Goal: Task Accomplishment & Management: Manage account settings

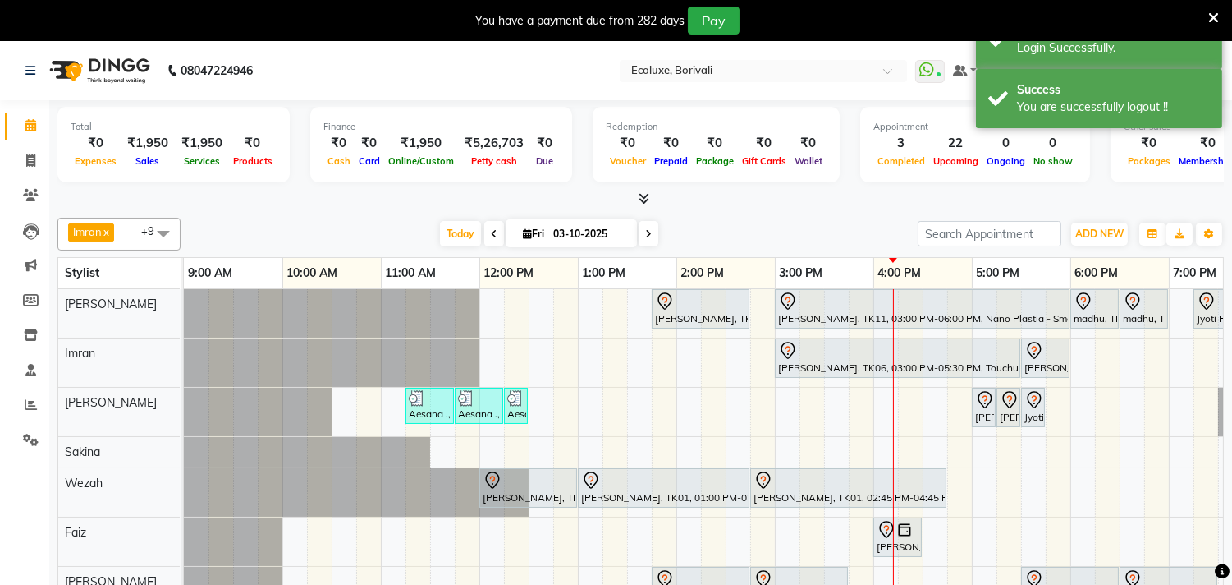
click at [1215, 14] on icon at bounding box center [1214, 18] width 11 height 15
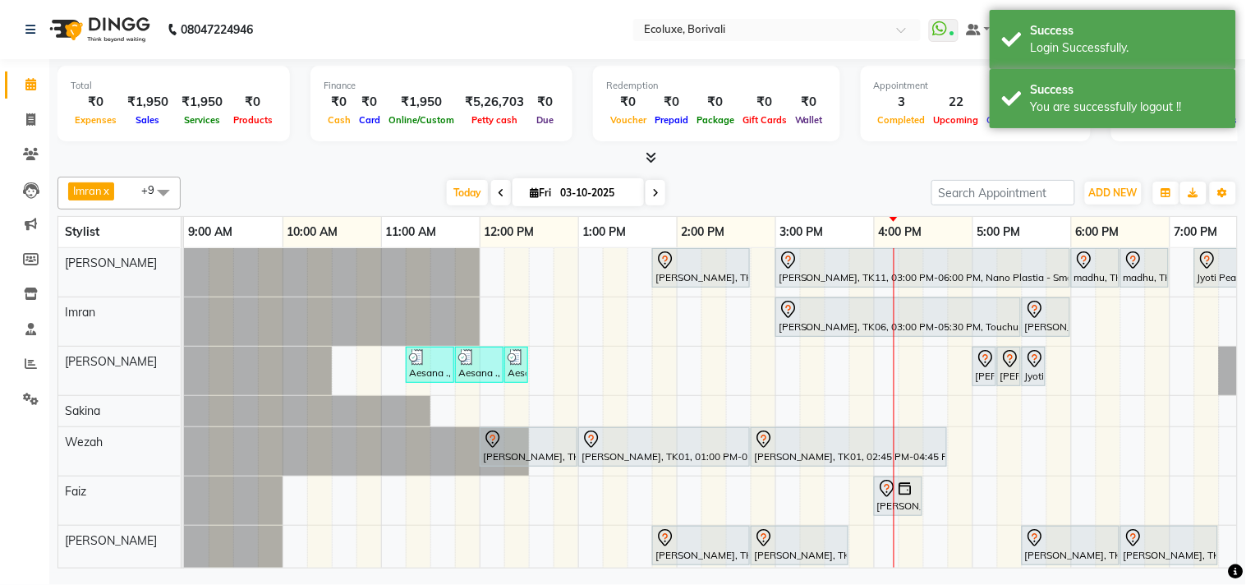
click at [783, 177] on div "[PERSON_NAME] x Wezah x [PERSON_NAME] x [PERSON_NAME] x [PERSON_NAME] x [PERSON…" at bounding box center [647, 193] width 1180 height 33
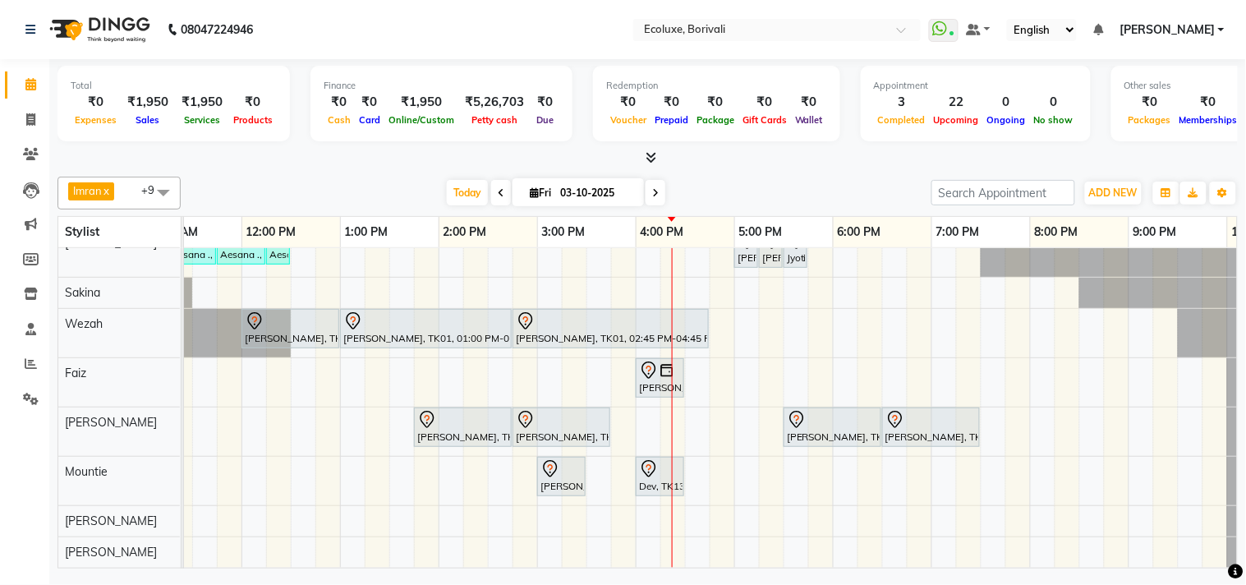
scroll to position [132, 0]
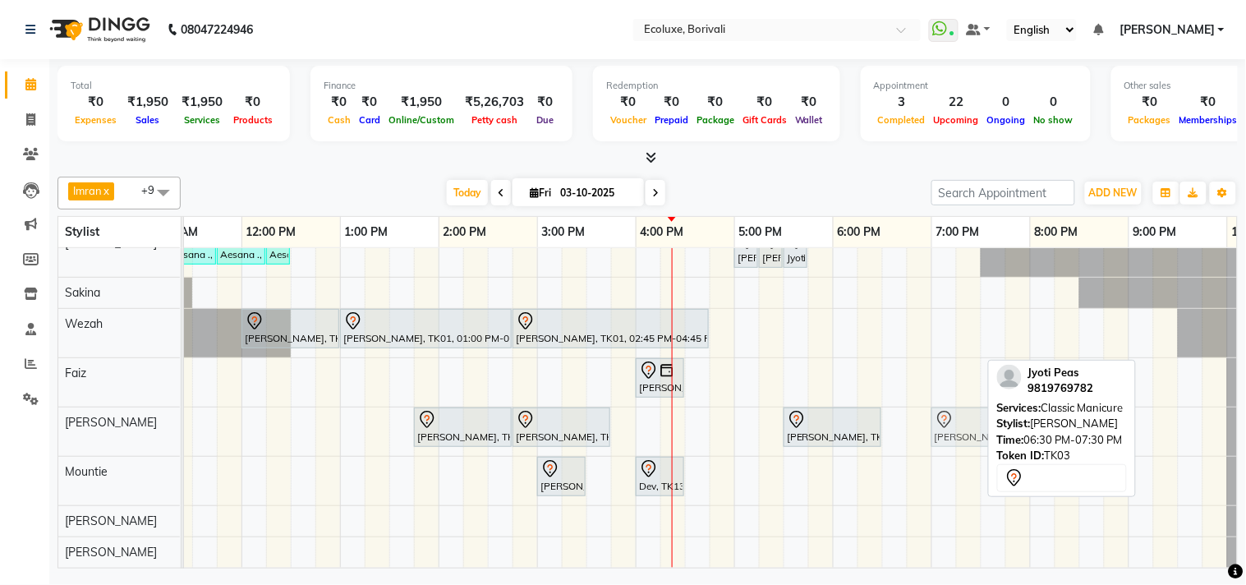
drag, startPoint x: 947, startPoint y: 411, endPoint x: 999, endPoint y: 415, distance: 52.7
click at [999, 415] on div "[PERSON_NAME] x Wezah x [PERSON_NAME] x [PERSON_NAME] x [PERSON_NAME] x [PERSON…" at bounding box center [647, 369] width 1180 height 398
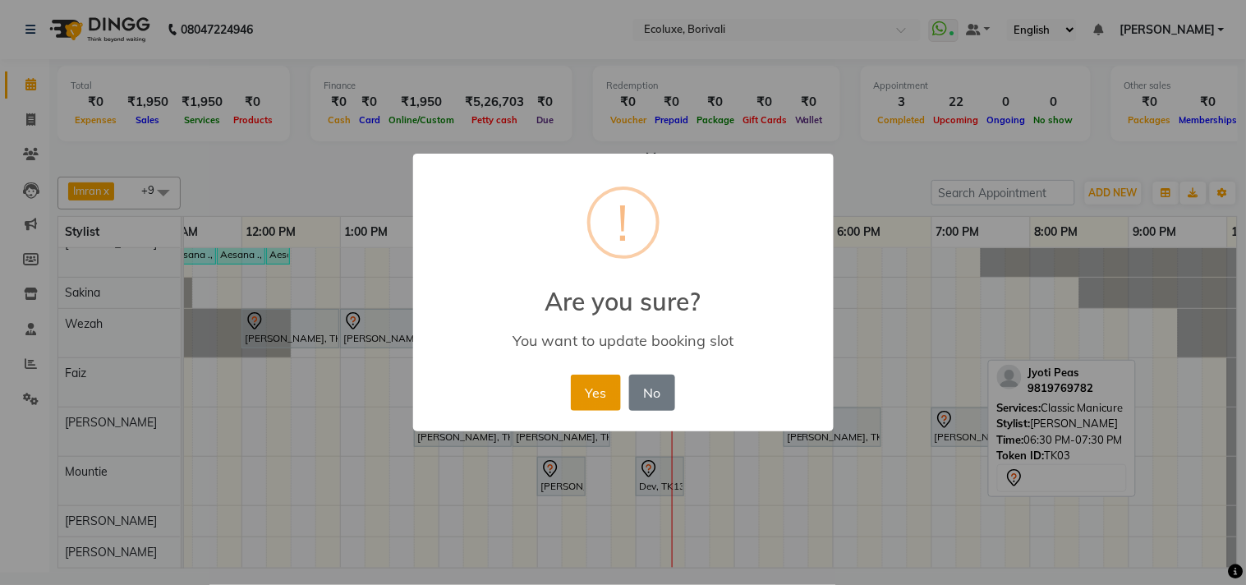
click at [585, 390] on button "Yes" at bounding box center [596, 392] width 50 height 36
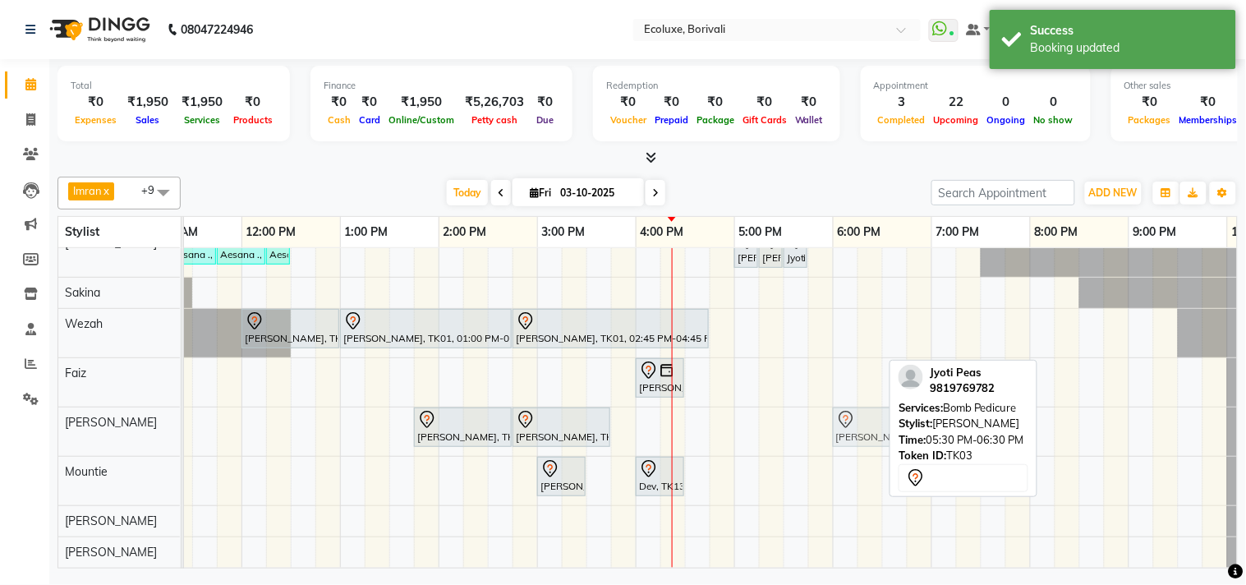
drag, startPoint x: 796, startPoint y: 407, endPoint x: 858, endPoint y: 404, distance: 61.7
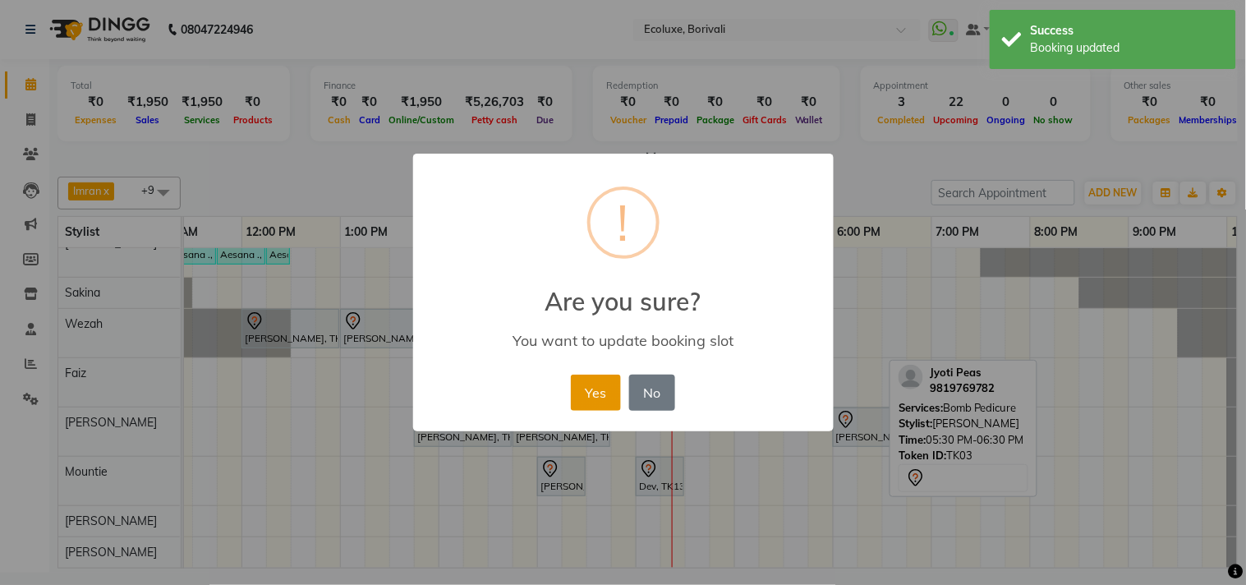
click at [583, 392] on button "Yes" at bounding box center [596, 392] width 50 height 36
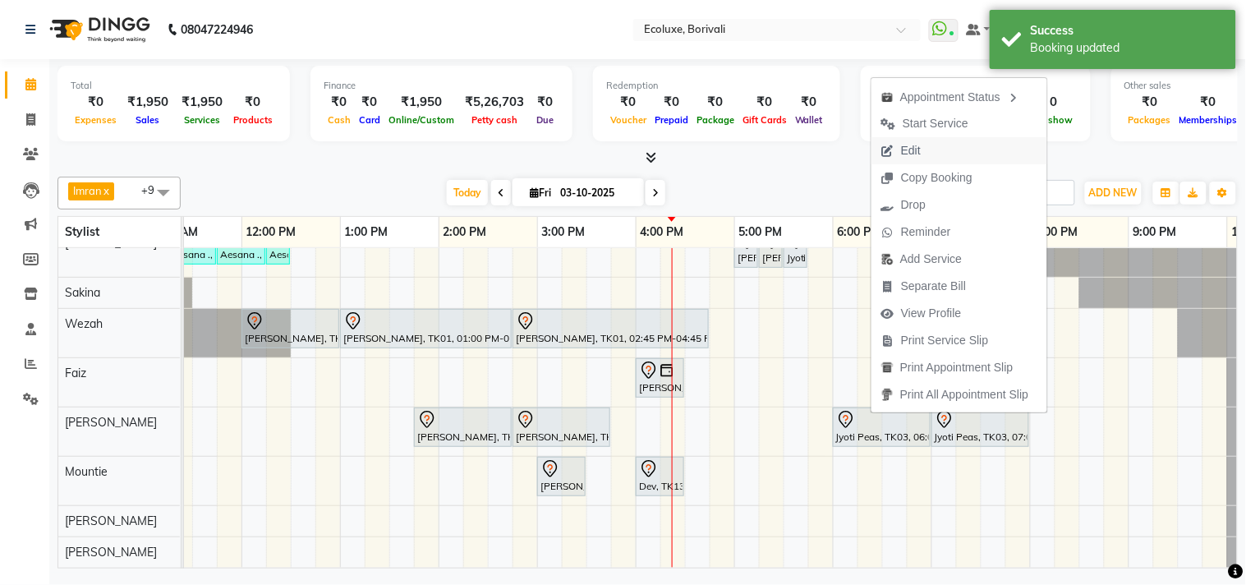
click at [901, 146] on span "Edit" at bounding box center [911, 150] width 20 height 17
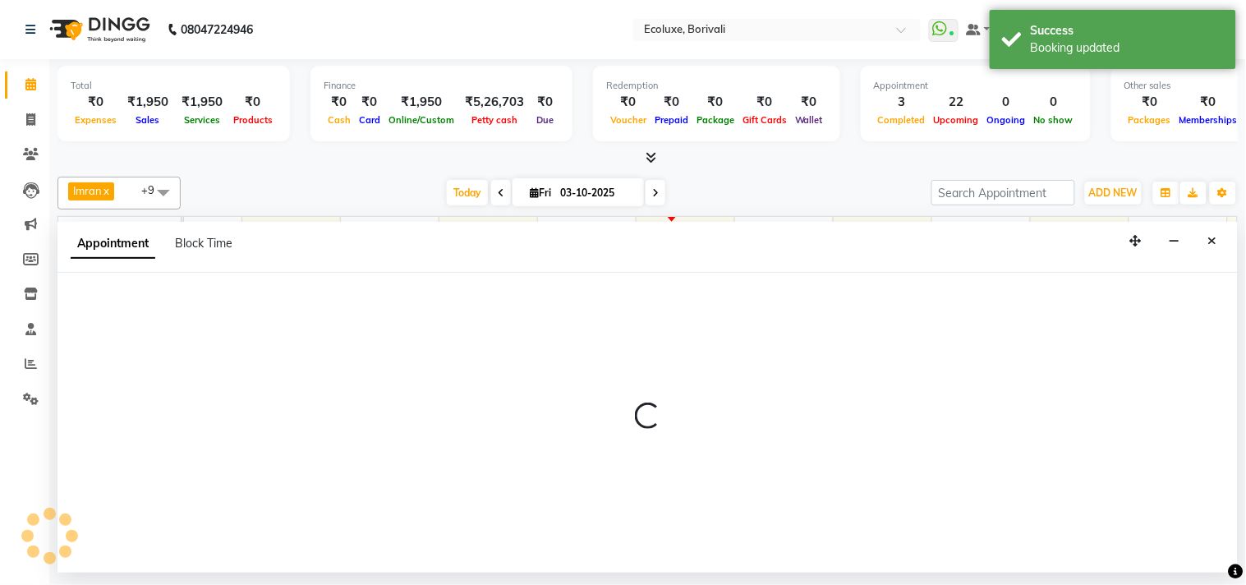
select select "tentative"
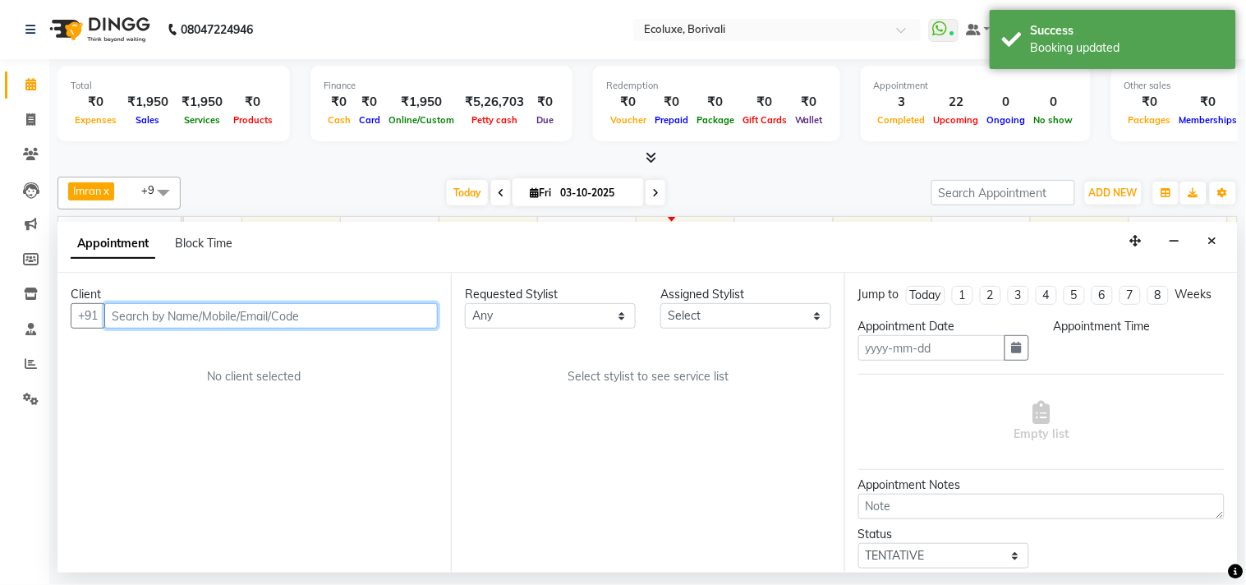
type input "03-10-2025"
select select "35738"
select select "1020"
select select "2487"
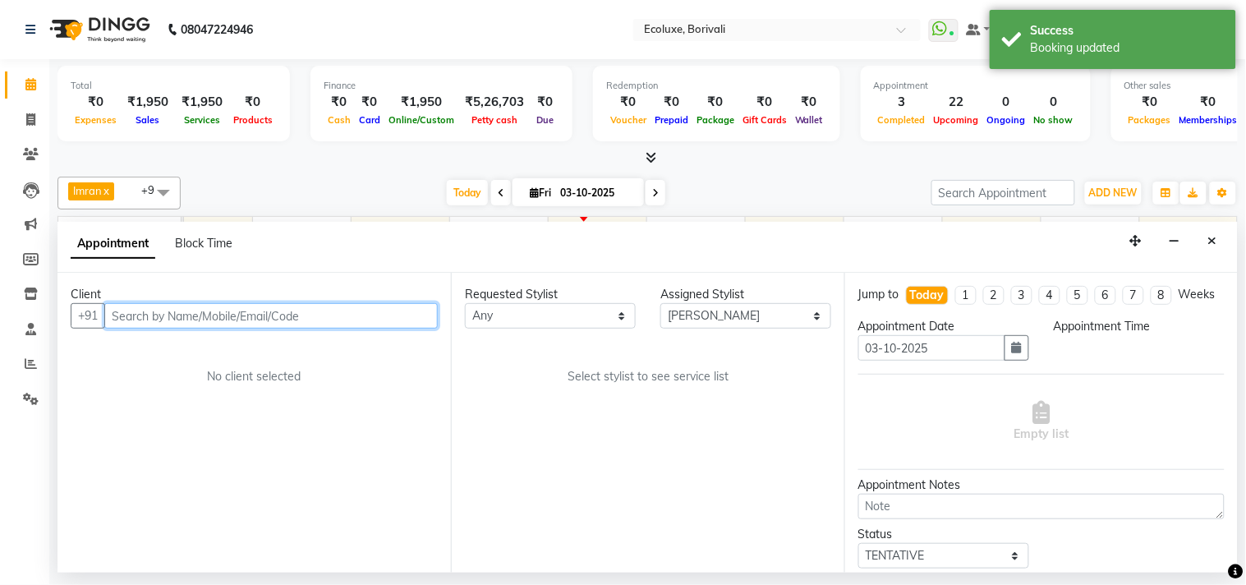
select select "2487"
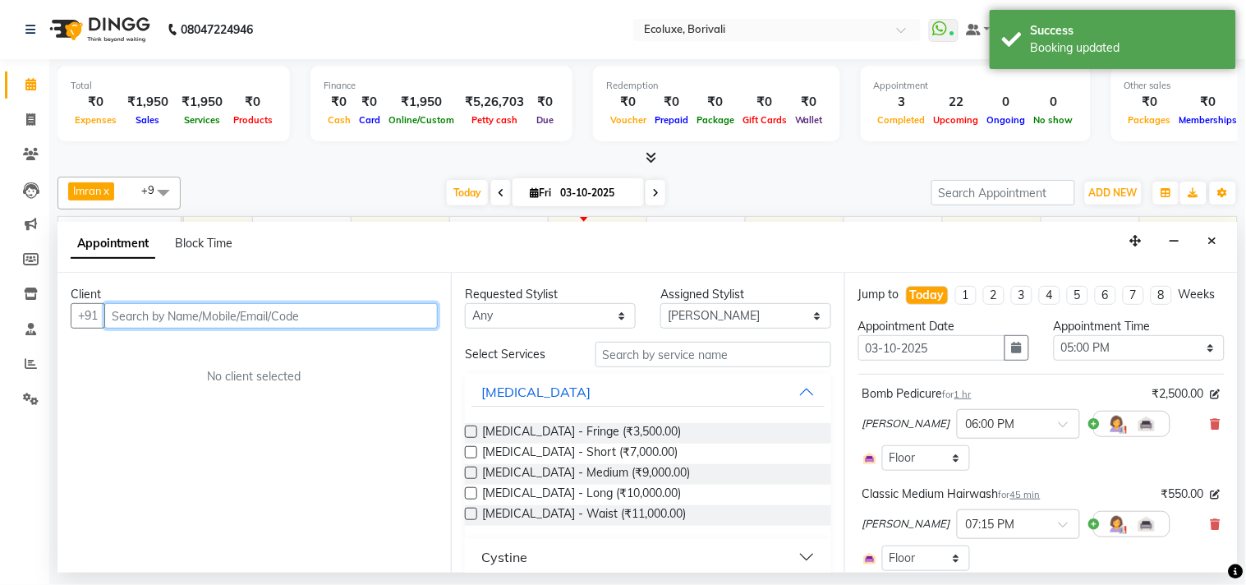
select select "2487"
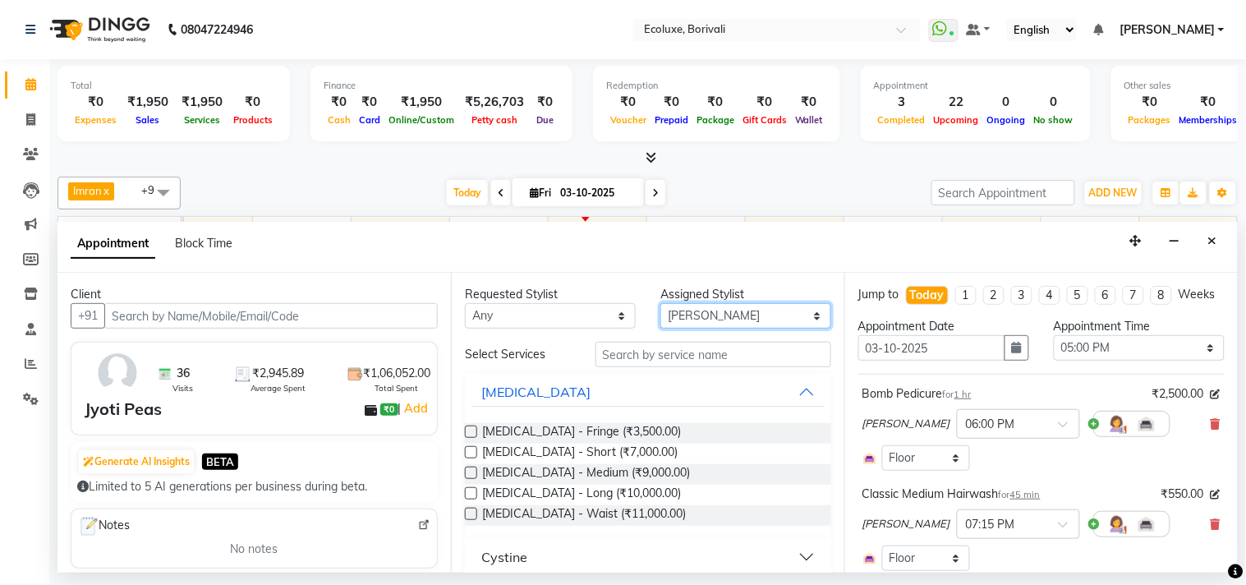
click at [712, 310] on select "Select [PERSON_NAME] [PERSON_NAME] Faiz [PERSON_NAME] [PERSON_NAME] [PERSON_NAM…" at bounding box center [745, 315] width 171 height 25
select select "75670"
click at [660, 303] on select "Select [PERSON_NAME] [PERSON_NAME] Faiz [PERSON_NAME] [PERSON_NAME] [PERSON_NAM…" at bounding box center [745, 315] width 171 height 25
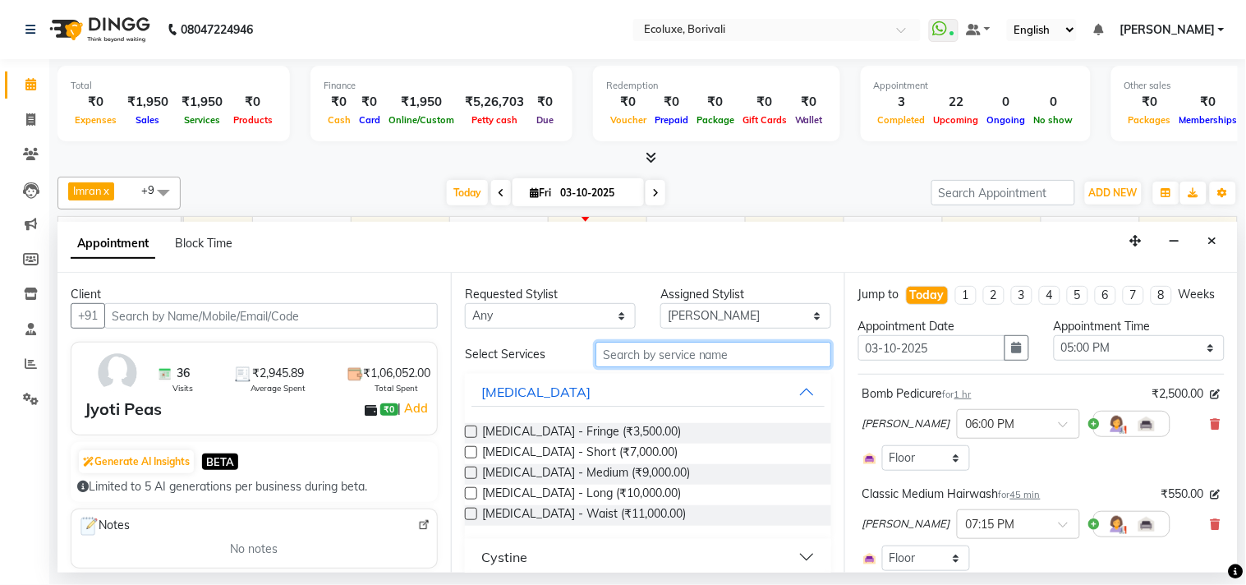
click at [612, 365] on input "text" at bounding box center [713, 354] width 236 height 25
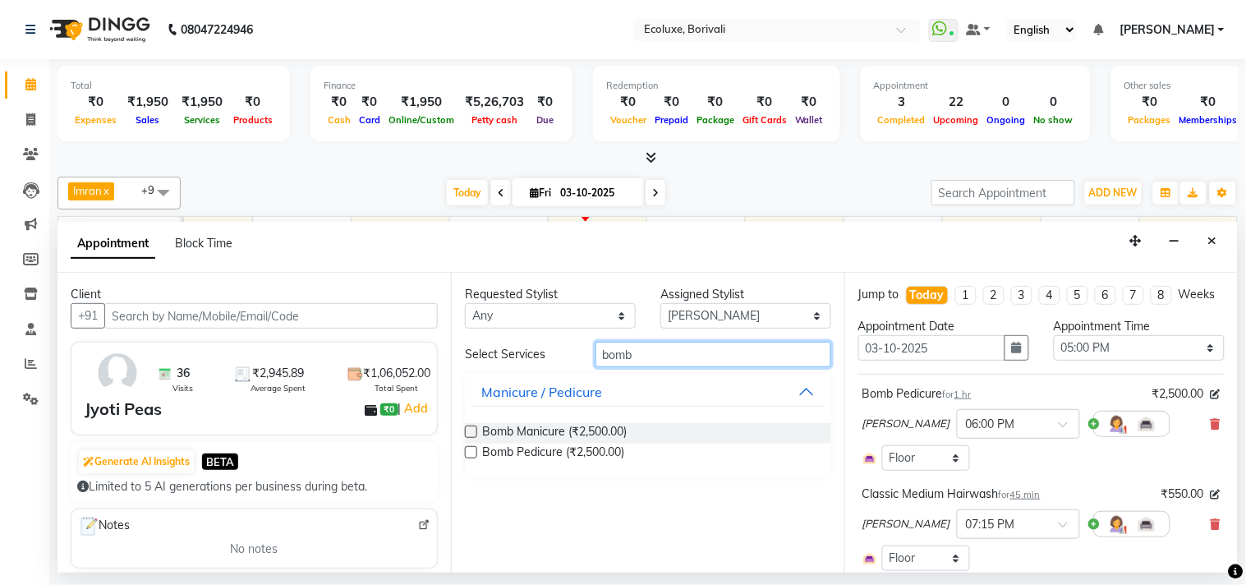
type input "bomb"
click at [473, 455] on label at bounding box center [471, 452] width 12 height 12
click at [473, 455] on input "checkbox" at bounding box center [470, 453] width 11 height 11
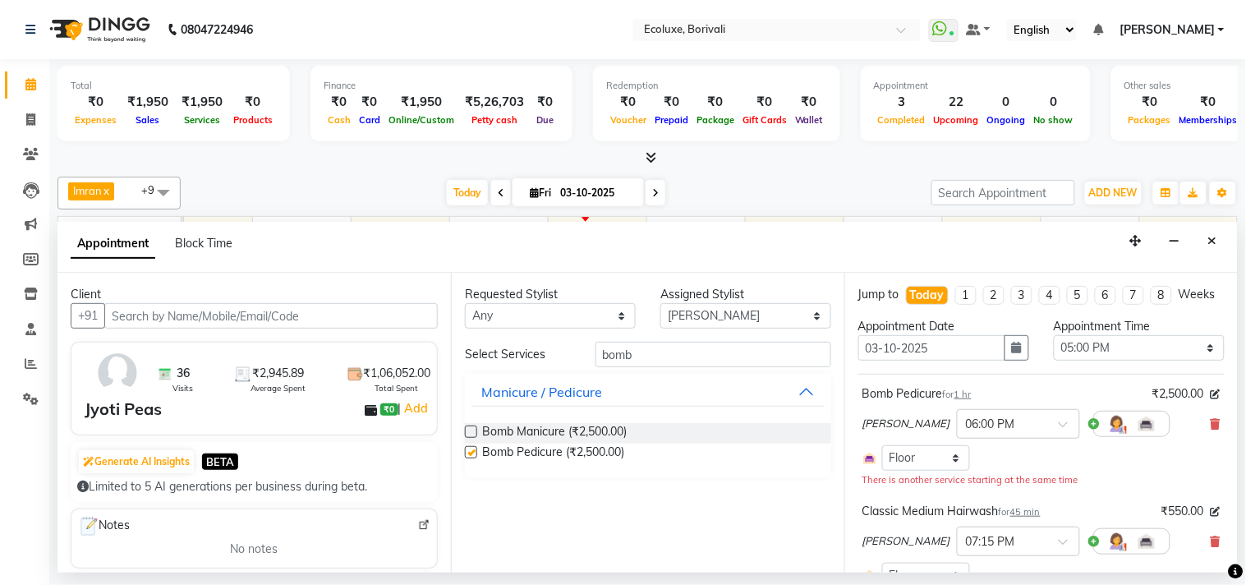
checkbox input "false"
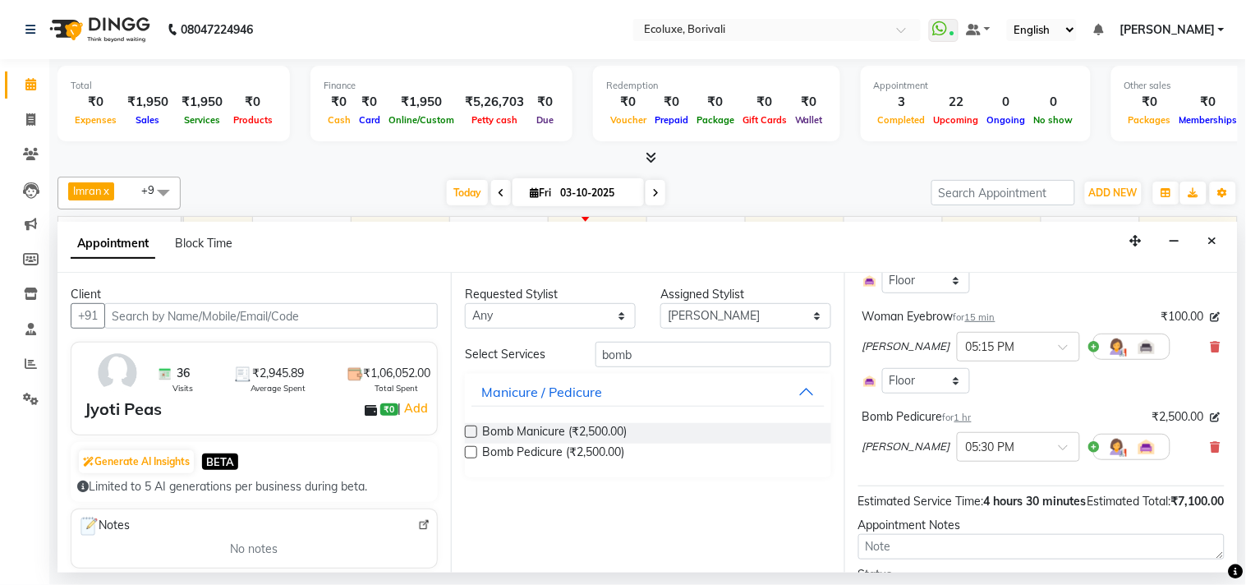
scroll to position [638, 0]
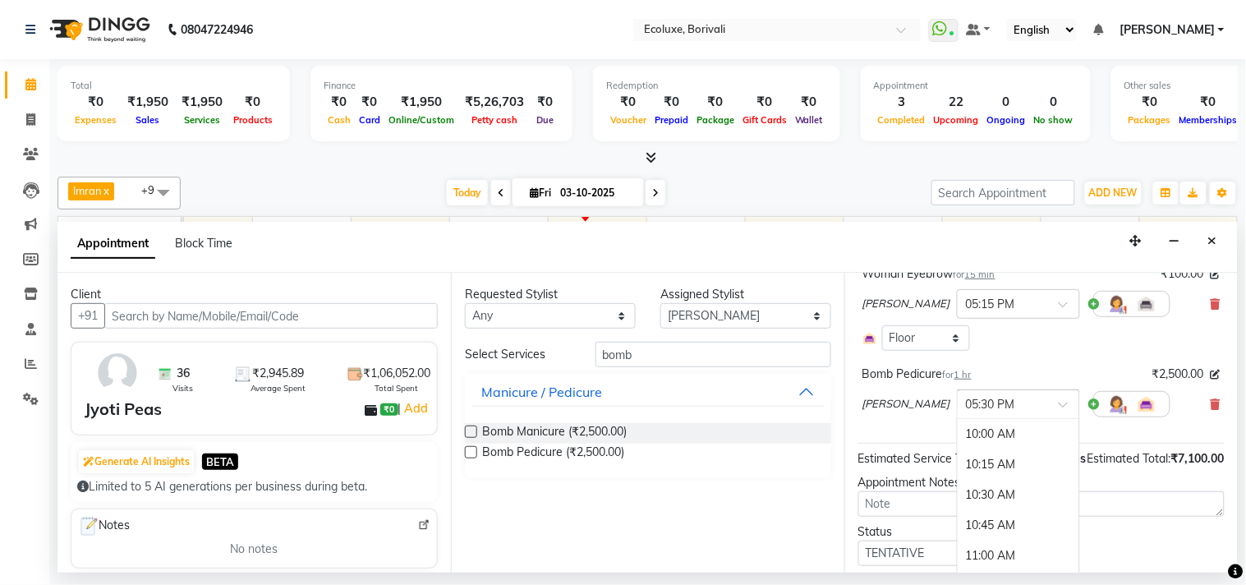
click at [980, 411] on input "text" at bounding box center [1002, 402] width 72 height 17
click at [988, 478] on div "05:00 PM" at bounding box center [1018, 464] width 122 height 30
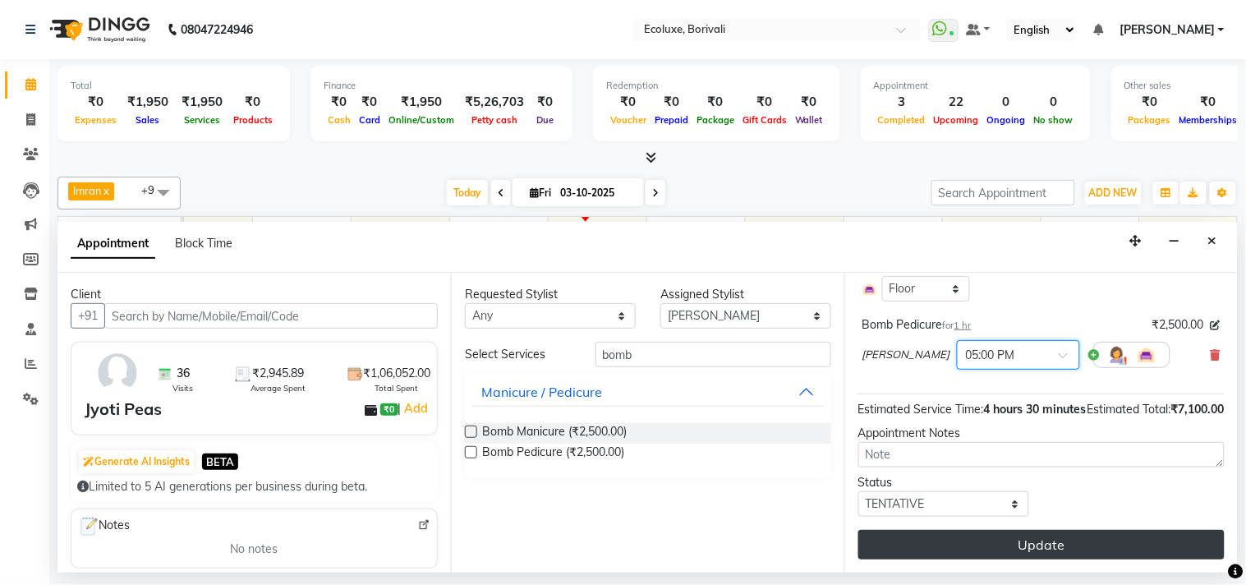
scroll to position [719, 0]
click at [1030, 532] on button "Update" at bounding box center [1041, 545] width 366 height 30
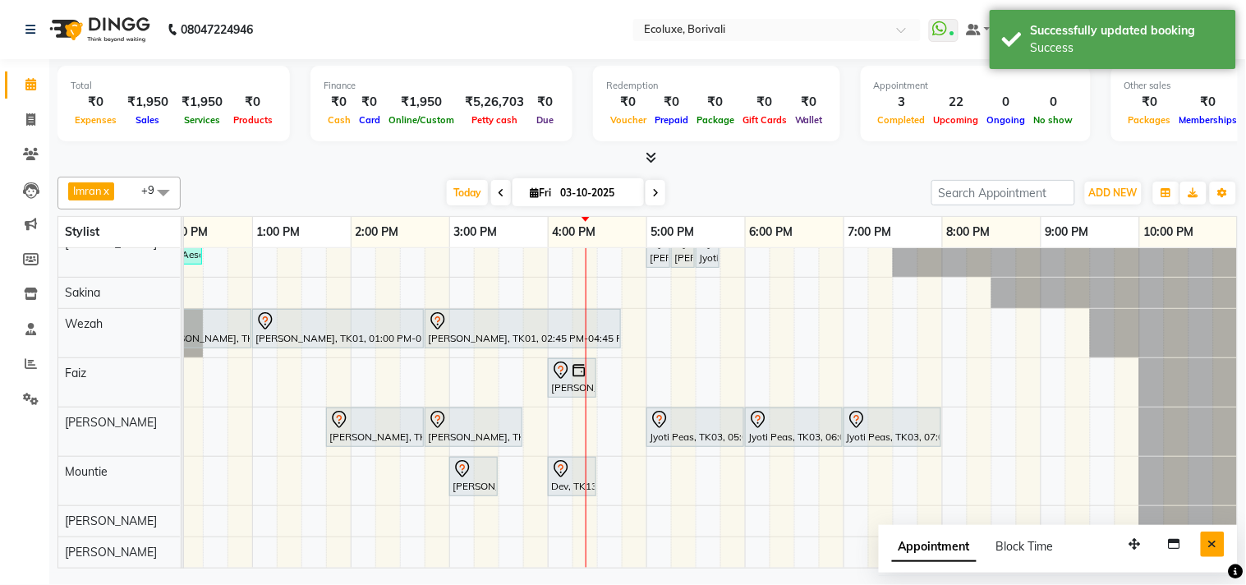
click at [1213, 538] on icon "Close" at bounding box center [1212, 543] width 9 height 11
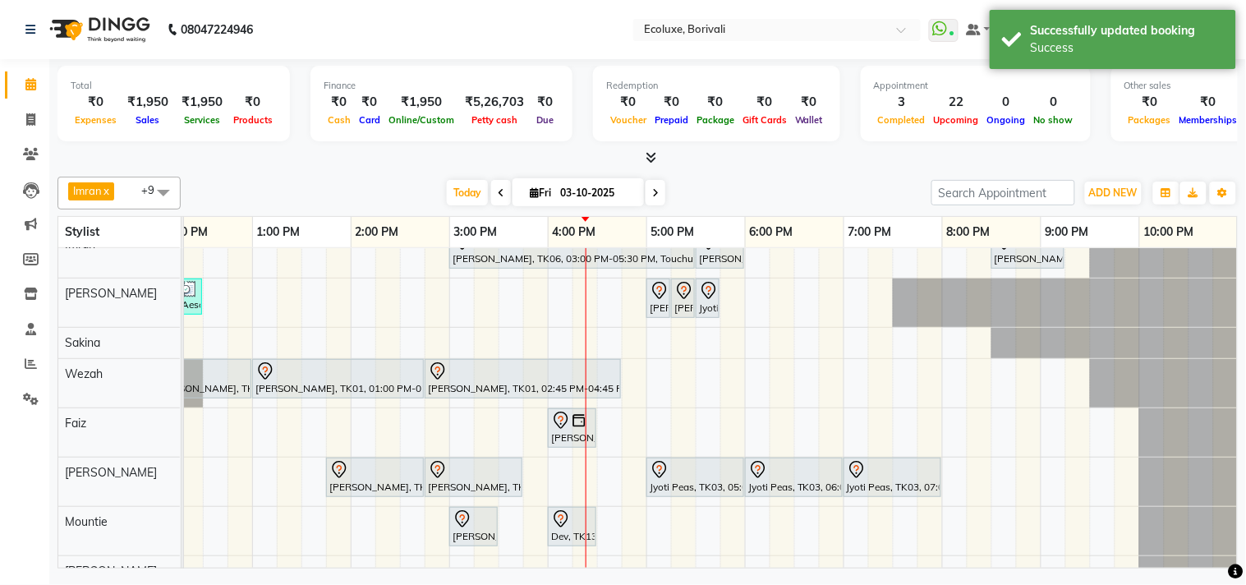
scroll to position [41, 0]
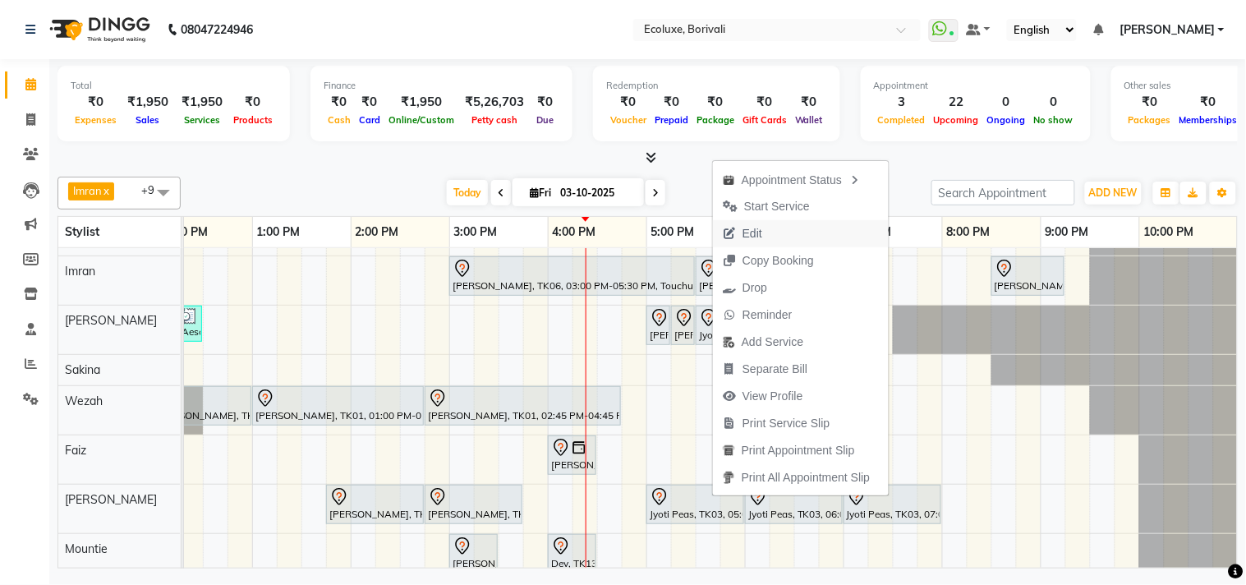
click at [751, 233] on span "Edit" at bounding box center [752, 233] width 20 height 17
select select "tentative"
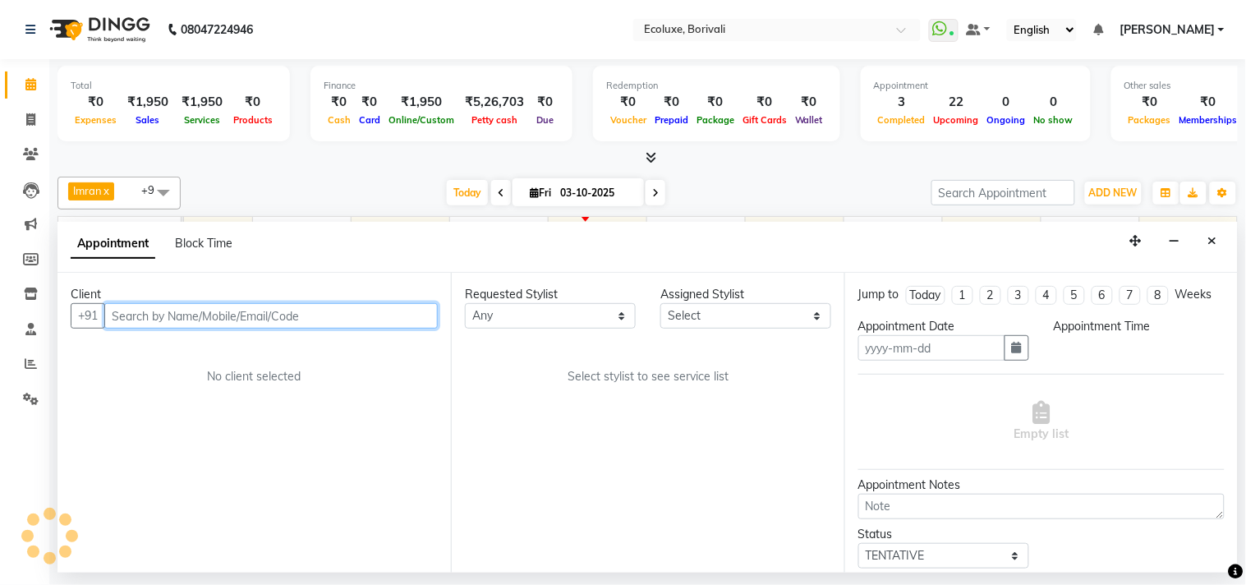
type input "03-10-2025"
select select "35738"
select select "1020"
select select "2487"
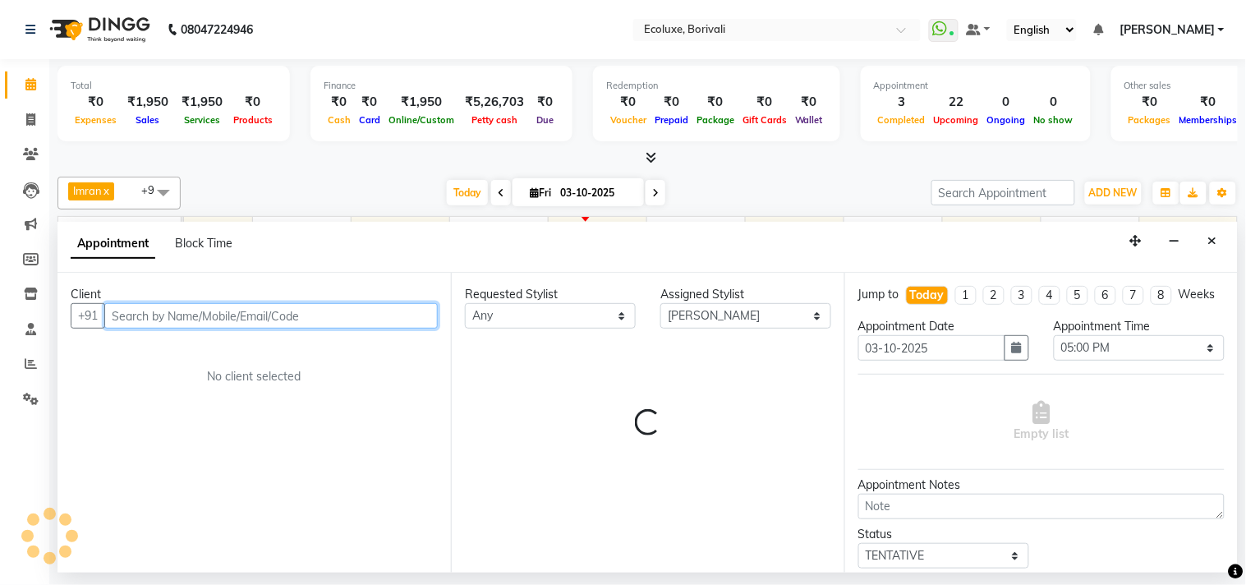
select select "2487"
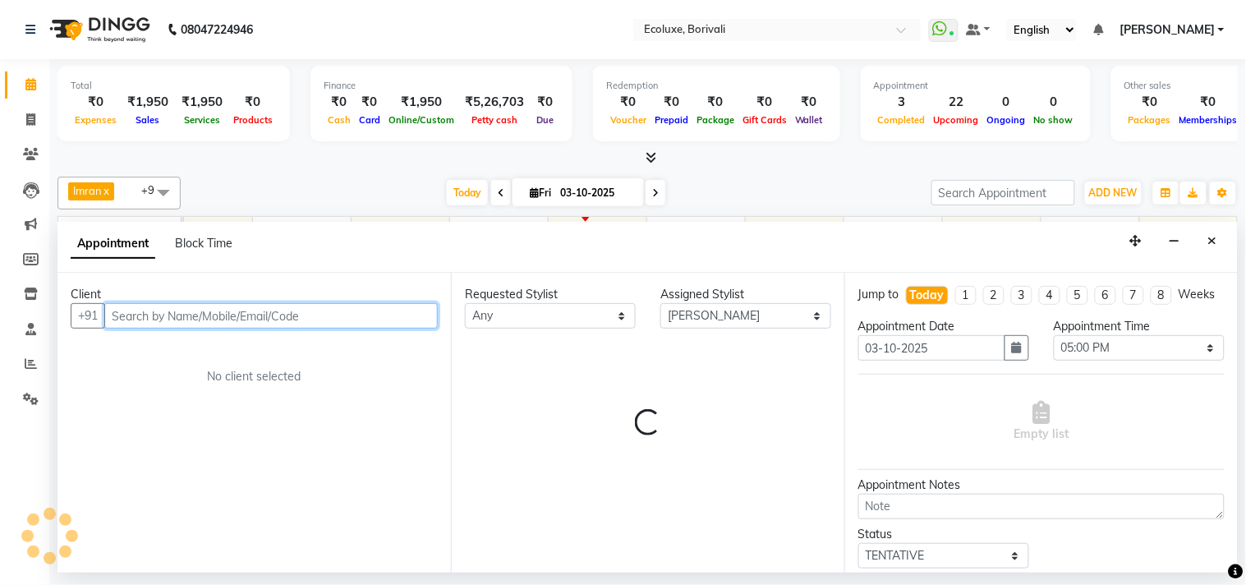
select select "2487"
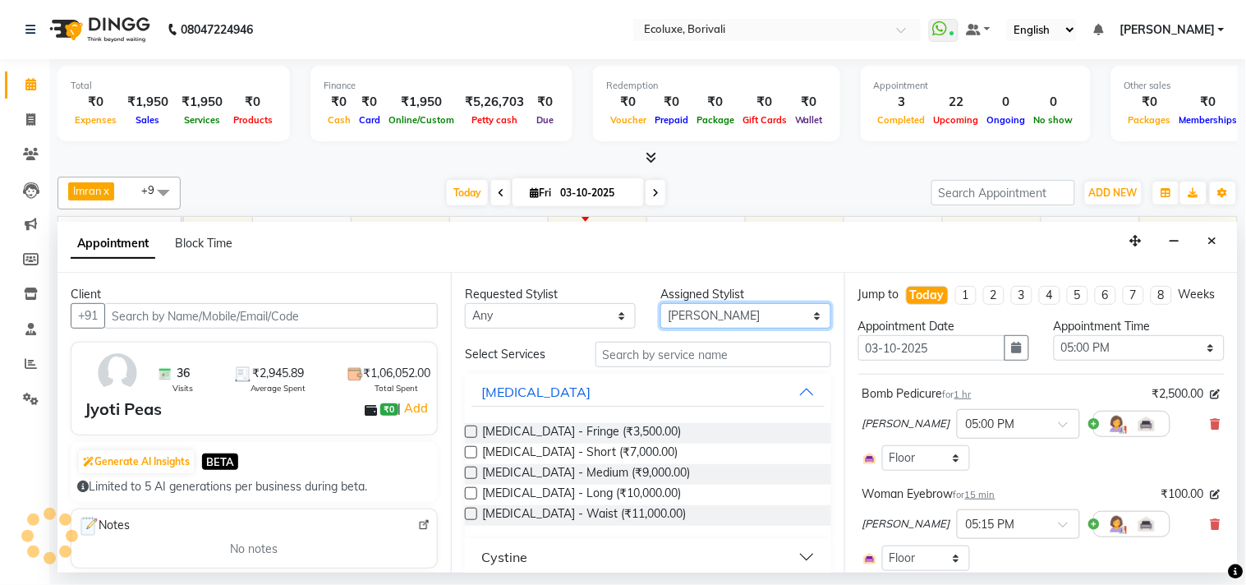
click at [710, 310] on select "Select [PERSON_NAME] [PERSON_NAME] Faiz [PERSON_NAME] [PERSON_NAME] [PERSON_NAM…" at bounding box center [745, 315] width 171 height 25
select select "67913"
click at [660, 303] on select "Select [PERSON_NAME] [PERSON_NAME] Faiz [PERSON_NAME] [PERSON_NAME] [PERSON_NAM…" at bounding box center [745, 315] width 171 height 25
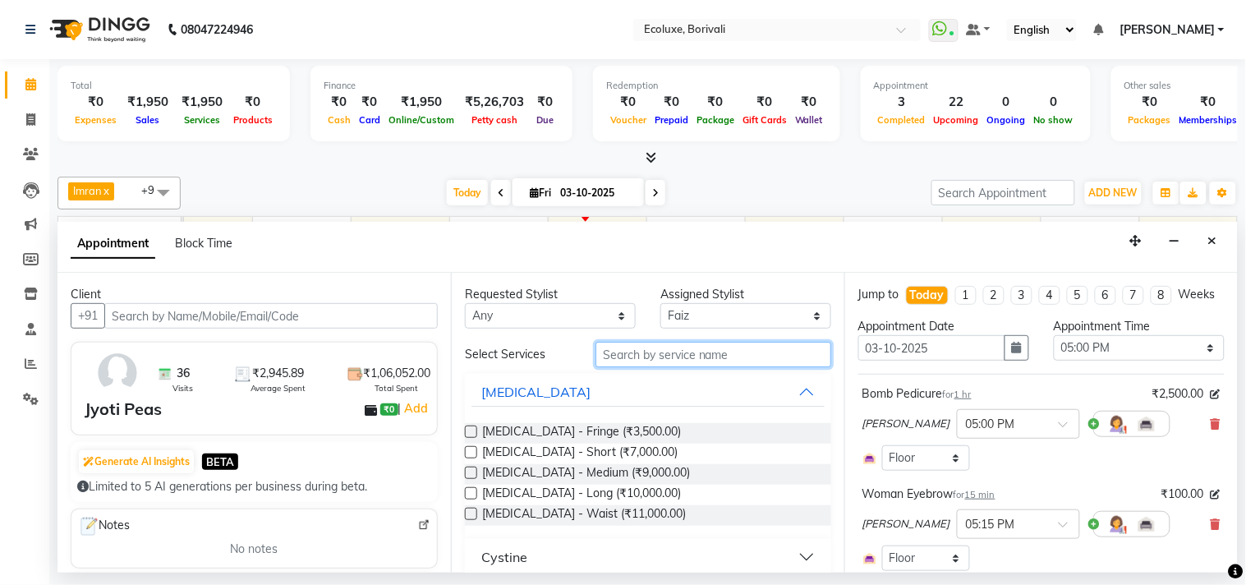
click at [707, 359] on input "text" at bounding box center [713, 354] width 236 height 25
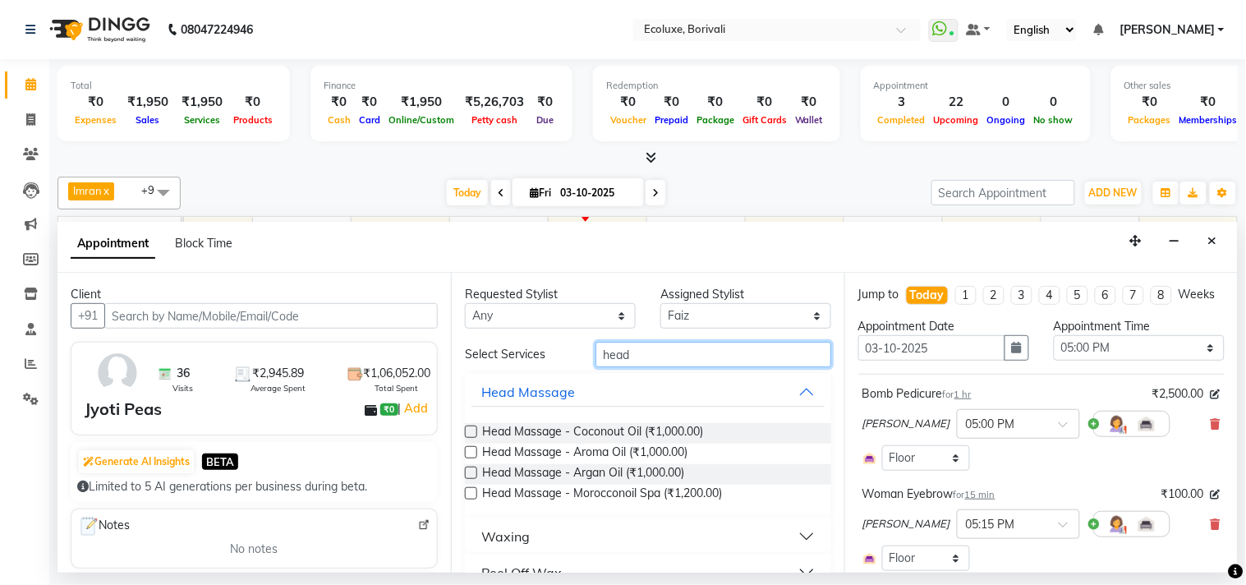
type input "head"
click at [474, 431] on label at bounding box center [471, 431] width 12 height 12
click at [474, 431] on input "checkbox" at bounding box center [470, 433] width 11 height 11
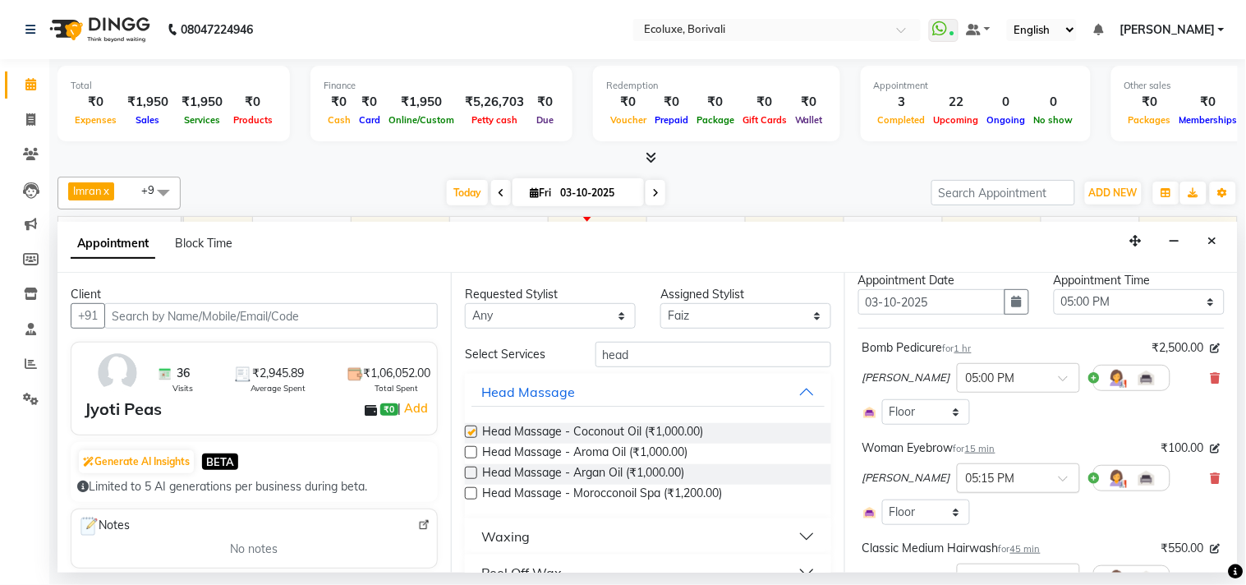
checkbox input "false"
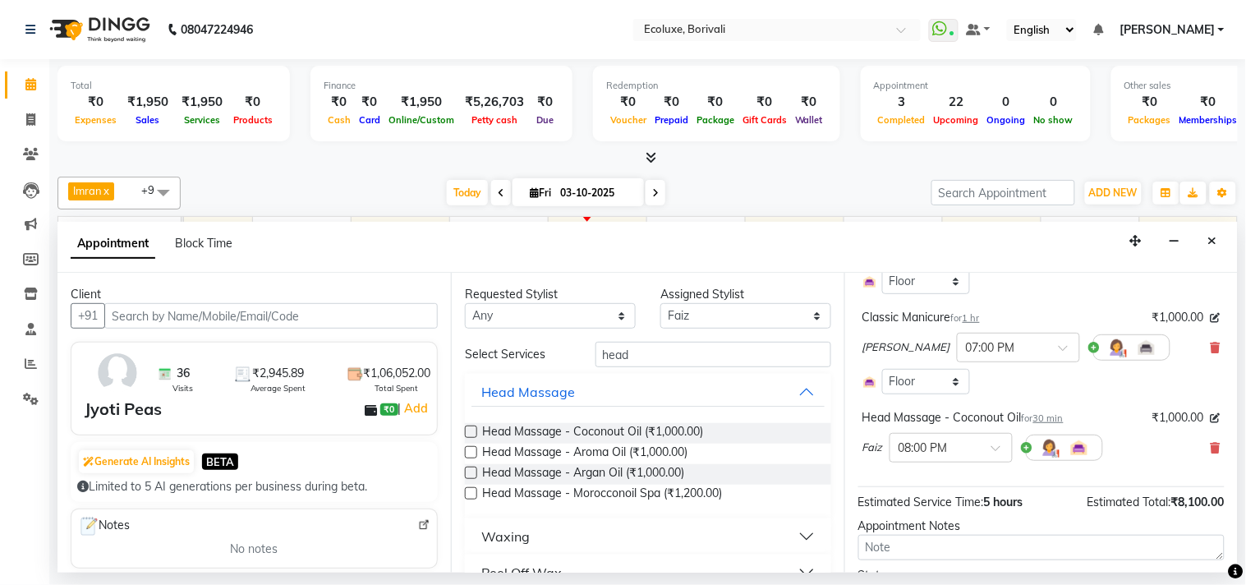
scroll to position [785, 0]
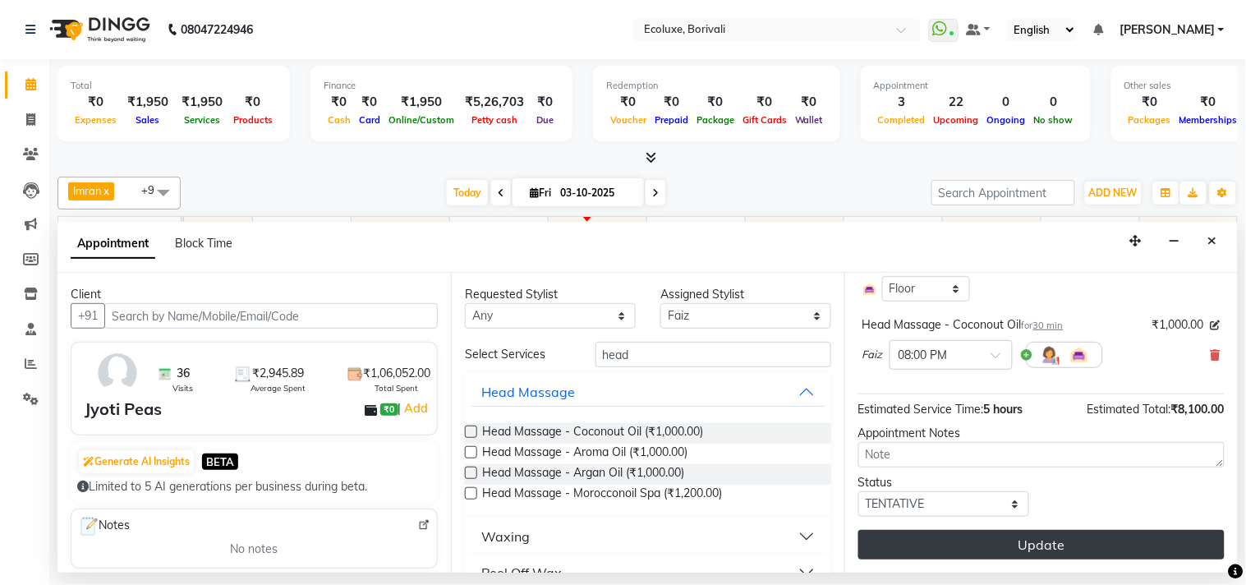
click at [1069, 545] on button "Update" at bounding box center [1041, 545] width 366 height 30
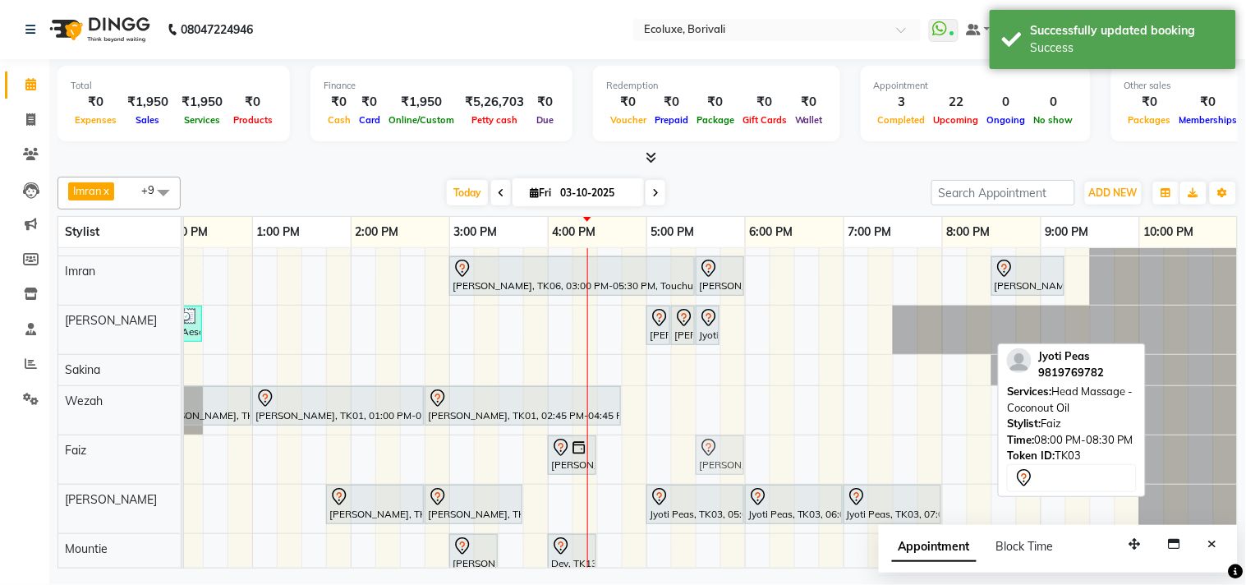
drag, startPoint x: 972, startPoint y: 463, endPoint x: 727, endPoint y: 457, distance: 245.6
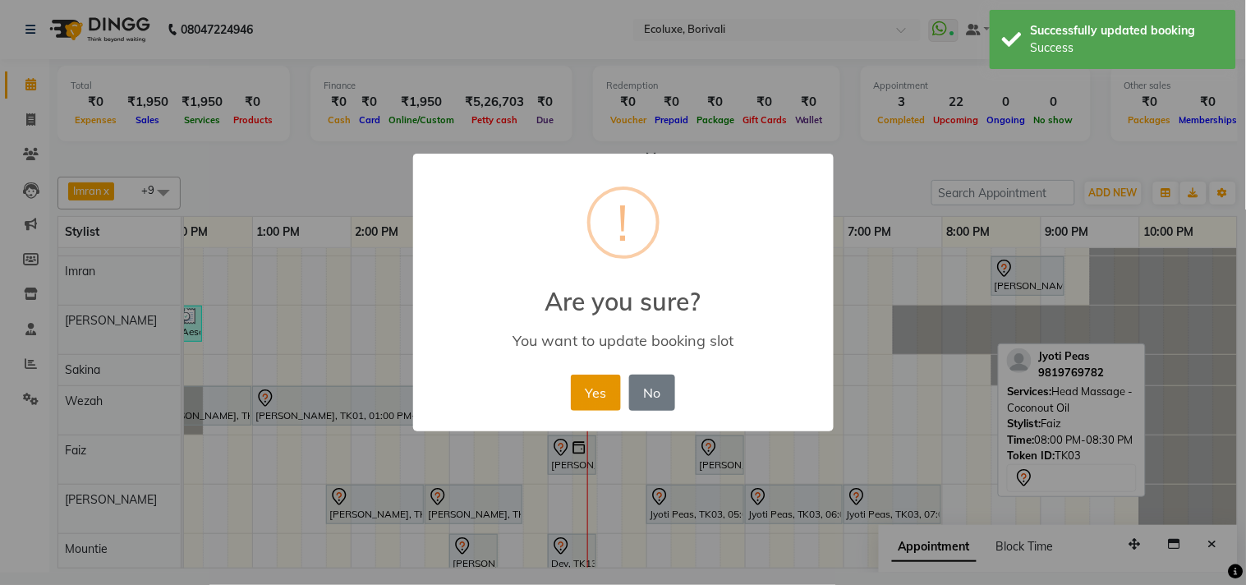
click at [610, 394] on button "Yes" at bounding box center [596, 392] width 50 height 36
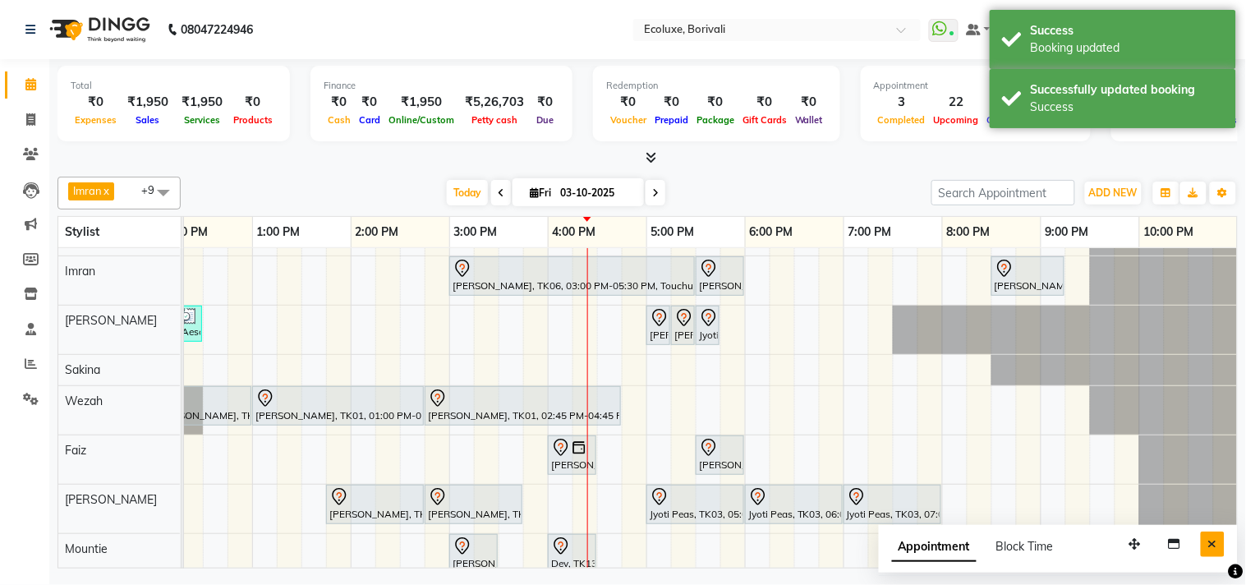
click at [1210, 546] on icon "Close" at bounding box center [1212, 543] width 9 height 11
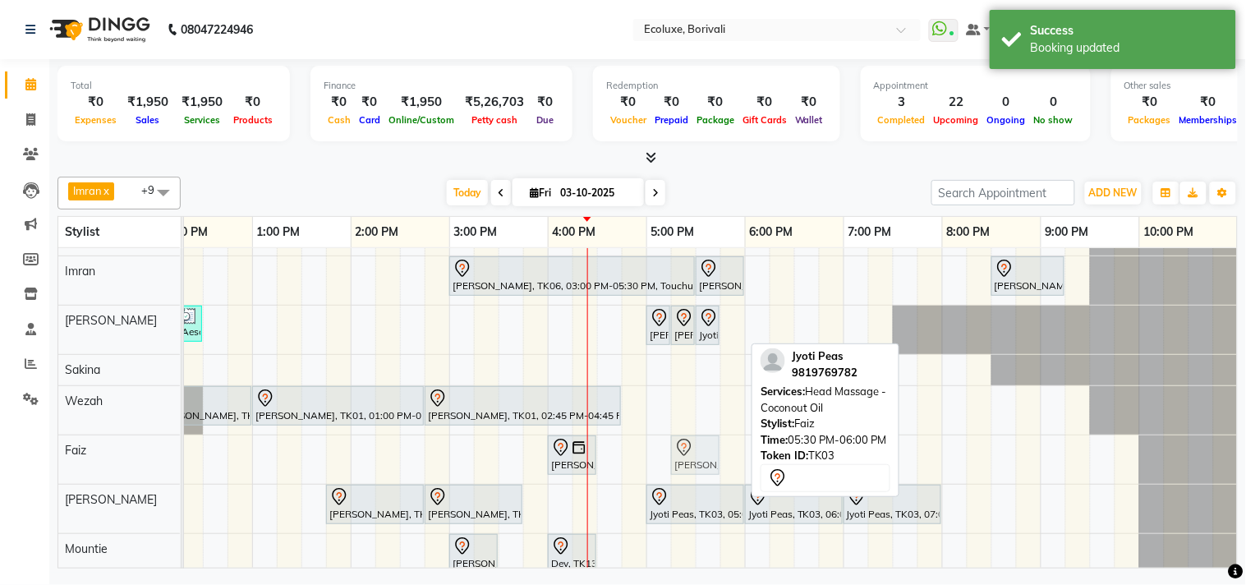
drag, startPoint x: 723, startPoint y: 444, endPoint x: 710, endPoint y: 450, distance: 14.3
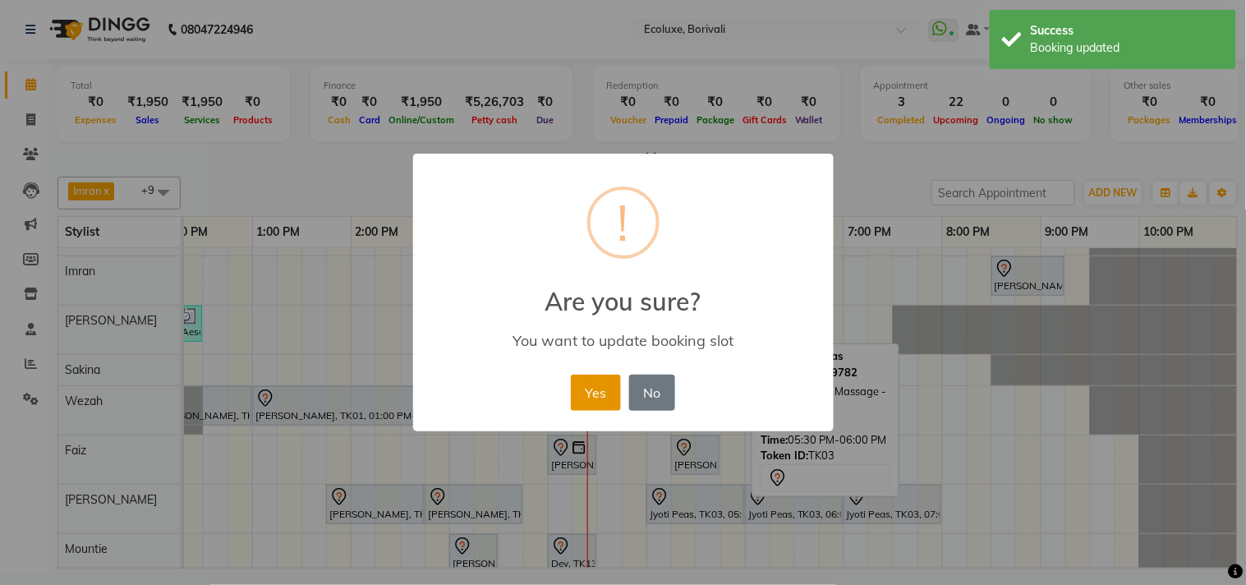
click at [600, 383] on button "Yes" at bounding box center [596, 392] width 50 height 36
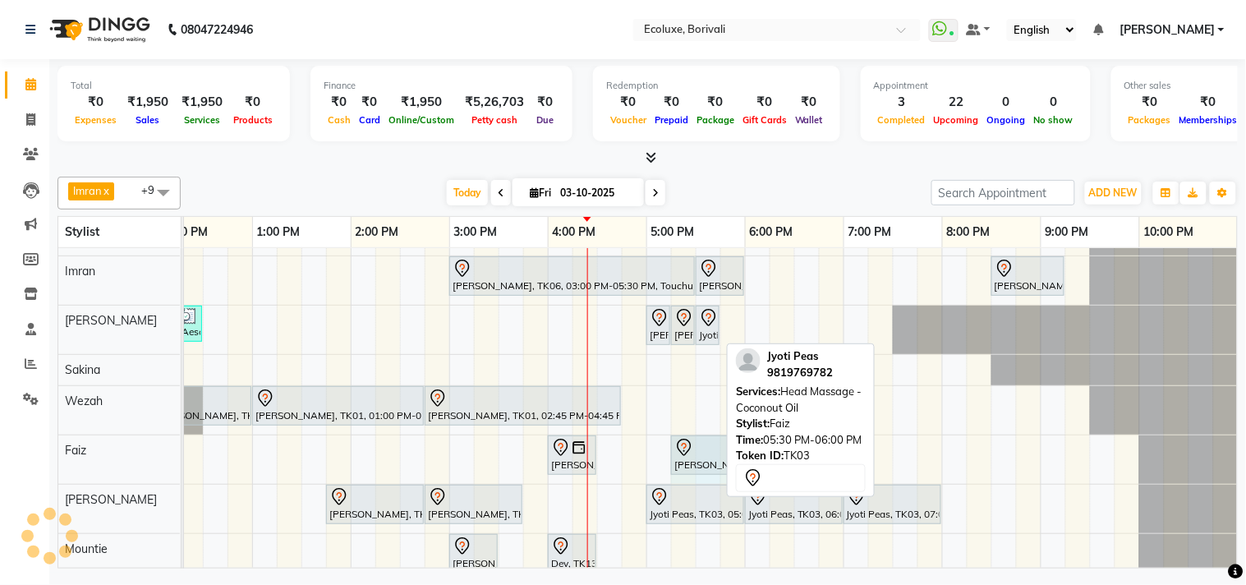
drag, startPoint x: 714, startPoint y: 458, endPoint x: 724, endPoint y: 458, distance: 9.9
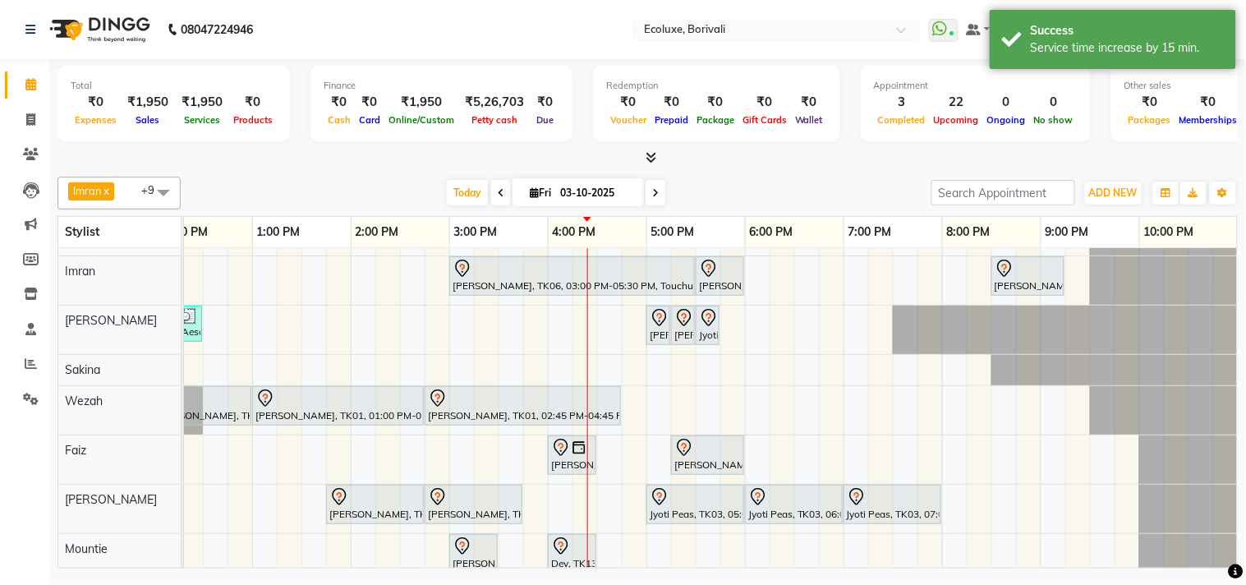
scroll to position [41, 340]
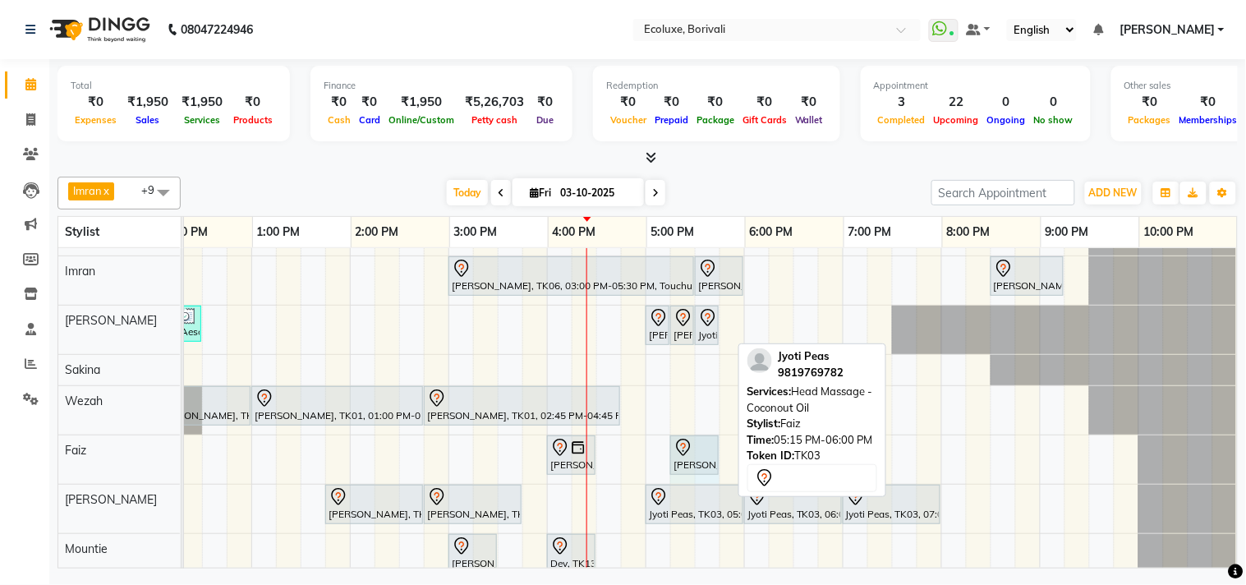
drag, startPoint x: 727, startPoint y: 447, endPoint x: 701, endPoint y: 448, distance: 26.3
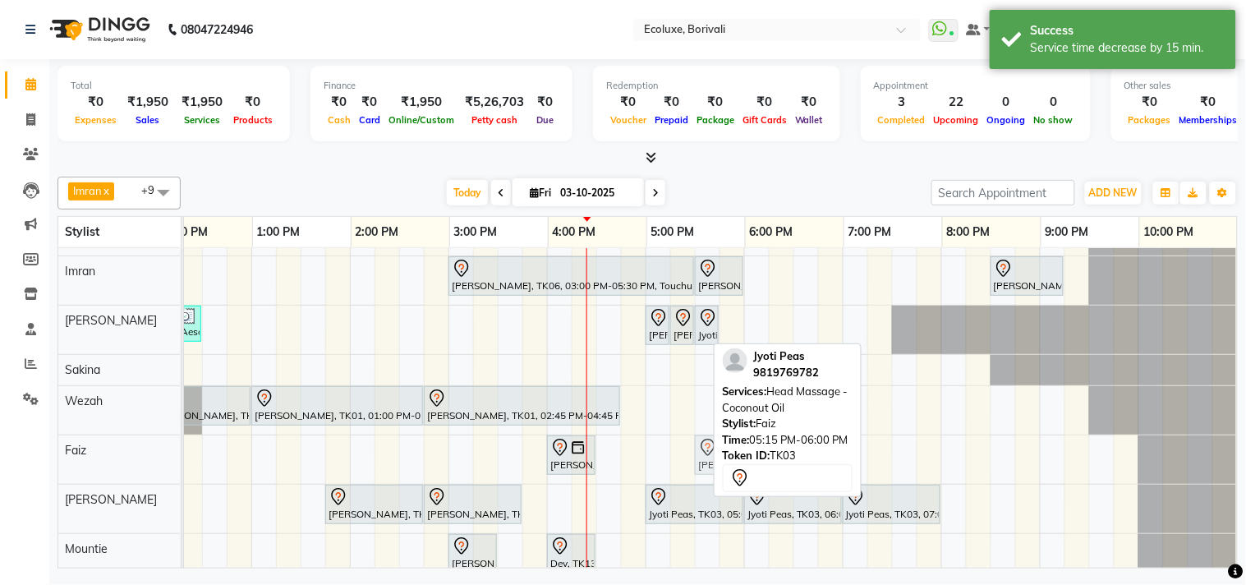
drag, startPoint x: 661, startPoint y: 455, endPoint x: 677, endPoint y: 455, distance: 16.4
click at [677, 455] on div "[PERSON_NAME], TK04, 01:45 PM-02:45 PM, [DEMOGRAPHIC_DATA] - Haircut Senior Sty…" at bounding box center [546, 426] width 1379 height 438
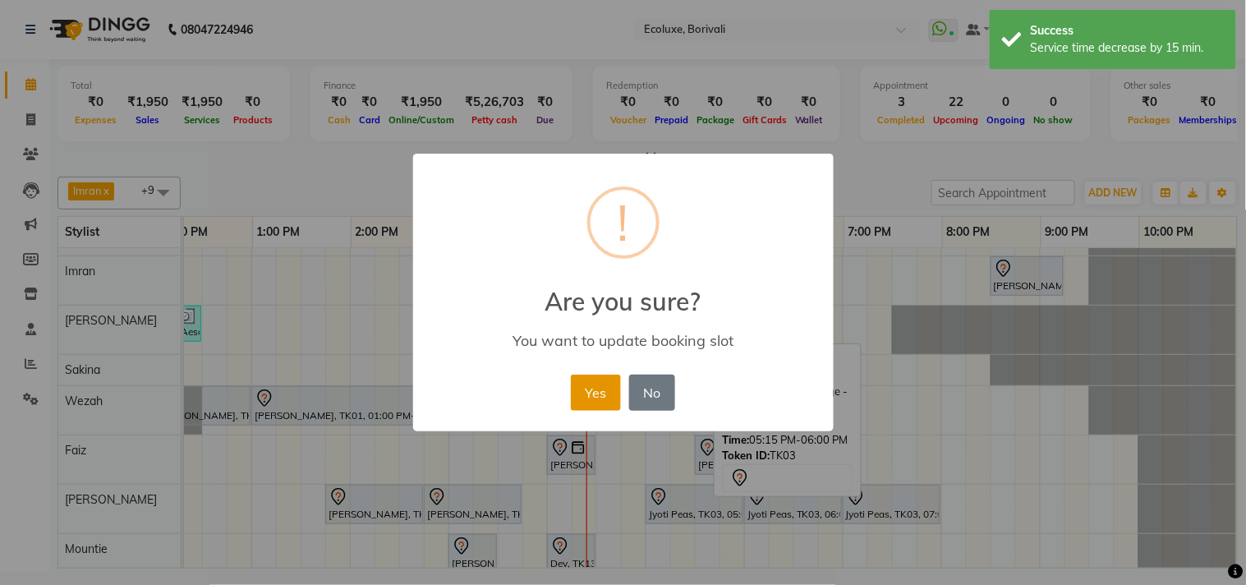
click at [584, 400] on button "Yes" at bounding box center [596, 392] width 50 height 36
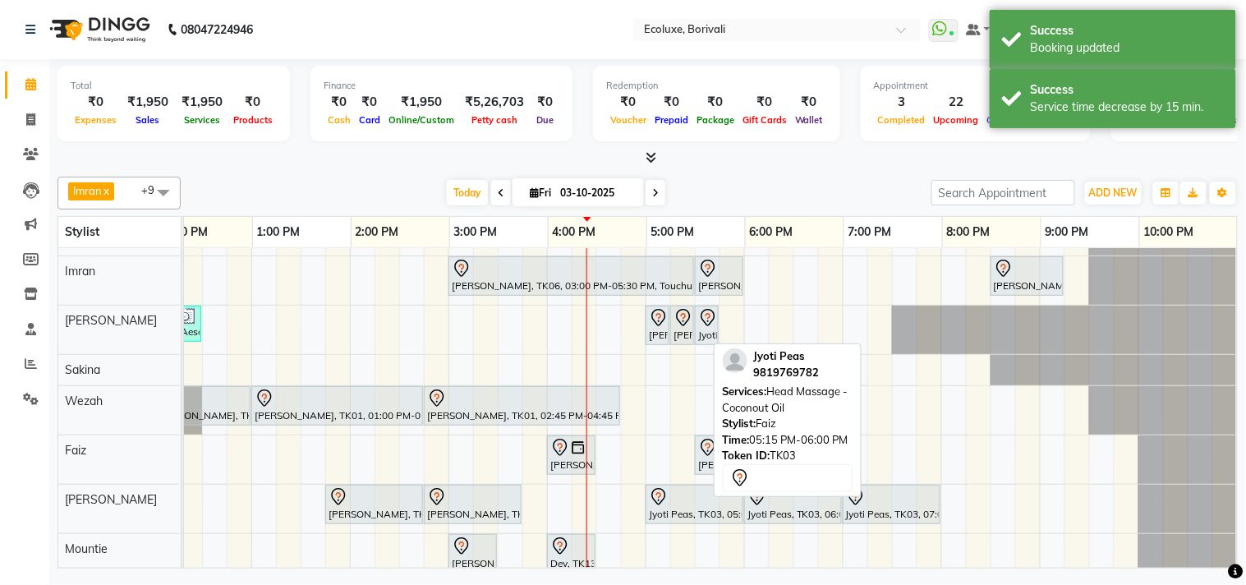
scroll to position [0, 0]
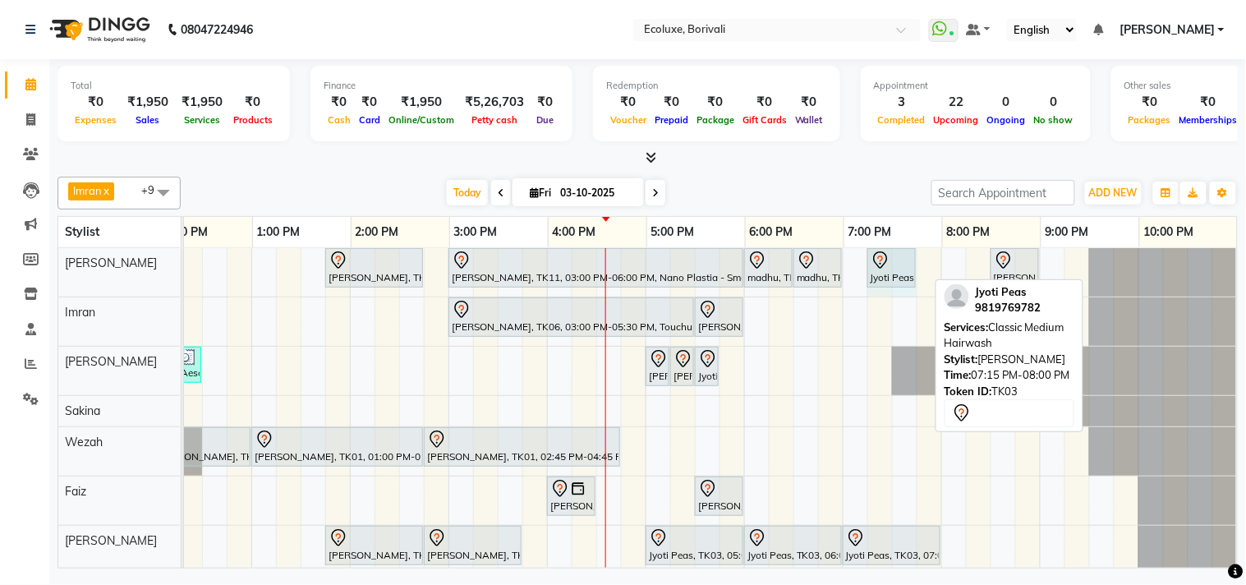
drag, startPoint x: 925, startPoint y: 267, endPoint x: 893, endPoint y: 271, distance: 33.1
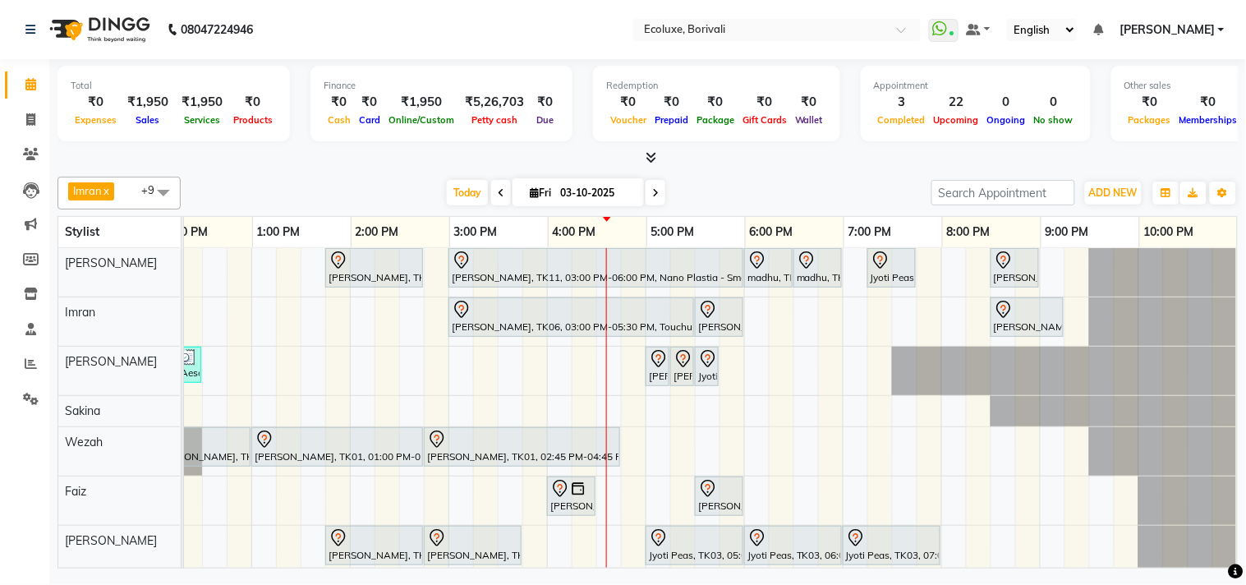
click at [645, 186] on span at bounding box center [655, 192] width 20 height 25
type input "04-10-2025"
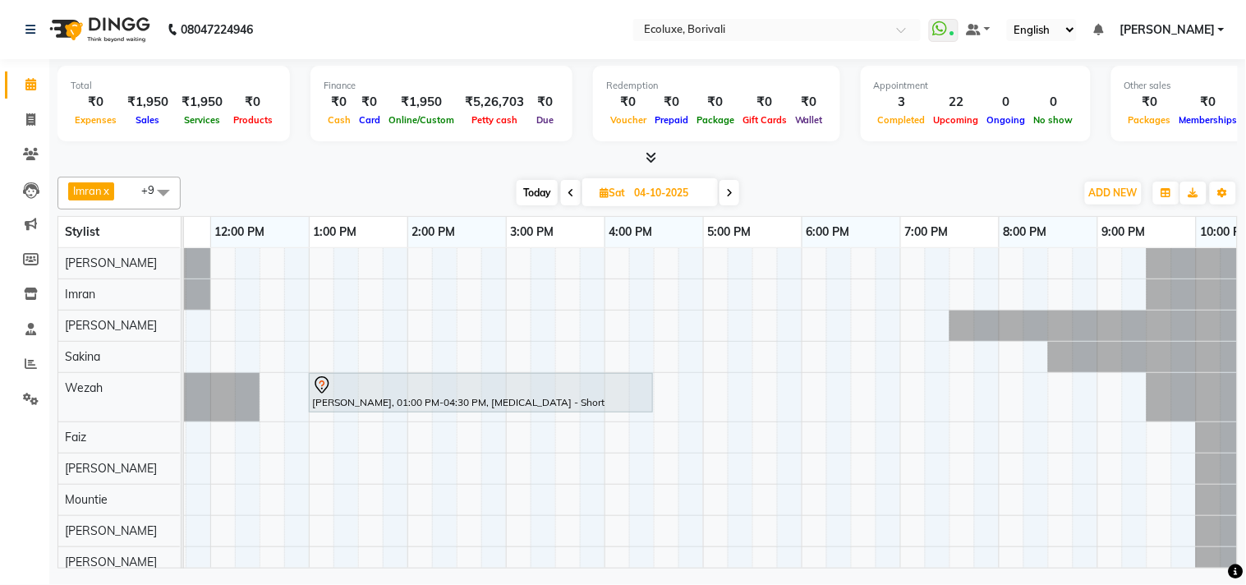
scroll to position [0, 268]
click at [715, 265] on div "[PERSON_NAME], 01:00 PM-04:30 PM, [MEDICAL_DATA] - Short" at bounding box center [605, 412] width 1379 height 329
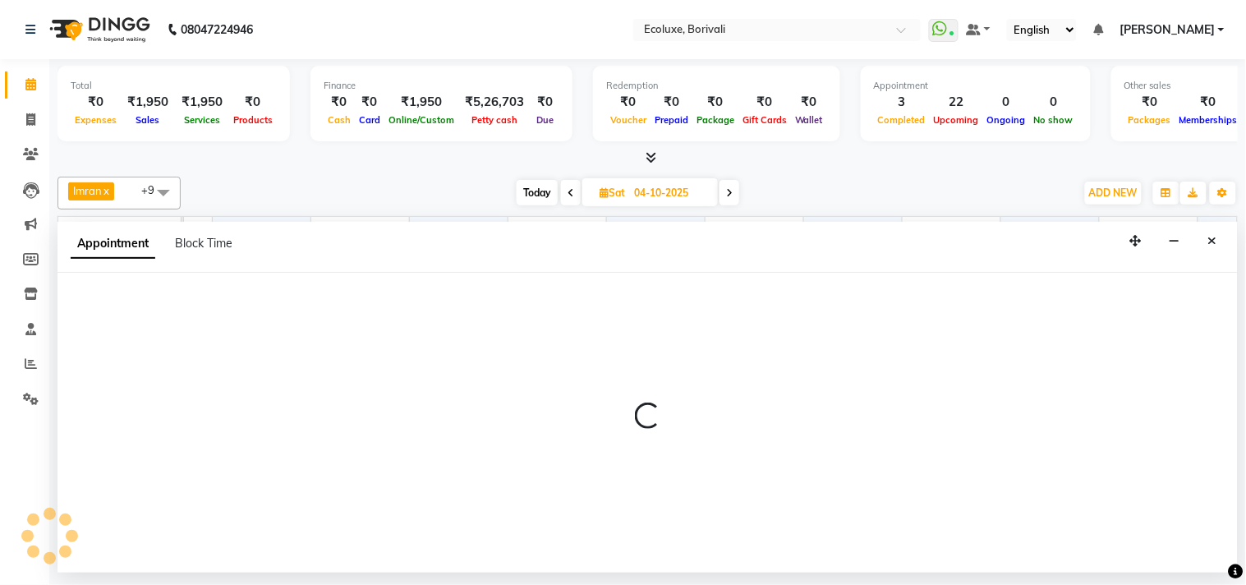
select select "35738"
select select "1020"
select select "tentative"
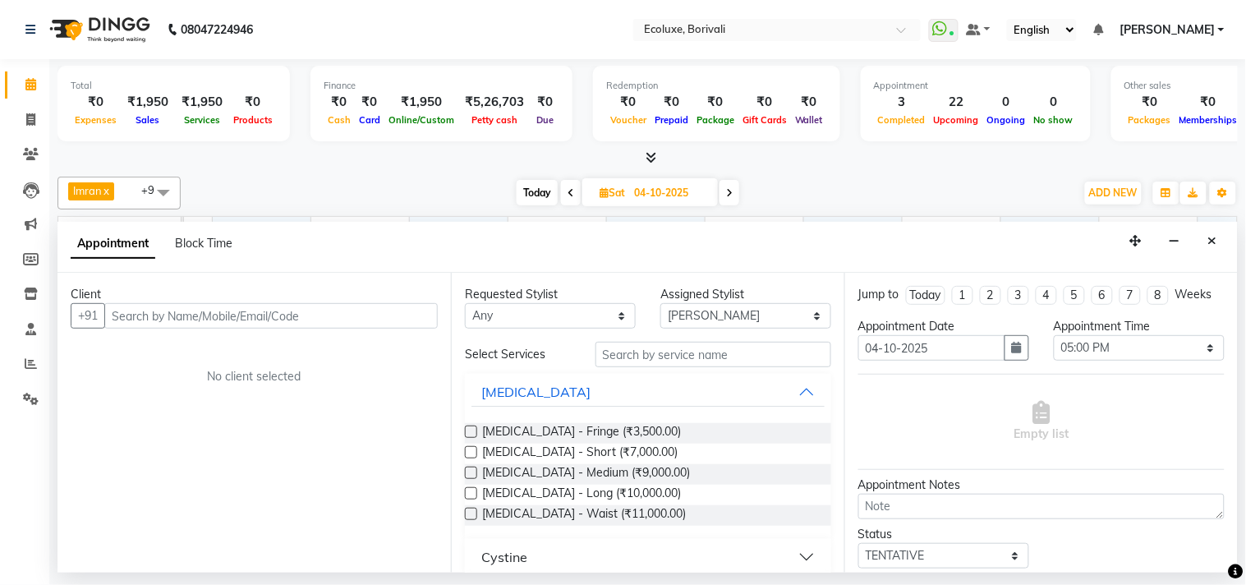
click at [401, 313] on input "text" at bounding box center [270, 315] width 333 height 25
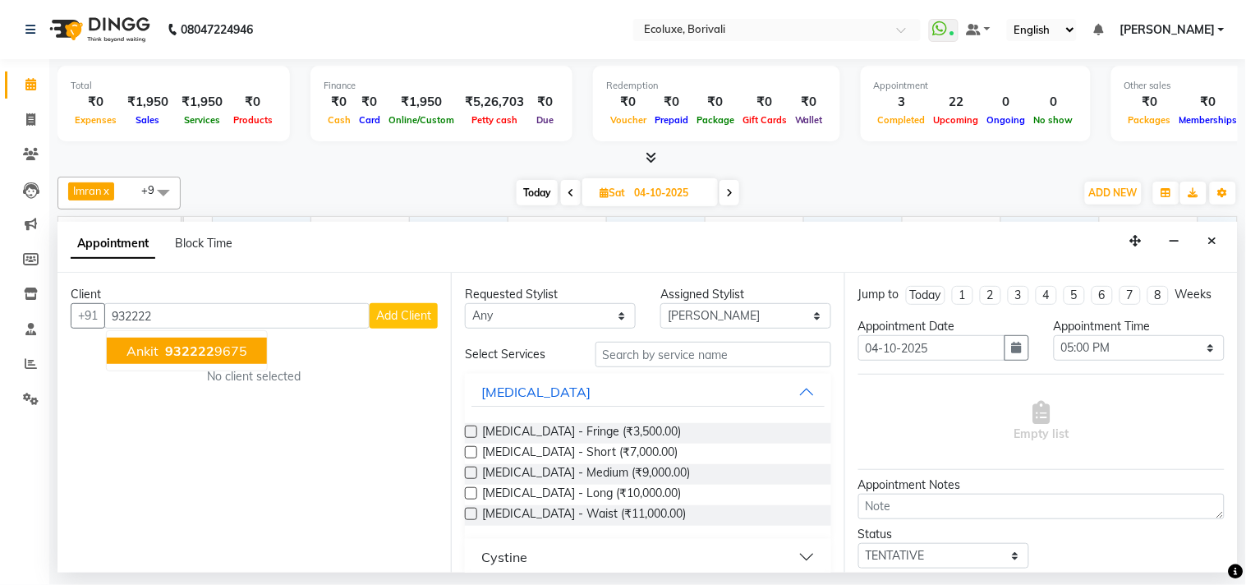
click at [195, 354] on span "932222" at bounding box center [189, 350] width 49 height 16
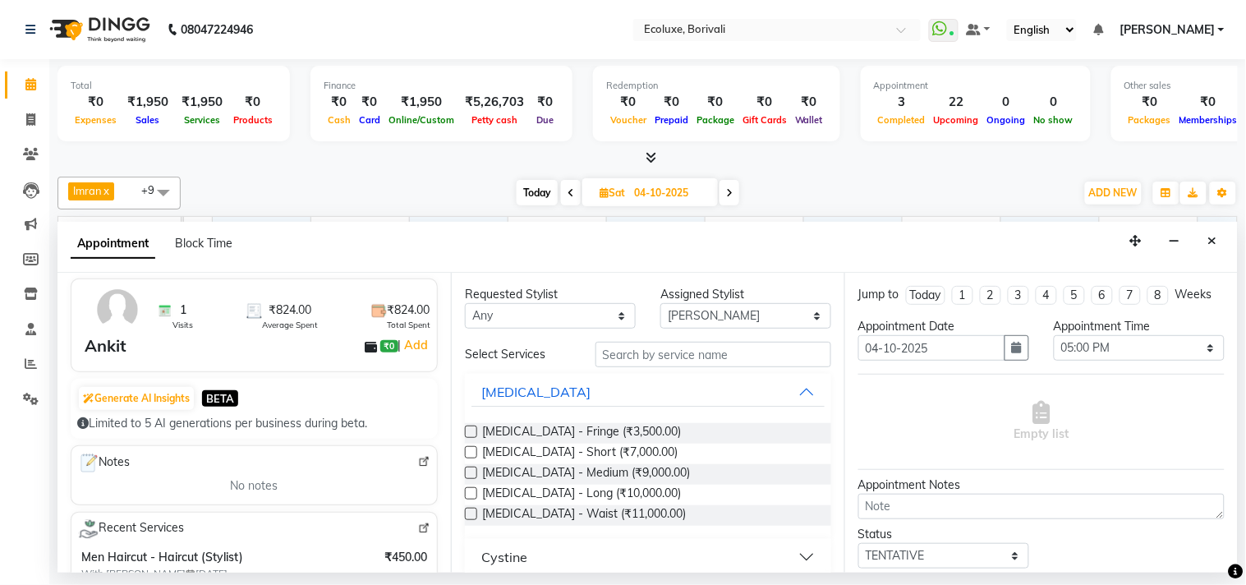
scroll to position [91, 0]
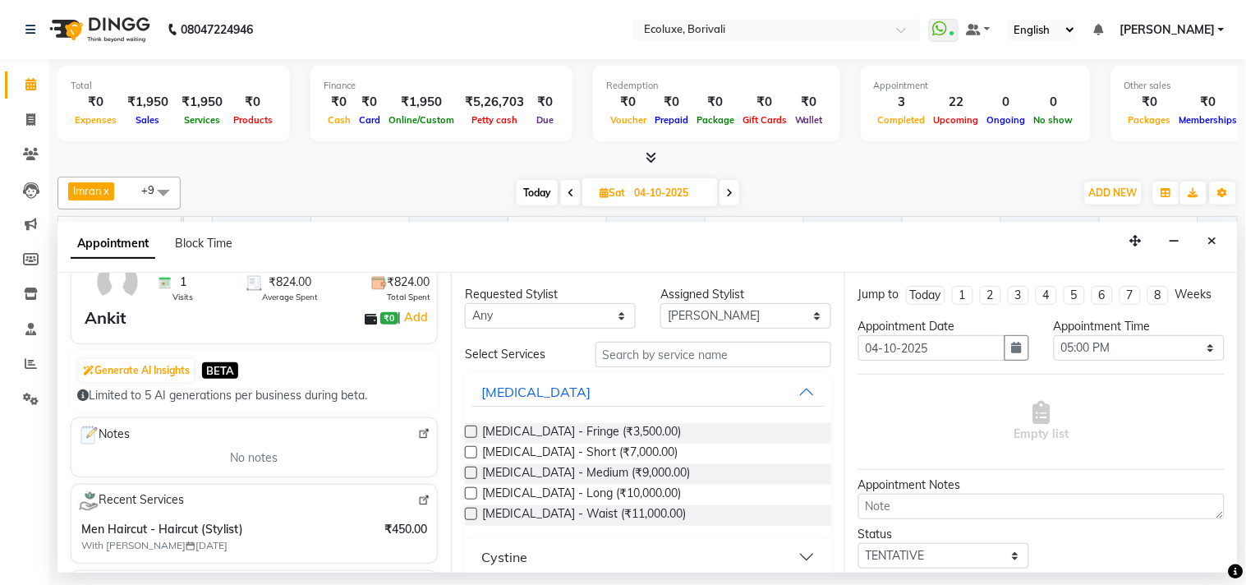
type input "9322229675"
click at [772, 361] on input "text" at bounding box center [713, 354] width 236 height 25
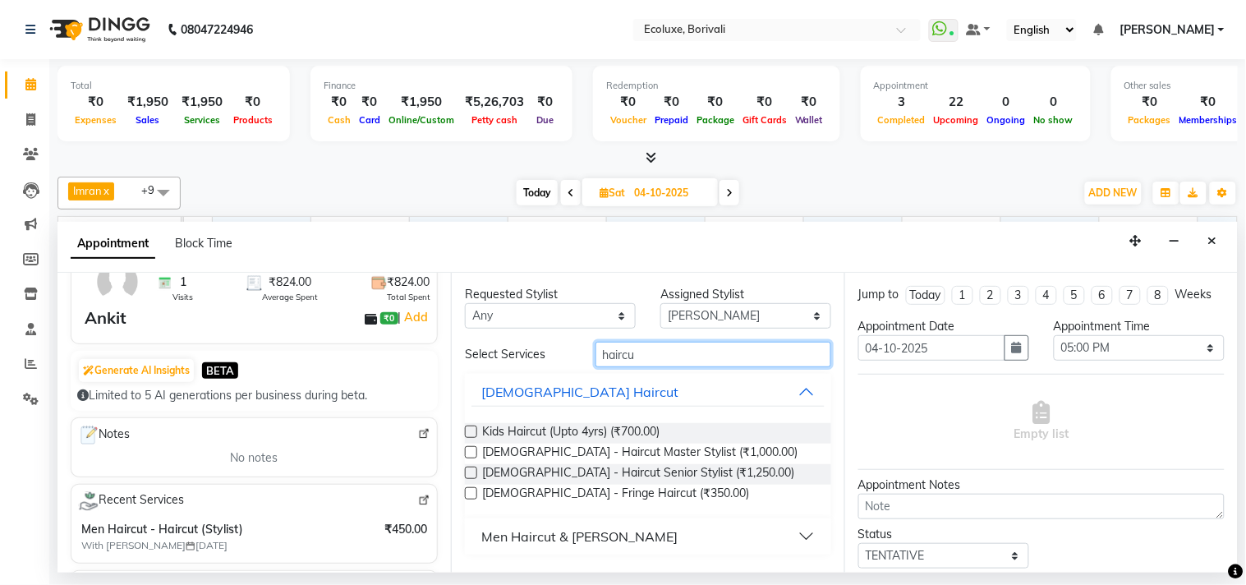
type input "haircu"
click at [577, 535] on div "Men Haircut & [PERSON_NAME]" at bounding box center [579, 536] width 196 height 20
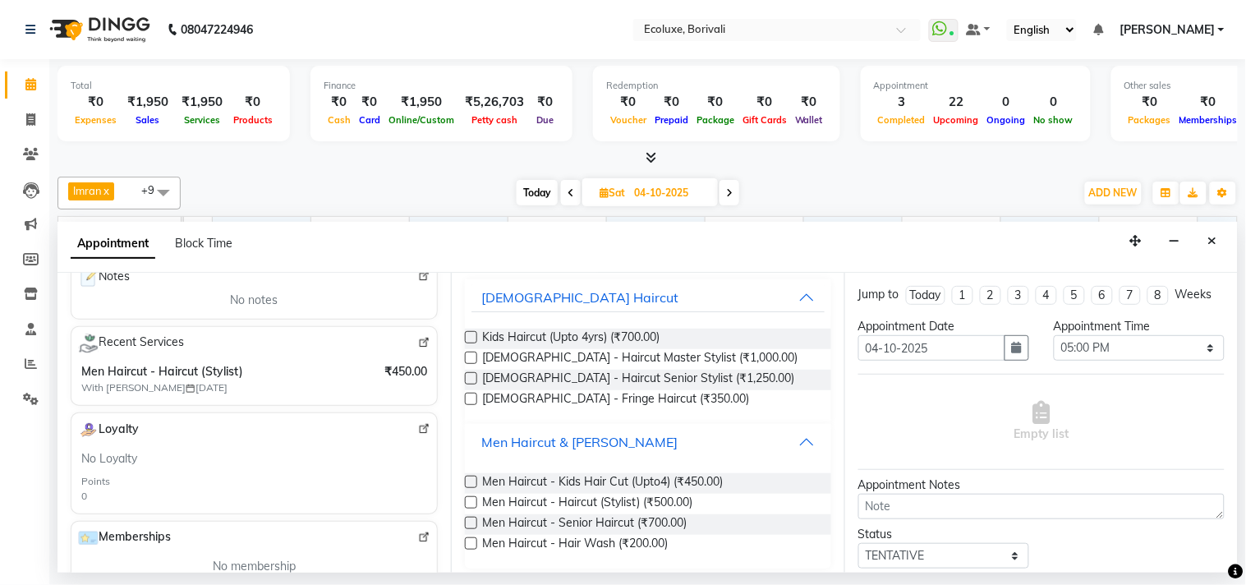
scroll to position [273, 0]
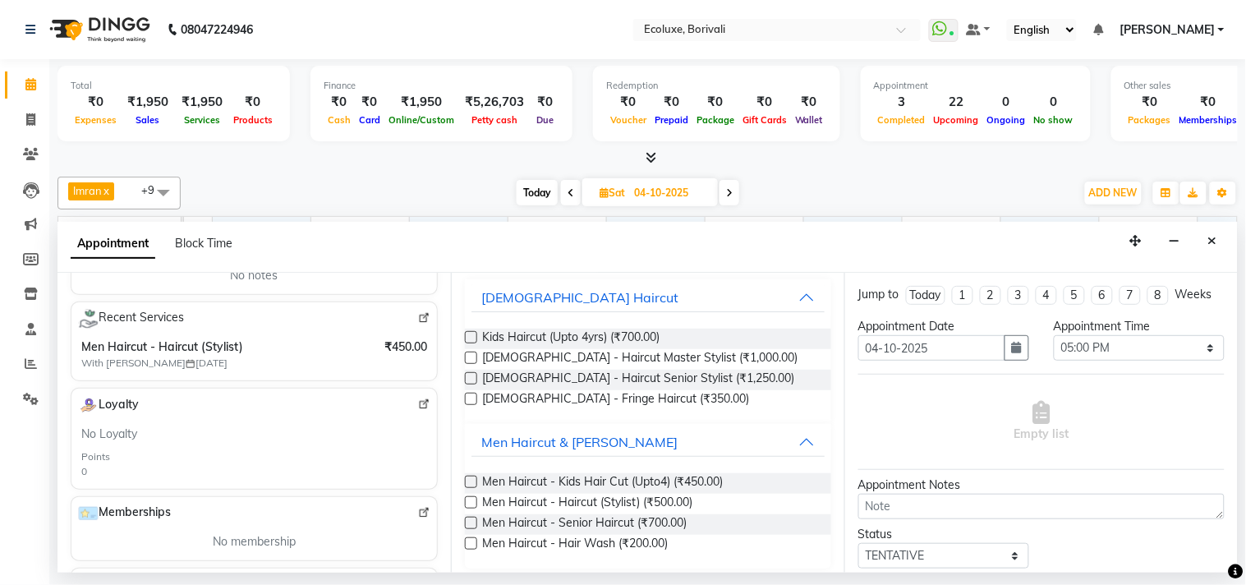
click at [470, 519] on label at bounding box center [471, 522] width 12 height 12
click at [470, 519] on input "checkbox" at bounding box center [470, 524] width 11 height 11
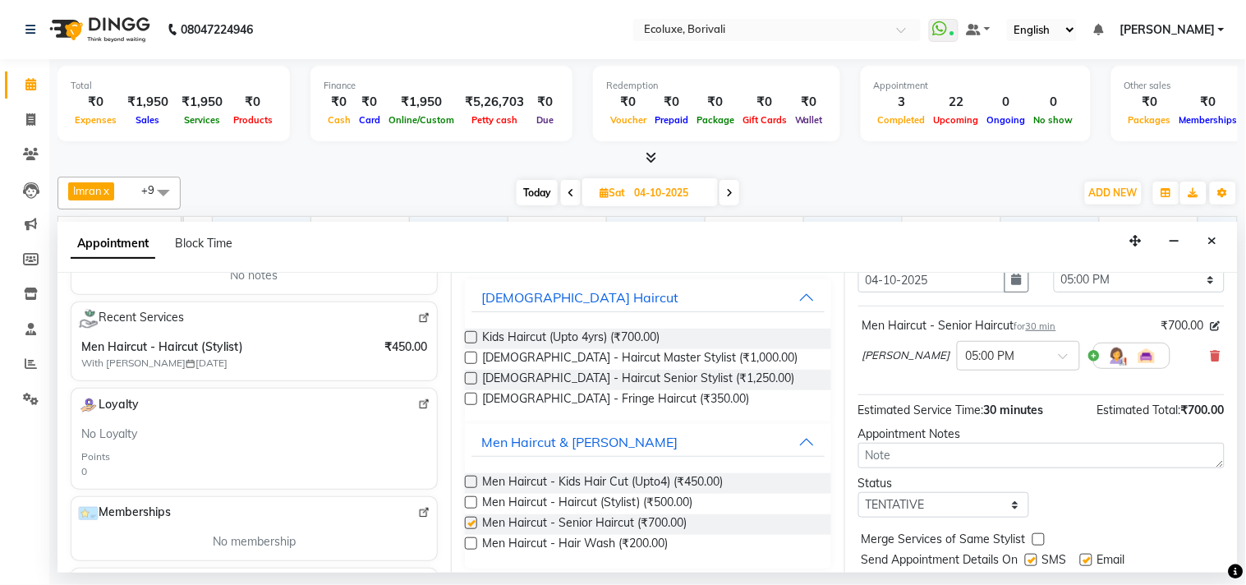
checkbox input "false"
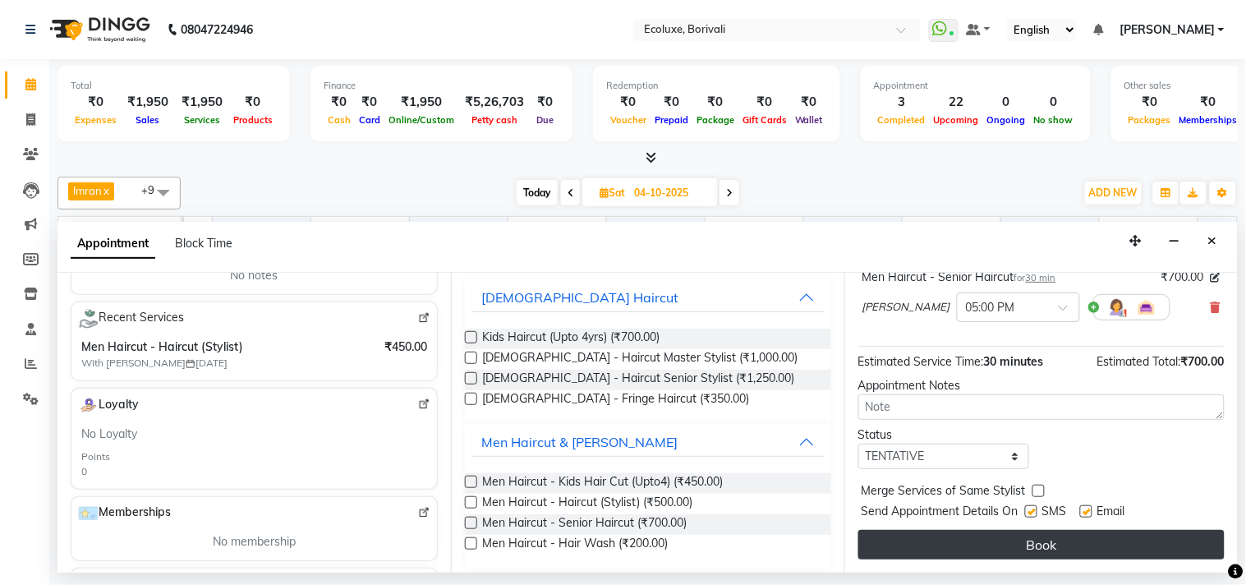
click at [1023, 543] on button "Book" at bounding box center [1041, 545] width 366 height 30
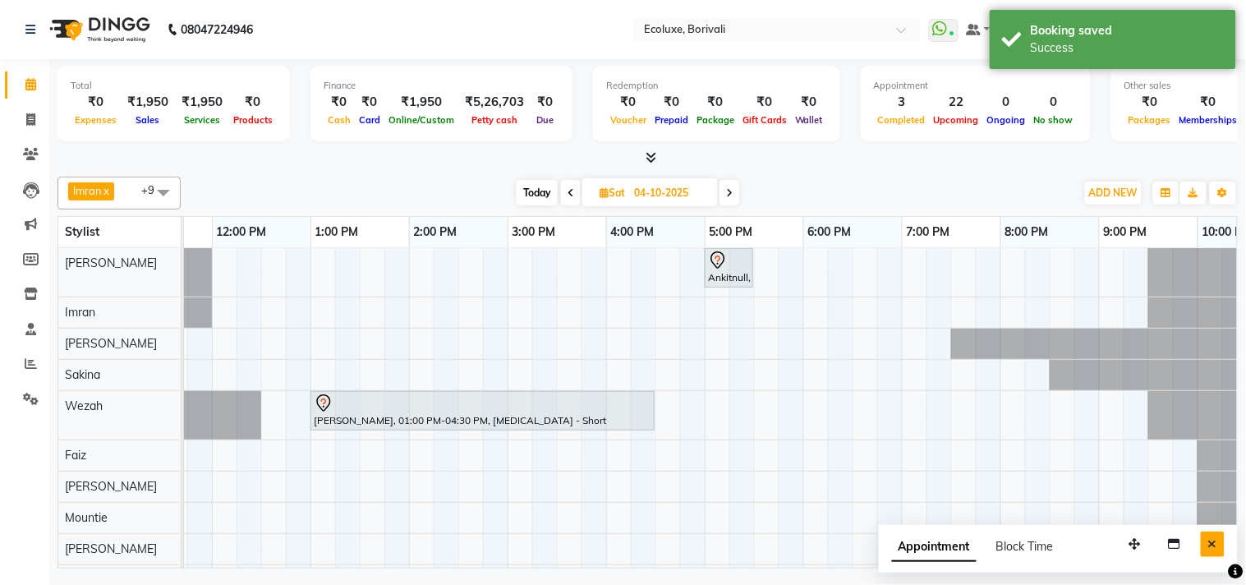
click at [1209, 537] on button "Close" at bounding box center [1212, 543] width 24 height 25
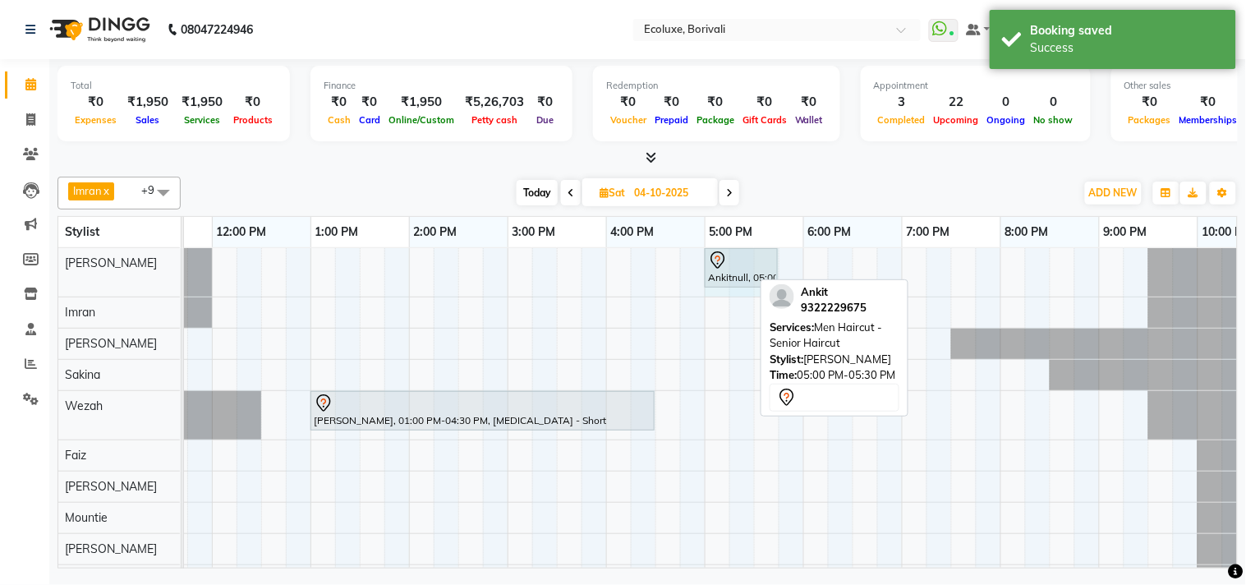
drag, startPoint x: 748, startPoint y: 261, endPoint x: 758, endPoint y: 260, distance: 9.9
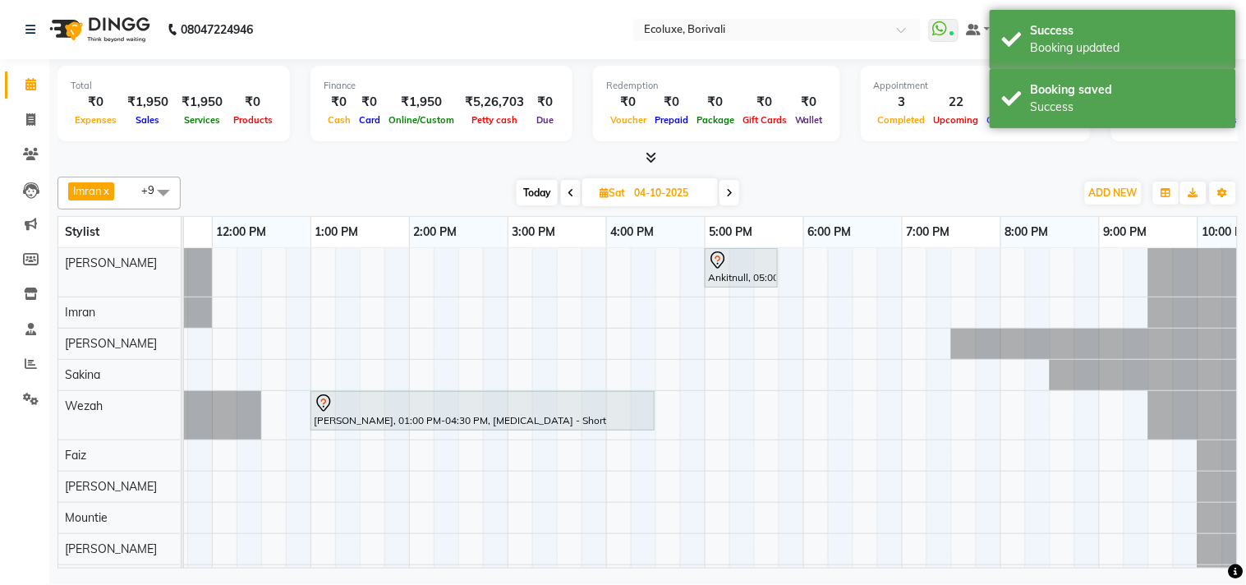
click at [531, 187] on span "Today" at bounding box center [536, 192] width 41 height 25
type input "03-10-2025"
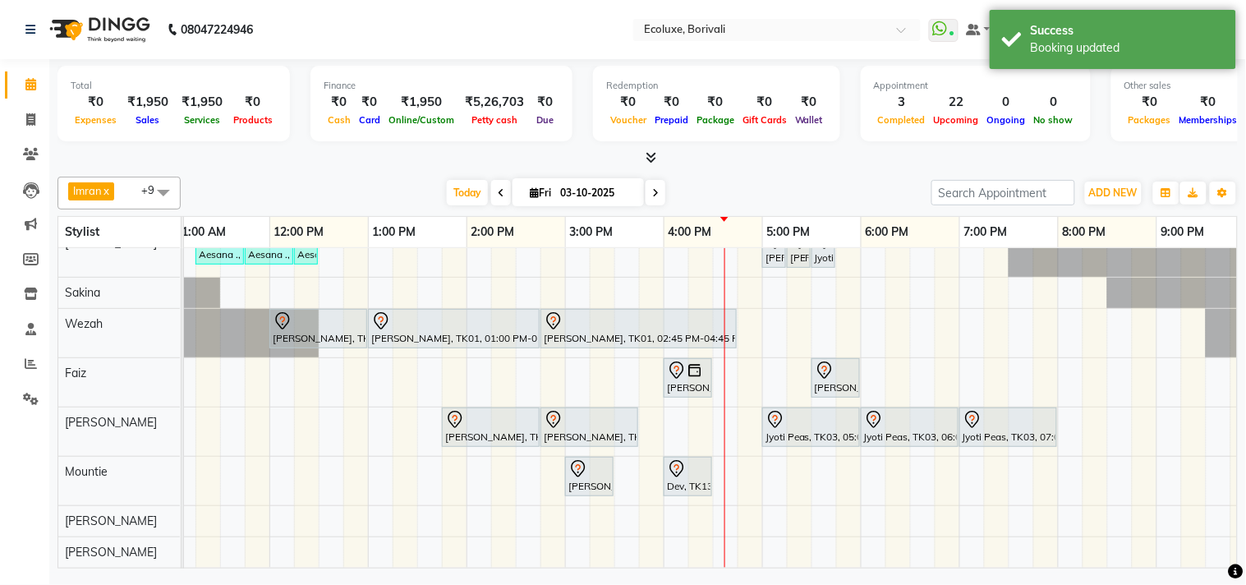
scroll to position [0, 176]
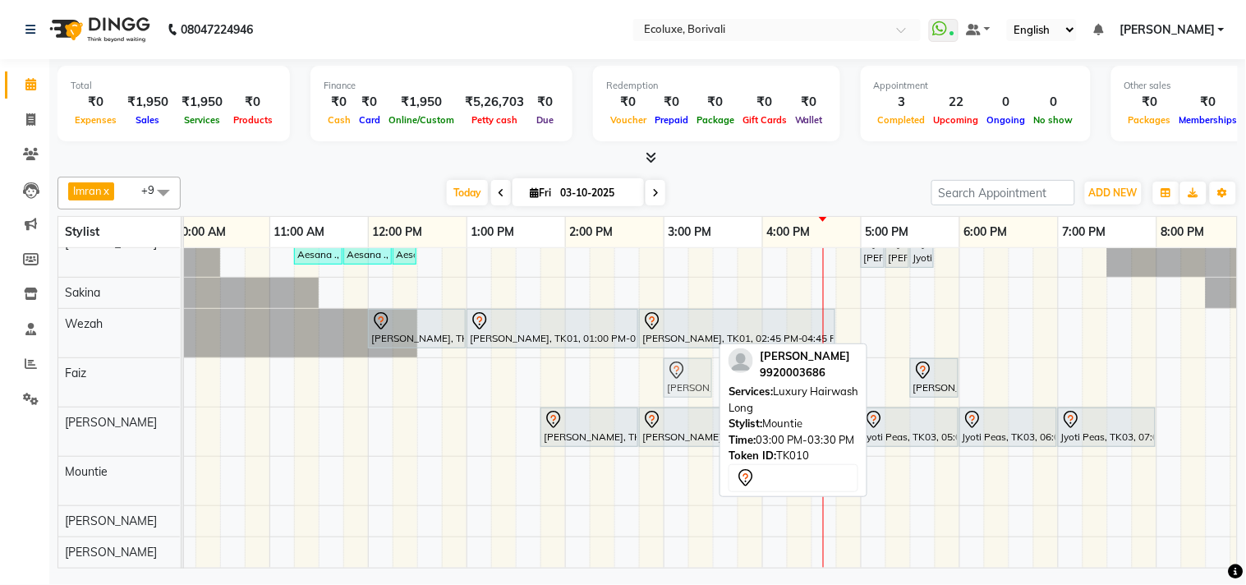
drag, startPoint x: 687, startPoint y: 468, endPoint x: 695, endPoint y: 388, distance: 80.1
click at [695, 388] on div "[PERSON_NAME], TK04, 01:45 PM-02:45 PM, [DEMOGRAPHIC_DATA] - Haircut Senior Sty…" at bounding box center [761, 349] width 1379 height 438
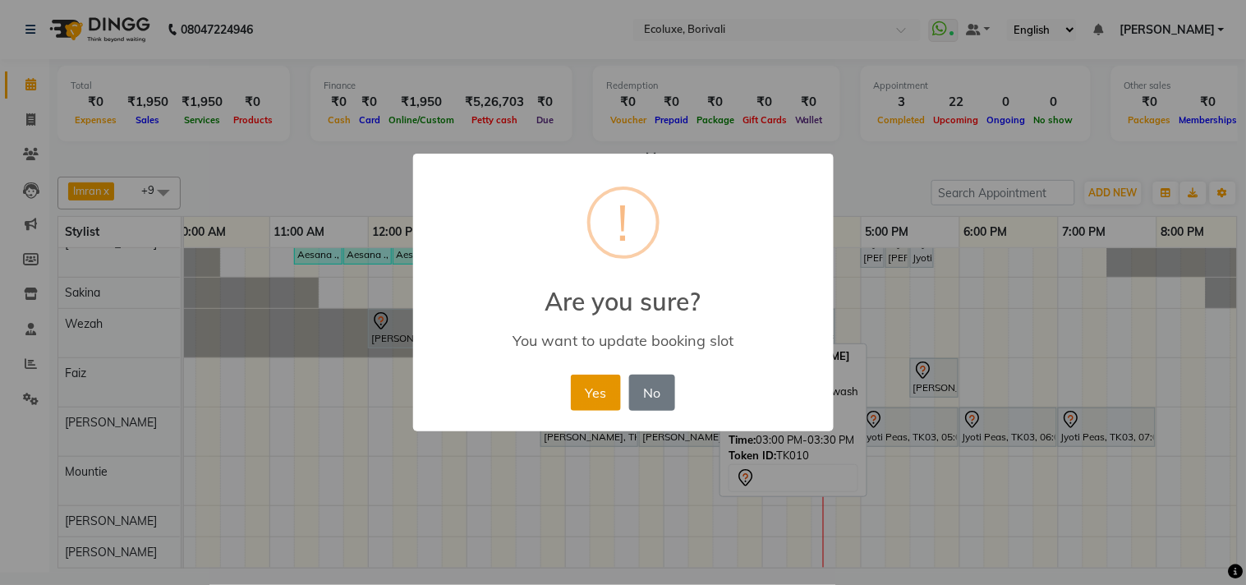
click at [614, 388] on button "Yes" at bounding box center [596, 392] width 50 height 36
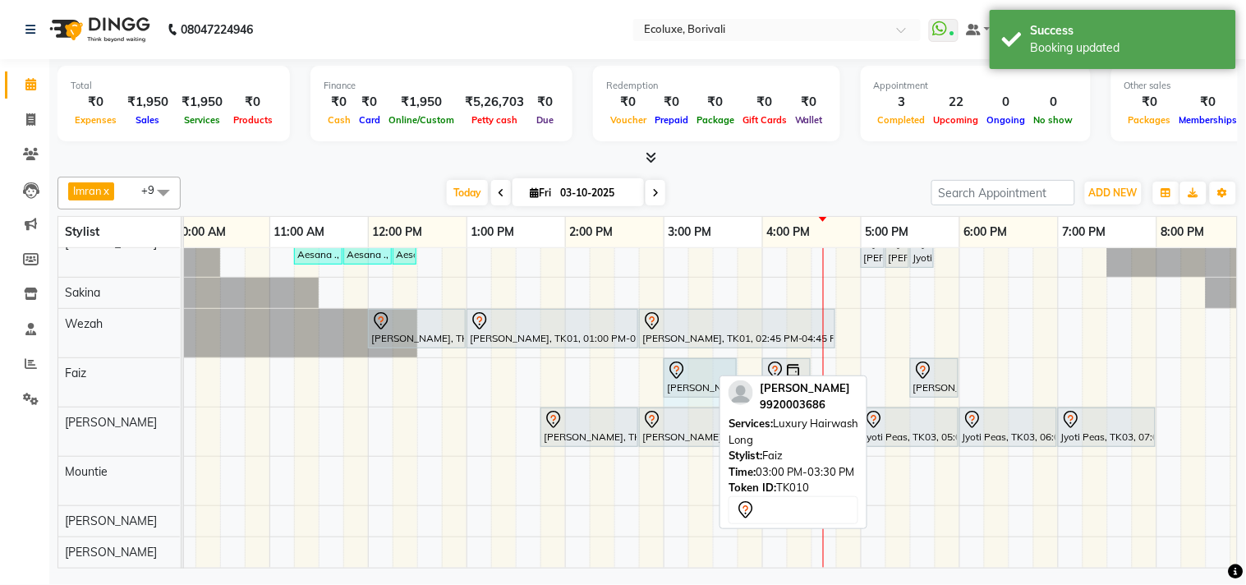
click at [72, 360] on div "[PERSON_NAME], TK10, 03:00 PM-03:30 PM, Luxury Hairwash Long [PERSON_NAME], TK0…" at bounding box center [72, 382] width 0 height 48
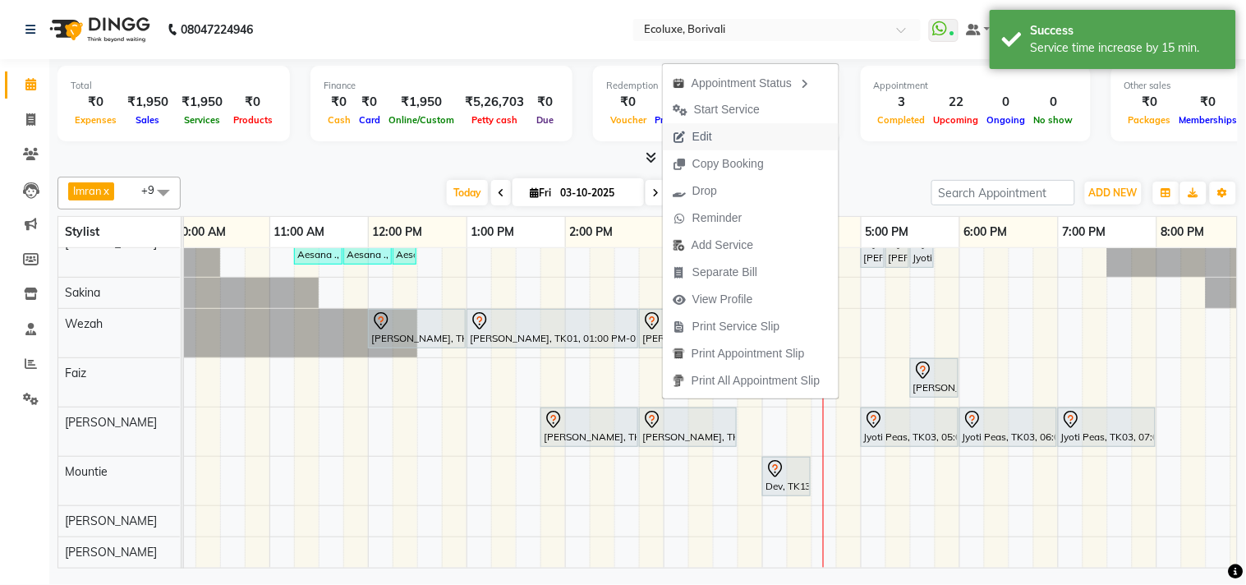
click at [701, 131] on span "Edit" at bounding box center [702, 136] width 20 height 17
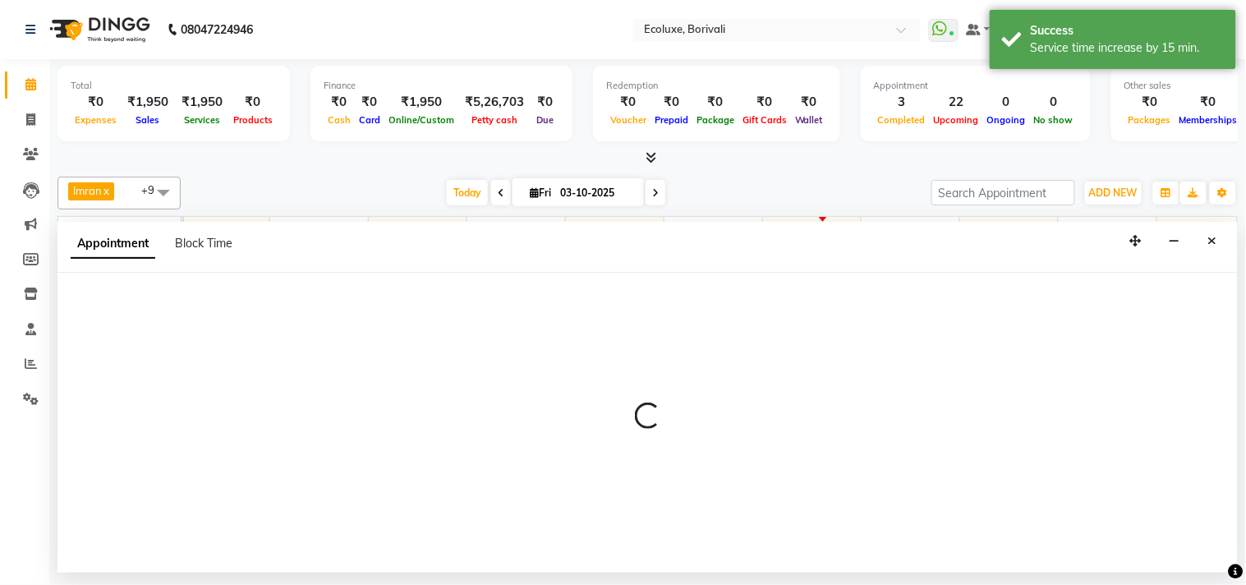
select select "tentative"
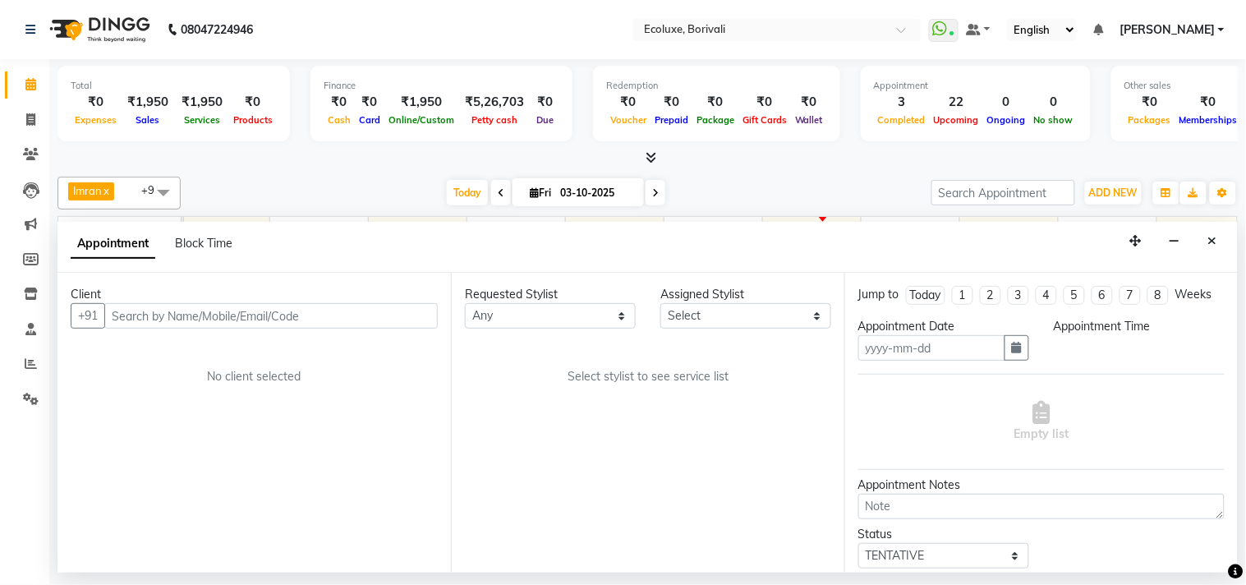
type input "03-10-2025"
select select "67913"
select select "825"
select select "2487"
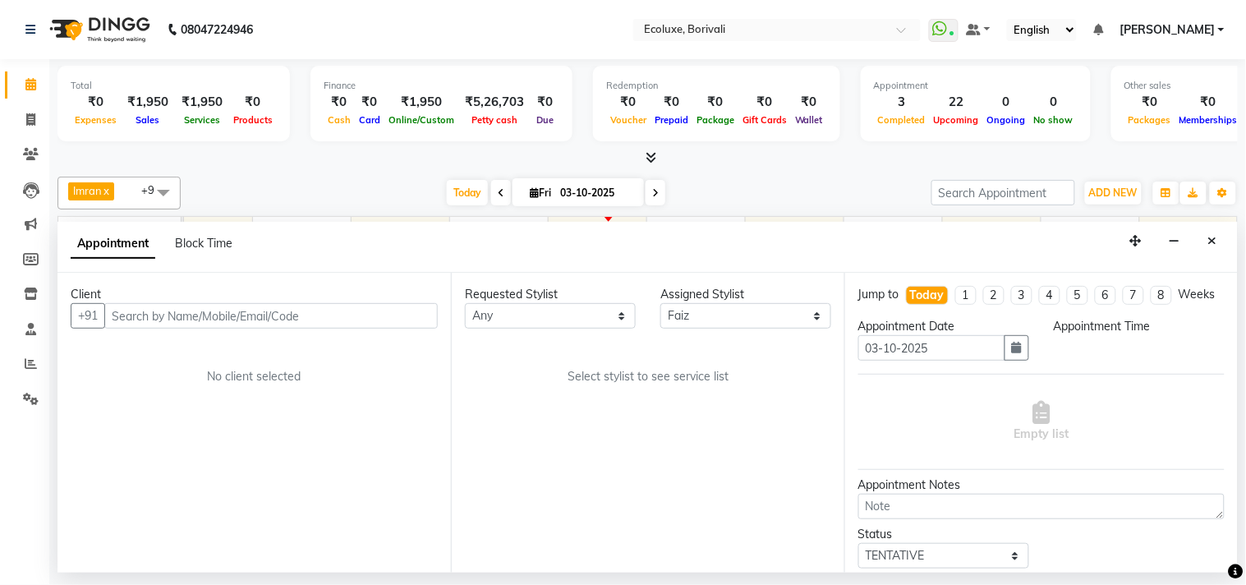
select select "2487"
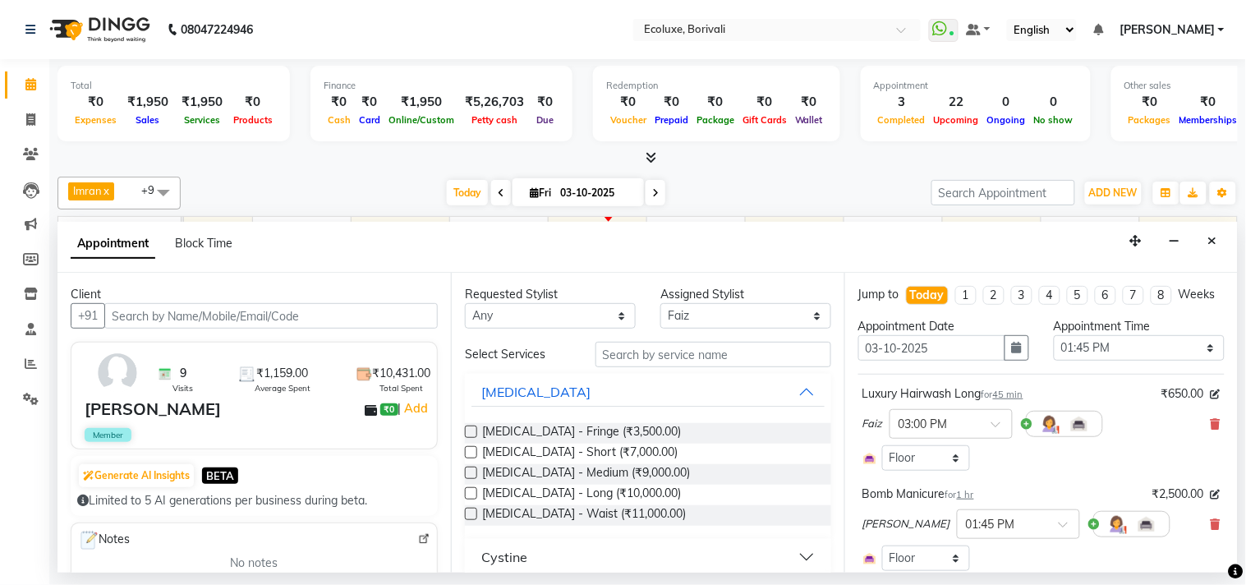
select select "2487"
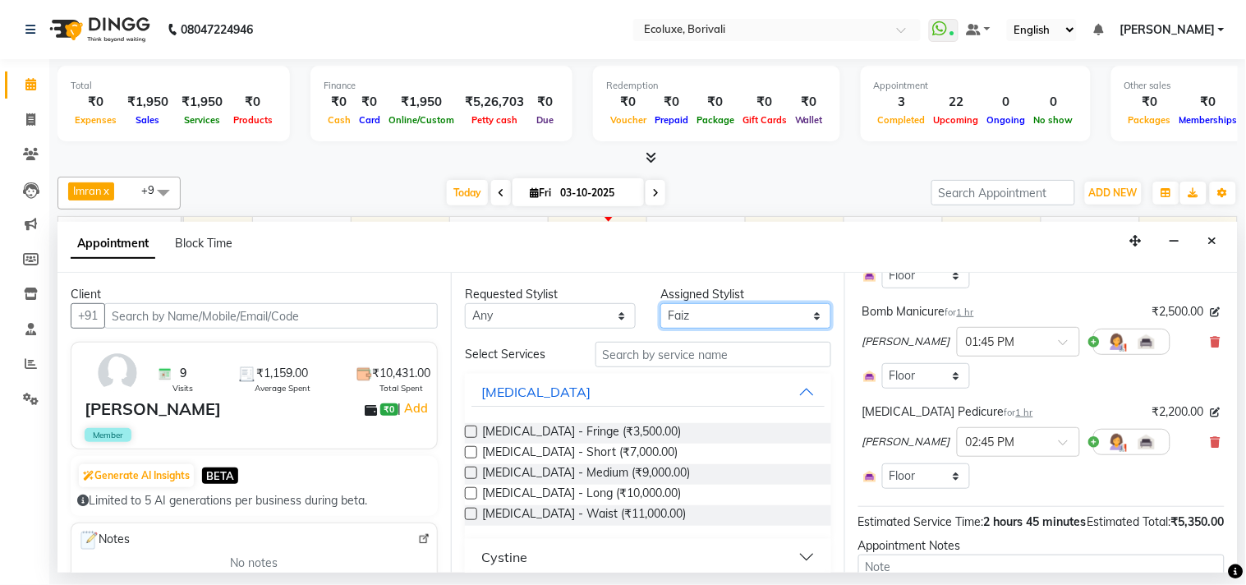
click at [723, 320] on select "Select [PERSON_NAME] [PERSON_NAME] Faiz [PERSON_NAME] [PERSON_NAME] [PERSON_NAM…" at bounding box center [745, 315] width 171 height 25
select select "90619"
click at [660, 303] on select "Select [PERSON_NAME] [PERSON_NAME] Faiz [PERSON_NAME] [PERSON_NAME] [PERSON_NAM…" at bounding box center [745, 315] width 171 height 25
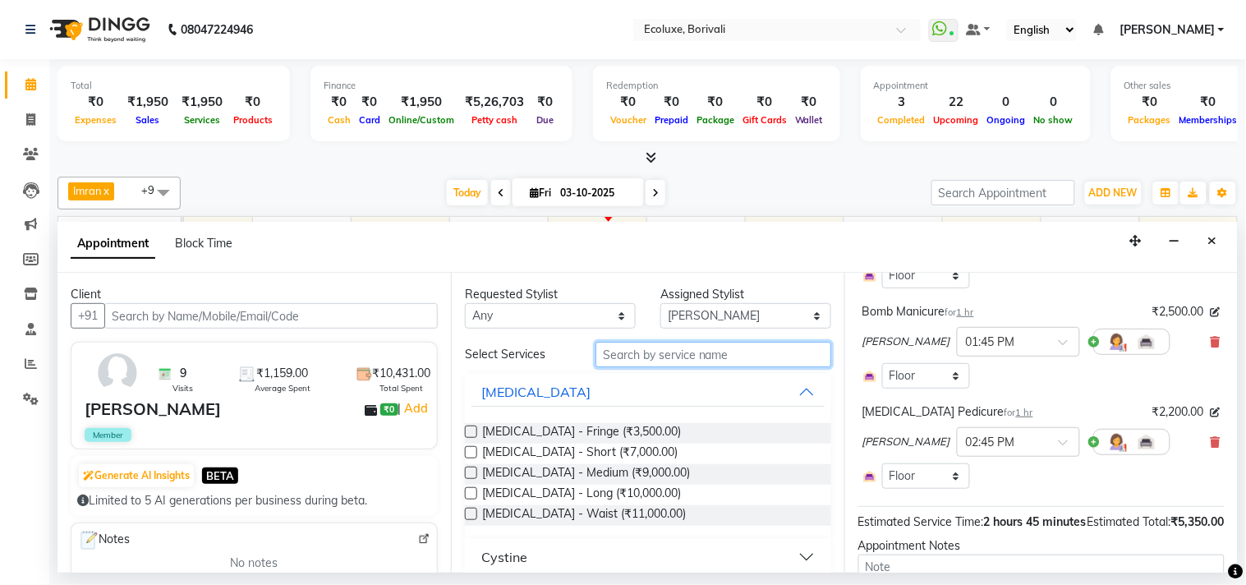
click at [700, 357] on input "text" at bounding box center [713, 354] width 236 height 25
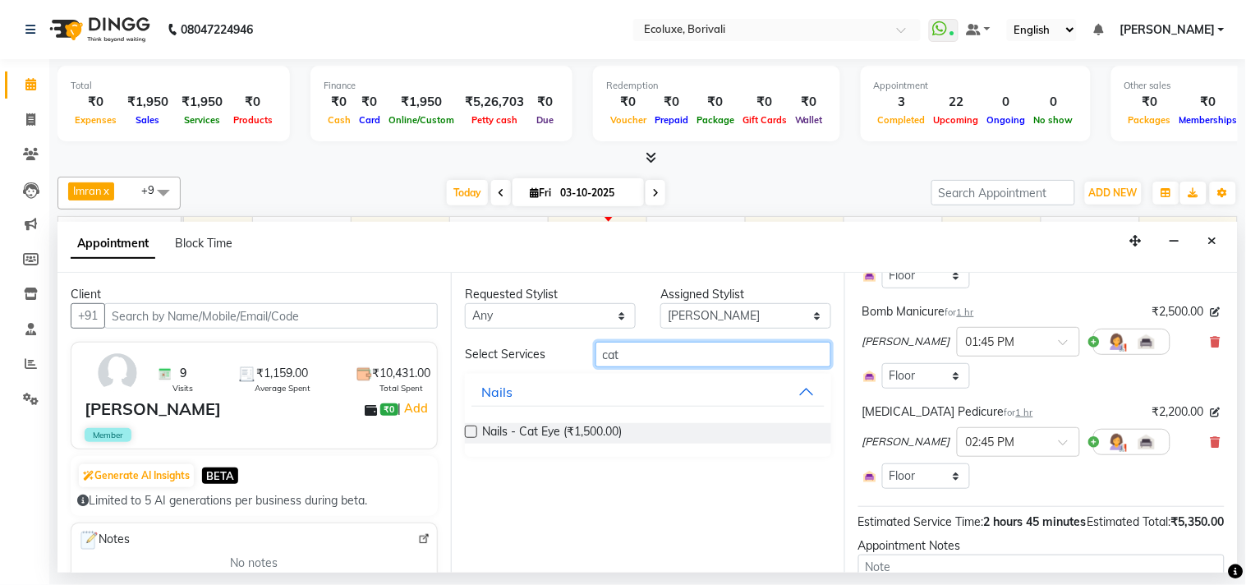
type input "cat"
click at [470, 433] on label at bounding box center [471, 431] width 12 height 12
click at [470, 433] on input "checkbox" at bounding box center [470, 433] width 11 height 11
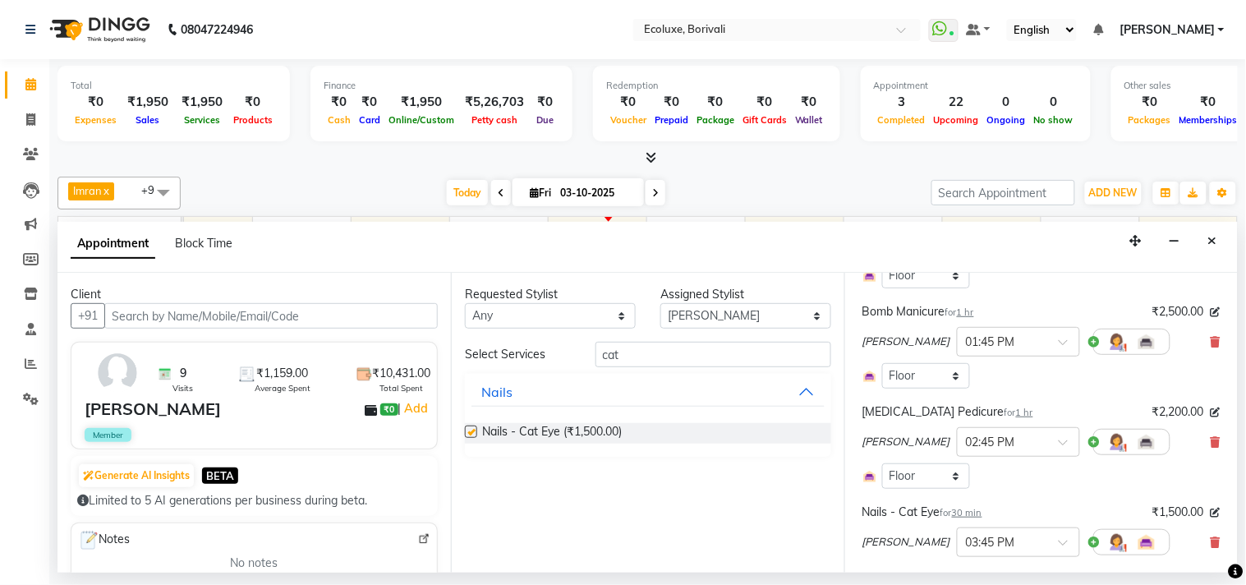
checkbox input "false"
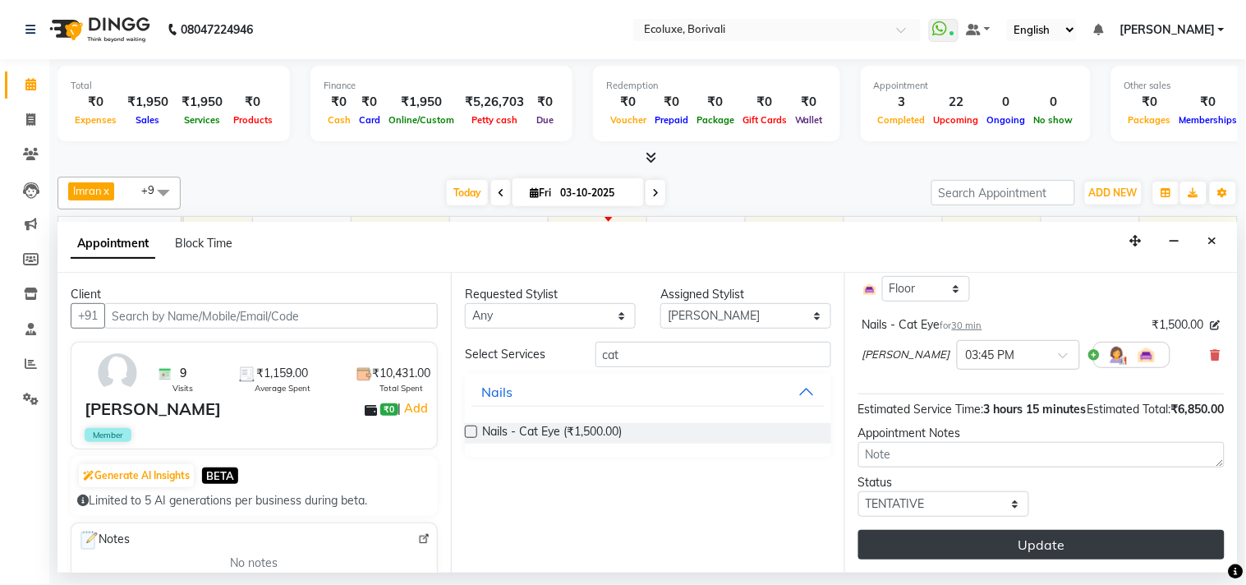
click at [1080, 543] on button "Update" at bounding box center [1041, 545] width 366 height 30
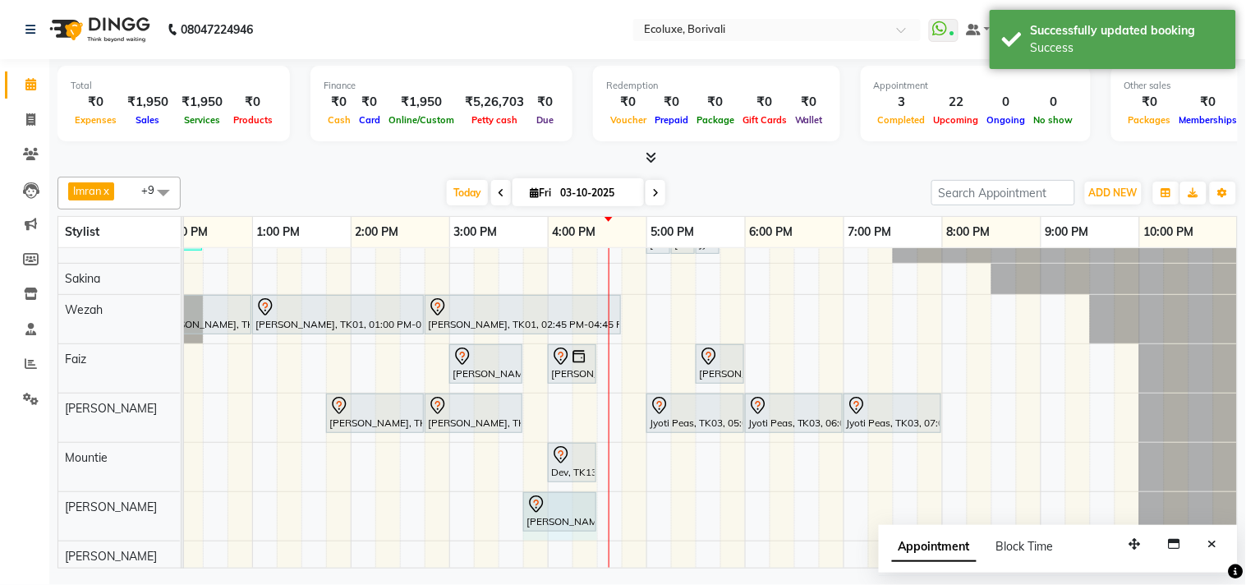
drag, startPoint x: 567, startPoint y: 512, endPoint x: 593, endPoint y: 512, distance: 25.5
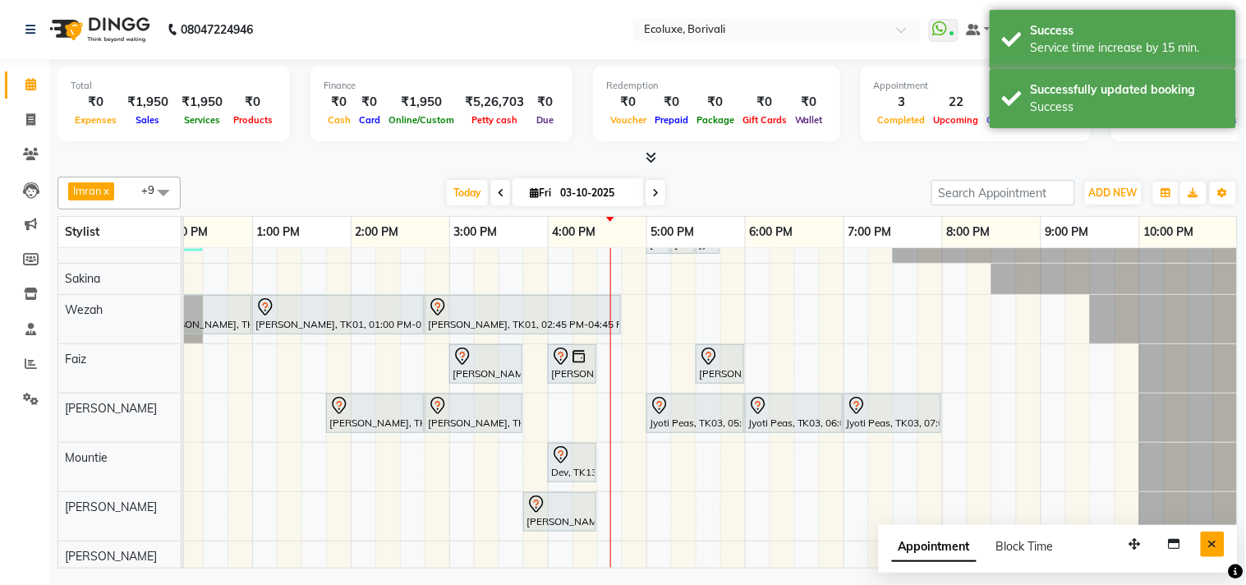
click at [1214, 539] on icon "Close" at bounding box center [1212, 543] width 9 height 11
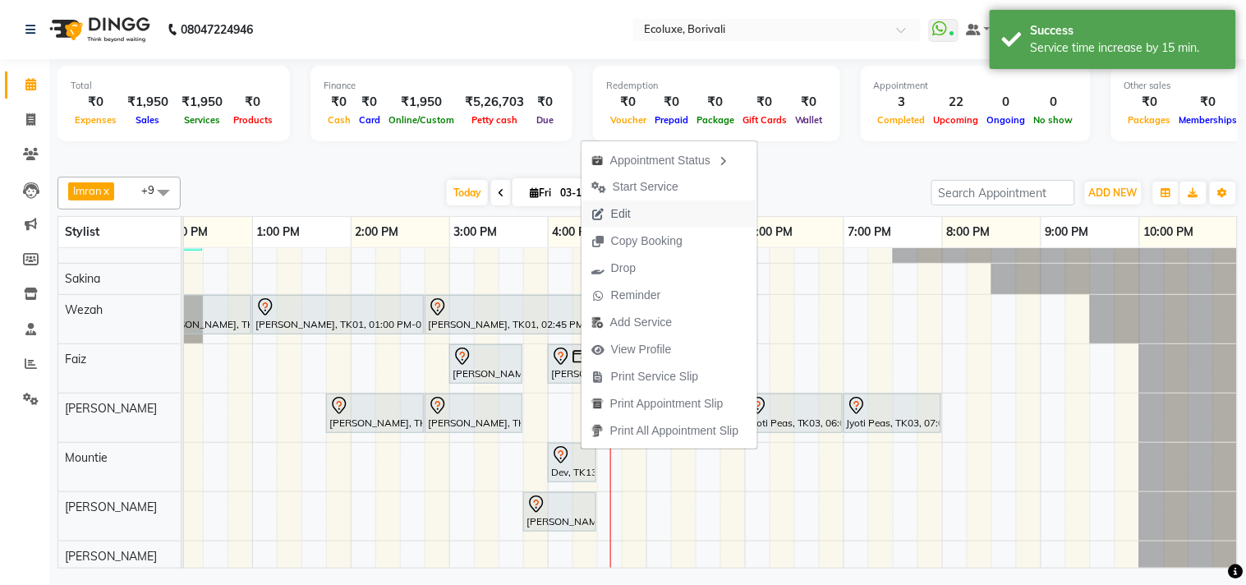
click at [606, 216] on span "Edit" at bounding box center [610, 213] width 59 height 27
select select "tentative"
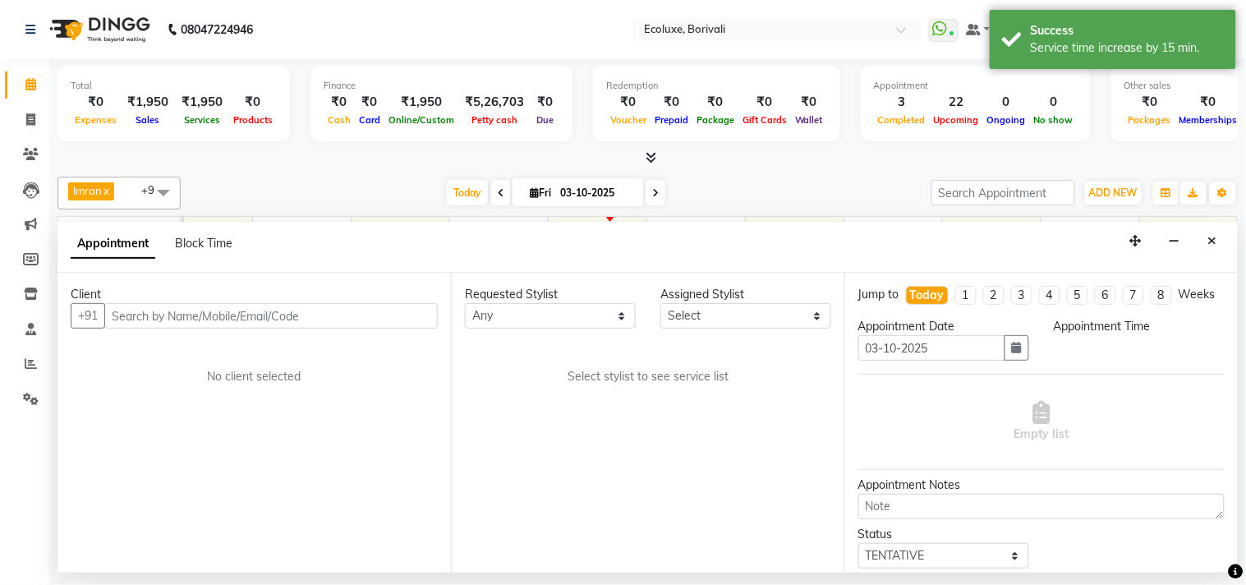
select select "90572"
select select "960"
select select "2487"
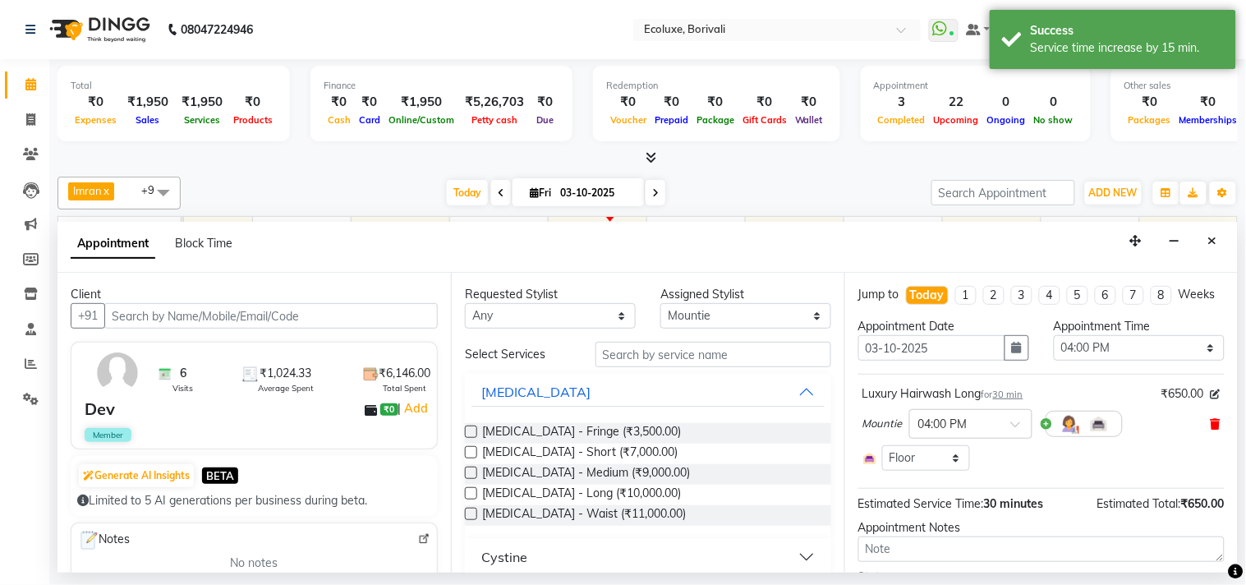
click at [1210, 429] on icon at bounding box center [1215, 423] width 10 height 11
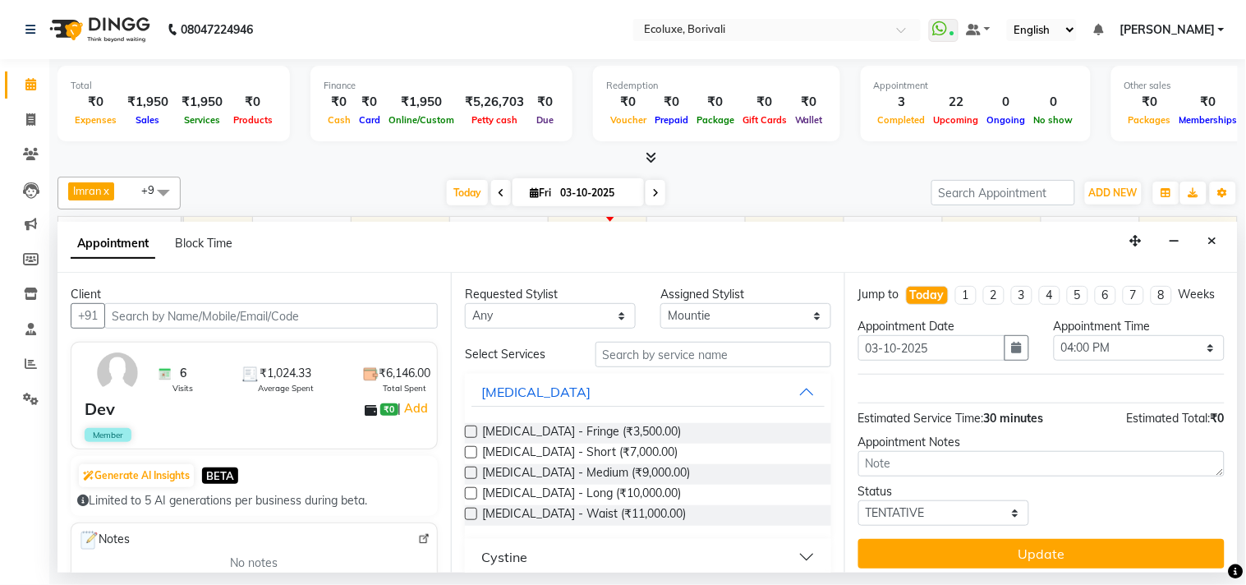
click at [643, 339] on div "Requested Stylist Any [PERSON_NAME] [PERSON_NAME] Faiz [GEOGRAPHIC_DATA][PERSON…" at bounding box center [647, 423] width 393 height 300
click at [642, 365] on input "text" at bounding box center [713, 354] width 236 height 25
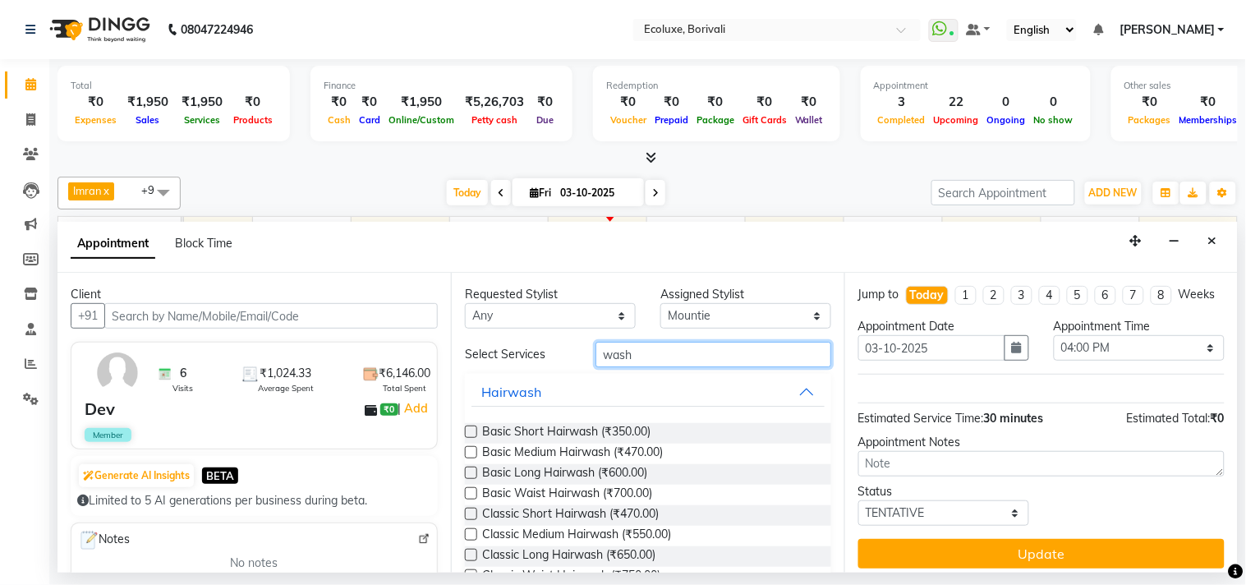
type input "wash"
click at [468, 428] on label at bounding box center [471, 431] width 12 height 12
click at [468, 428] on input "checkbox" at bounding box center [470, 433] width 11 height 11
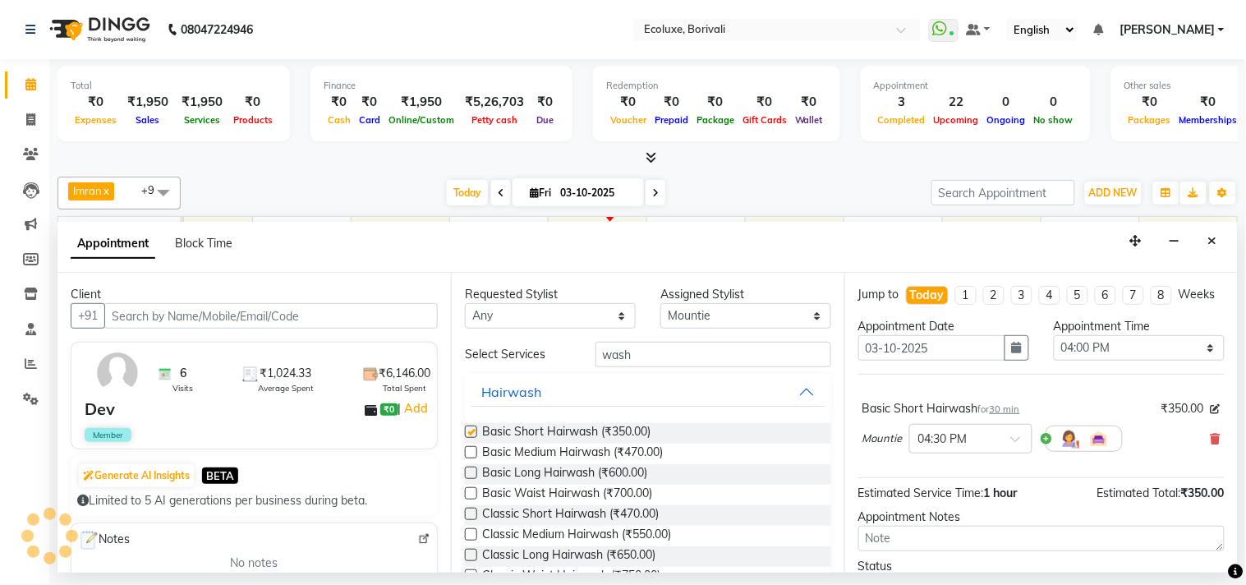
checkbox input "false"
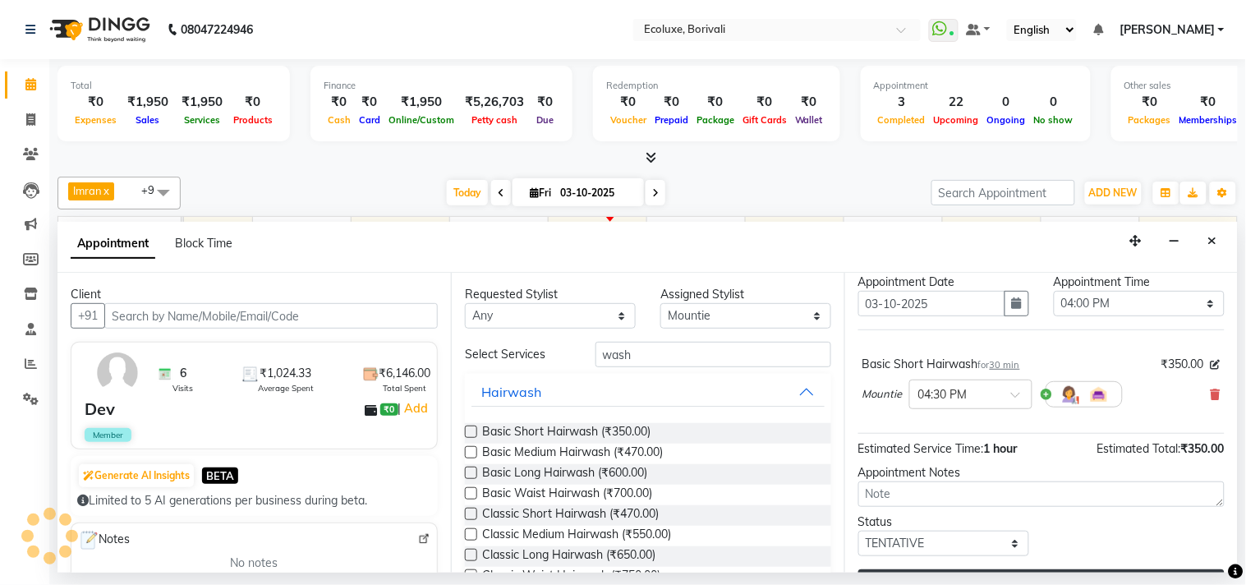
scroll to position [99, 0]
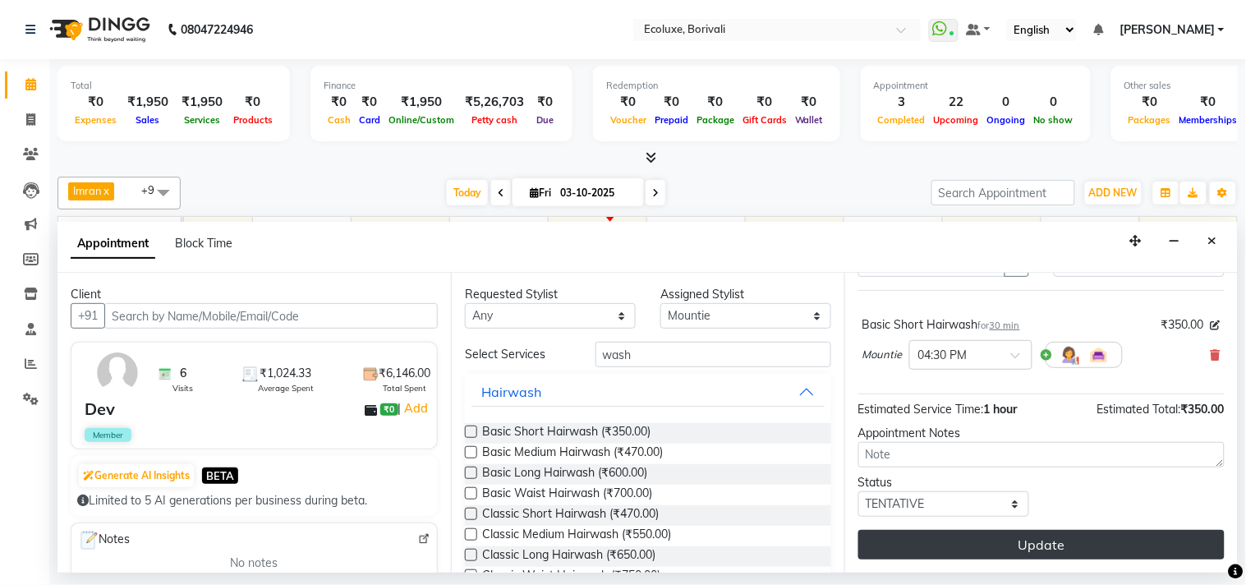
click at [1045, 544] on button "Update" at bounding box center [1041, 545] width 366 height 30
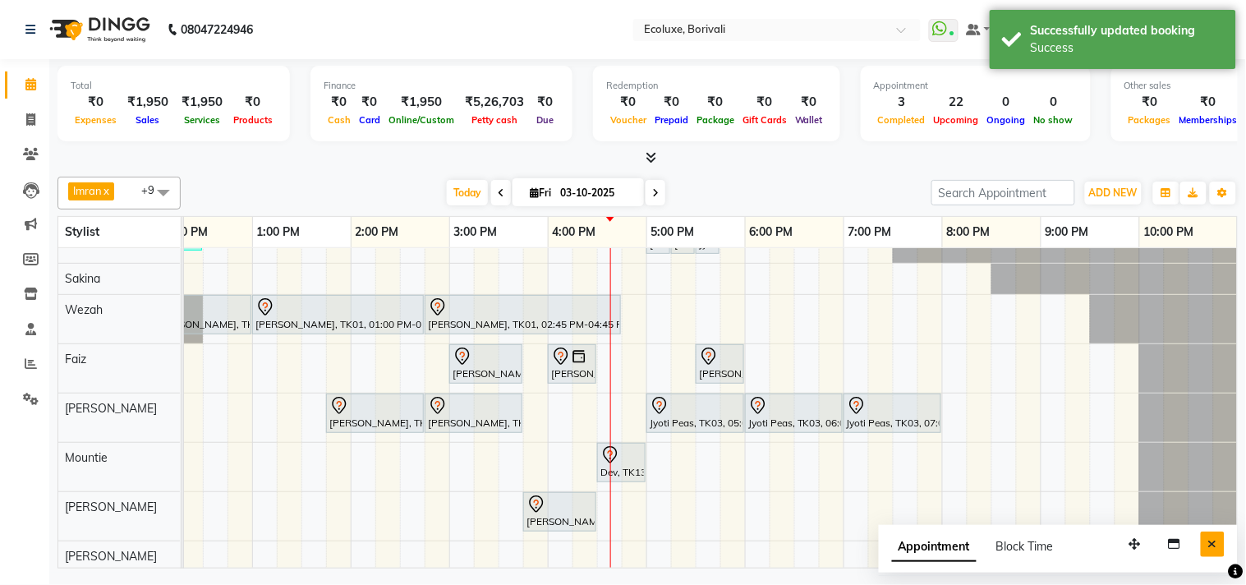
drag, startPoint x: 1224, startPoint y: 542, endPoint x: 1090, endPoint y: 512, distance: 137.9
click at [1223, 542] on button "Close" at bounding box center [1212, 543] width 24 height 25
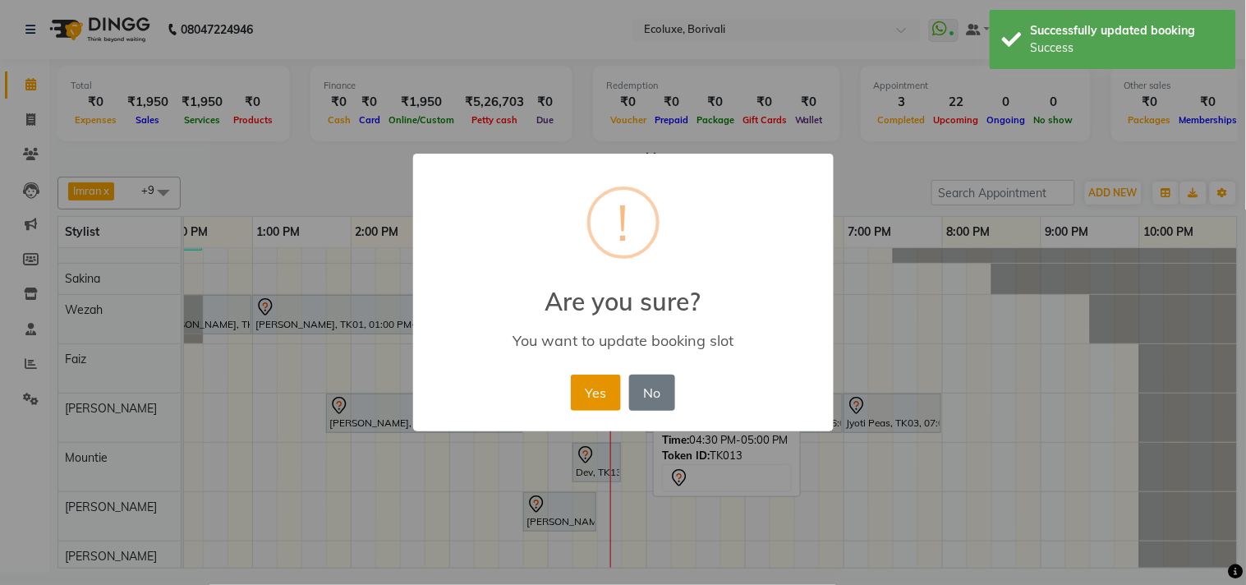
click at [610, 404] on button "Yes" at bounding box center [596, 392] width 50 height 36
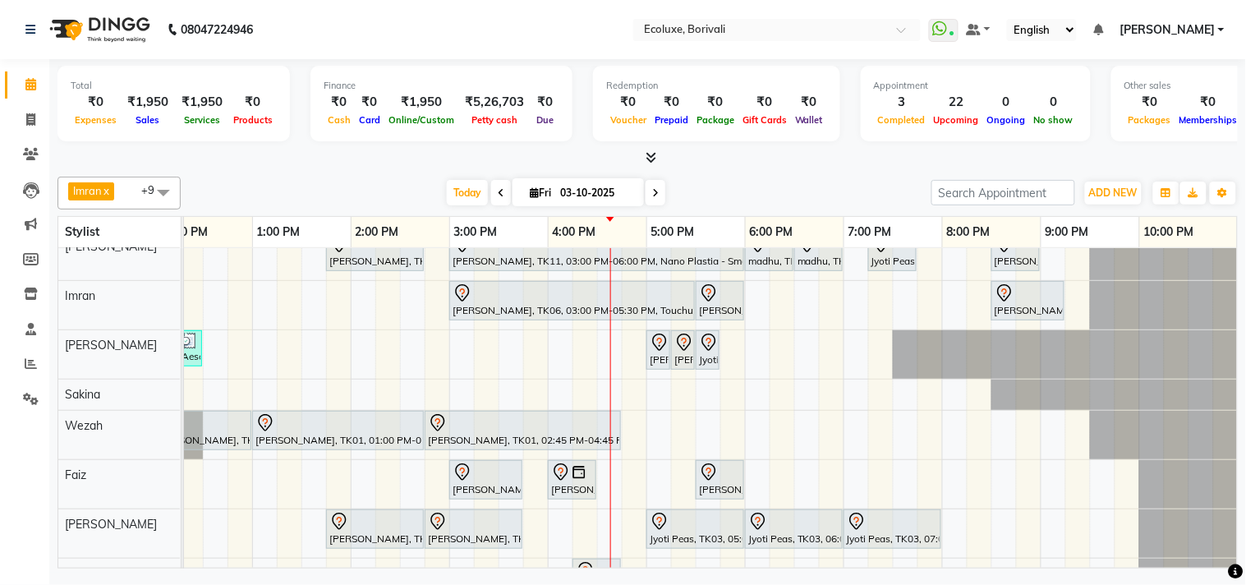
scroll to position [0, 0]
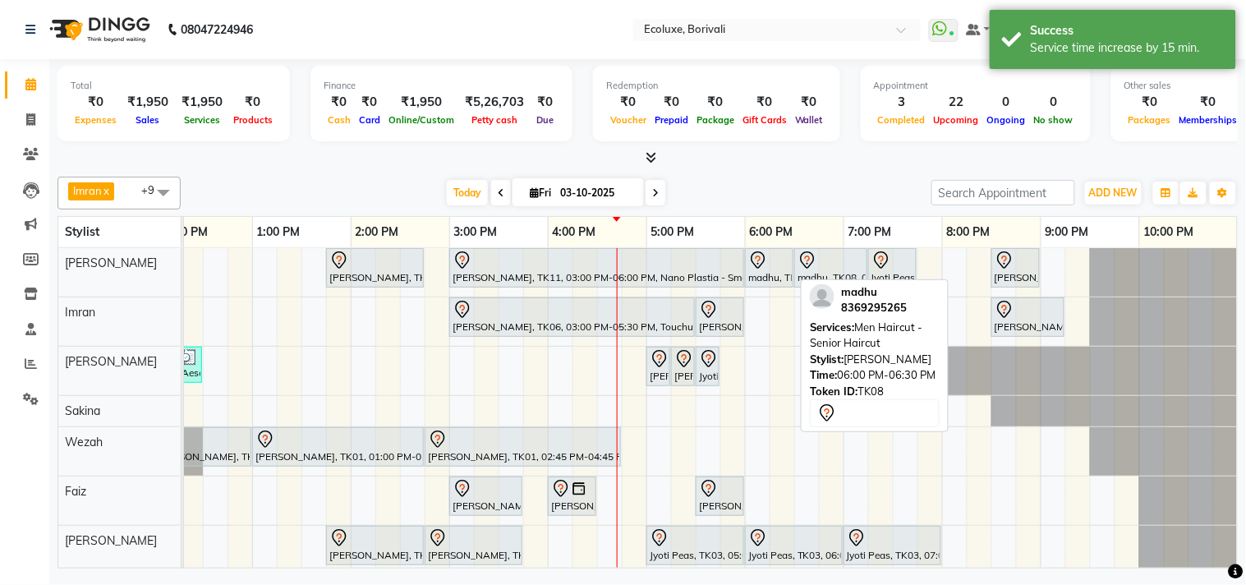
click at [761, 274] on div "madhu, TK08, 06:00 PM-06:30 PM, Men Haircut - Senior Haircut" at bounding box center [768, 267] width 45 height 34
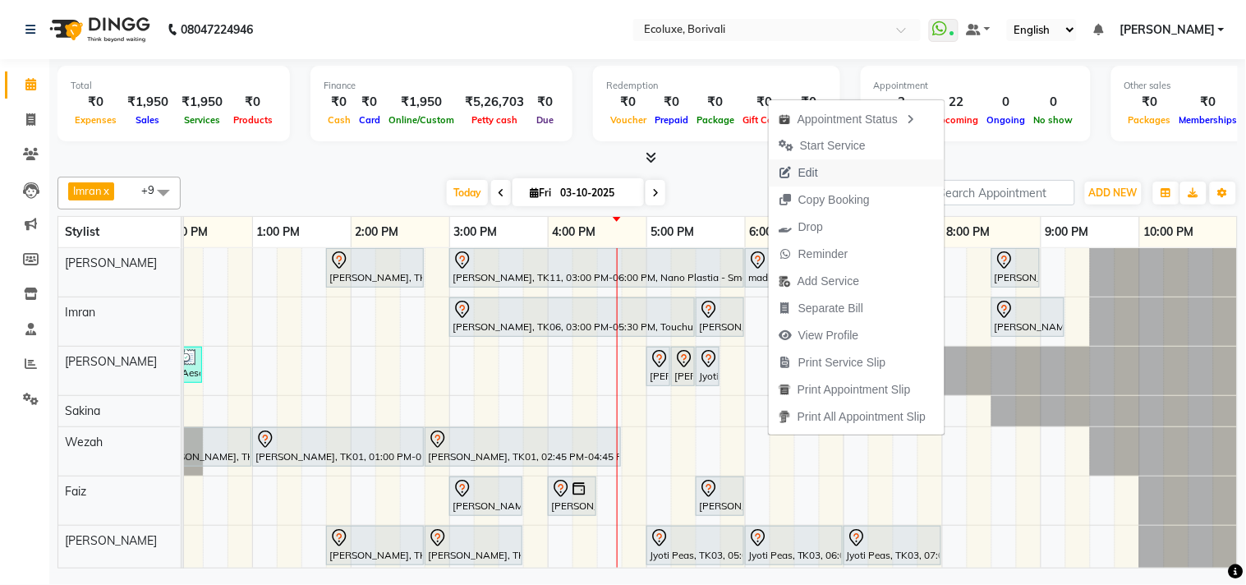
click at [802, 166] on span "Edit" at bounding box center [808, 172] width 20 height 17
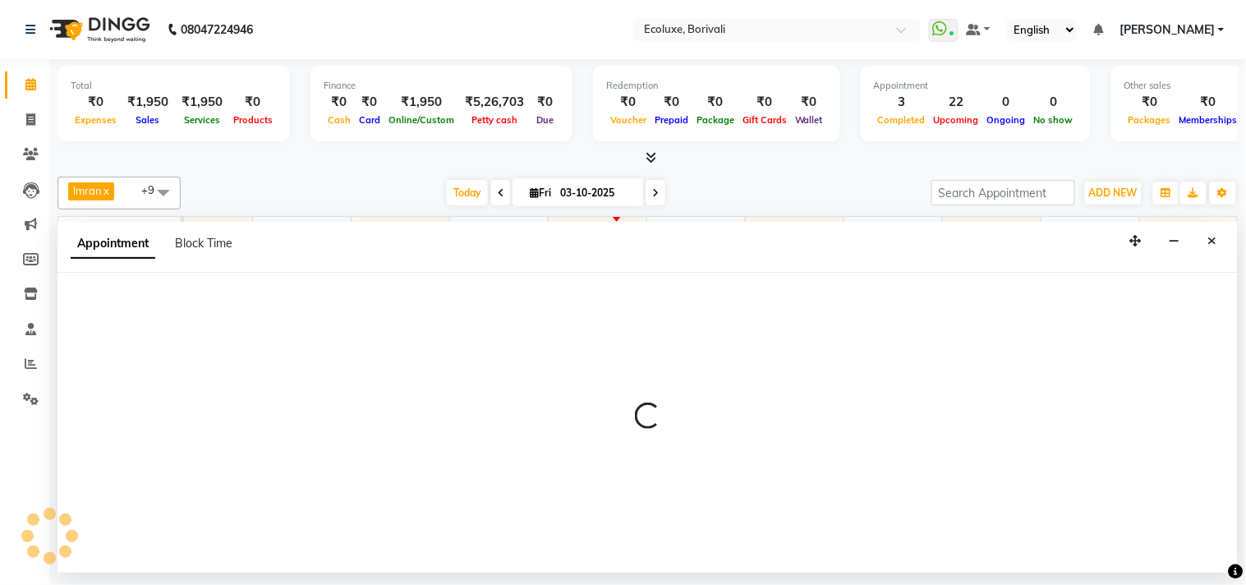
select select "tentative"
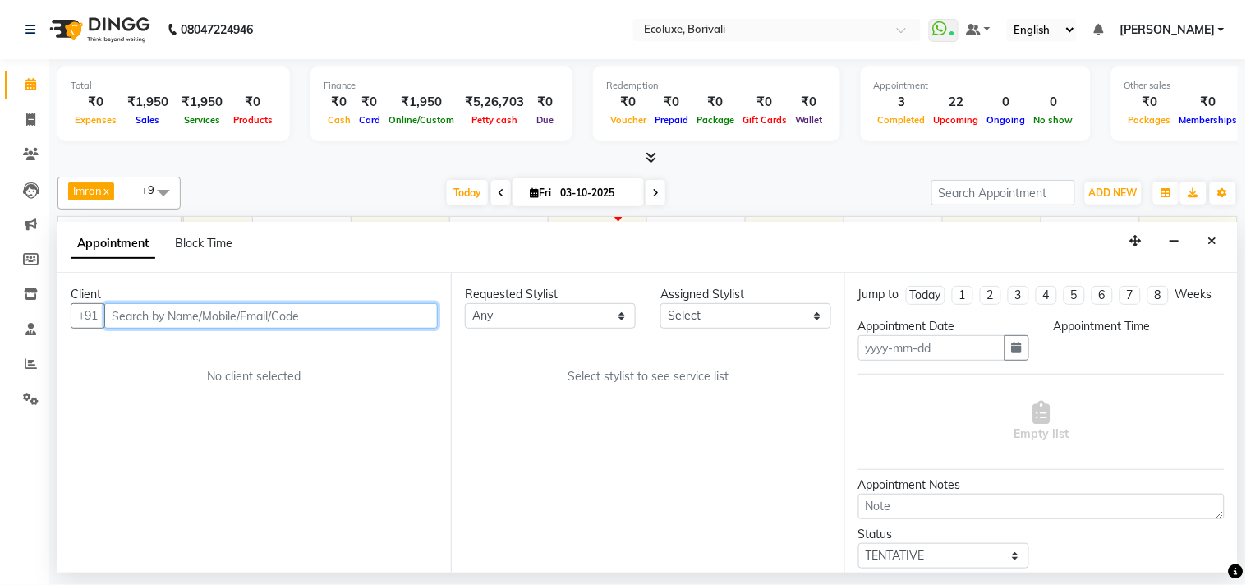
type input "03-10-2025"
select select "35738"
select select "1080"
select select "2487"
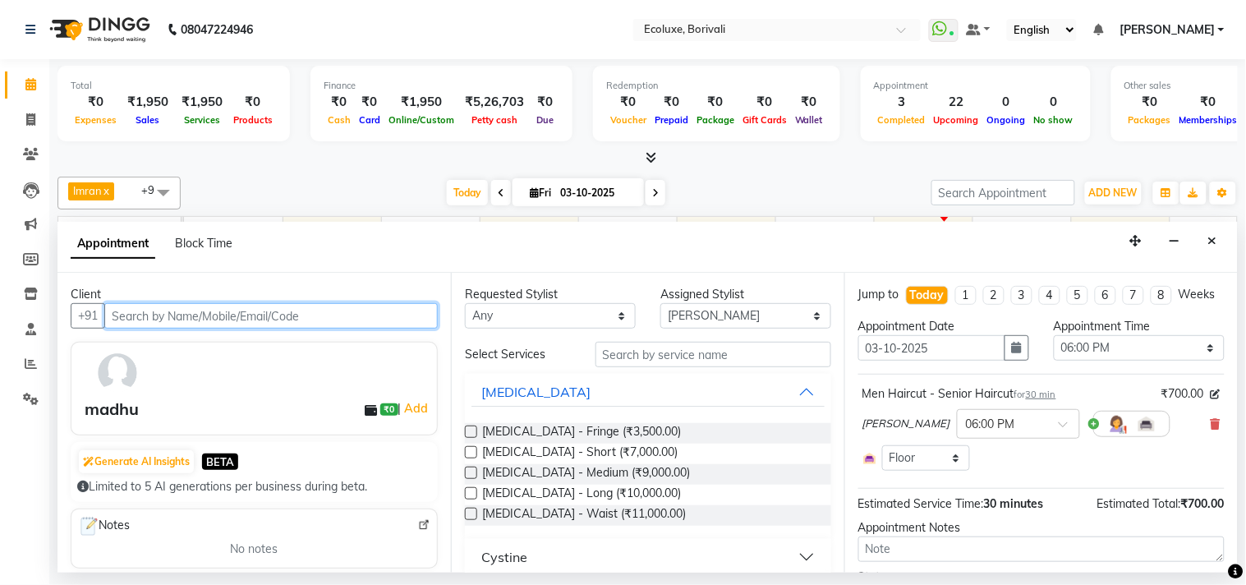
select select "2487"
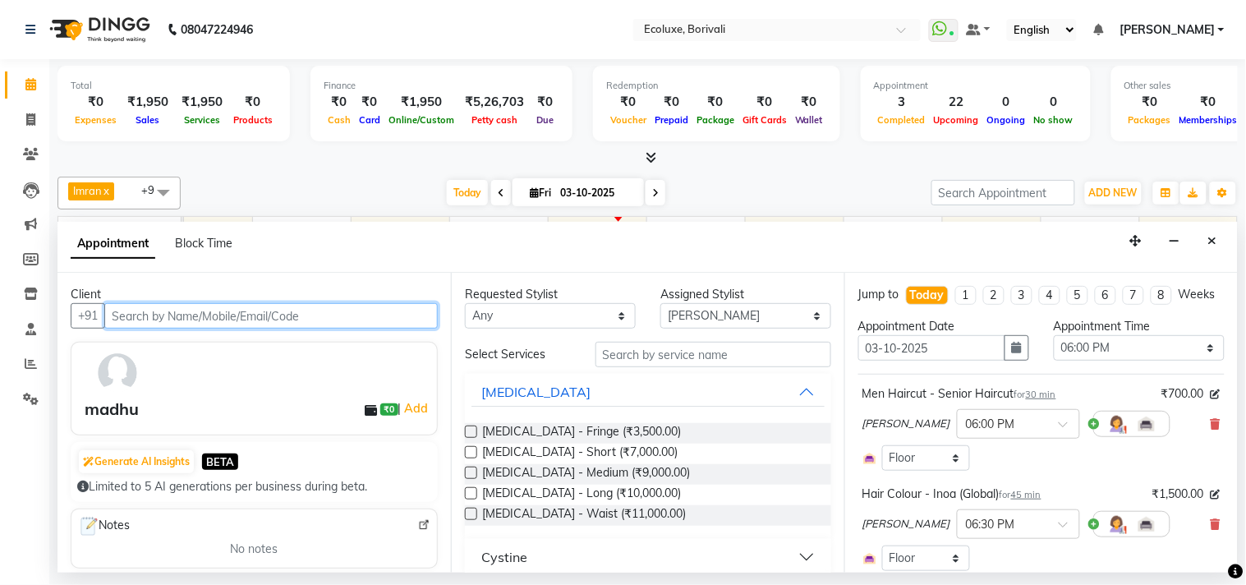
scroll to position [91, 0]
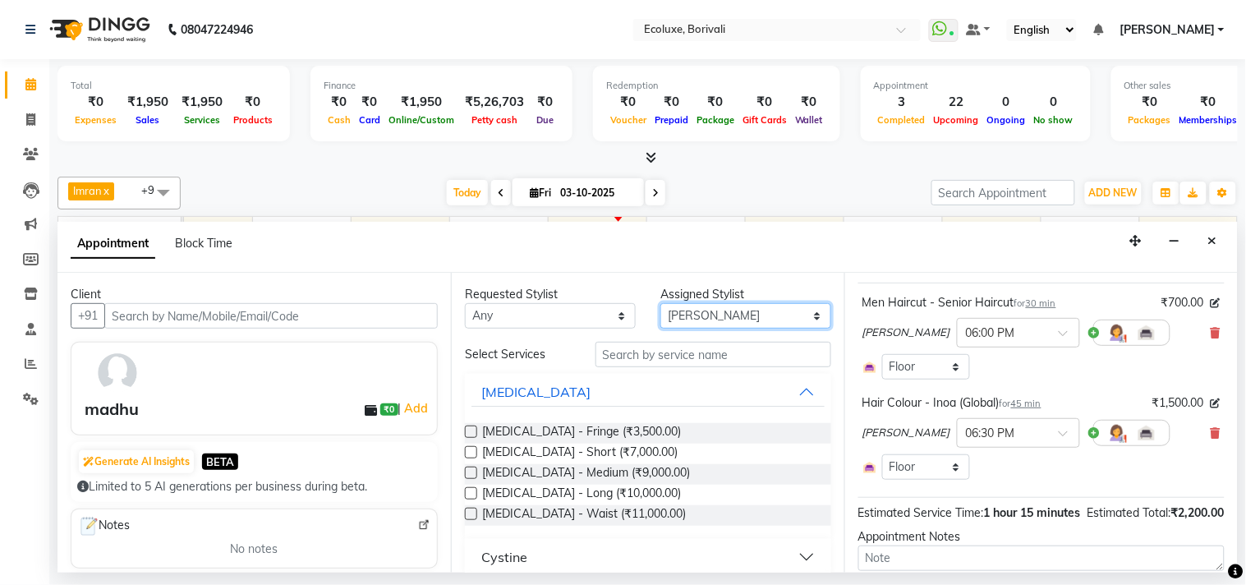
click at [724, 312] on select "Select [PERSON_NAME] [PERSON_NAME] Faiz [PERSON_NAME] [PERSON_NAME] [PERSON_NAM…" at bounding box center [745, 315] width 171 height 25
select select "36344"
click at [660, 303] on select "Select [PERSON_NAME] [PERSON_NAME] Faiz [PERSON_NAME] [PERSON_NAME] [PERSON_NAM…" at bounding box center [745, 315] width 171 height 25
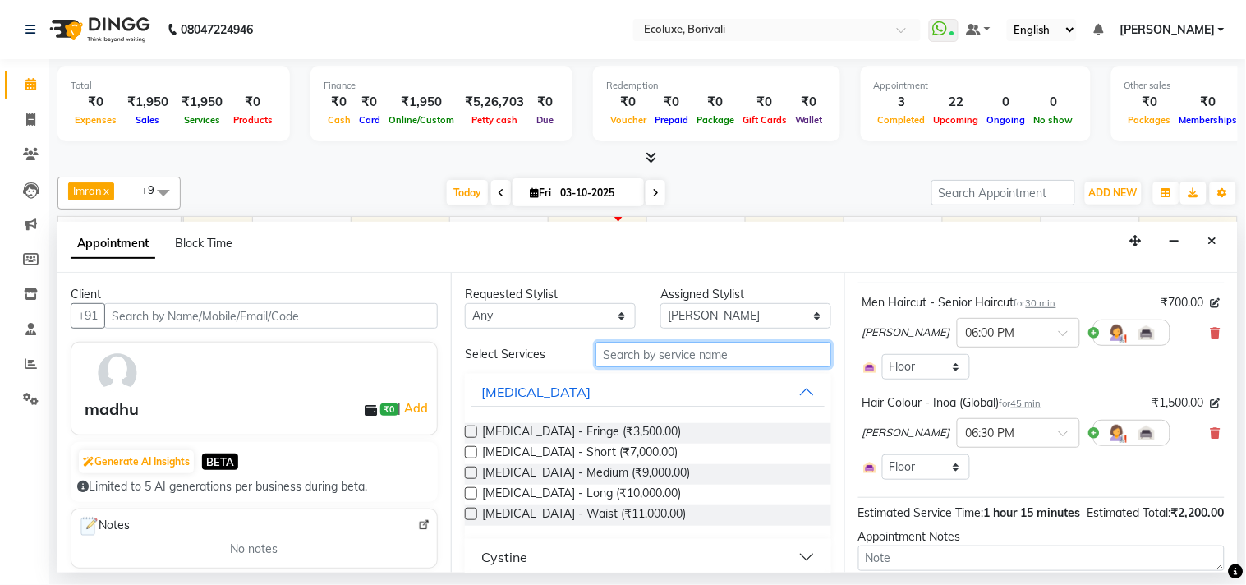
click at [687, 354] on input "text" at bounding box center [713, 354] width 236 height 25
click at [1205, 239] on button "Close" at bounding box center [1212, 240] width 24 height 25
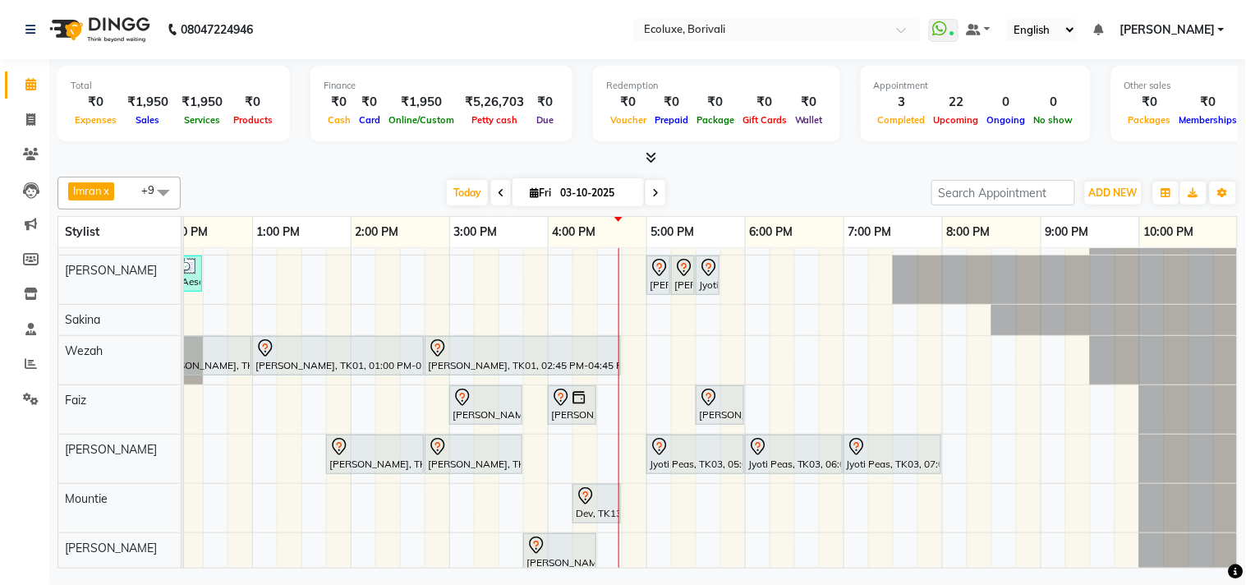
scroll to position [0, 0]
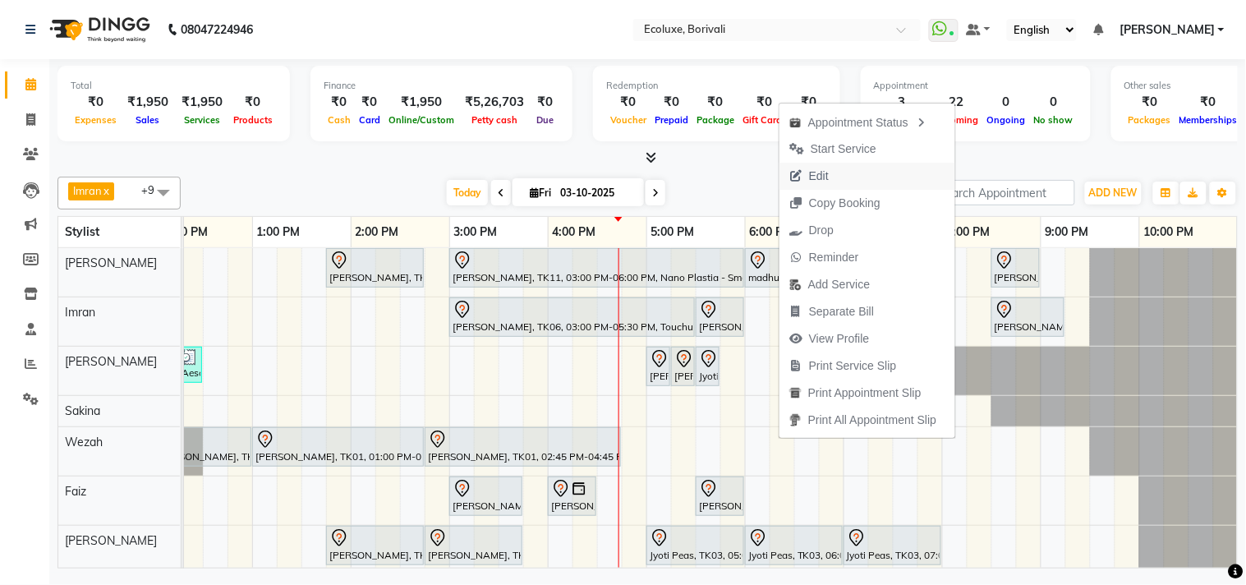
click at [826, 169] on span "Edit" at bounding box center [819, 176] width 20 height 17
select select "tentative"
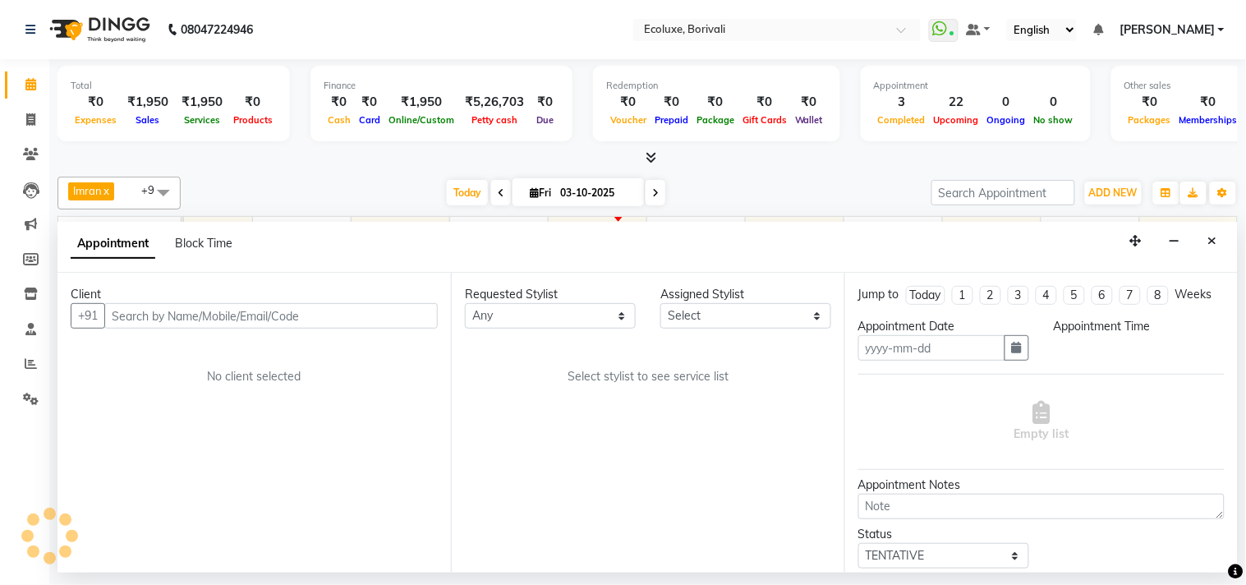
type input "03-10-2025"
select select "1080"
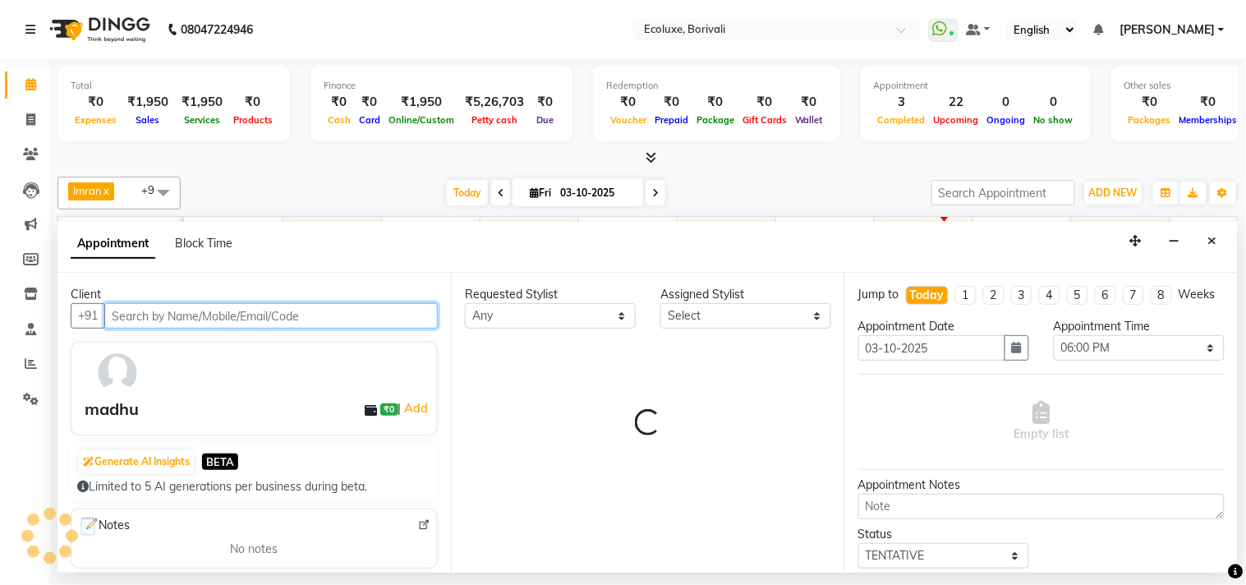
select select "35738"
select select "2487"
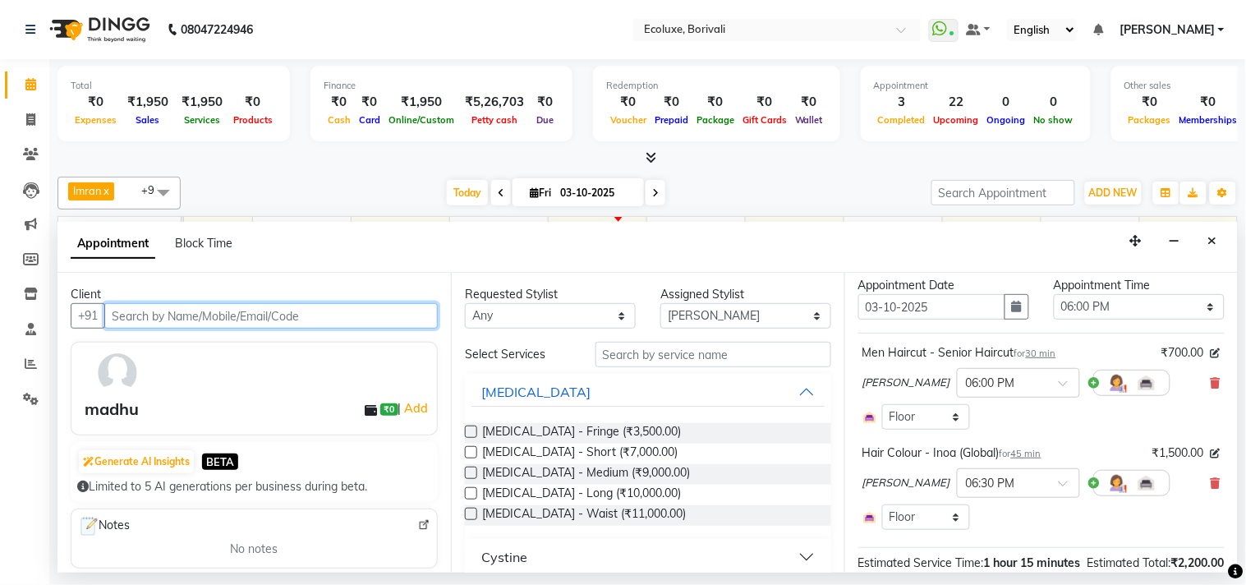
scroll to position [0, 0]
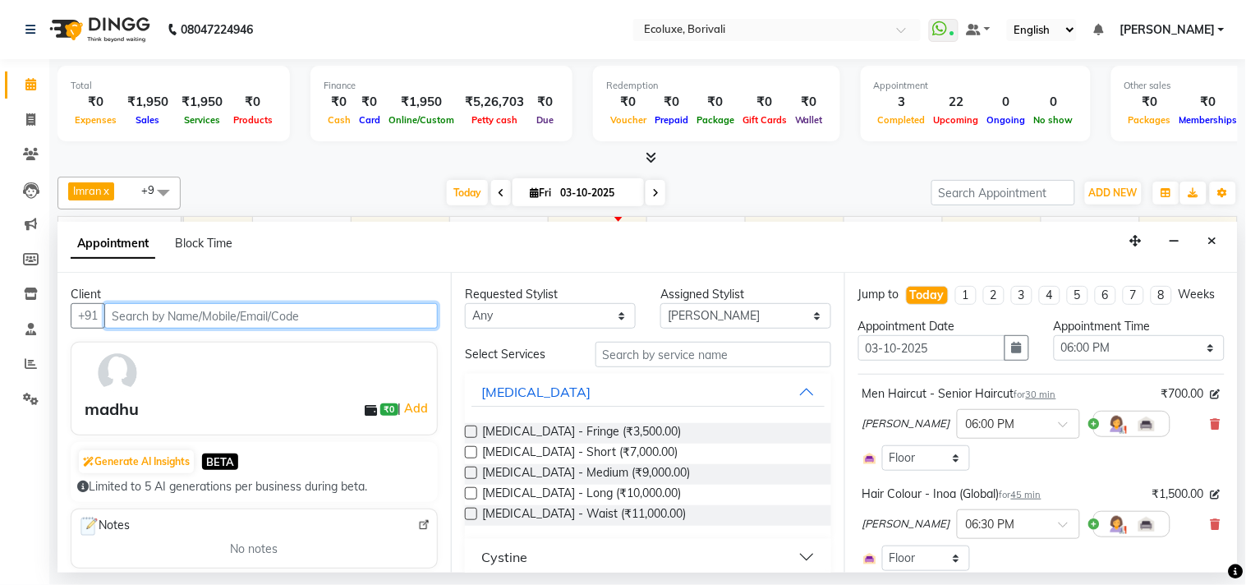
click at [294, 317] on input "text" at bounding box center [270, 315] width 333 height 25
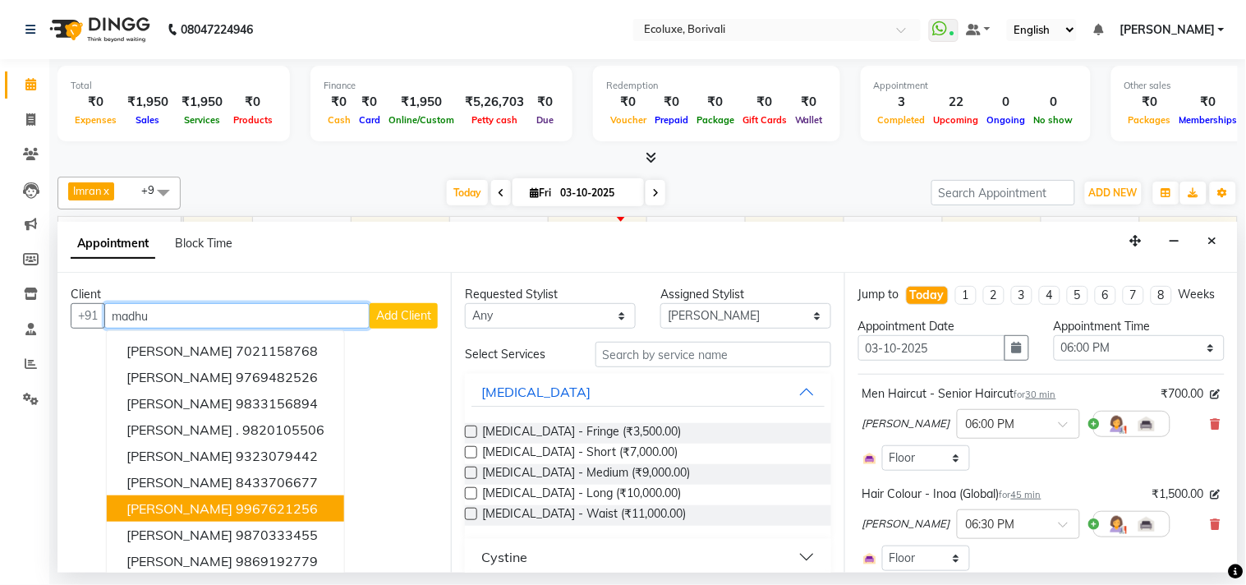
click at [241, 502] on ngb-highlight "9967621256" at bounding box center [277, 508] width 82 height 16
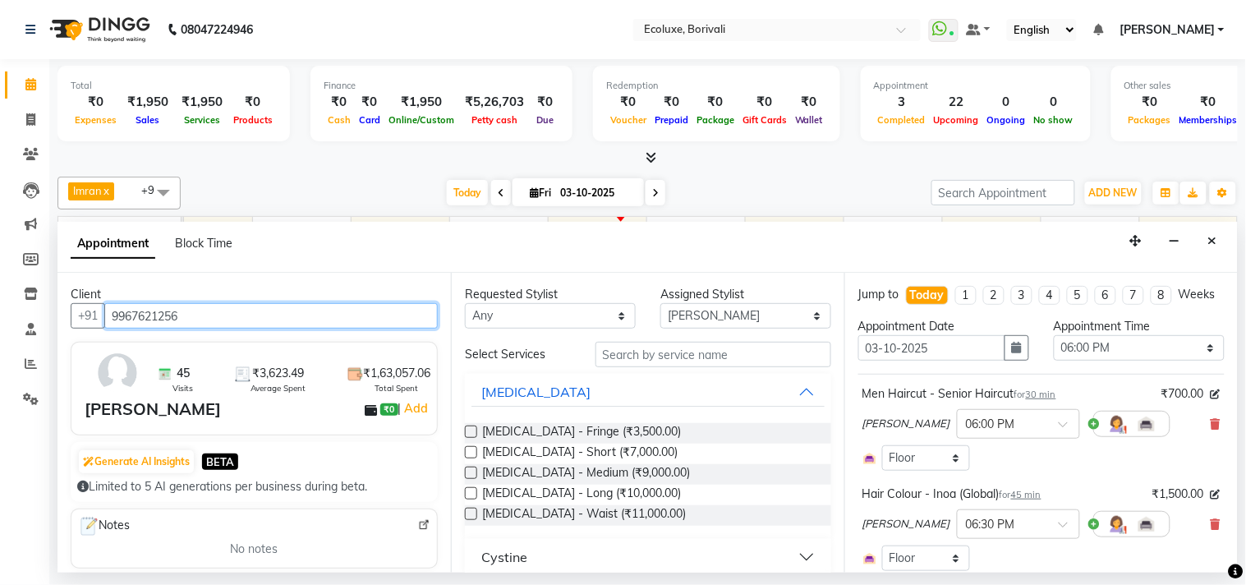
type input "9967621256"
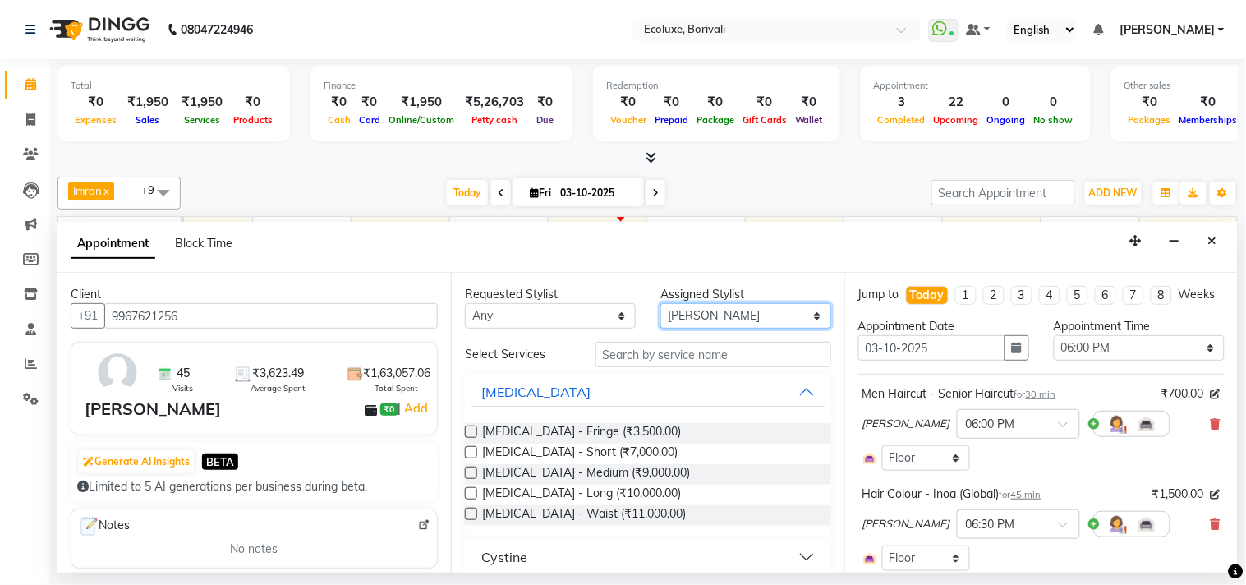
click at [727, 314] on select "Select [PERSON_NAME] [PERSON_NAME] Faiz [PERSON_NAME] [PERSON_NAME] [PERSON_NAM…" at bounding box center [745, 315] width 171 height 25
select select "36344"
click at [660, 303] on select "Select [PERSON_NAME] [PERSON_NAME] Faiz [PERSON_NAME] [PERSON_NAME] [PERSON_NAM…" at bounding box center [745, 315] width 171 height 25
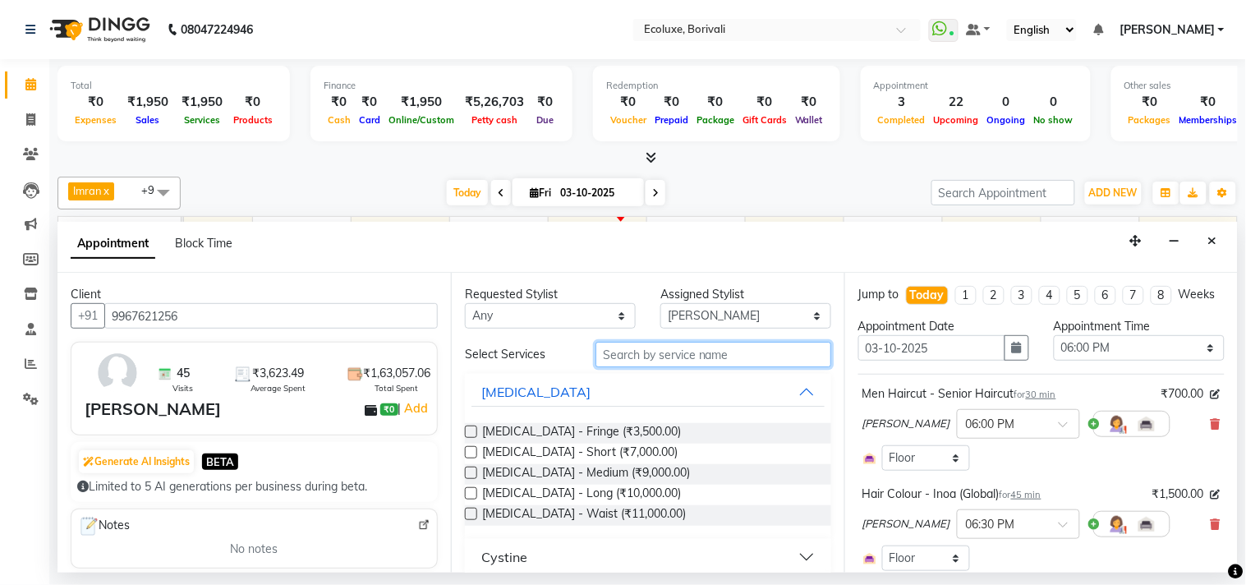
click at [694, 359] on input "text" at bounding box center [713, 354] width 236 height 25
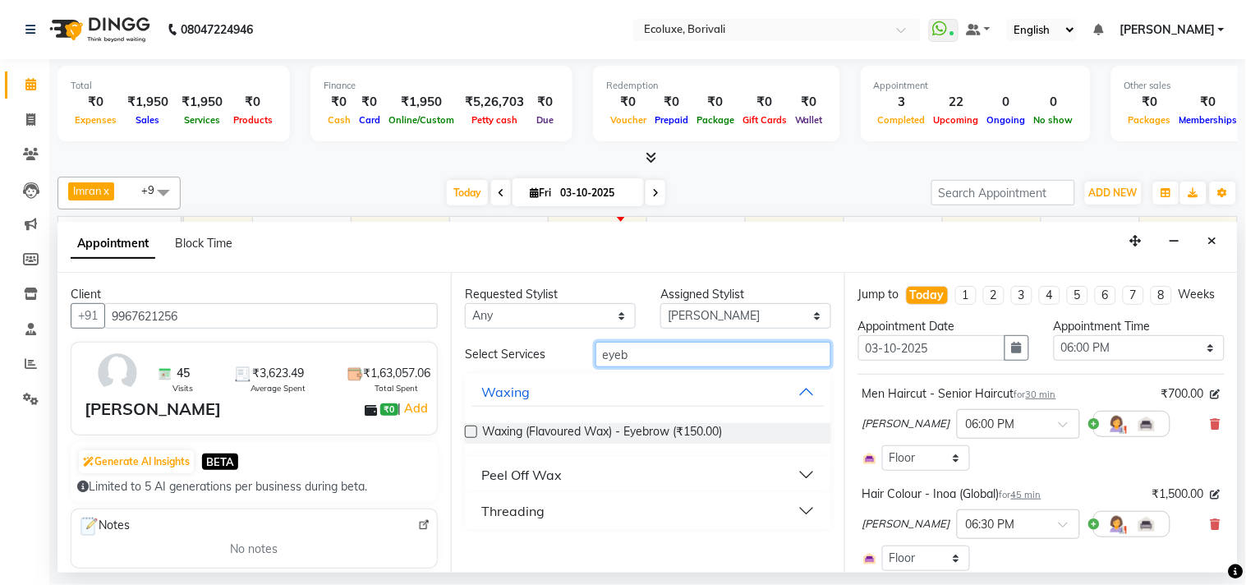
type input "eyeb"
click at [510, 507] on div "Threading" at bounding box center [512, 511] width 63 height 20
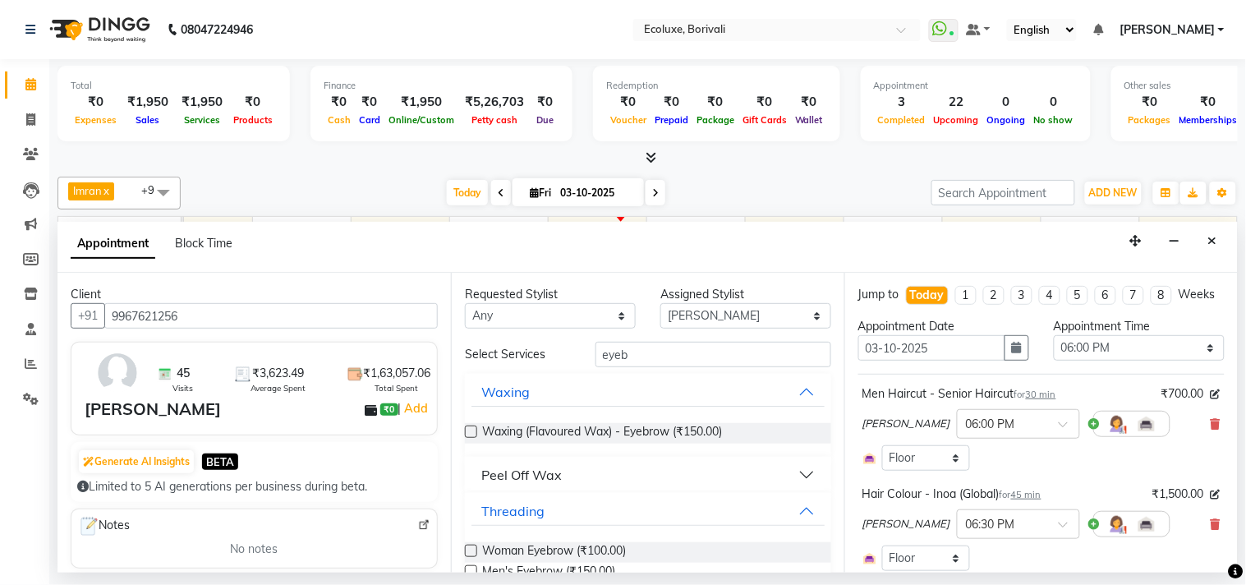
click at [470, 548] on label at bounding box center [471, 550] width 12 height 12
click at [470, 548] on input "checkbox" at bounding box center [470, 552] width 11 height 11
checkbox input "false"
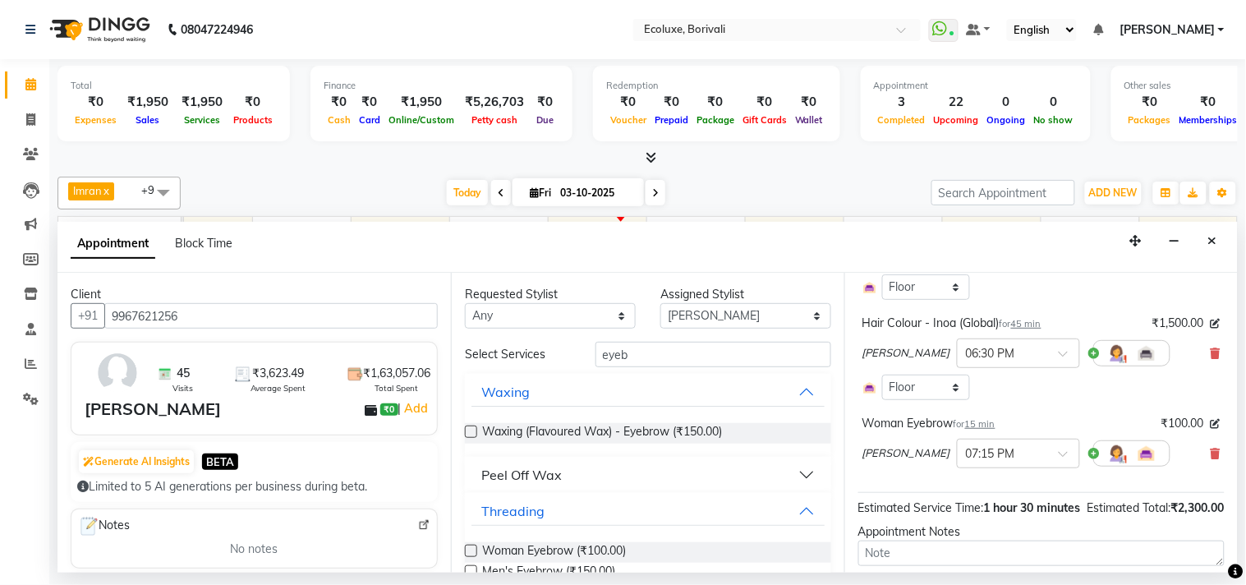
scroll to position [182, 0]
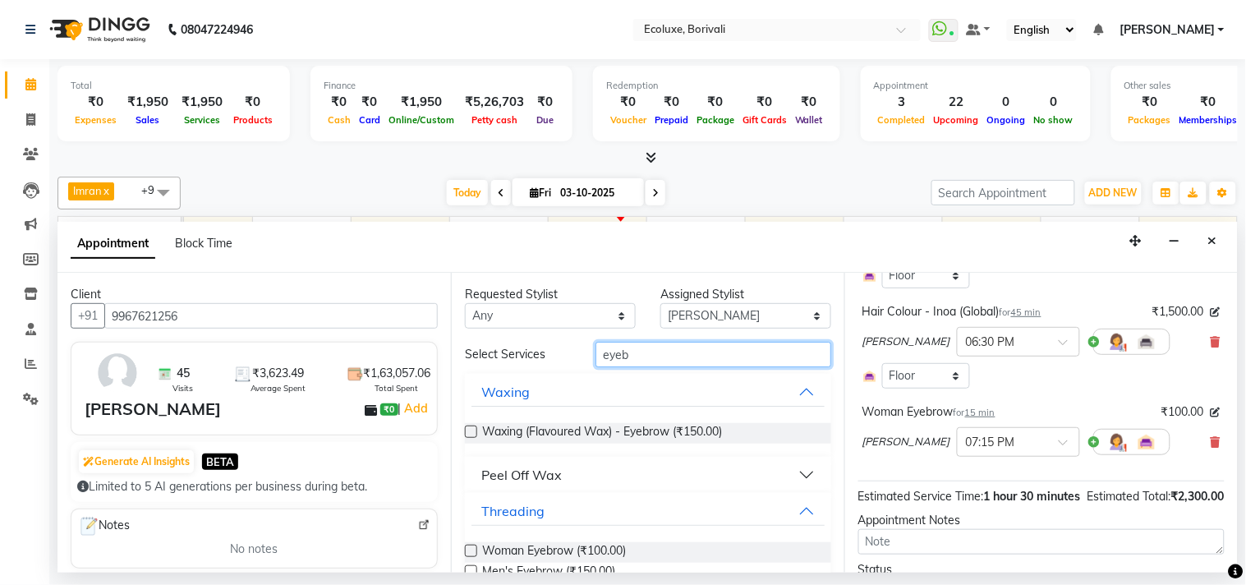
click at [659, 343] on input "eyeb" at bounding box center [713, 354] width 236 height 25
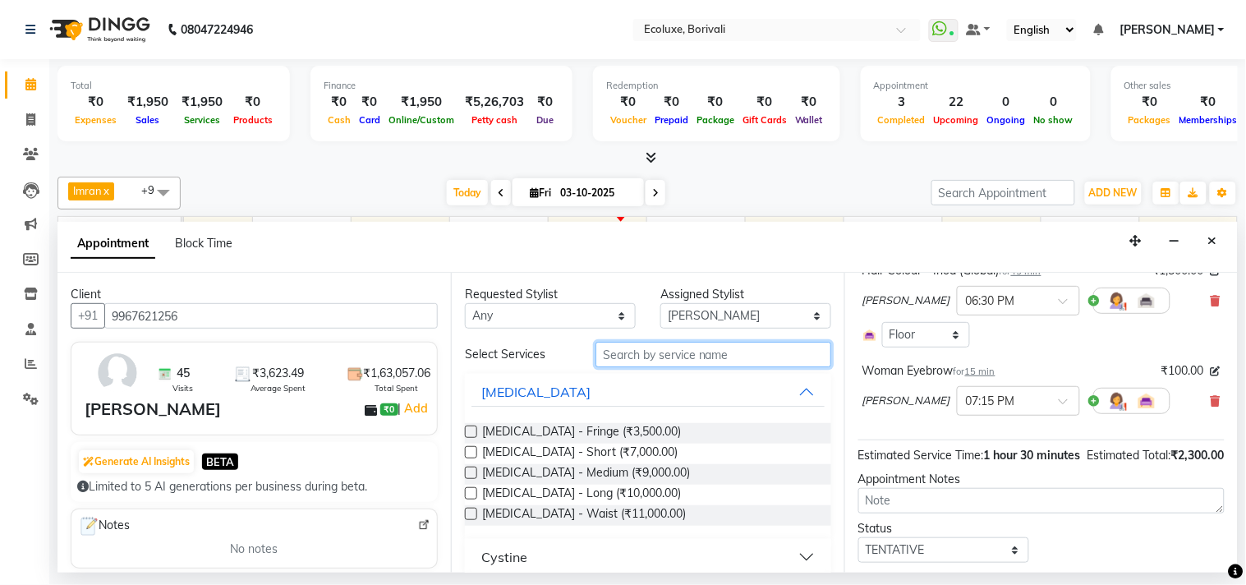
scroll to position [273, 0]
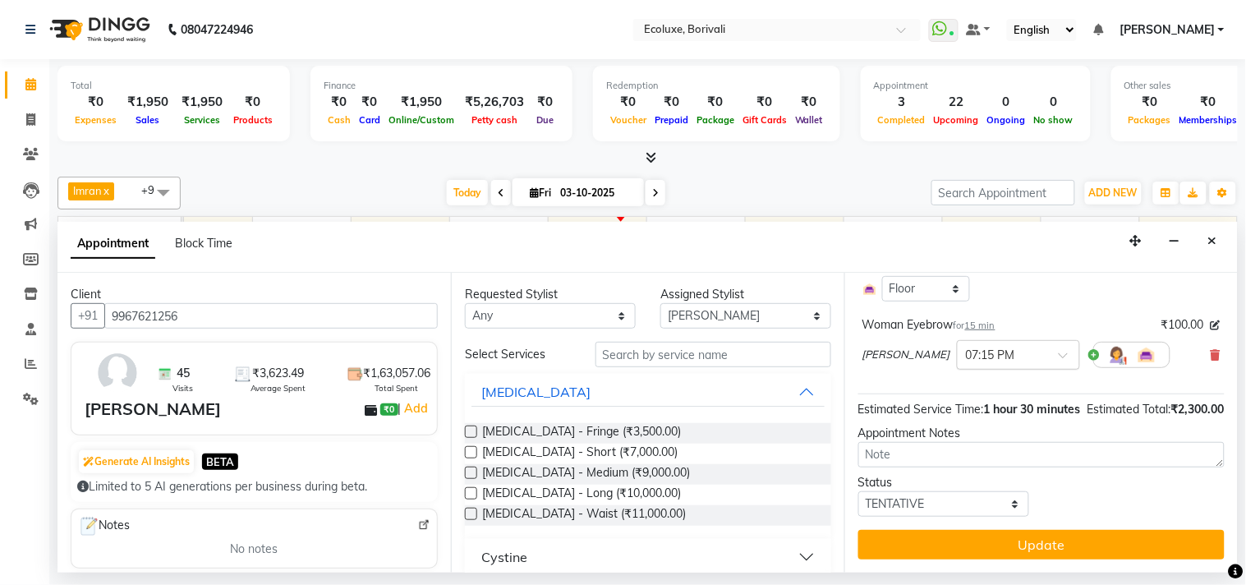
click at [998, 362] on input "text" at bounding box center [1002, 353] width 72 height 17
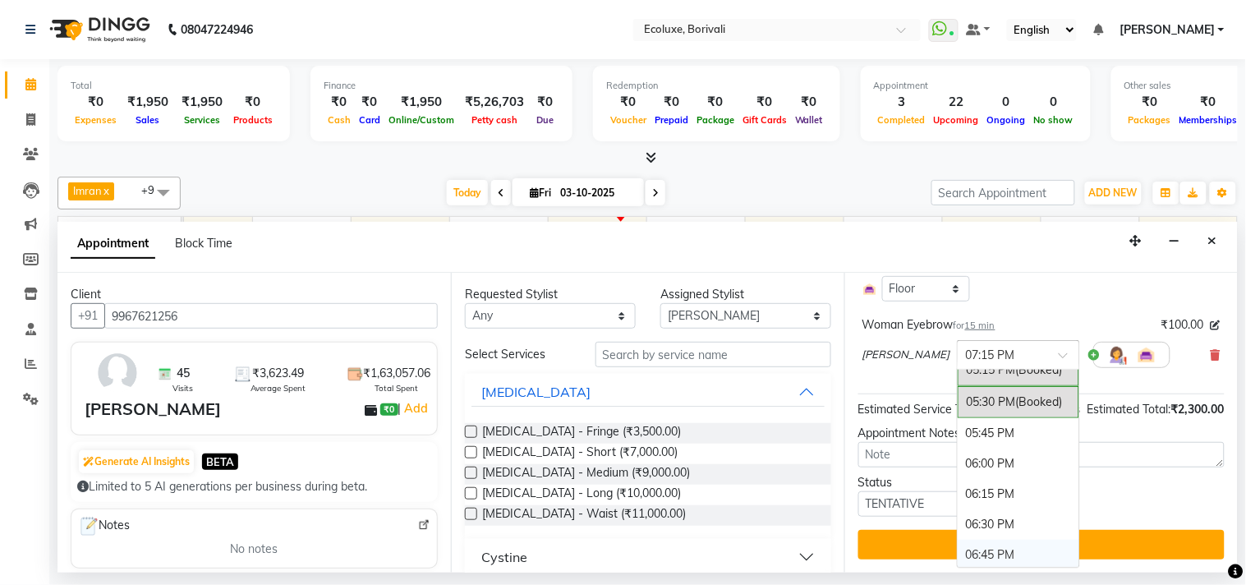
scroll to position [867, 0]
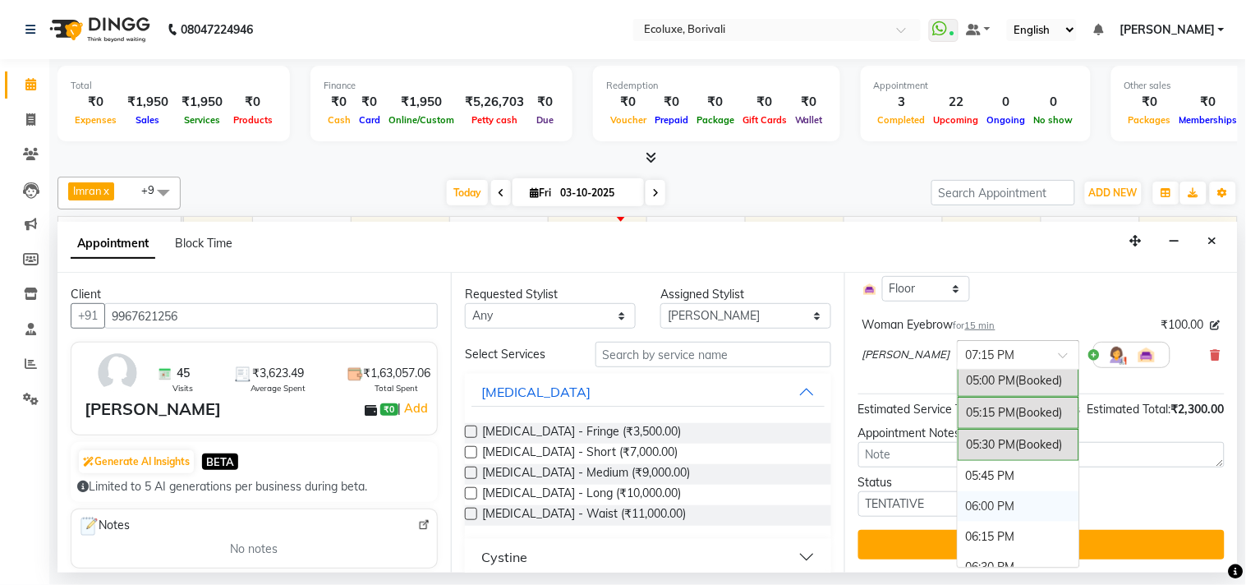
click at [983, 521] on div "06:00 PM" at bounding box center [1018, 506] width 122 height 30
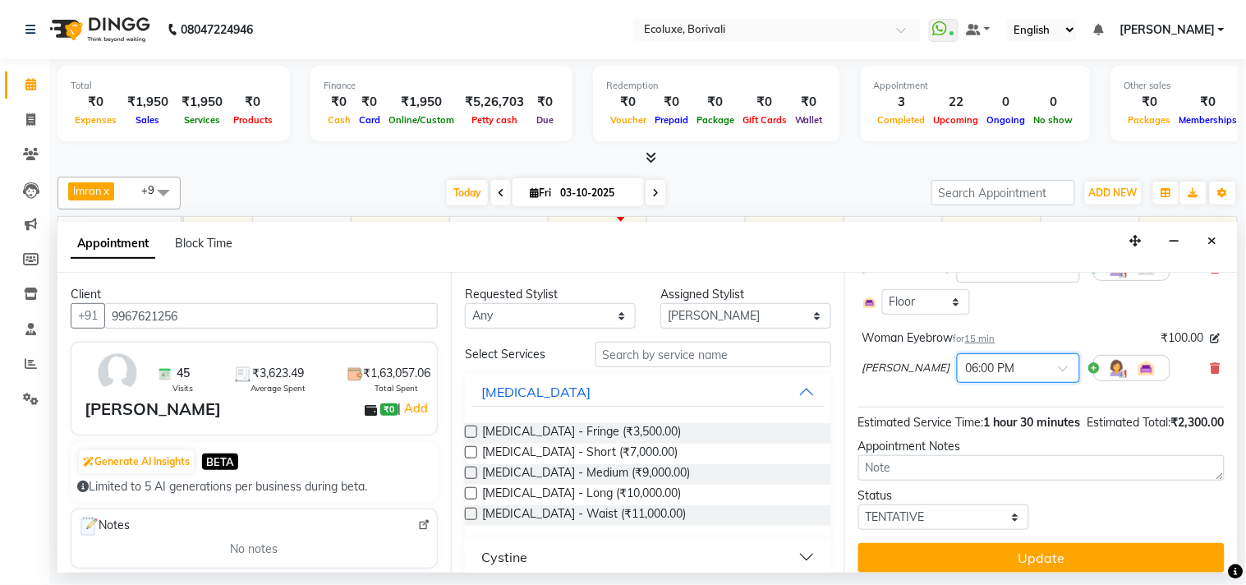
scroll to position [291, 0]
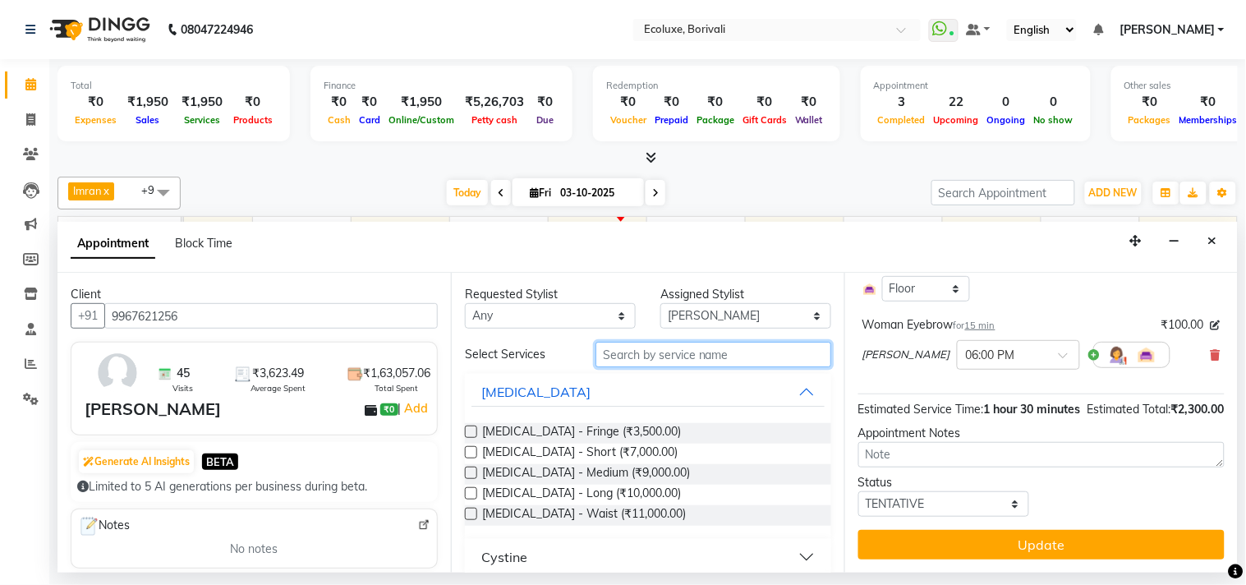
click at [663, 351] on input "text" at bounding box center [713, 354] width 236 height 25
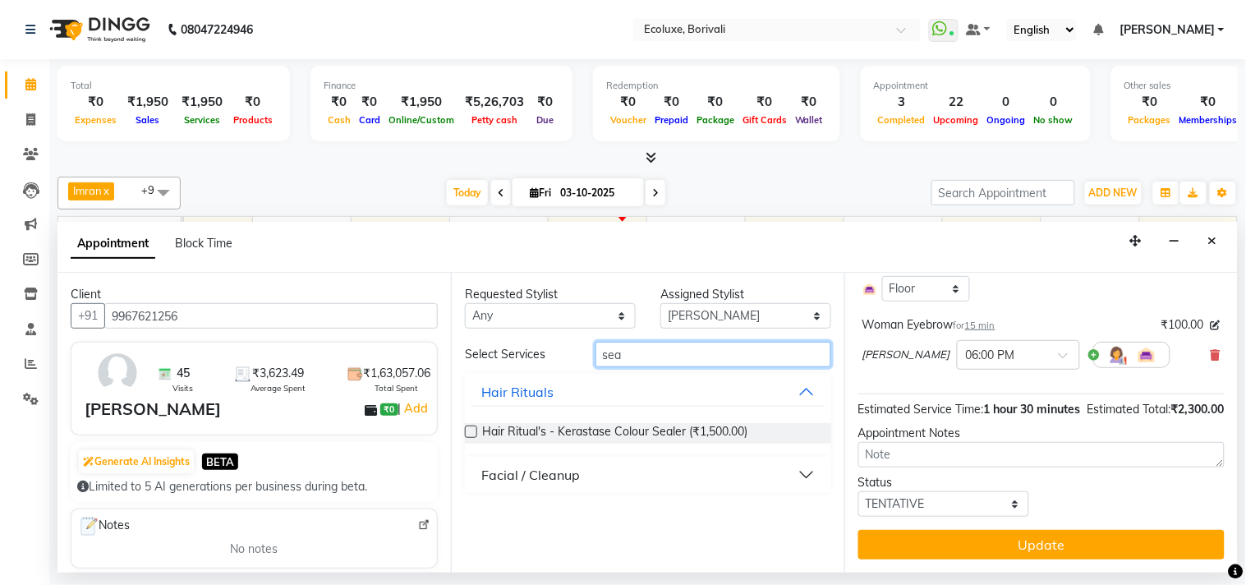
type input "sea"
click at [544, 471] on div "Facial / Cleanup" at bounding box center [530, 475] width 99 height 20
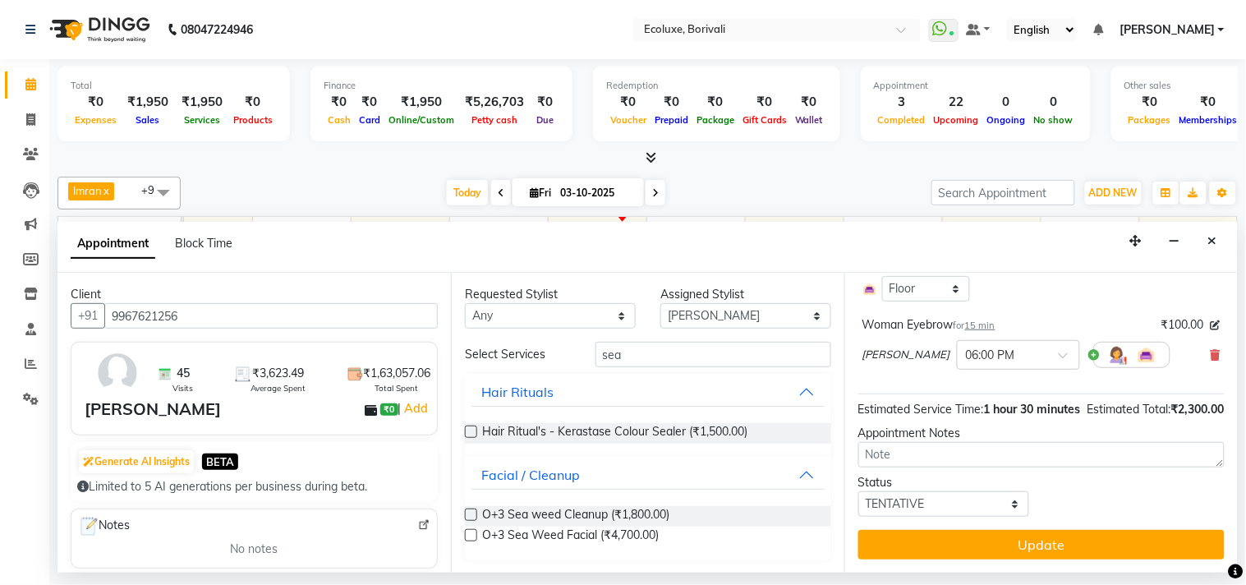
click at [474, 516] on label at bounding box center [471, 514] width 12 height 12
click at [474, 516] on input "checkbox" at bounding box center [470, 516] width 11 height 11
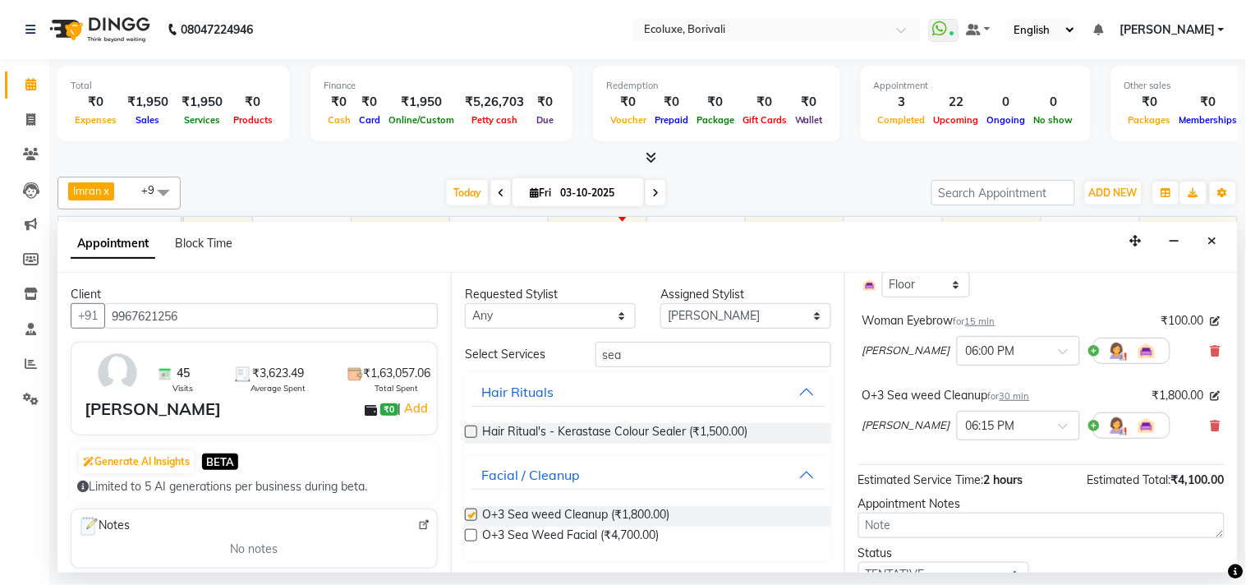
checkbox input "false"
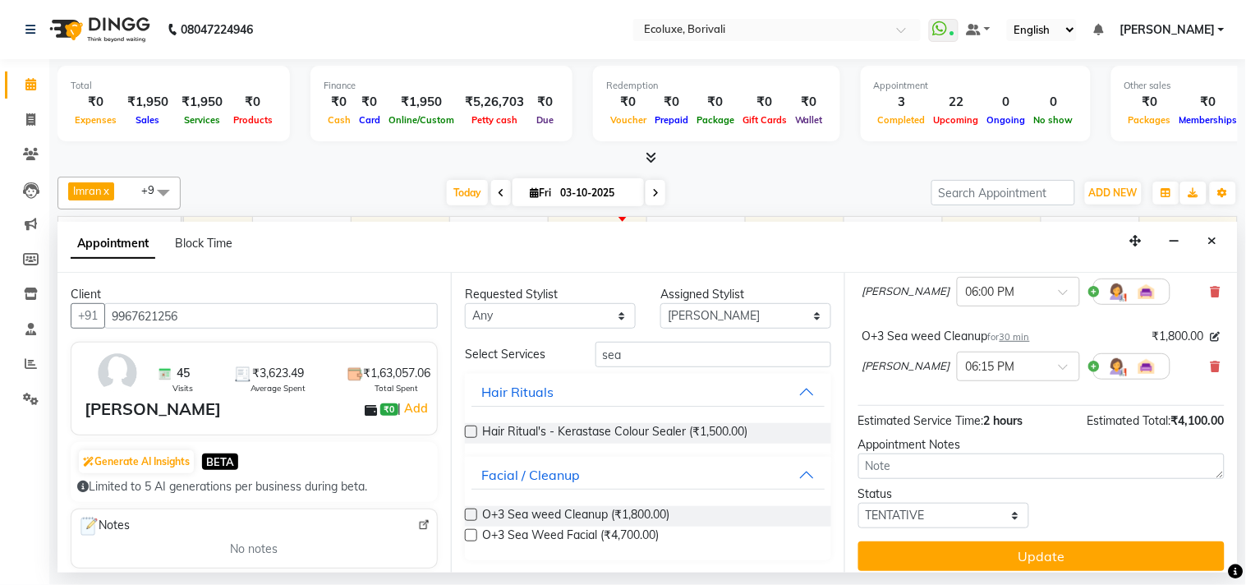
scroll to position [359, 0]
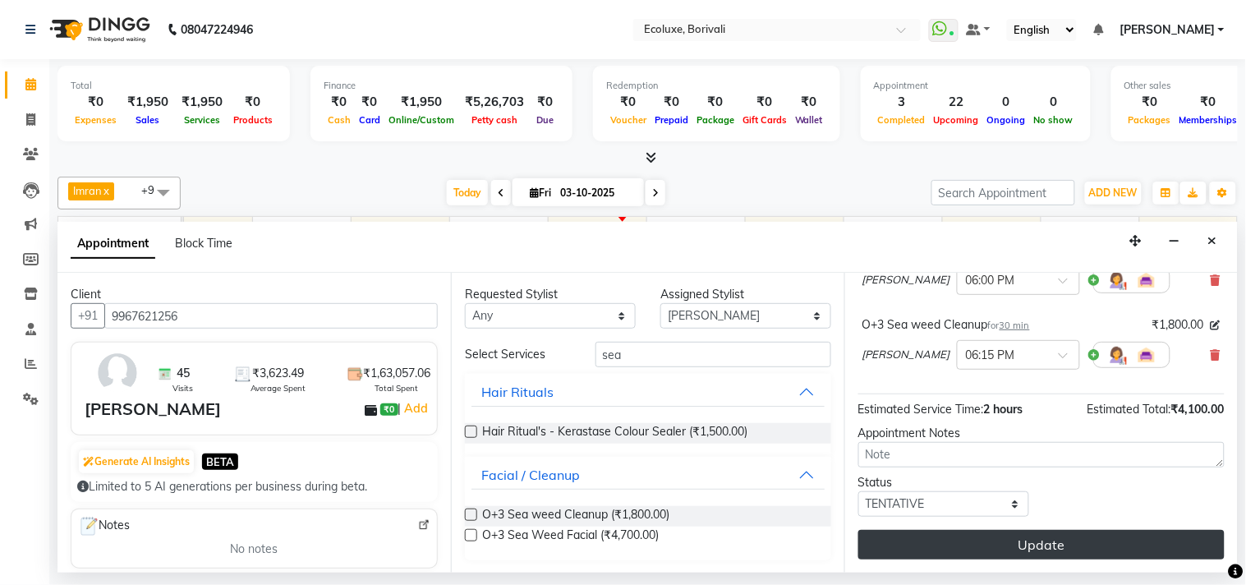
click at [1071, 548] on button "Update" at bounding box center [1041, 545] width 366 height 30
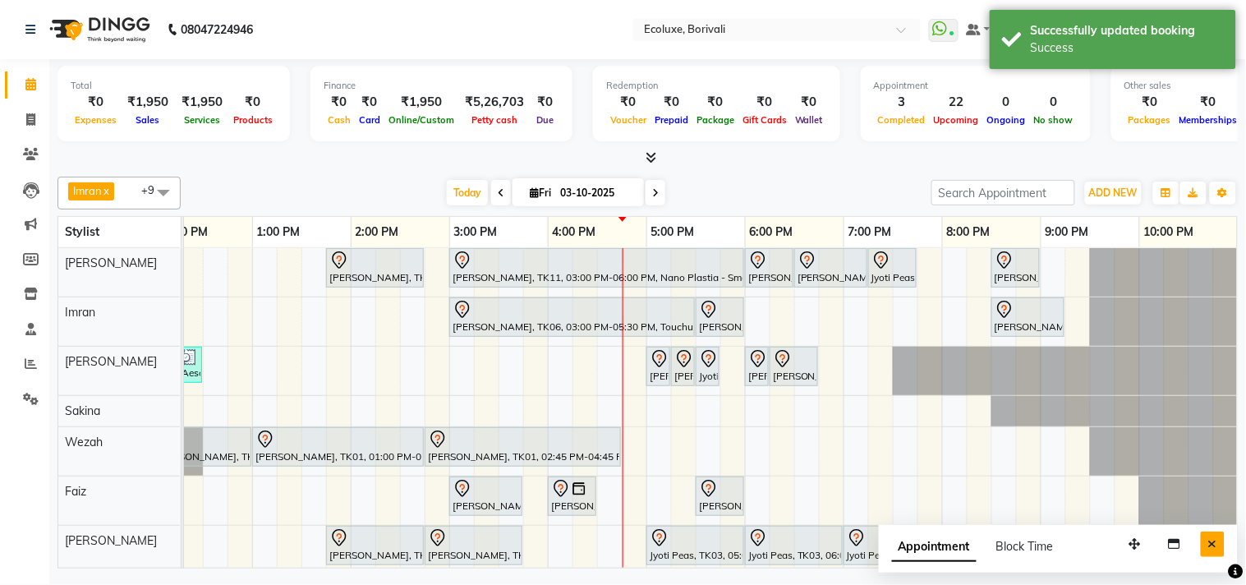
click at [1212, 539] on icon "Close" at bounding box center [1212, 543] width 9 height 11
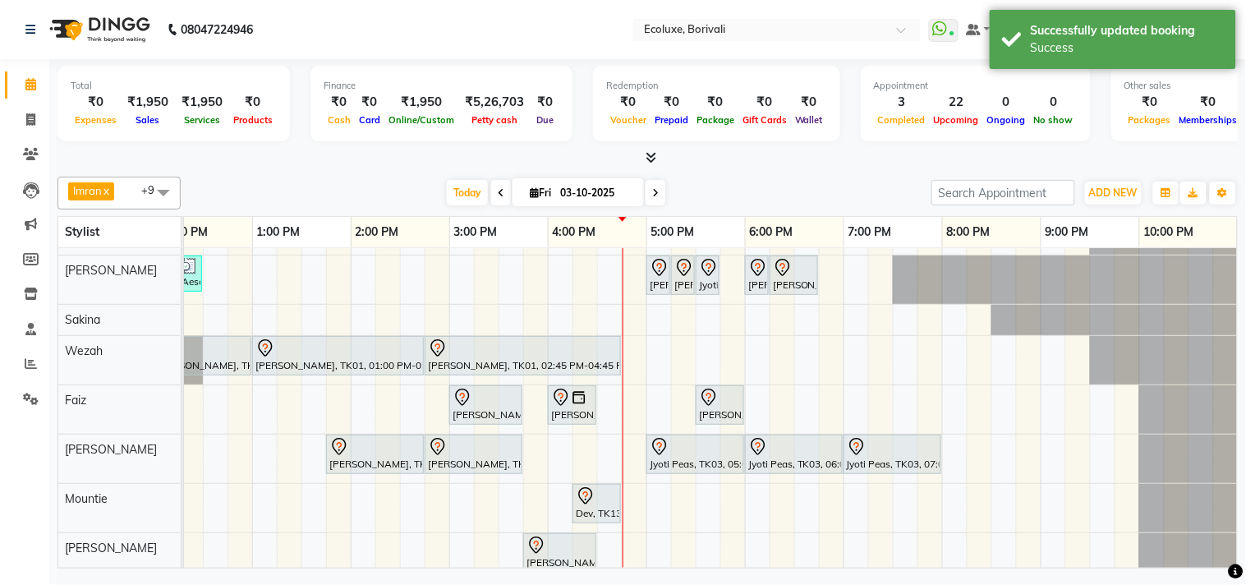
scroll to position [0, 0]
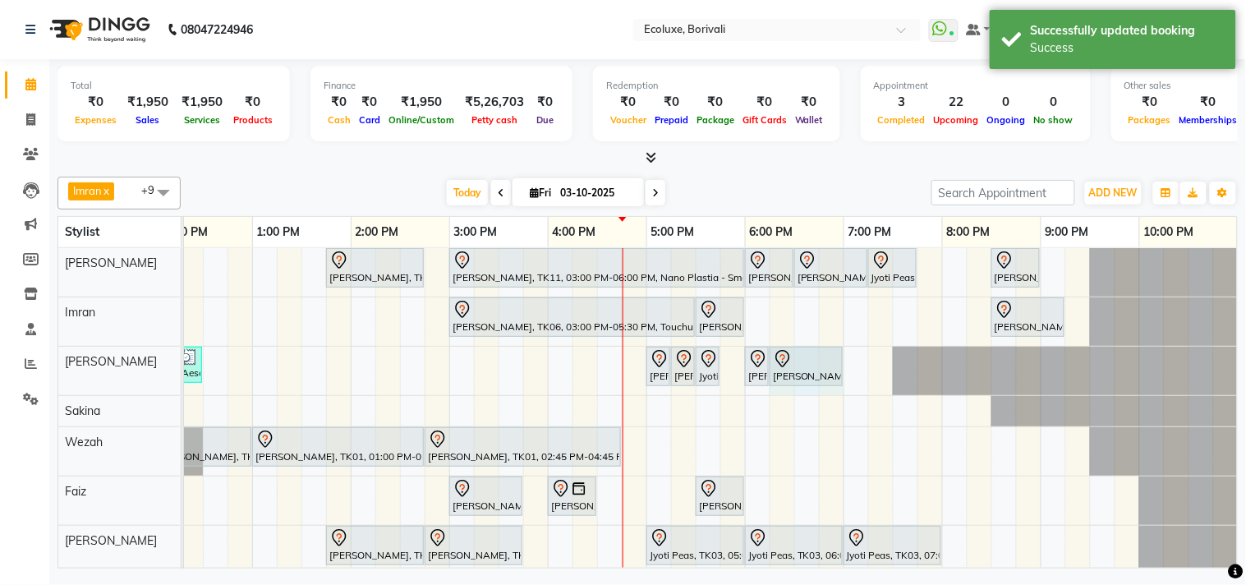
click at [775, 172] on div "[PERSON_NAME] x Wezah x [PERSON_NAME] x [PERSON_NAME] x [PERSON_NAME] x [PERSON…" at bounding box center [647, 369] width 1180 height 398
click at [659, 192] on span at bounding box center [655, 192] width 20 height 25
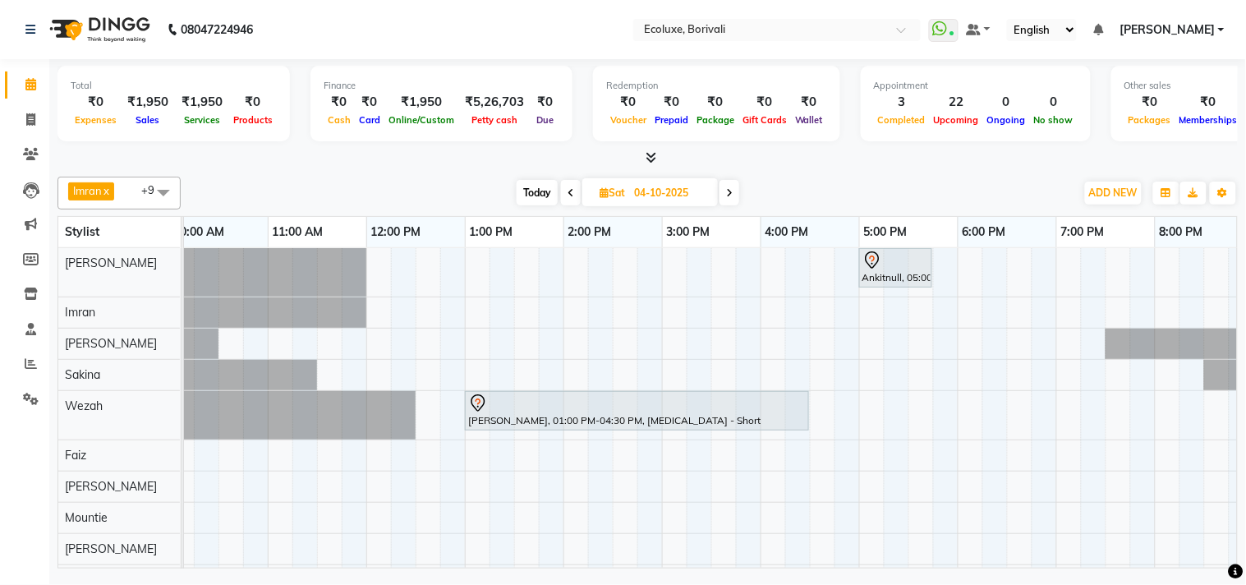
scroll to position [0, 326]
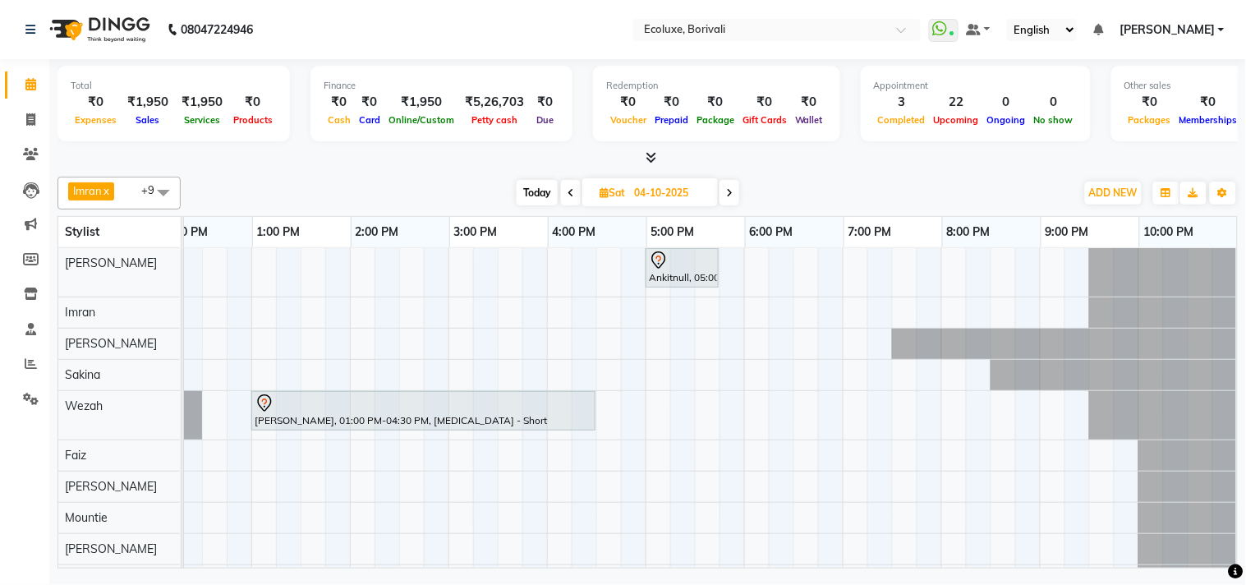
click at [542, 192] on span "Today" at bounding box center [536, 192] width 41 height 25
type input "03-10-2025"
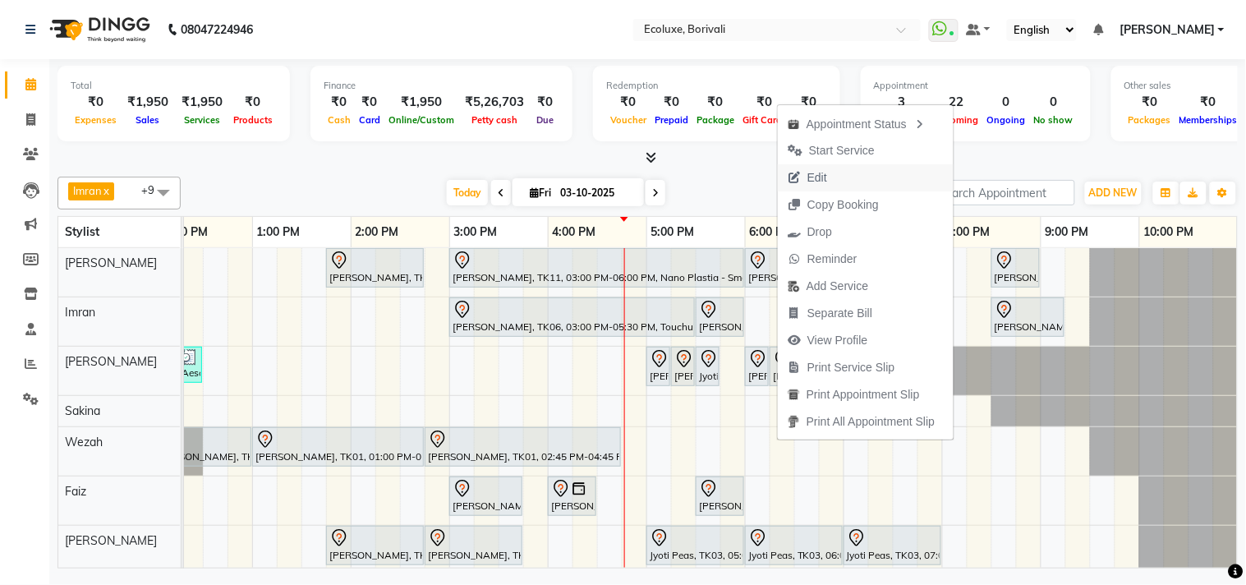
click at [818, 169] on span "Edit" at bounding box center [817, 177] width 20 height 17
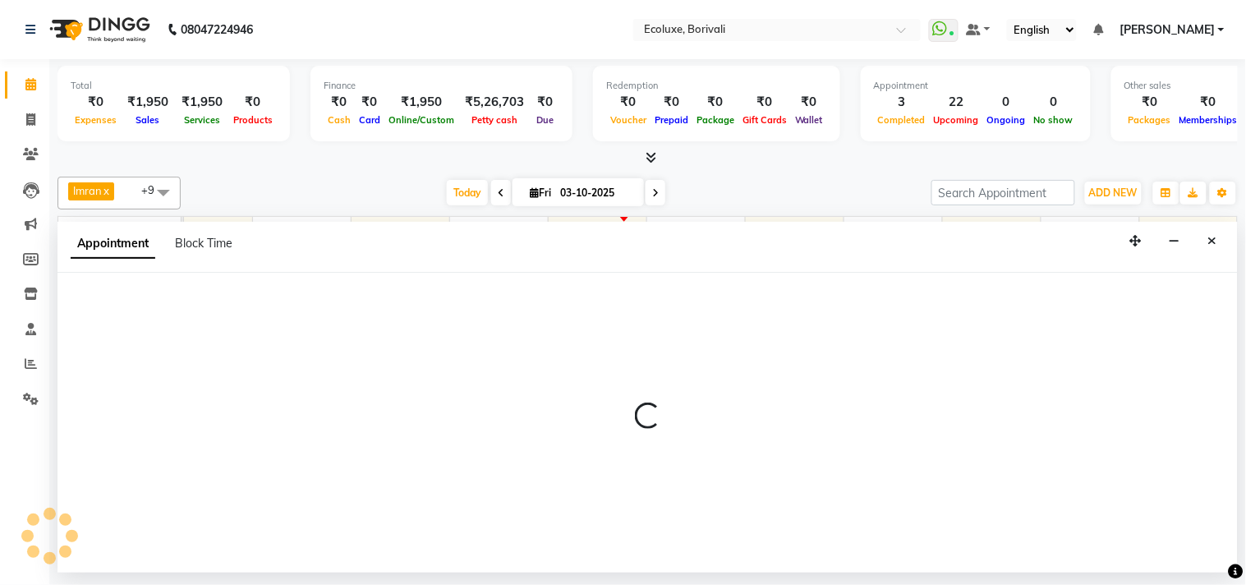
select select "tentative"
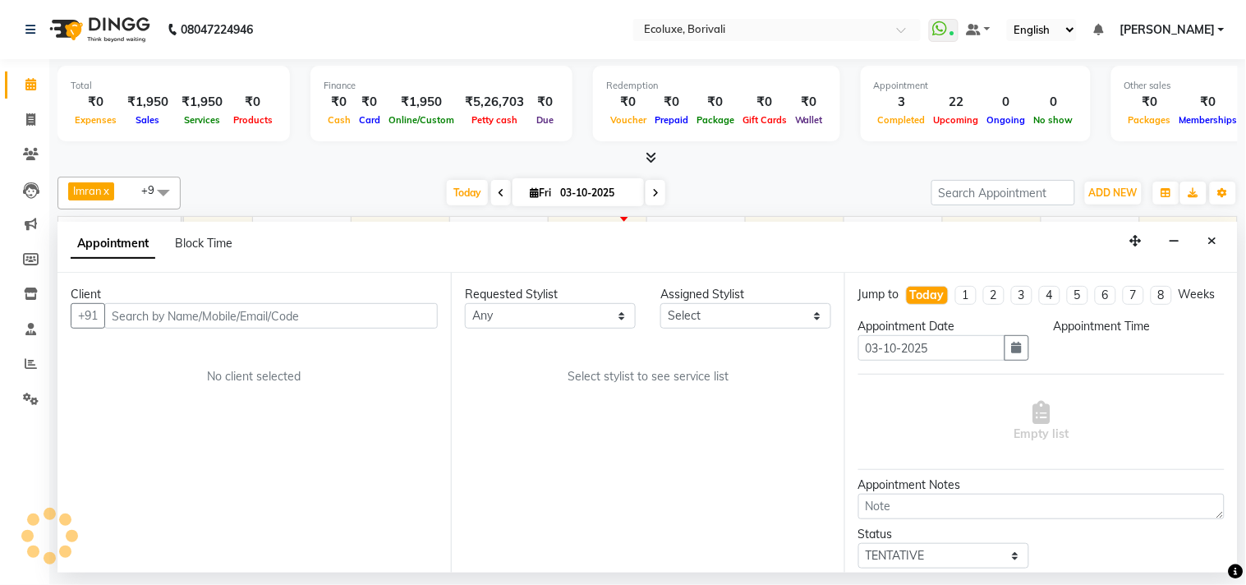
select select "1080"
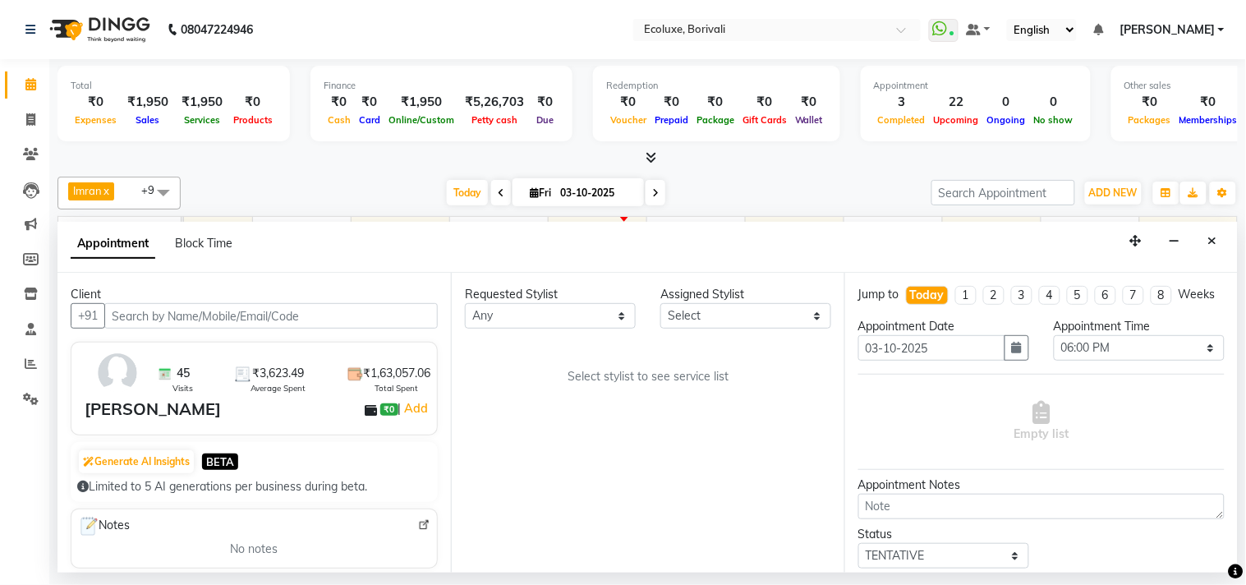
select select "35738"
select select "2487"
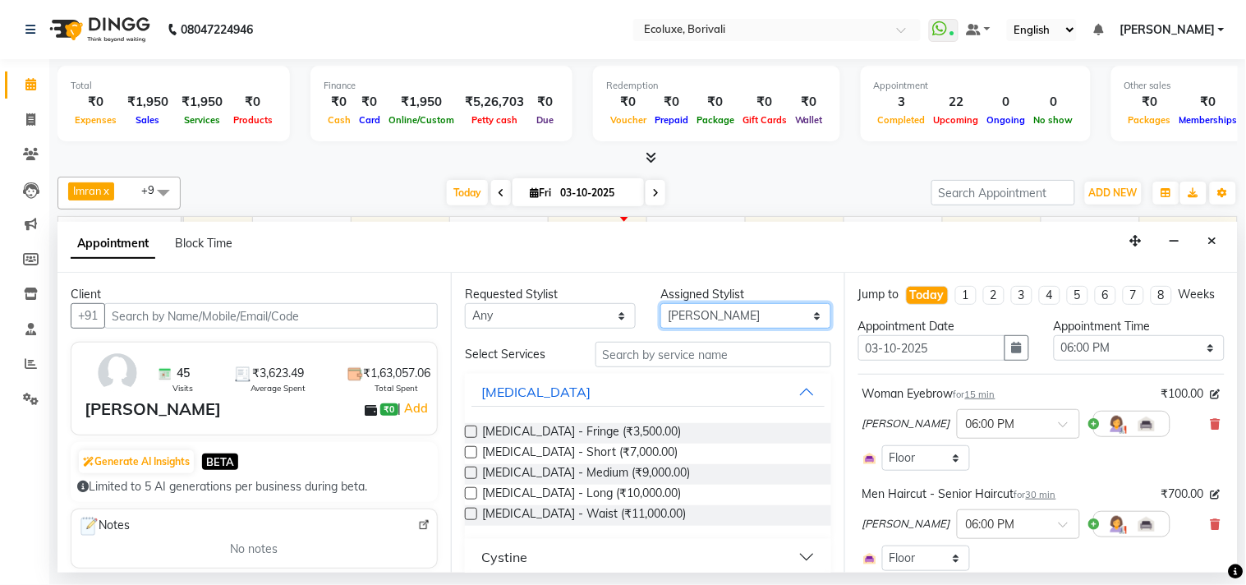
click at [725, 324] on select "Select [PERSON_NAME] [PERSON_NAME] Faiz [PERSON_NAME] [PERSON_NAME] [PERSON_NAM…" at bounding box center [745, 315] width 171 height 25
select select "93508"
click at [660, 303] on select "Select [PERSON_NAME] [PERSON_NAME] Faiz [PERSON_NAME] [PERSON_NAME] [PERSON_NAM…" at bounding box center [745, 315] width 171 height 25
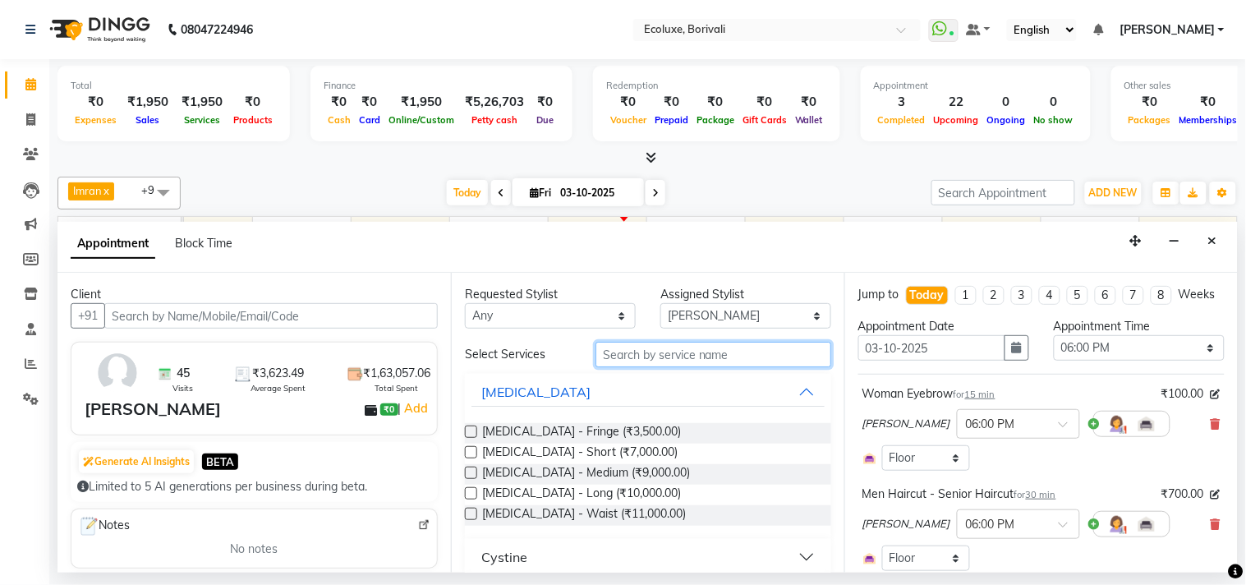
click at [701, 355] on input "text" at bounding box center [713, 354] width 236 height 25
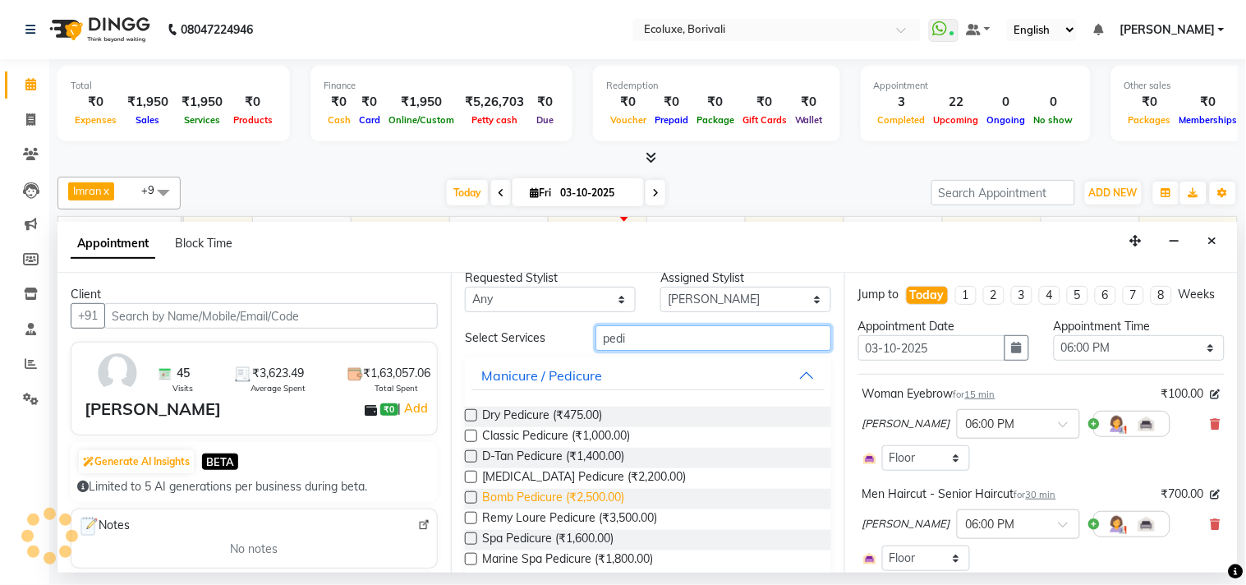
scroll to position [39, 0]
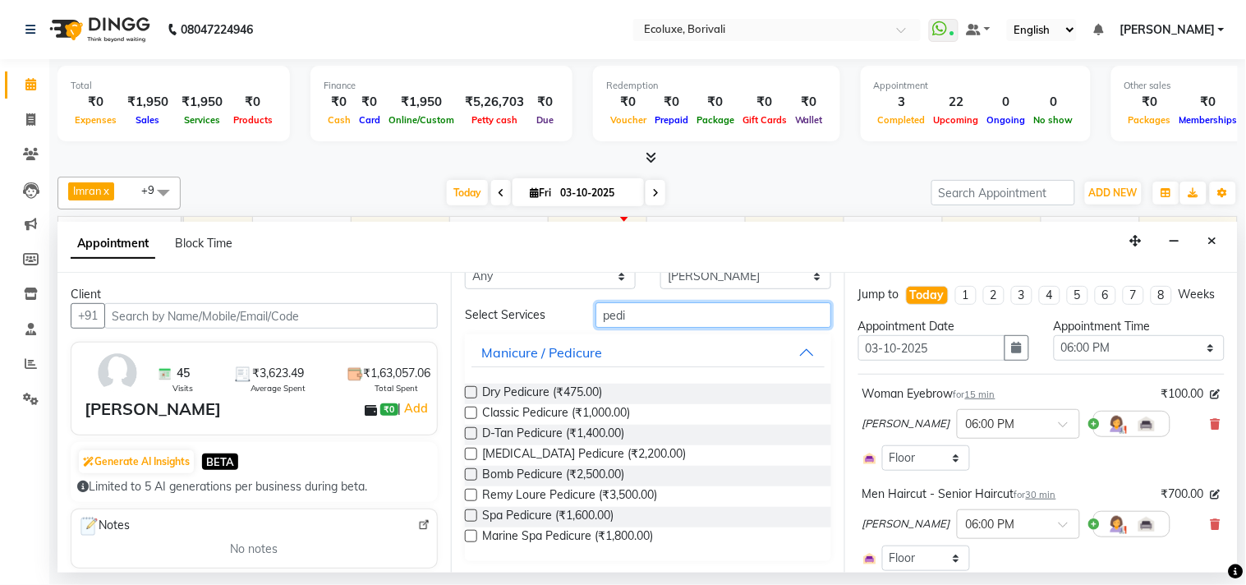
type input "pedi"
click at [466, 411] on label at bounding box center [471, 412] width 12 height 12
click at [466, 411] on input "checkbox" at bounding box center [470, 414] width 11 height 11
checkbox input "false"
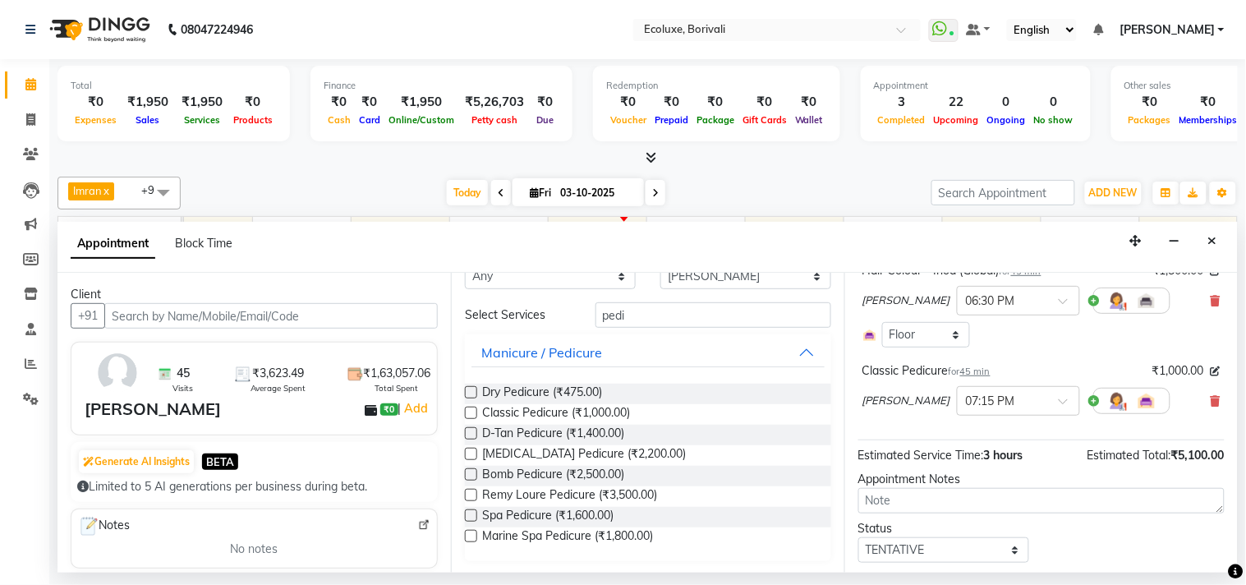
scroll to position [456, 0]
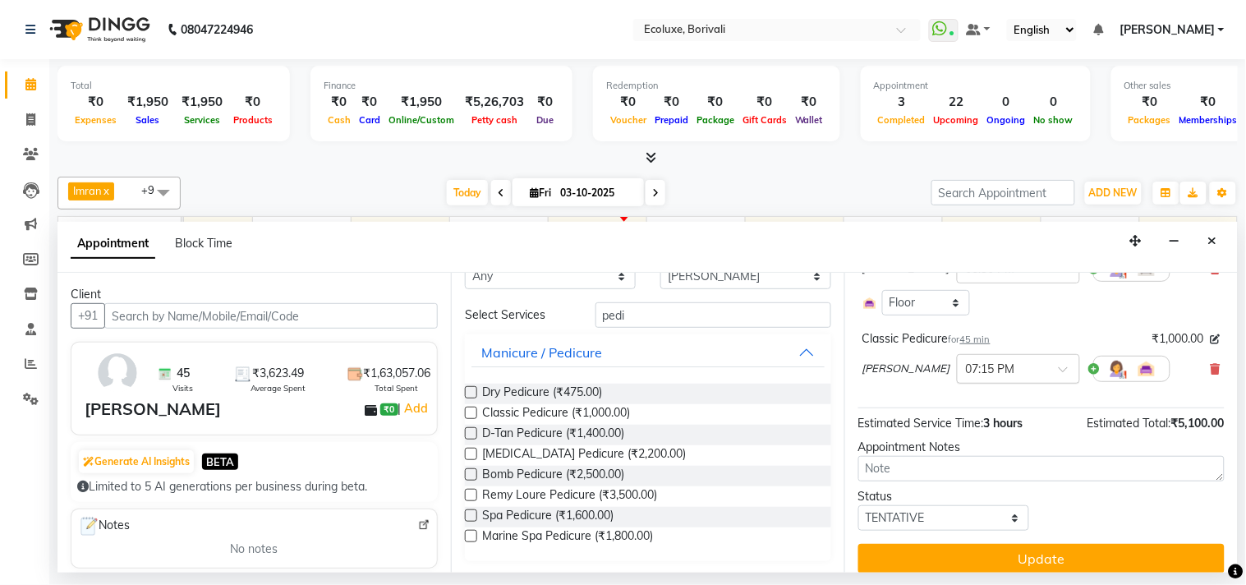
click at [1004, 383] on div "× 07:15 PM" at bounding box center [1018, 369] width 123 height 30
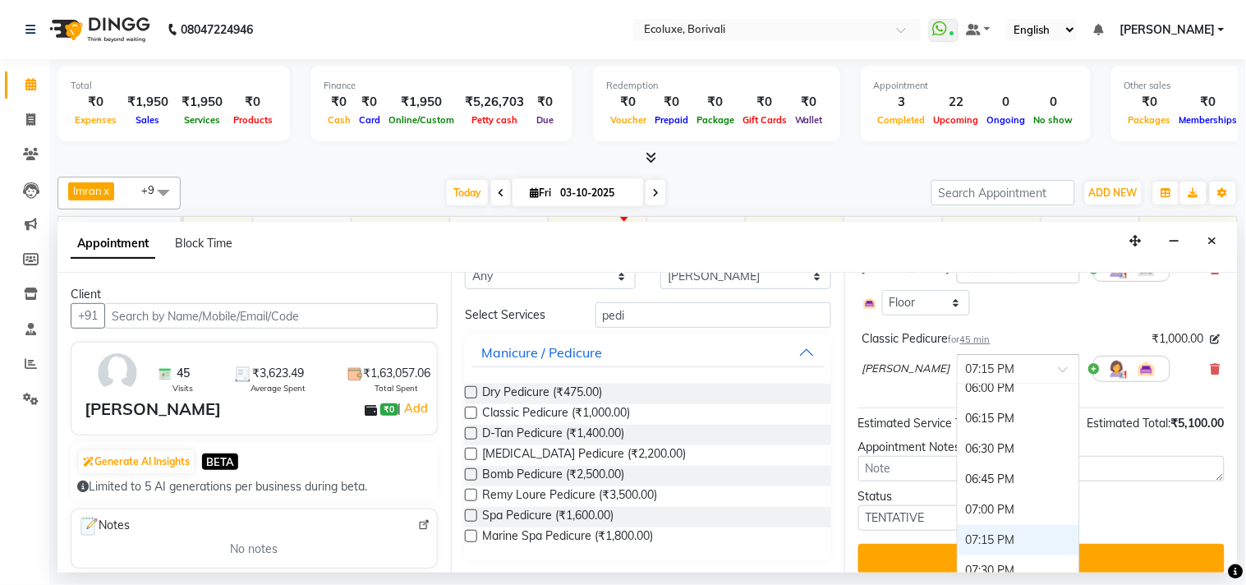
scroll to position [940, 0]
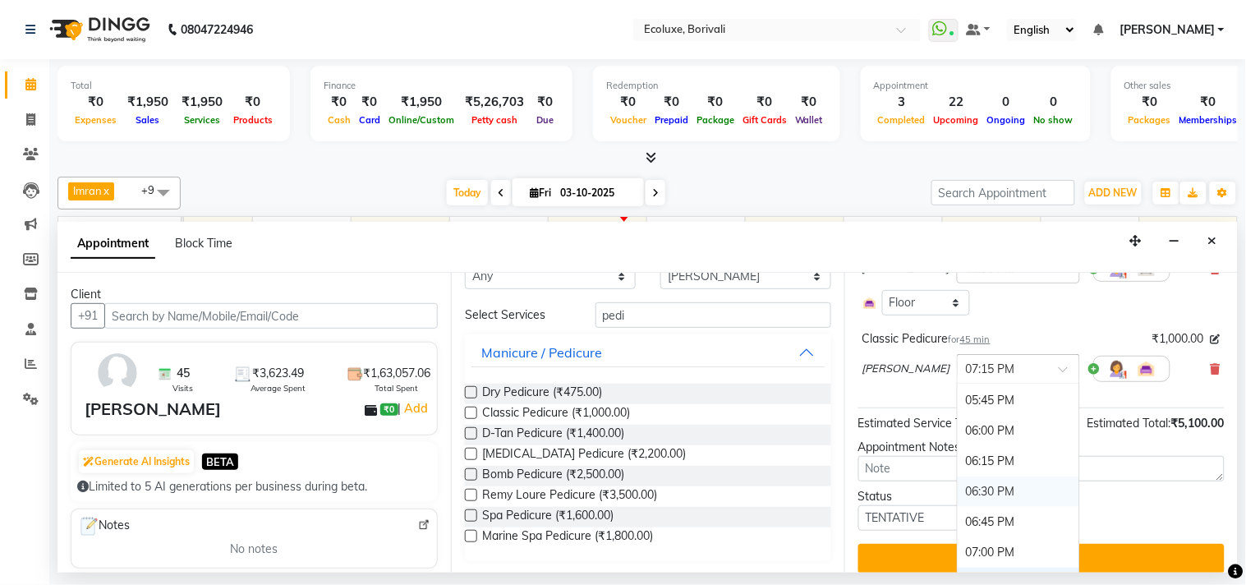
click at [990, 503] on div "06:30 PM" at bounding box center [1018, 491] width 122 height 30
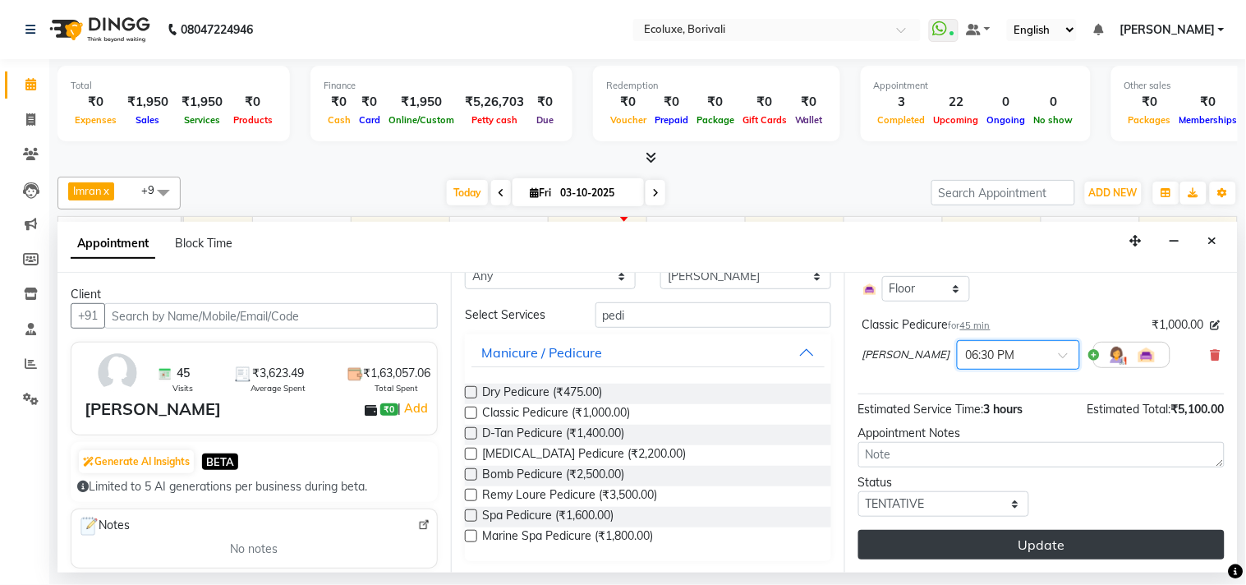
scroll to position [502, 0]
click at [1065, 539] on button "Update" at bounding box center [1041, 545] width 366 height 30
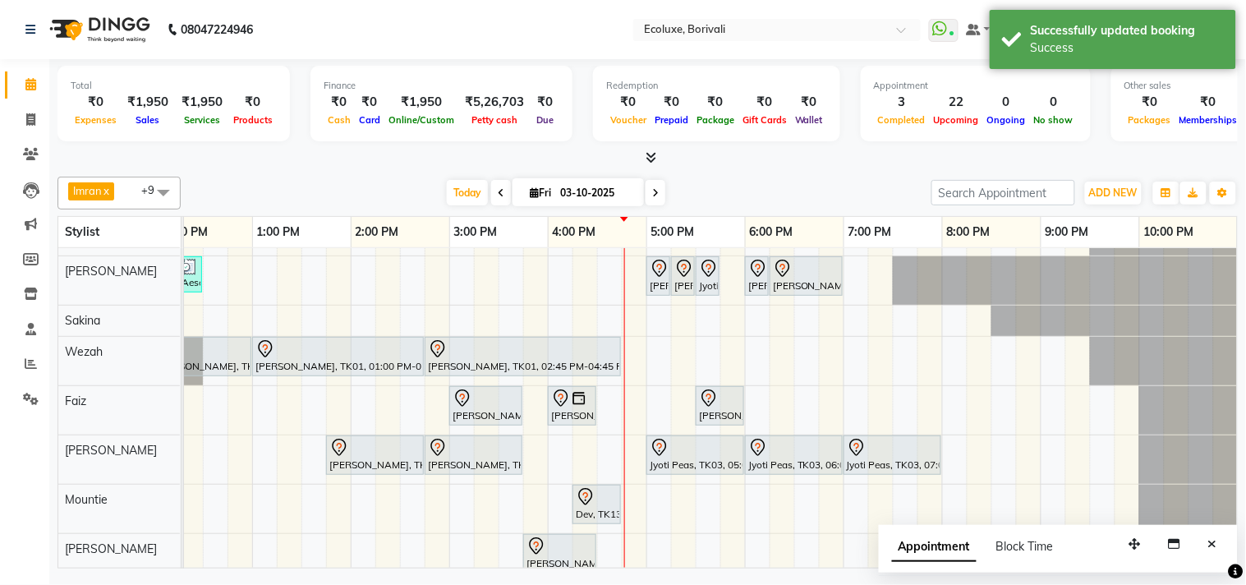
scroll to position [168, 0]
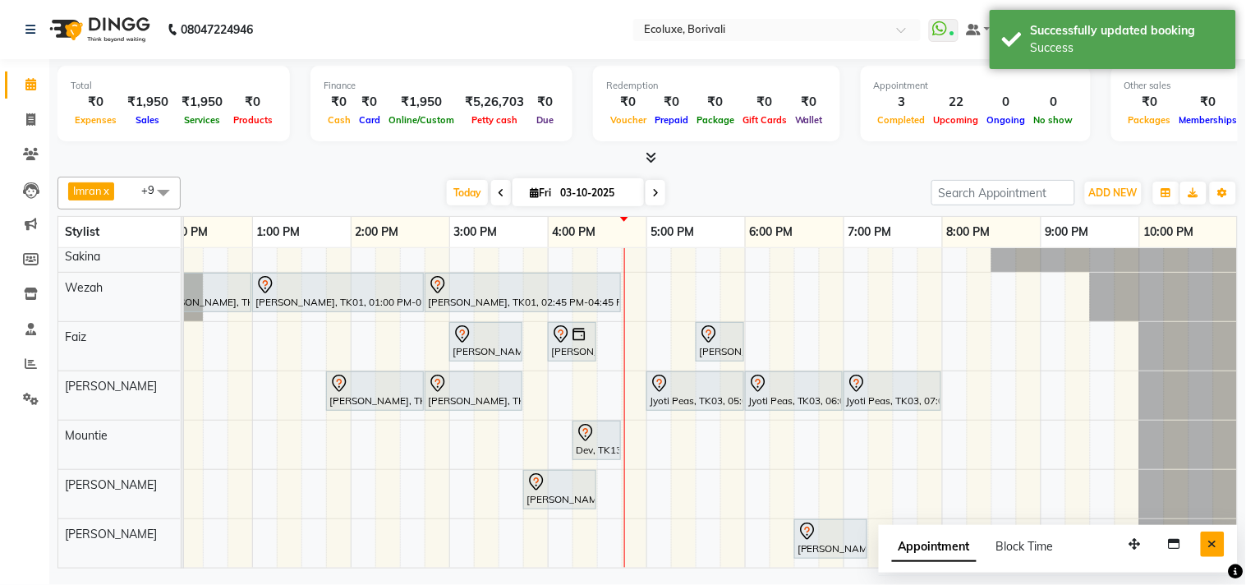
click at [1219, 539] on button "Close" at bounding box center [1212, 543] width 24 height 25
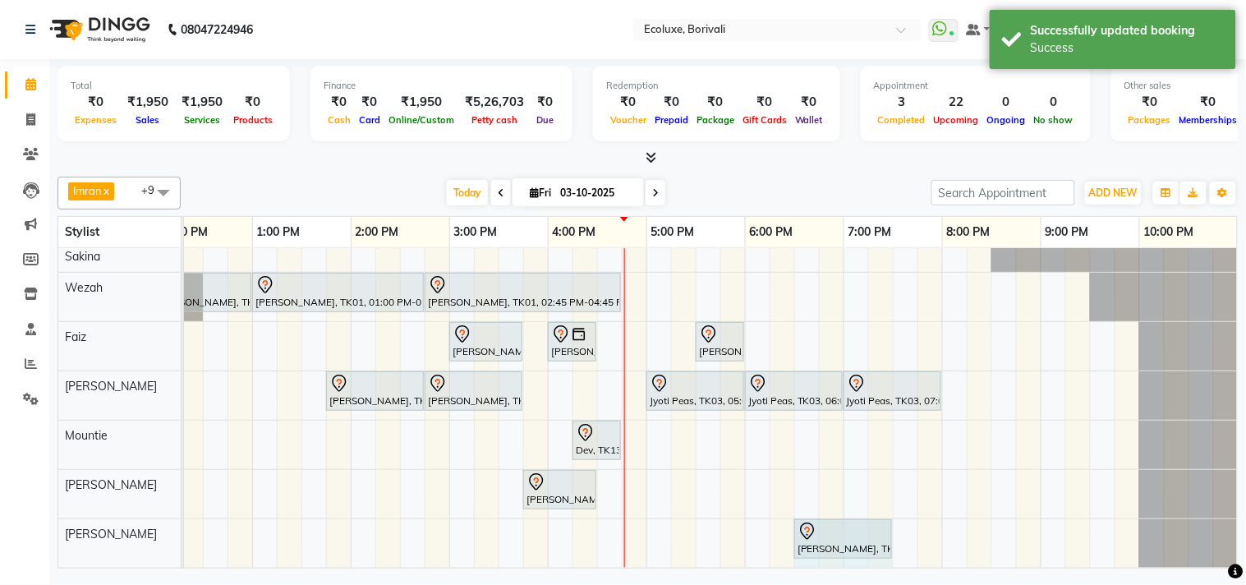
drag, startPoint x: 864, startPoint y: 528, endPoint x: 884, endPoint y: 528, distance: 19.7
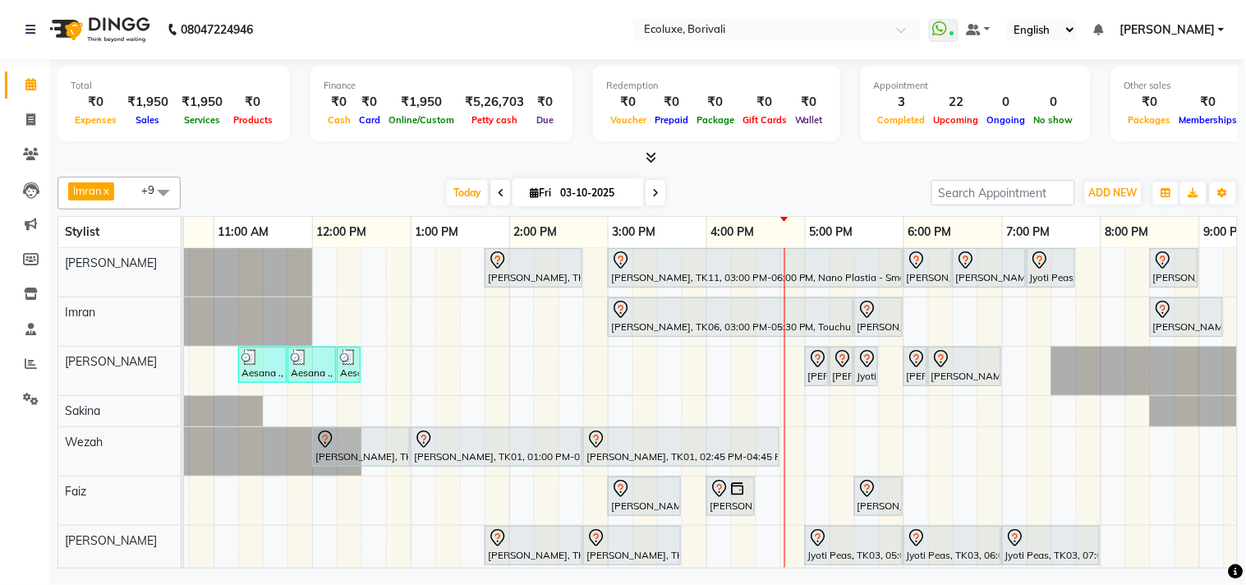
scroll to position [0, 166]
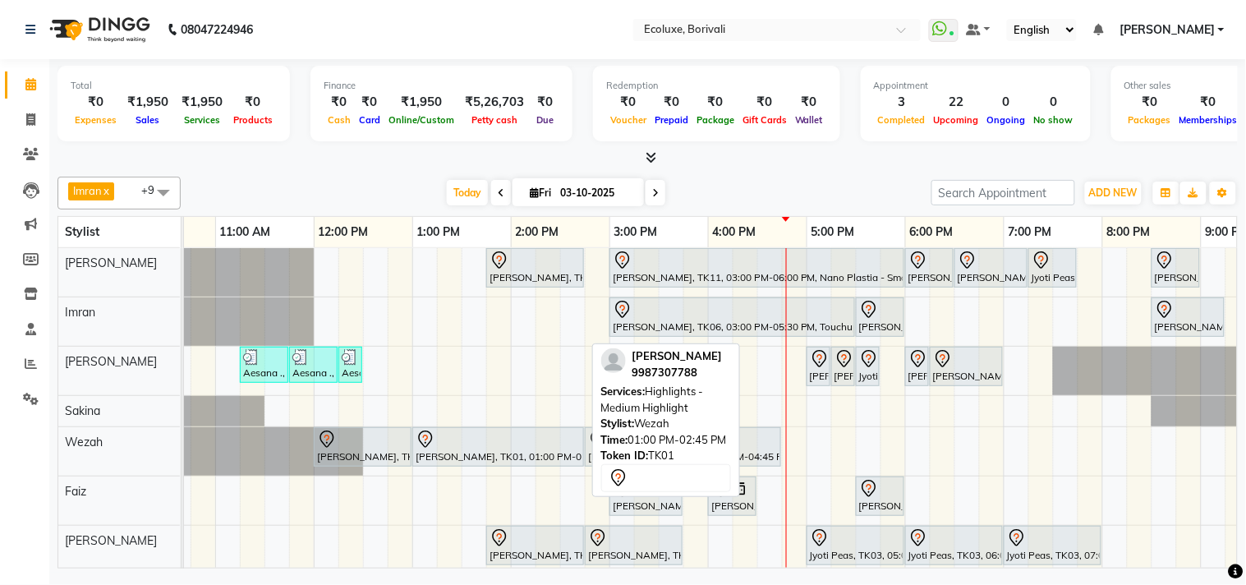
click at [551, 438] on div at bounding box center [497, 439] width 165 height 20
select select "7"
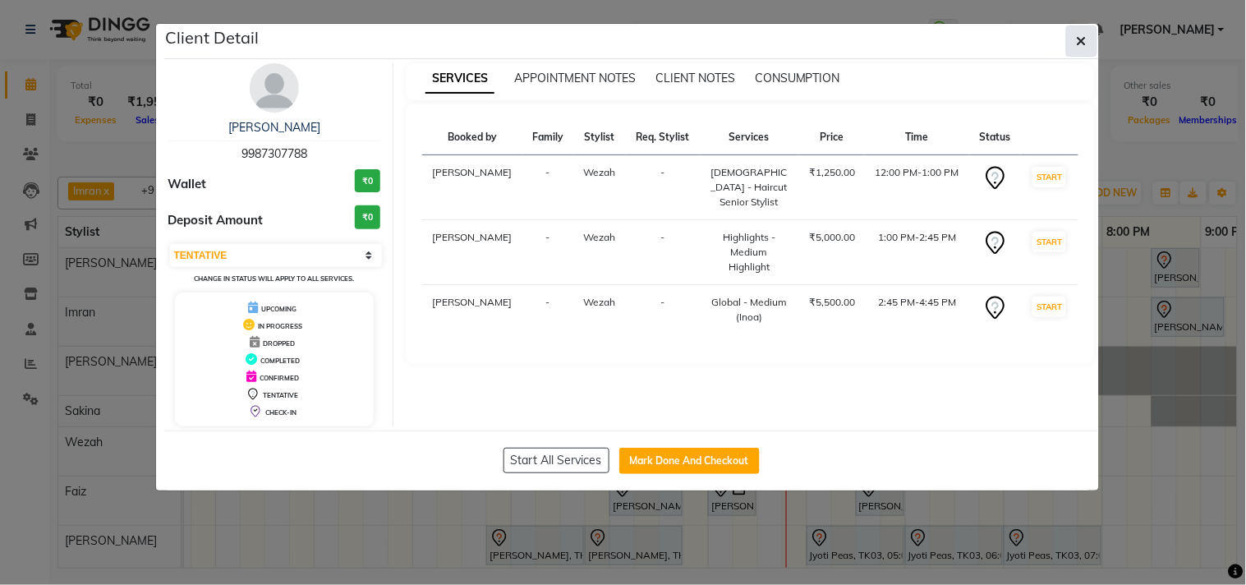
click at [1073, 39] on button "button" at bounding box center [1081, 40] width 31 height 31
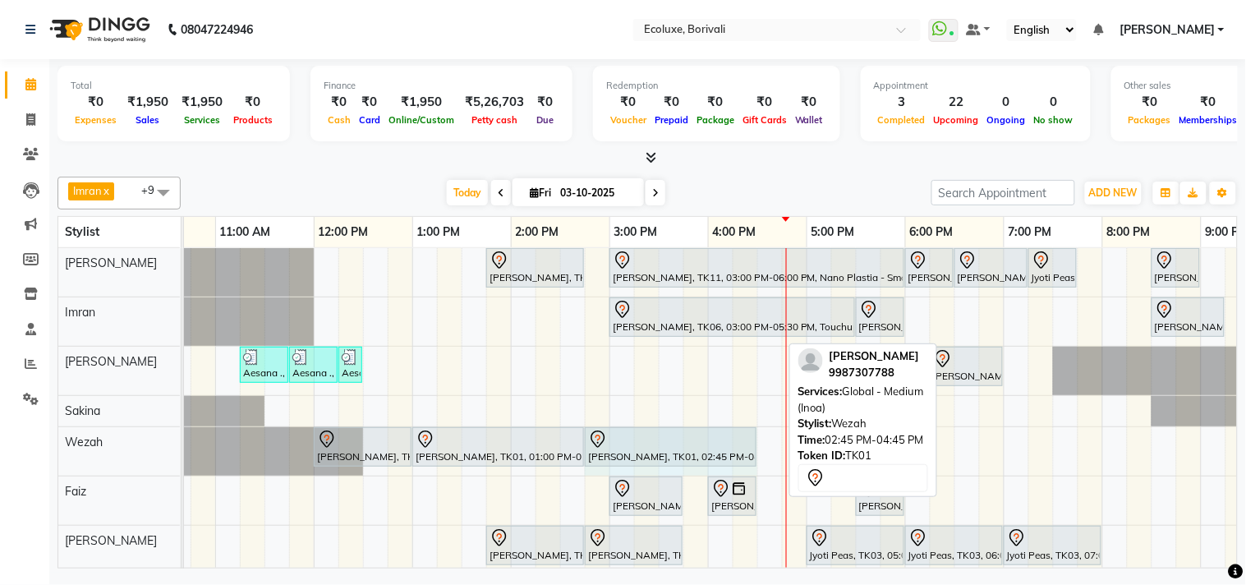
drag, startPoint x: 778, startPoint y: 449, endPoint x: 742, endPoint y: 446, distance: 36.3
click at [18, 446] on div "[PERSON_NAME], TK01, 12:00 PM-01:00 PM, [DEMOGRAPHIC_DATA] - Haircut Senior Sty…" at bounding box center [18, 451] width 0 height 48
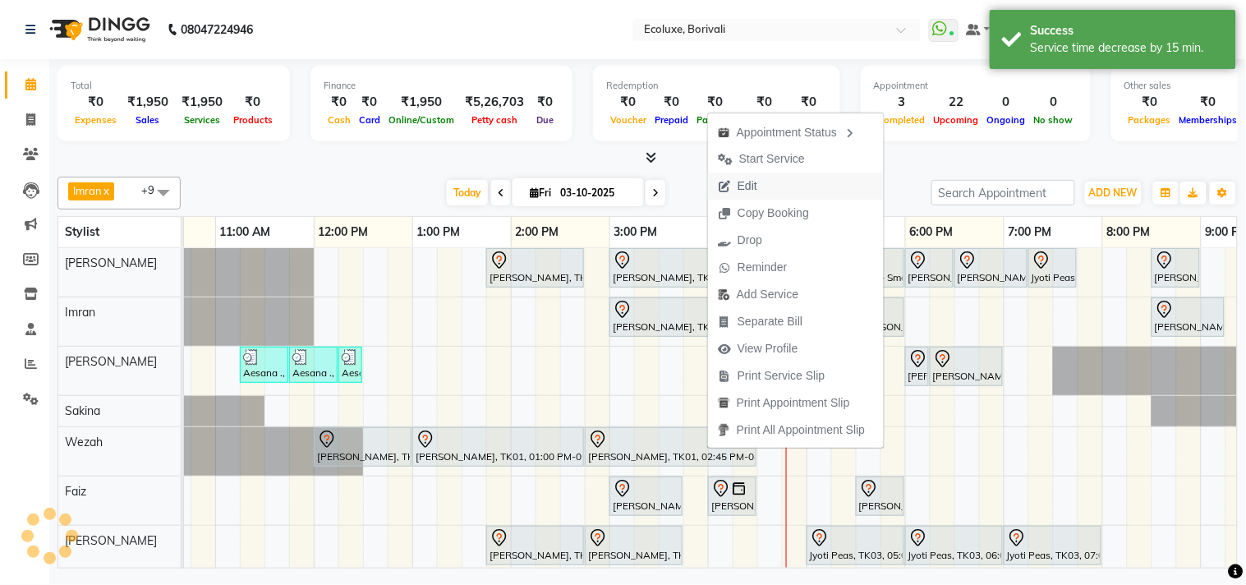
click at [746, 178] on span "Edit" at bounding box center [747, 185] width 20 height 17
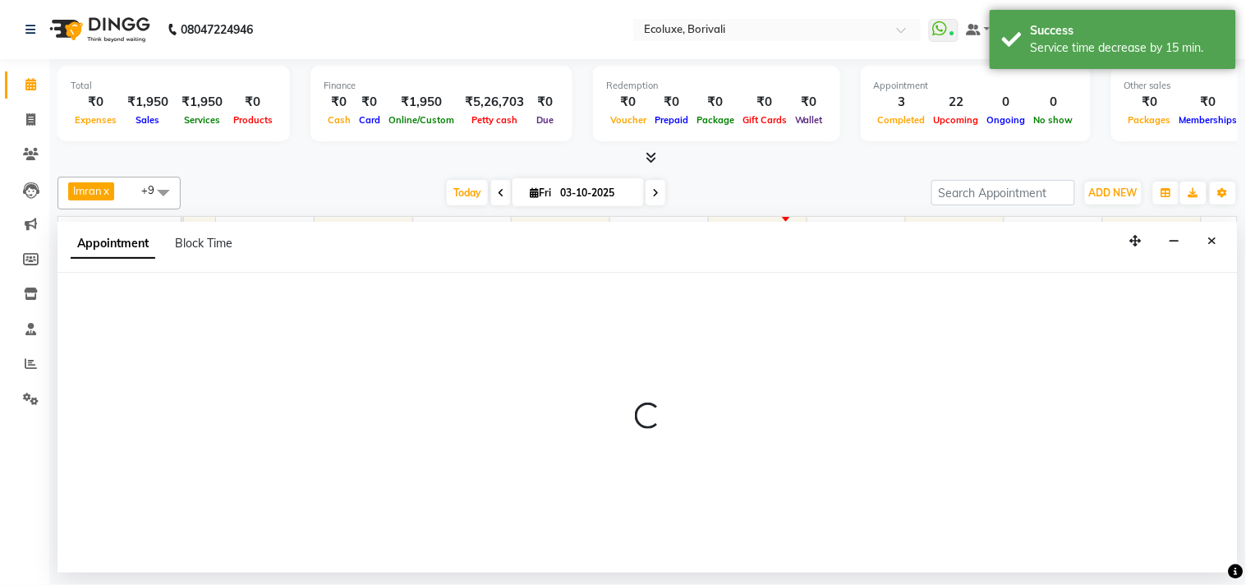
select select "tentative"
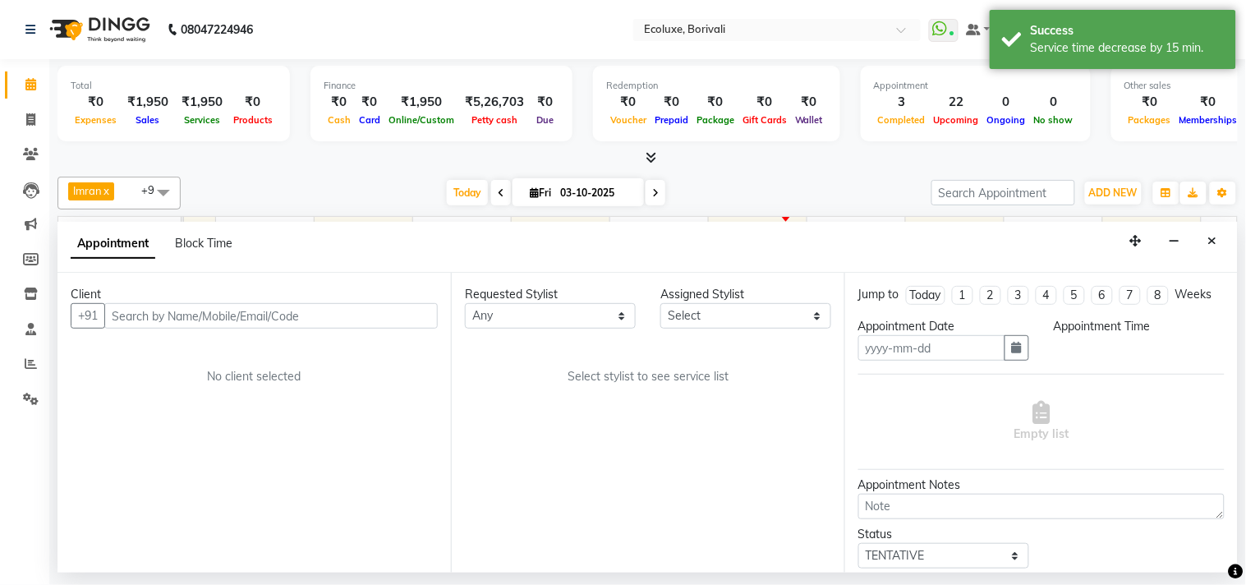
type input "03-10-2025"
select select "37822"
select select "720"
select select "2487"
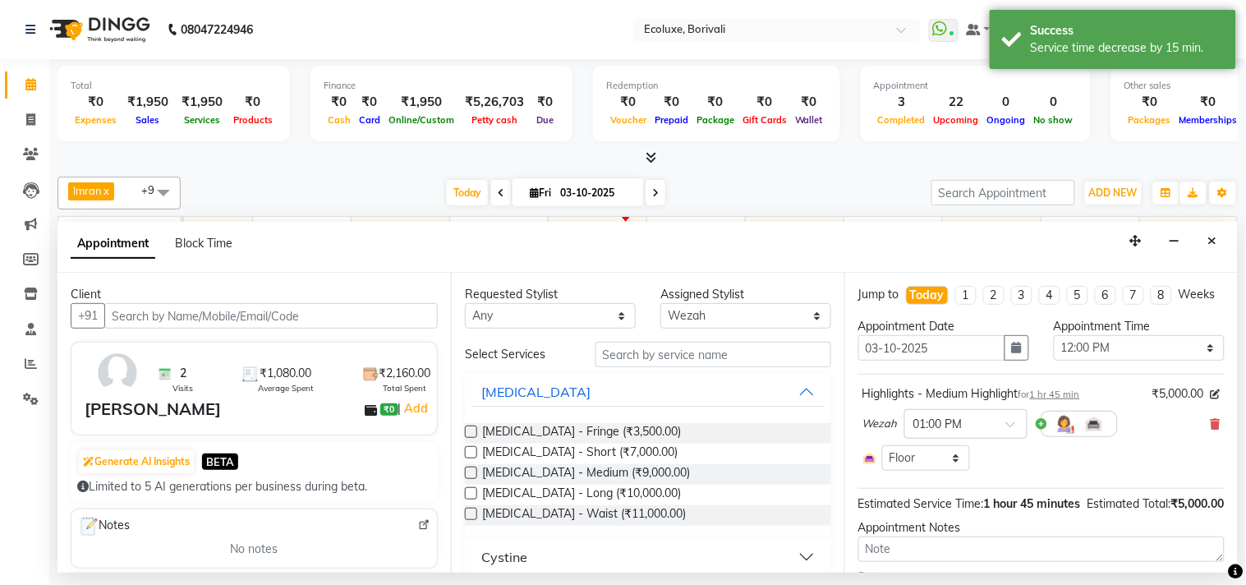
select select "2487"
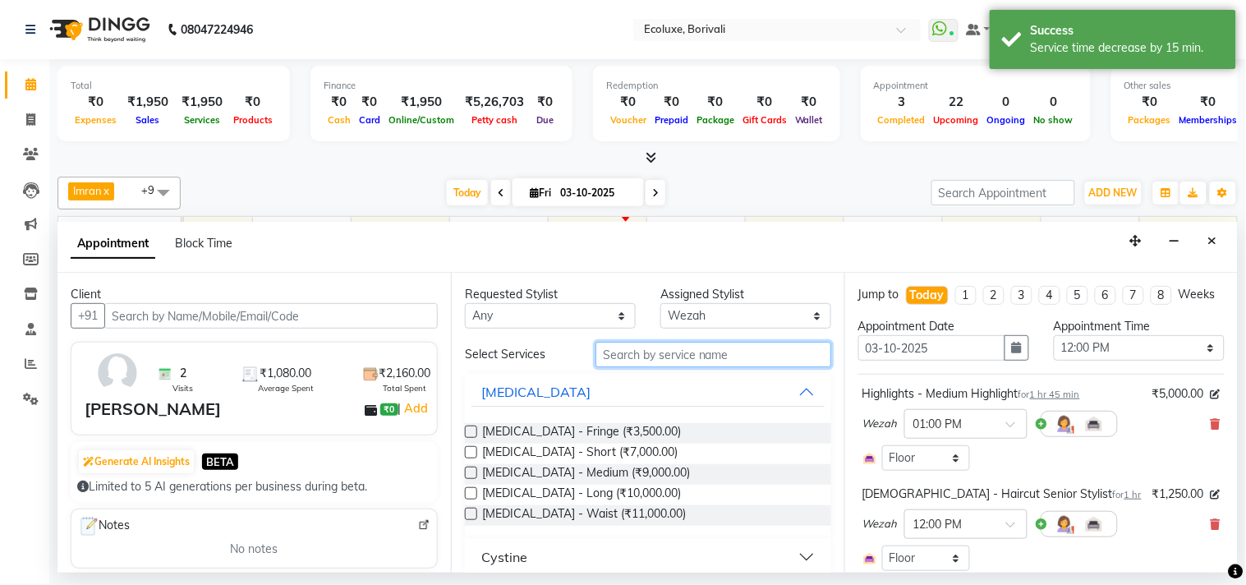
click at [653, 349] on input "text" at bounding box center [713, 354] width 236 height 25
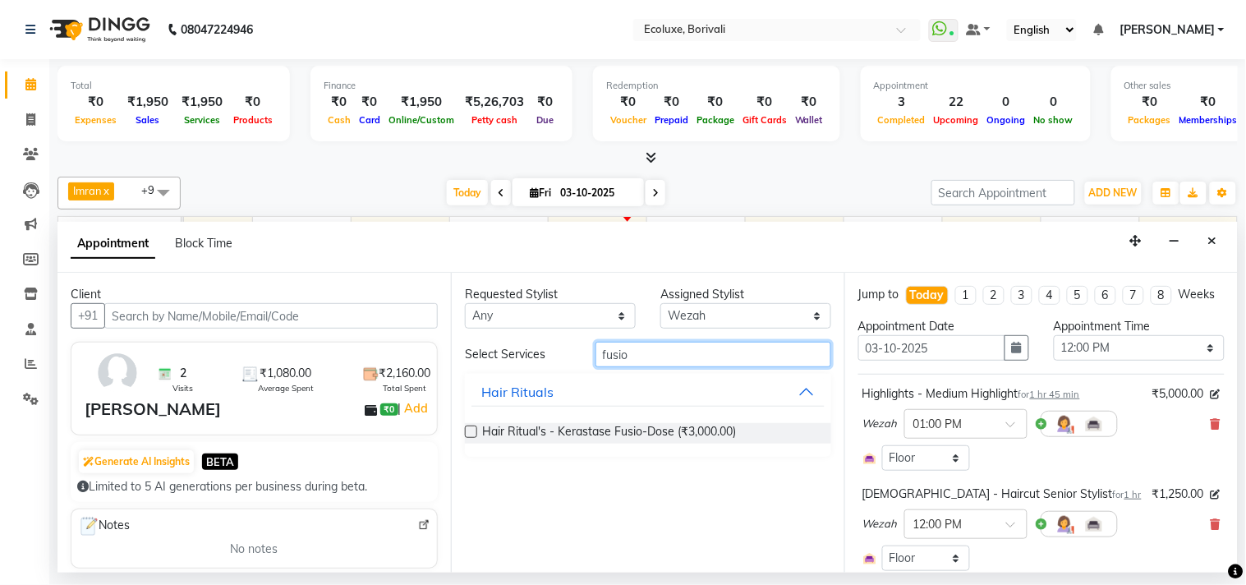
type input "fusio"
click at [472, 429] on label at bounding box center [471, 431] width 12 height 12
click at [472, 429] on input "checkbox" at bounding box center [470, 433] width 11 height 11
checkbox input "false"
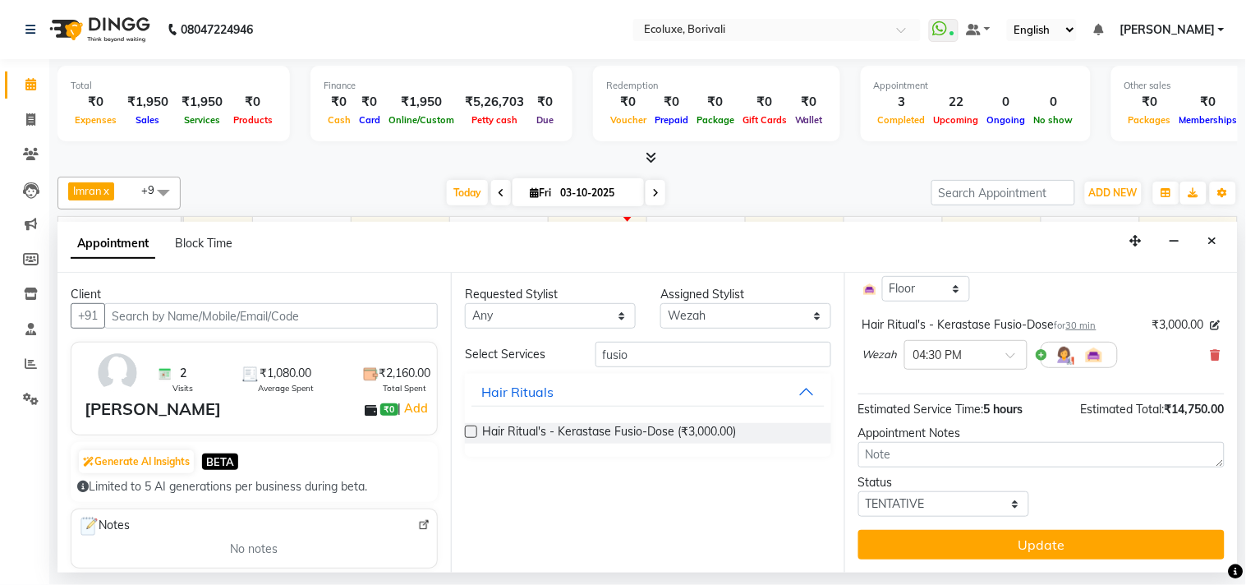
scroll to position [384, 0]
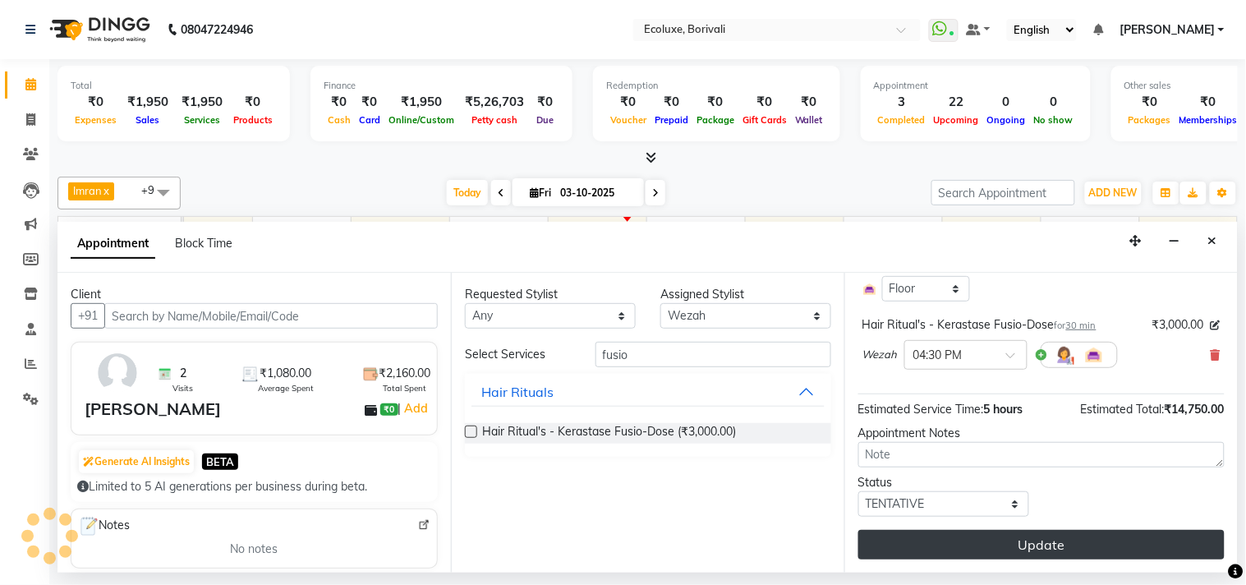
click at [1007, 546] on button "Update" at bounding box center [1041, 545] width 366 height 30
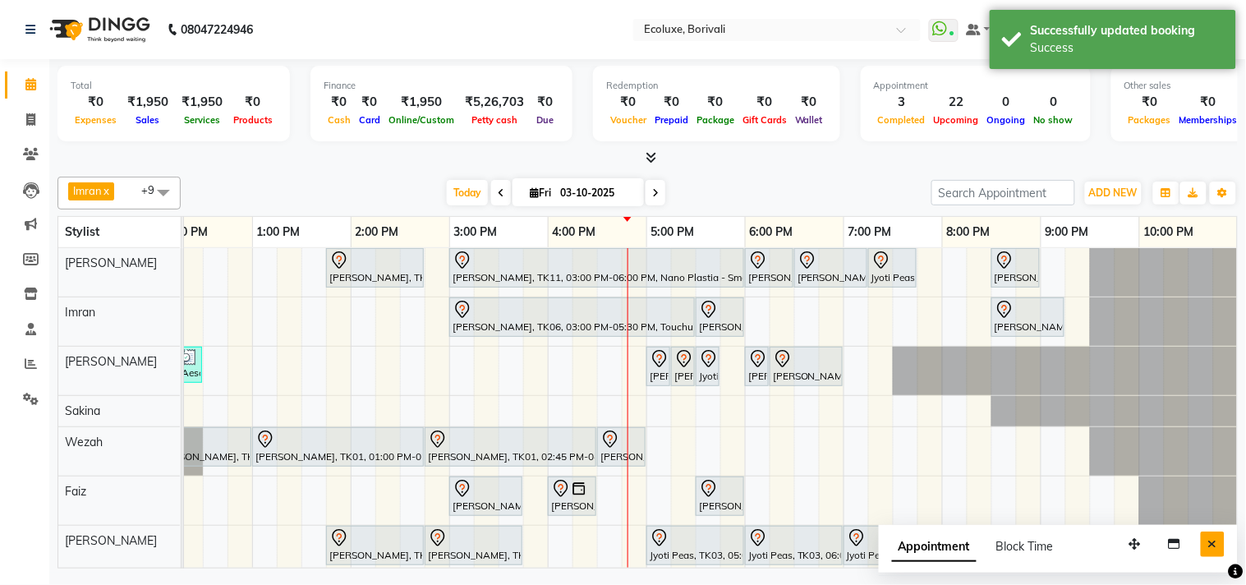
click at [1209, 542] on icon "Close" at bounding box center [1212, 543] width 9 height 11
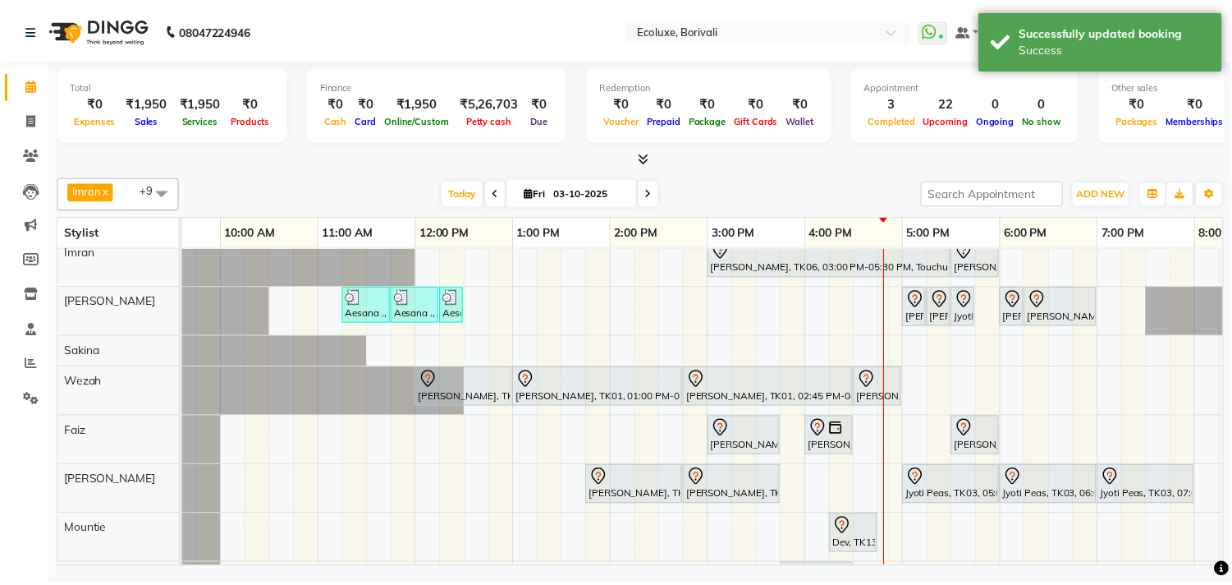
scroll to position [91, 0]
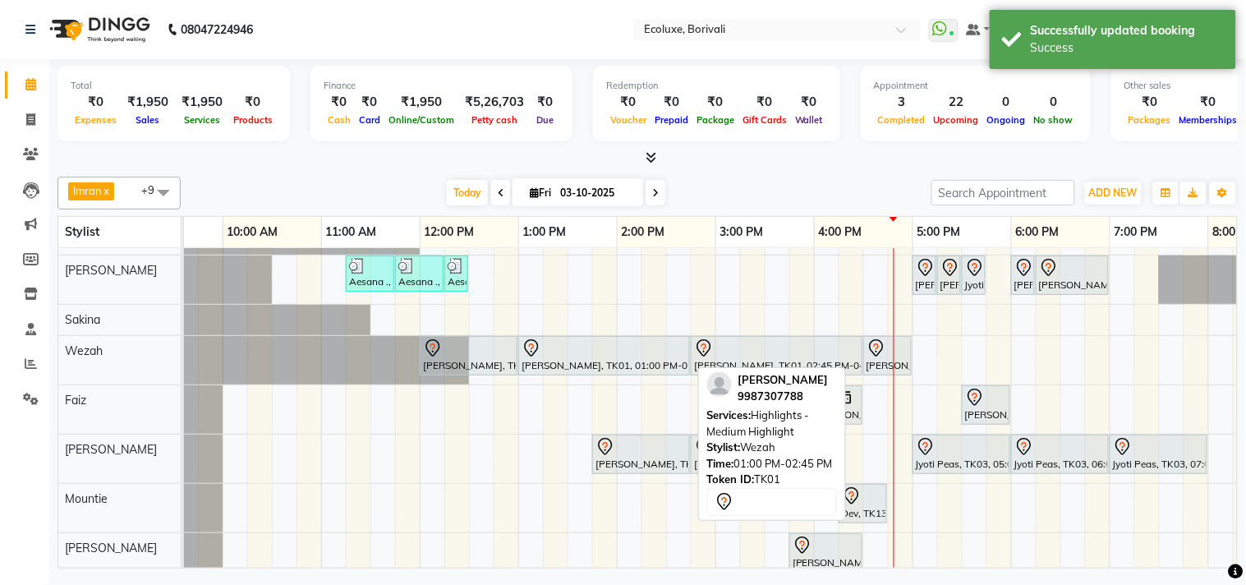
click at [649, 348] on div at bounding box center [603, 348] width 165 height 20
select select "7"
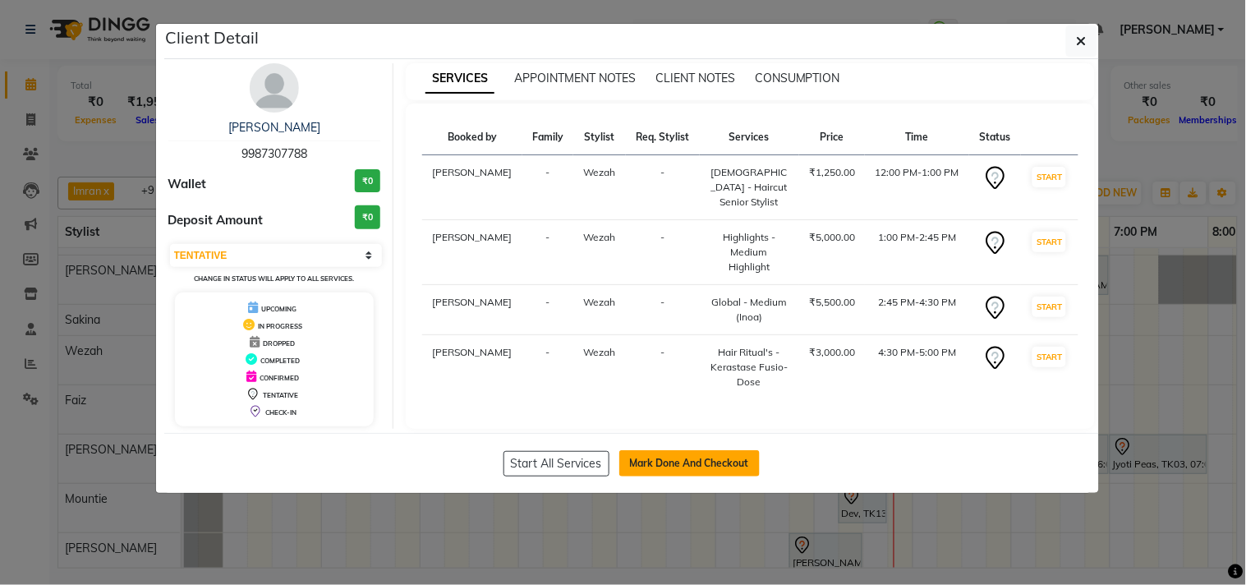
click at [714, 450] on button "Mark Done And Checkout" at bounding box center [689, 463] width 140 height 26
select select "5386"
select select "service"
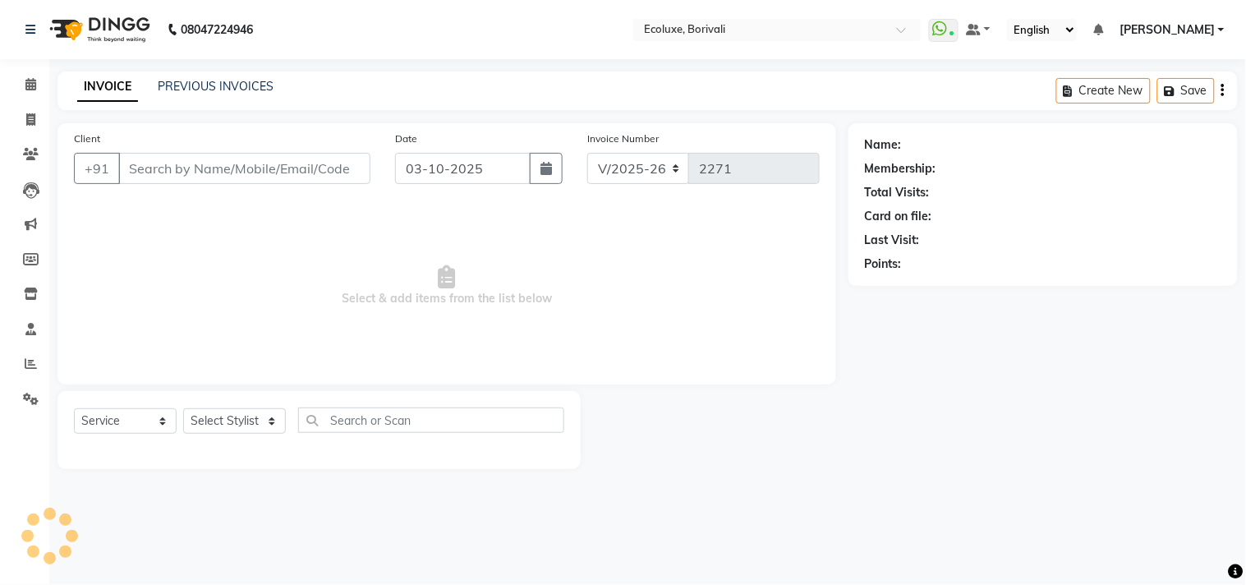
type input "9987307788"
select select "37822"
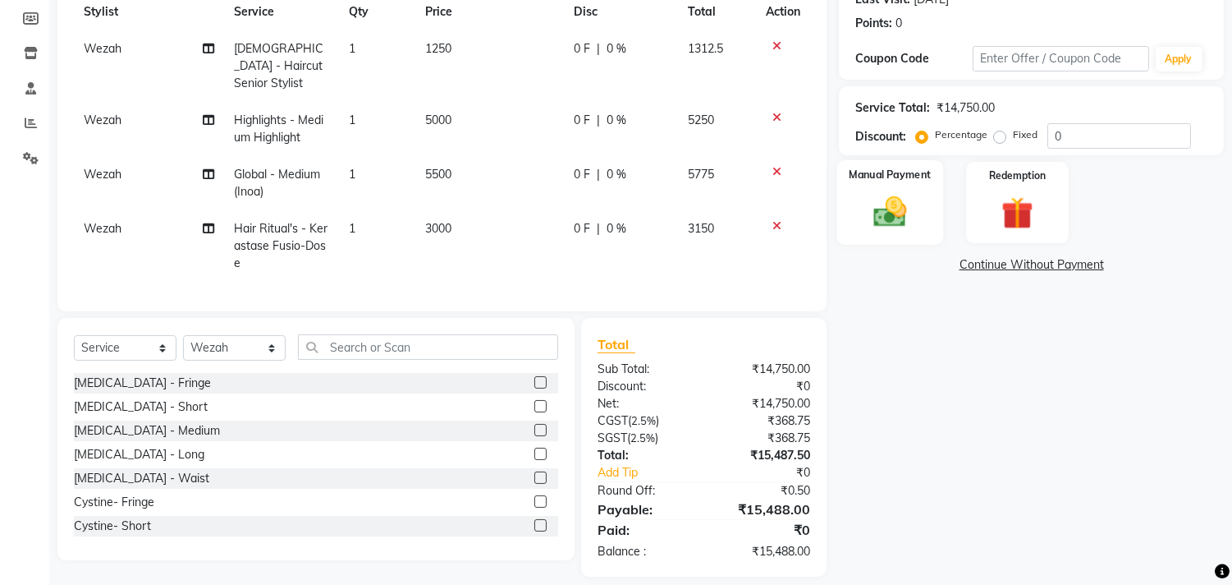
scroll to position [253, 0]
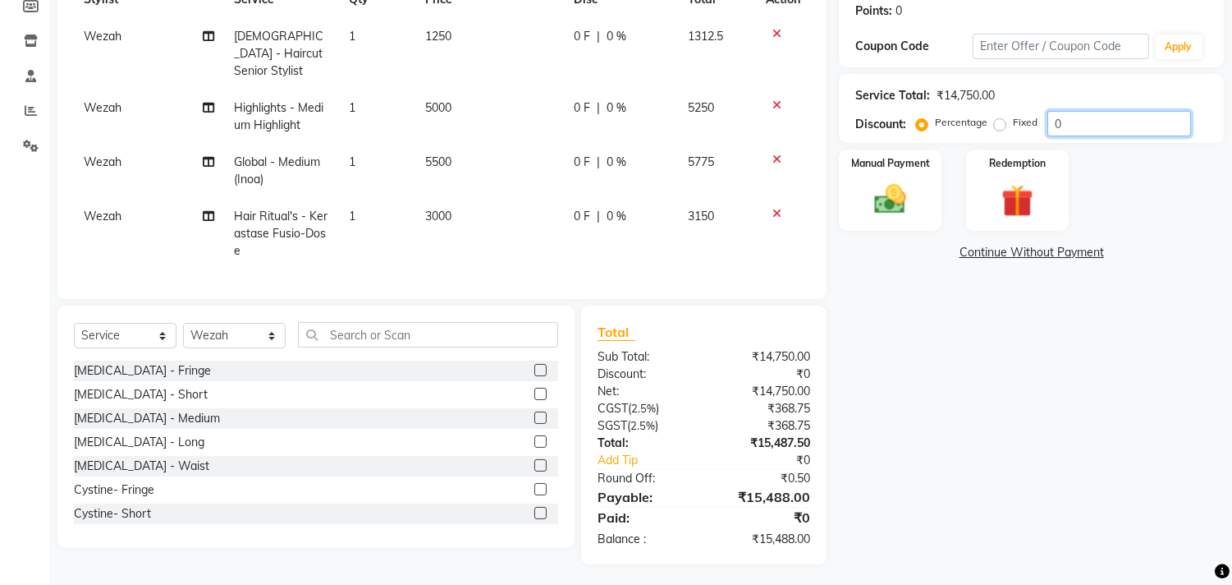
click at [1049, 122] on input "0" at bounding box center [1120, 123] width 144 height 25
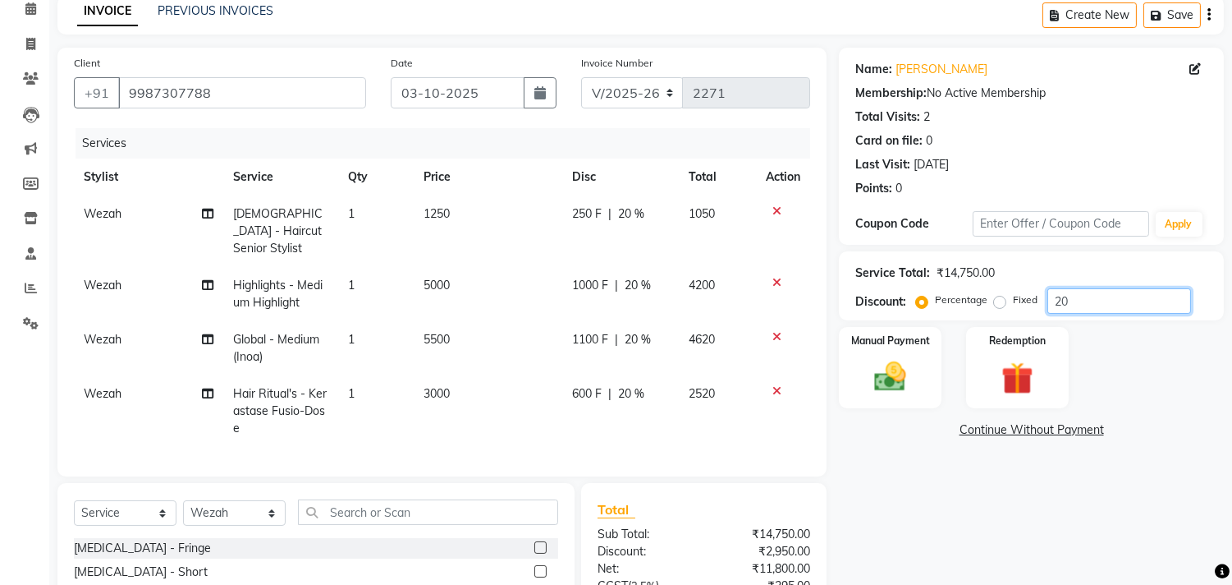
scroll to position [54, 0]
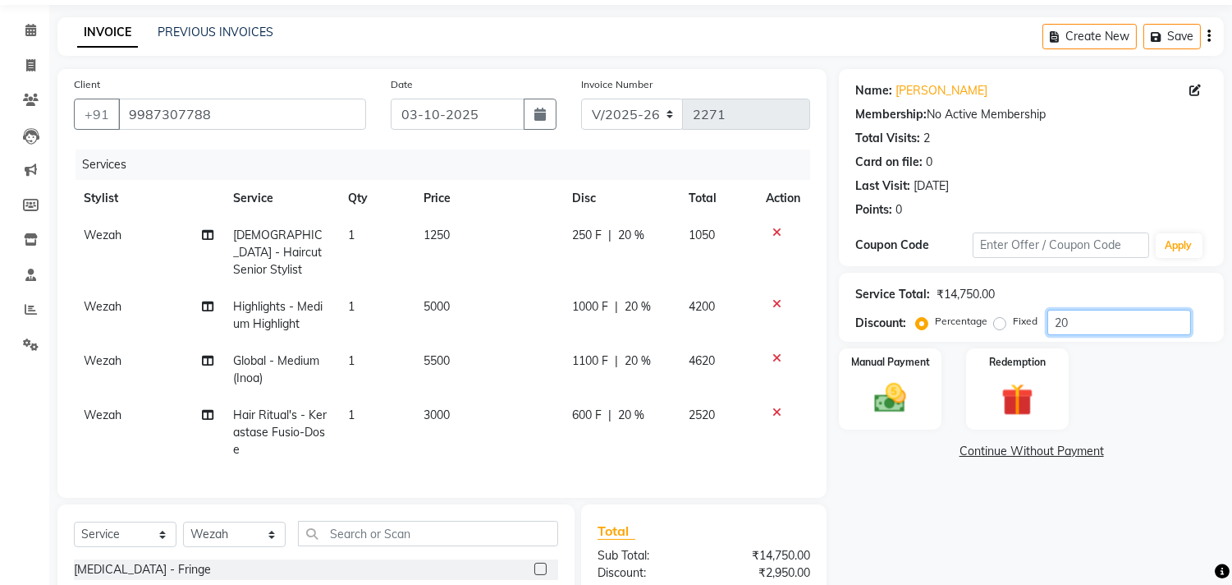
type input "20"
click at [1208, 36] on icon "button" at bounding box center [1209, 36] width 3 height 1
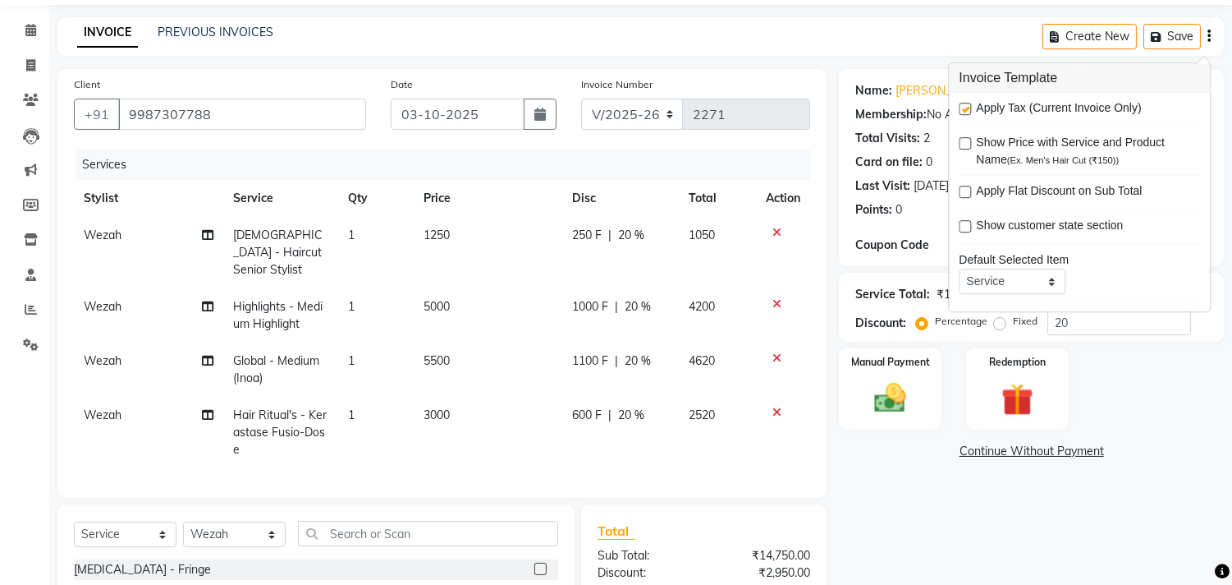
click at [965, 103] on label at bounding box center [965, 109] width 12 height 12
click at [965, 104] on input "checkbox" at bounding box center [964, 109] width 11 height 11
checkbox input "false"
click at [895, 74] on div "Name: [PERSON_NAME] Membership: No Active Membership Total Visits: 2 Card on fi…" at bounding box center [1031, 167] width 385 height 197
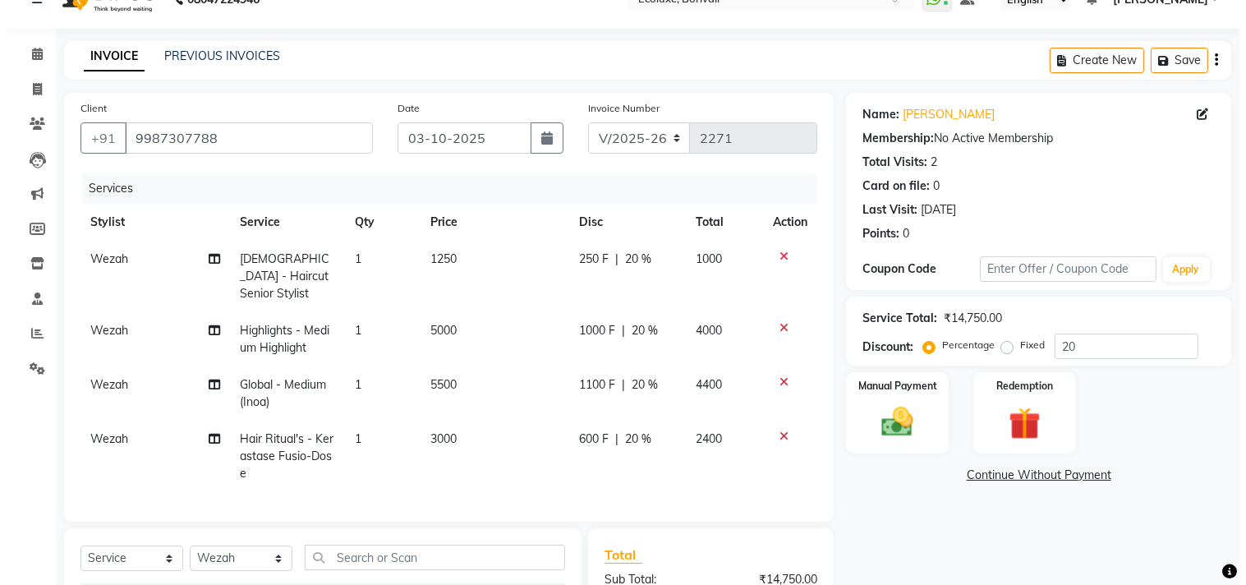
scroll to position [0, 0]
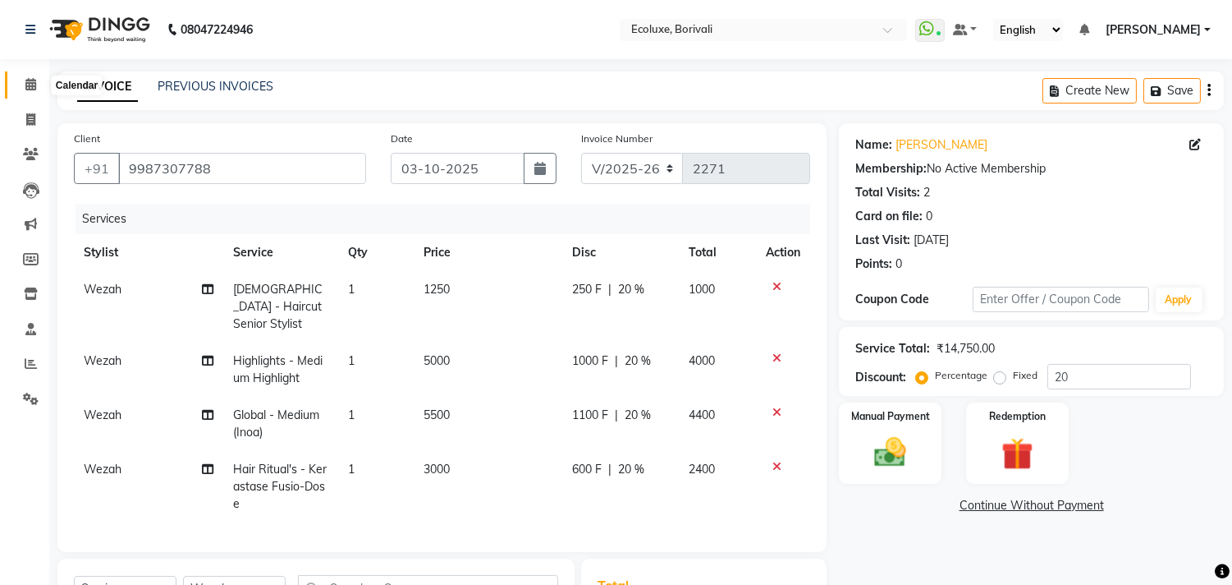
click at [34, 78] on icon at bounding box center [30, 84] width 11 height 12
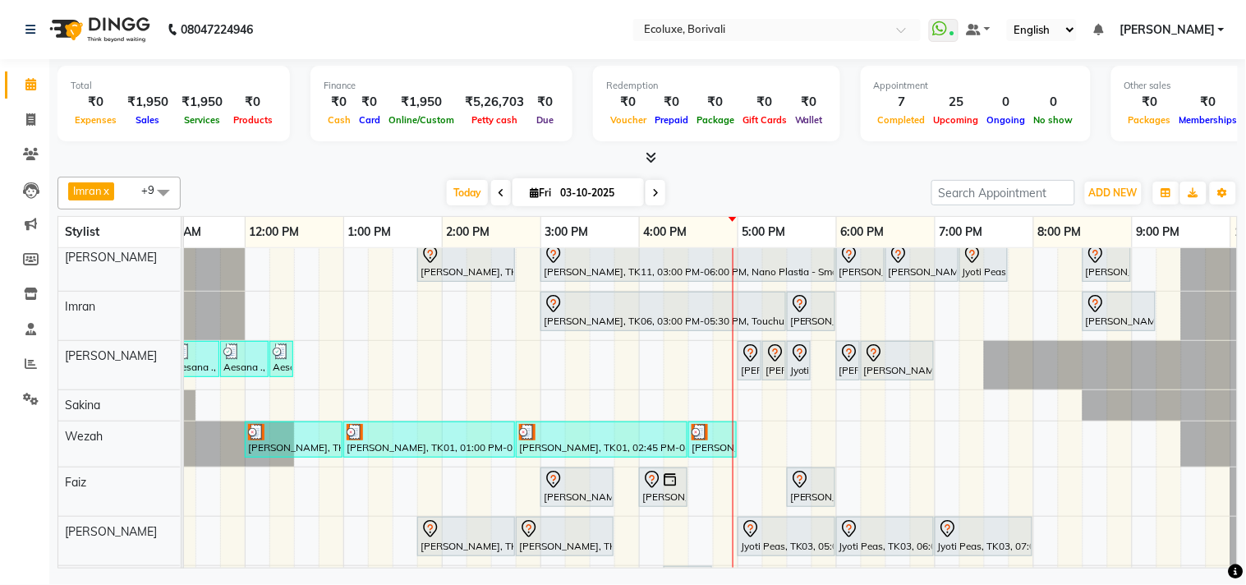
scroll to position [0, 195]
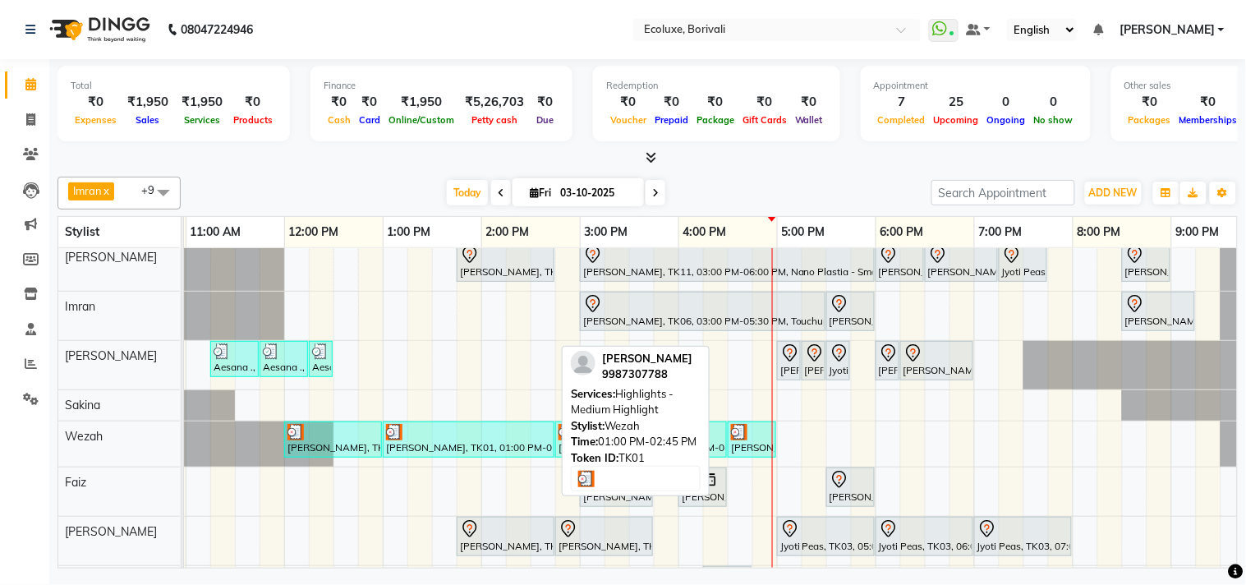
click at [477, 433] on div at bounding box center [468, 432] width 165 height 16
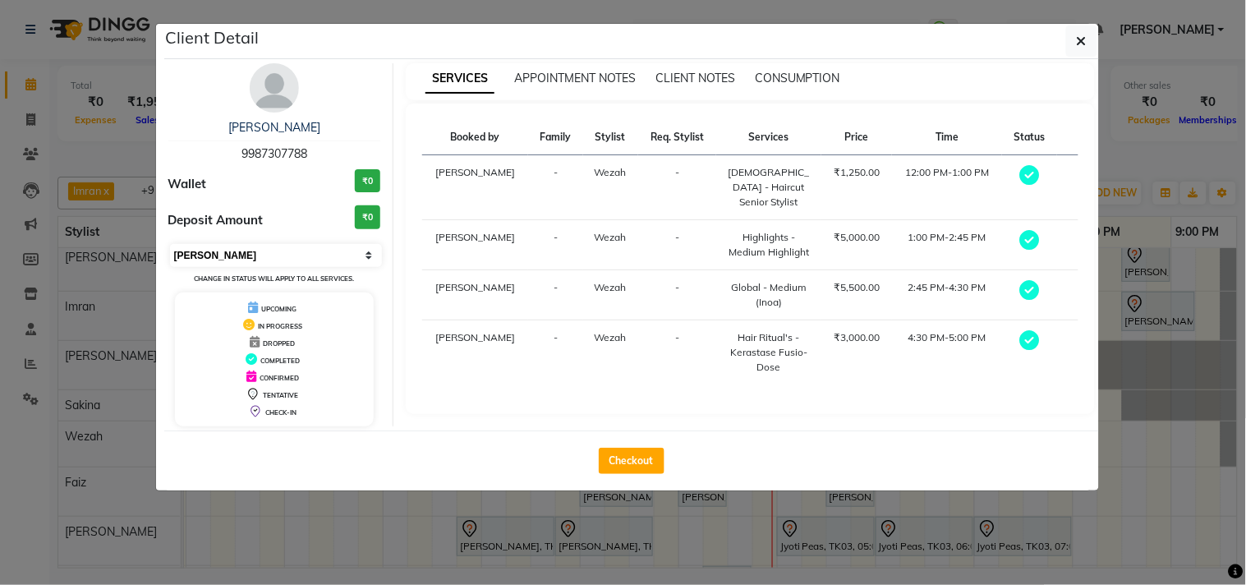
click at [273, 247] on select "Select MARK DONE UPCOMING" at bounding box center [276, 255] width 213 height 23
click at [170, 244] on select "Select MARK DONE UPCOMING" at bounding box center [276, 255] width 213 height 23
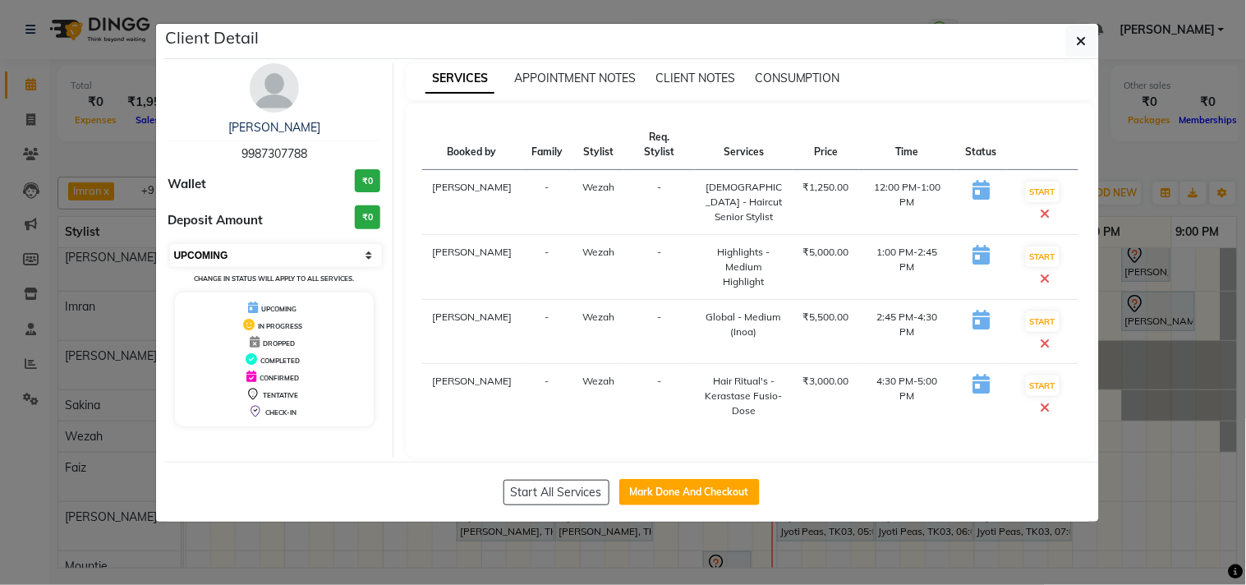
click at [259, 255] on select "Select IN SERVICE CONFIRMED TENTATIVE CHECK IN MARK DONE DROPPED UPCOMING" at bounding box center [276, 255] width 213 height 23
select select "2"
click at [170, 244] on select "Select IN SERVICE CONFIRMED TENTATIVE CHECK IN MARK DONE DROPPED UPCOMING" at bounding box center [276, 255] width 213 height 23
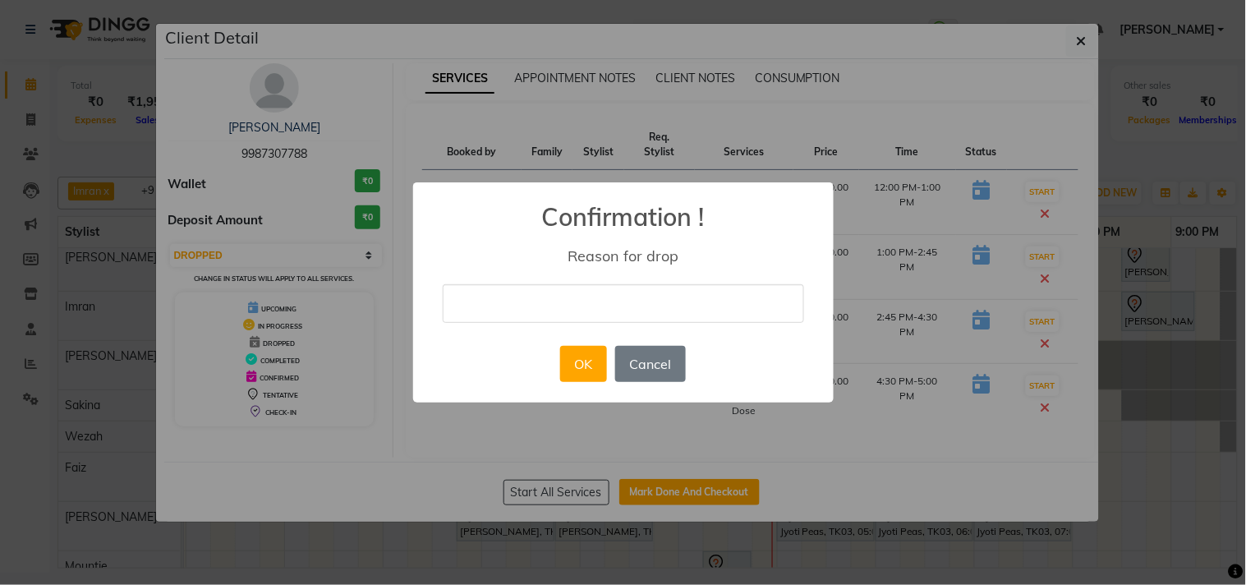
click at [635, 310] on input "text" at bounding box center [623, 303] width 361 height 39
type input "didnt come"
click at [581, 376] on button "OK" at bounding box center [583, 364] width 47 height 36
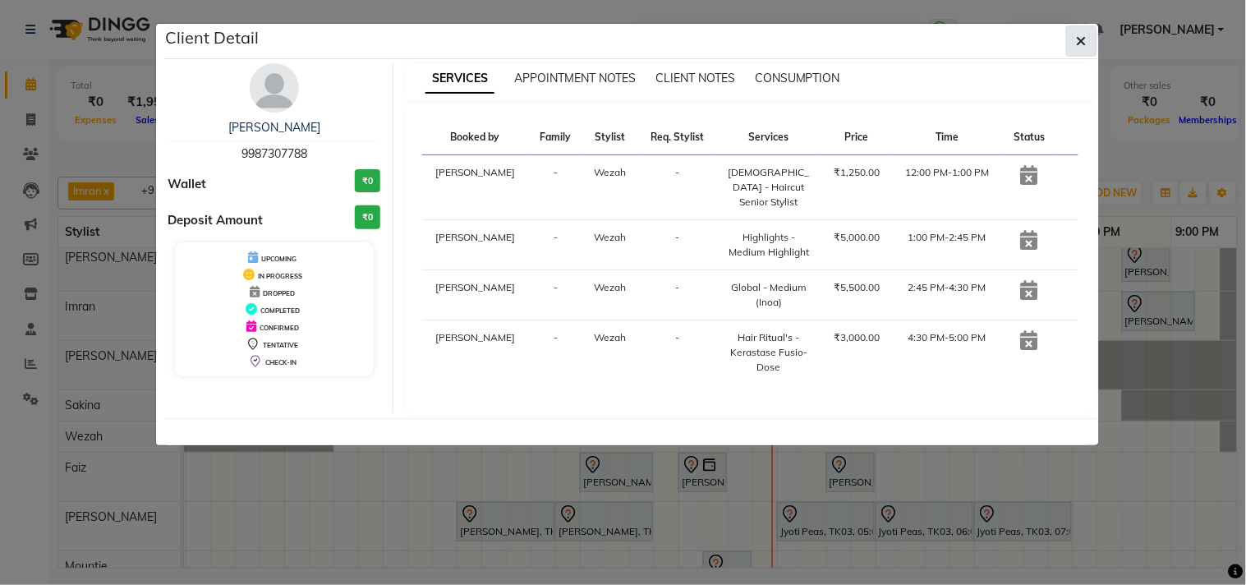
click at [1088, 33] on button "button" at bounding box center [1081, 40] width 31 height 31
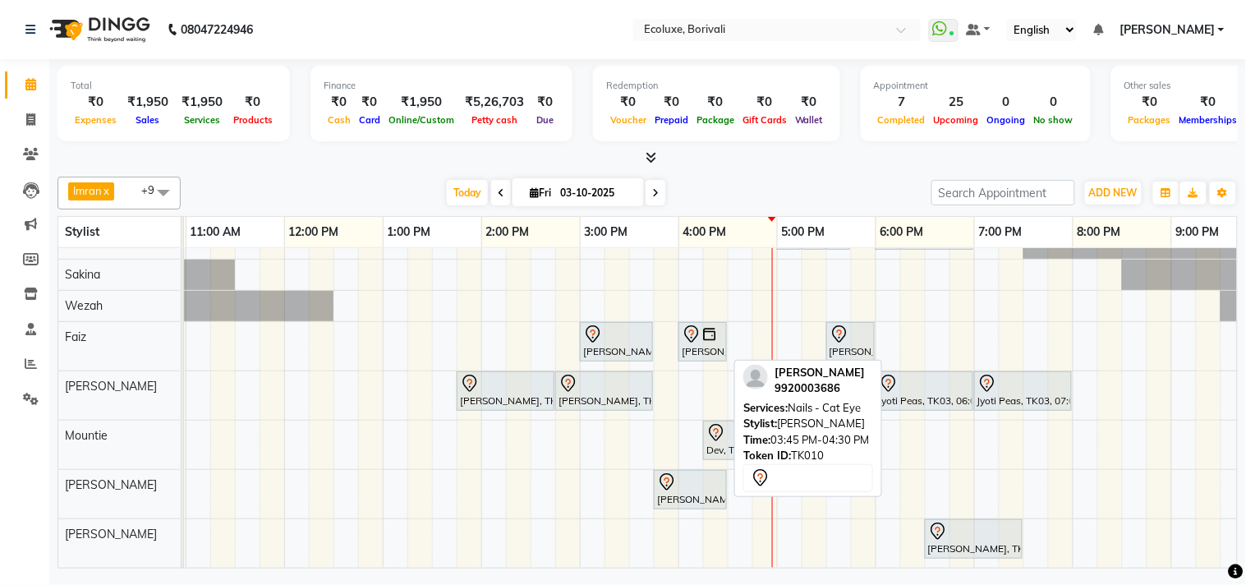
scroll to position [150, 0]
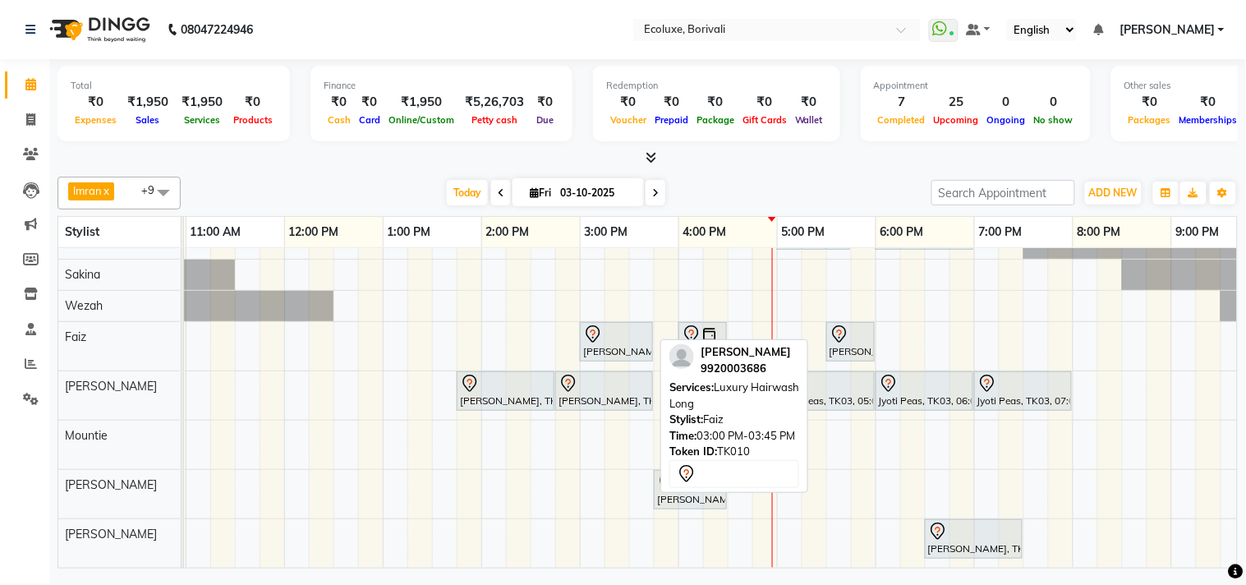
click at [624, 324] on div at bounding box center [616, 334] width 67 height 20
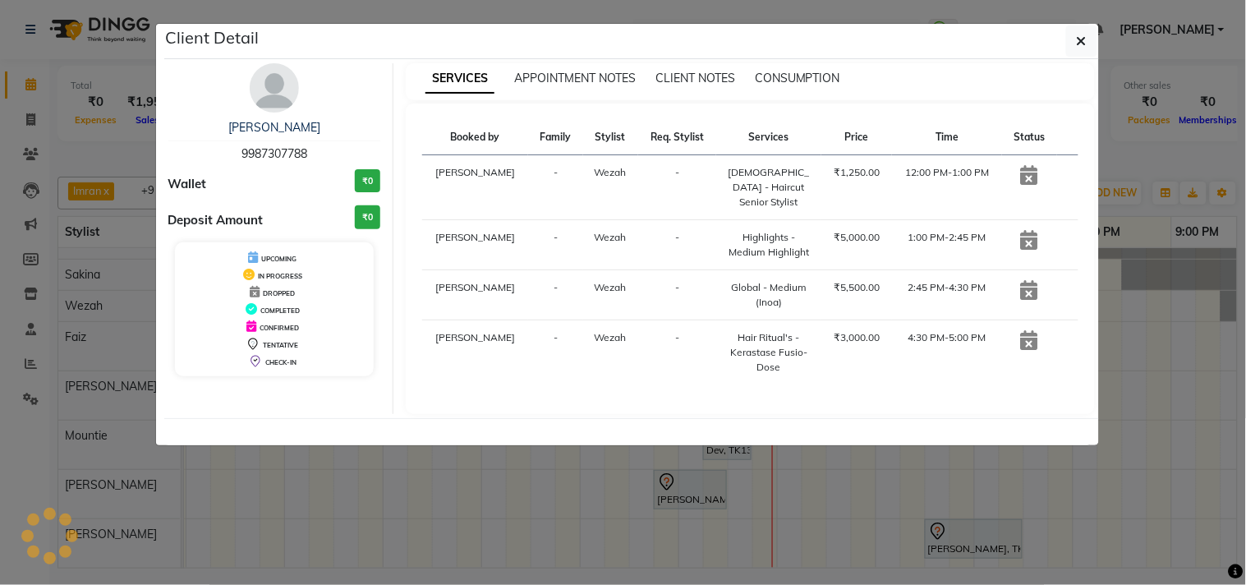
select select "7"
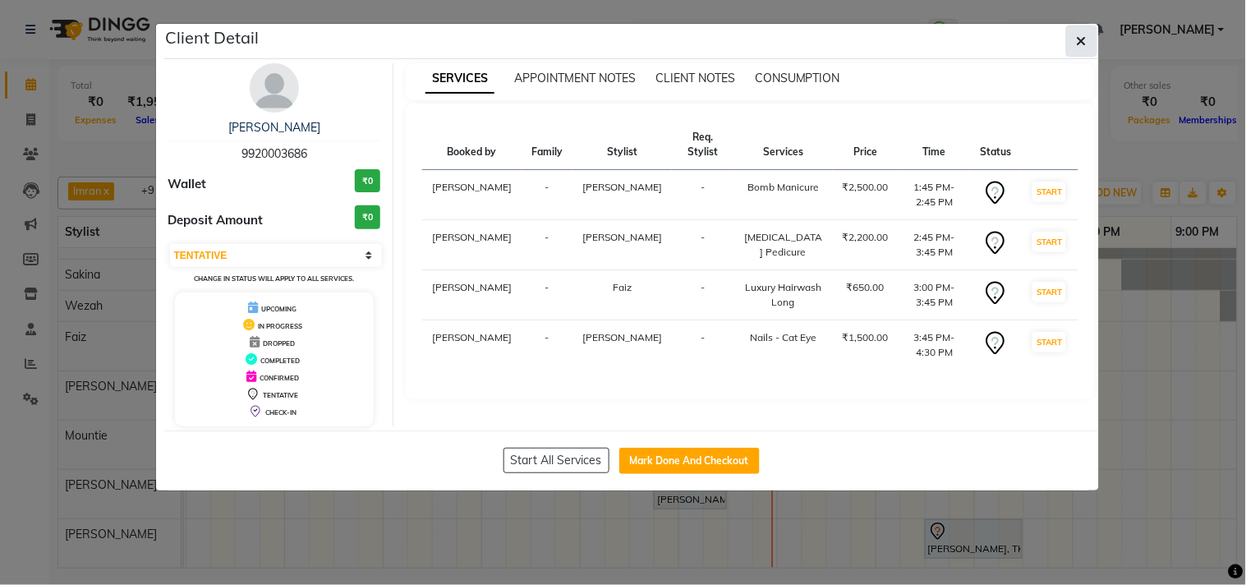
click at [1085, 34] on icon "button" at bounding box center [1081, 40] width 10 height 13
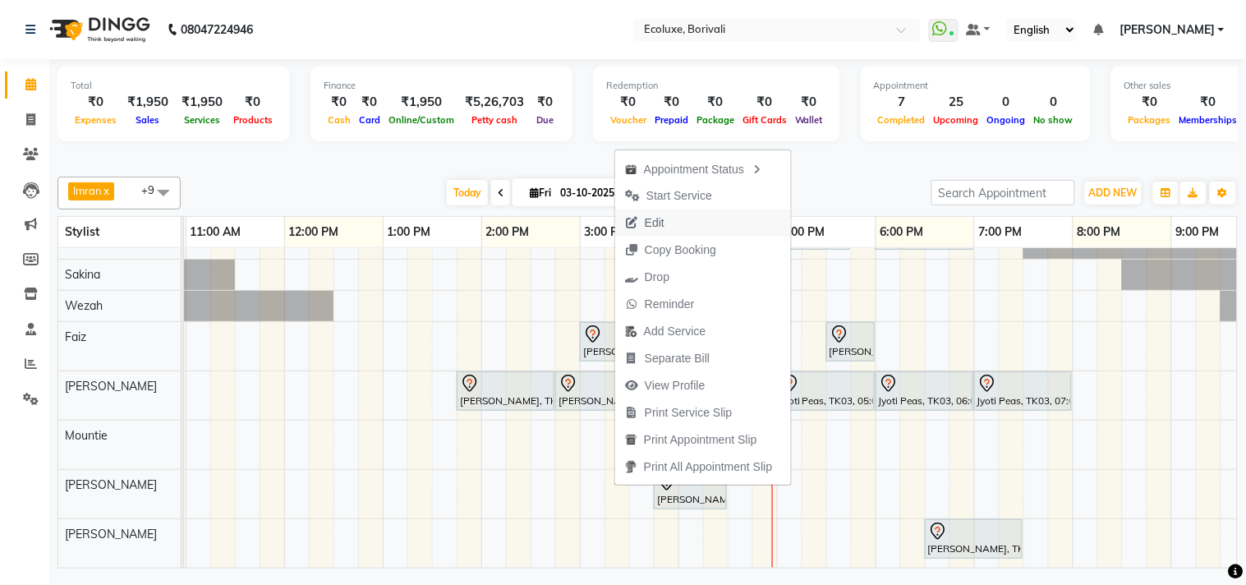
click at [645, 219] on span "Edit" at bounding box center [655, 222] width 20 height 17
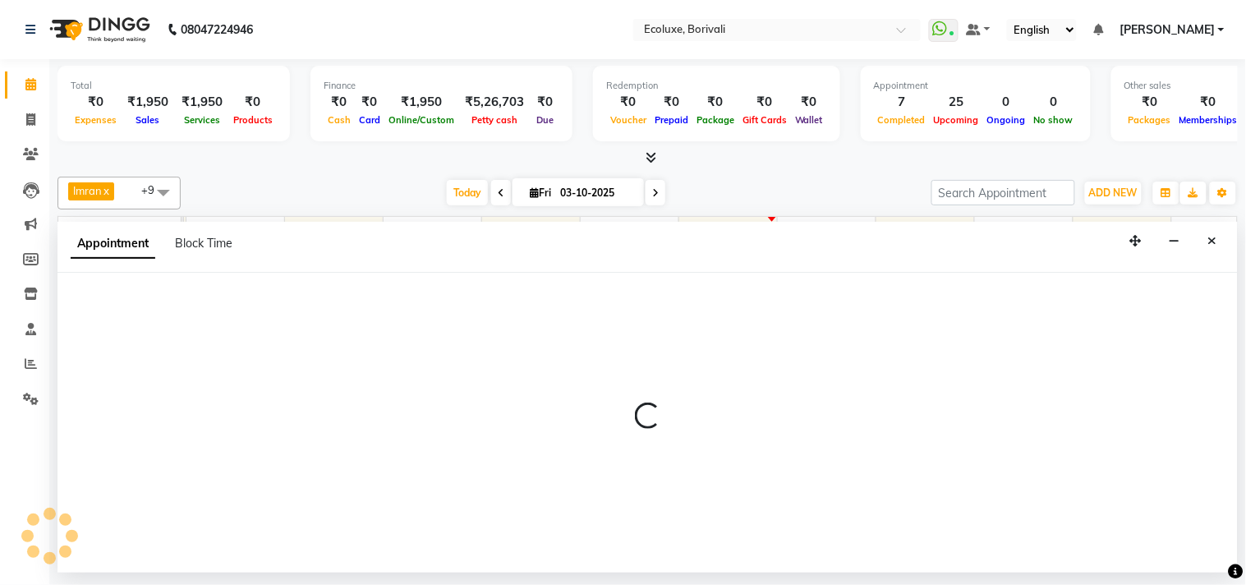
select select "tentative"
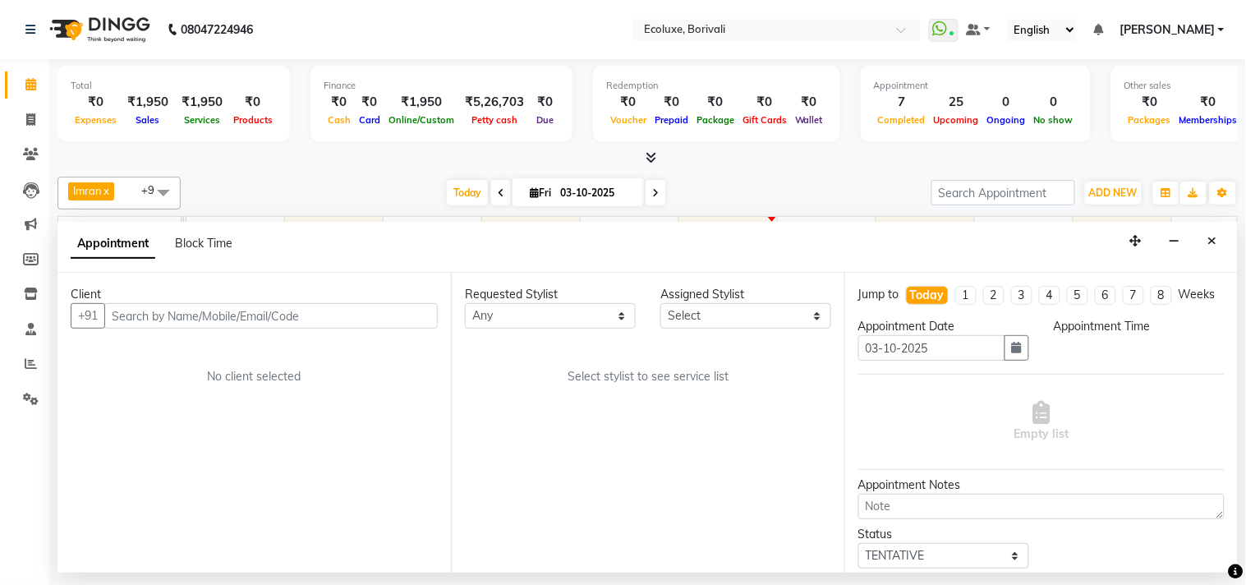
select select "90619"
select select "825"
select select "2487"
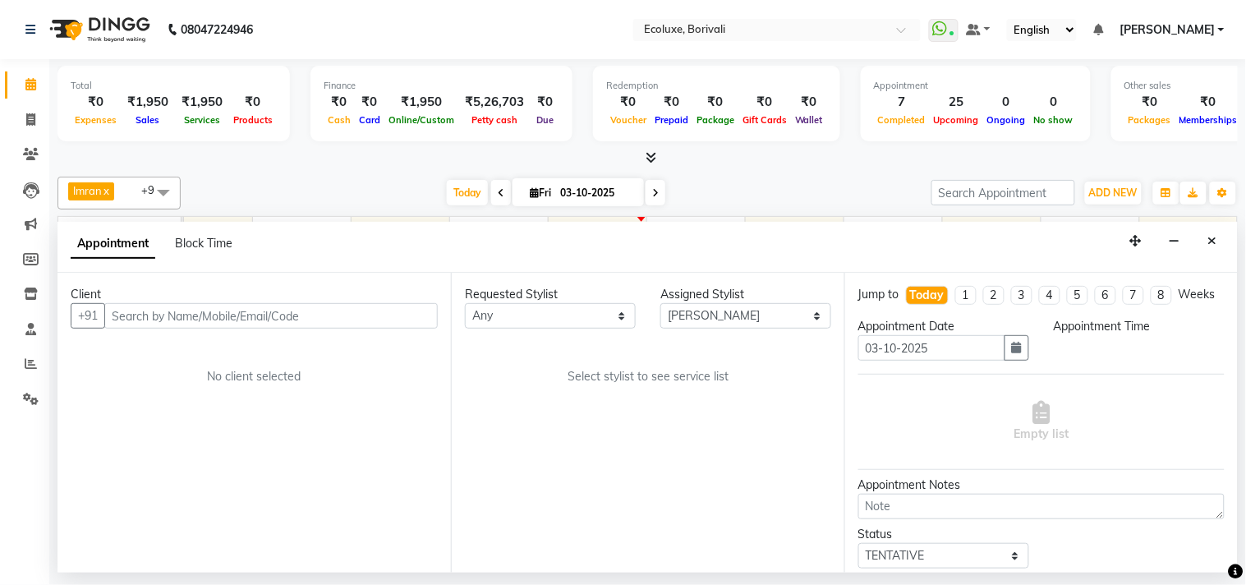
select select "2487"
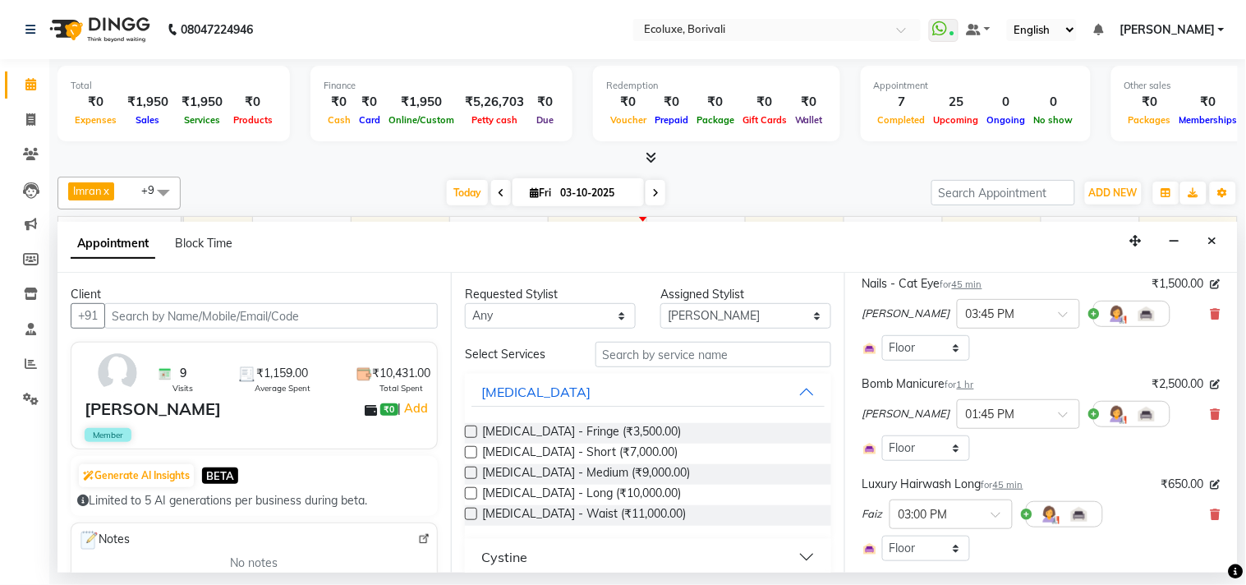
scroll to position [91, 0]
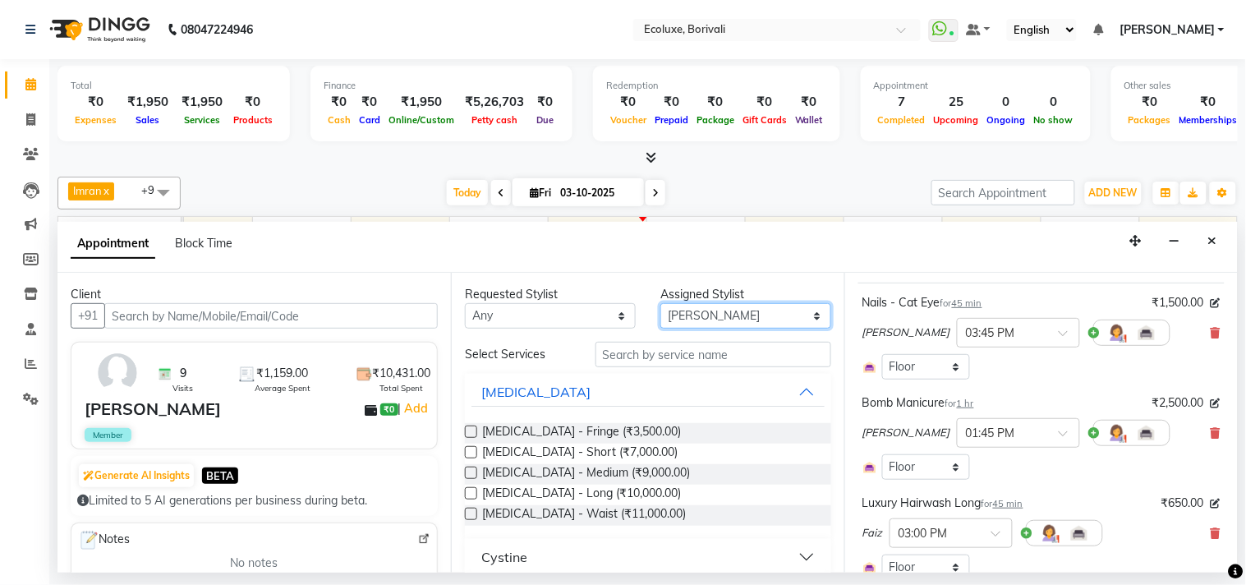
click at [695, 313] on select "Select [PERSON_NAME] [PERSON_NAME] Faiz [PERSON_NAME] [PERSON_NAME] [PERSON_NAM…" at bounding box center [745, 315] width 171 height 25
select select "67913"
click at [660, 303] on select "Select [PERSON_NAME] [PERSON_NAME] Faiz [PERSON_NAME] [PERSON_NAME] [PERSON_NAM…" at bounding box center [745, 315] width 171 height 25
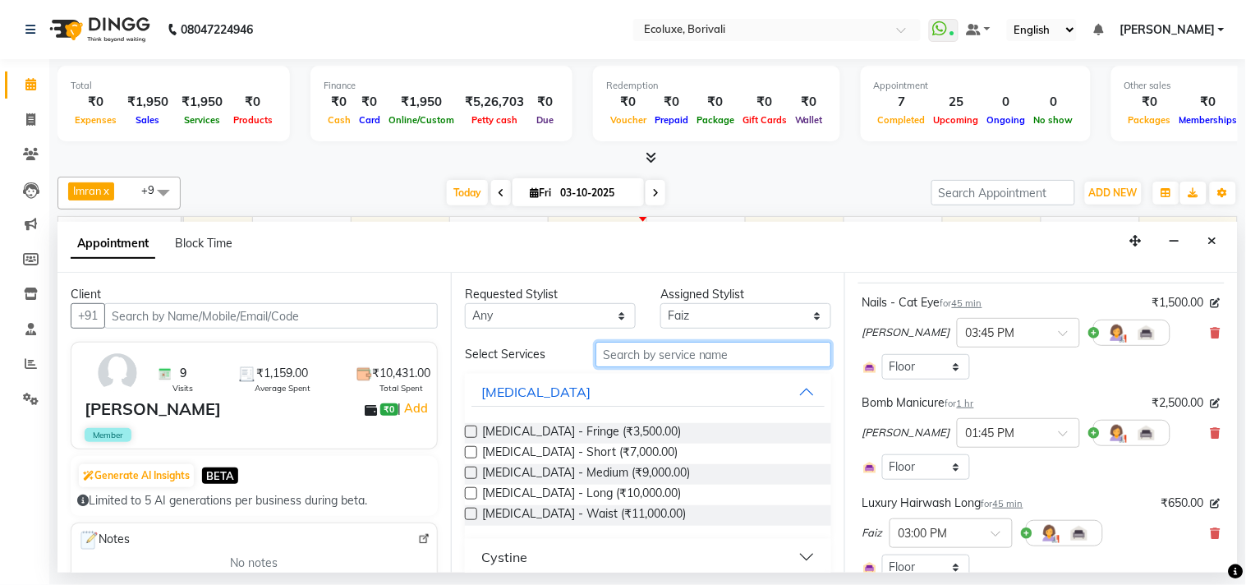
click at [674, 360] on input "text" at bounding box center [713, 354] width 236 height 25
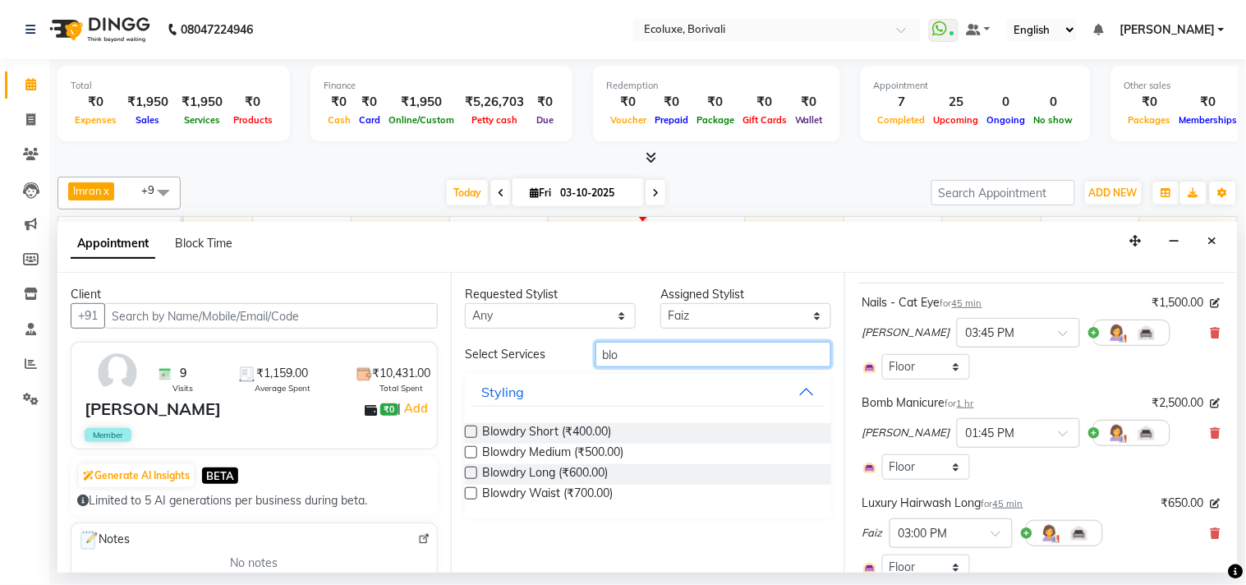
type input "blo"
click at [470, 450] on label at bounding box center [471, 452] width 12 height 12
click at [470, 450] on input "checkbox" at bounding box center [470, 453] width 11 height 11
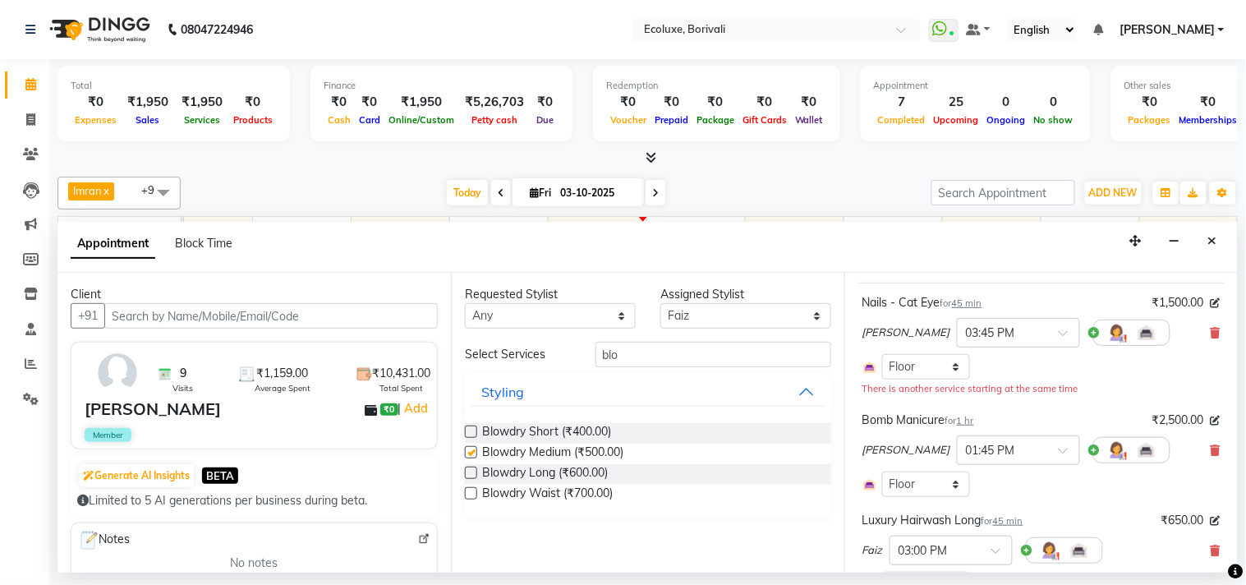
checkbox input "false"
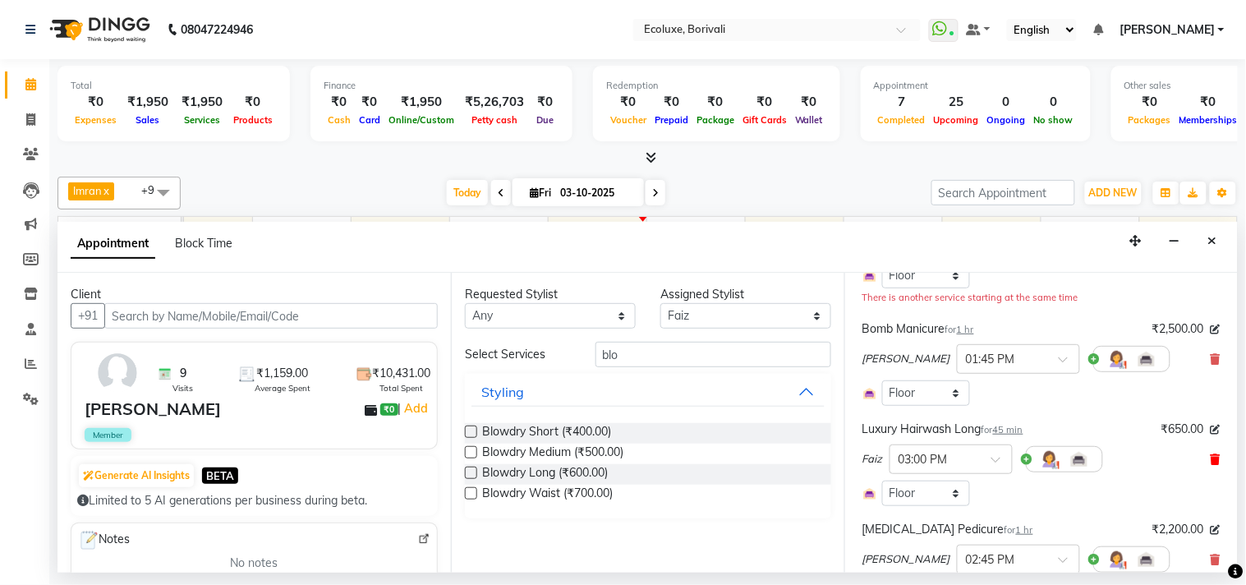
click at [1210, 465] on icon at bounding box center [1215, 458] width 10 height 11
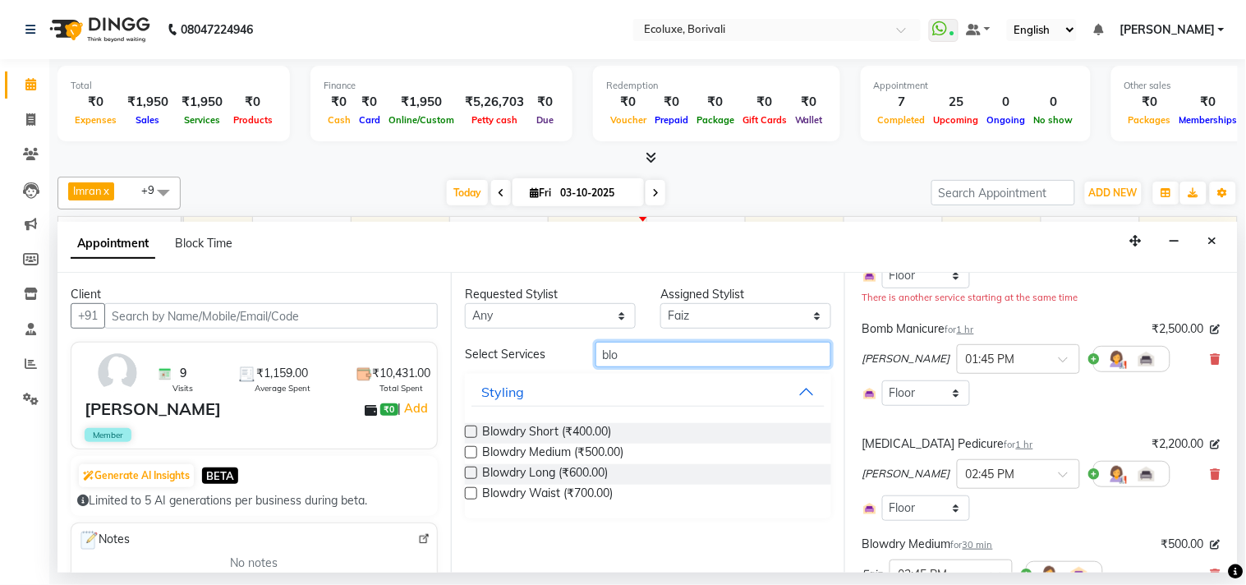
click at [696, 351] on input "blo" at bounding box center [713, 354] width 236 height 25
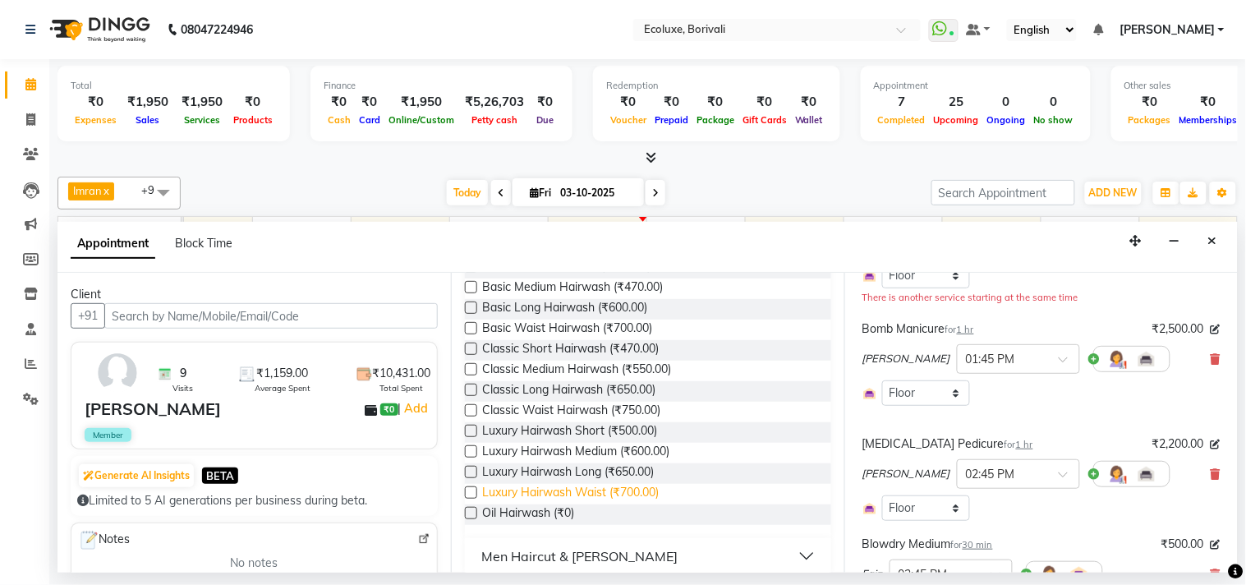
scroll to position [178, 0]
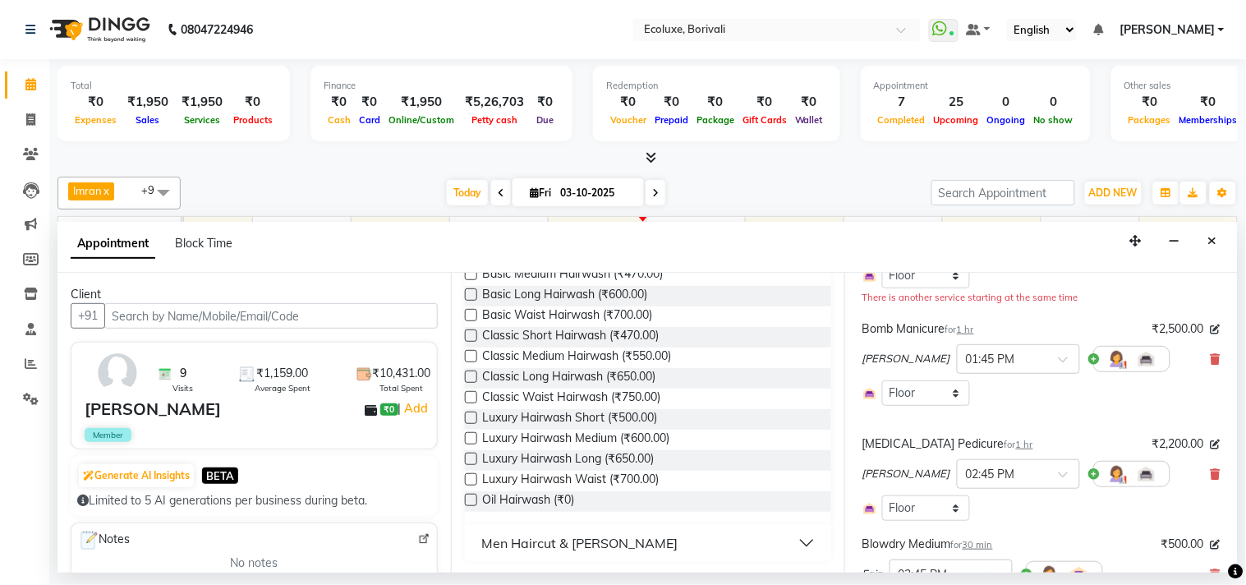
type input "was"
click at [472, 433] on label at bounding box center [471, 438] width 12 height 12
click at [472, 434] on input "checkbox" at bounding box center [470, 439] width 11 height 11
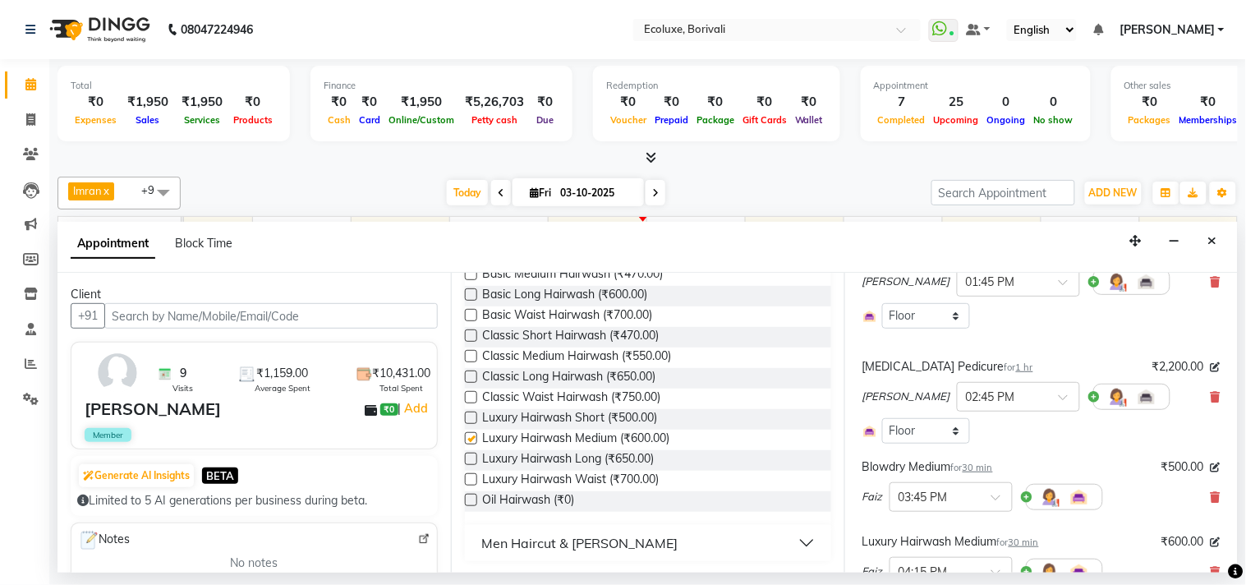
checkbox input "false"
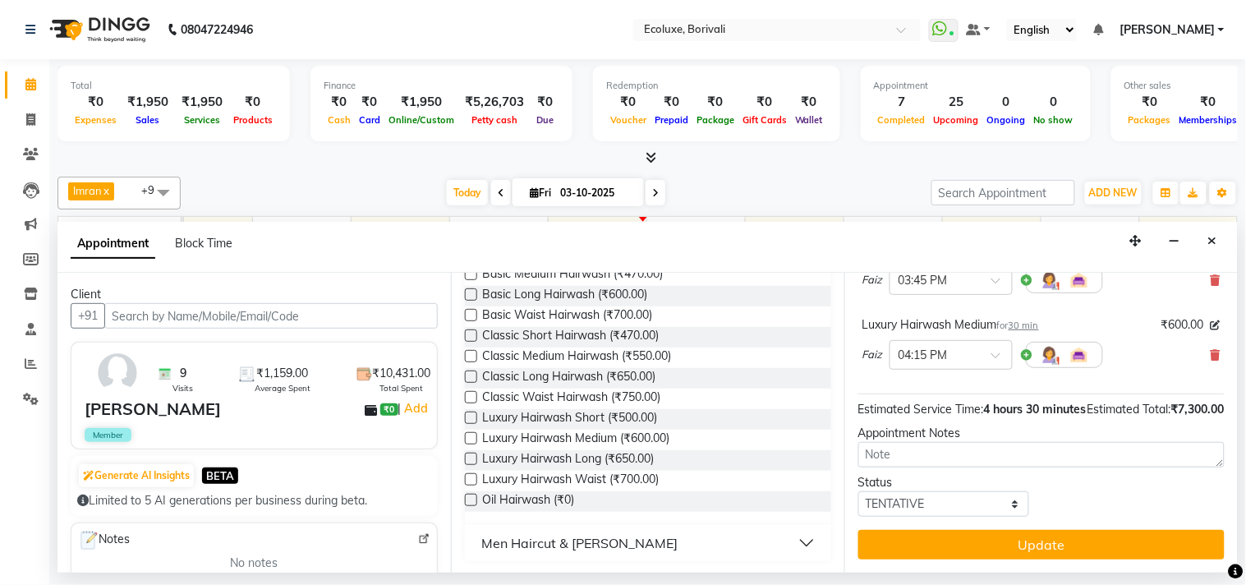
scroll to position [491, 0]
click at [1026, 546] on button "Update" at bounding box center [1041, 545] width 366 height 30
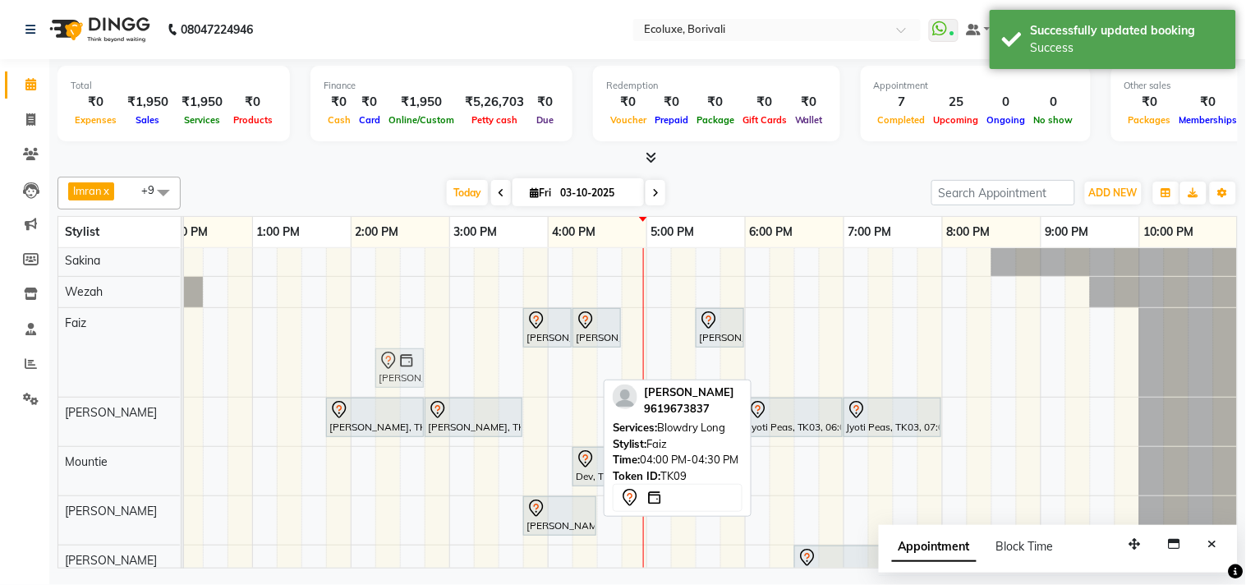
drag, startPoint x: 565, startPoint y: 364, endPoint x: 383, endPoint y: 328, distance: 185.7
click at [383, 328] on div "[PERSON_NAME], TK04, 01:45 PM-02:45 PM, [DEMOGRAPHIC_DATA] - Haircut Senior Sty…" at bounding box center [547, 346] width 1379 height 496
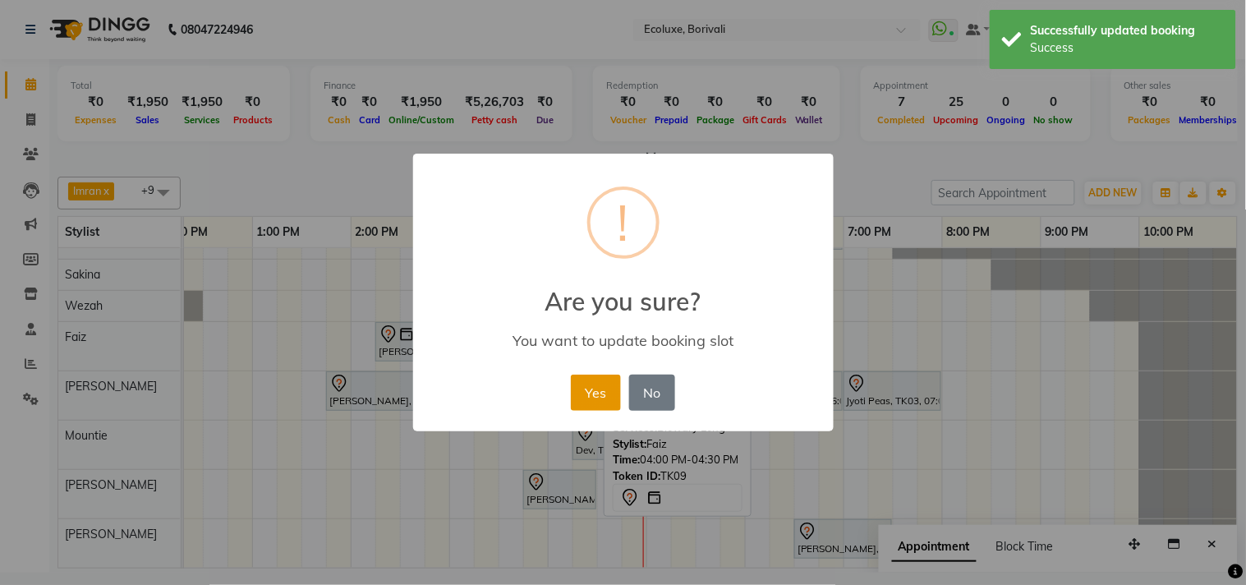
click at [594, 396] on button "Yes" at bounding box center [596, 392] width 50 height 36
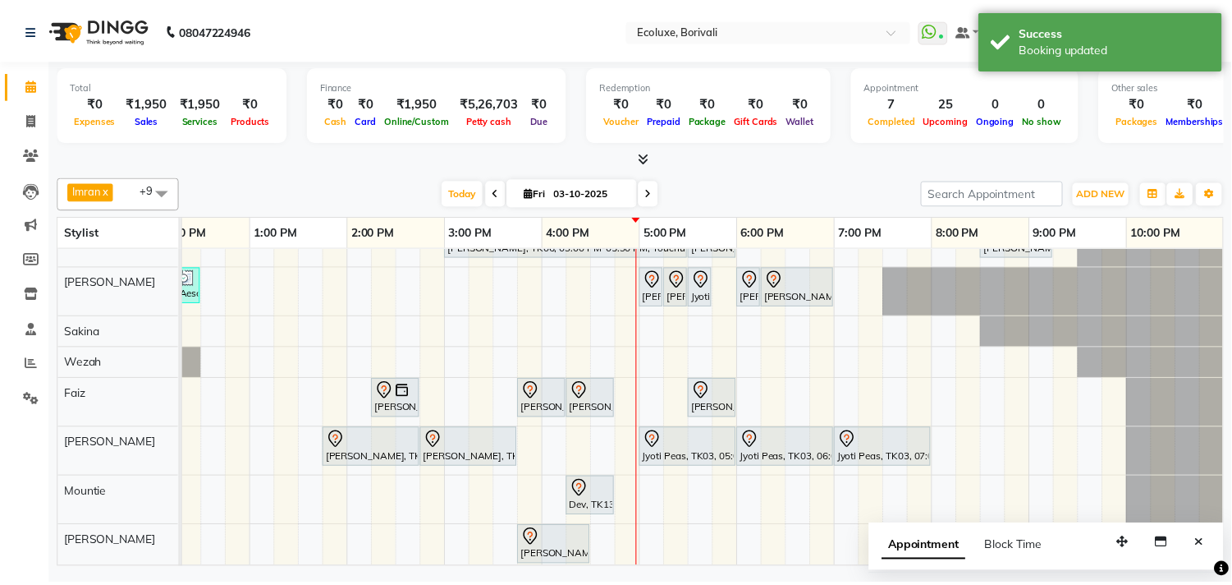
scroll to position [150, 0]
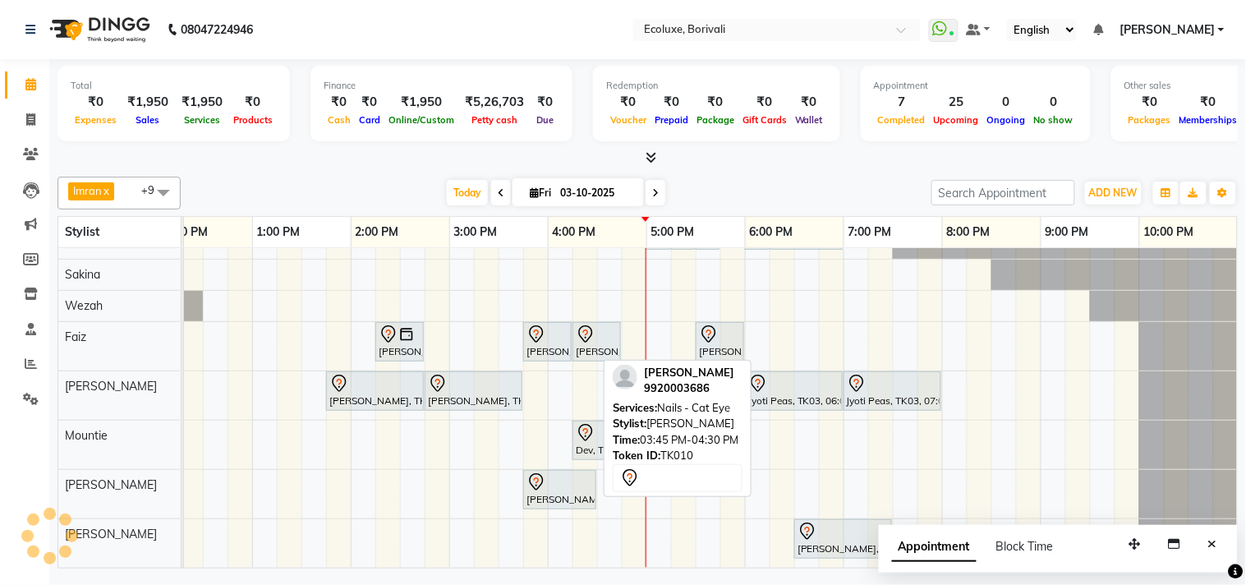
click at [550, 480] on div "[PERSON_NAME], TK10, 03:45 PM-04:30 PM, Nails - Cat Eye" at bounding box center [560, 489] width 70 height 34
select select "7"
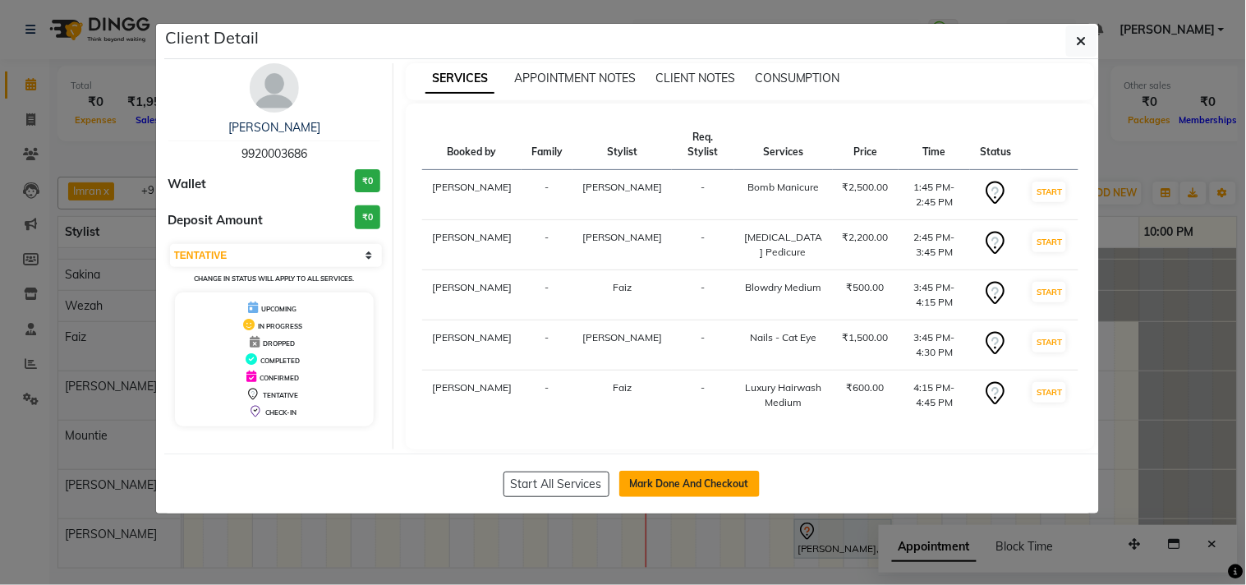
click at [713, 486] on button "Mark Done And Checkout" at bounding box center [689, 483] width 140 height 26
select select "5386"
select select "service"
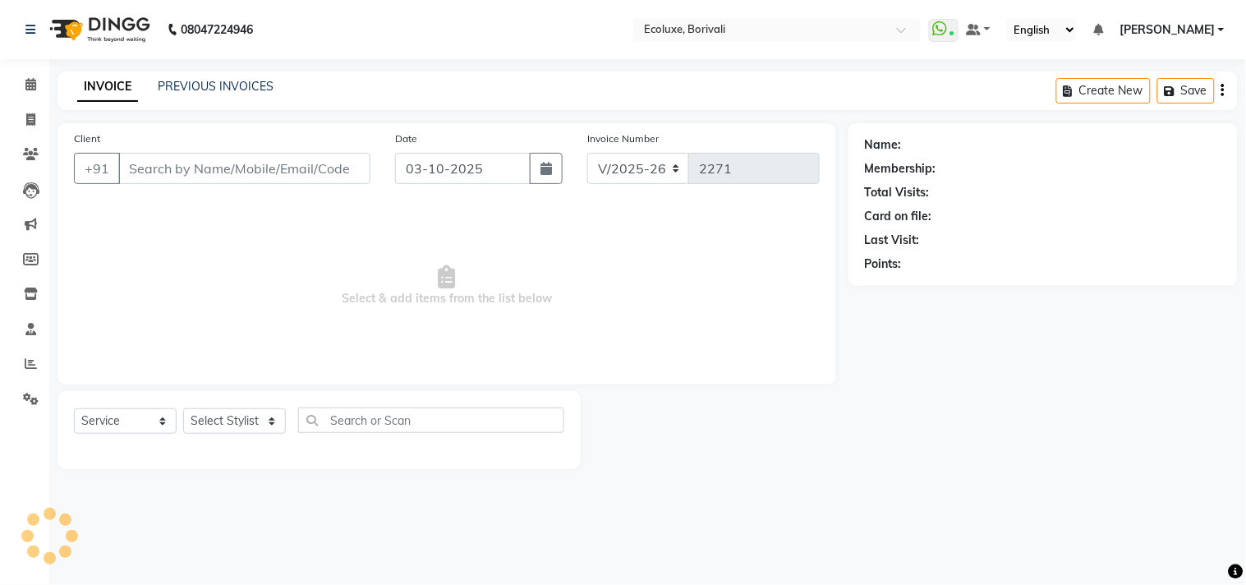
type input "9920003686"
select select "67913"
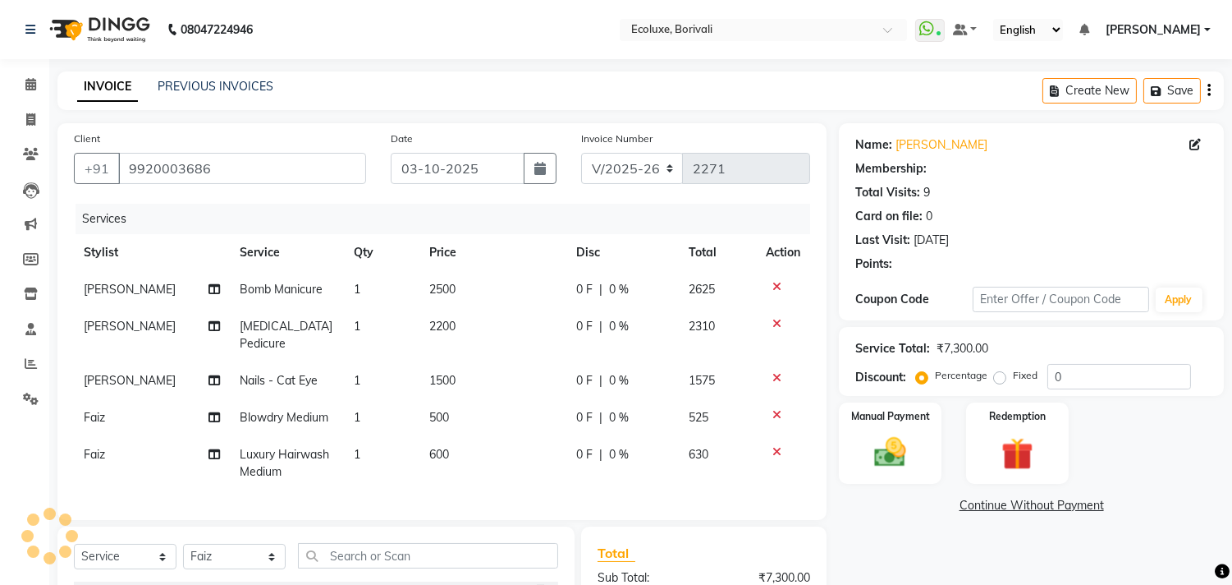
type input "20"
select select "1: Object"
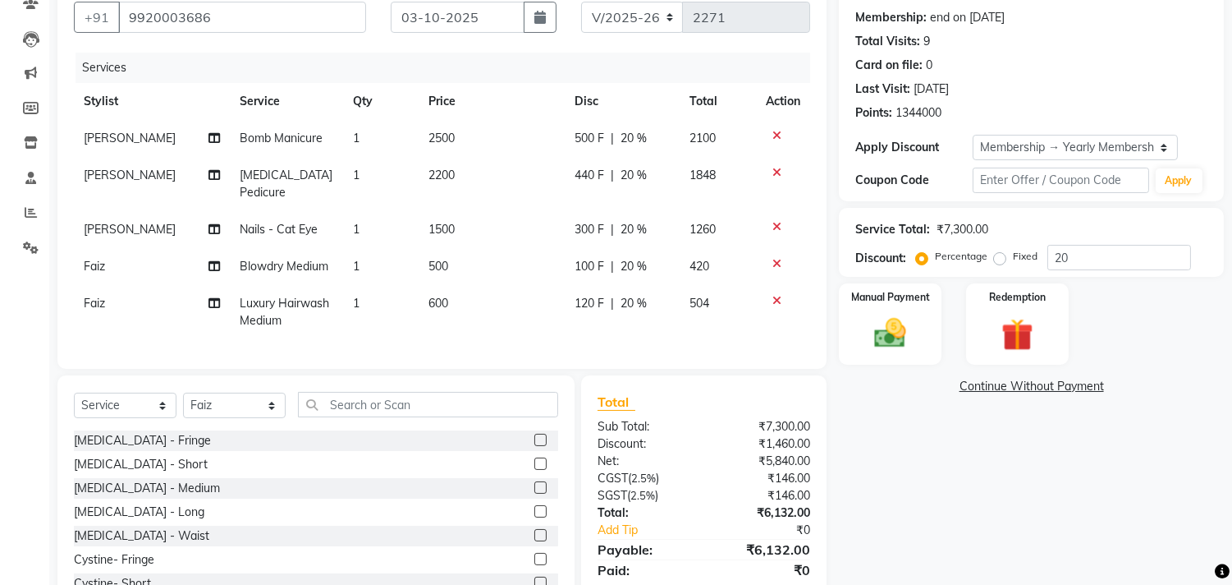
scroll to position [182, 0]
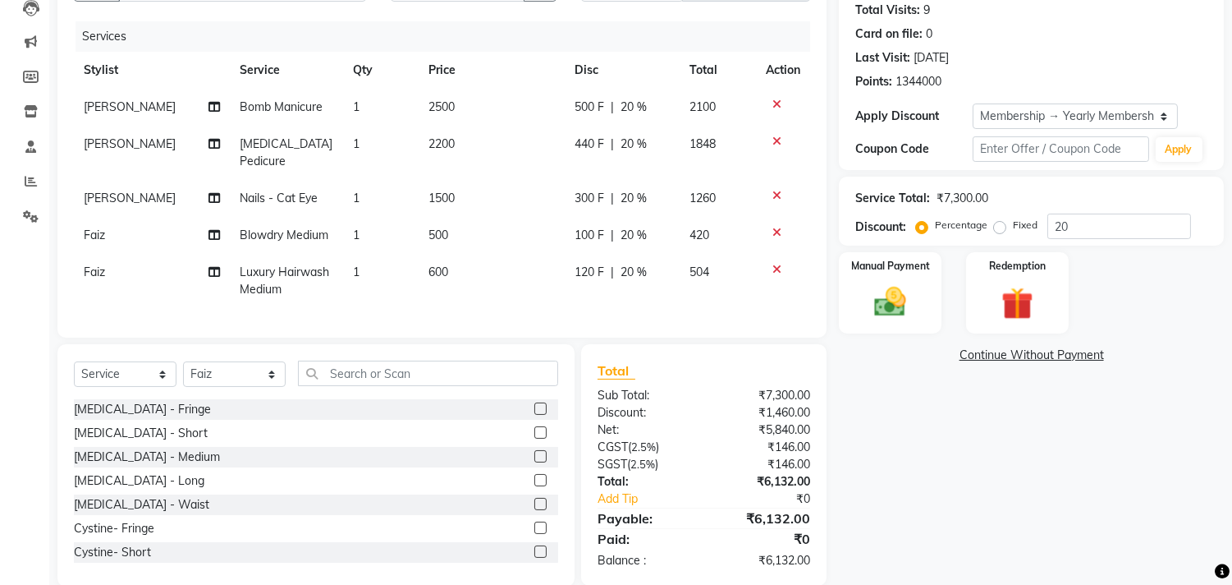
click at [441, 199] on span "1500" at bounding box center [442, 197] width 26 height 15
select select "90619"
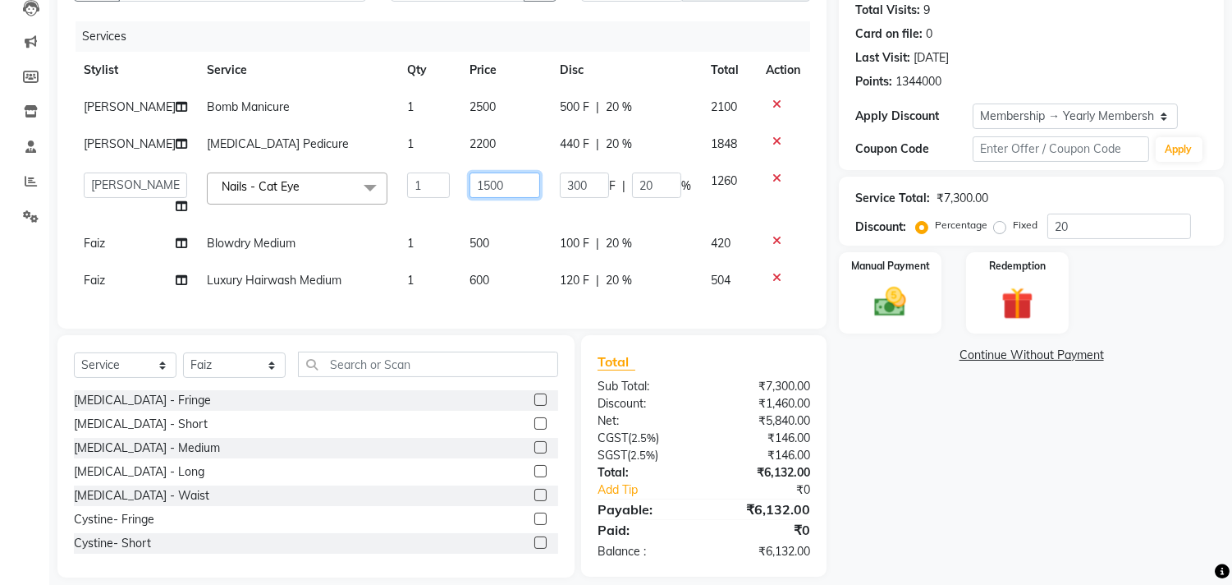
click at [470, 198] on input "1500" at bounding box center [505, 184] width 71 height 25
type input "1200"
click at [995, 462] on div "Name: [PERSON_NAME] Membership: end on [DATE] Total Visits: 9 Card on file: 0 L…" at bounding box center [1037, 259] width 397 height 636
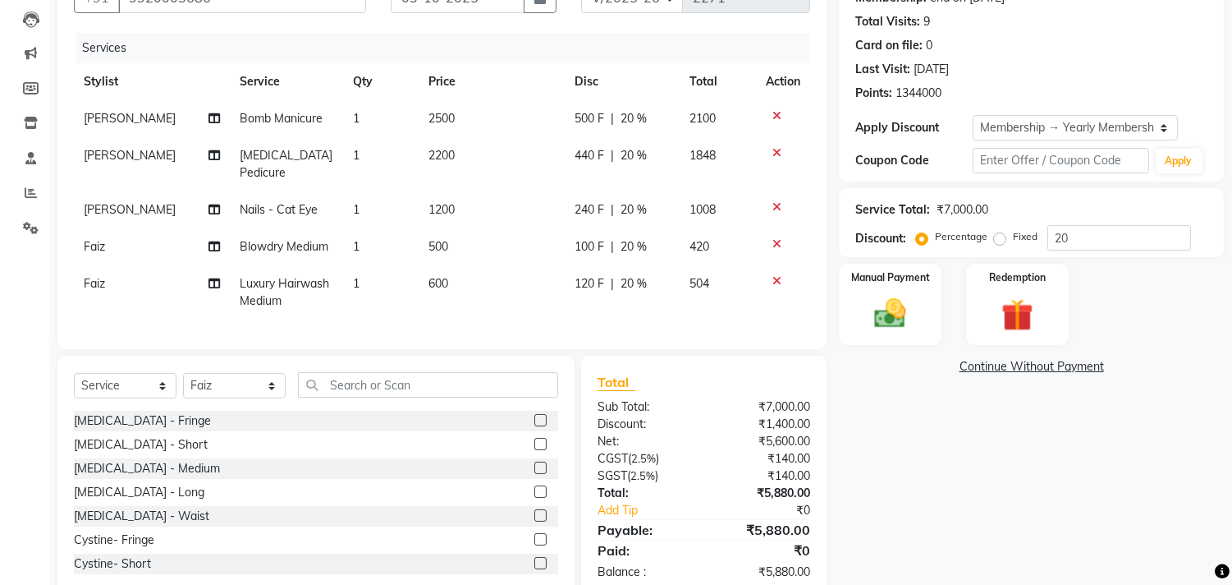
scroll to position [130, 0]
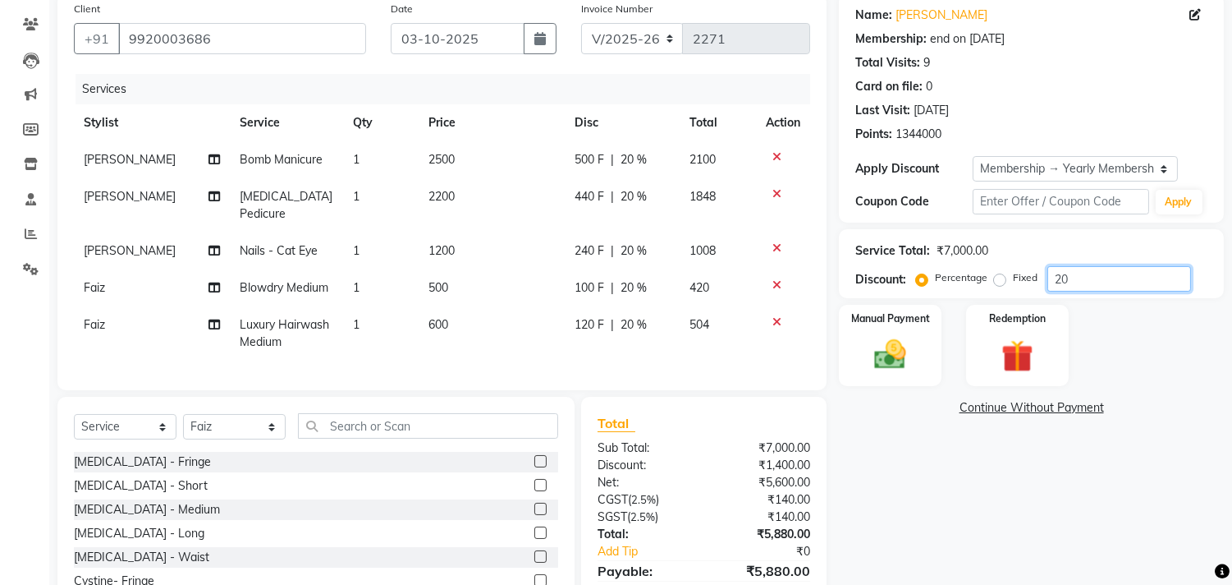
drag, startPoint x: 1170, startPoint y: 284, endPoint x: 973, endPoint y: 274, distance: 197.3
click at [973, 274] on div "Percentage Fixed 20" at bounding box center [1056, 278] width 272 height 25
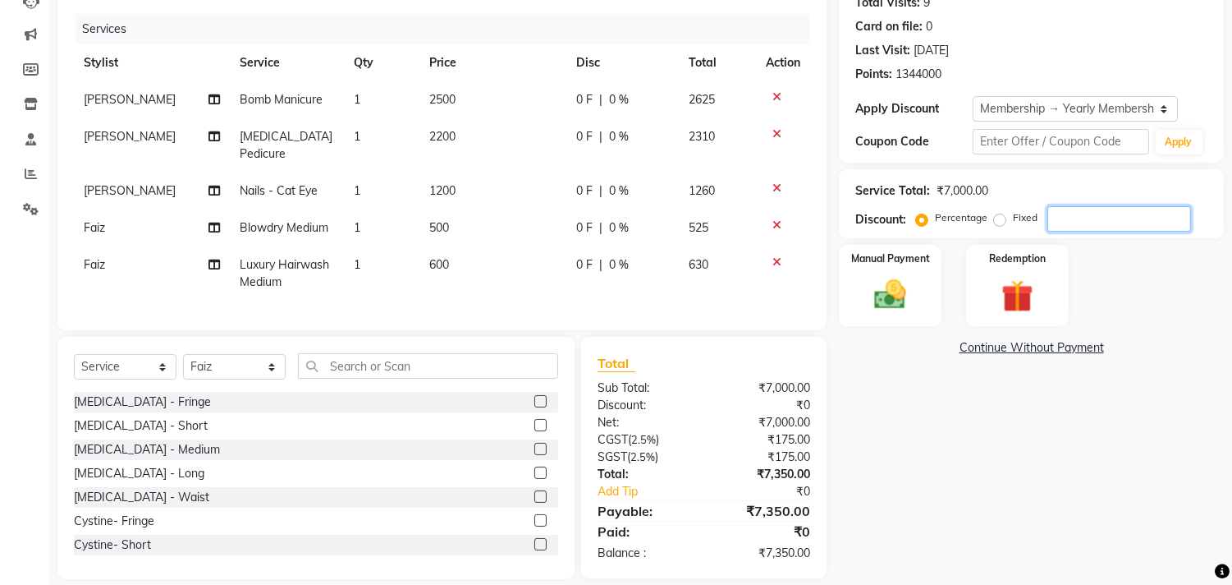
scroll to position [222, 0]
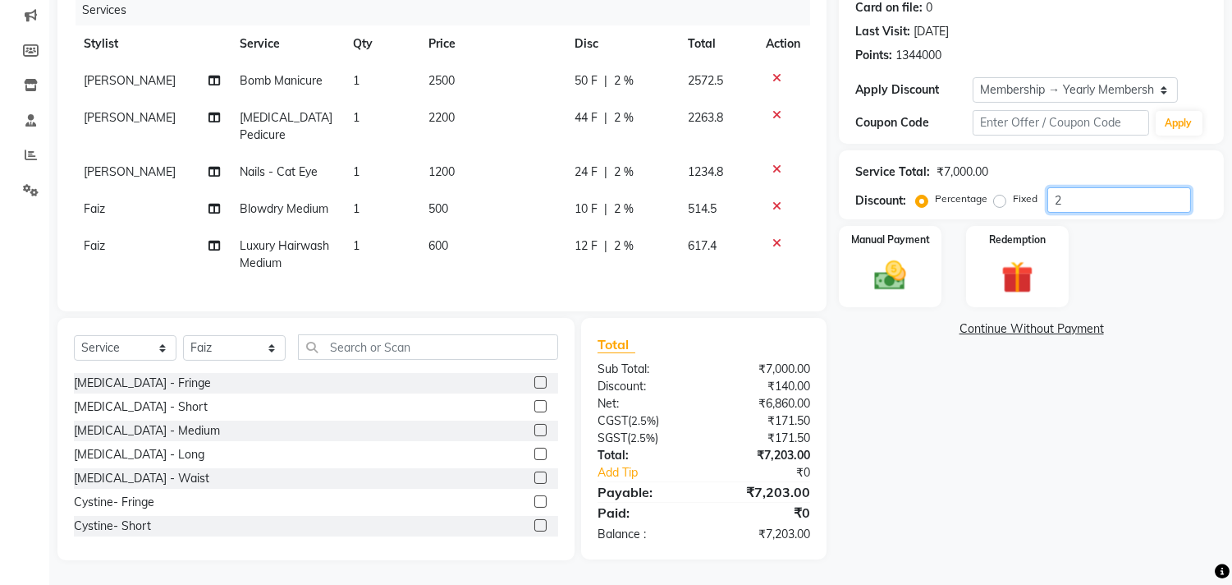
type input "20"
click at [956, 406] on div "Name: [PERSON_NAME] Membership: end on [DATE] Total Visits: 9 Card on file: 0 L…" at bounding box center [1037, 237] width 397 height 645
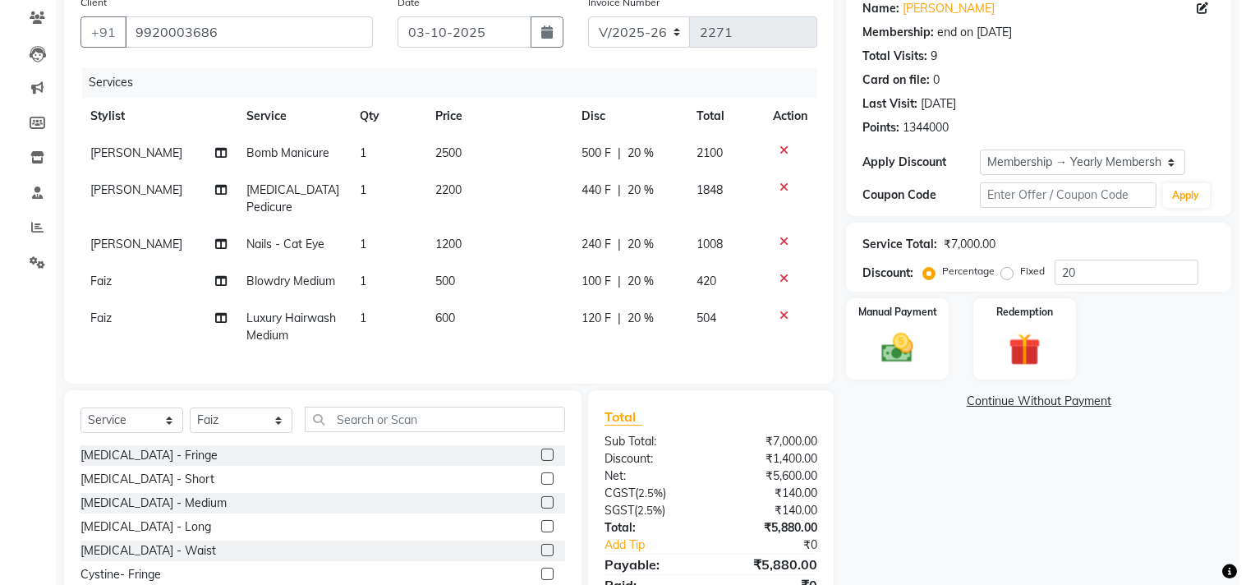
scroll to position [0, 0]
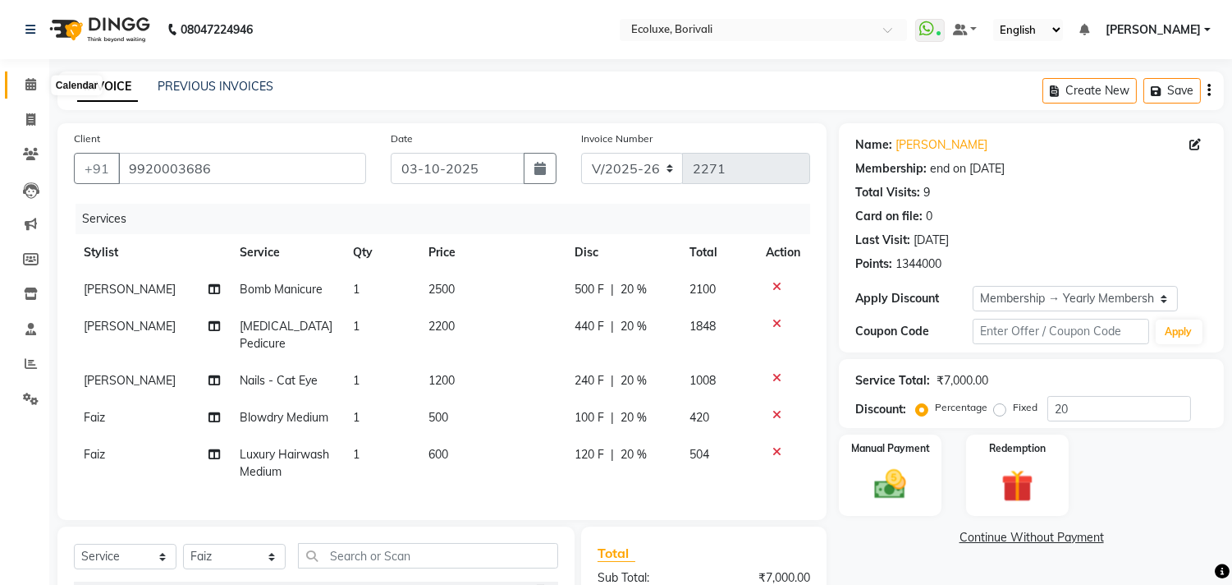
click at [37, 86] on span at bounding box center [30, 85] width 29 height 19
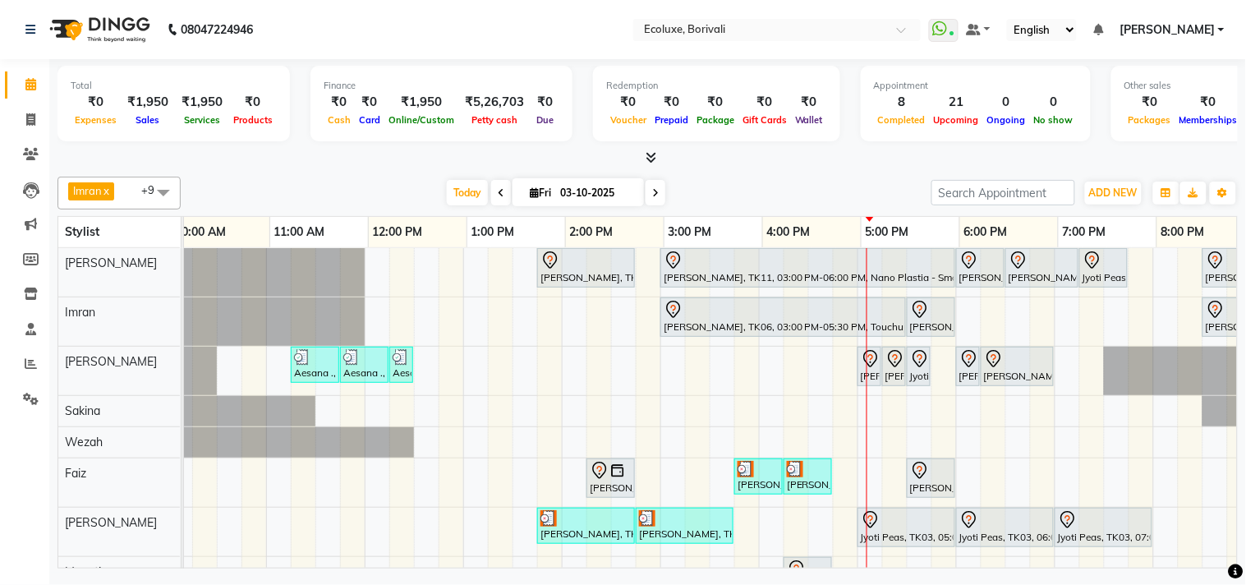
scroll to position [0, 115]
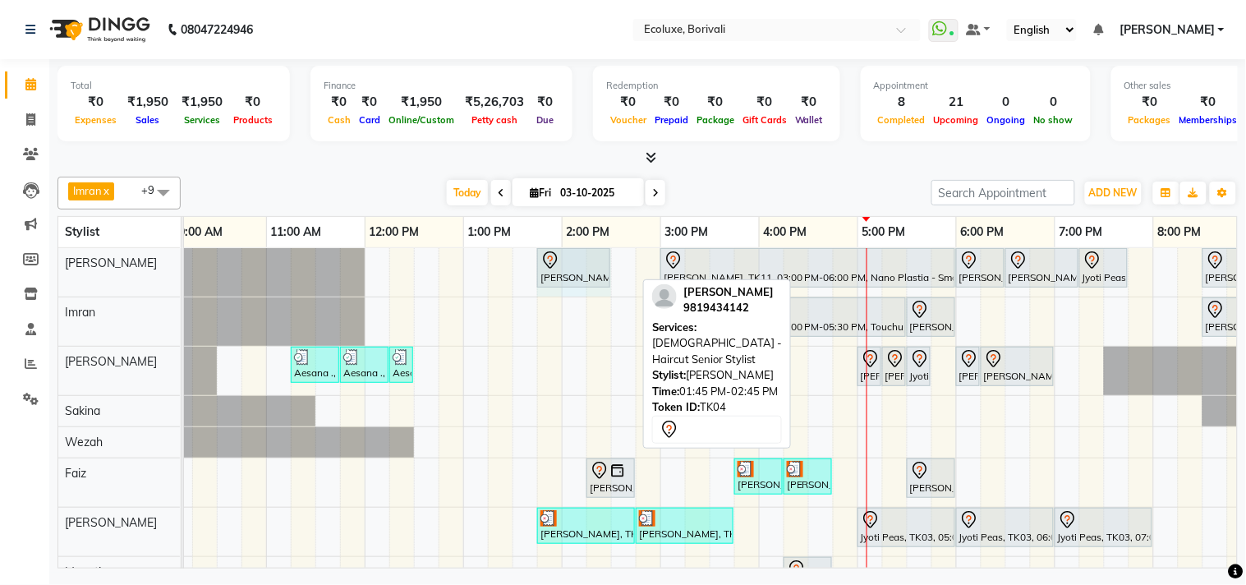
drag, startPoint x: 636, startPoint y: 266, endPoint x: 598, endPoint y: 264, distance: 37.9
click at [69, 264] on div "[PERSON_NAME], TK04, 01:45 PM-02:45 PM, [DEMOGRAPHIC_DATA] - Haircut Senior Sty…" at bounding box center [69, 272] width 0 height 48
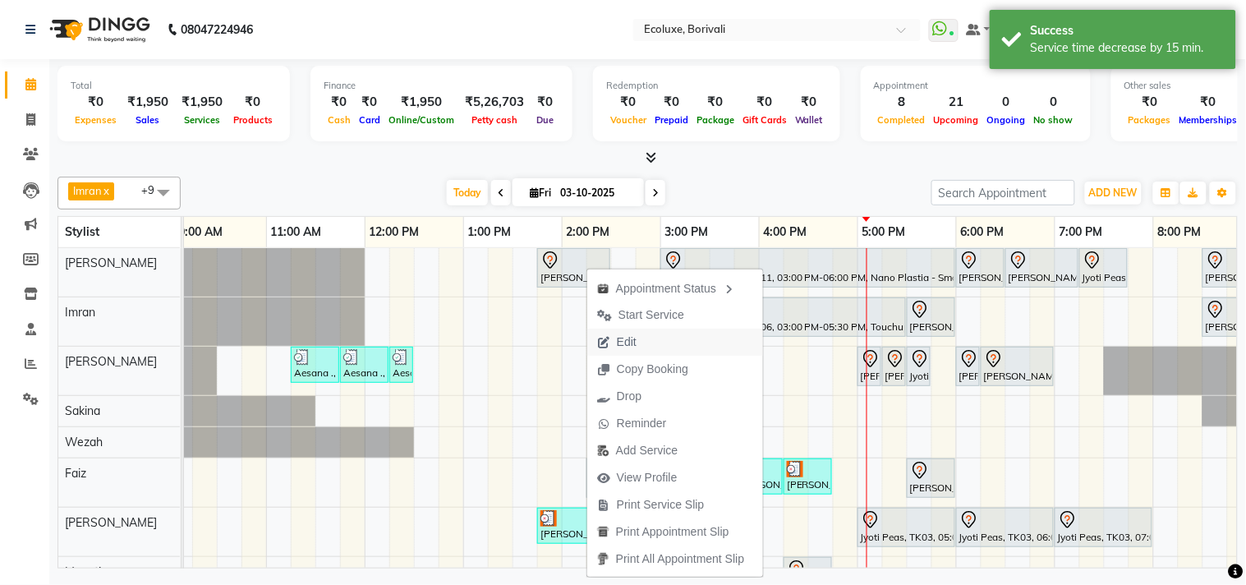
click at [631, 342] on span "Edit" at bounding box center [627, 341] width 20 height 17
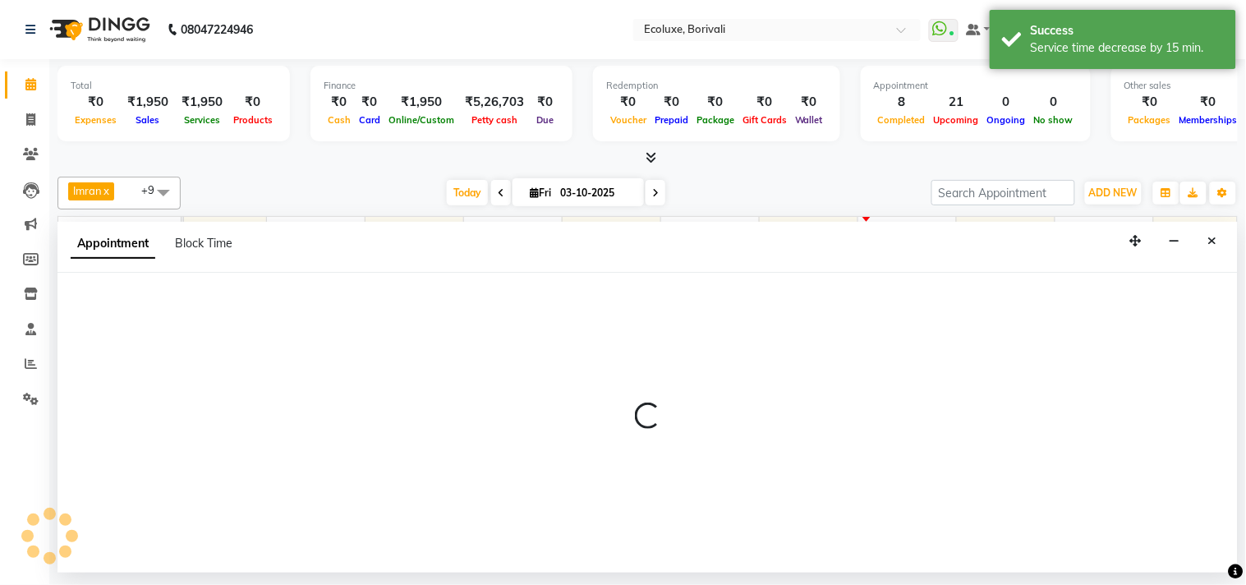
select select "tentative"
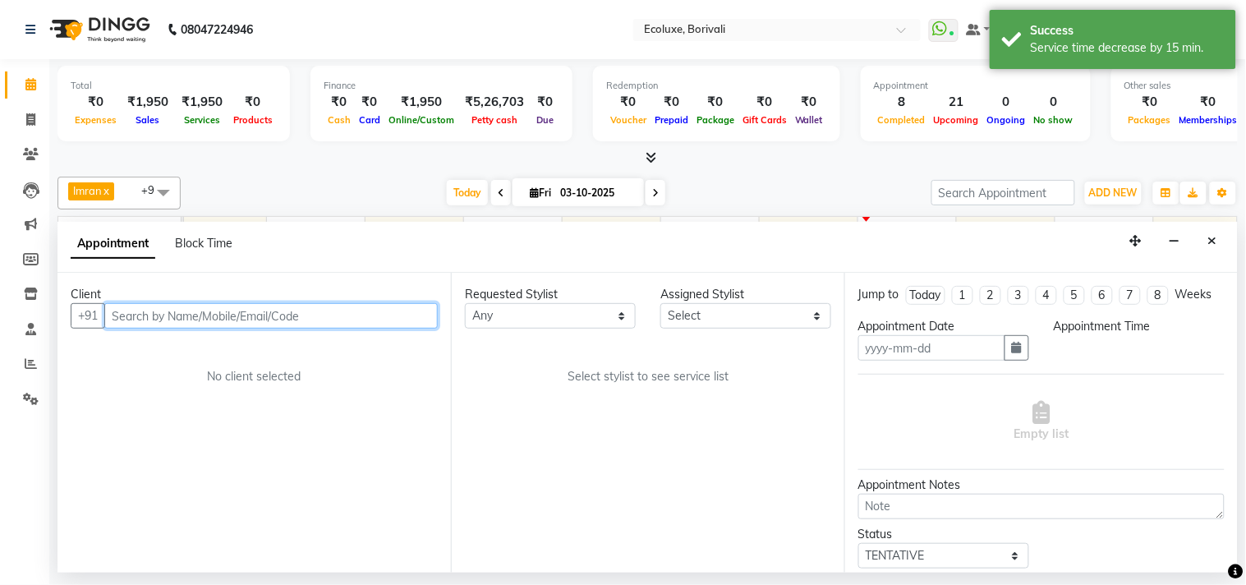
type input "03-10-2025"
select select "825"
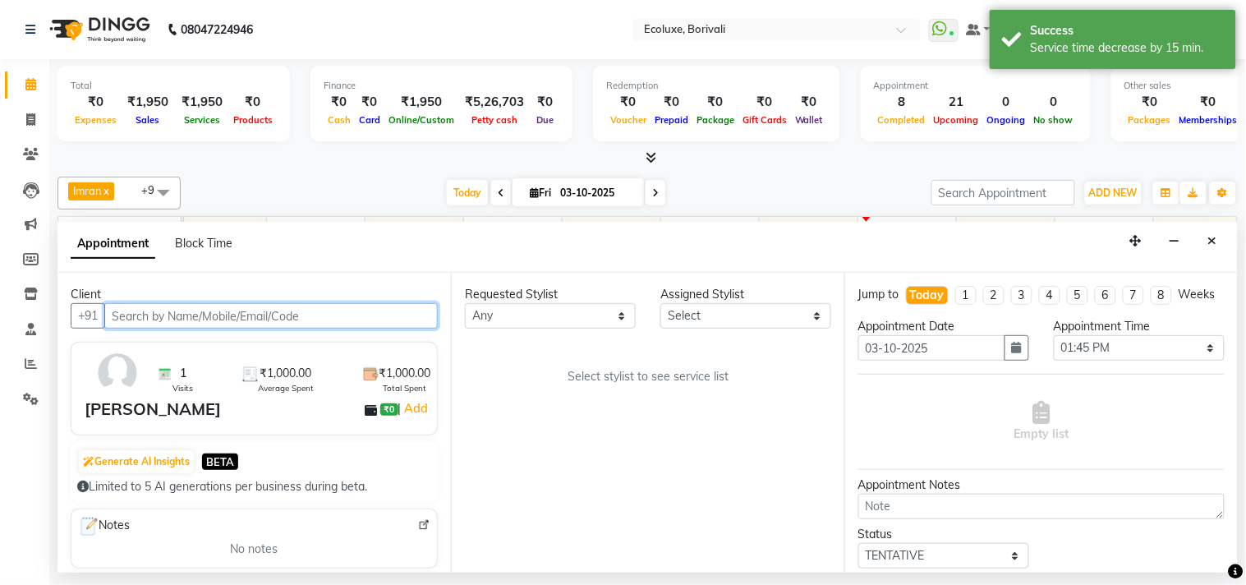
select select "35738"
select select "2487"
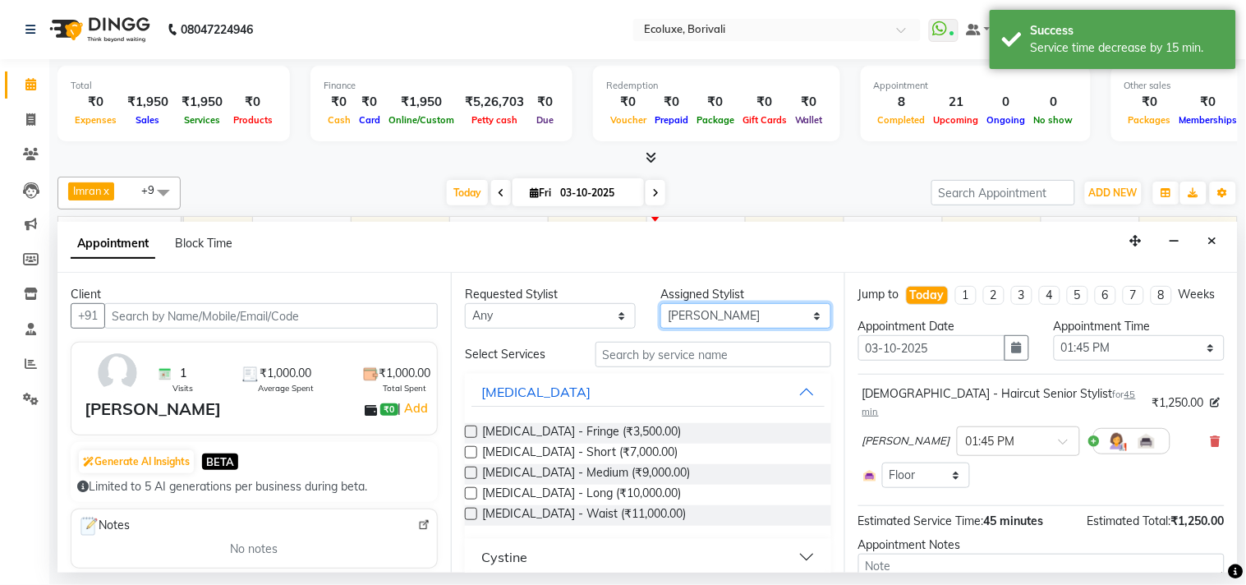
click at [702, 319] on select "Select [PERSON_NAME] [PERSON_NAME] Faiz [PERSON_NAME] [PERSON_NAME] [PERSON_NAM…" at bounding box center [745, 315] width 171 height 25
select select "67913"
click at [660, 303] on select "Select [PERSON_NAME] [PERSON_NAME] Faiz [PERSON_NAME] [PERSON_NAME] [PERSON_NAM…" at bounding box center [745, 315] width 171 height 25
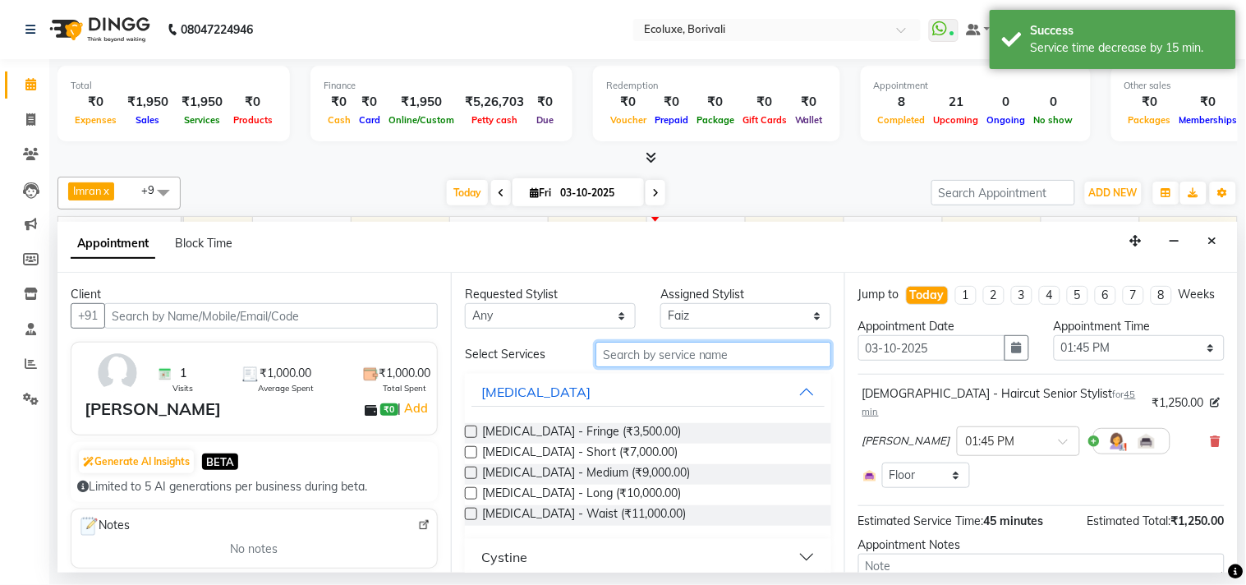
click at [659, 358] on input "text" at bounding box center [713, 354] width 236 height 25
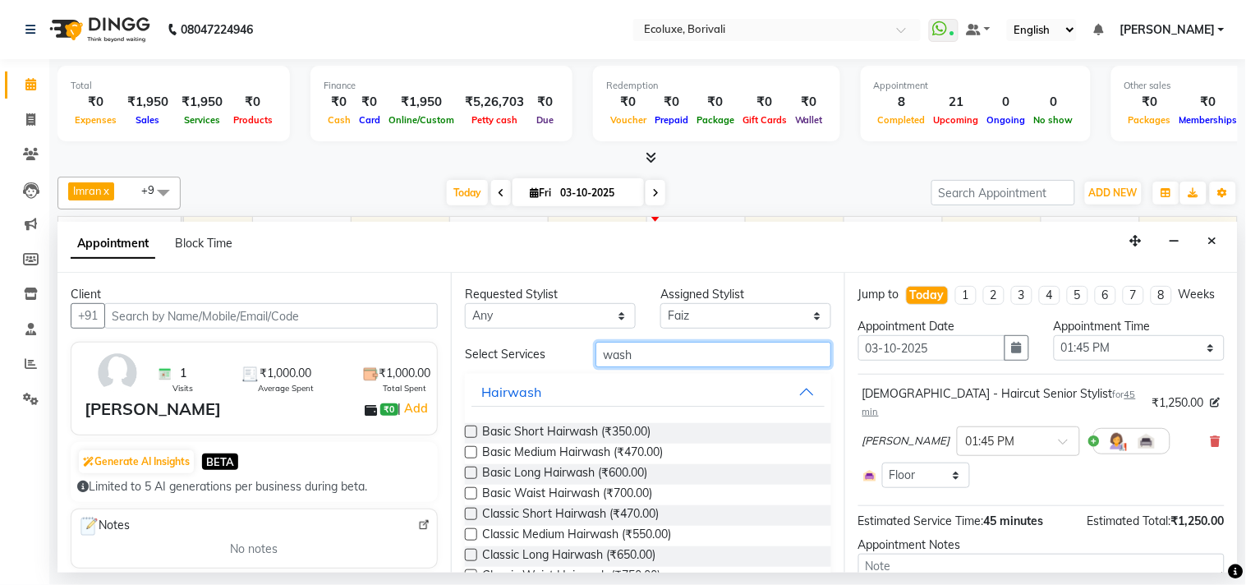
type input "wash"
click at [471, 452] on label at bounding box center [471, 452] width 12 height 12
click at [471, 452] on input "checkbox" at bounding box center [470, 453] width 11 height 11
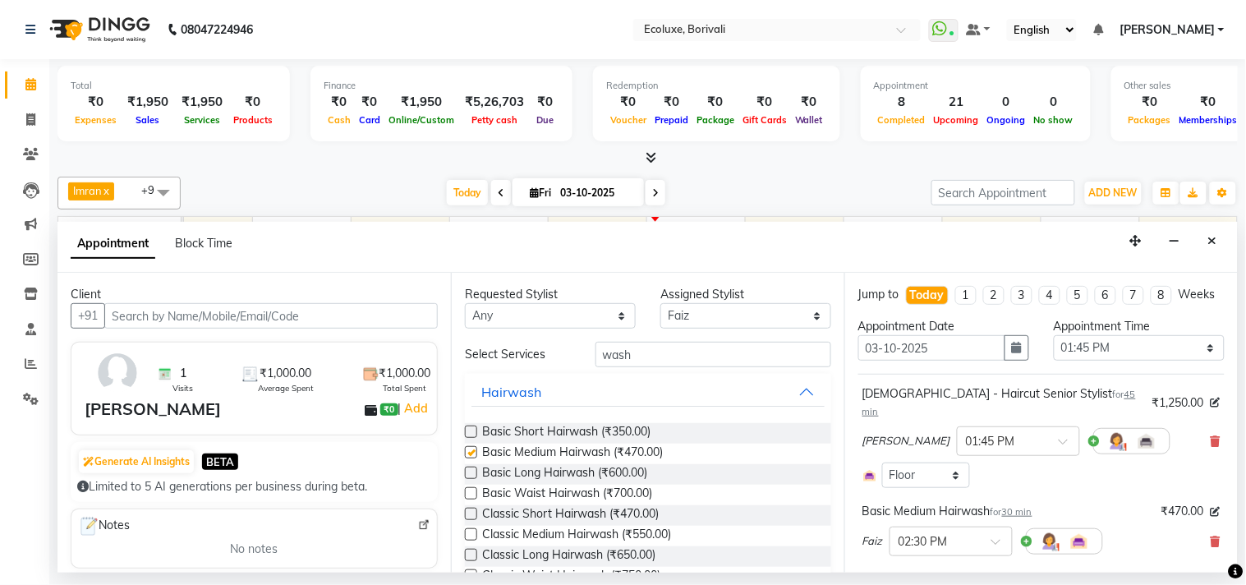
checkbox input "false"
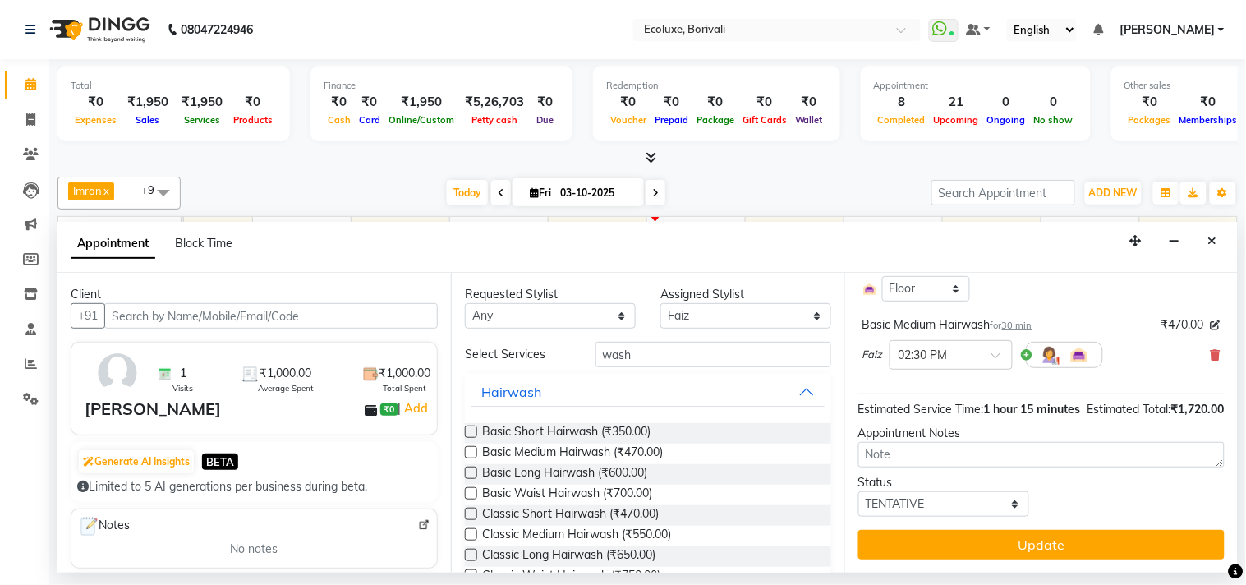
scroll to position [201, 0]
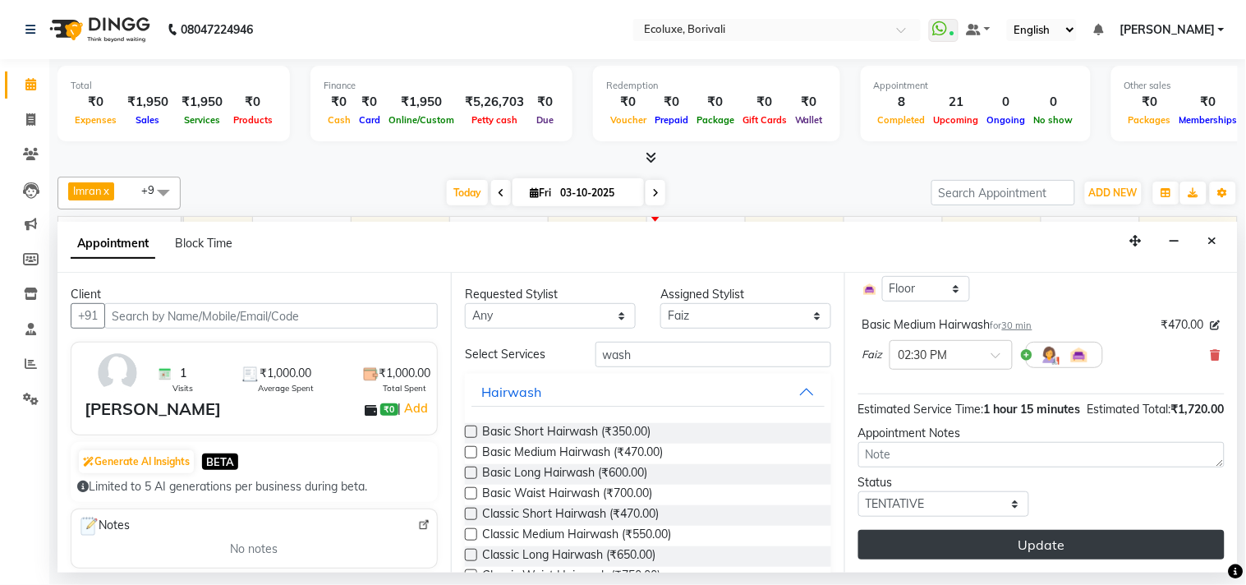
click at [1040, 546] on button "Update" at bounding box center [1041, 545] width 366 height 30
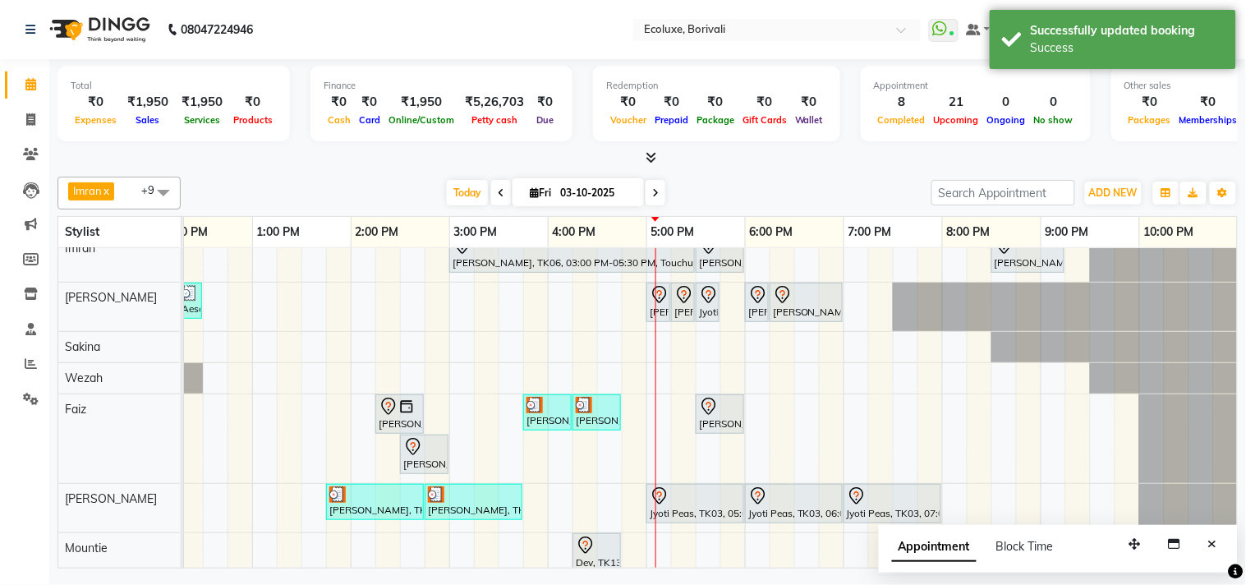
scroll to position [91, 0]
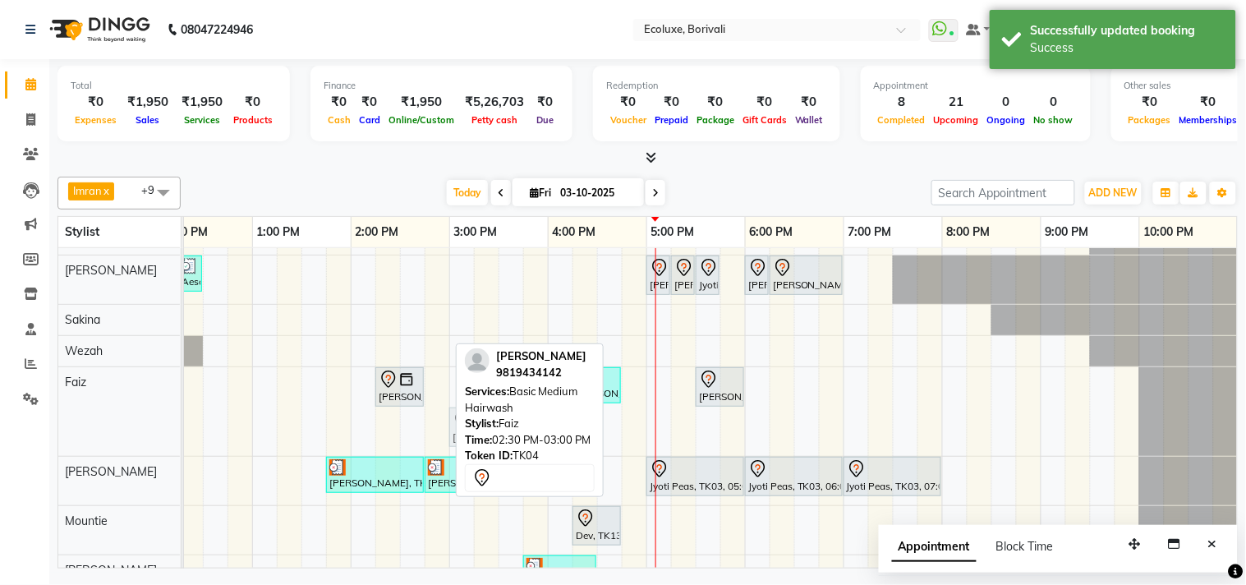
drag, startPoint x: 427, startPoint y: 435, endPoint x: 470, endPoint y: 423, distance: 45.2
click at [470, 423] on div "[PERSON_NAME] x Wezah x [PERSON_NAME] x [PERSON_NAME] x [PERSON_NAME] x [PERSON…" at bounding box center [647, 369] width 1180 height 398
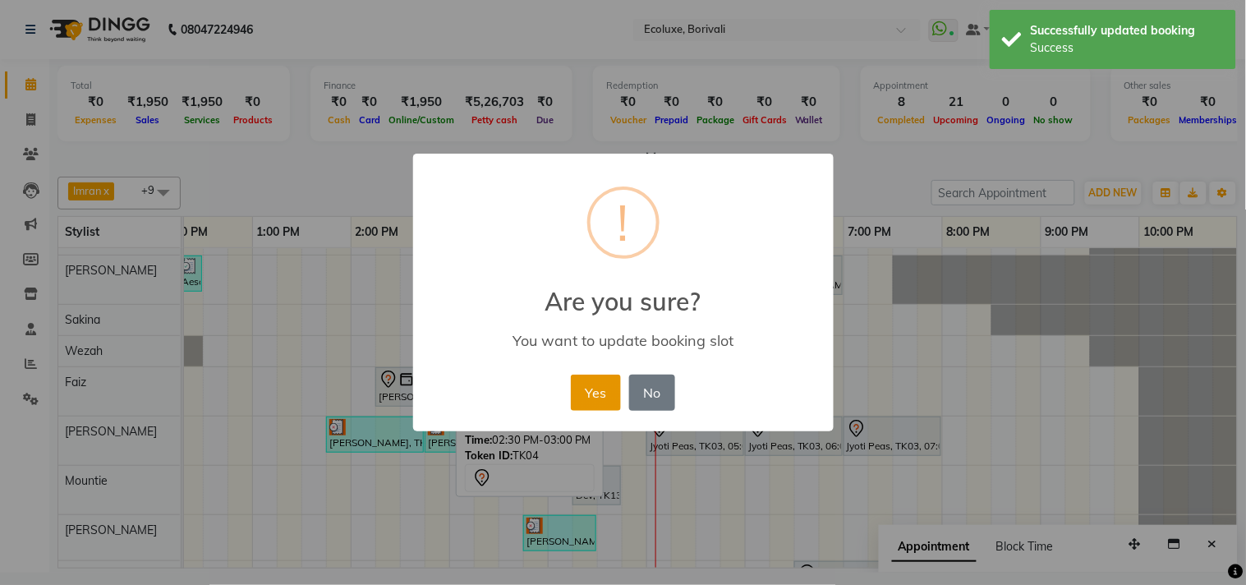
click at [599, 382] on button "Yes" at bounding box center [596, 392] width 50 height 36
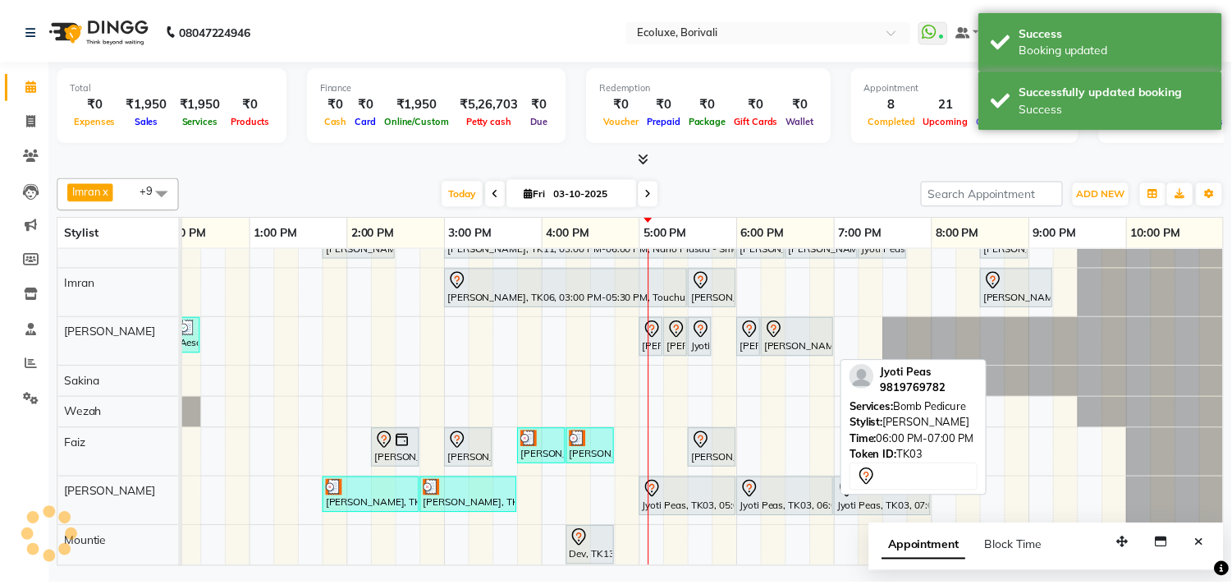
scroll to position [0, 0]
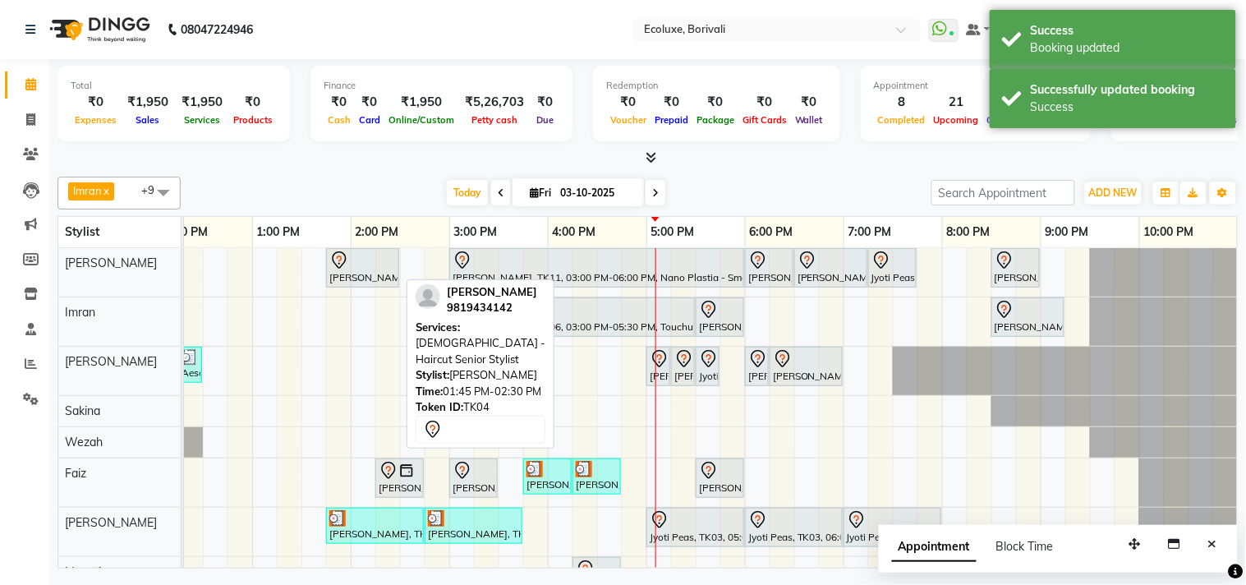
click at [358, 255] on div at bounding box center [362, 260] width 67 height 20
click at [359, 255] on div at bounding box center [362, 260] width 67 height 20
select select "7"
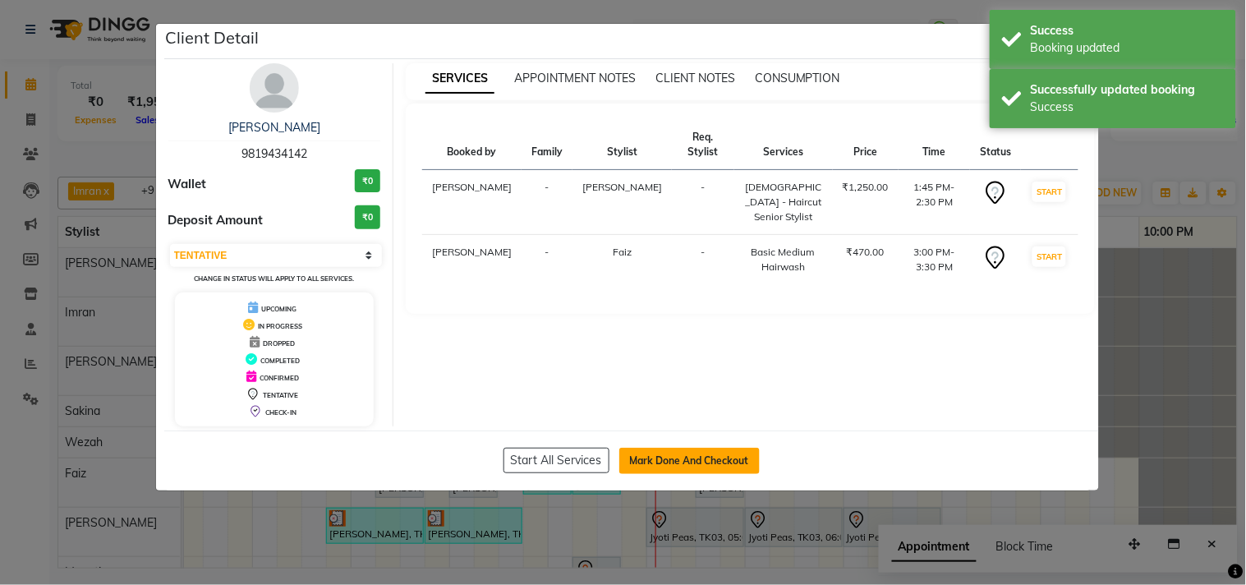
click at [695, 454] on button "Mark Done And Checkout" at bounding box center [689, 461] width 140 height 26
select select "5386"
select select "service"
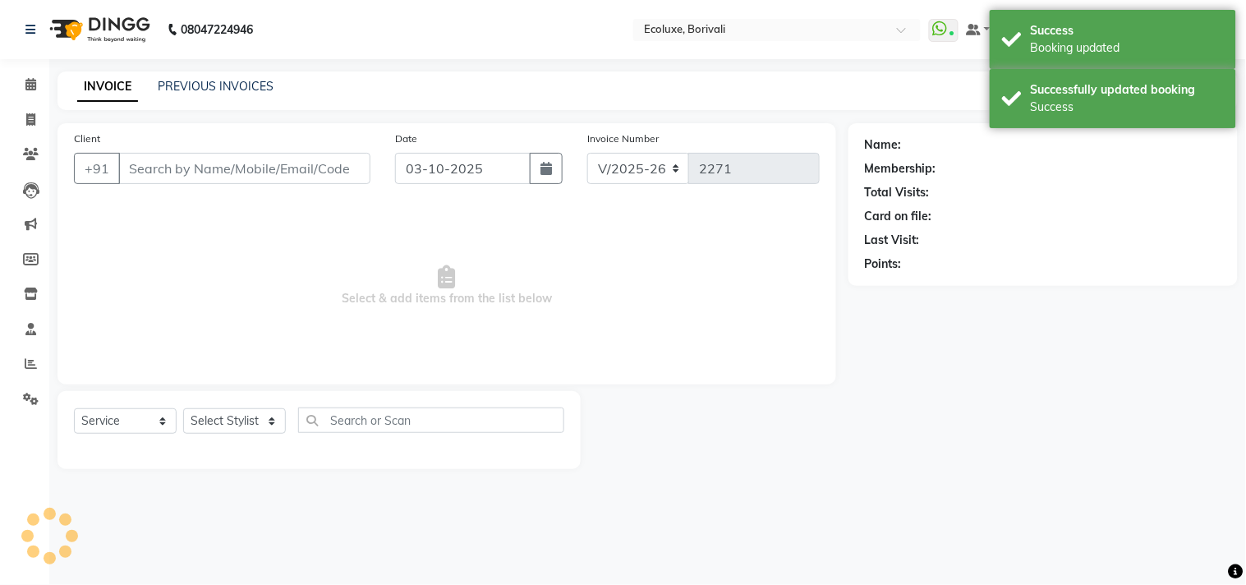
type input "9819434142"
select select "67913"
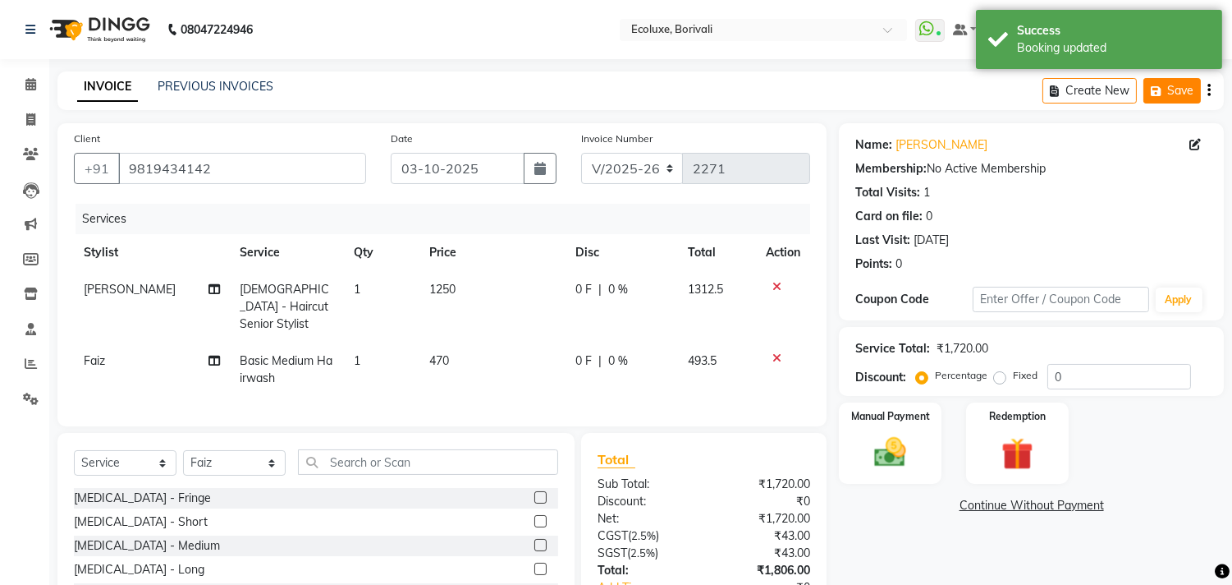
drag, startPoint x: 1208, startPoint y: 91, endPoint x: 1191, endPoint y: 101, distance: 19.2
click at [1208, 90] on icon "button" at bounding box center [1209, 90] width 3 height 1
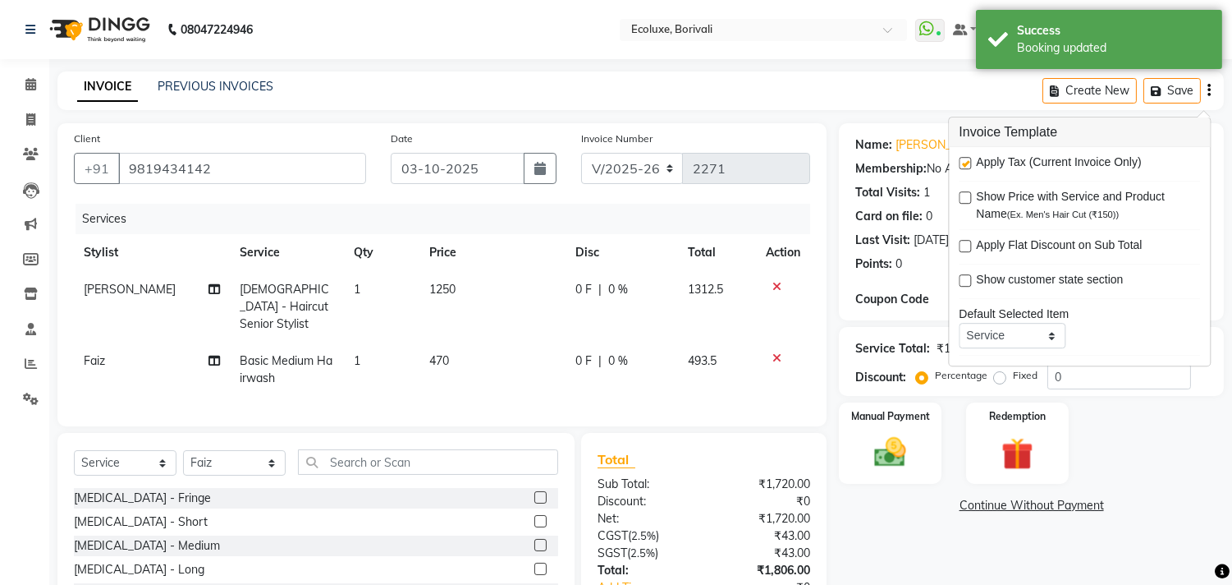
click at [966, 161] on label at bounding box center [965, 163] width 12 height 12
click at [966, 161] on input "checkbox" at bounding box center [964, 163] width 11 height 11
checkbox input "false"
click at [858, 117] on main "INVOICE PREVIOUS INVOICES Create New Save Client [PHONE_NUMBER] Date [DATE] Inv…" at bounding box center [640, 385] width 1183 height 628
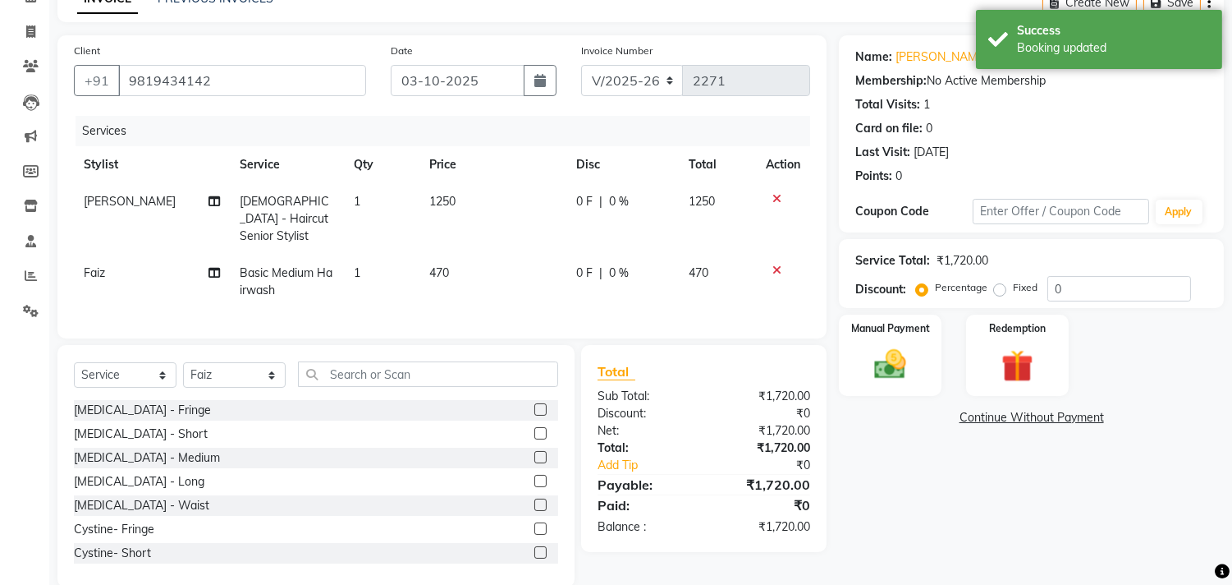
scroll to position [111, 0]
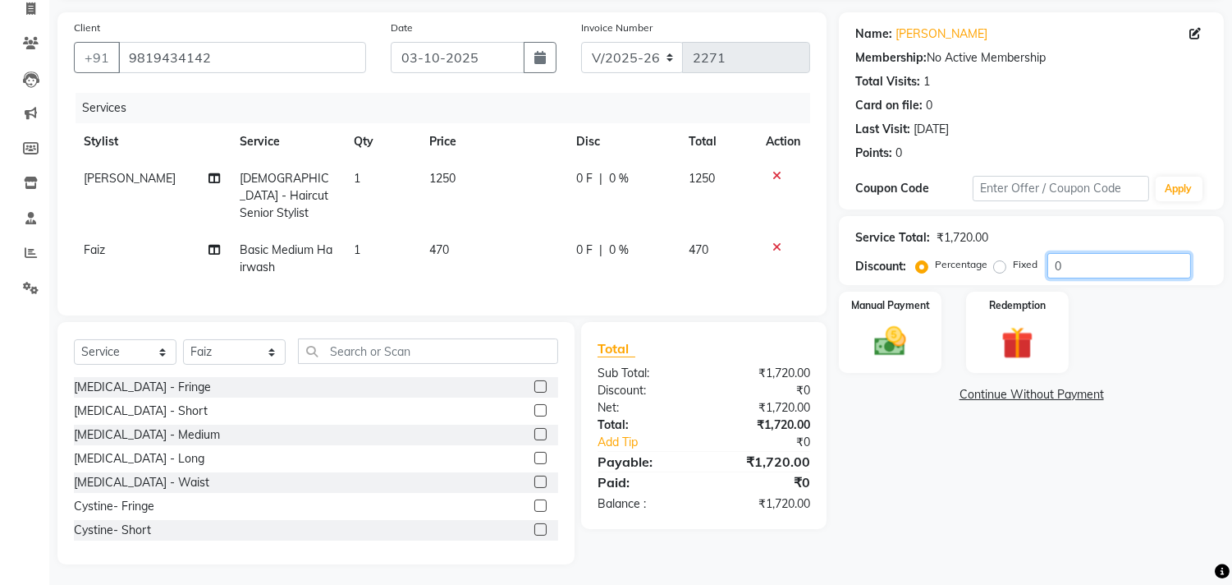
click at [1059, 266] on input "0" at bounding box center [1120, 265] width 144 height 25
click at [1053, 266] on input "0" at bounding box center [1120, 265] width 144 height 25
type input "20"
click at [1062, 485] on div "Name: [PERSON_NAME] Membership: No Active Membership Total Visits: 1 Card on fi…" at bounding box center [1037, 288] width 397 height 552
click at [899, 333] on img at bounding box center [891, 342] width 54 height 39
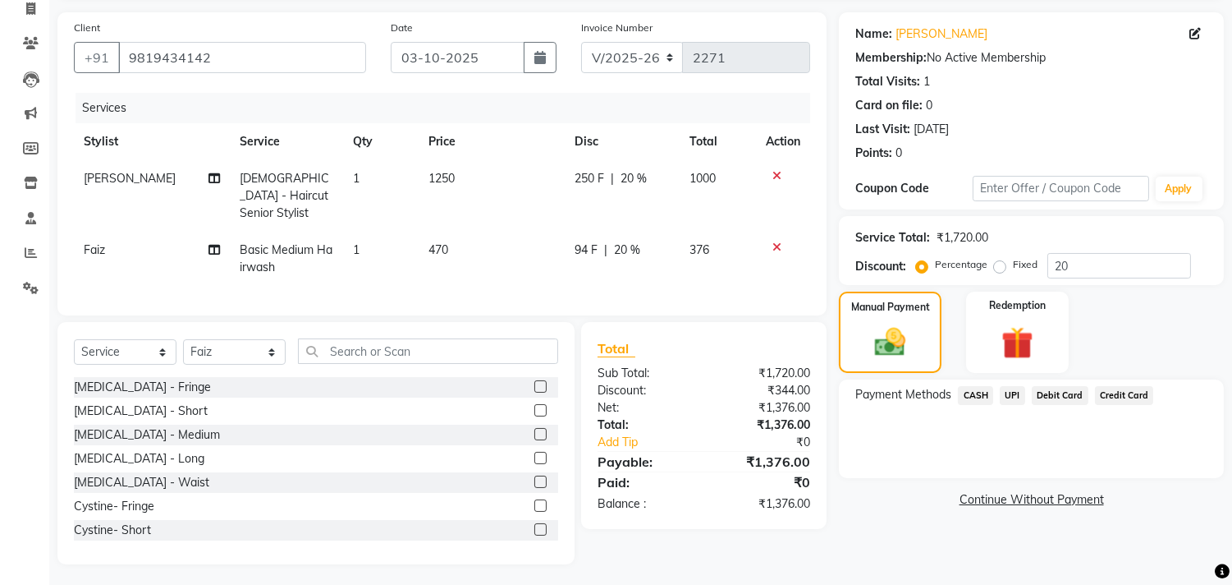
click at [1010, 397] on span "UPI" at bounding box center [1012, 395] width 25 height 19
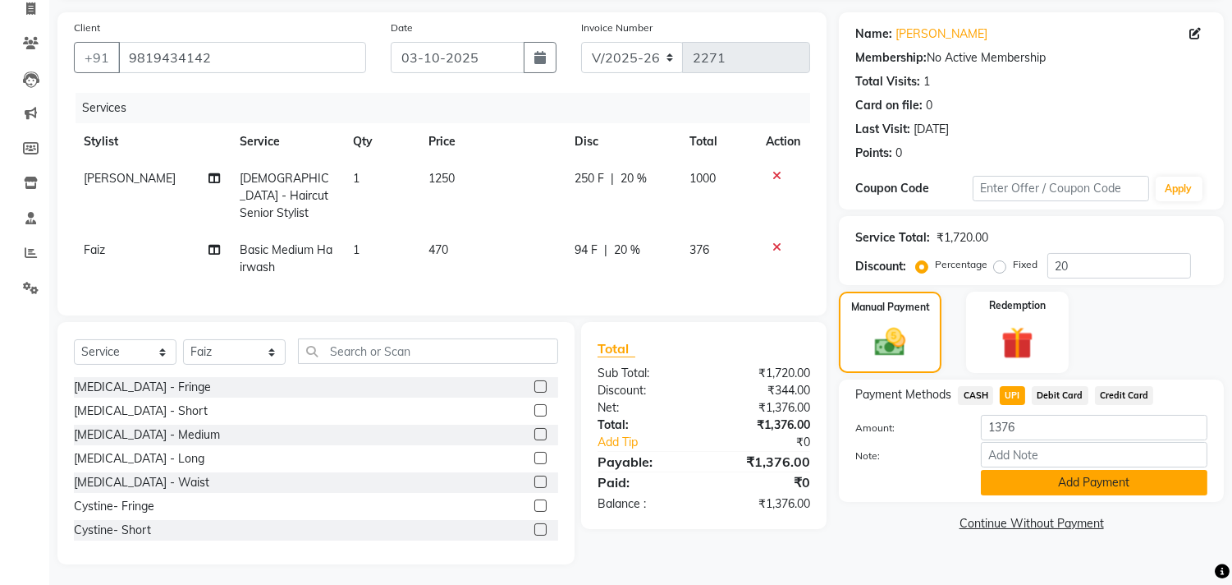
click at [1127, 477] on button "Add Payment" at bounding box center [1094, 482] width 227 height 25
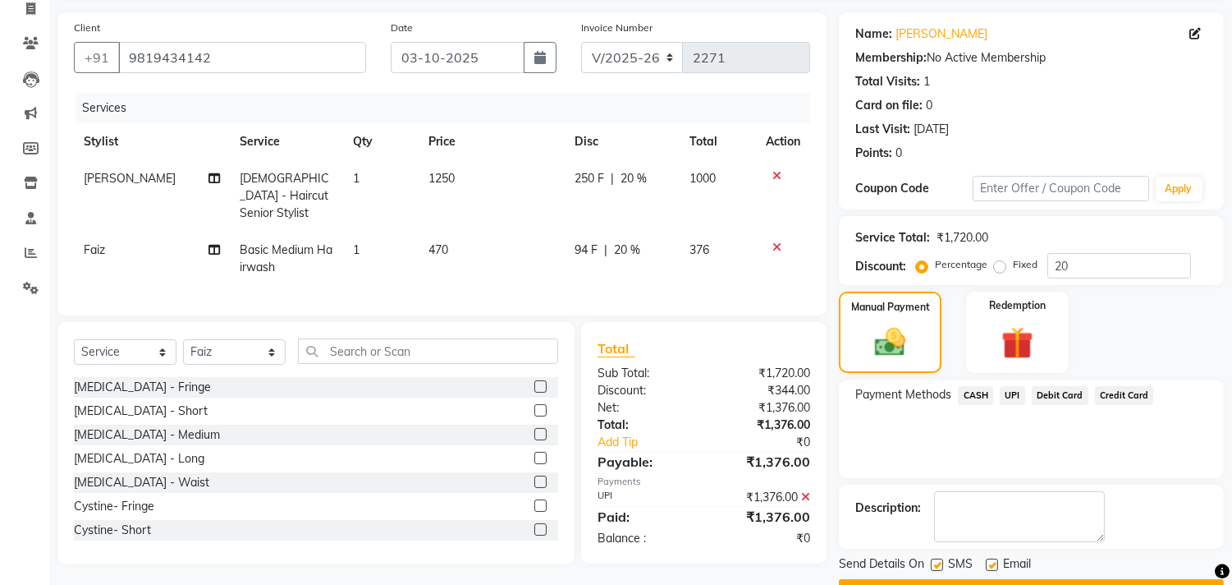
scroll to position [154, 0]
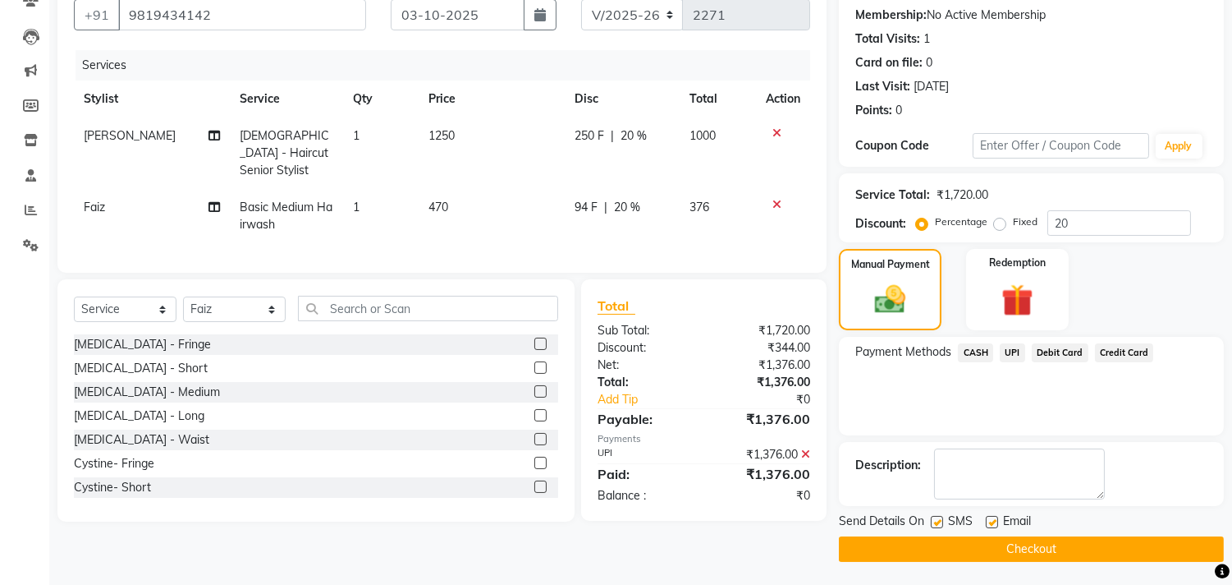
click at [941, 517] on label at bounding box center [937, 522] width 12 height 12
click at [941, 517] on input "checkbox" at bounding box center [936, 522] width 11 height 11
checkbox input "false"
click at [988, 517] on label at bounding box center [992, 522] width 12 height 12
click at [988, 517] on input "checkbox" at bounding box center [991, 522] width 11 height 11
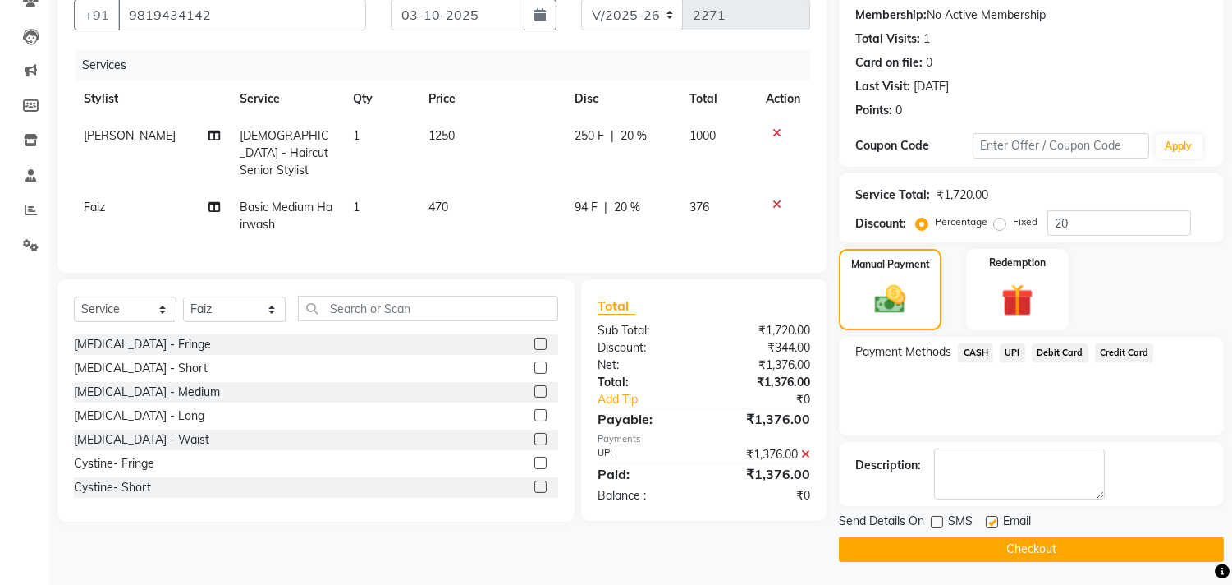
checkbox input "false"
click at [1036, 539] on button "Checkout" at bounding box center [1031, 548] width 385 height 25
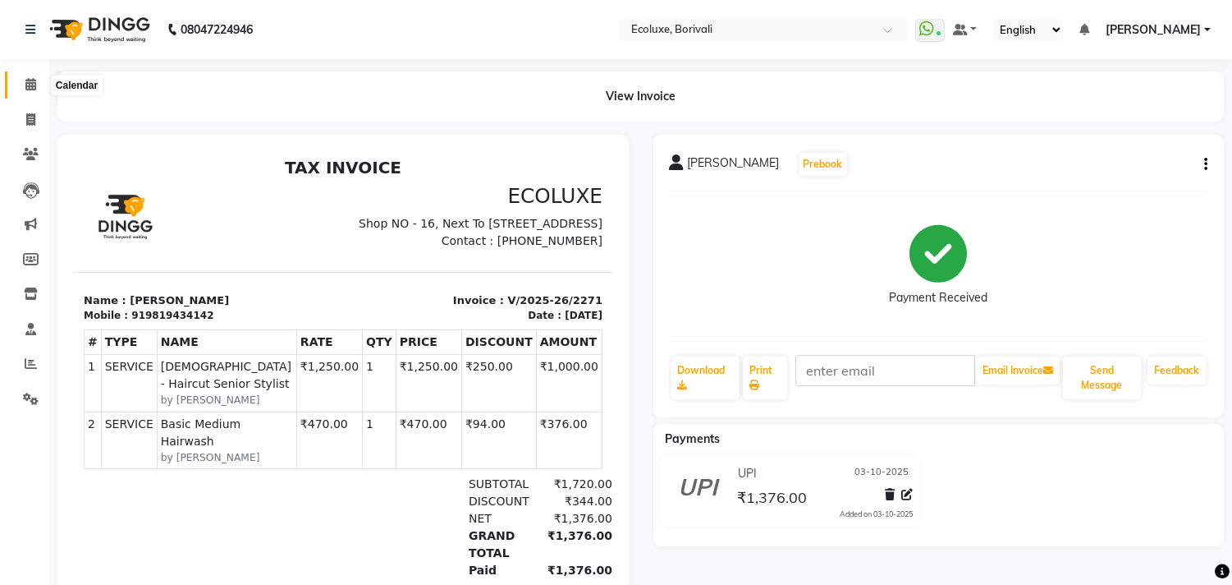
click at [25, 85] on icon at bounding box center [30, 84] width 11 height 12
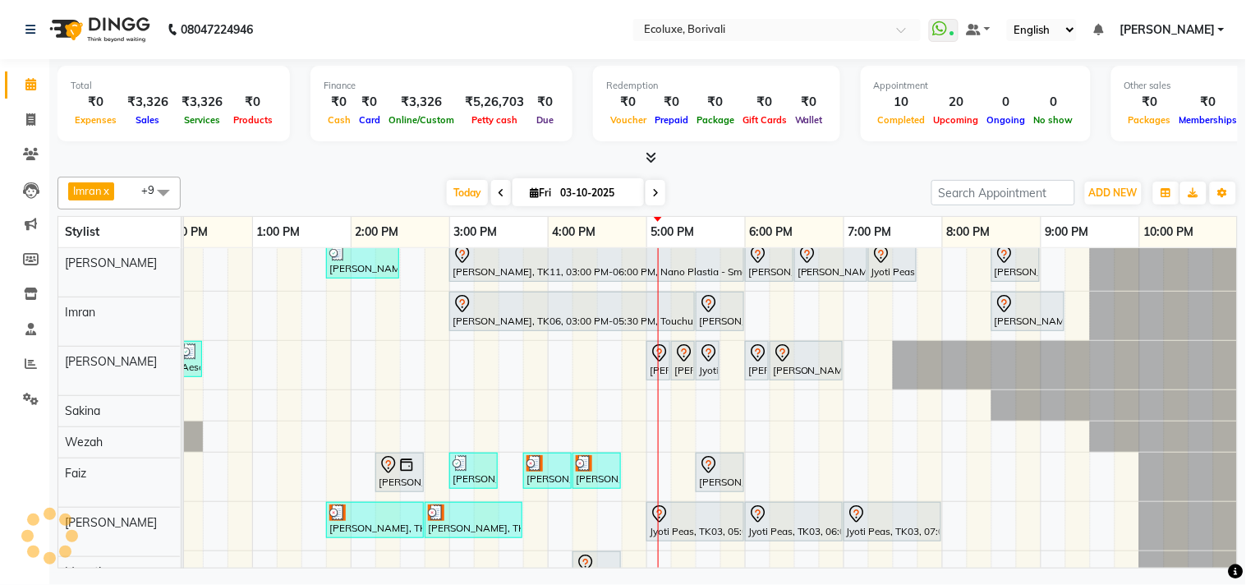
scroll to position [6, 0]
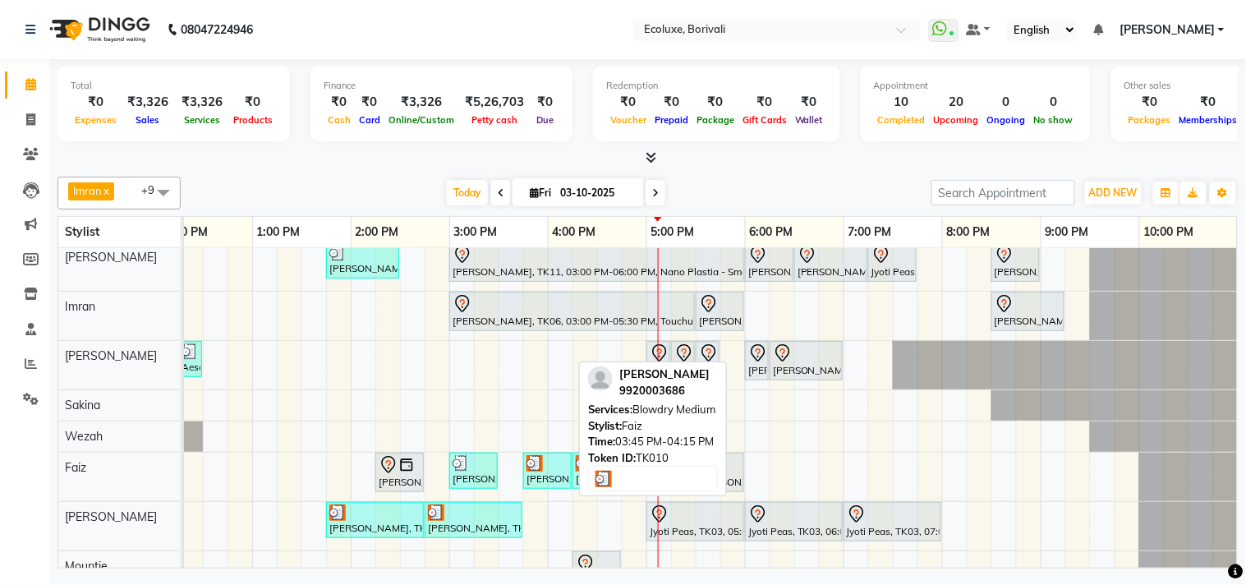
click at [554, 471] on div "[PERSON_NAME], TK10, 03:45 PM-04:15 PM, Blowdry Medium" at bounding box center [547, 470] width 45 height 31
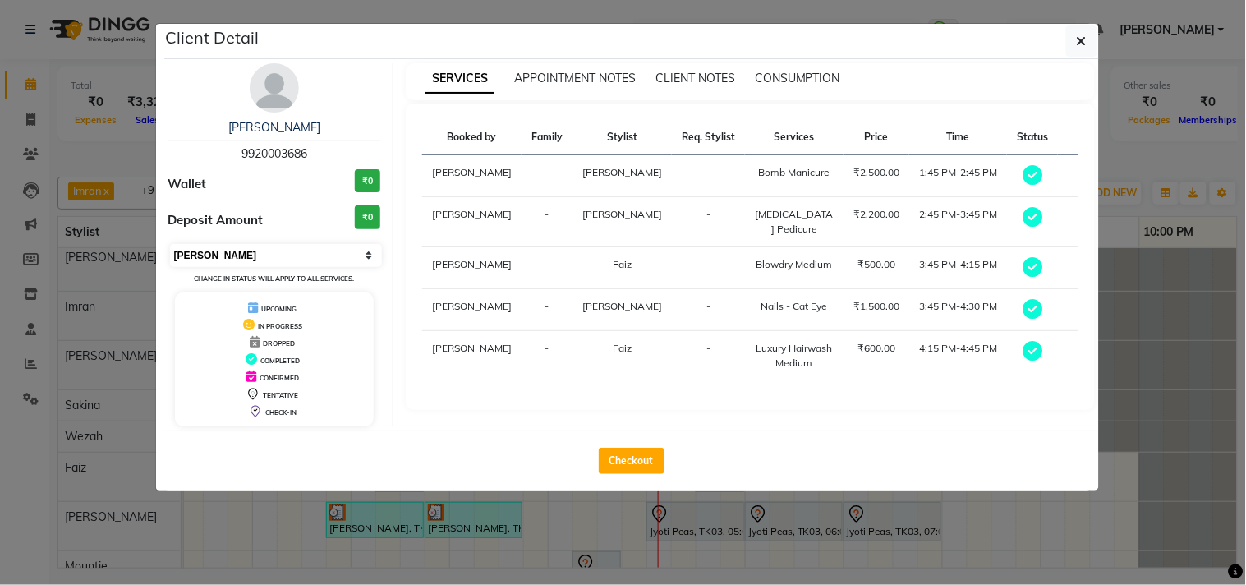
click at [250, 255] on select "Select MARK DONE UPCOMING" at bounding box center [276, 255] width 213 height 23
click at [170, 244] on select "Select MARK DONE UPCOMING" at bounding box center [276, 255] width 213 height 23
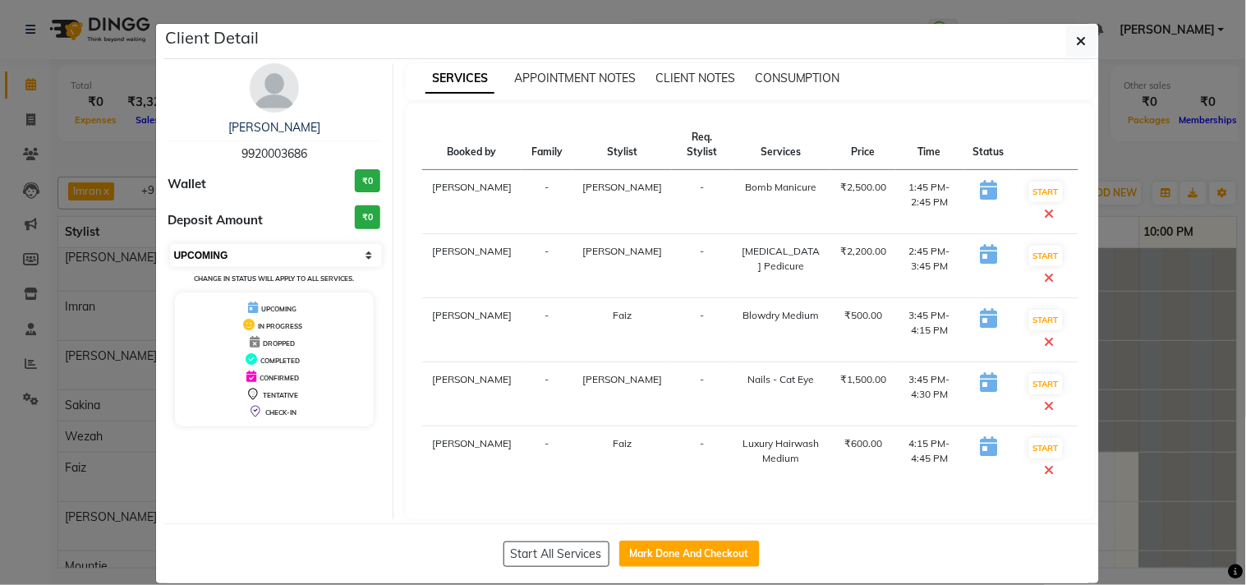
click at [268, 256] on select "Select IN SERVICE CONFIRMED TENTATIVE CHECK IN MARK DONE DROPPED UPCOMING" at bounding box center [276, 255] width 213 height 23
select select "2"
click at [170, 244] on select "Select IN SERVICE CONFIRMED TENTATIVE CHECK IN MARK DONE DROPPED UPCOMING" at bounding box center [276, 255] width 213 height 23
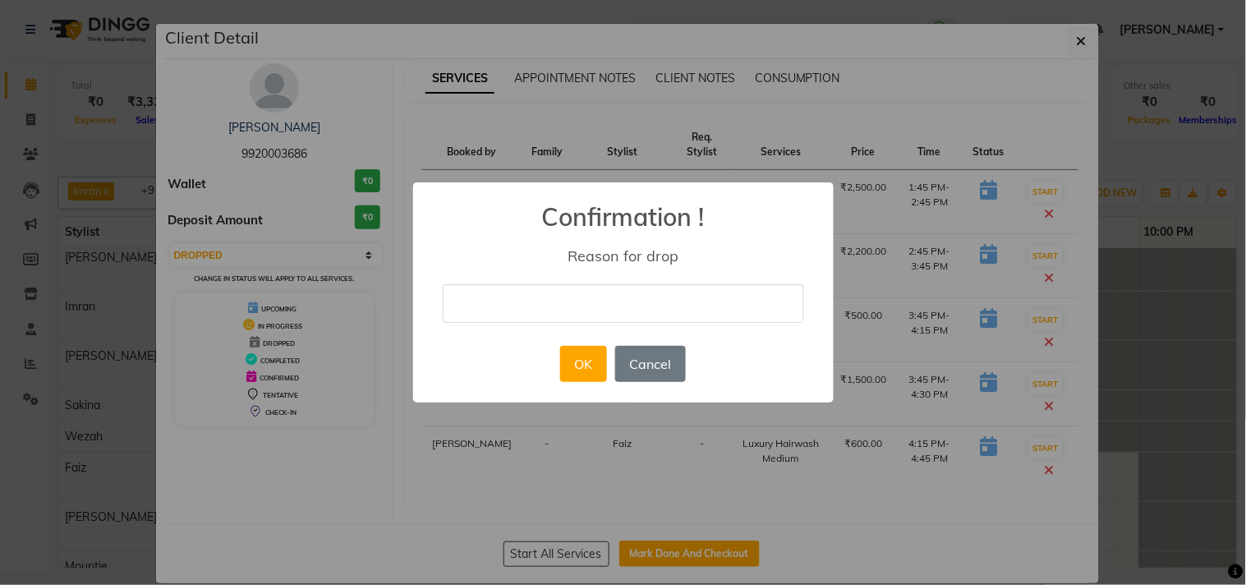
click at [550, 298] on input "text" at bounding box center [623, 303] width 361 height 39
type input "Demo"
click at [581, 366] on button "OK" at bounding box center [583, 364] width 47 height 36
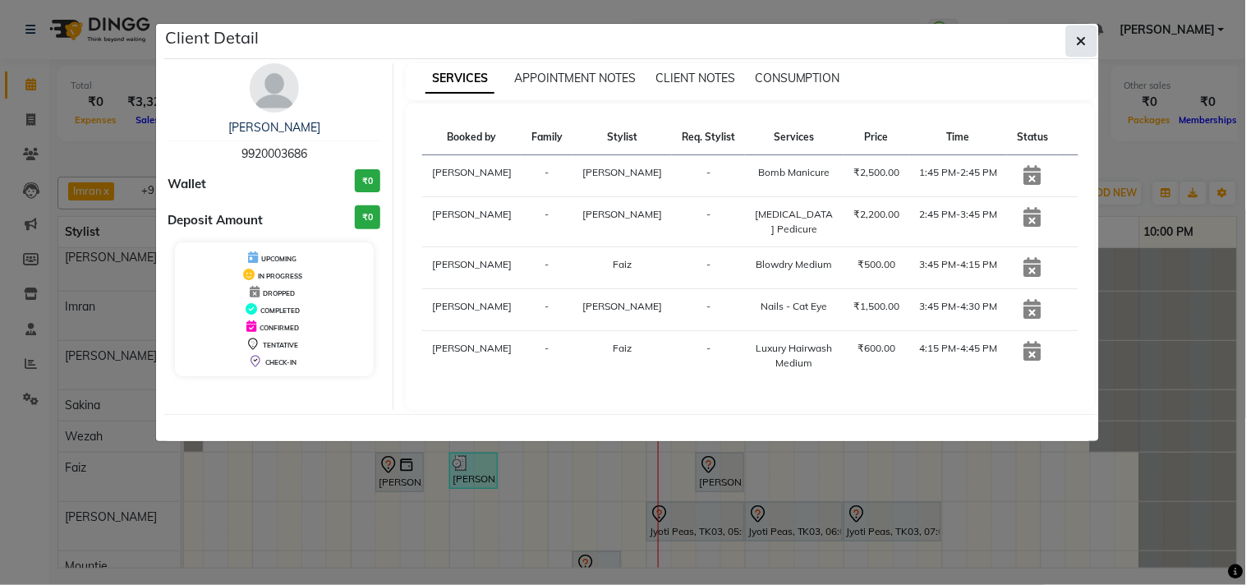
click at [1090, 41] on button "button" at bounding box center [1081, 40] width 31 height 31
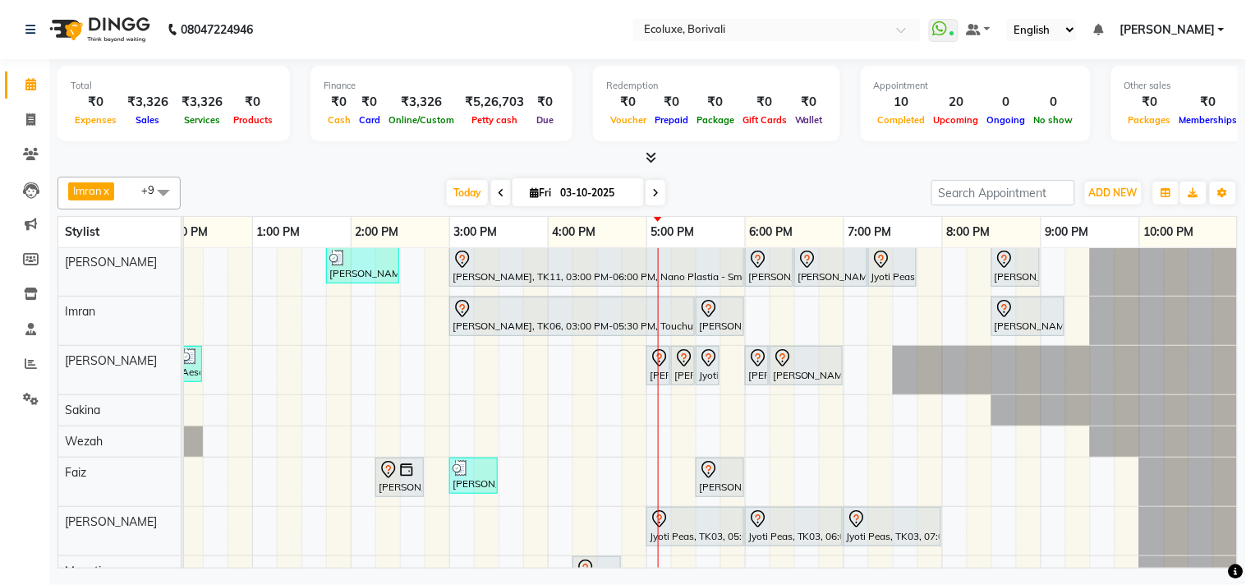
scroll to position [0, 0]
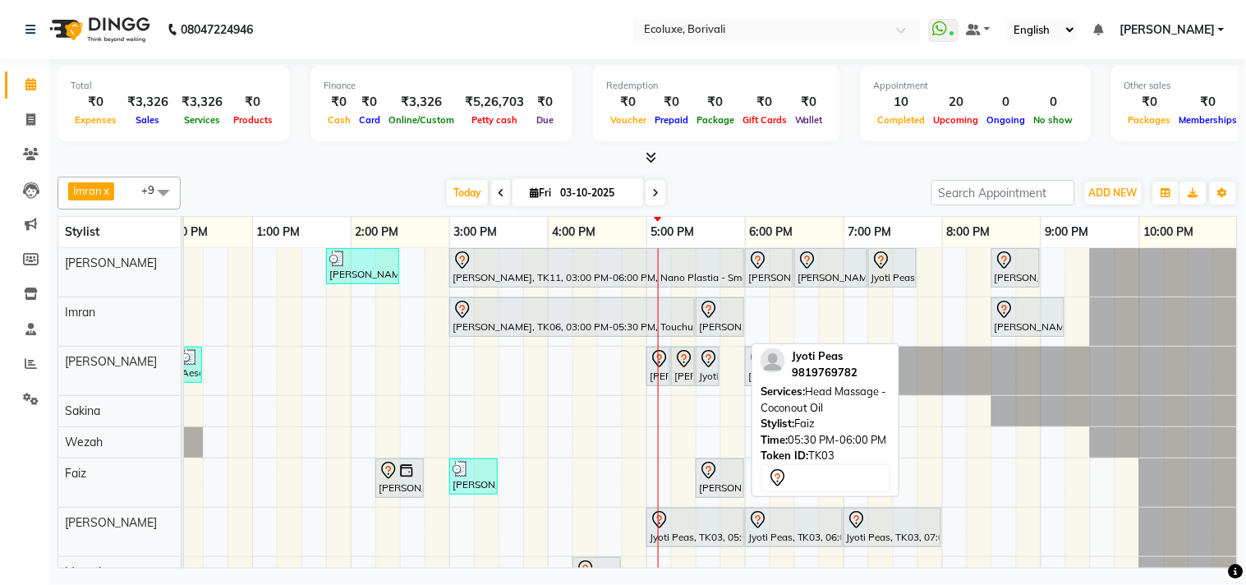
click at [728, 474] on div at bounding box center [720, 471] width 42 height 20
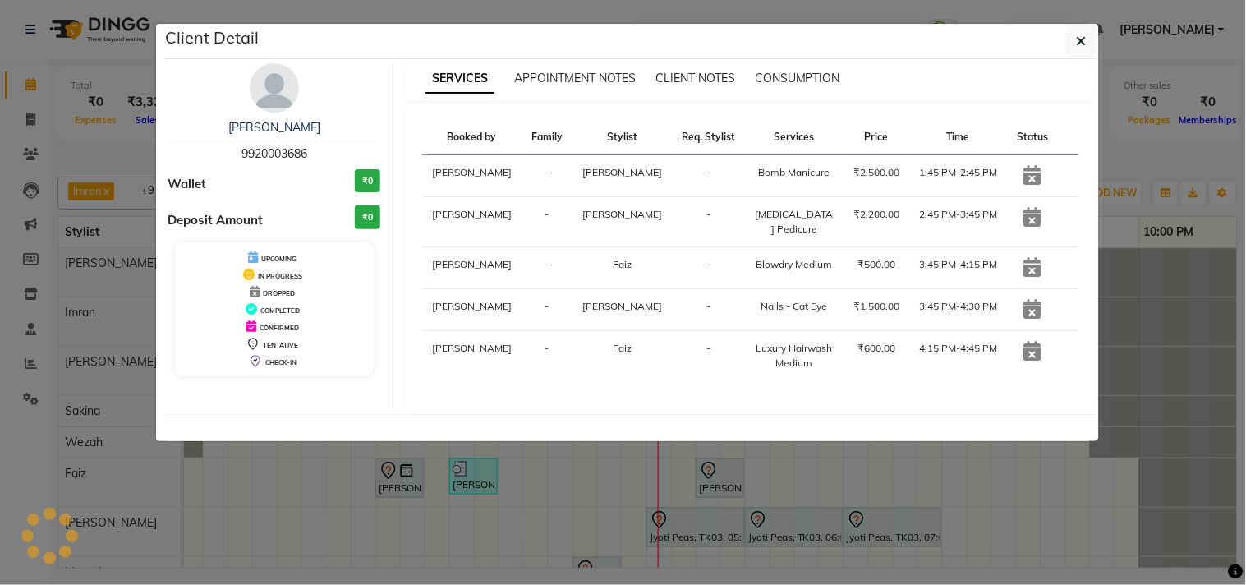
select select "7"
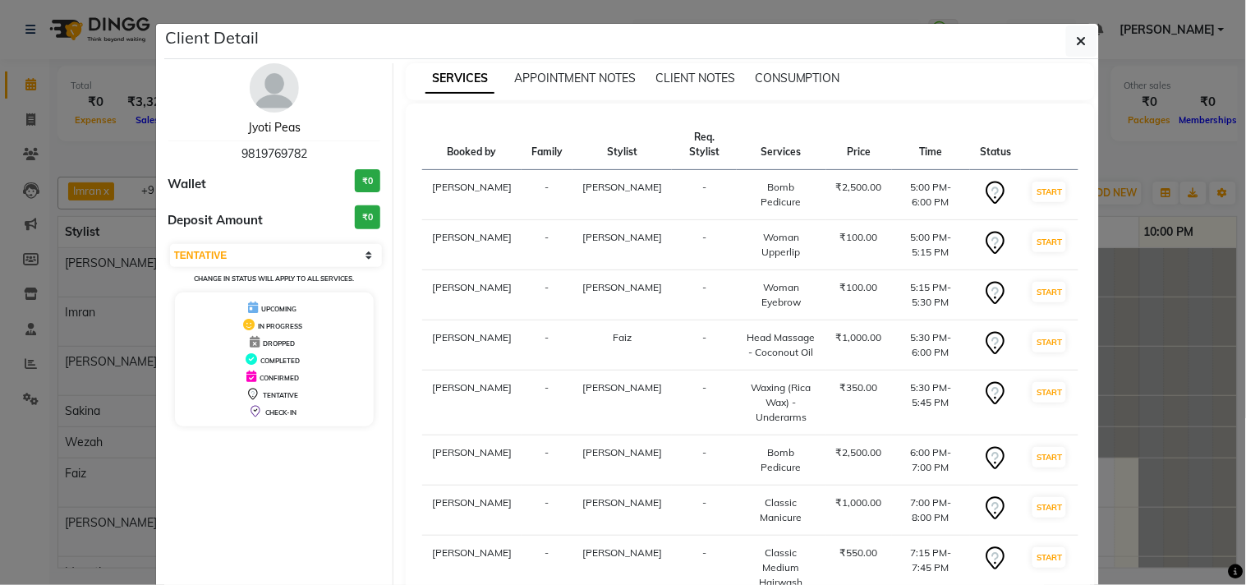
click at [260, 126] on link "Jyoti Peas" at bounding box center [274, 127] width 53 height 15
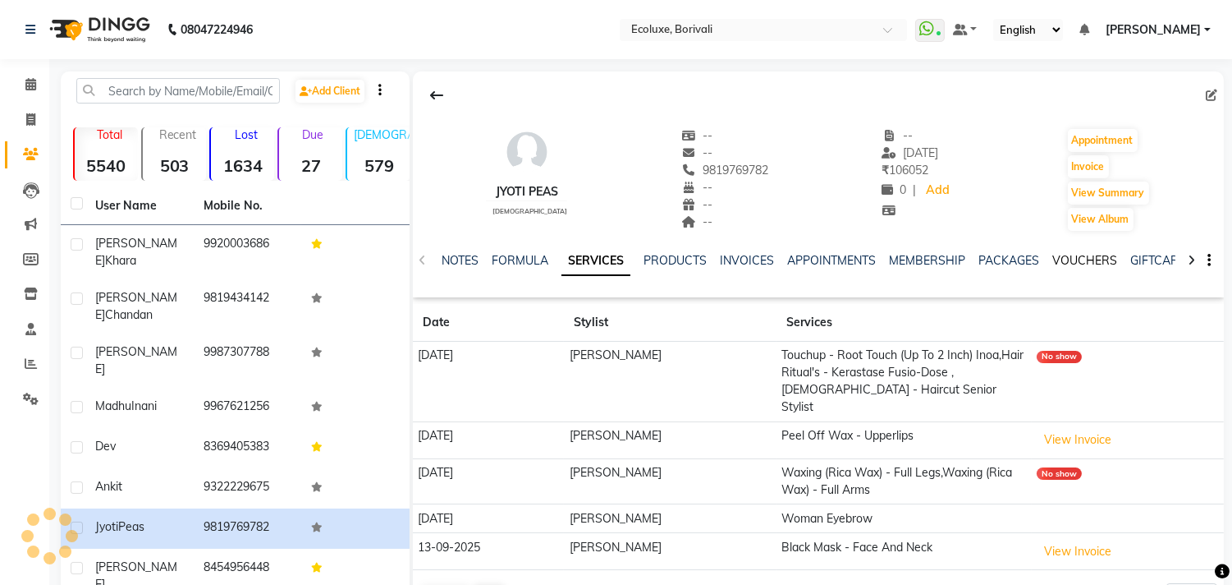
click at [1071, 260] on link "VOUCHERS" at bounding box center [1085, 260] width 65 height 15
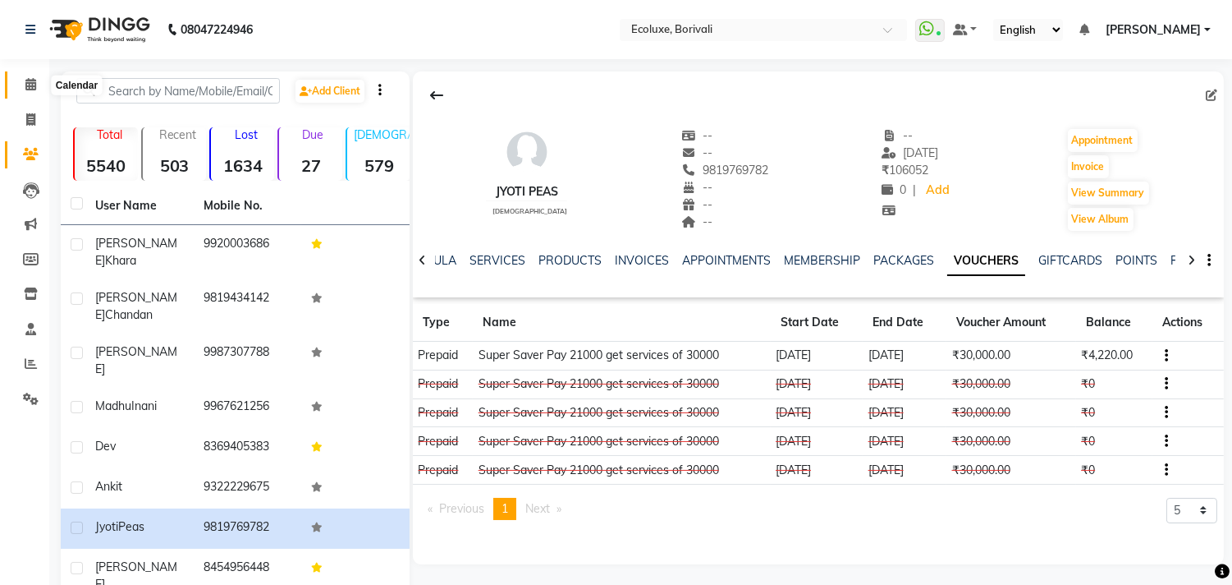
click at [17, 80] on span at bounding box center [30, 85] width 29 height 19
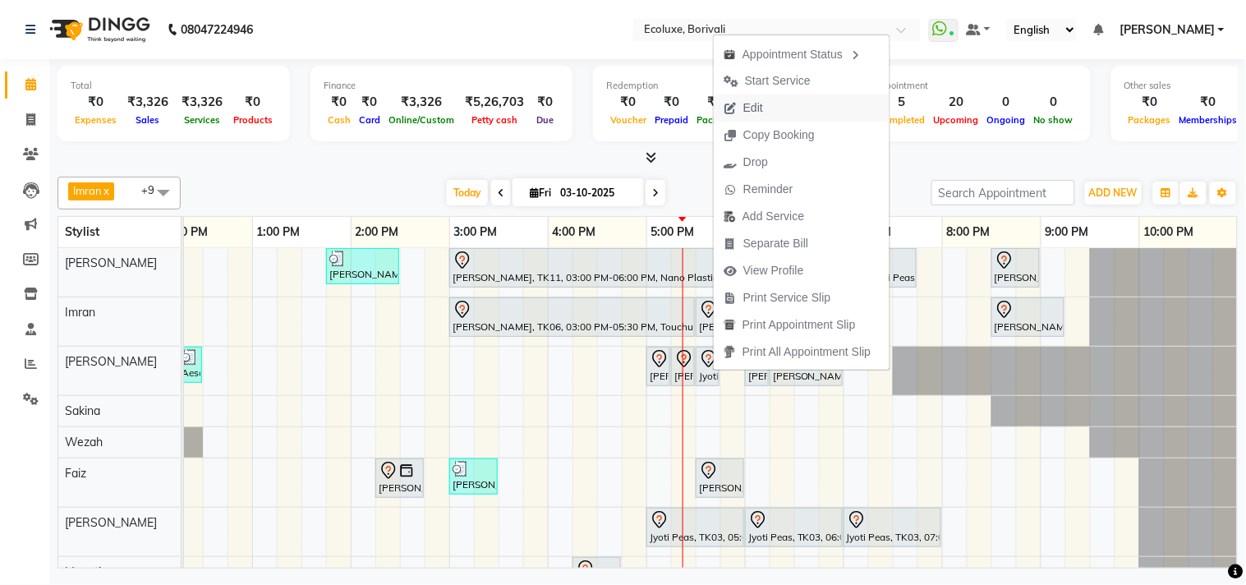
click at [787, 107] on button "Edit" at bounding box center [802, 107] width 176 height 27
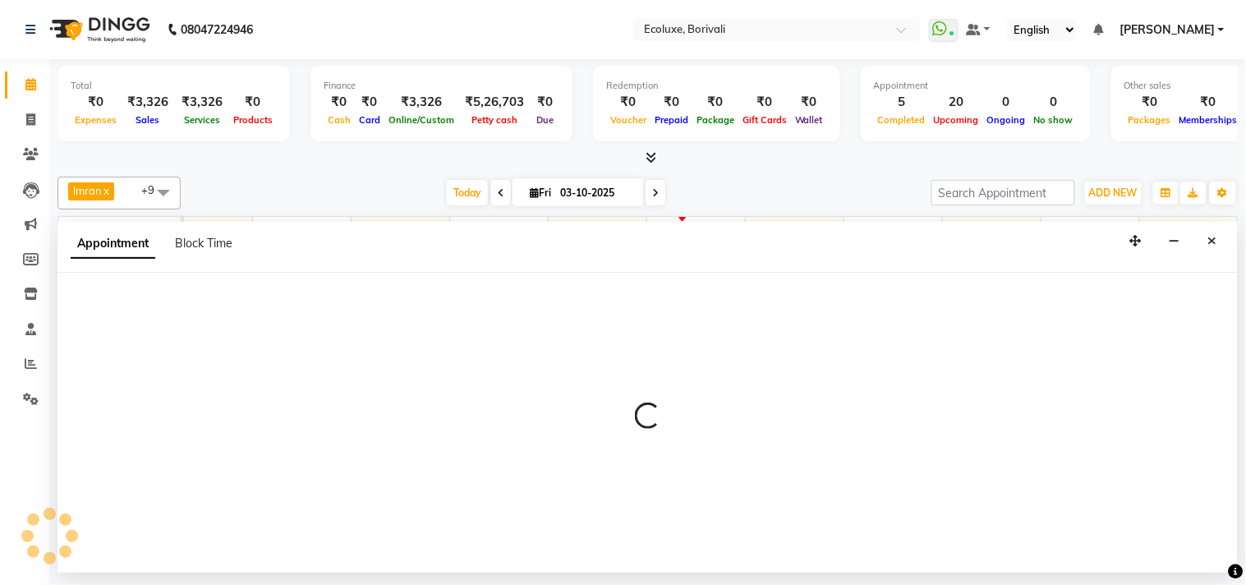
select select "tentative"
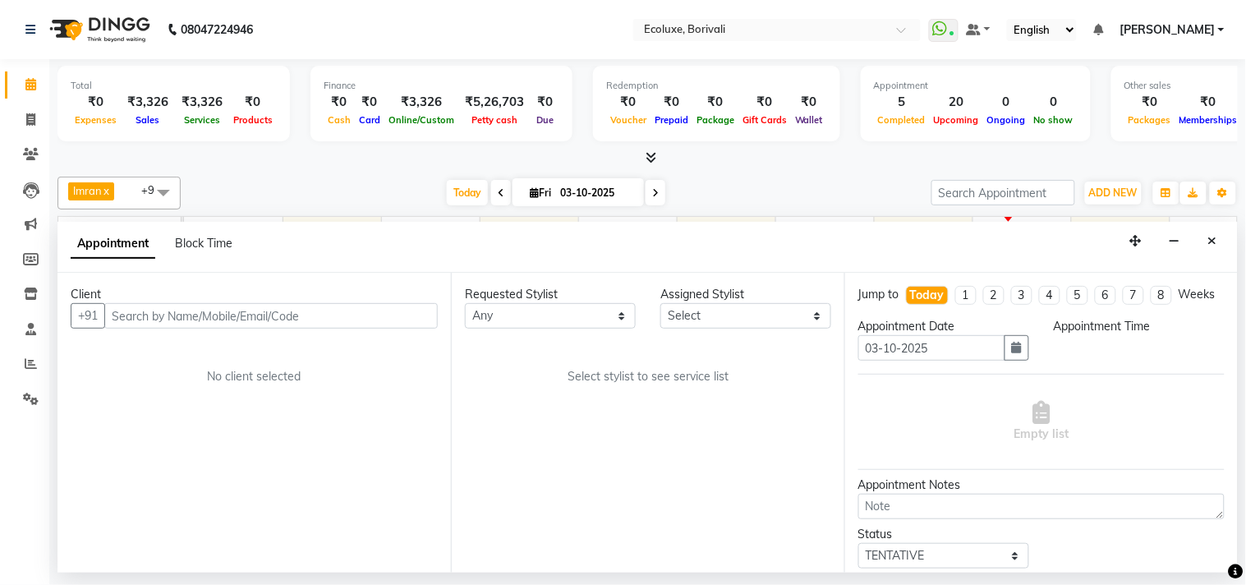
select select "35738"
select select "1020"
select select "2487"
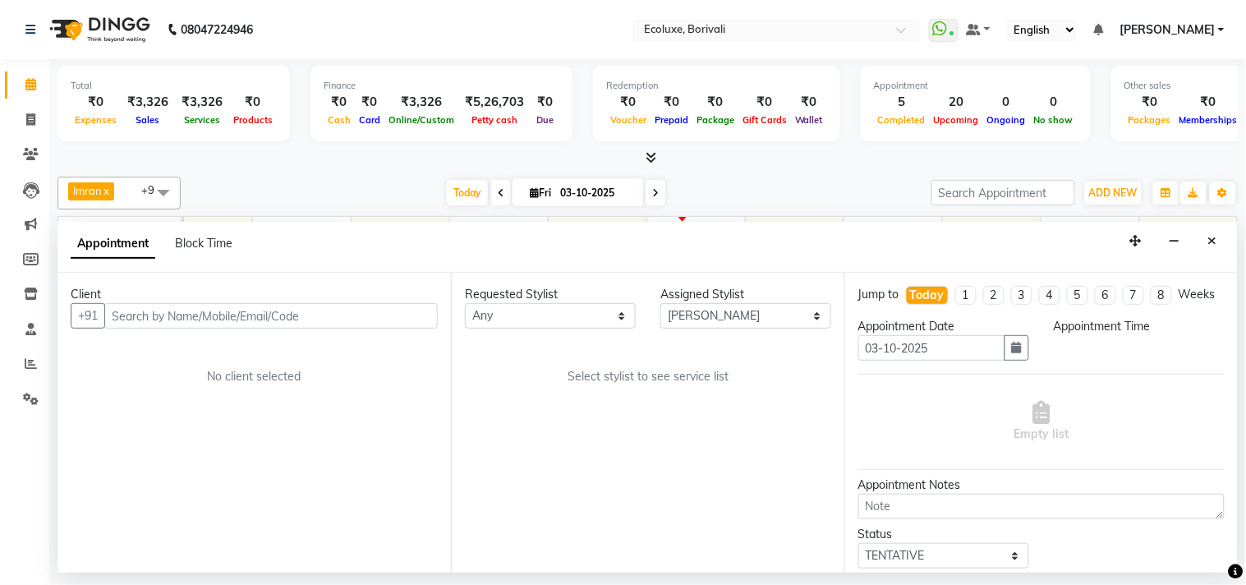
select select "2487"
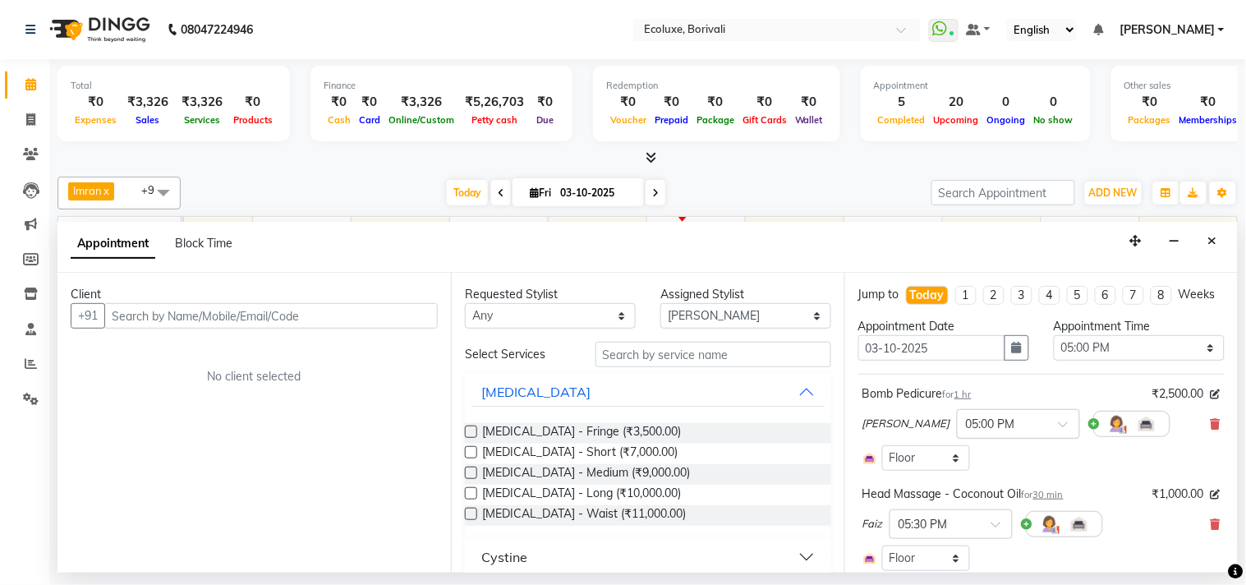
select select "2487"
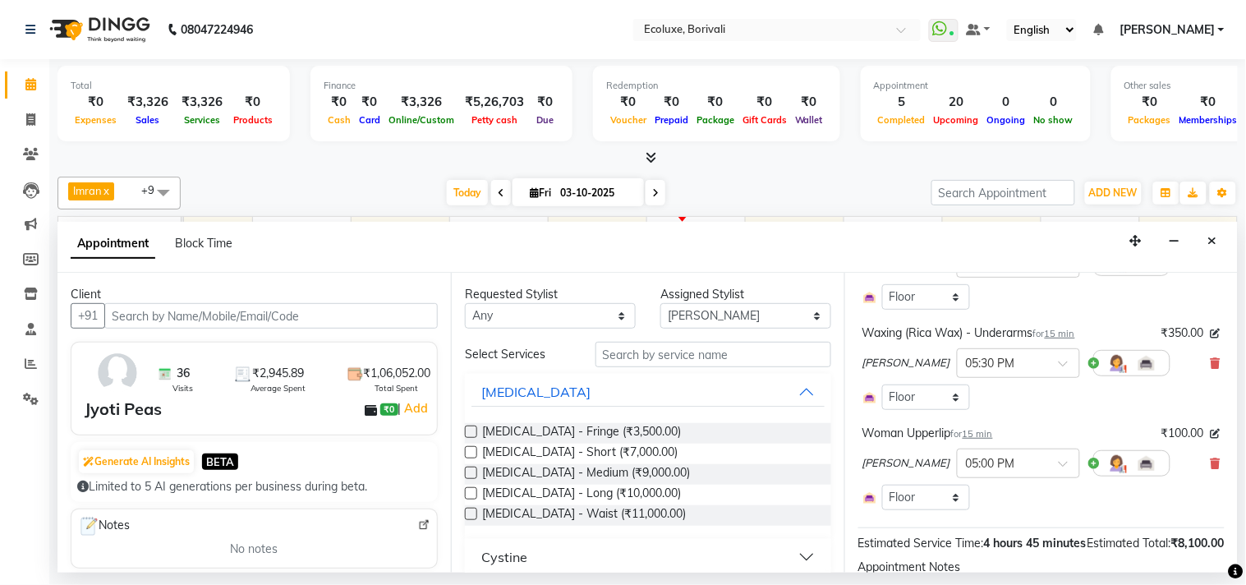
scroll to position [638, 0]
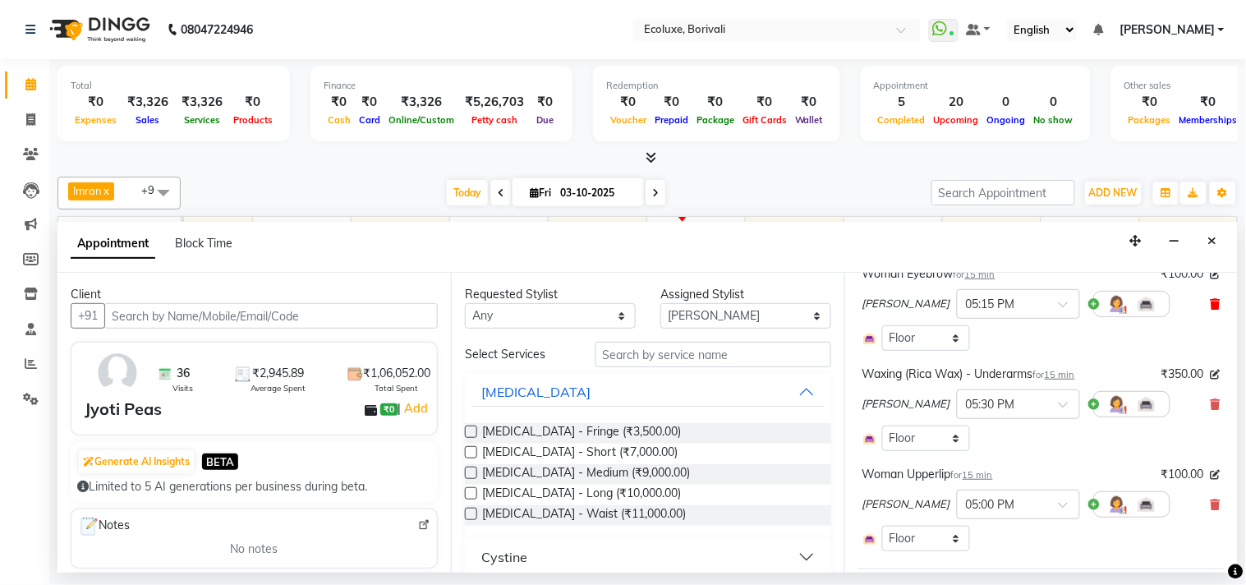
click at [1210, 310] on icon at bounding box center [1215, 303] width 10 height 11
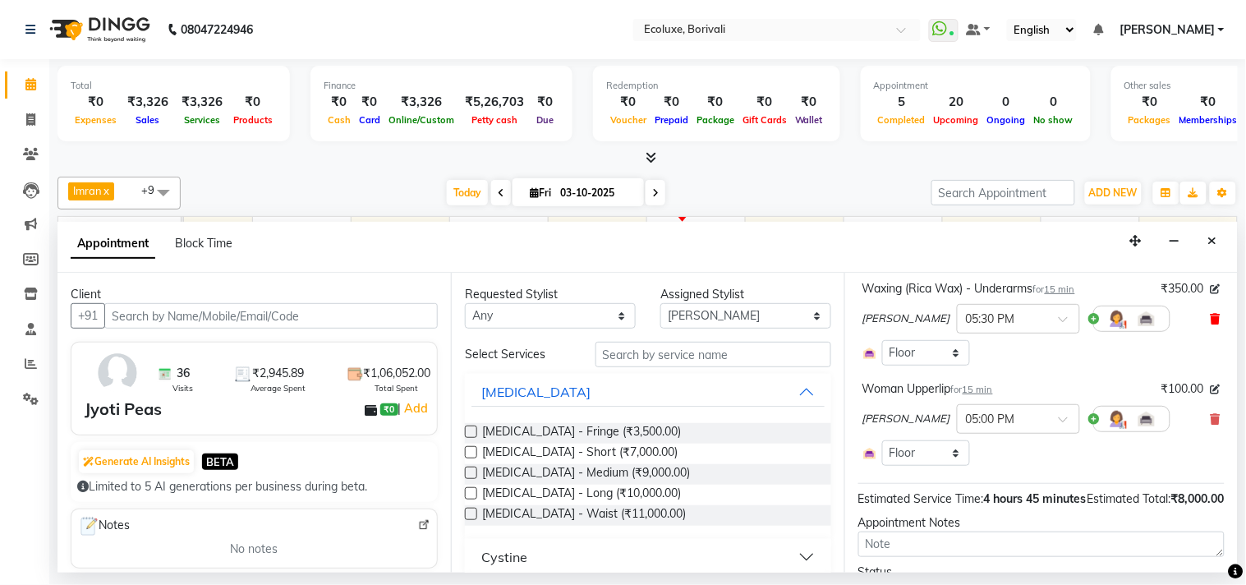
click at [1210, 324] on icon at bounding box center [1215, 318] width 10 height 11
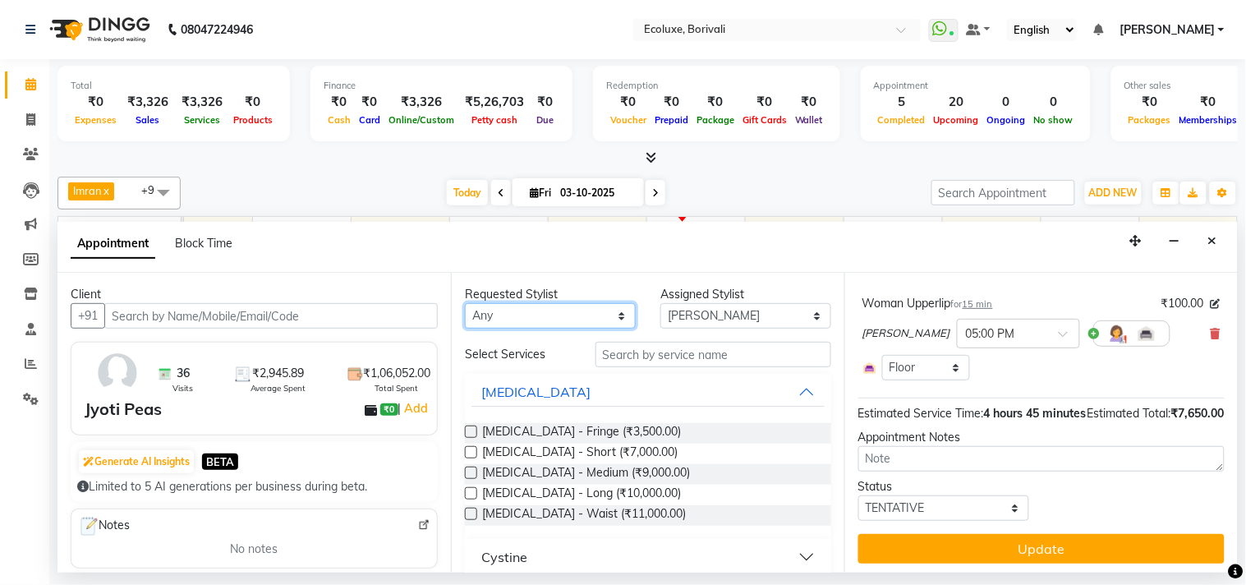
click at [563, 314] on select "Any [PERSON_NAME] [PERSON_NAME] Faiz [PERSON_NAME] [PERSON_NAME] [PERSON_NAME] …" at bounding box center [550, 315] width 171 height 25
select select "36344"
click at [465, 303] on select "Any [PERSON_NAME] [PERSON_NAME] Faiz [PERSON_NAME] [PERSON_NAME] [PERSON_NAME] …" at bounding box center [550, 315] width 171 height 25
select select "36344"
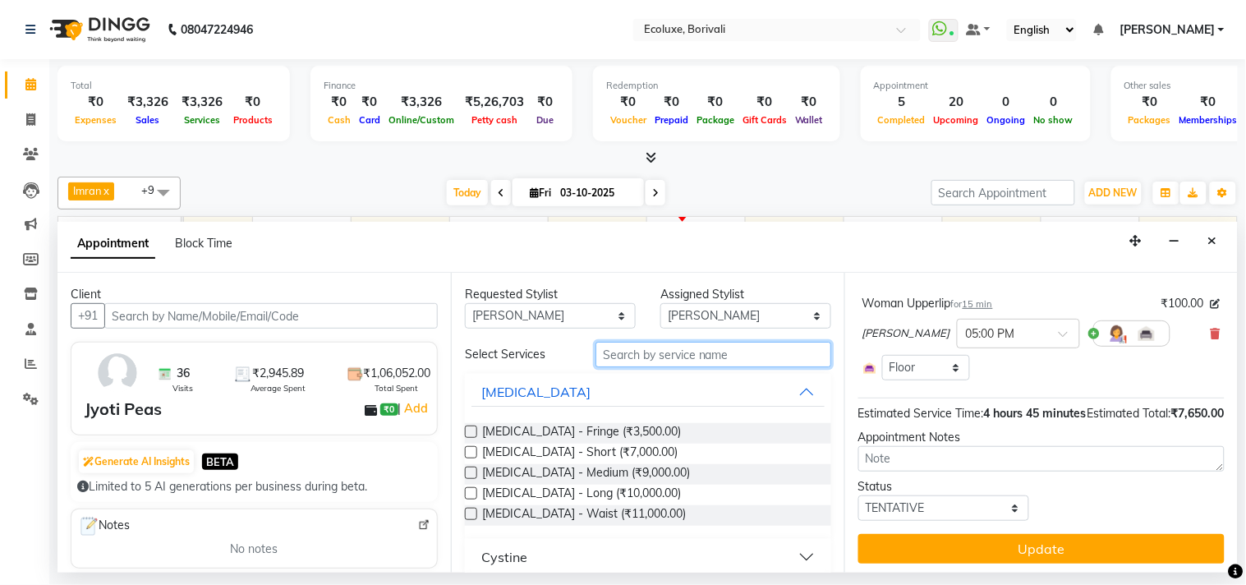
click at [625, 359] on input "text" at bounding box center [713, 354] width 236 height 25
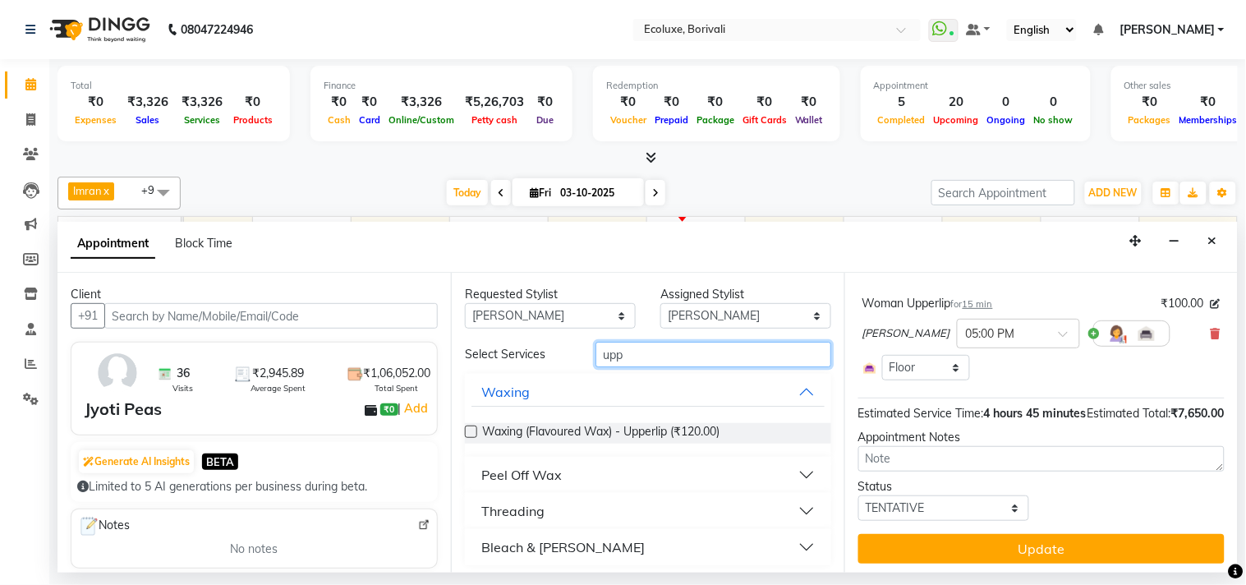
type input "upp"
click at [539, 477] on div "Peel Off Wax" at bounding box center [521, 475] width 80 height 20
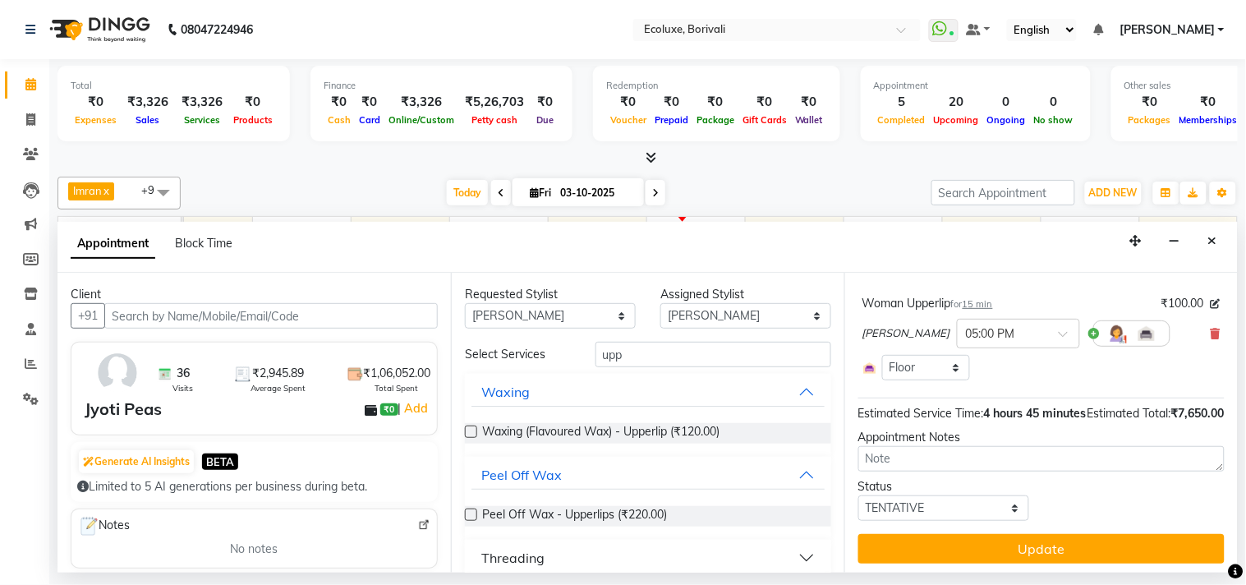
click at [471, 511] on label at bounding box center [471, 514] width 12 height 12
click at [471, 511] on input "checkbox" at bounding box center [470, 516] width 11 height 11
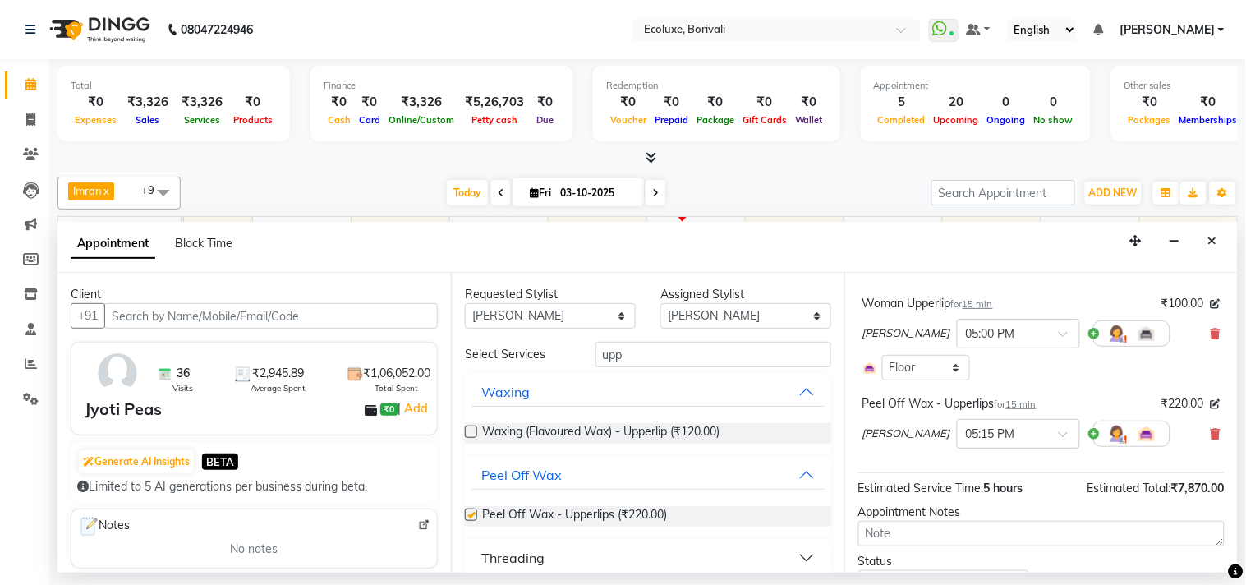
checkbox input "false"
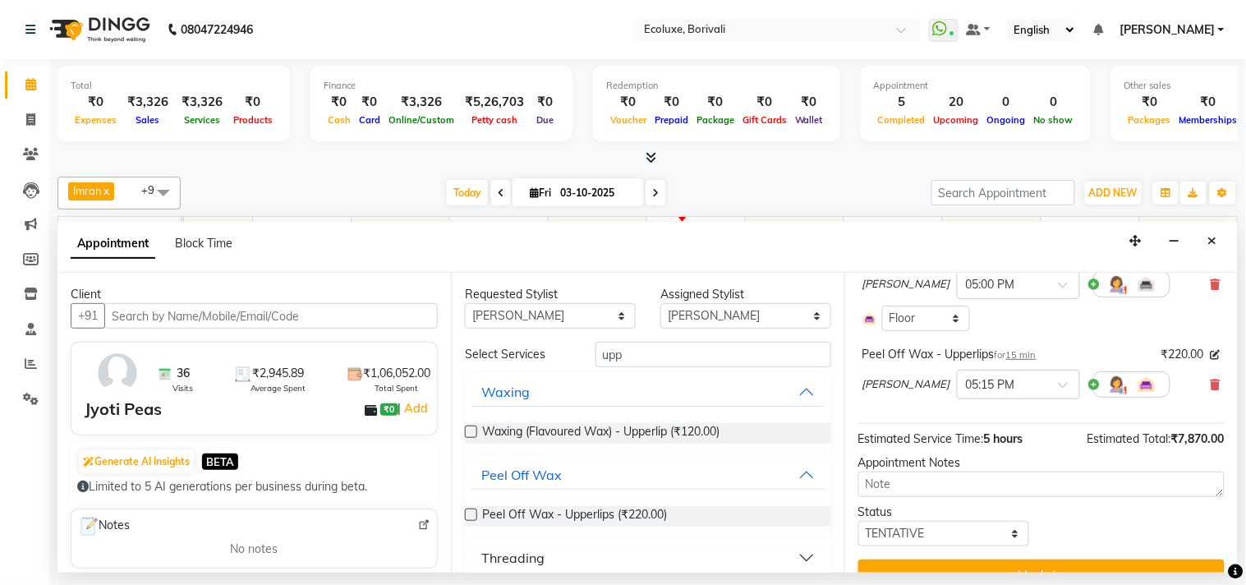
scroll to position [729, 0]
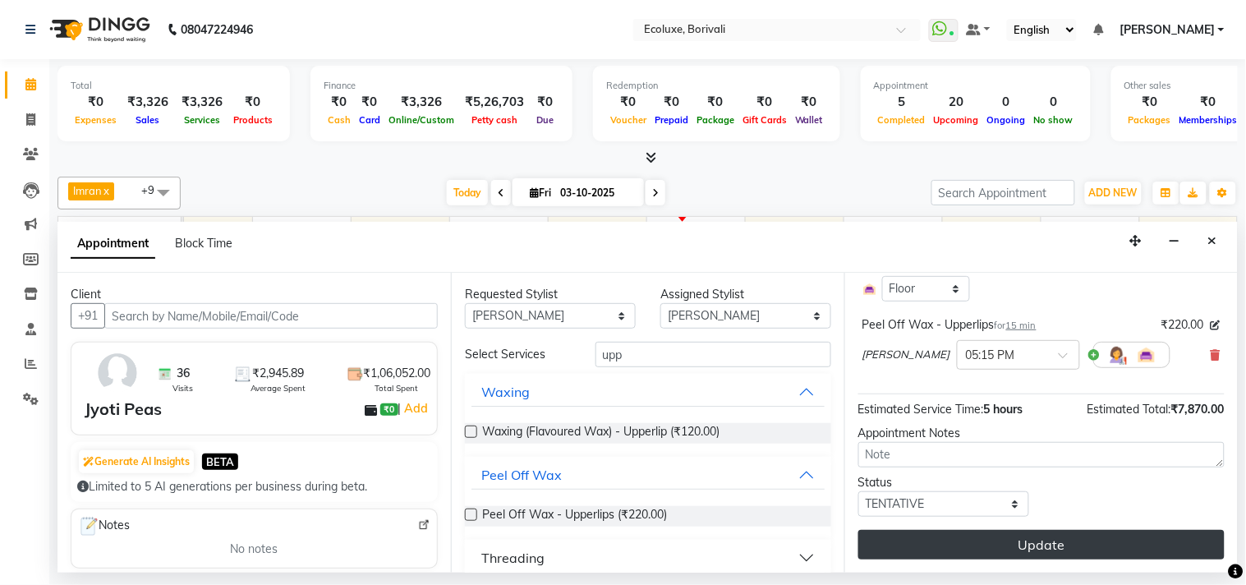
click at [1068, 539] on button "Update" at bounding box center [1041, 545] width 366 height 30
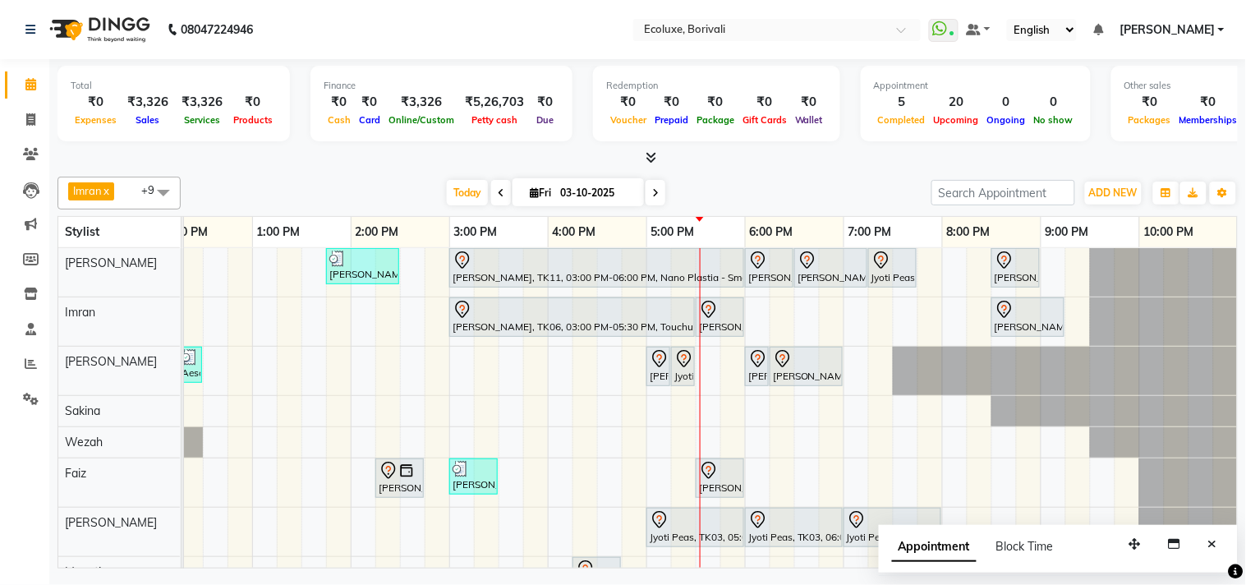
click at [797, 479] on div "[PERSON_NAME], TK04, 01:45 PM-02:30 PM, [DEMOGRAPHIC_DATA] - Haircut Senior Sty…" at bounding box center [547, 467] width 1379 height 438
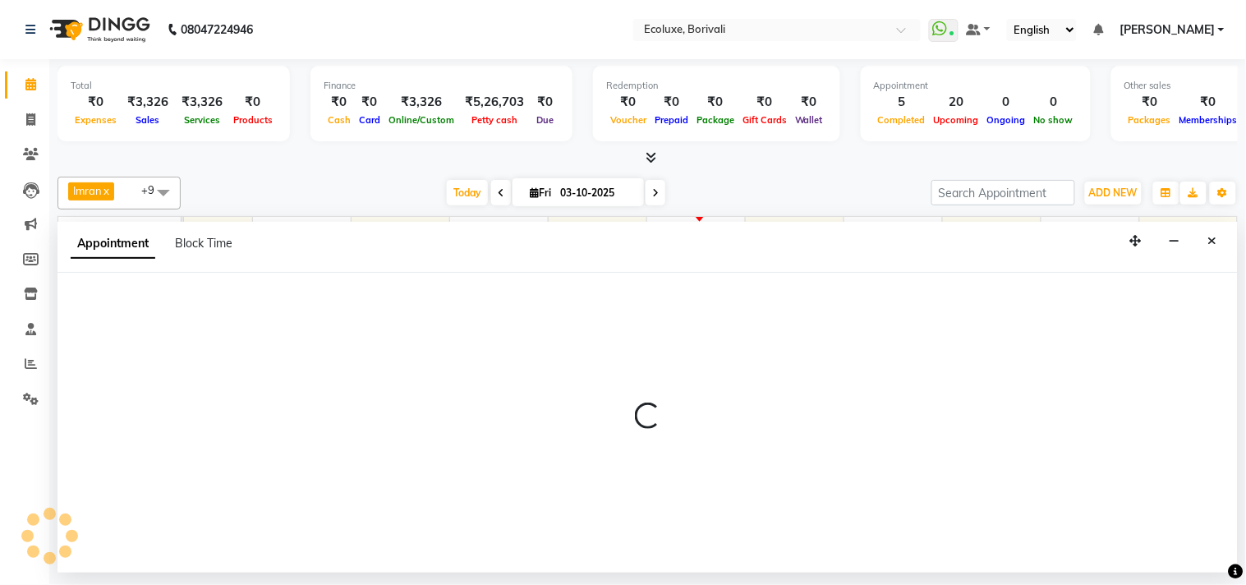
select select "67913"
select select "1110"
select select "tentative"
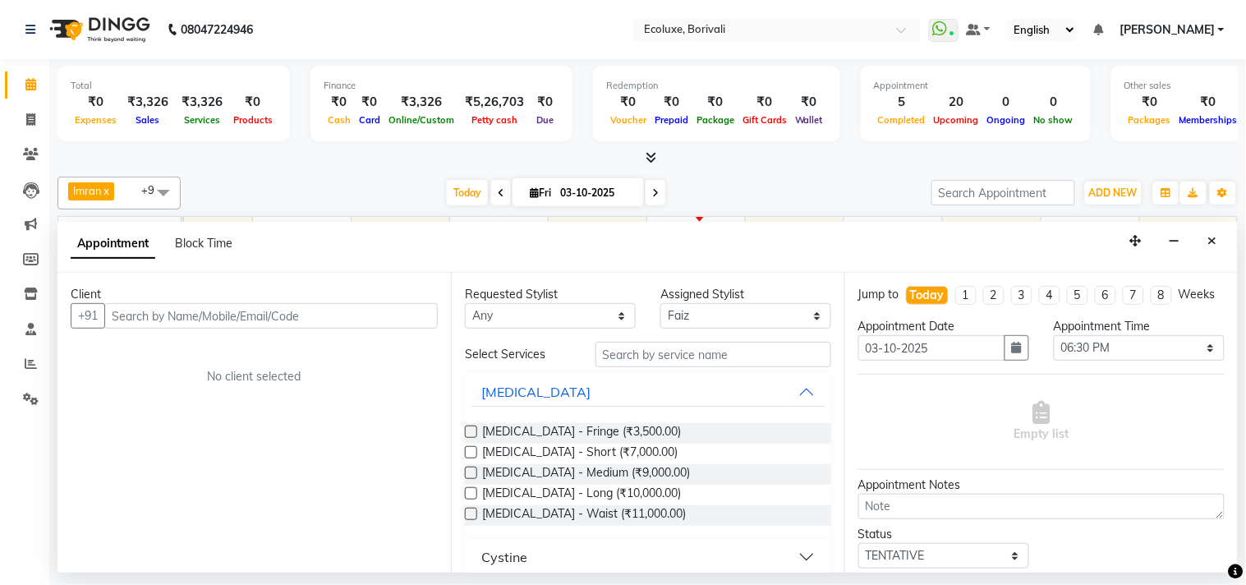
click at [282, 322] on input "text" at bounding box center [270, 315] width 333 height 25
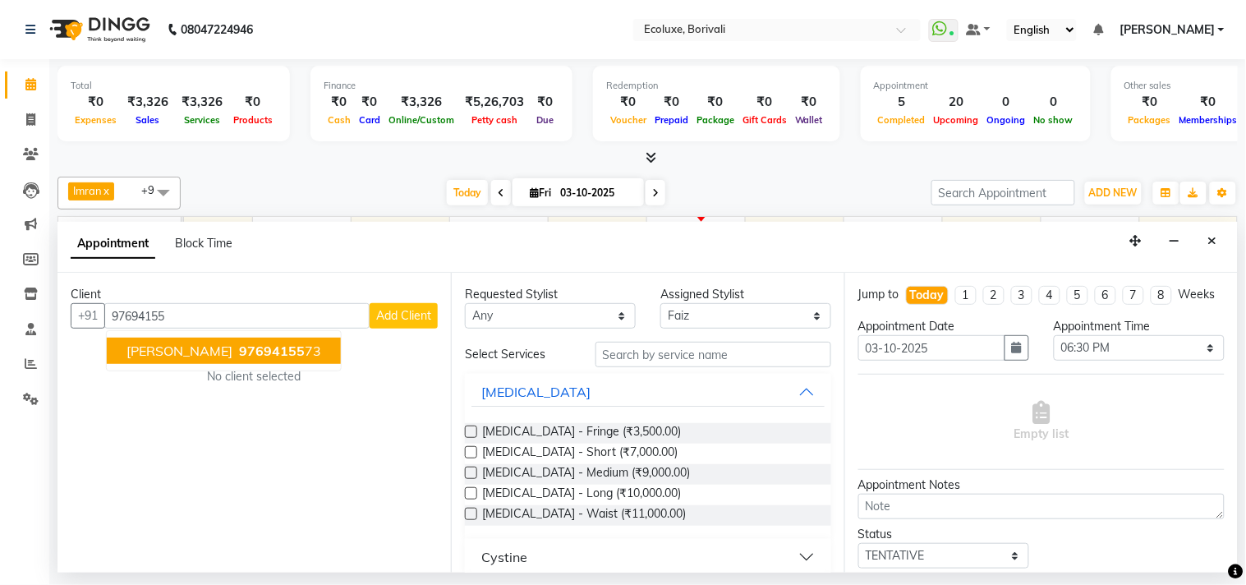
click at [250, 346] on span "97694155" at bounding box center [272, 350] width 66 height 16
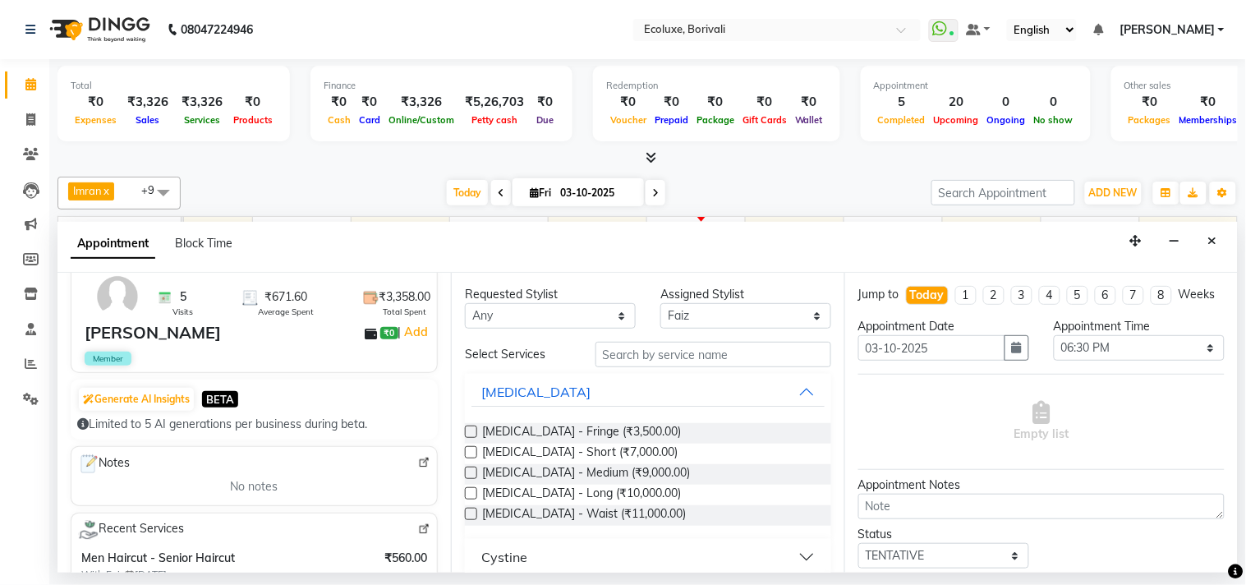
scroll to position [182, 0]
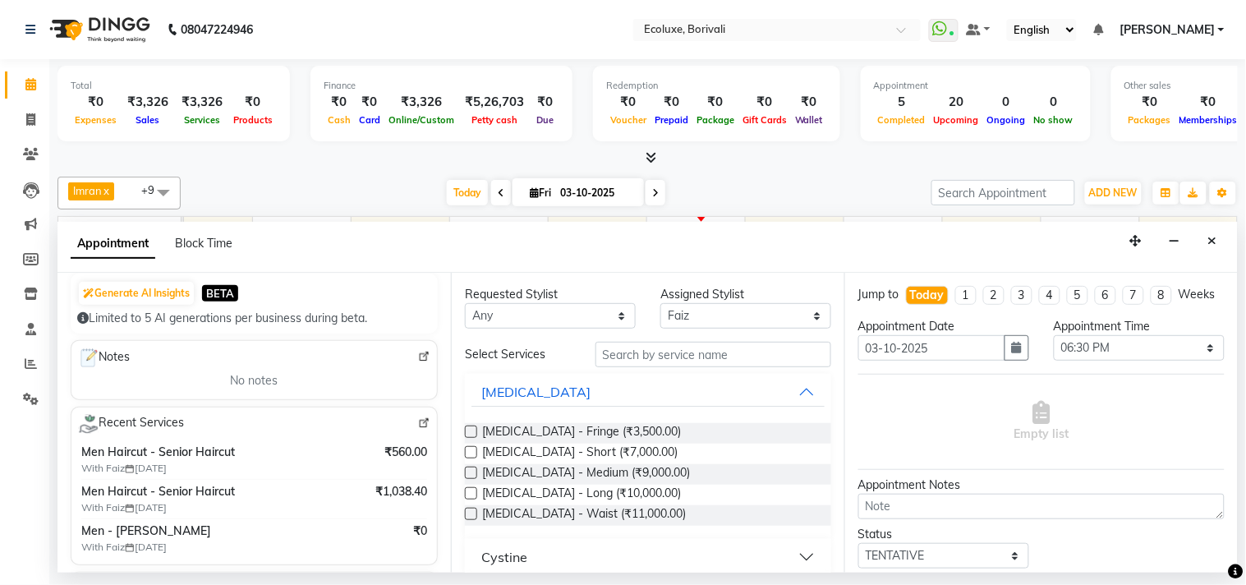
type input "9769415573"
click at [654, 355] on input "text" at bounding box center [713, 354] width 236 height 25
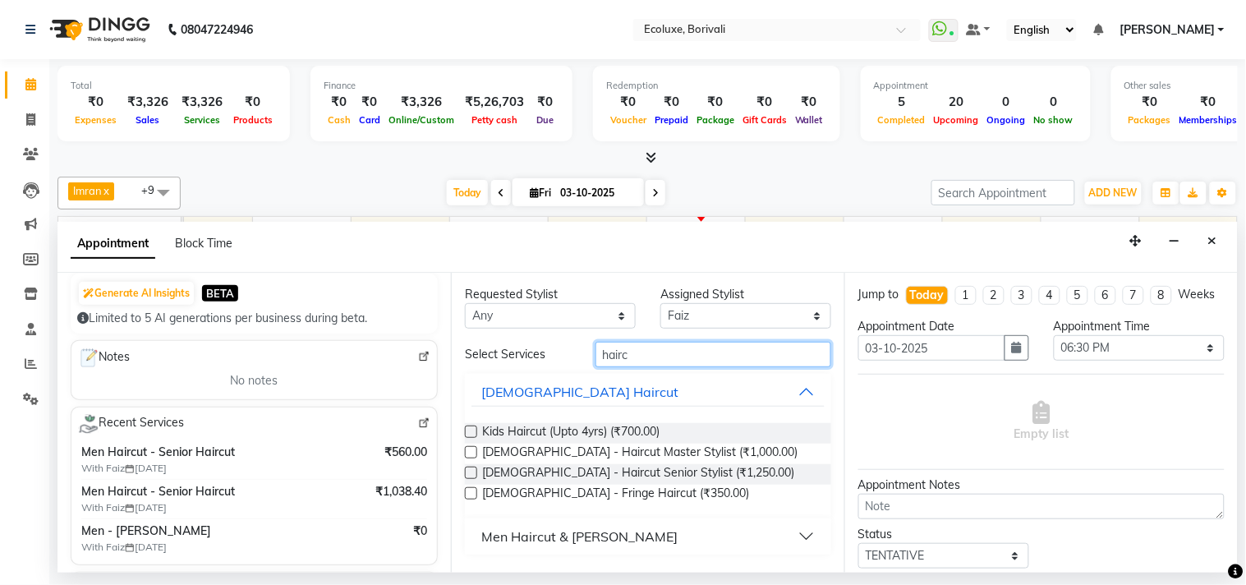
type input "hairc"
click at [573, 530] on div "Men Haircut & [PERSON_NAME]" at bounding box center [579, 536] width 196 height 20
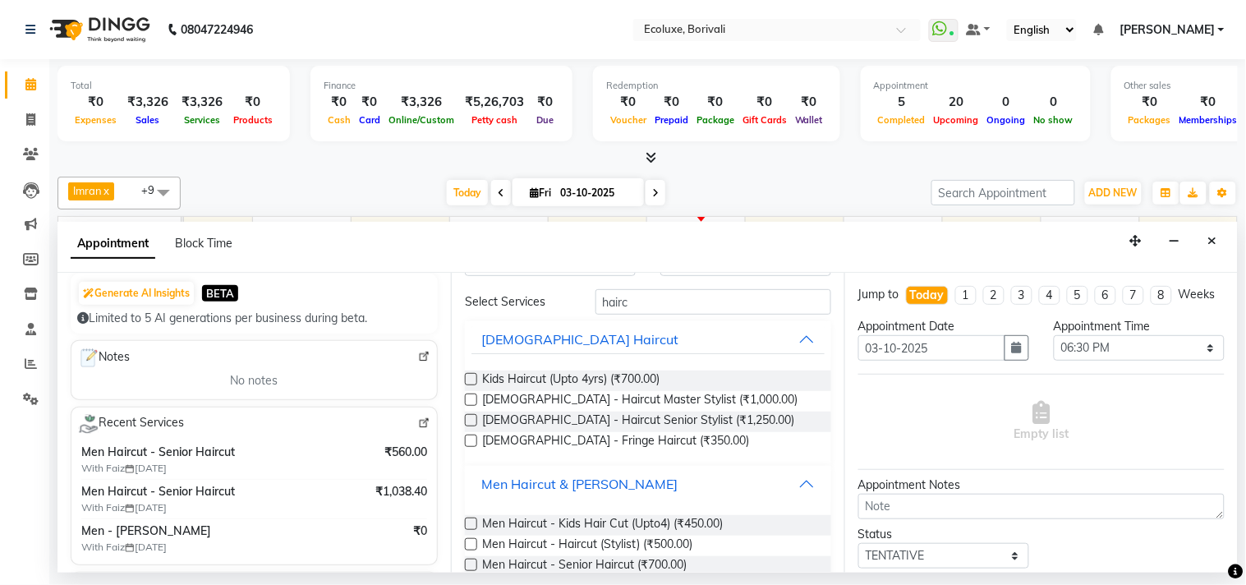
scroll to position [92, 0]
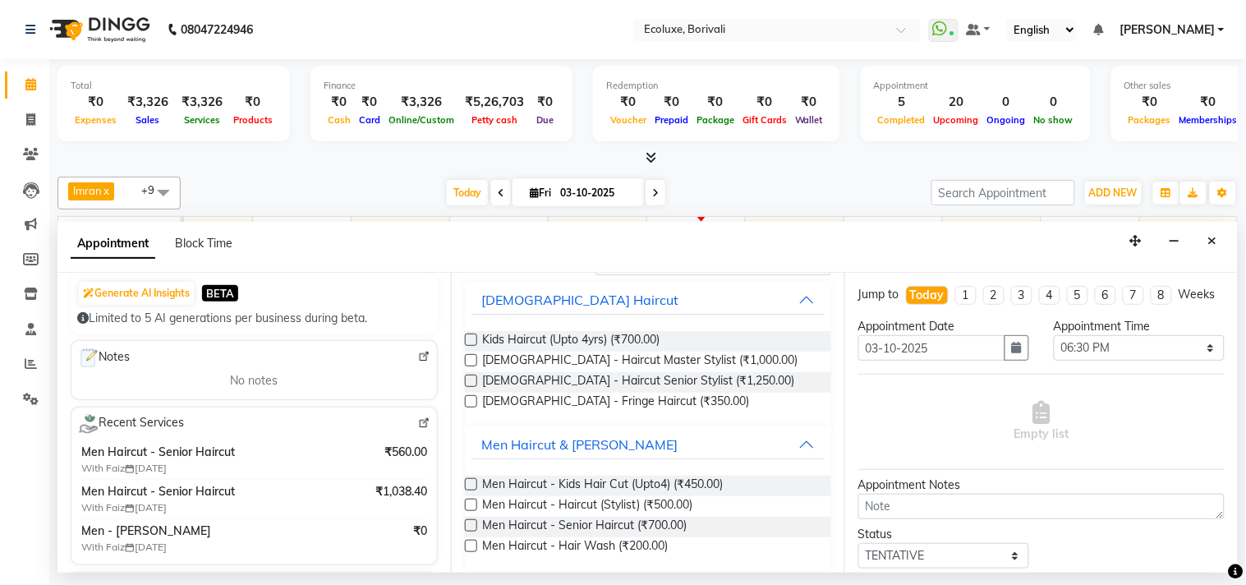
click at [470, 521] on label at bounding box center [471, 525] width 12 height 12
click at [470, 521] on input "checkbox" at bounding box center [470, 526] width 11 height 11
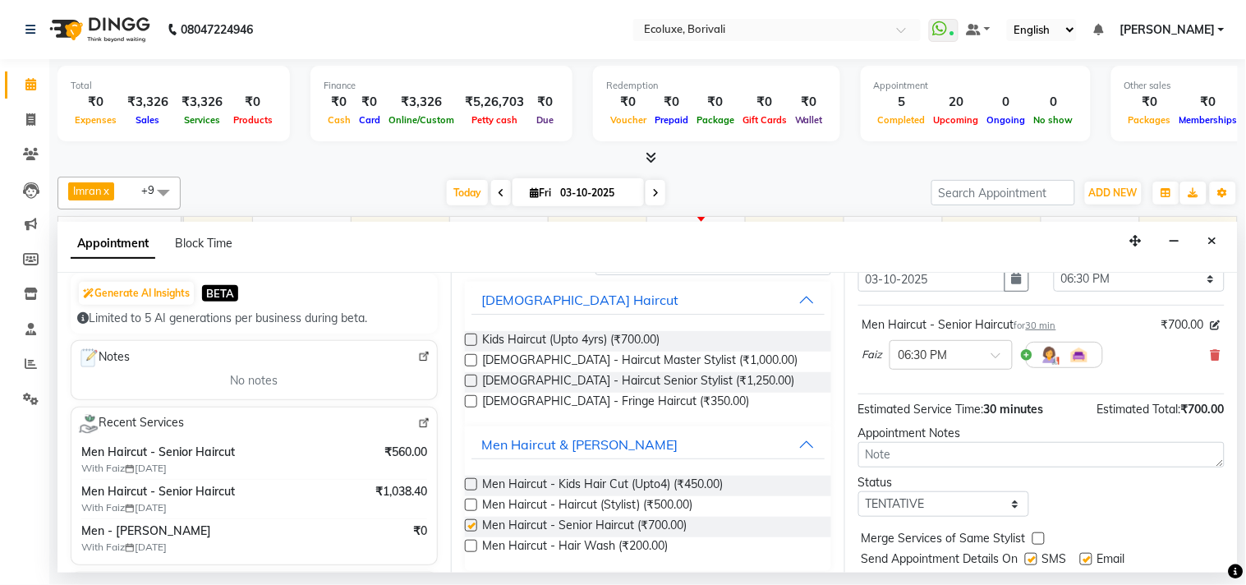
checkbox input "false"
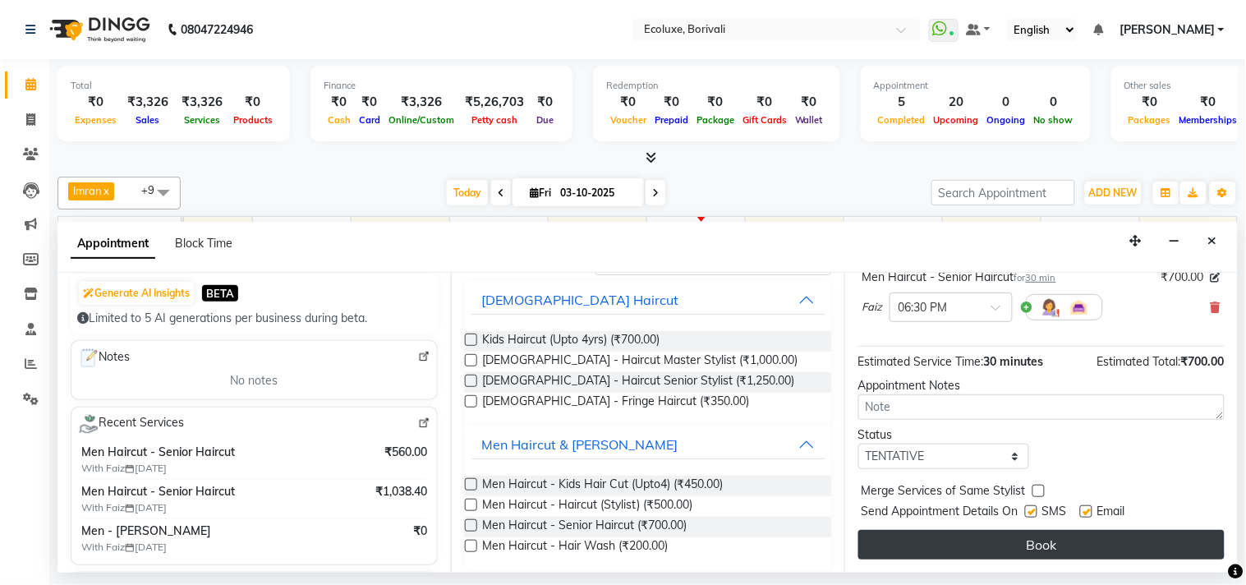
click at [991, 547] on button "Book" at bounding box center [1041, 545] width 366 height 30
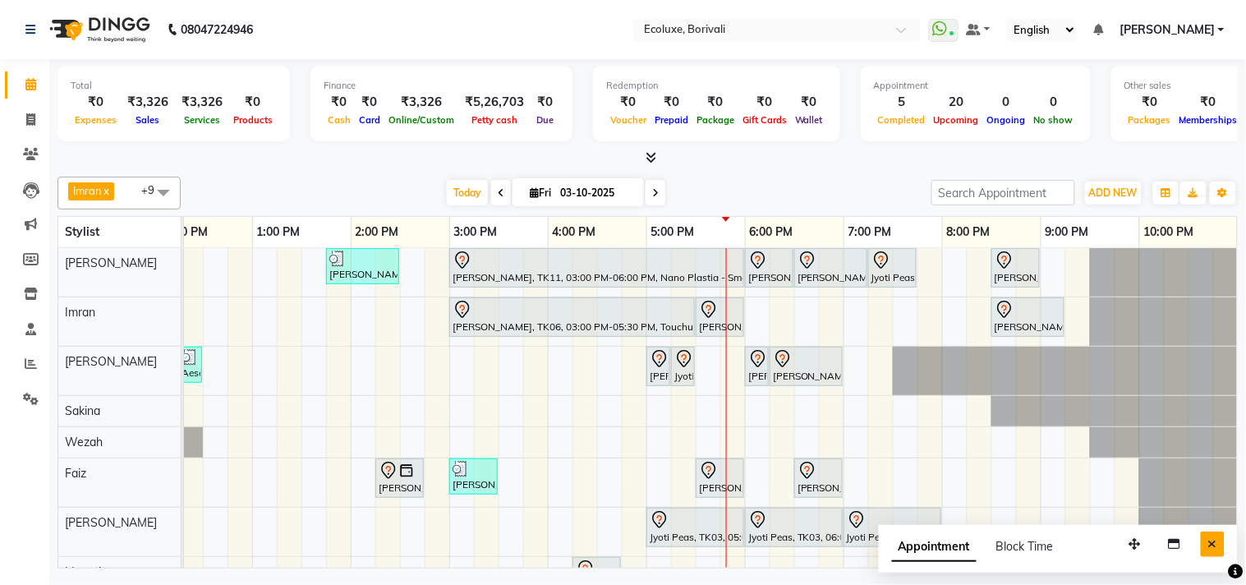
click at [1218, 540] on button "Close" at bounding box center [1212, 543] width 24 height 25
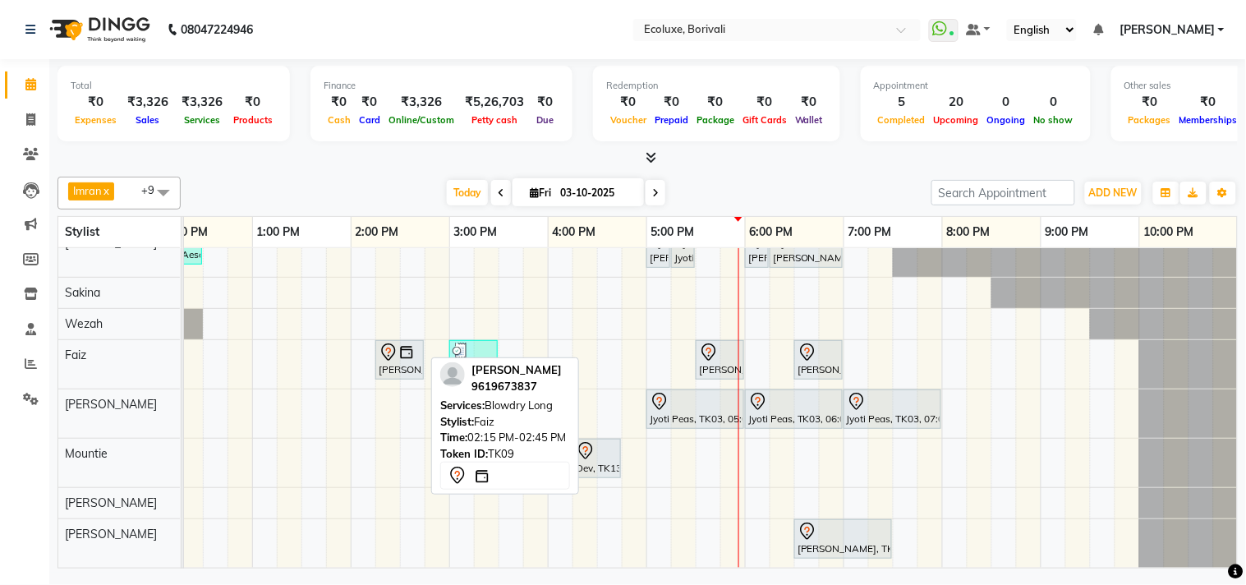
click at [414, 346] on div at bounding box center [400, 352] width 42 height 20
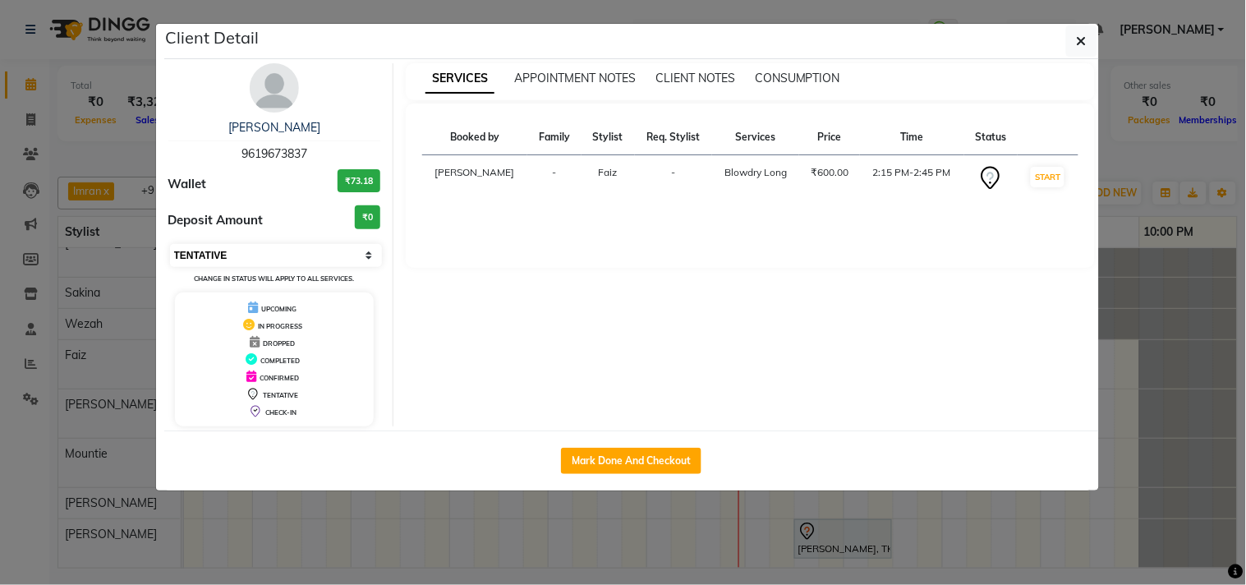
drag, startPoint x: 223, startPoint y: 255, endPoint x: 223, endPoint y: 265, distance: 9.9
click at [223, 255] on select "Select IN SERVICE CONFIRMED TENTATIVE CHECK IN MARK DONE DROPPED UPCOMING" at bounding box center [276, 255] width 213 height 23
select select "2"
click at [170, 244] on select "Select IN SERVICE CONFIRMED TENTATIVE CHECK IN MARK DONE DROPPED UPCOMING" at bounding box center [276, 255] width 213 height 23
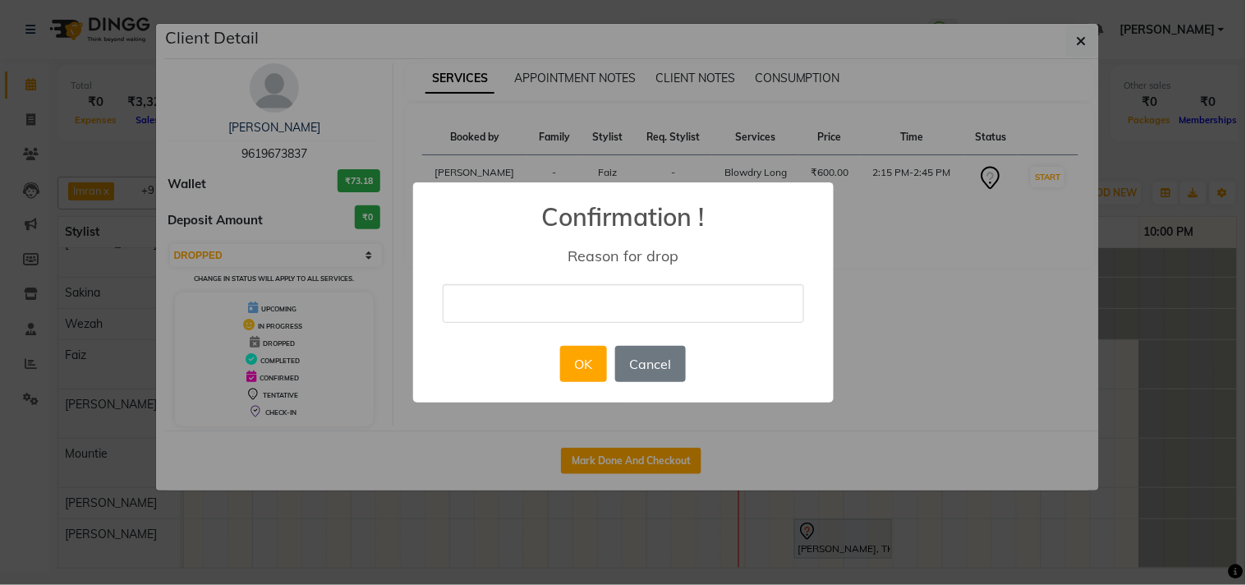
drag, startPoint x: 542, startPoint y: 314, endPoint x: 542, endPoint y: 323, distance: 9.0
click at [542, 314] on input "text" at bounding box center [623, 303] width 361 height 39
type input "didnt come"
click at [560, 366] on button "OK" at bounding box center [583, 364] width 47 height 36
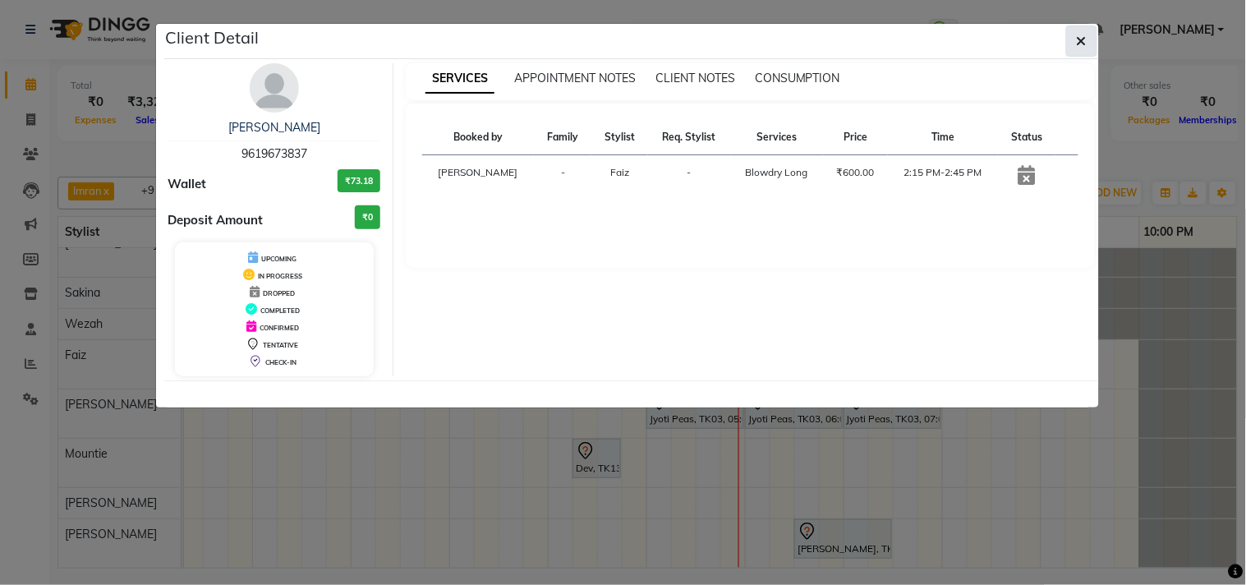
click at [1081, 34] on icon "button" at bounding box center [1081, 40] width 10 height 13
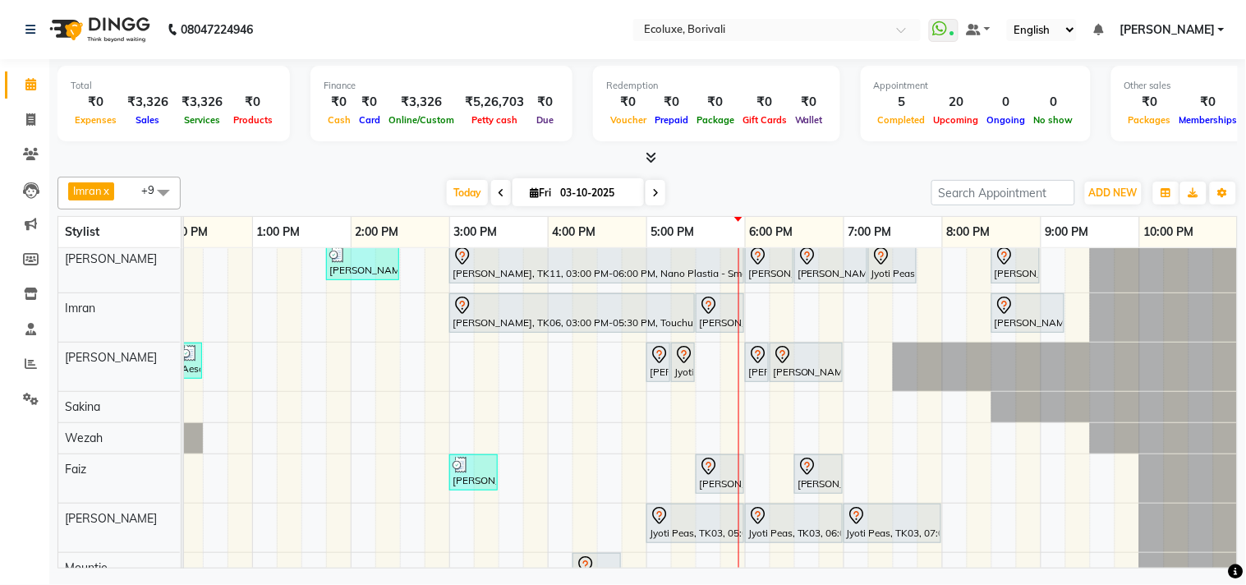
scroll to position [0, 0]
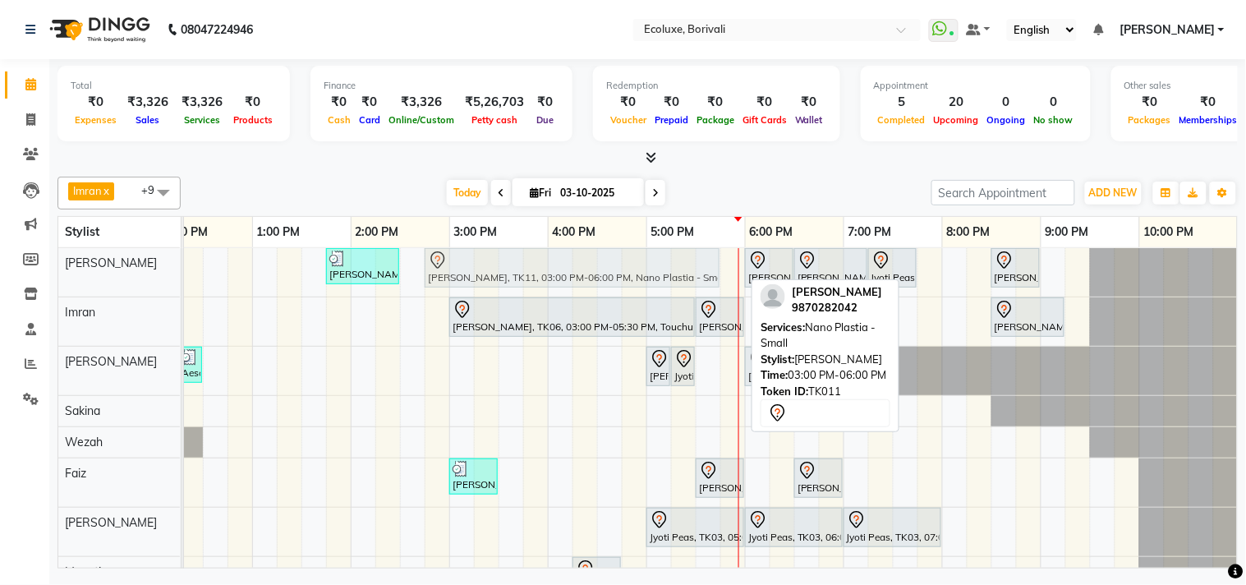
drag, startPoint x: 564, startPoint y: 269, endPoint x: 555, endPoint y: 269, distance: 9.0
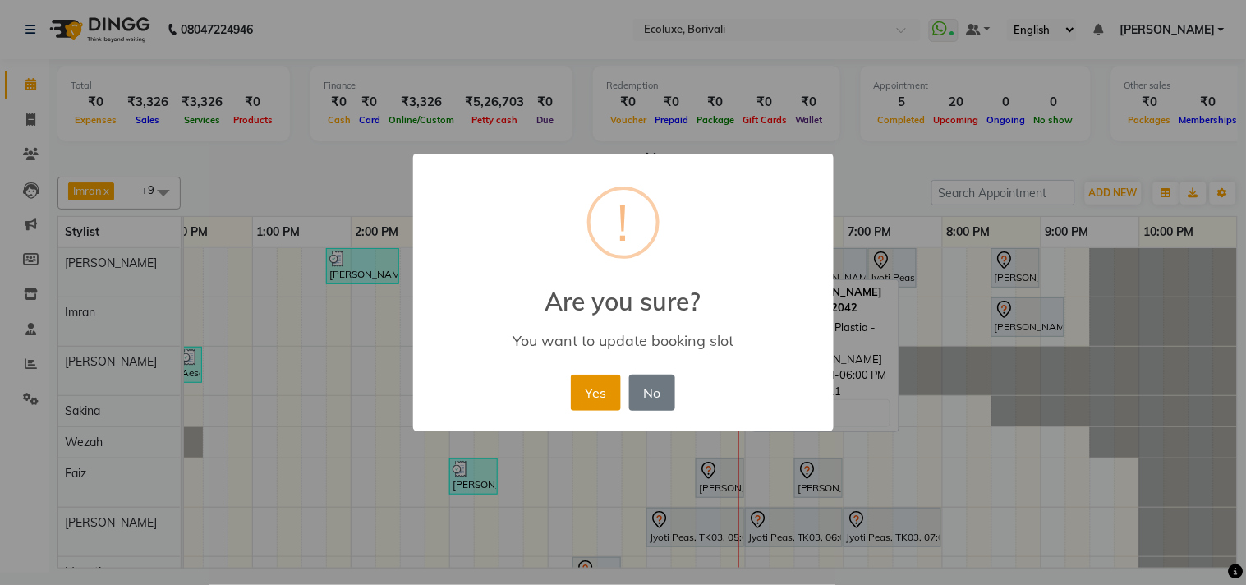
click at [608, 388] on button "Yes" at bounding box center [596, 392] width 50 height 36
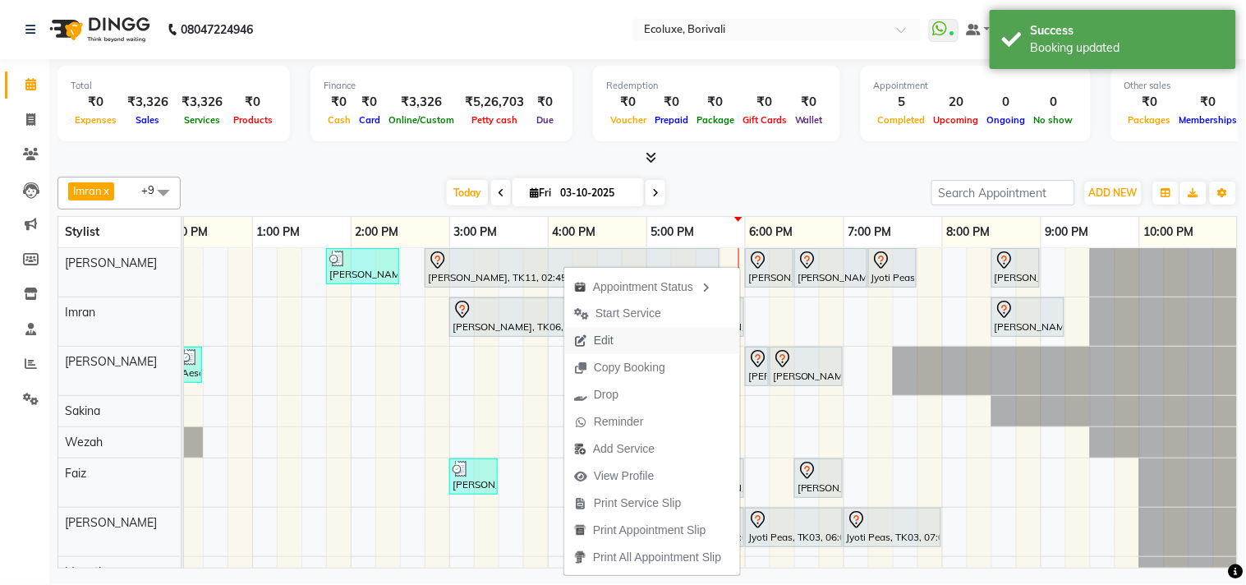
click at [613, 335] on span "Edit" at bounding box center [593, 340] width 59 height 27
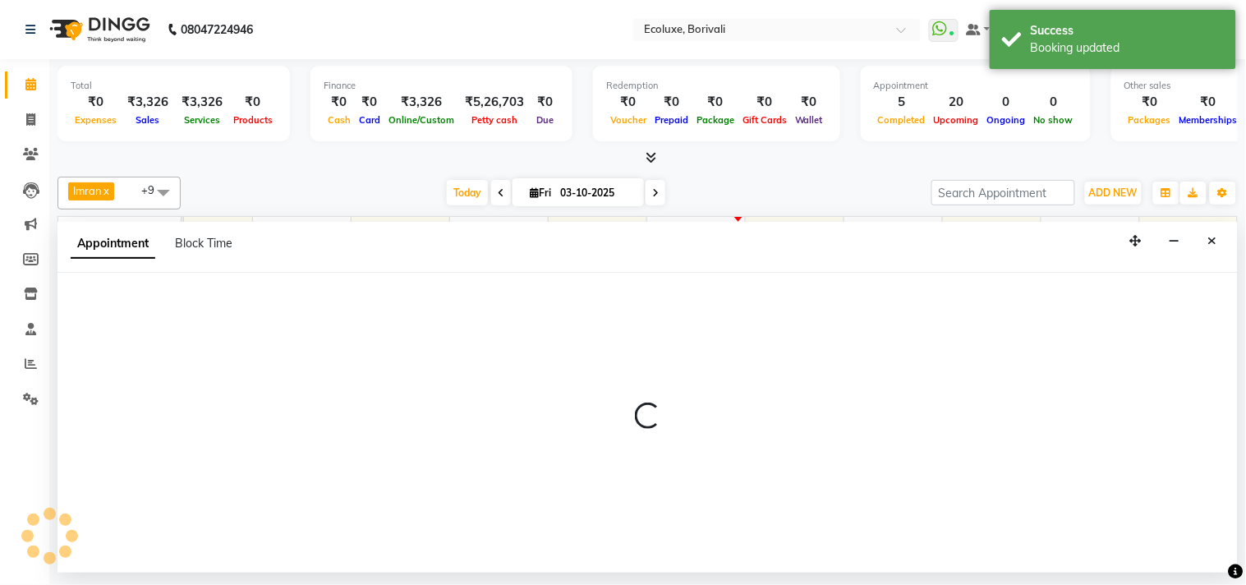
select select "tentative"
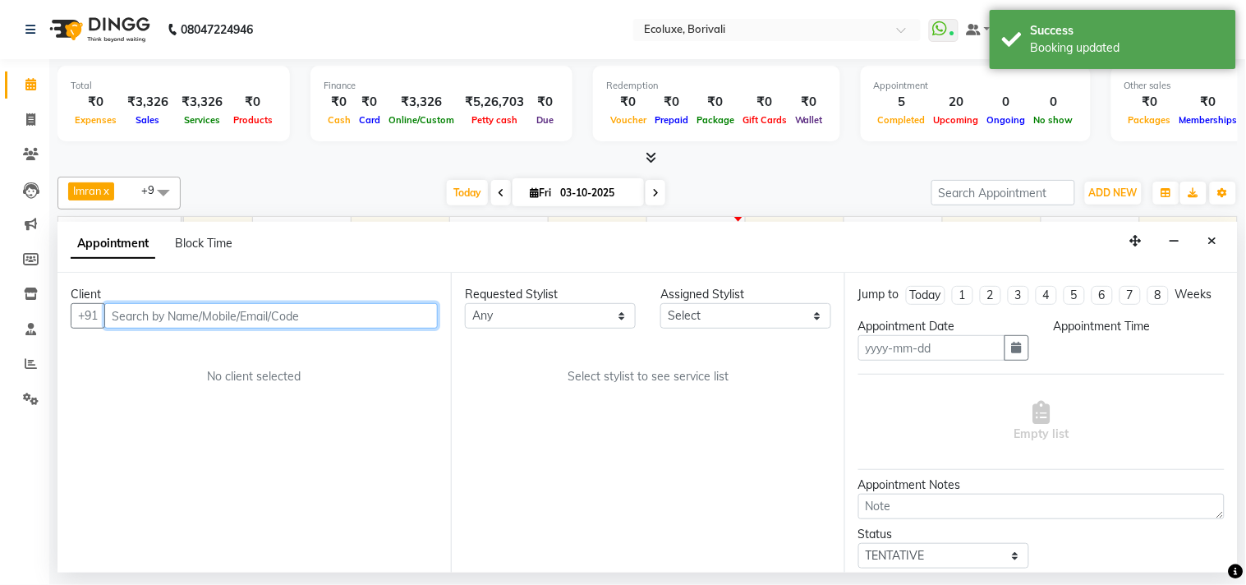
type input "03-10-2025"
select select "35738"
select select "885"
select select "2487"
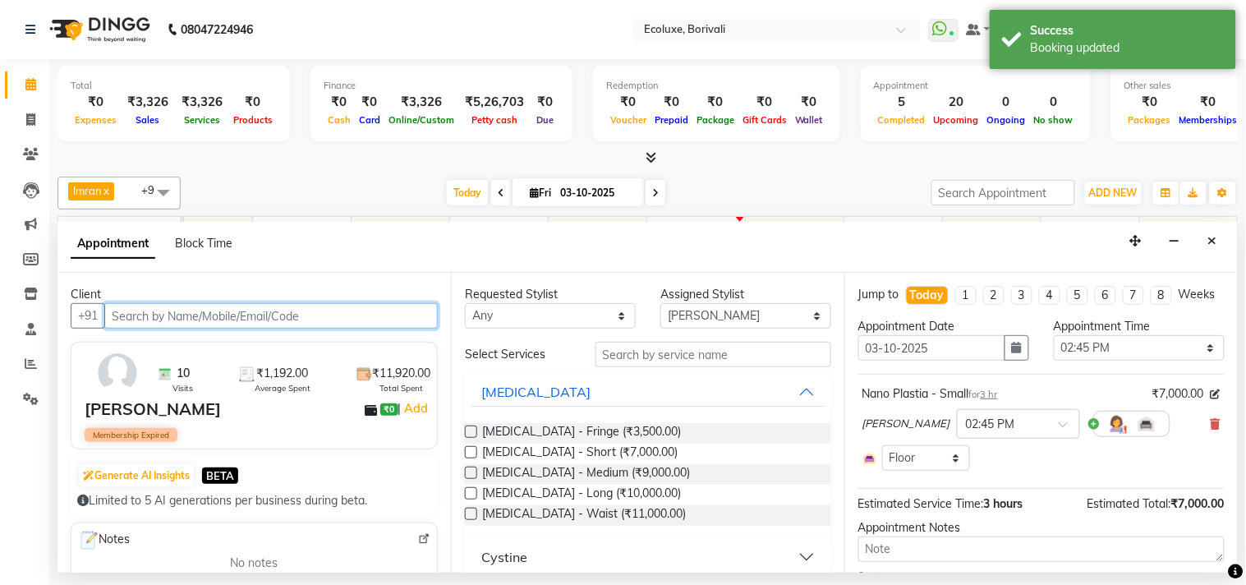
click at [382, 321] on input "text" at bounding box center [270, 315] width 333 height 25
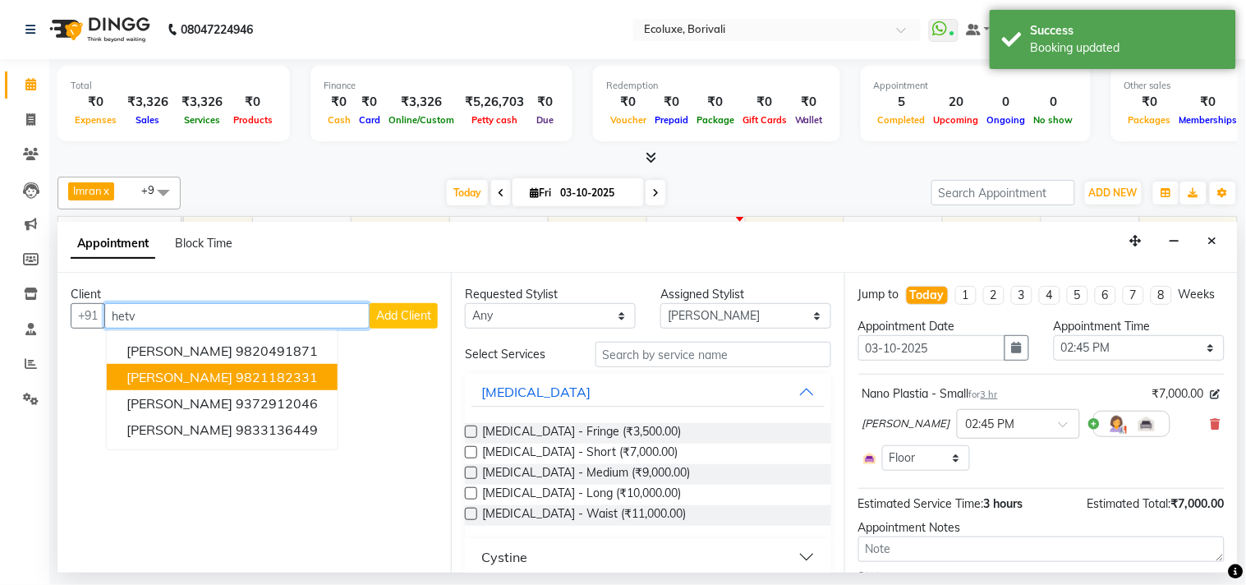
click at [268, 375] on ngb-highlight "9821182331" at bounding box center [277, 377] width 82 height 16
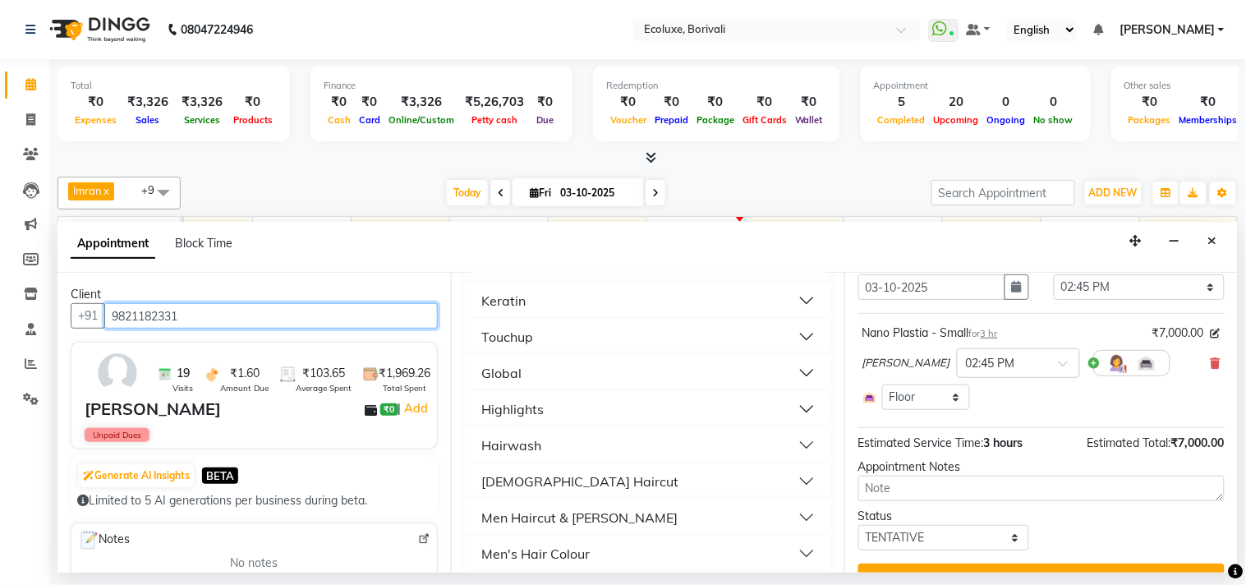
scroll to position [109, 0]
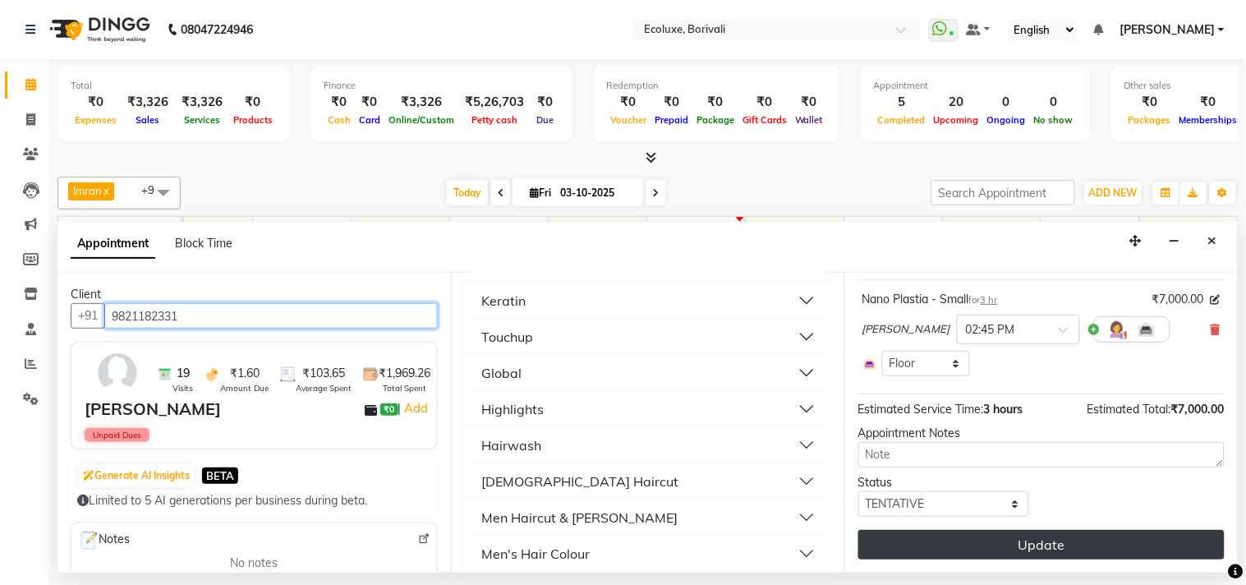
type input "9821182331"
click at [1084, 543] on button "Update" at bounding box center [1041, 545] width 366 height 30
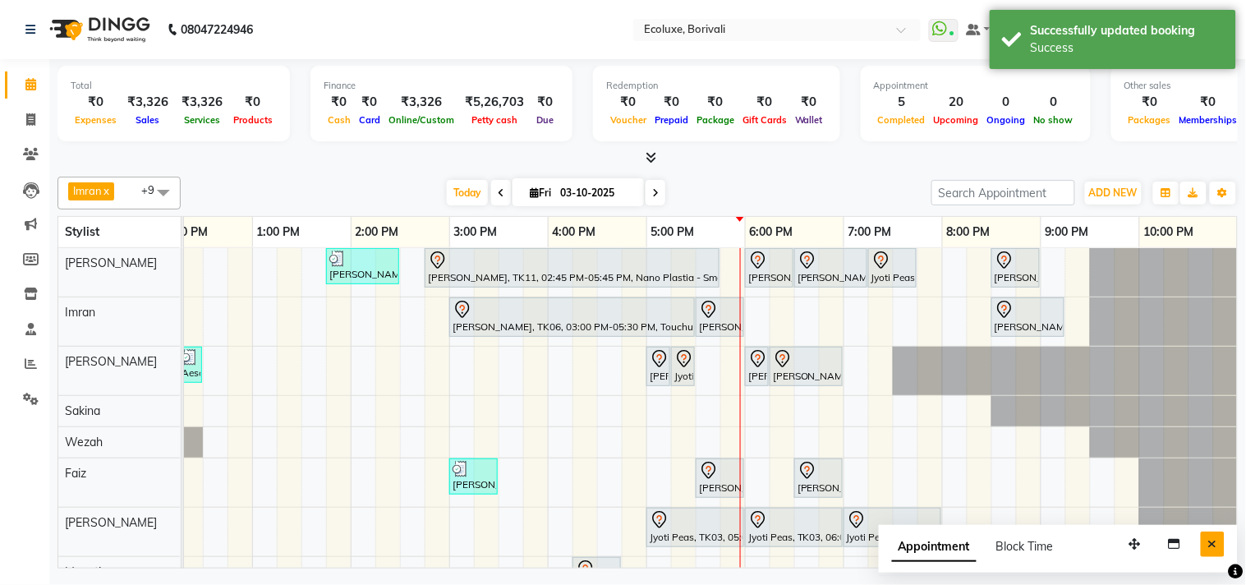
click at [1224, 535] on button "Close" at bounding box center [1212, 543] width 24 height 25
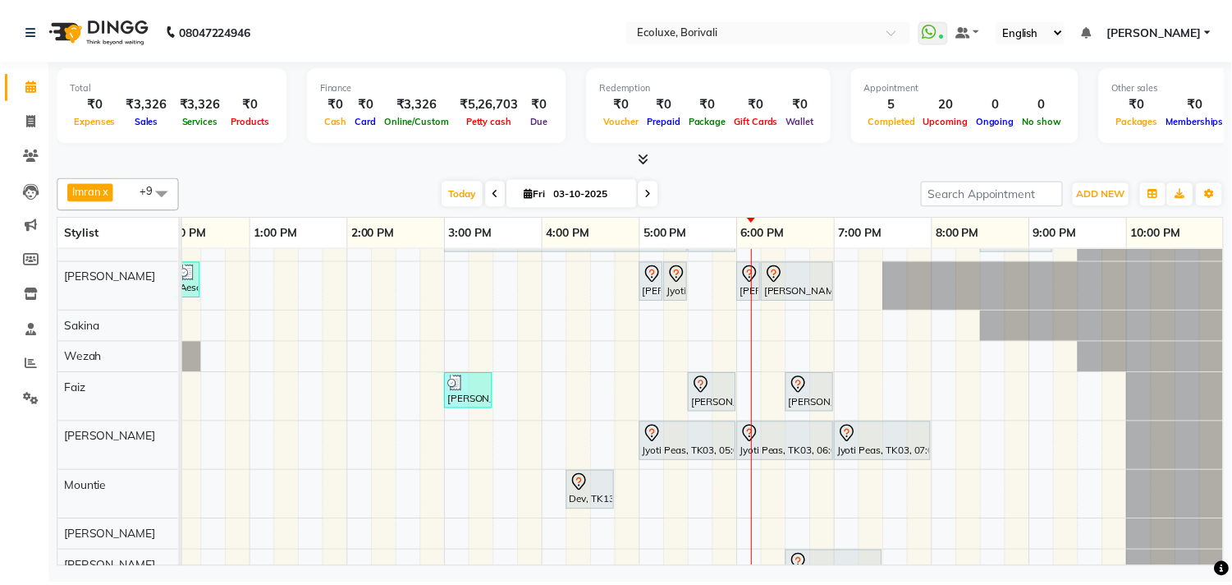
scroll to position [132, 0]
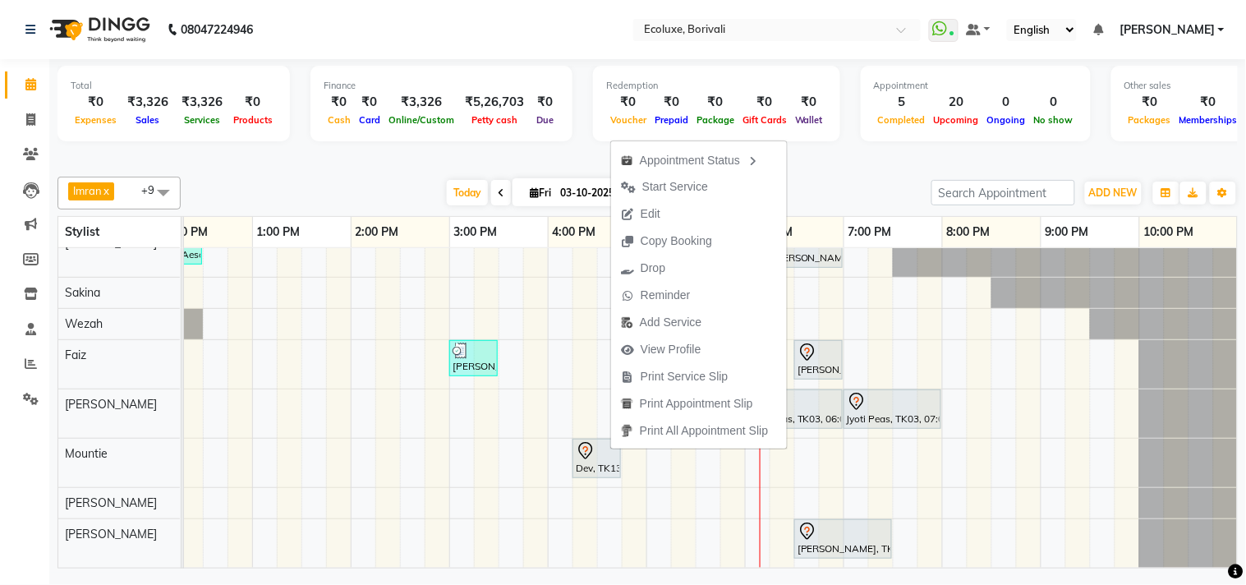
click at [362, 164] on div at bounding box center [647, 157] width 1180 height 17
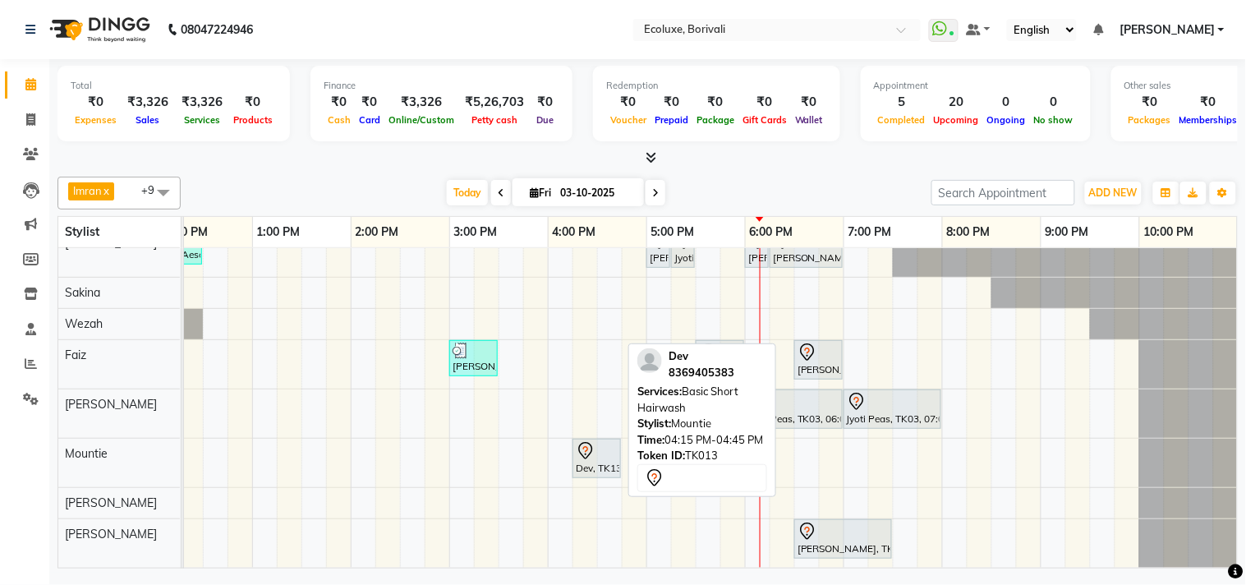
click at [594, 441] on icon at bounding box center [586, 451] width 20 height 20
select select "7"
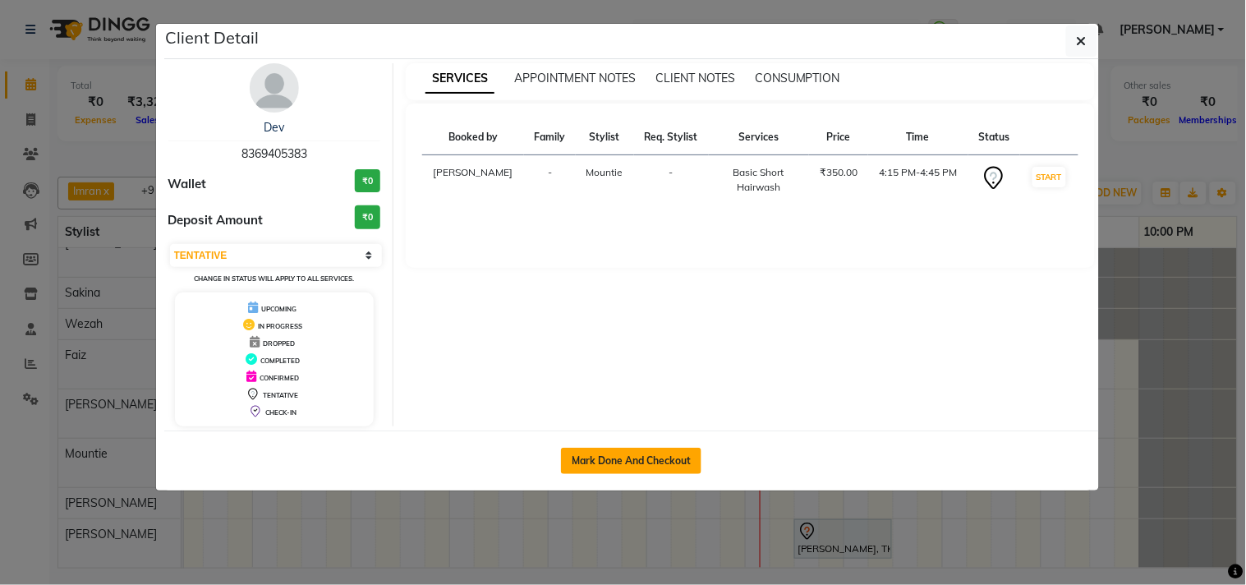
click at [660, 458] on button "Mark Done And Checkout" at bounding box center [631, 461] width 140 height 26
select select "5386"
select select "service"
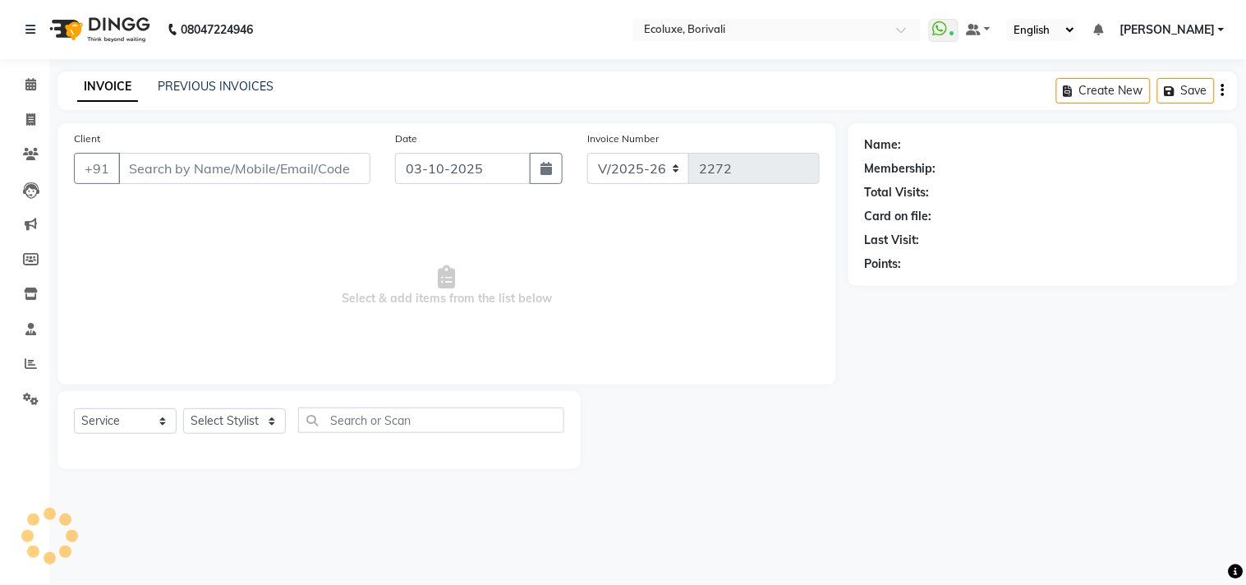
select select "3"
type input "8369405383"
select select "90572"
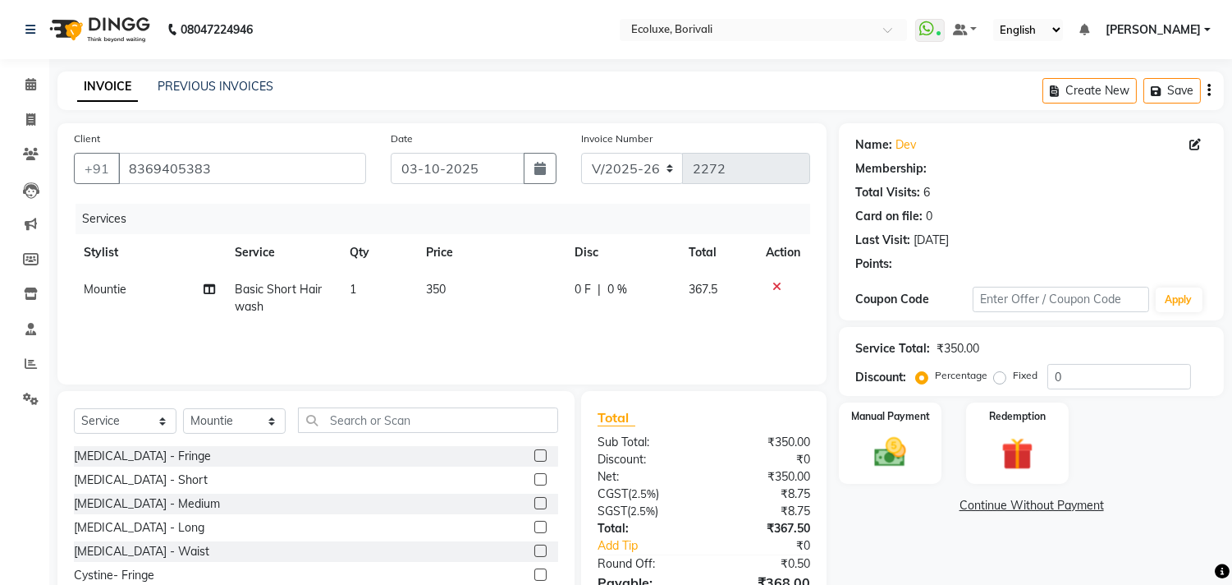
type input "20"
select select "1: Object"
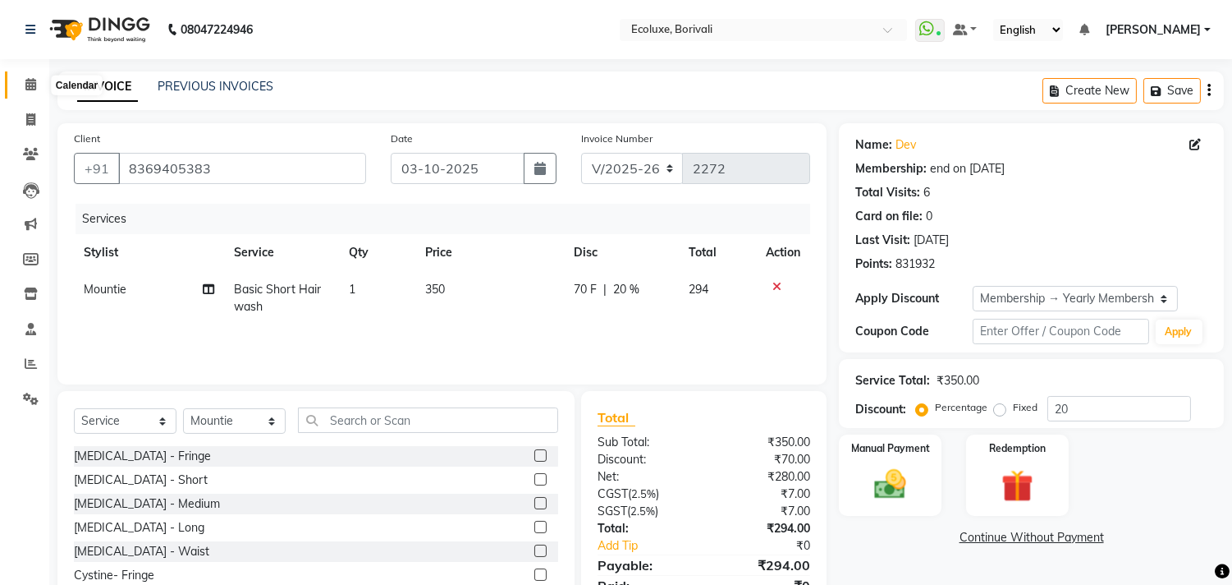
click at [22, 82] on span at bounding box center [30, 85] width 29 height 19
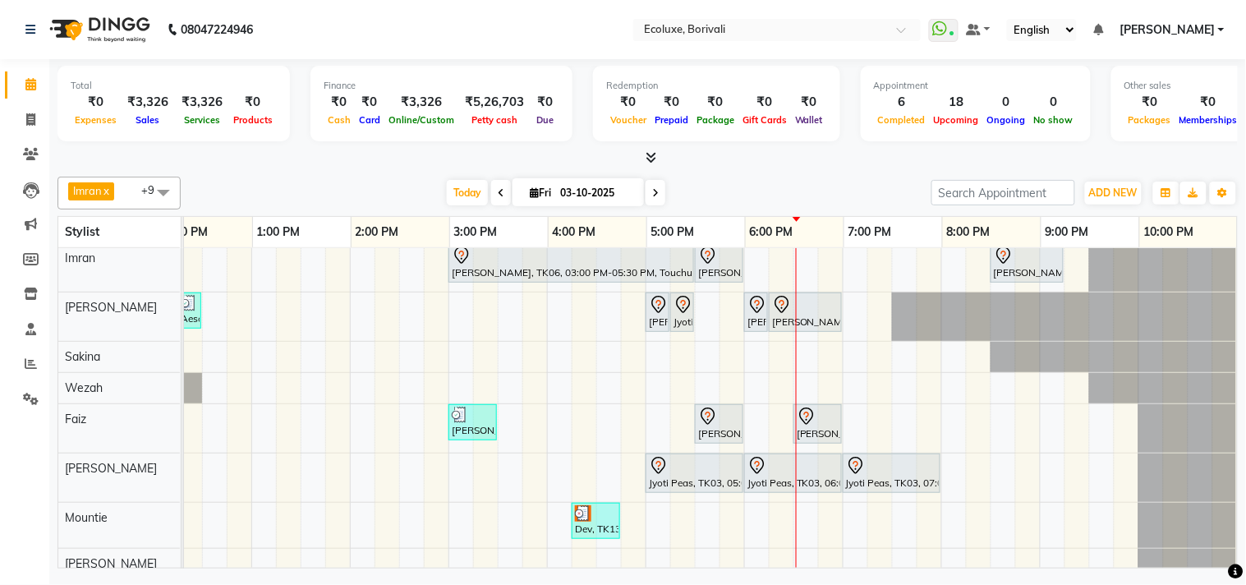
scroll to position [129, 0]
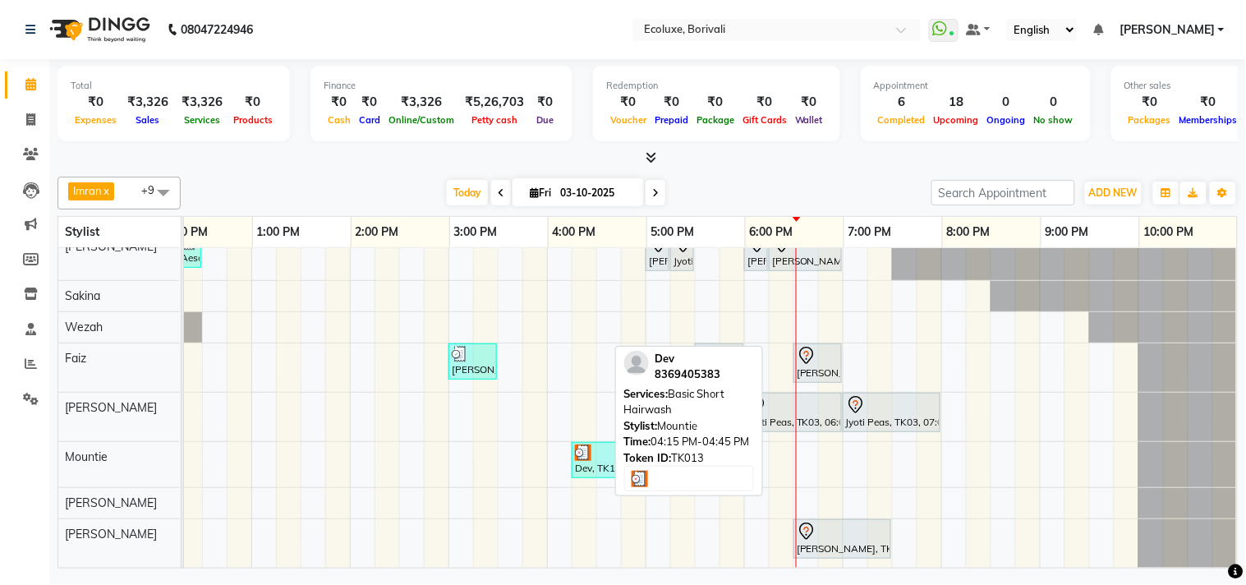
click at [590, 449] on div "Dev, TK13, 04:15 PM-04:45 PM, Basic Short Hairwash" at bounding box center [595, 459] width 45 height 31
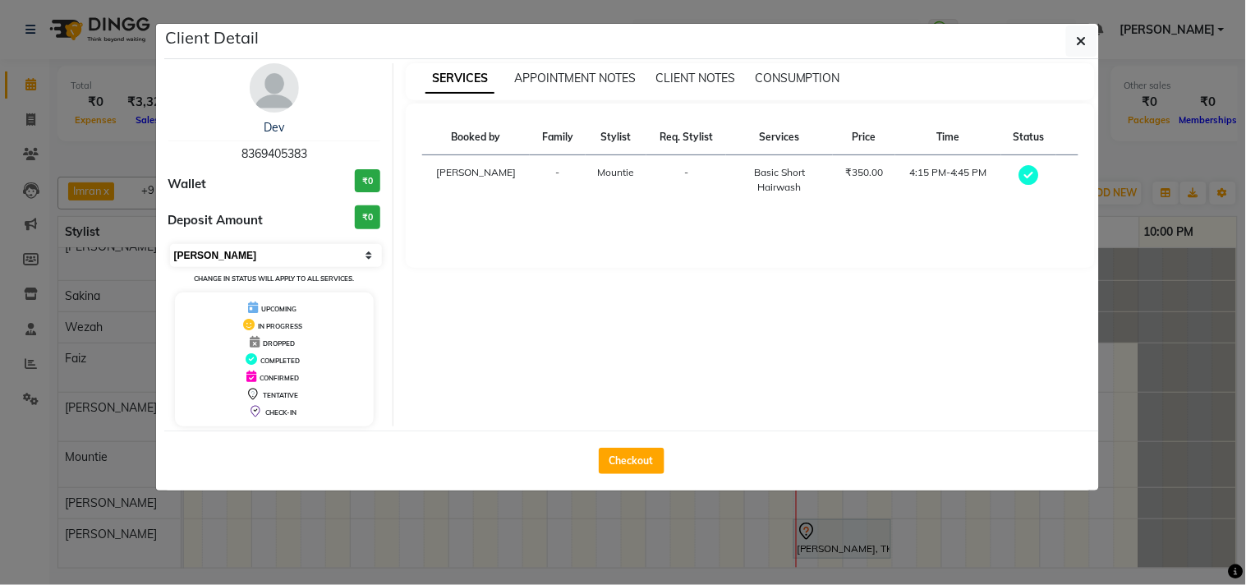
click at [244, 255] on select "Select MARK DONE UPCOMING" at bounding box center [276, 255] width 213 height 23
click at [170, 244] on select "Select MARK DONE UPCOMING" at bounding box center [276, 255] width 213 height 23
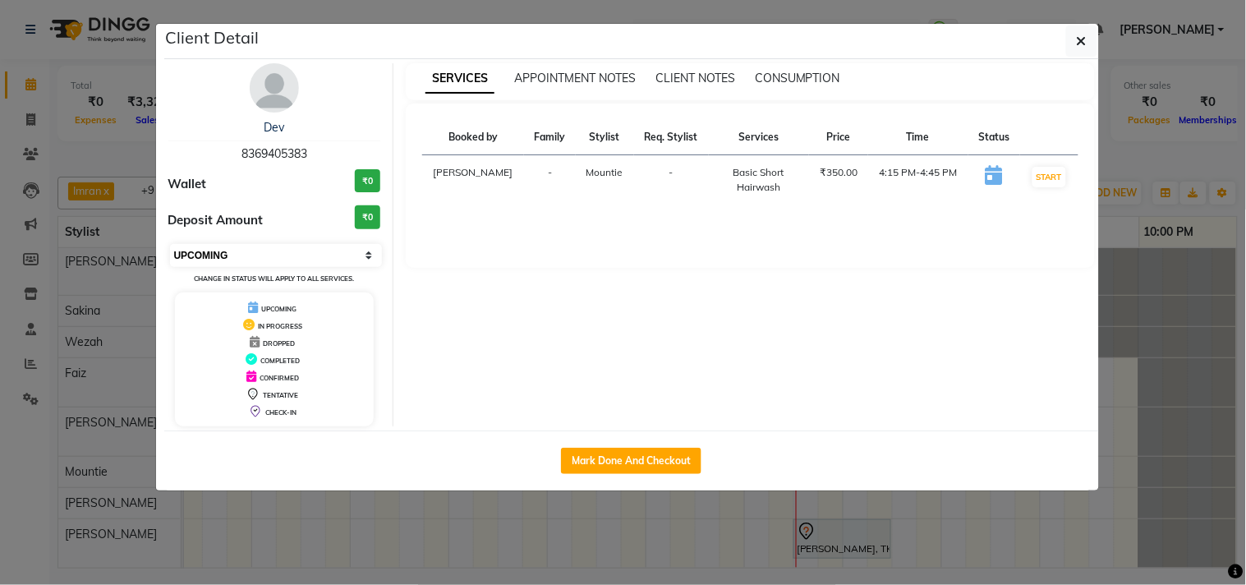
click at [275, 251] on select "Select IN SERVICE CONFIRMED TENTATIVE CHECK IN MARK DONE DROPPED UPCOMING" at bounding box center [276, 255] width 213 height 23
select select "2"
click at [170, 244] on select "Select IN SERVICE CONFIRMED TENTATIVE CHECK IN MARK DONE DROPPED UPCOMING" at bounding box center [276, 255] width 213 height 23
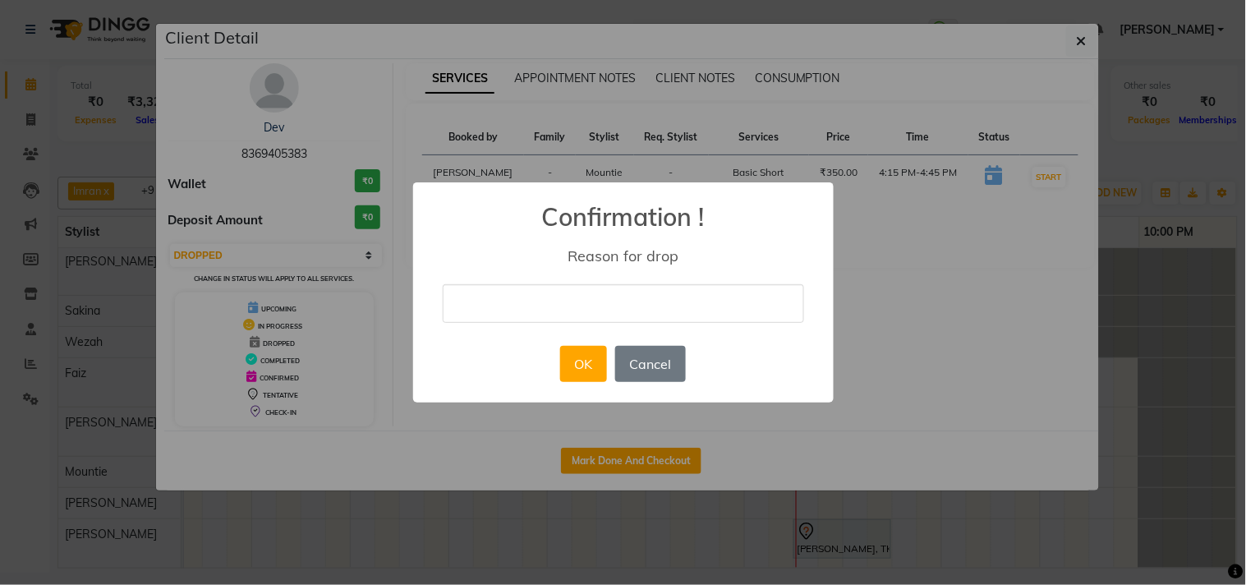
click at [539, 309] on input "text" at bounding box center [623, 303] width 361 height 39
type input "Demo"
click at [589, 351] on button "OK" at bounding box center [583, 364] width 47 height 36
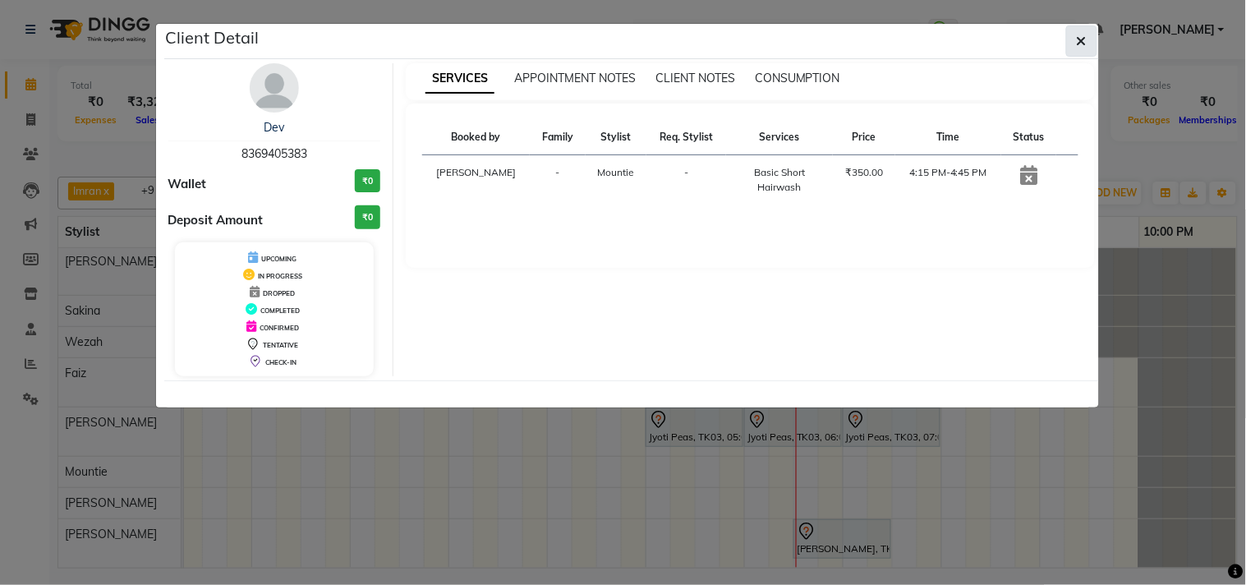
click at [1089, 49] on button "button" at bounding box center [1081, 40] width 31 height 31
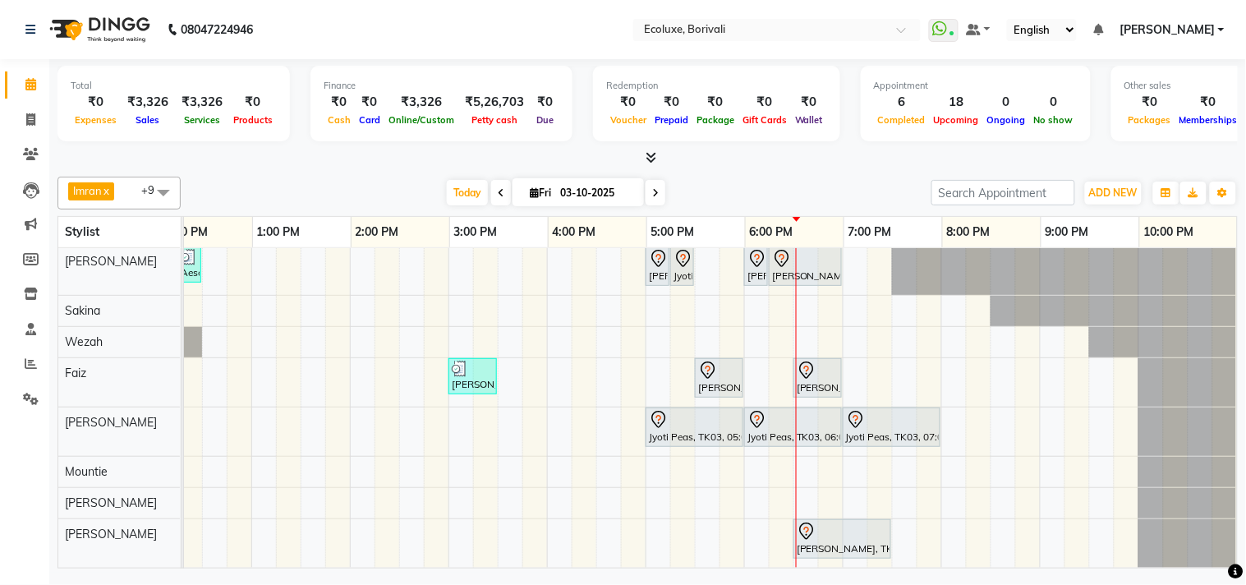
scroll to position [0, 0]
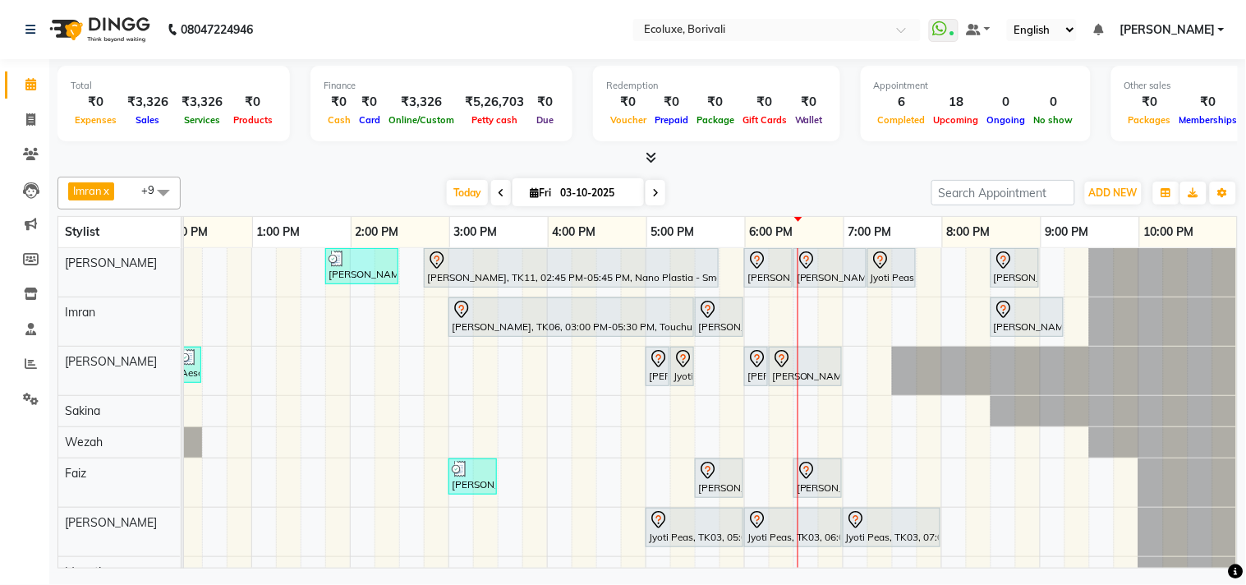
click at [363, 187] on div "[DATE] [DATE]" at bounding box center [556, 193] width 734 height 25
click at [29, 292] on icon at bounding box center [31, 293] width 14 height 12
select select
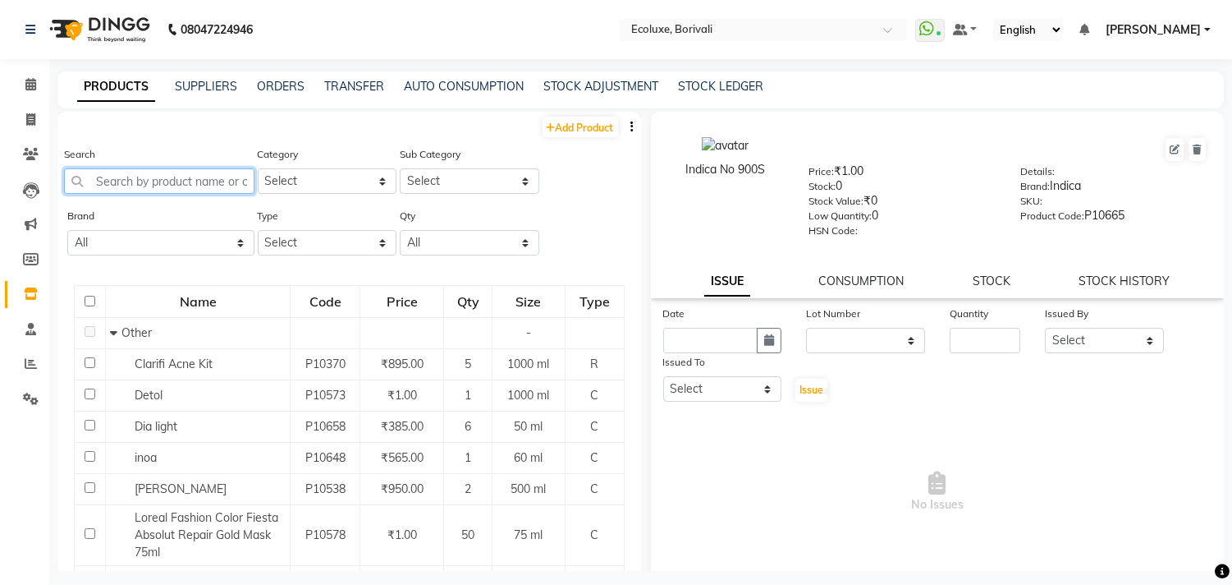
click at [191, 185] on input "text" at bounding box center [159, 180] width 190 height 25
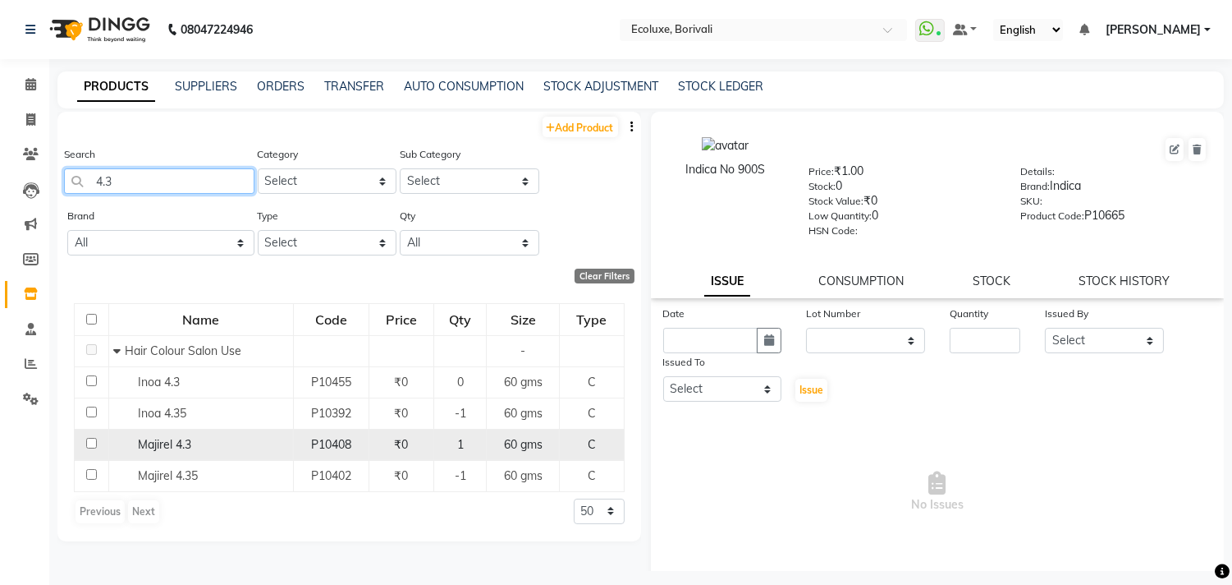
type input "4.3"
click at [282, 445] on div "Majirel 4.3" at bounding box center [201, 444] width 176 height 17
select select
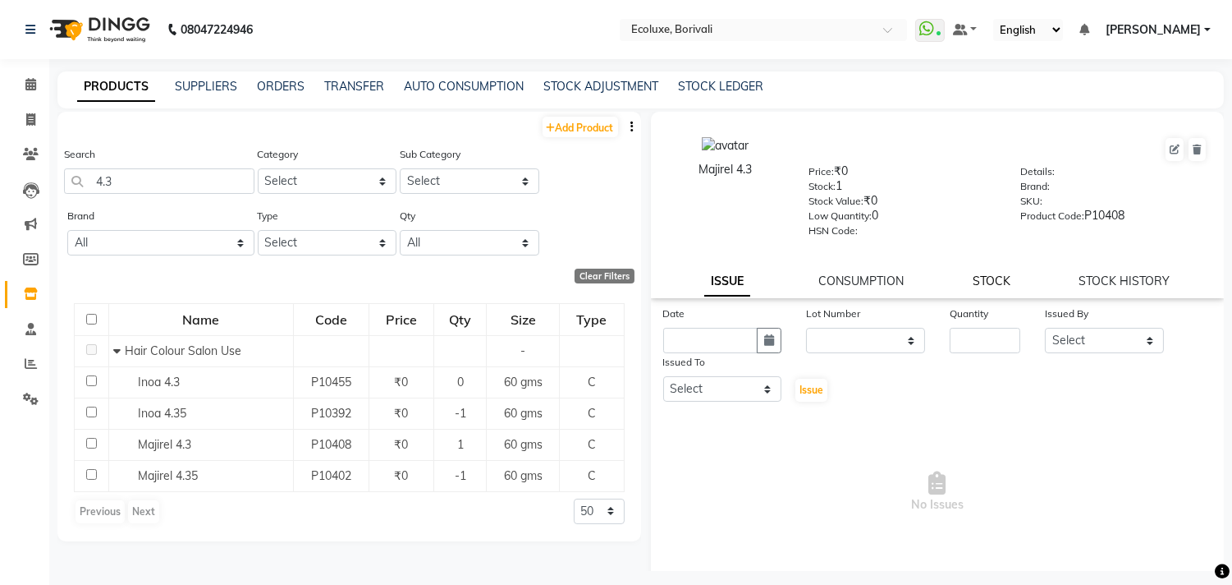
click at [997, 278] on link "STOCK" at bounding box center [992, 280] width 38 height 15
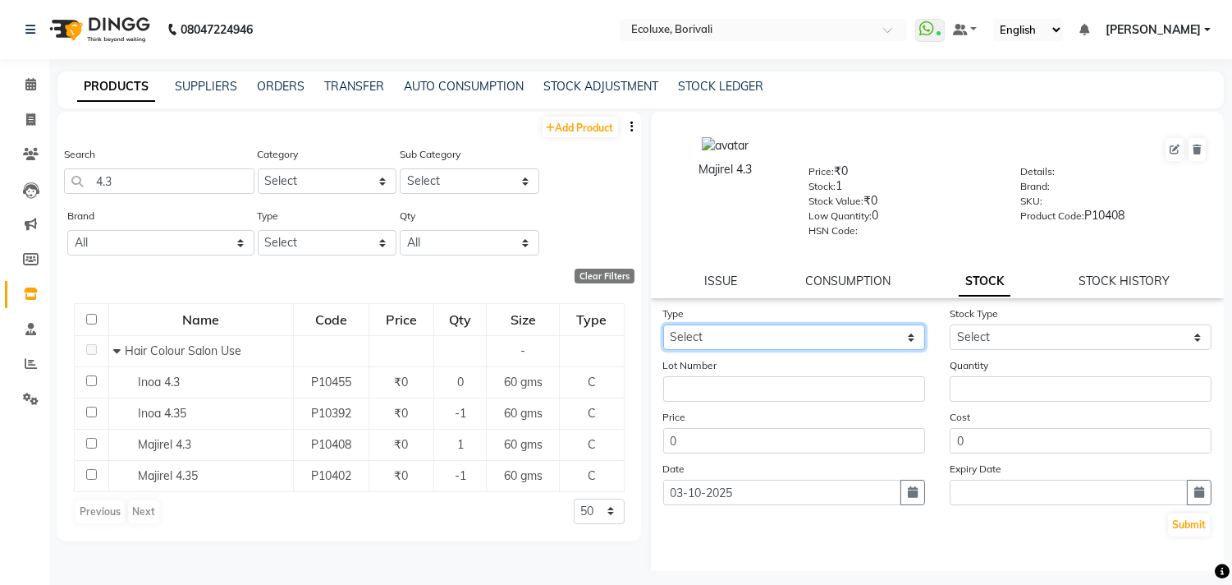
click at [751, 331] on select "Select In Out" at bounding box center [794, 336] width 262 height 25
select select "out"
click at [663, 325] on select "Select In Out" at bounding box center [794, 336] width 262 height 25
select select
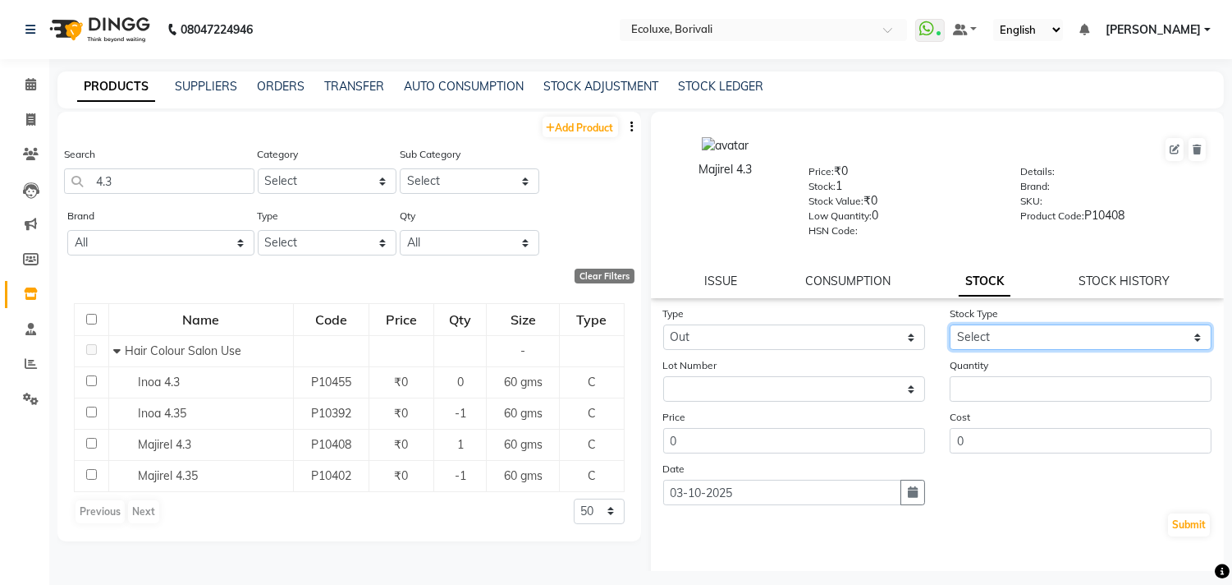
click at [994, 341] on select "Select Internal Use Damaged Expired Adjustment Return Other" at bounding box center [1081, 336] width 262 height 25
select select "internal use"
click at [950, 325] on select "Select Internal Use Damaged Expired Adjustment Return Other" at bounding box center [1081, 336] width 262 height 25
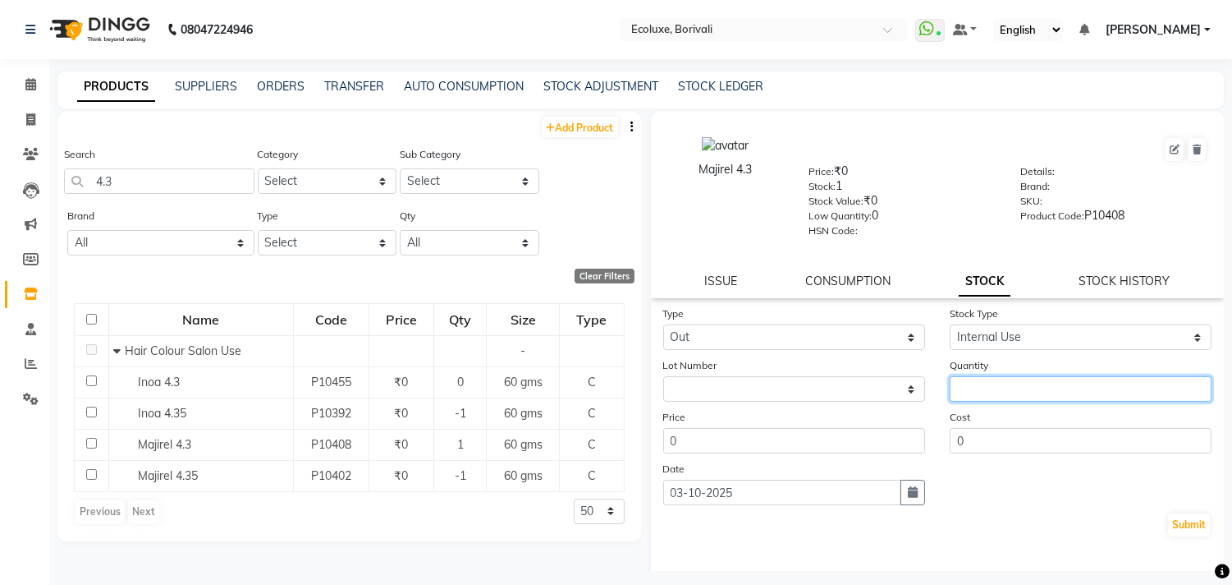
click at [996, 384] on input "number" at bounding box center [1081, 388] width 262 height 25
type input "1"
click at [1168, 520] on button "Submit" at bounding box center [1189, 524] width 42 height 23
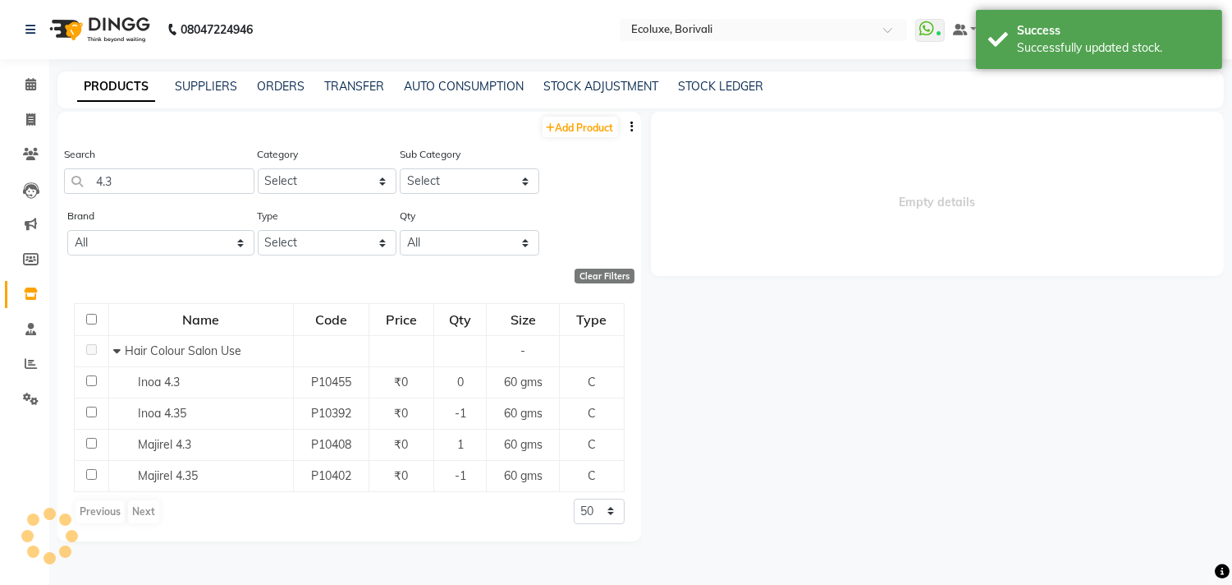
select select
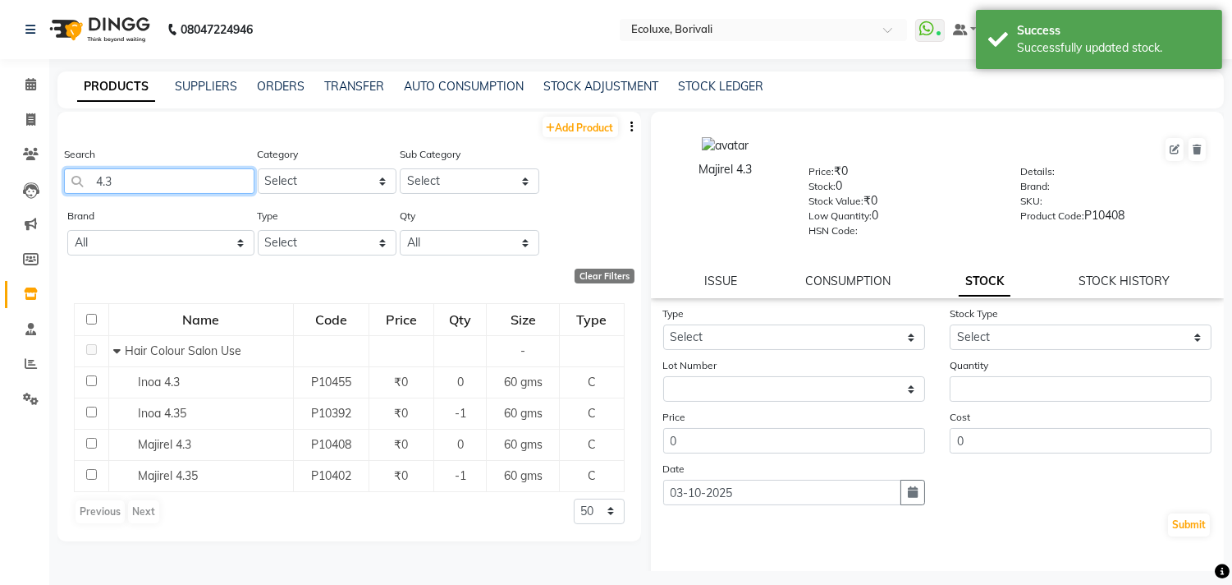
click at [152, 175] on input "4.3" at bounding box center [159, 180] width 190 height 25
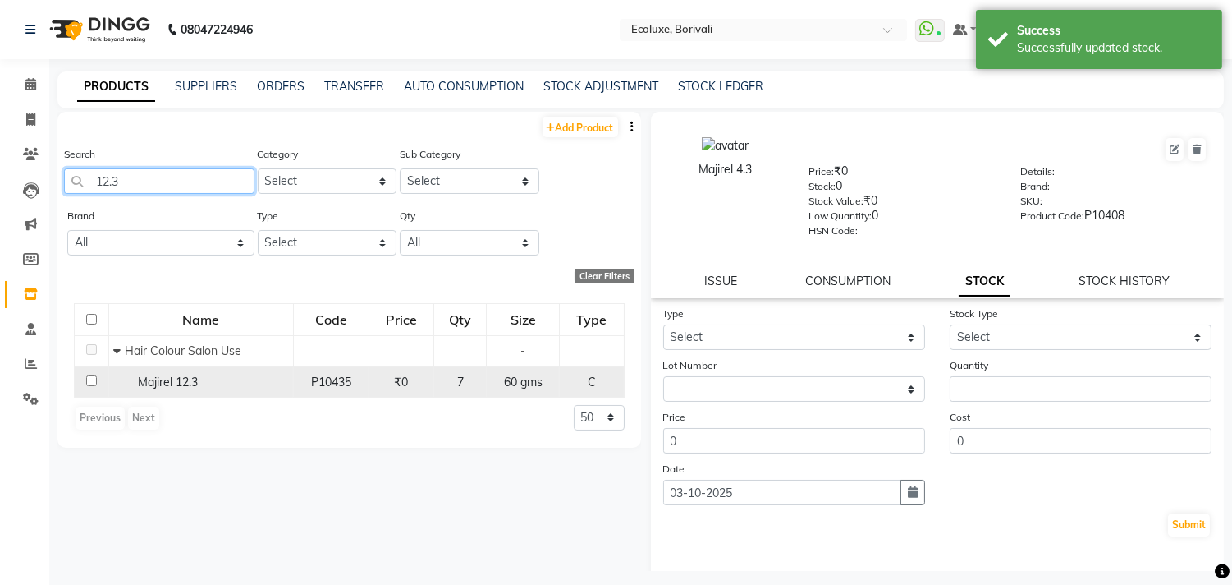
type input "12.3"
click at [195, 381] on span "Majirel 12.3" at bounding box center [168, 381] width 60 height 15
select select
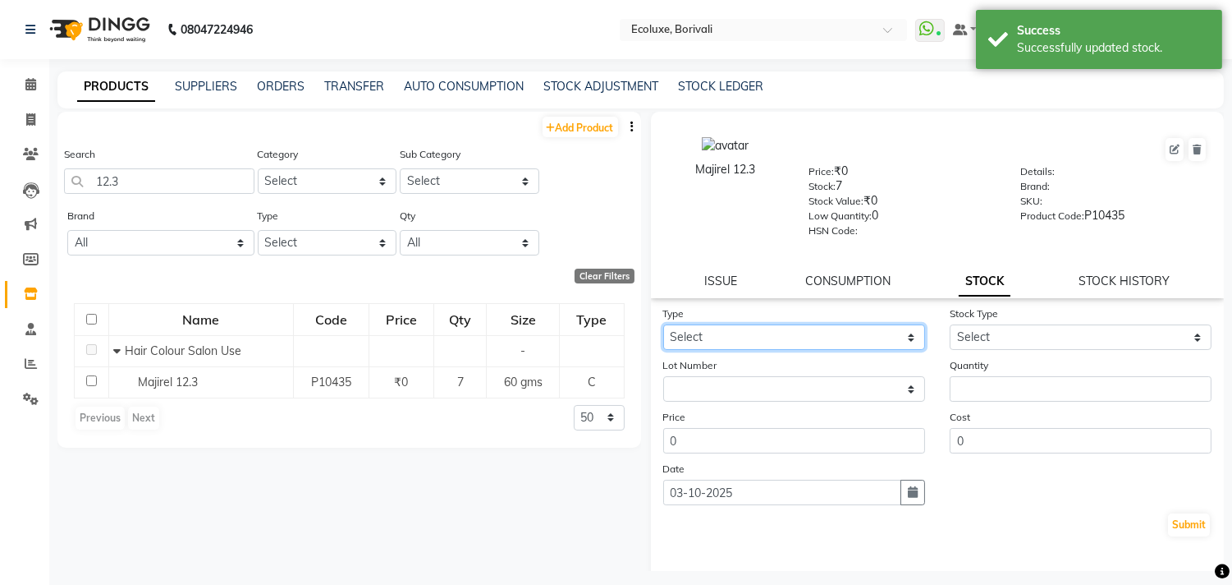
click at [785, 331] on select "Select In Out" at bounding box center [794, 336] width 262 height 25
select select "out"
click at [663, 325] on select "Select In Out" at bounding box center [794, 336] width 262 height 25
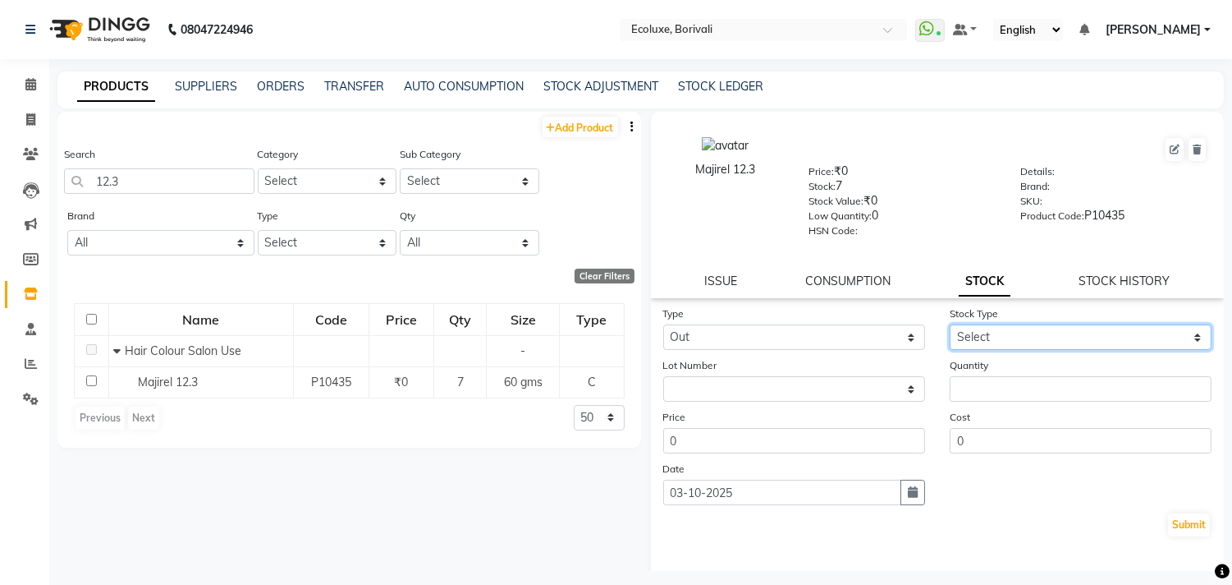
click at [1013, 338] on select "Select Internal Use Damaged Expired Adjustment Return Other" at bounding box center [1081, 336] width 262 height 25
select select "internal use"
click at [950, 325] on select "Select Internal Use Damaged Expired Adjustment Return Other" at bounding box center [1081, 336] width 262 height 25
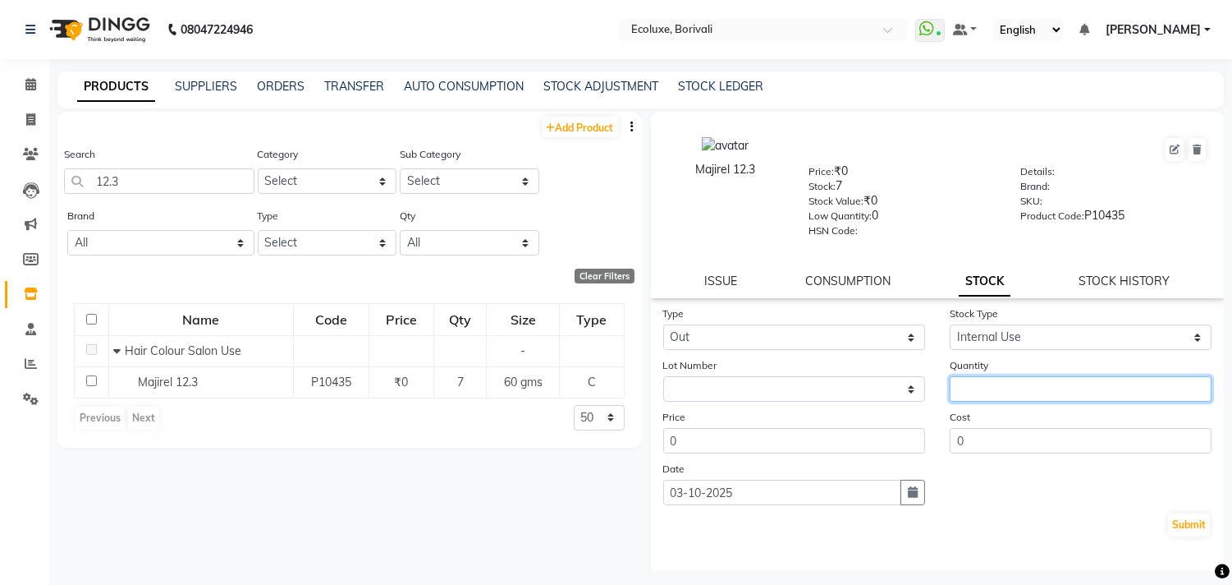
click at [1008, 383] on input "number" at bounding box center [1081, 388] width 262 height 25
type input "1"
click at [1178, 529] on button "Submit" at bounding box center [1189, 524] width 42 height 23
select select
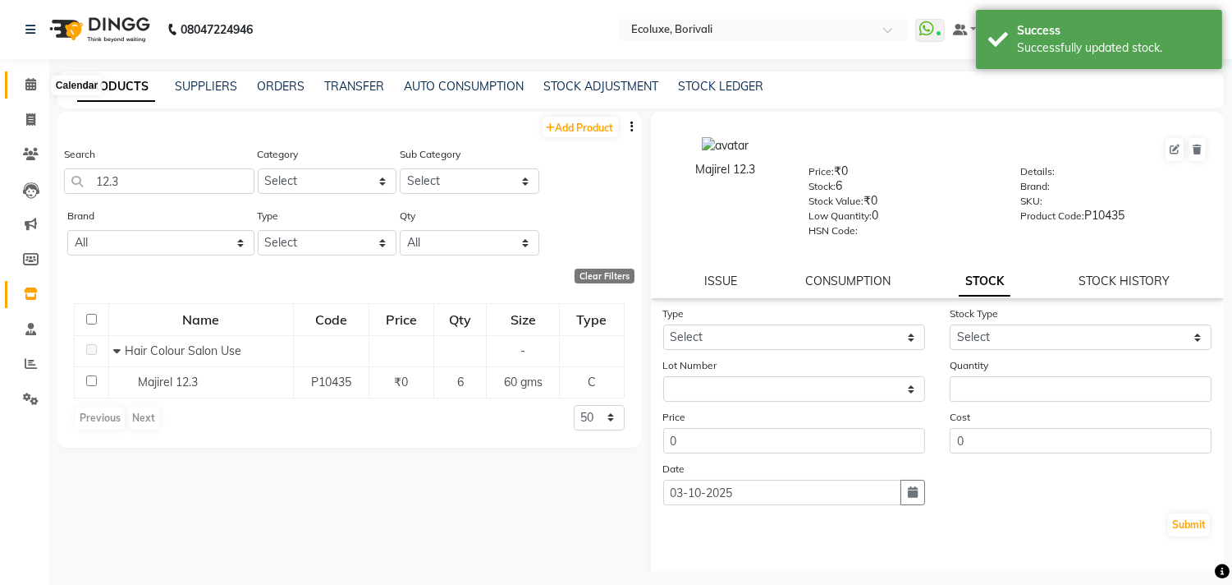
click at [31, 84] on icon at bounding box center [30, 84] width 11 height 12
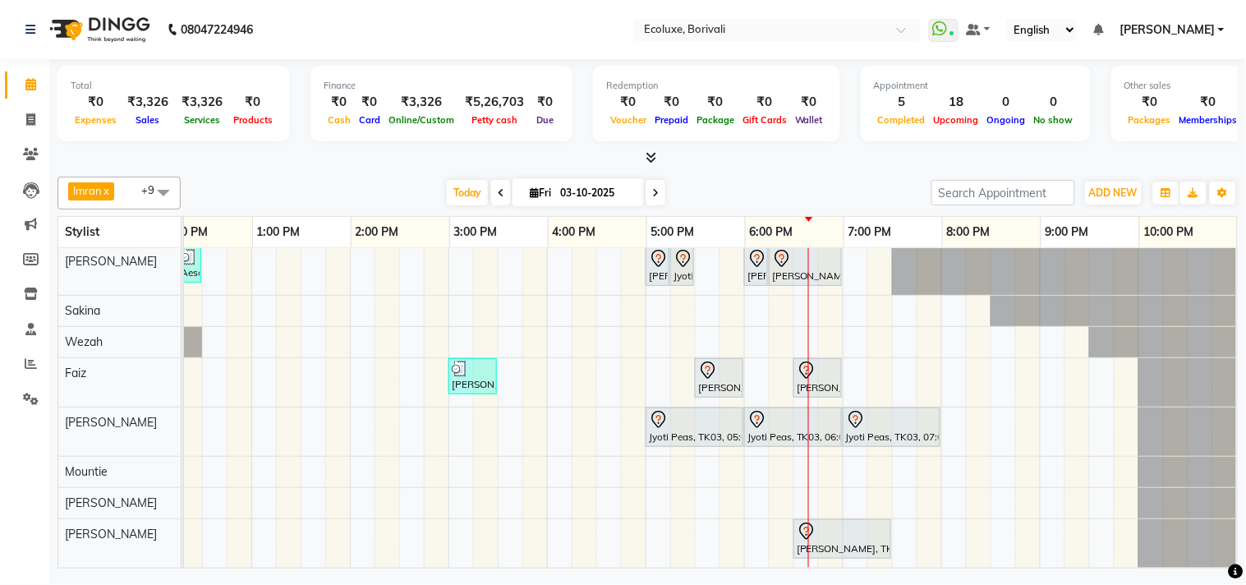
scroll to position [22, 0]
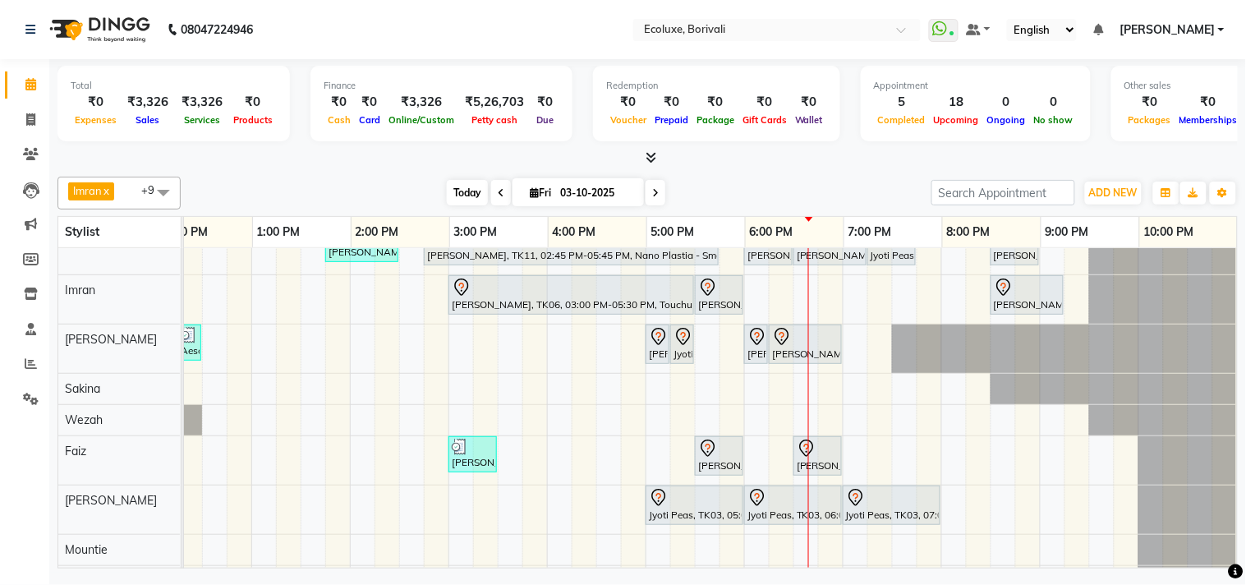
click at [471, 181] on span "Today" at bounding box center [467, 192] width 41 height 25
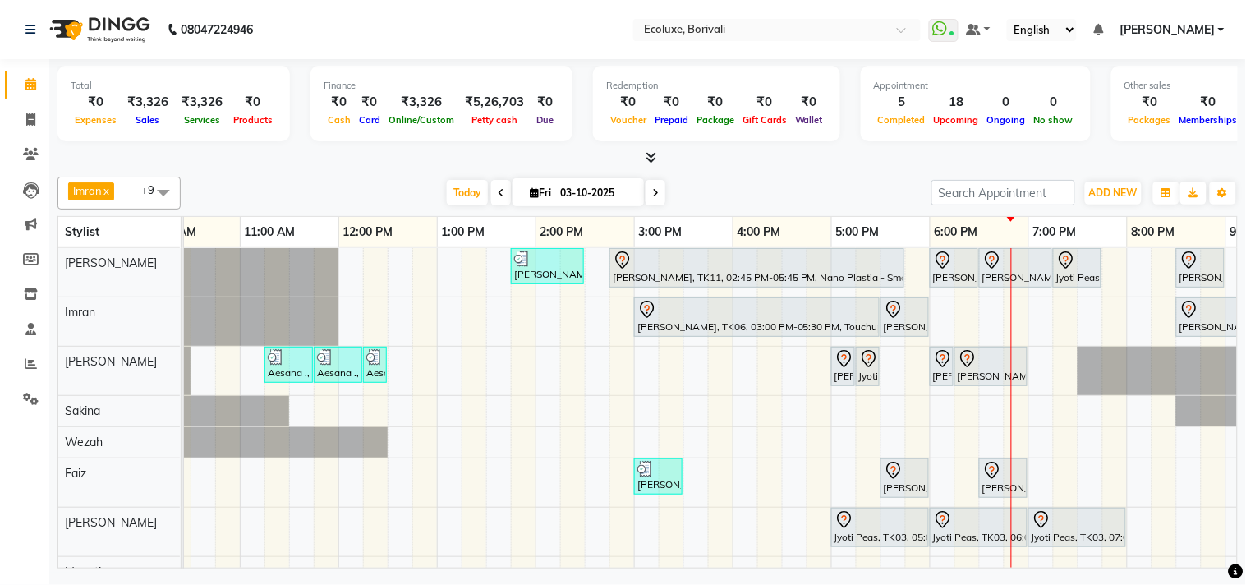
scroll to position [0, 326]
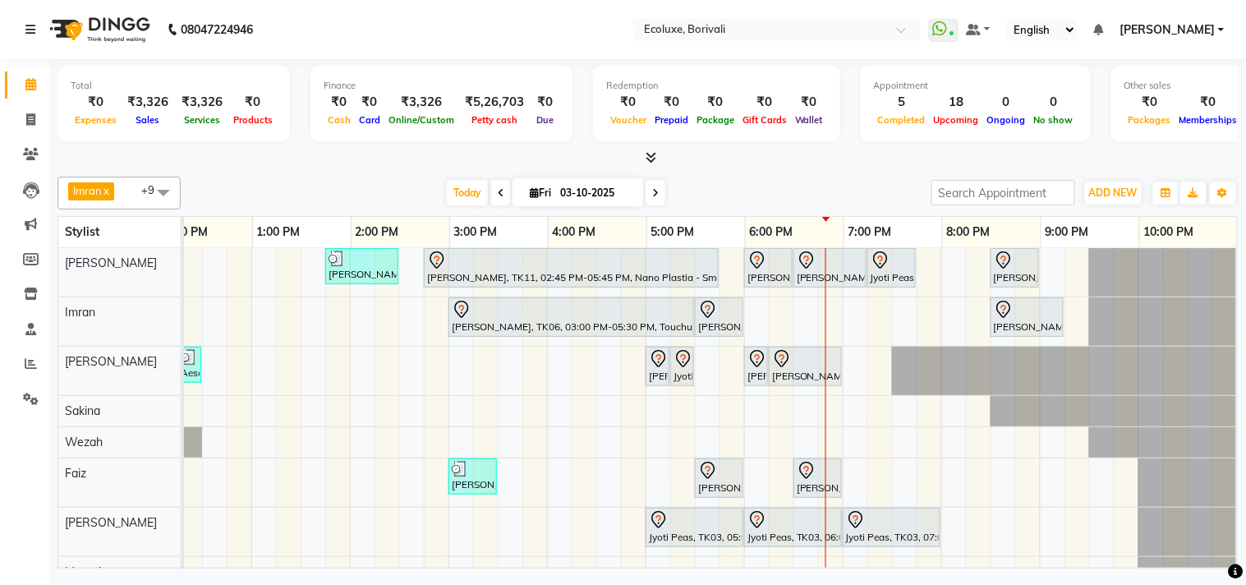
click at [498, 188] on icon at bounding box center [501, 193] width 7 height 10
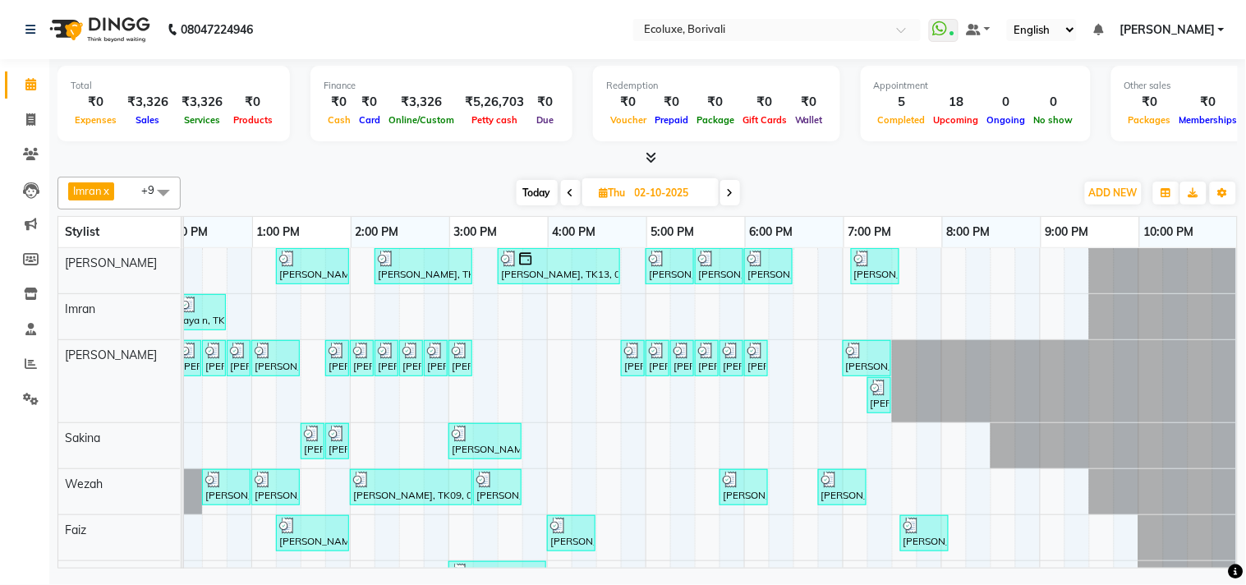
click at [725, 185] on span at bounding box center [730, 192] width 20 height 25
type input "03-10-2025"
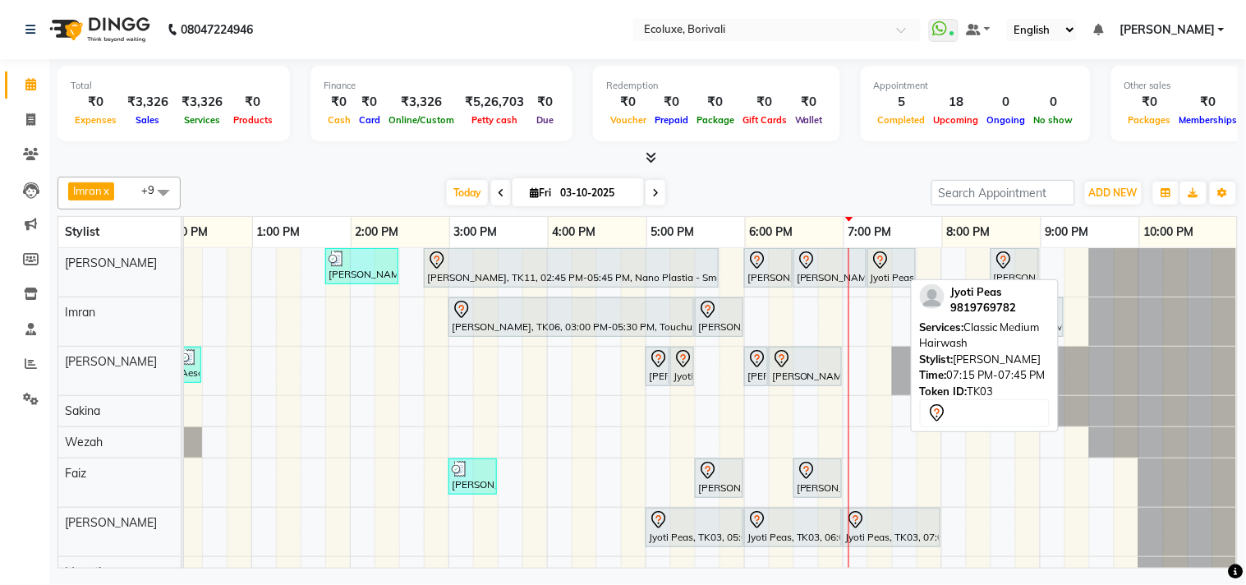
click at [867, 269] on link "Jyoti Peas, TK03, 07:15 PM-07:45 PM, Classic Medium Hairwash" at bounding box center [891, 267] width 48 height 39
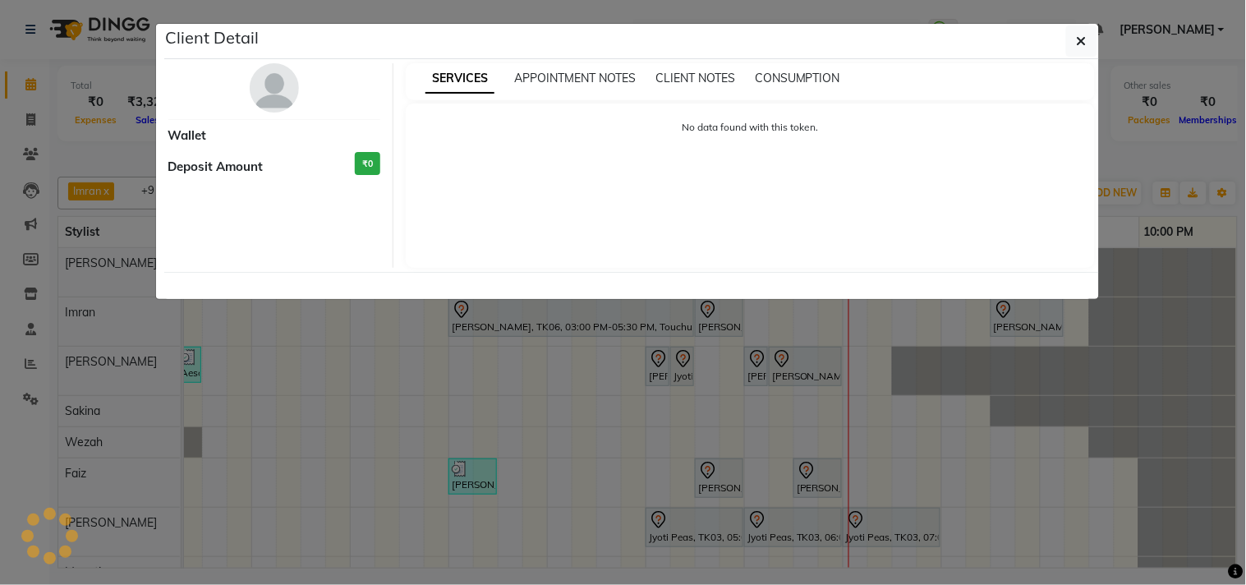
select select "7"
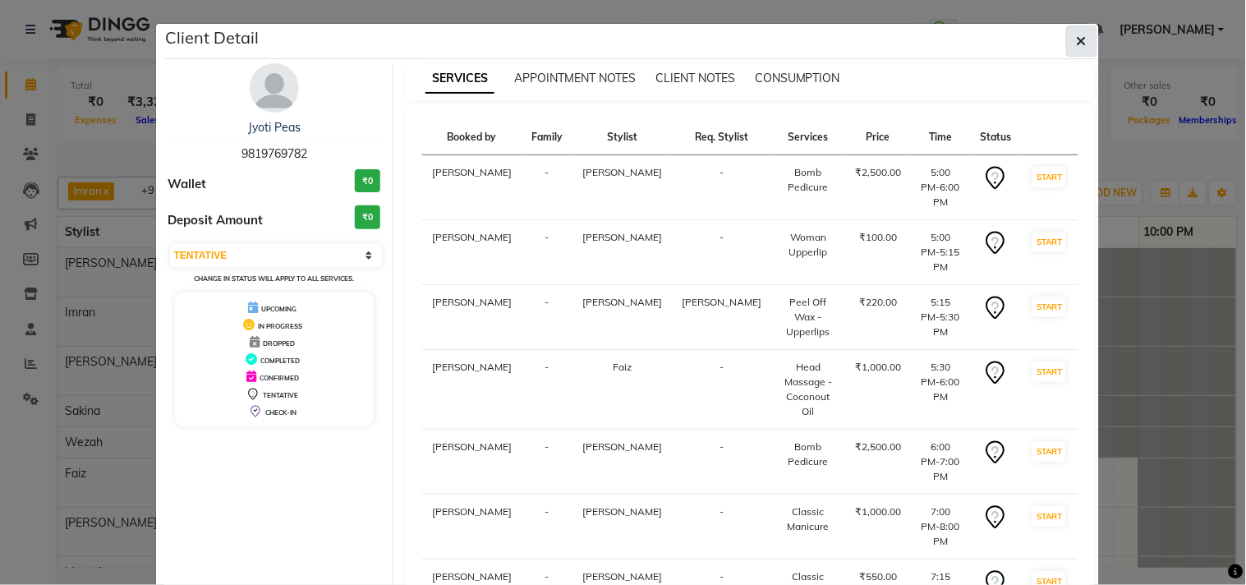
click at [1076, 42] on icon "button" at bounding box center [1081, 40] width 10 height 13
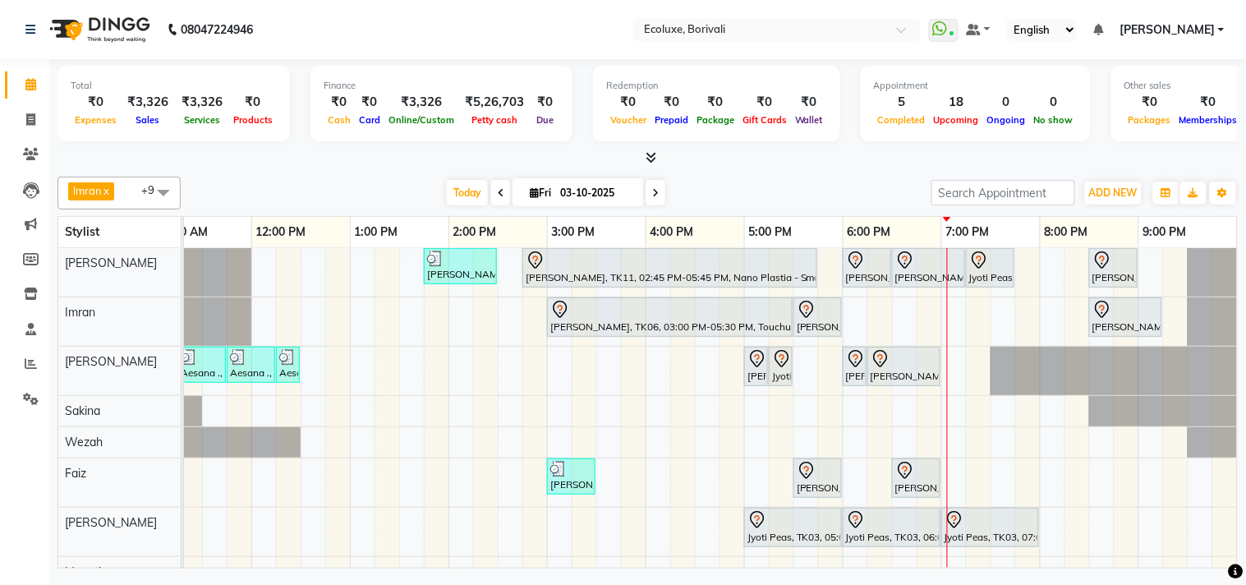
scroll to position [0, 226]
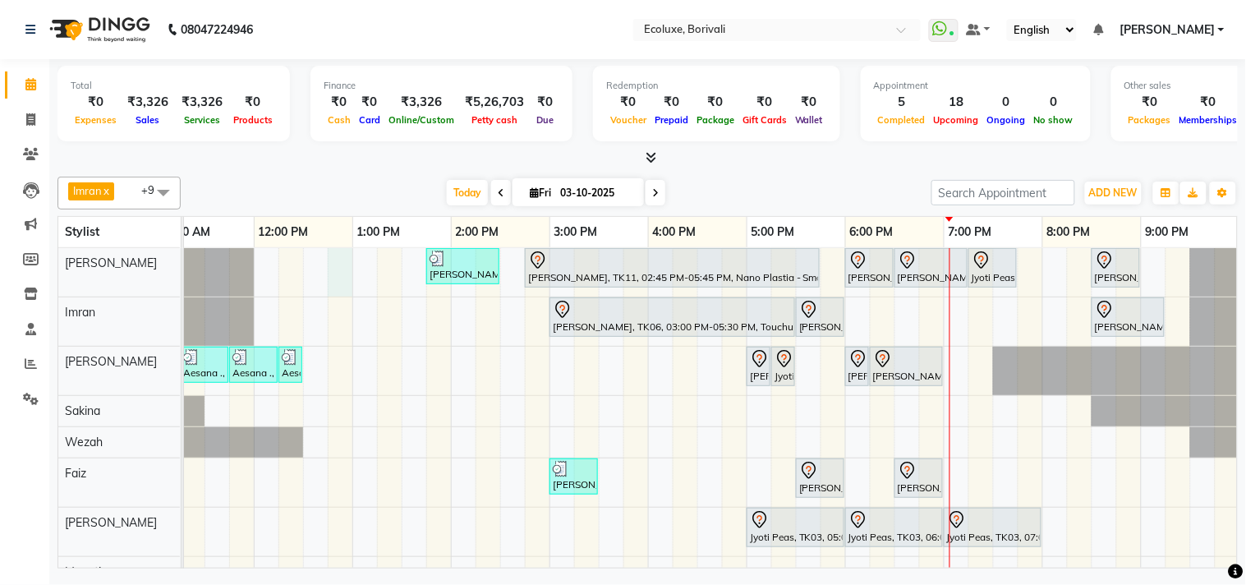
click at [333, 266] on div "[PERSON_NAME], TK04, 01:45 PM-02:30 PM, [DEMOGRAPHIC_DATA] - Haircut Senior Sty…" at bounding box center [647, 458] width 1379 height 420
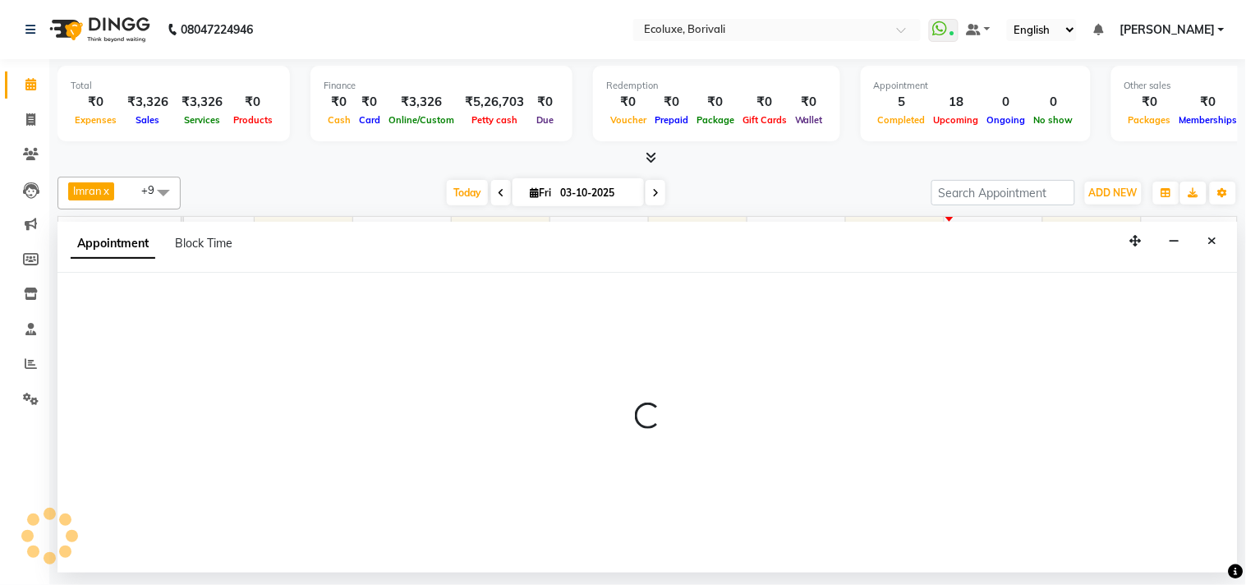
select select "35738"
select select "tentative"
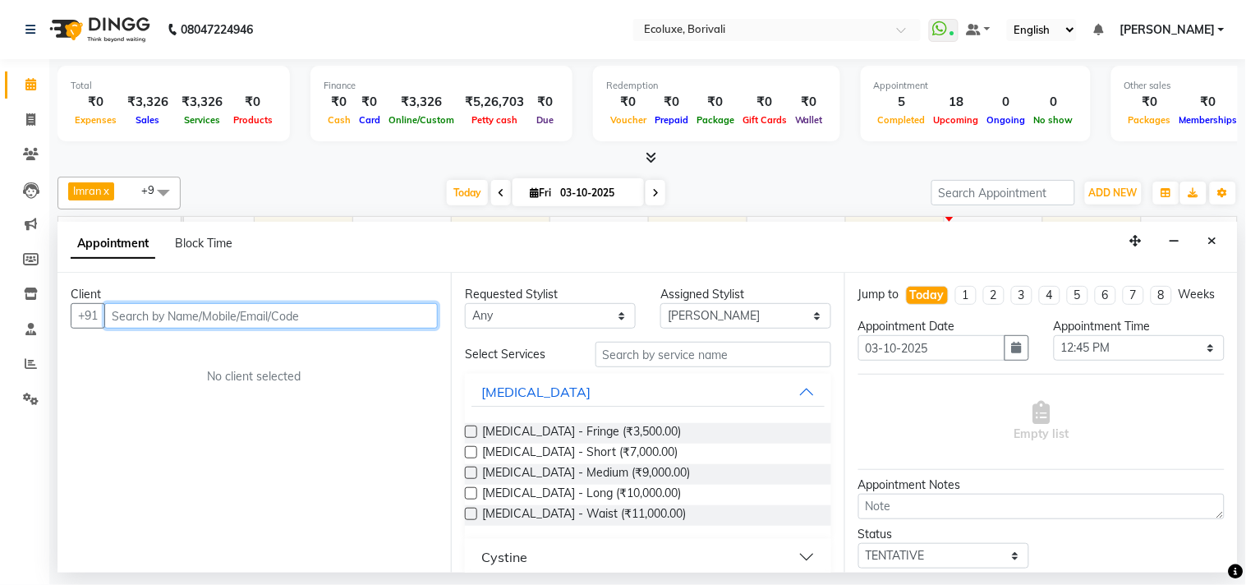
click at [231, 310] on input "text" at bounding box center [270, 315] width 333 height 25
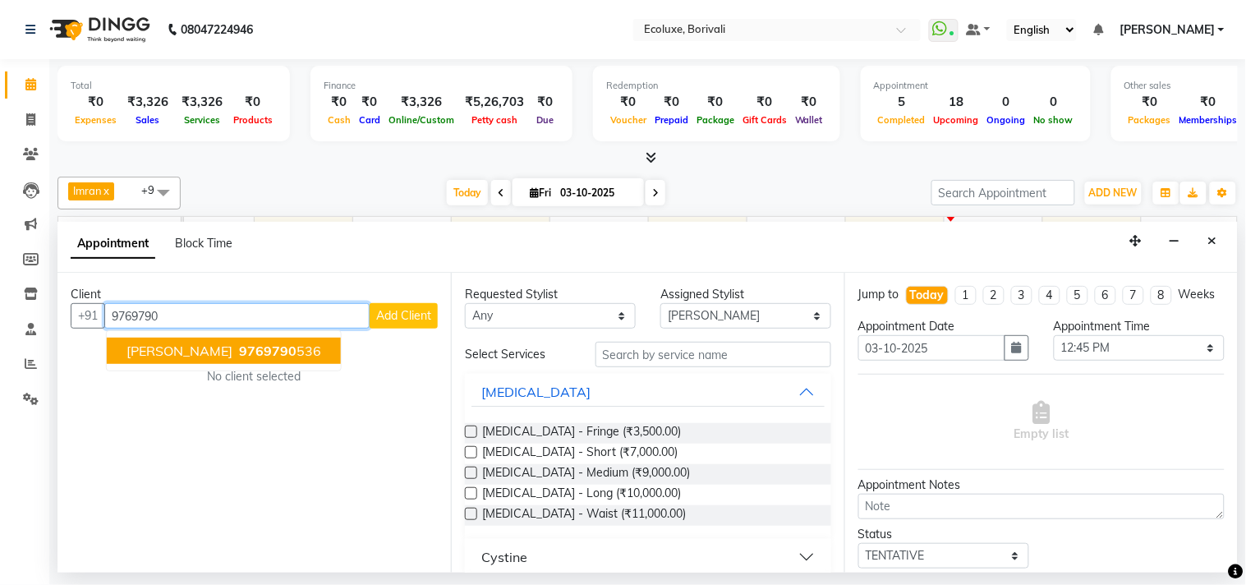
click at [214, 343] on span "[PERSON_NAME]" at bounding box center [179, 350] width 106 height 16
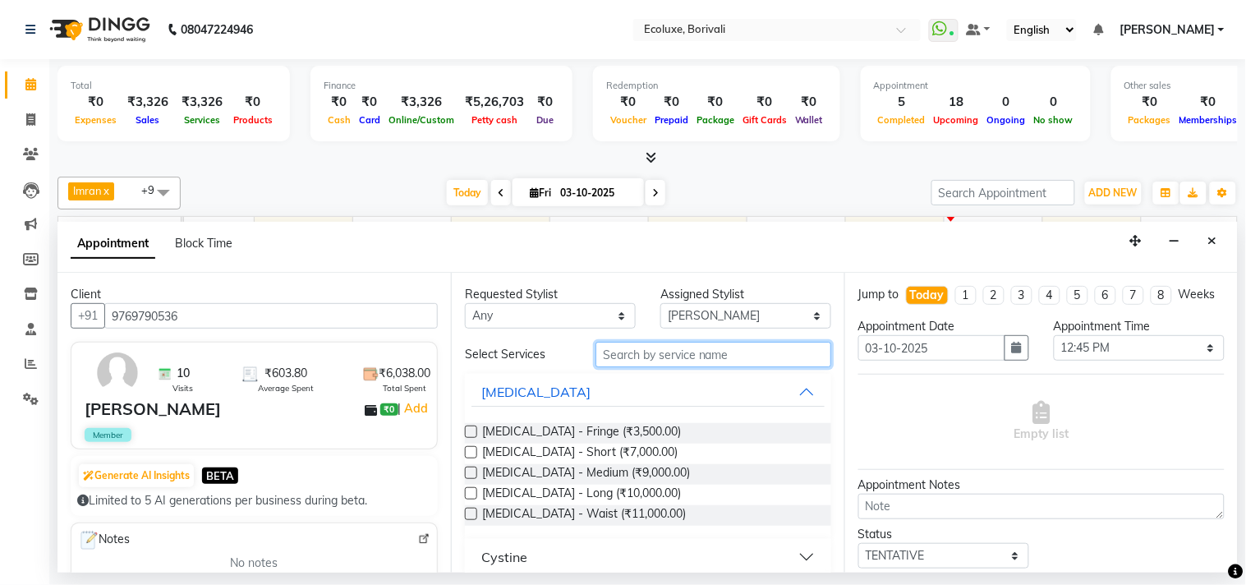
click at [620, 353] on input "text" at bounding box center [713, 354] width 236 height 25
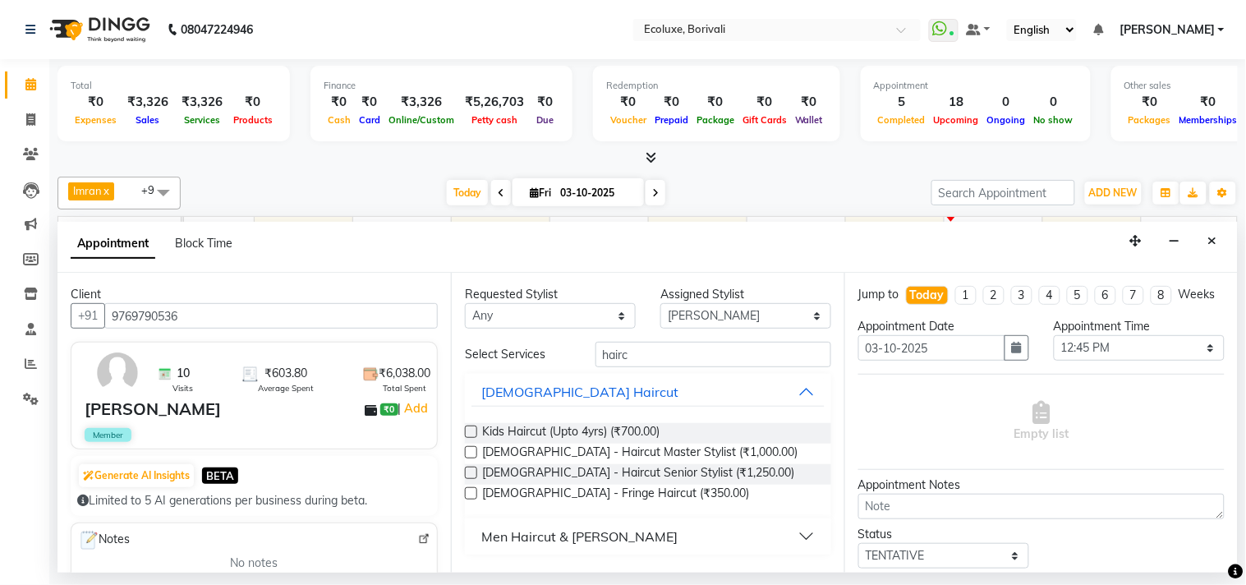
click at [572, 544] on div "Men Haircut & [PERSON_NAME]" at bounding box center [579, 536] width 196 height 20
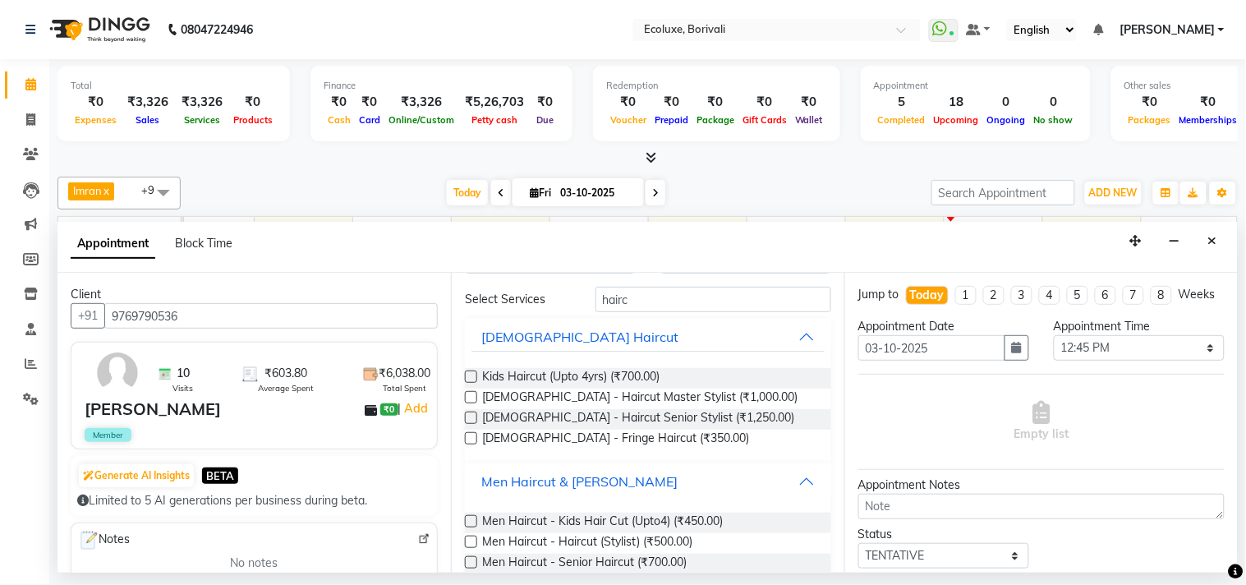
scroll to position [103, 0]
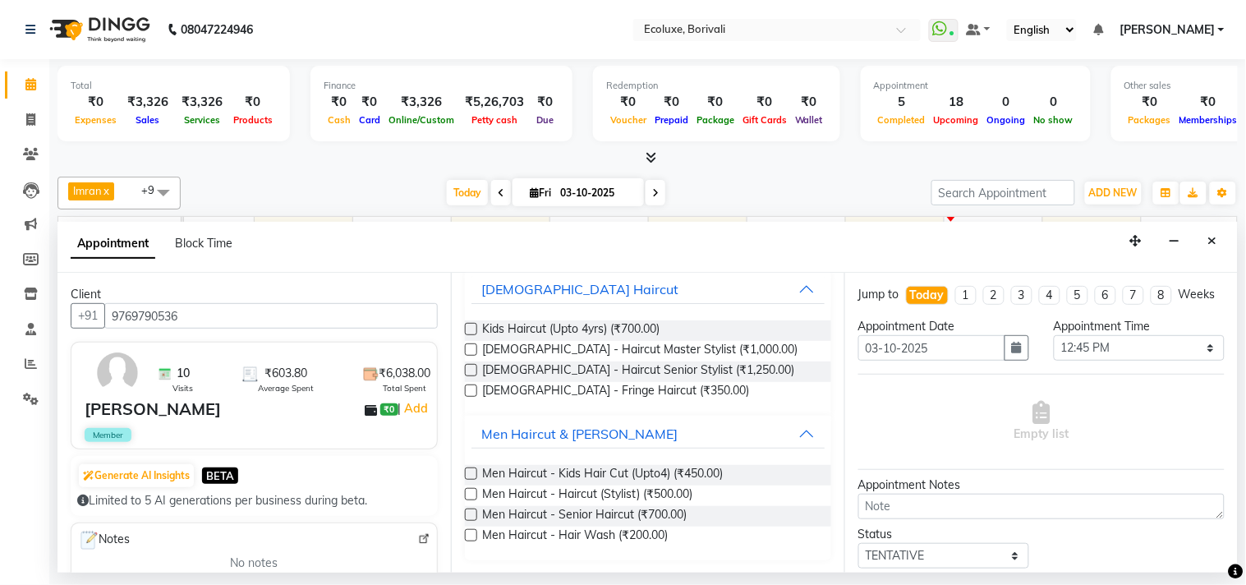
click at [475, 514] on label at bounding box center [471, 514] width 12 height 12
click at [475, 514] on input "checkbox" at bounding box center [470, 516] width 11 height 11
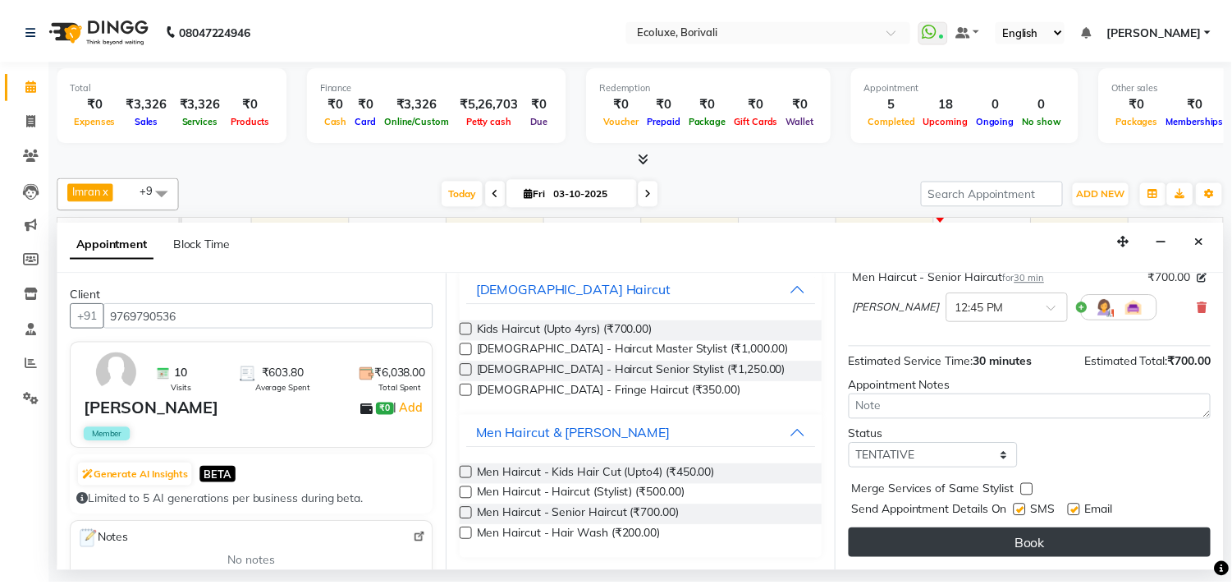
scroll to position [132, 0]
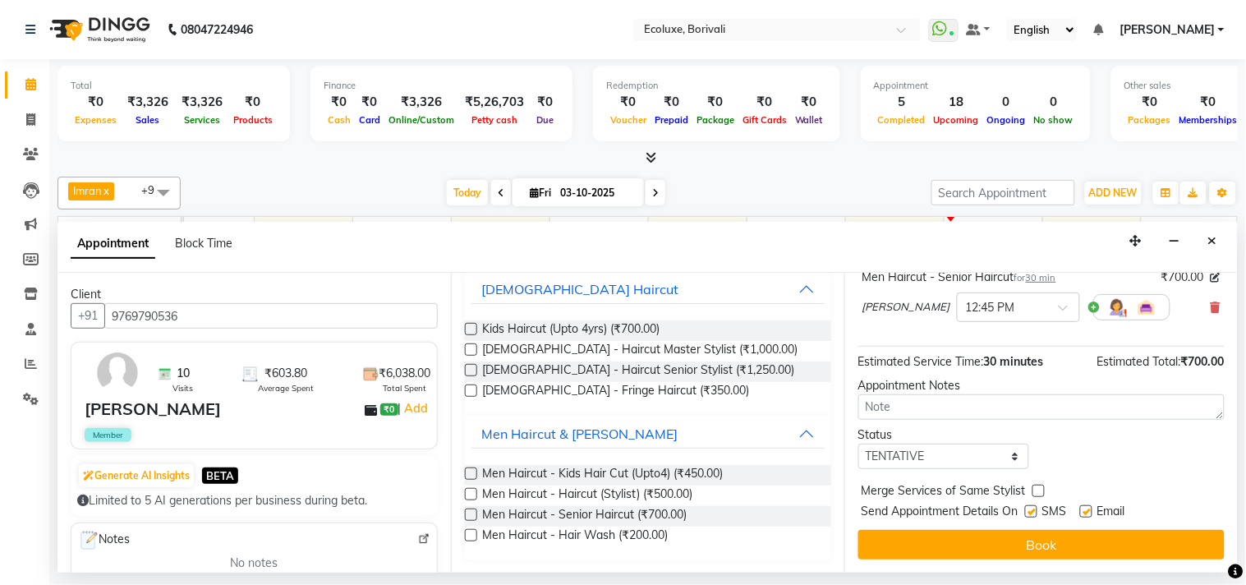
drag, startPoint x: 1030, startPoint y: 513, endPoint x: 1038, endPoint y: 530, distance: 18.8
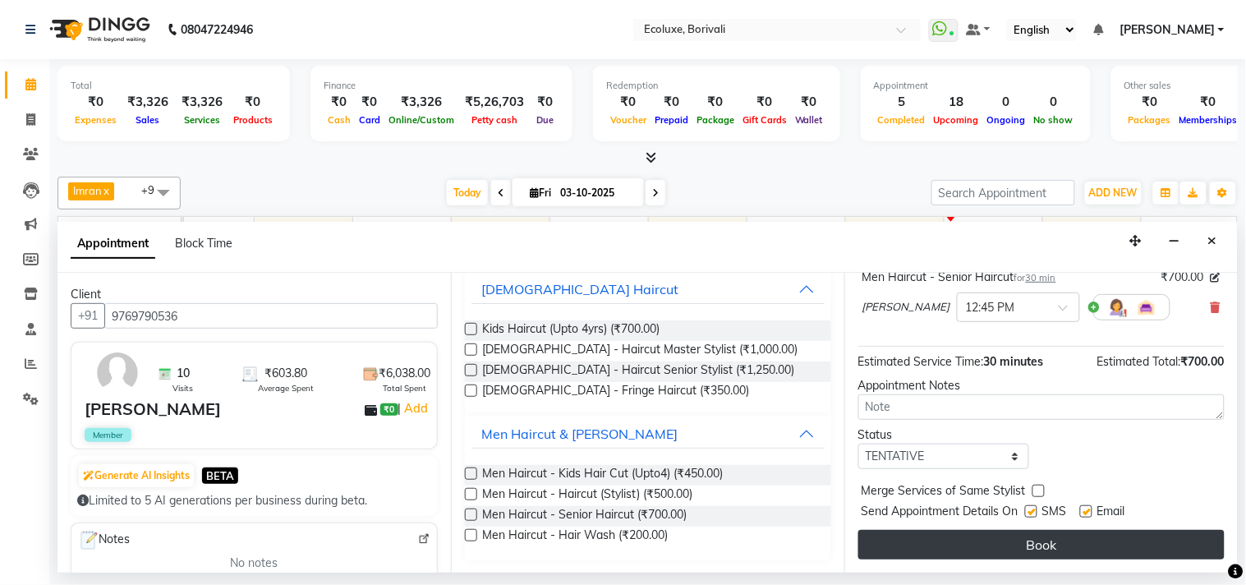
click at [1031, 513] on label at bounding box center [1031, 511] width 12 height 12
click at [1031, 513] on input "checkbox" at bounding box center [1030, 512] width 11 height 11
click at [1039, 532] on button "Book" at bounding box center [1041, 545] width 366 height 30
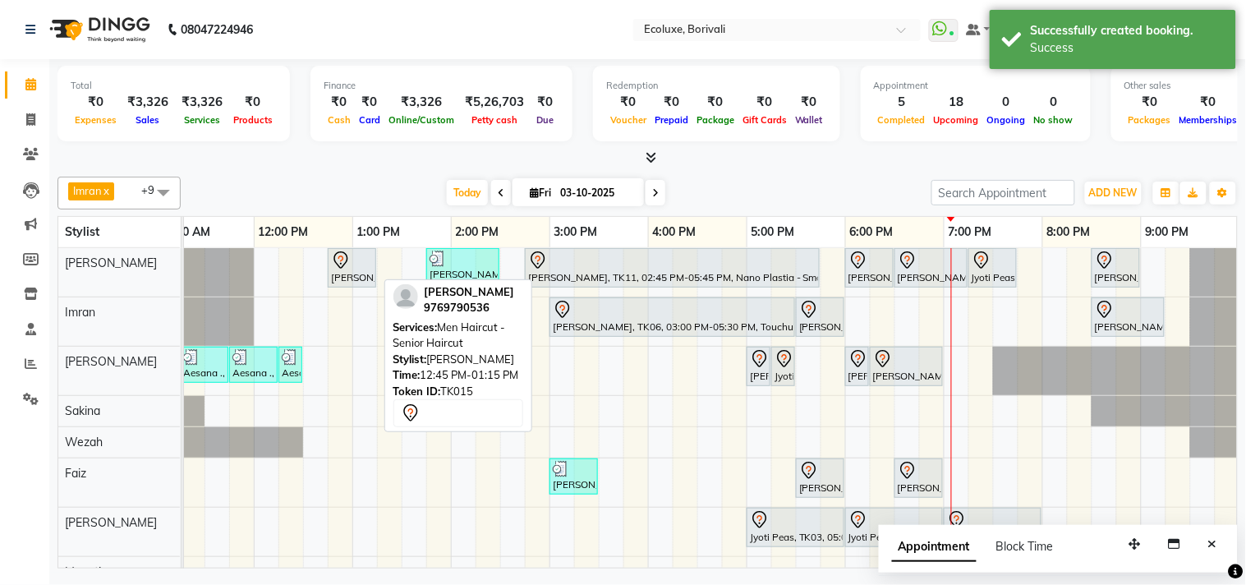
click at [356, 263] on div at bounding box center [352, 260] width 42 height 20
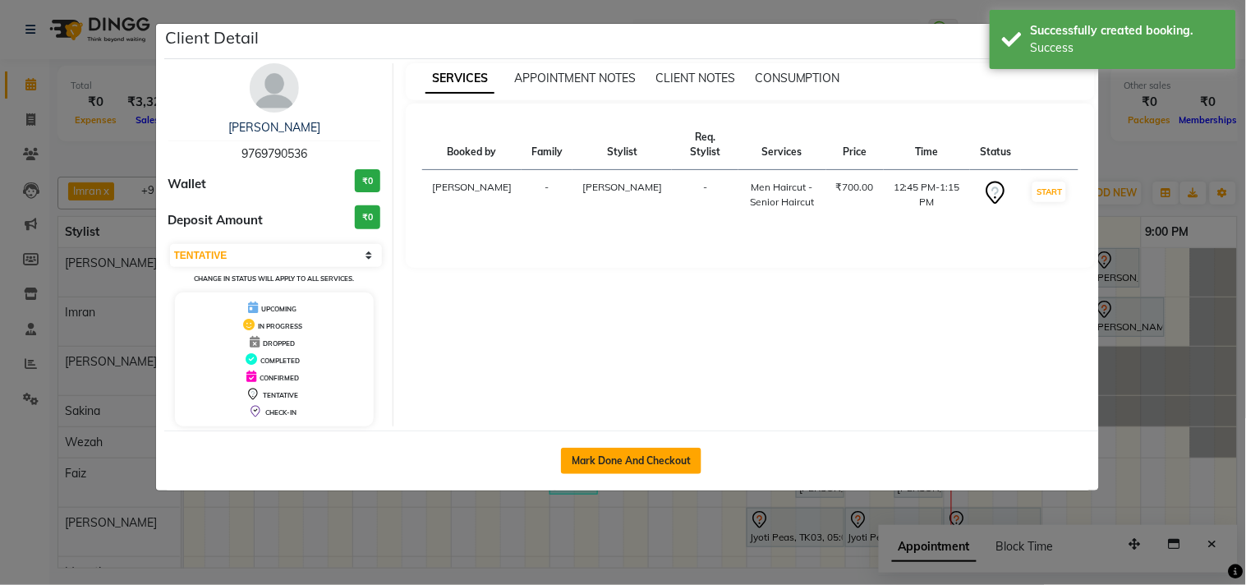
click at [655, 461] on button "Mark Done And Checkout" at bounding box center [631, 461] width 140 height 26
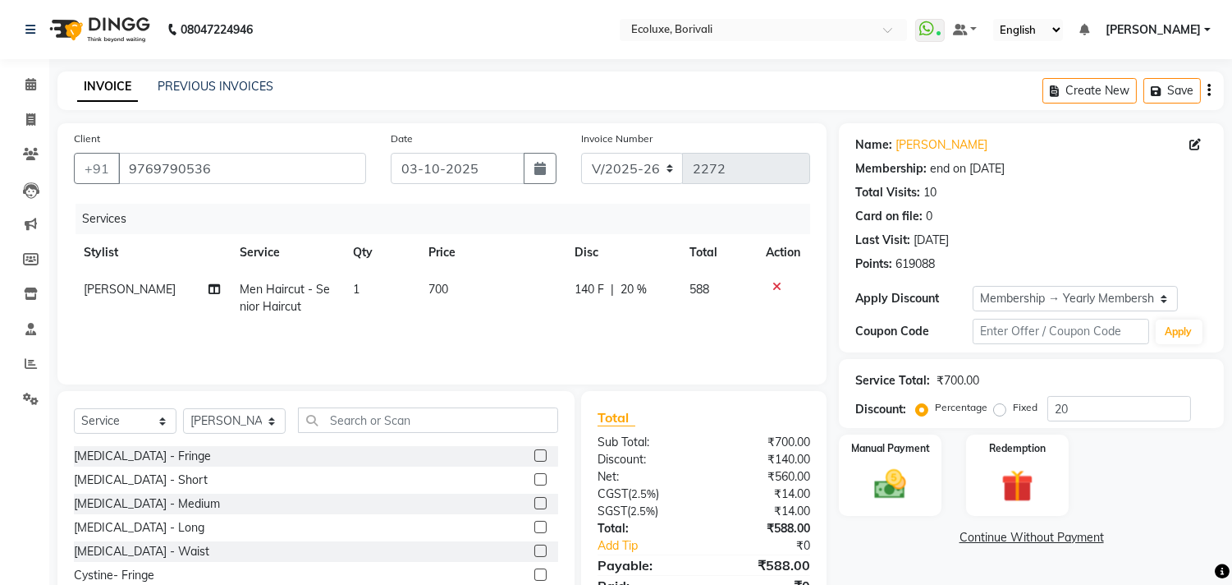
click at [1208, 94] on button "button" at bounding box center [1209, 90] width 3 height 39
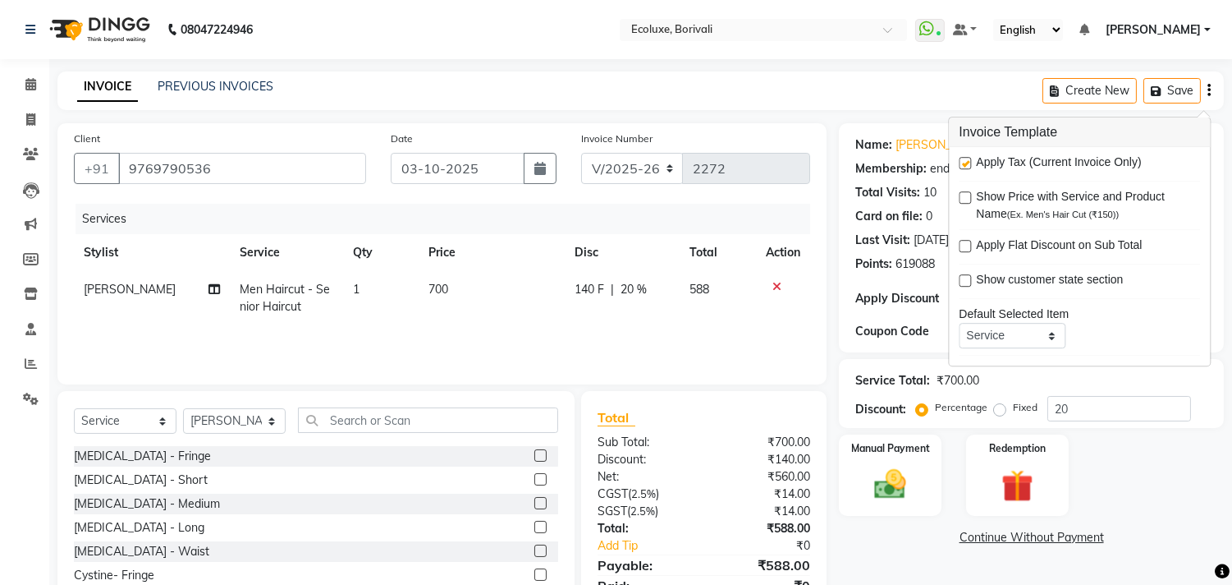
click at [966, 157] on label at bounding box center [965, 163] width 12 height 12
click at [966, 158] on input "checkbox" at bounding box center [964, 163] width 11 height 11
click at [781, 104] on div "INVOICE PREVIOUS INVOICES Create New Save" at bounding box center [640, 90] width 1167 height 39
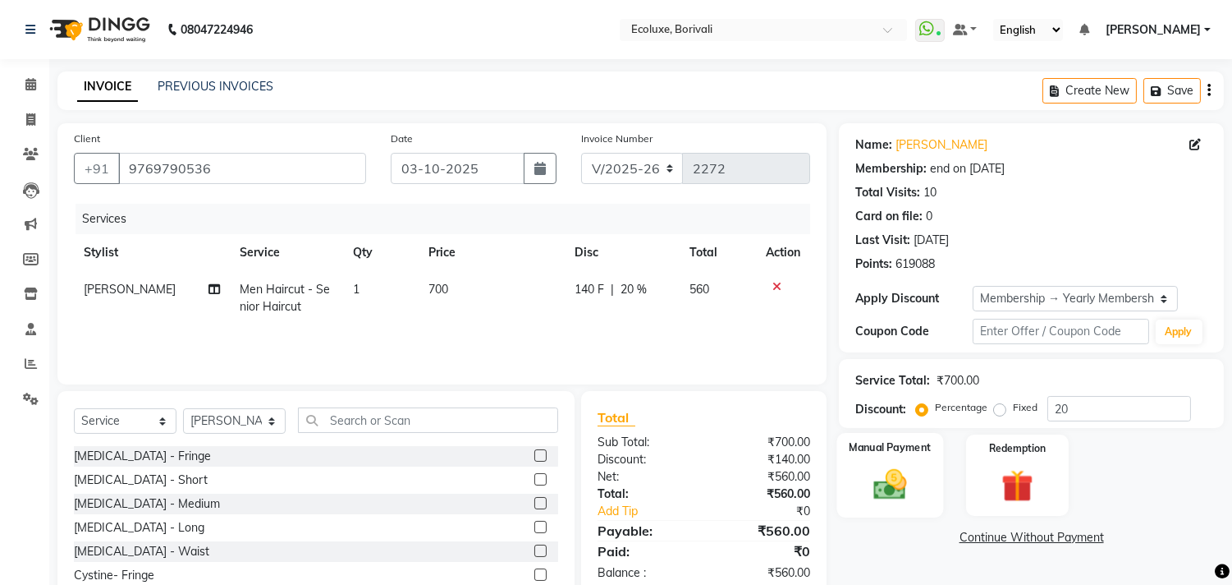
click at [884, 454] on label "Manual Payment" at bounding box center [891, 447] width 82 height 16
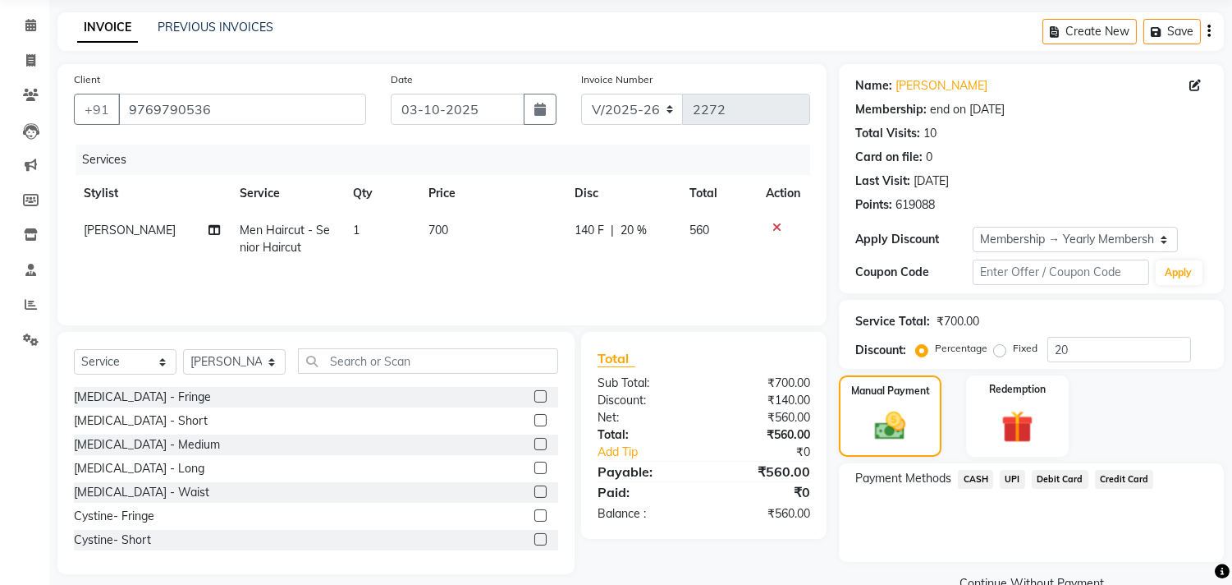
scroll to position [91, 0]
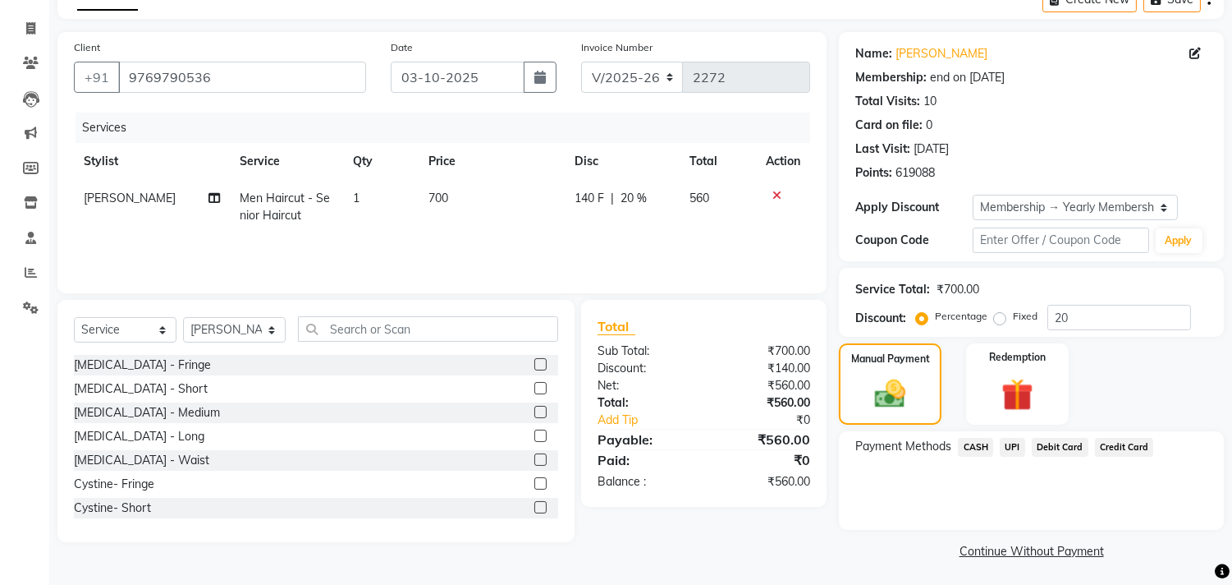
click at [1066, 441] on span "Debit Card" at bounding box center [1060, 447] width 57 height 19
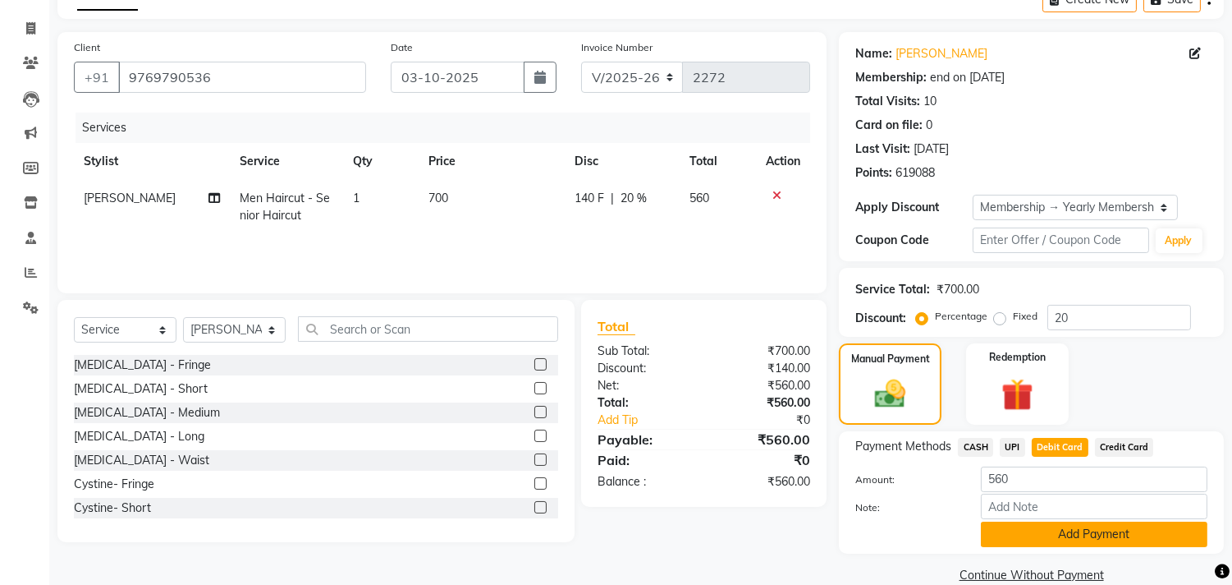
click at [1082, 535] on button "Add Payment" at bounding box center [1094, 533] width 227 height 25
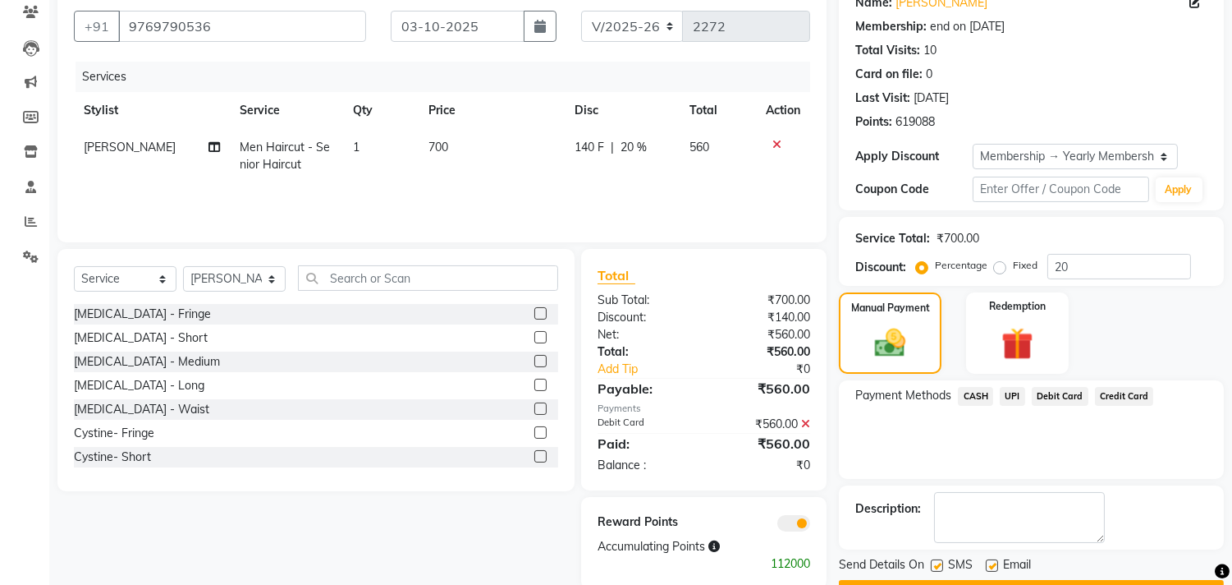
scroll to position [186, 0]
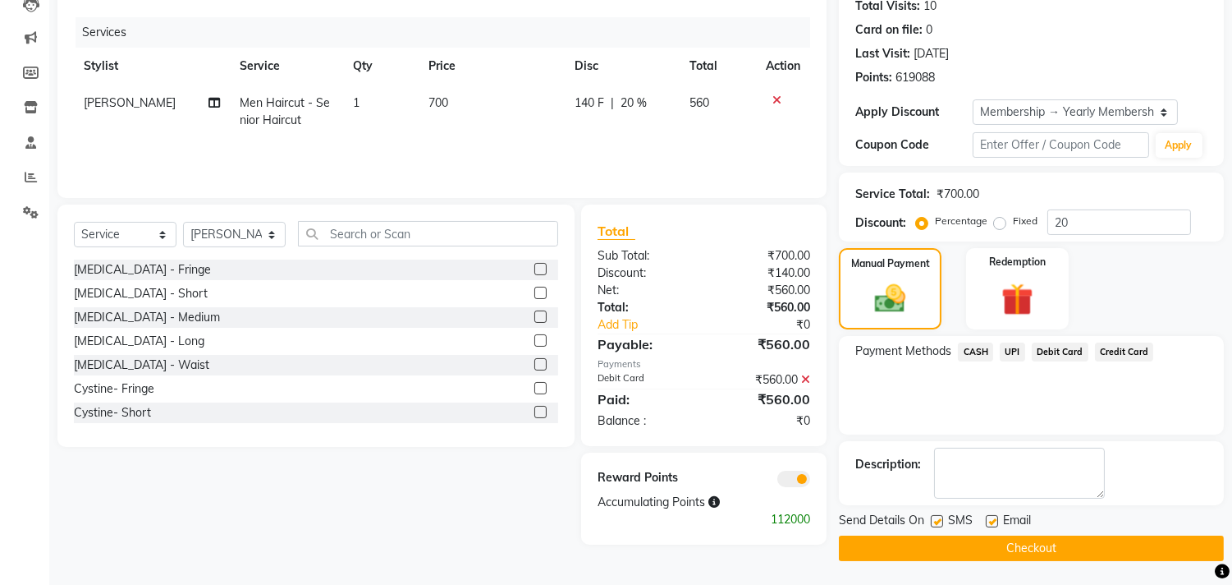
click at [933, 537] on button "Checkout" at bounding box center [1031, 547] width 385 height 25
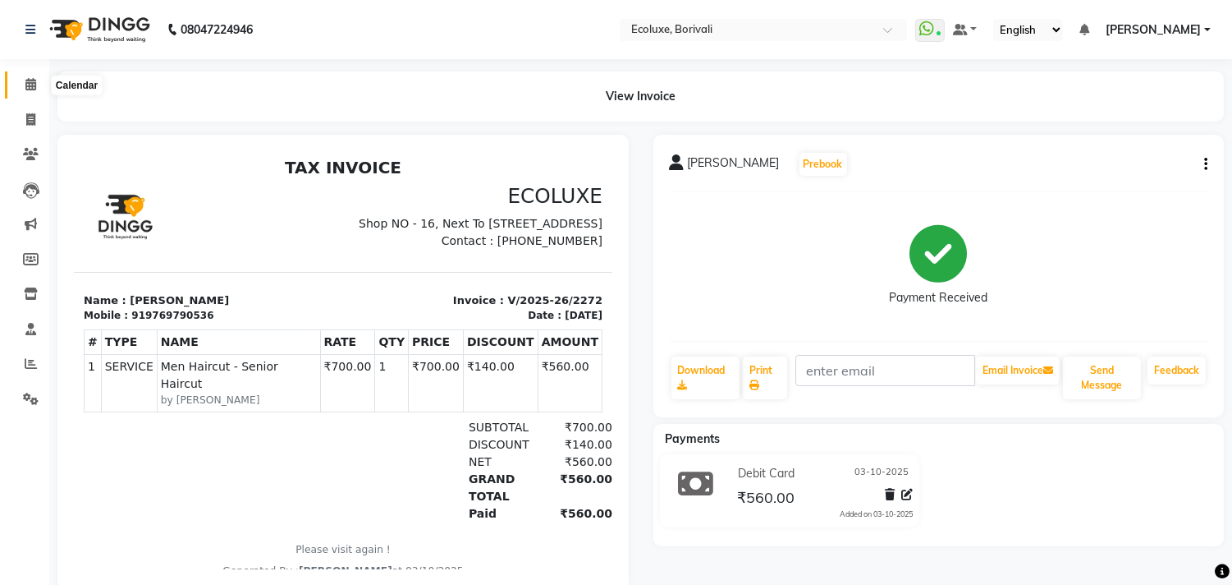
click at [25, 82] on span at bounding box center [30, 85] width 29 height 19
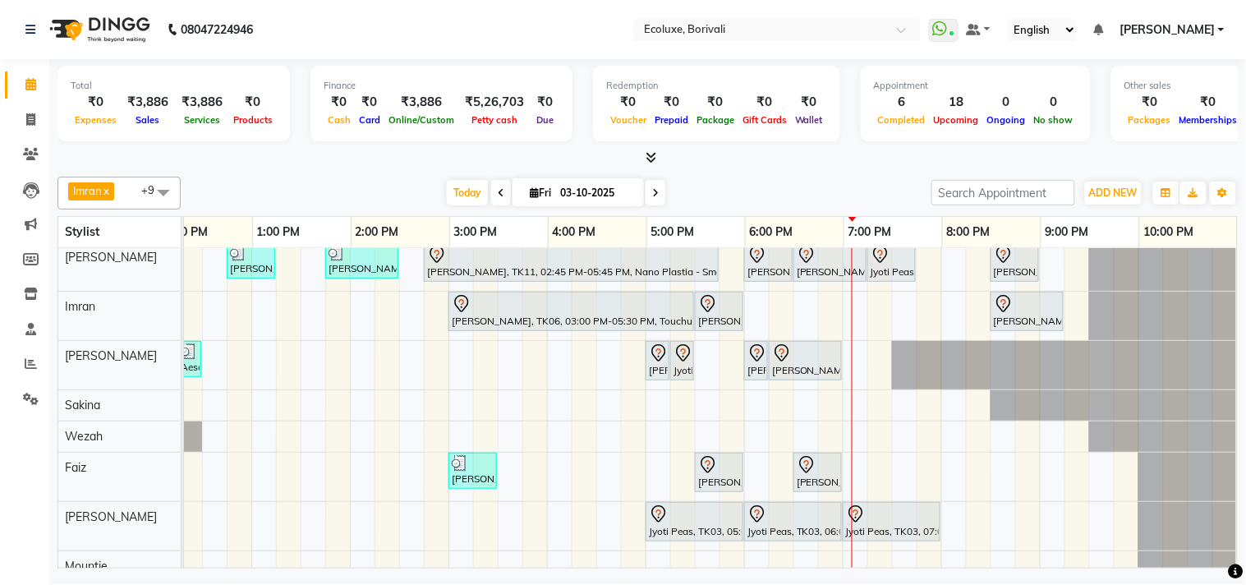
scroll to position [97, 0]
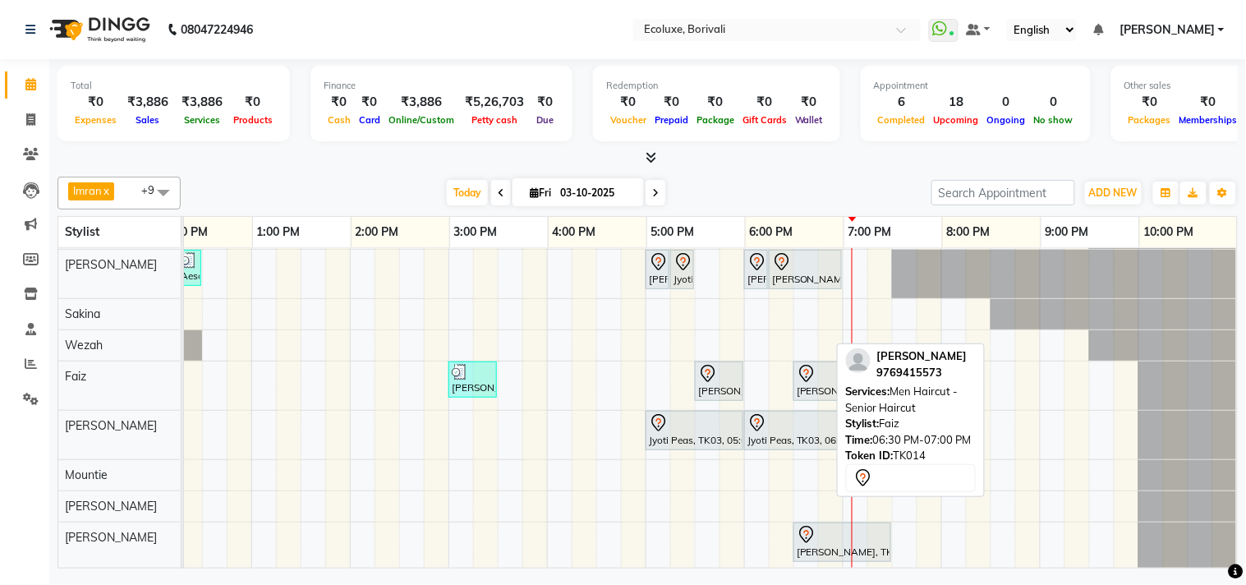
click at [795, 383] on div "[PERSON_NAME], TK14, 06:30 PM-07:00 PM, Men Haircut - Senior Haircut" at bounding box center [817, 381] width 45 height 34
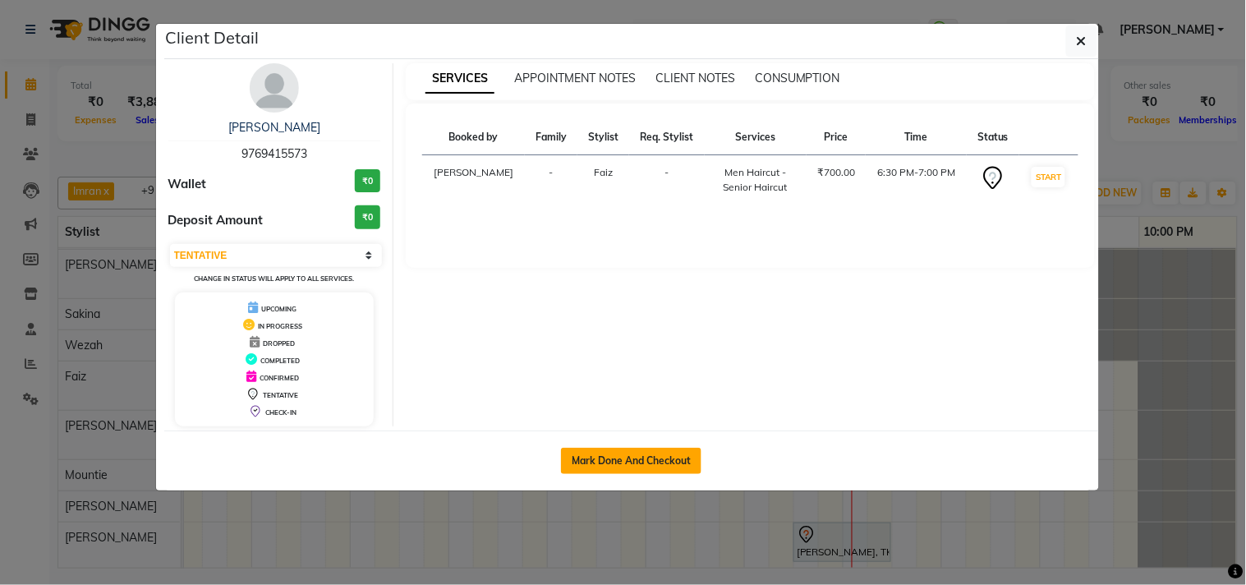
click at [629, 457] on button "Mark Done And Checkout" at bounding box center [631, 461] width 140 height 26
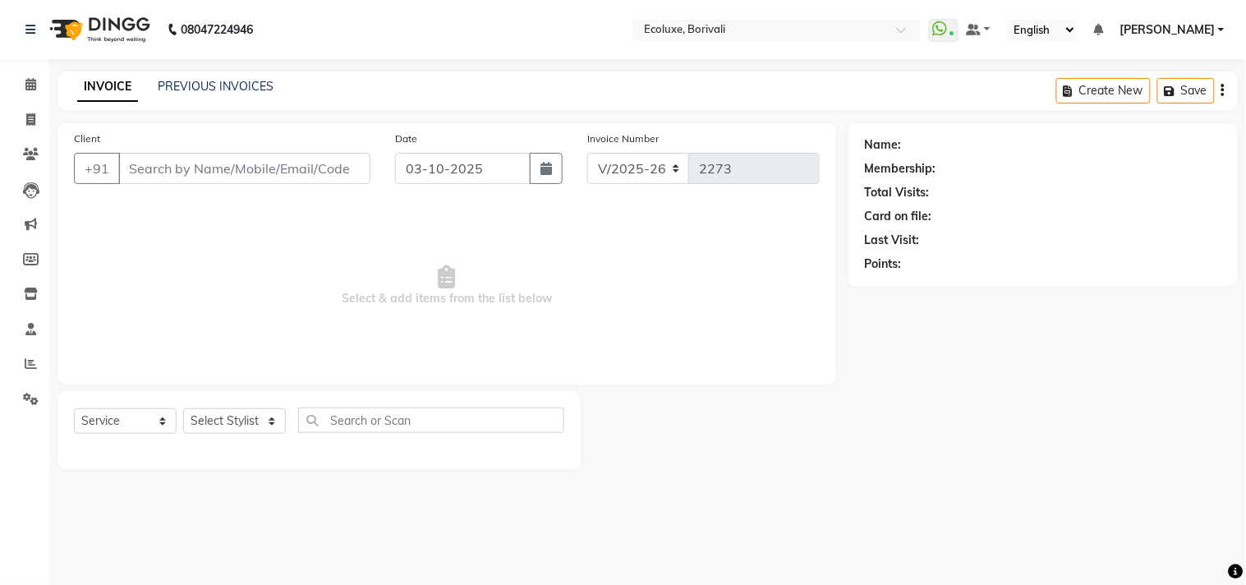
click at [1224, 90] on icon "button" at bounding box center [1222, 90] width 3 height 1
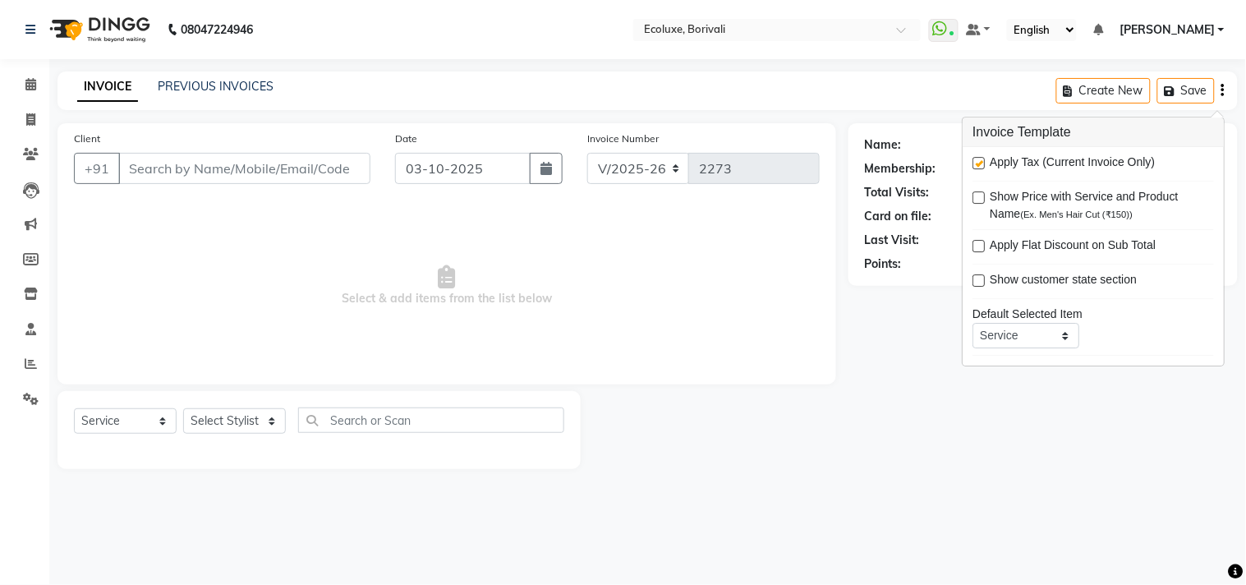
click at [980, 161] on label at bounding box center [978, 163] width 12 height 12
click at [980, 161] on input "checkbox" at bounding box center [977, 163] width 11 height 11
click at [847, 102] on div "INVOICE PREVIOUS INVOICES Create New Save" at bounding box center [647, 90] width 1180 height 39
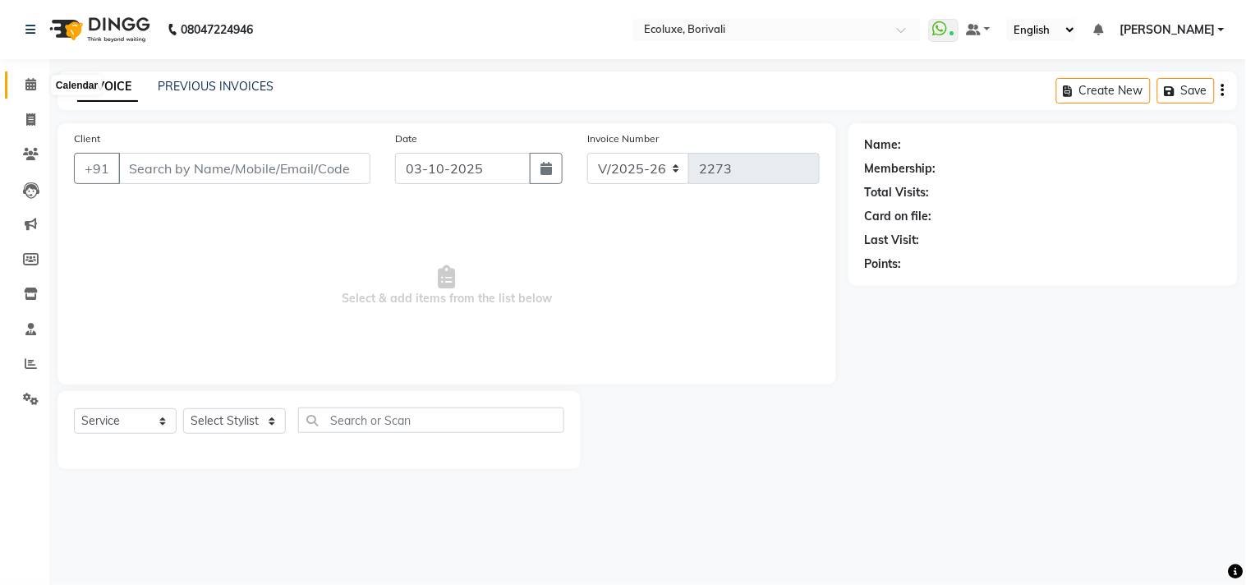
drag, startPoint x: 37, startPoint y: 83, endPoint x: 0, endPoint y: 85, distance: 37.0
click at [37, 82] on span at bounding box center [30, 85] width 29 height 19
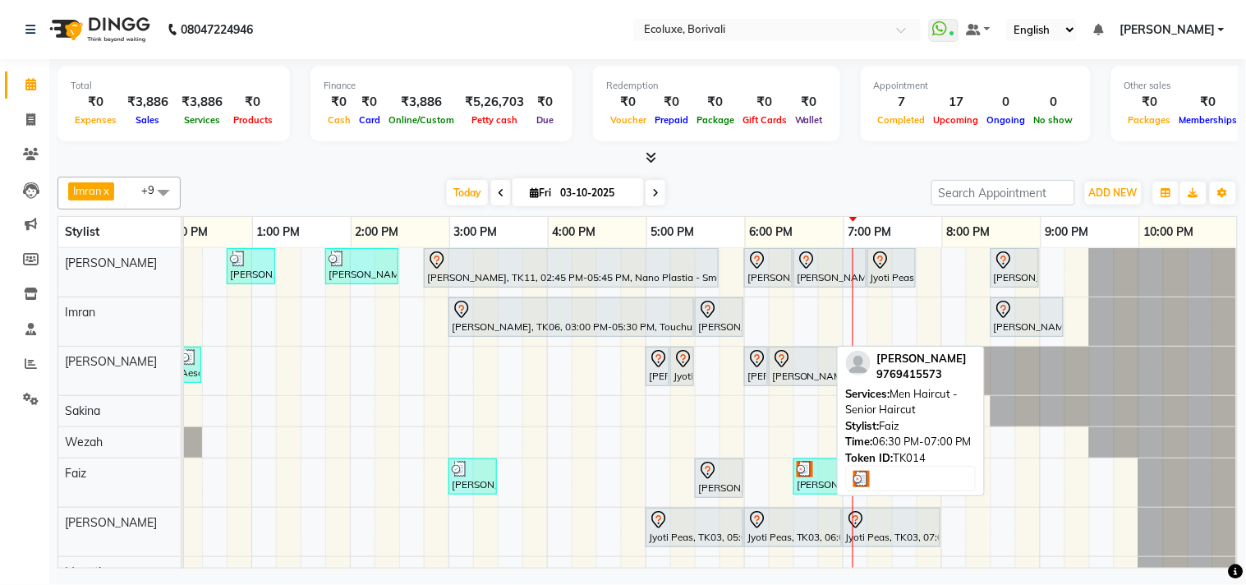
click at [796, 473] on img at bounding box center [804, 469] width 16 height 16
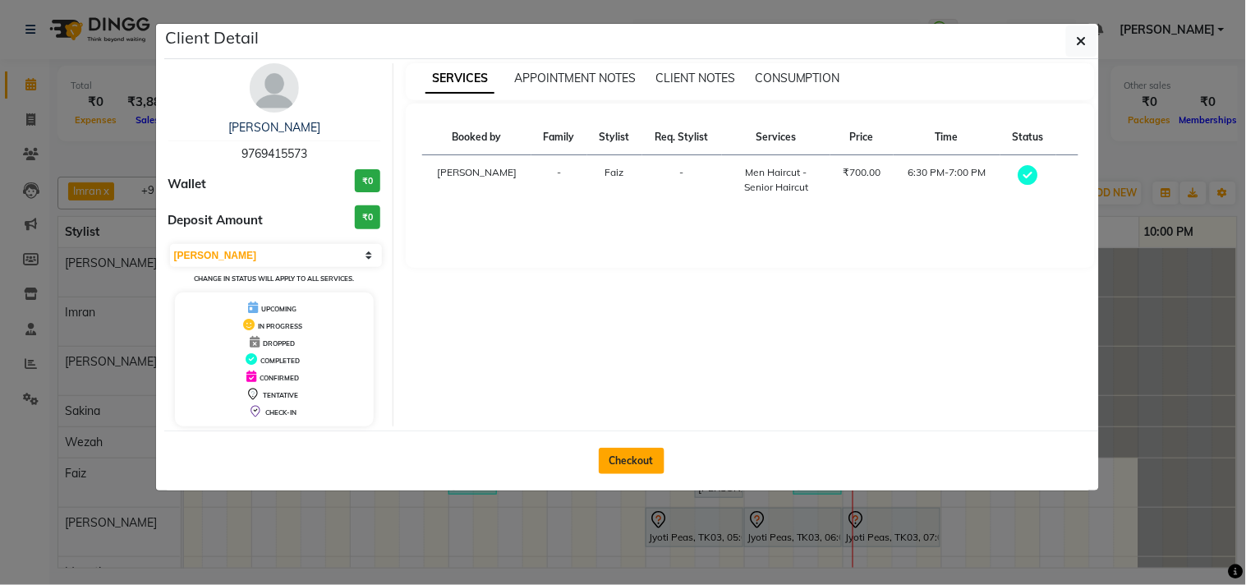
click at [639, 457] on button "Checkout" at bounding box center [632, 461] width 66 height 26
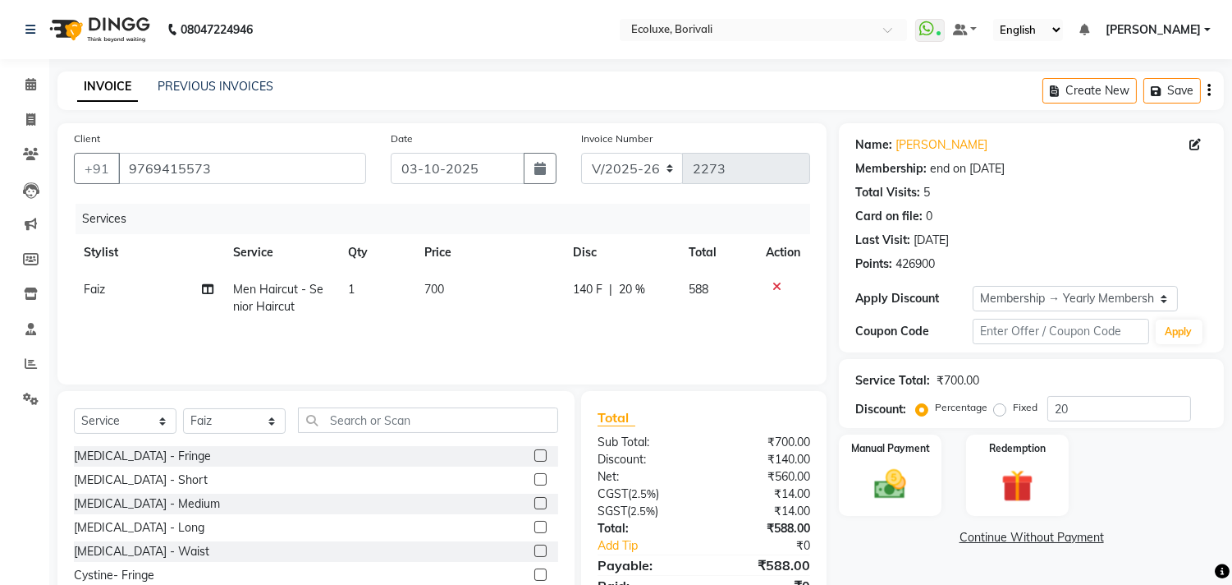
click at [1210, 90] on icon "button" at bounding box center [1209, 90] width 3 height 1
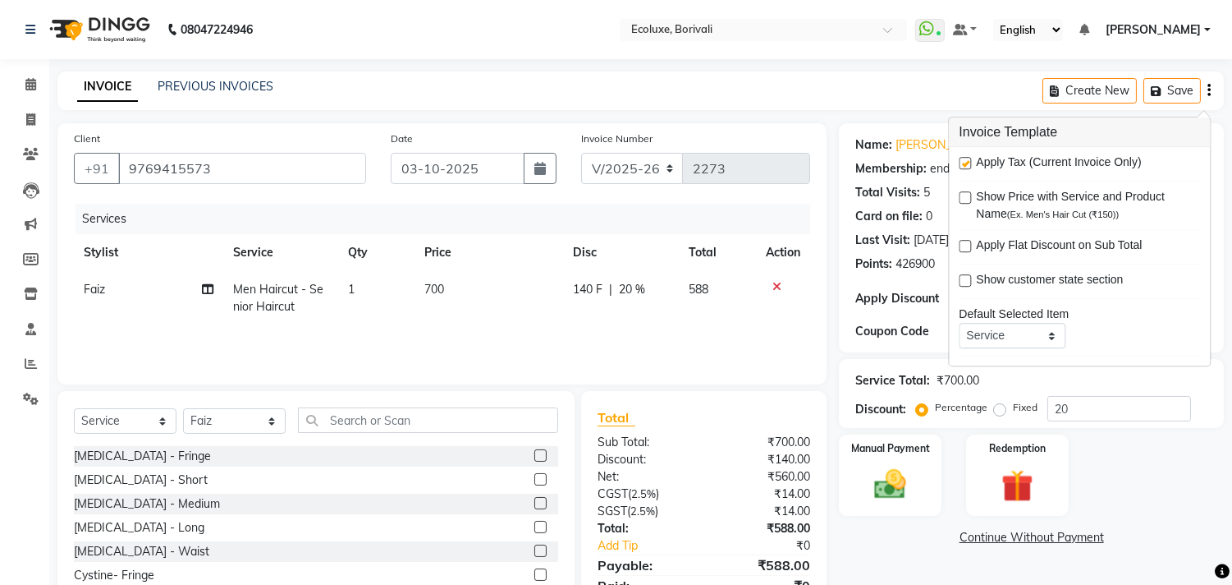
click at [962, 162] on label at bounding box center [965, 163] width 12 height 12
click at [962, 162] on input "checkbox" at bounding box center [964, 163] width 11 height 11
click at [834, 93] on div "INVOICE PREVIOUS INVOICES Create New Save" at bounding box center [640, 90] width 1167 height 39
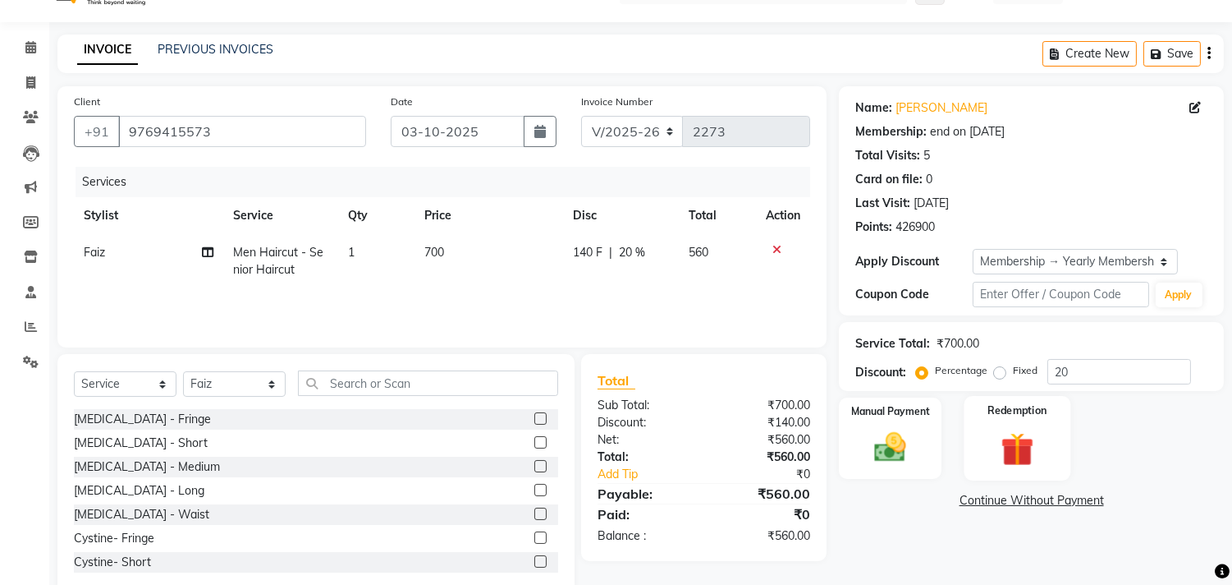
scroll to position [72, 0]
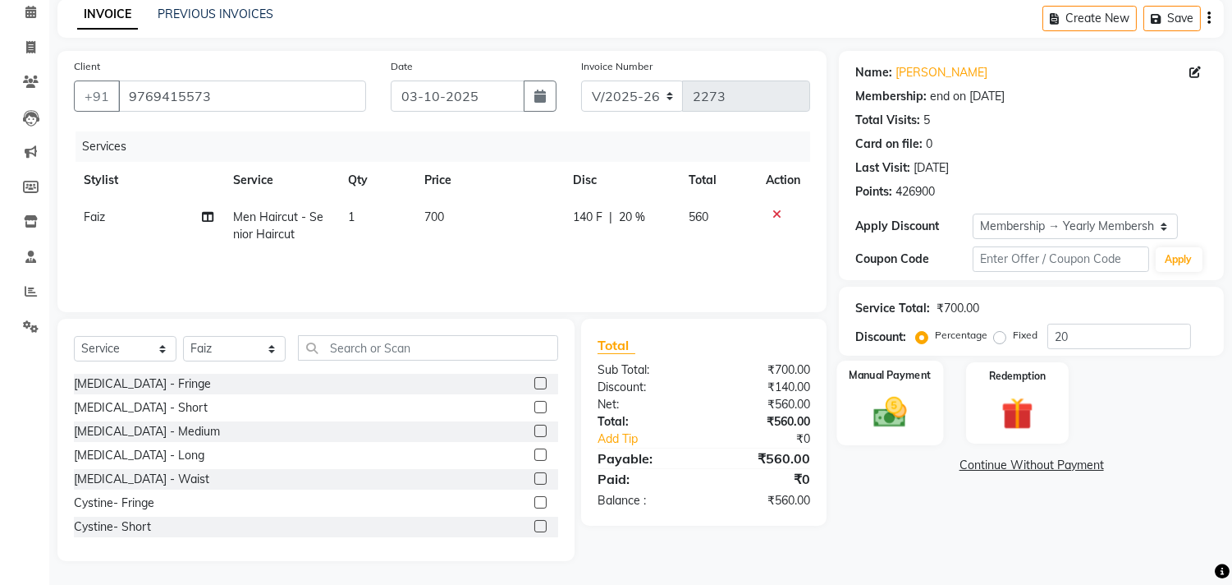
click at [879, 386] on div "Manual Payment" at bounding box center [891, 402] width 107 height 84
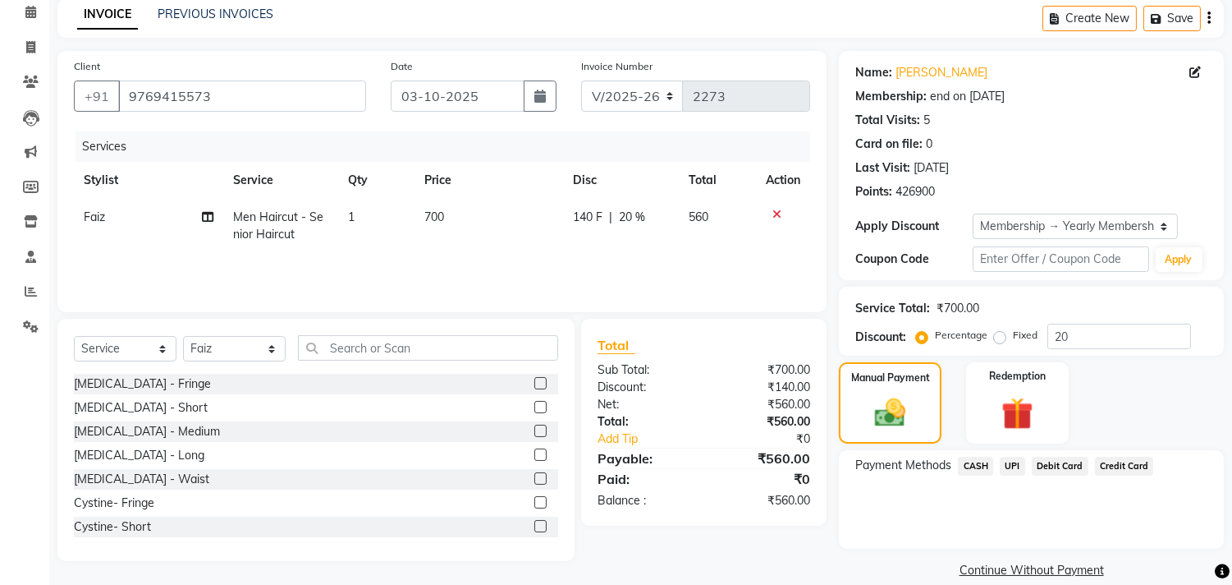
click at [1059, 461] on span "Debit Card" at bounding box center [1060, 466] width 57 height 19
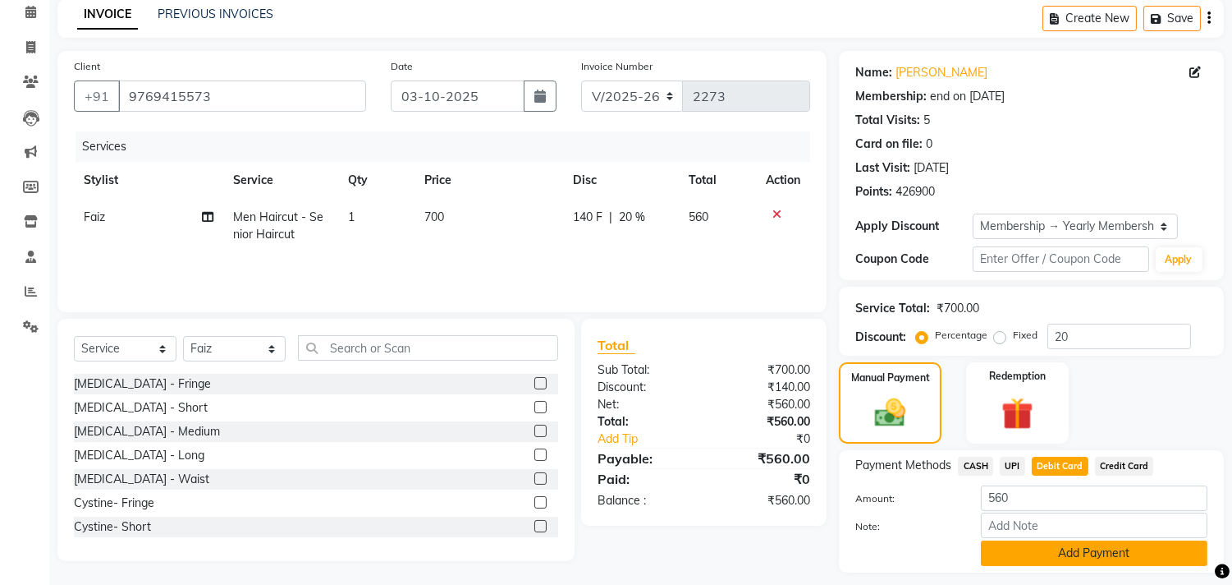
click at [1076, 548] on button "Add Payment" at bounding box center [1094, 552] width 227 height 25
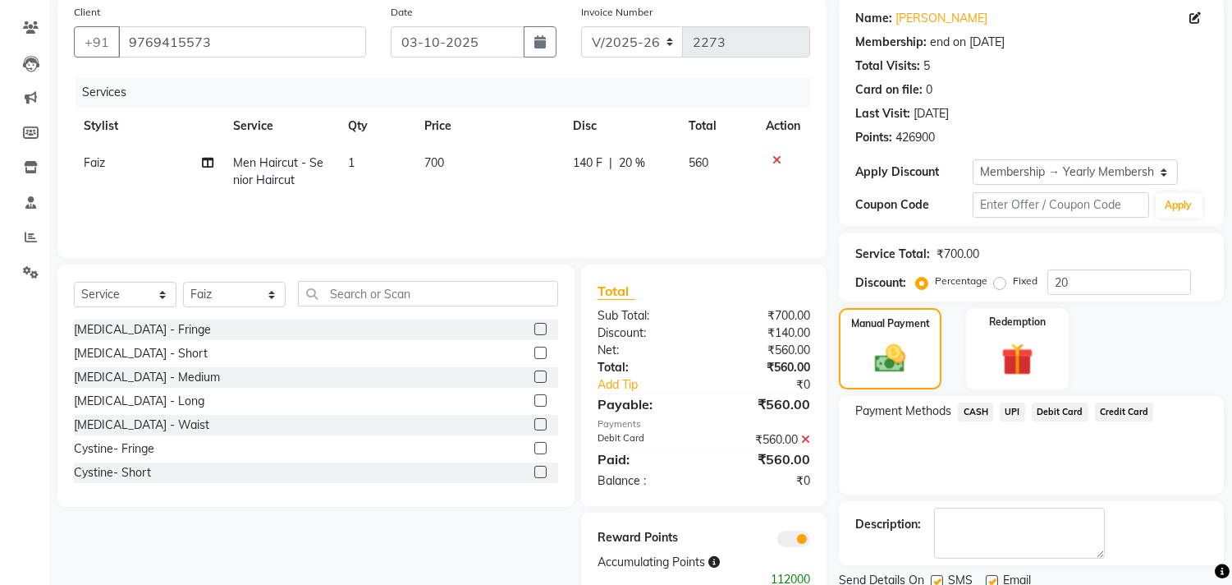
scroll to position [186, 0]
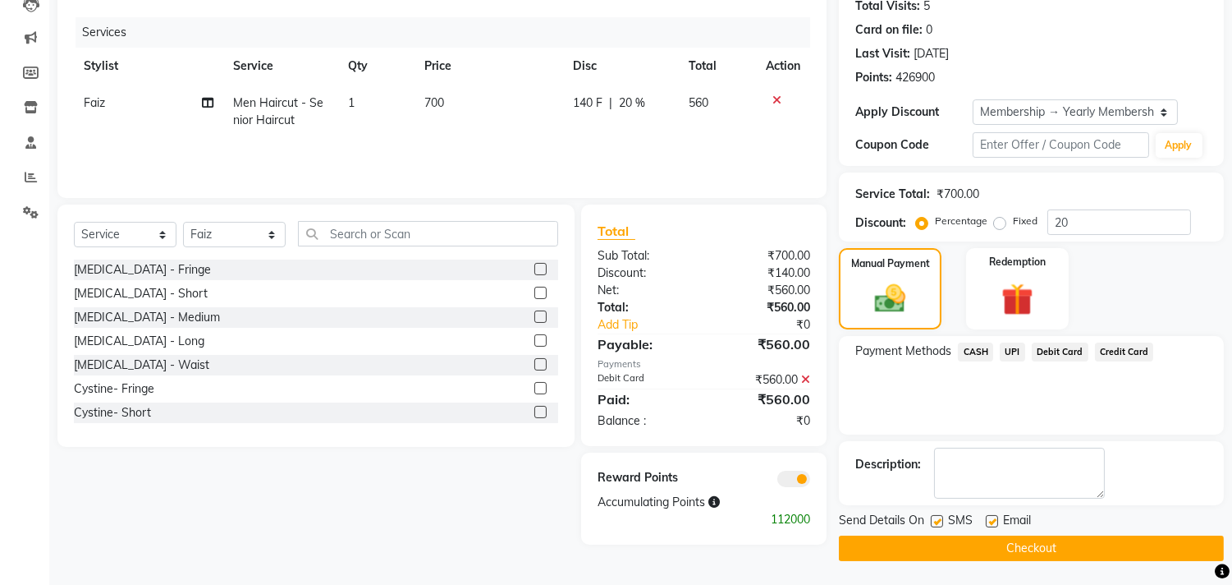
click at [1092, 544] on button "Checkout" at bounding box center [1031, 547] width 385 height 25
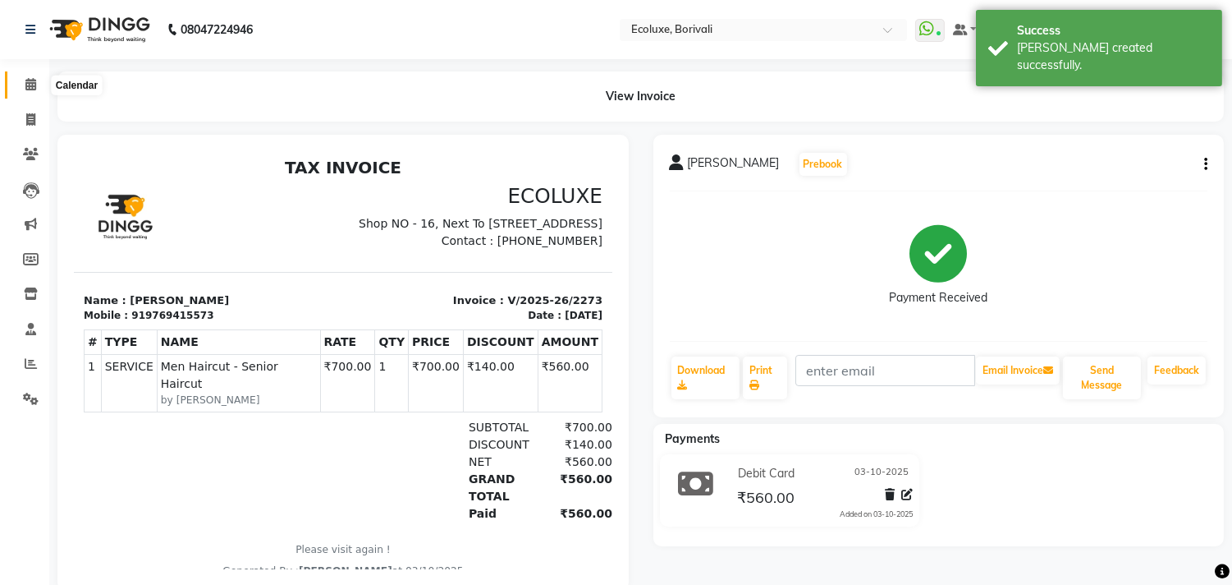
click at [28, 76] on span at bounding box center [30, 85] width 29 height 19
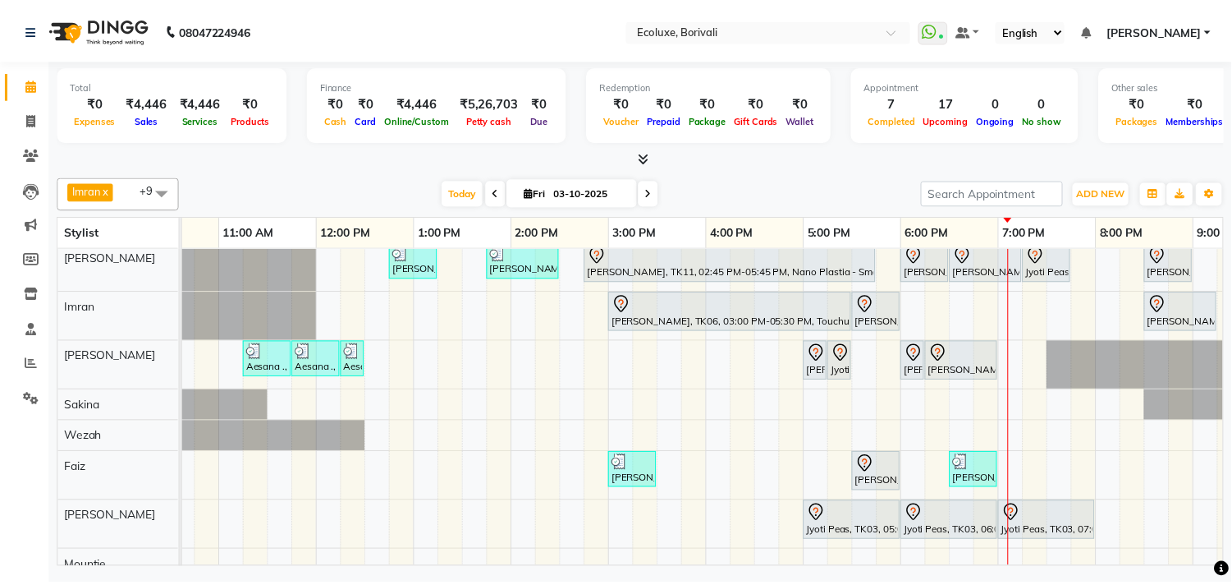
scroll to position [0, 326]
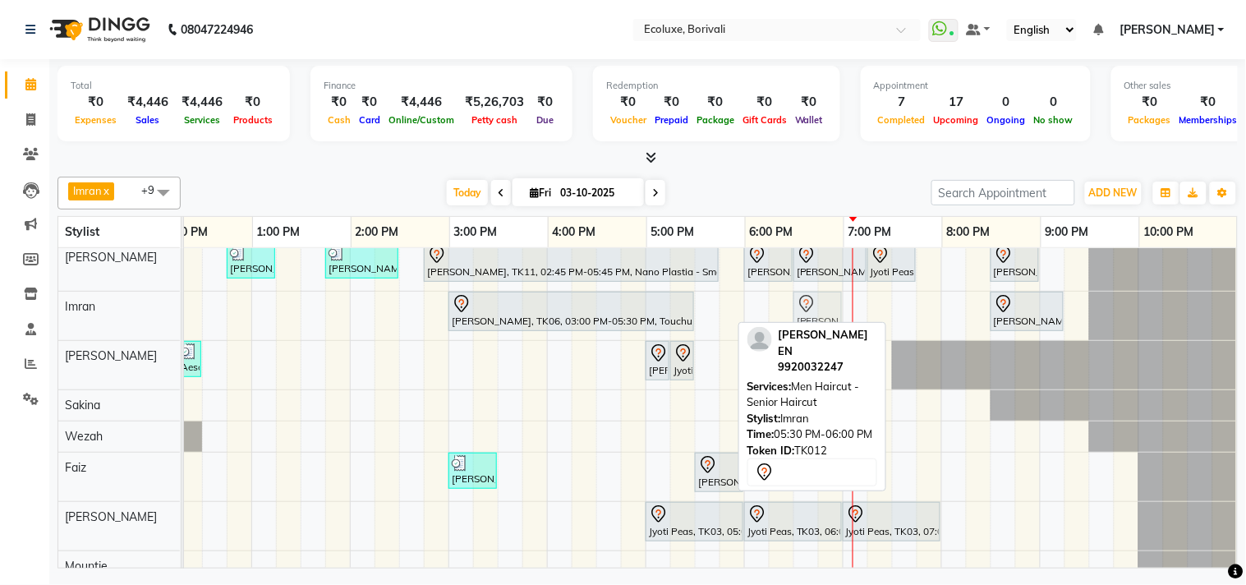
drag, startPoint x: 716, startPoint y: 305, endPoint x: 806, endPoint y: 313, distance: 89.9
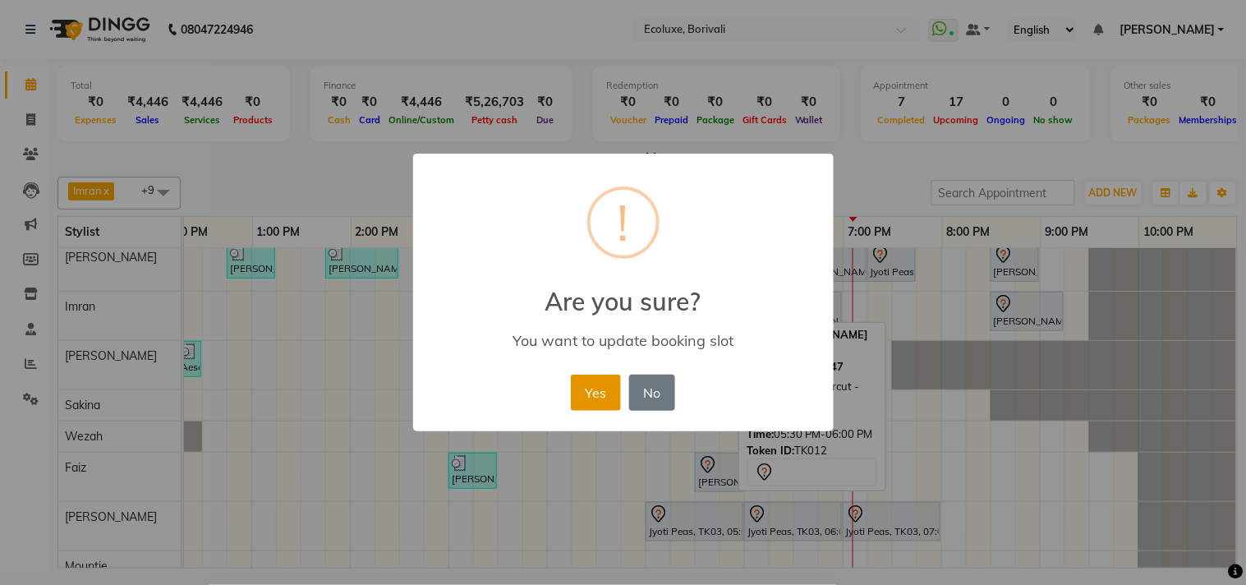
click at [585, 394] on button "Yes" at bounding box center [596, 392] width 50 height 36
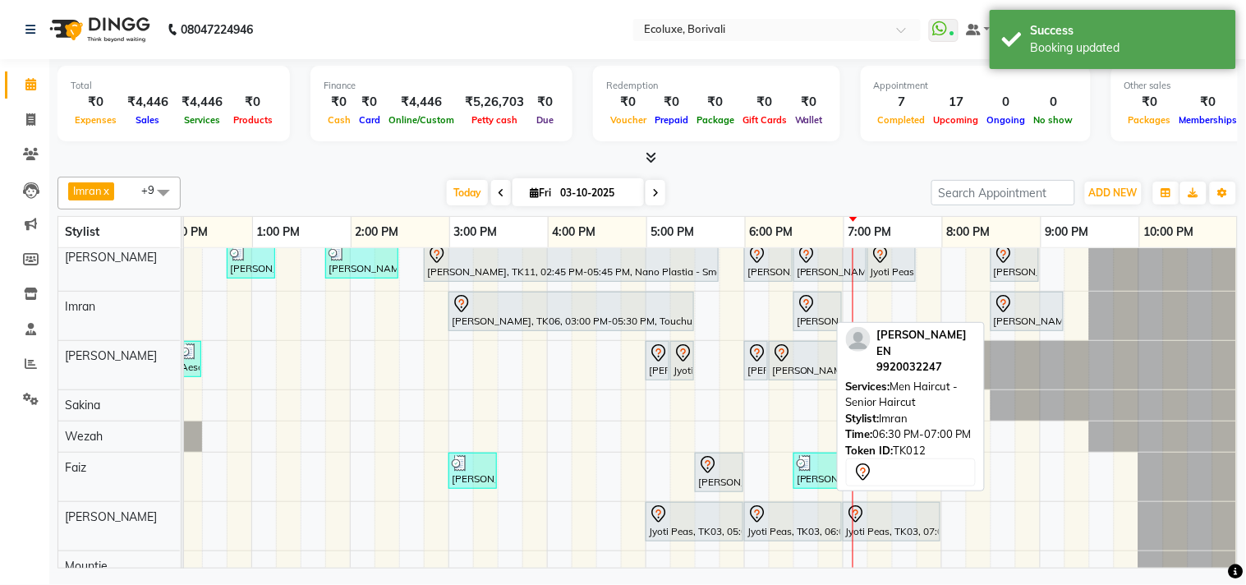
click at [815, 300] on div at bounding box center [817, 304] width 42 height 20
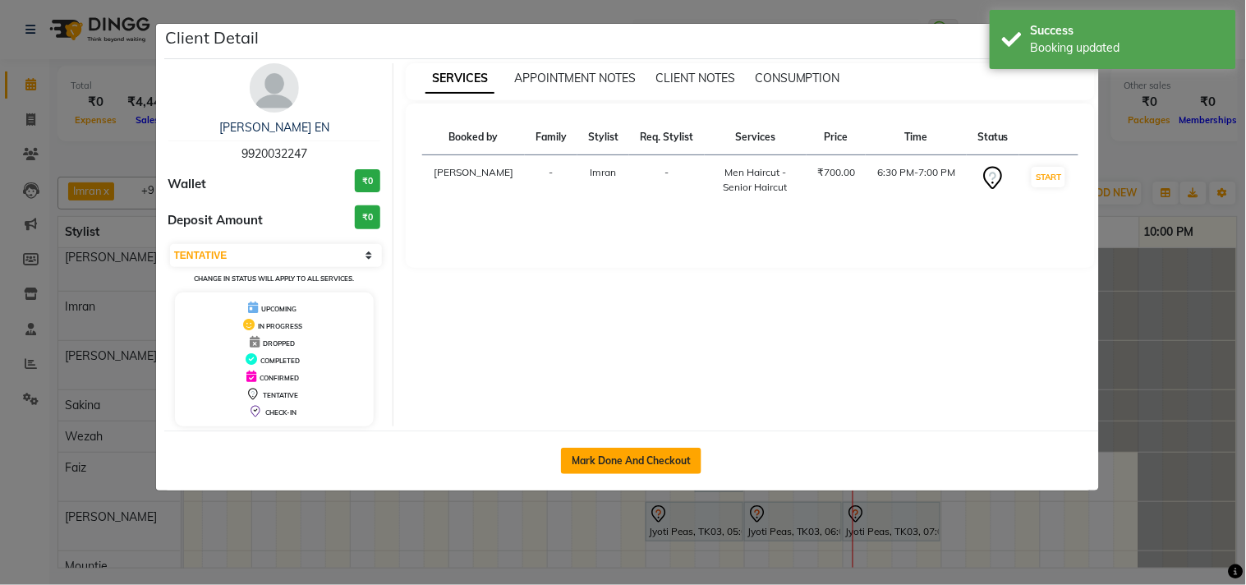
click at [636, 450] on button "Mark Done And Checkout" at bounding box center [631, 461] width 140 height 26
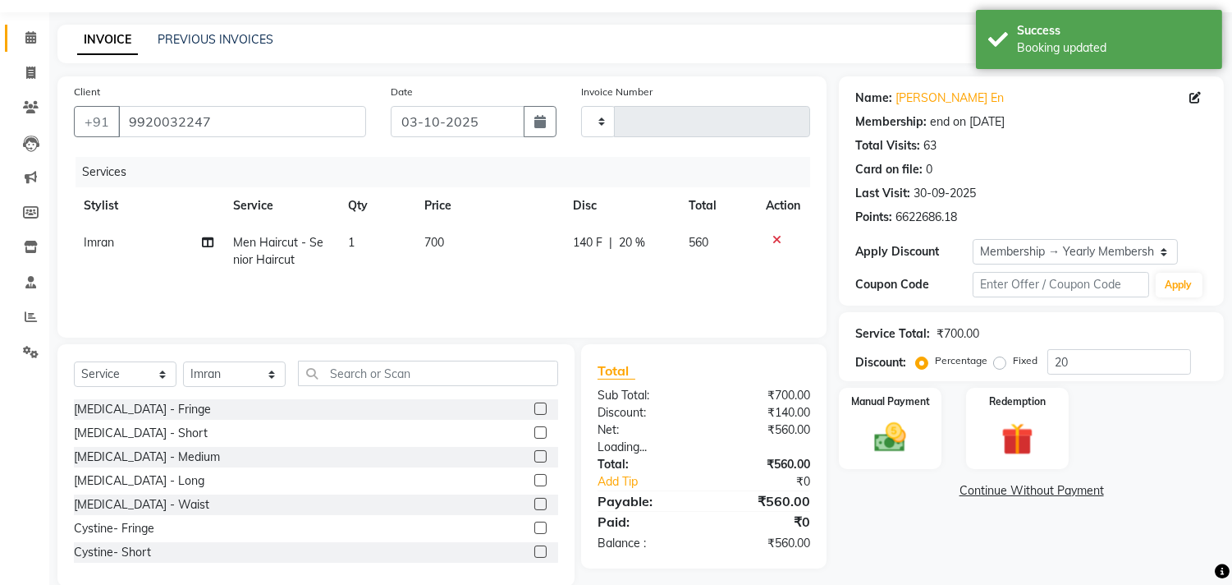
scroll to position [72, 0]
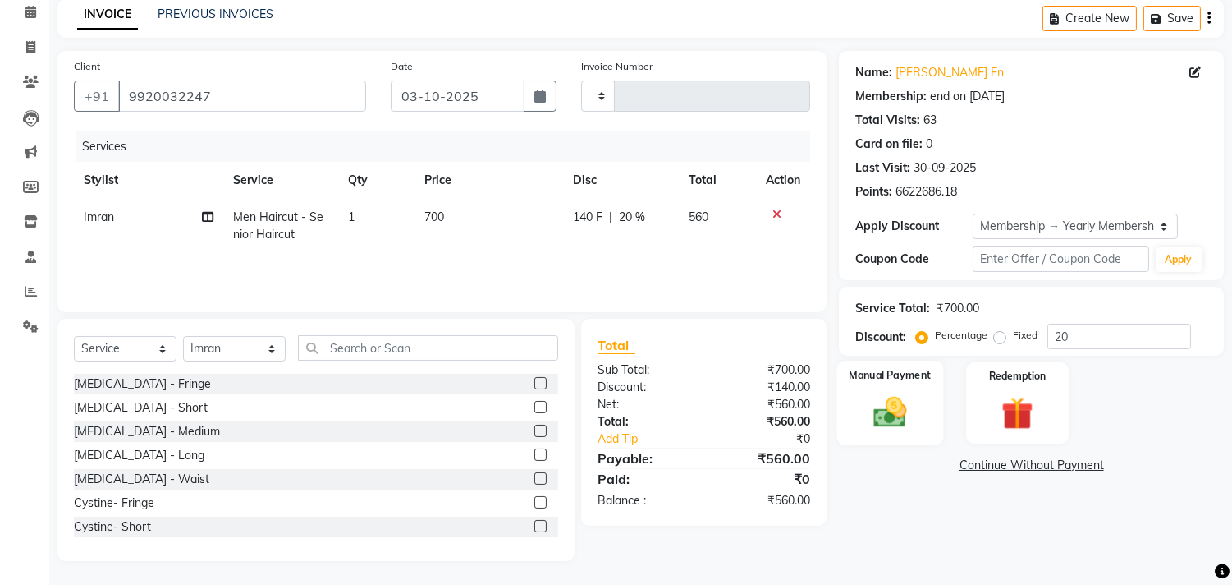
click at [905, 393] on img at bounding box center [891, 412] width 54 height 39
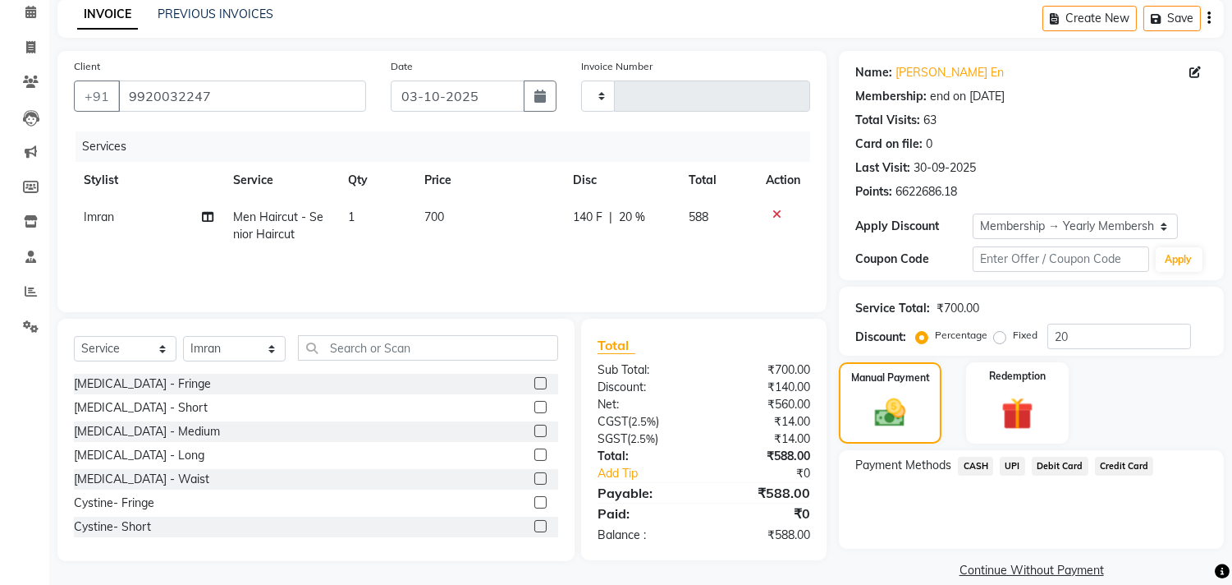
click at [1059, 463] on span "Debit Card" at bounding box center [1060, 466] width 57 height 19
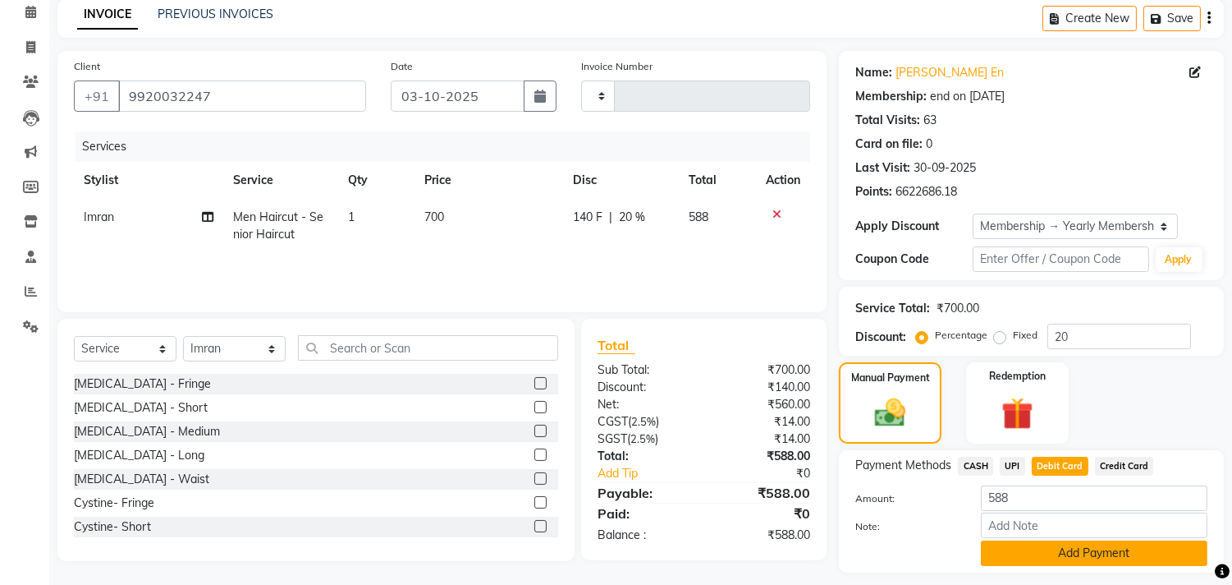
click at [1082, 540] on button "Add Payment" at bounding box center [1094, 552] width 227 height 25
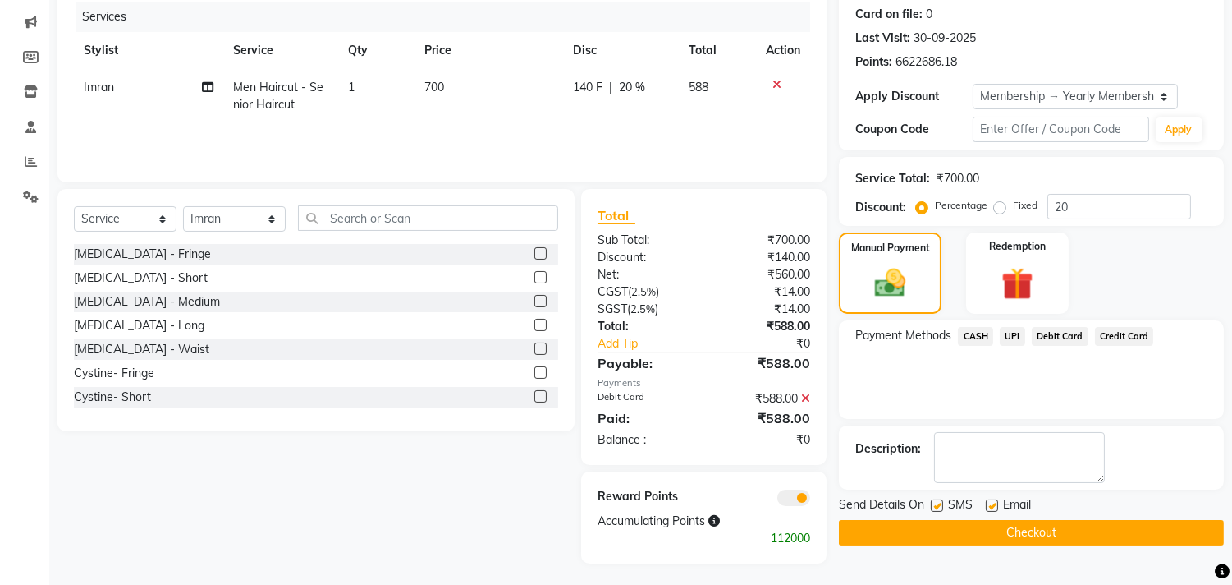
scroll to position [205, 0]
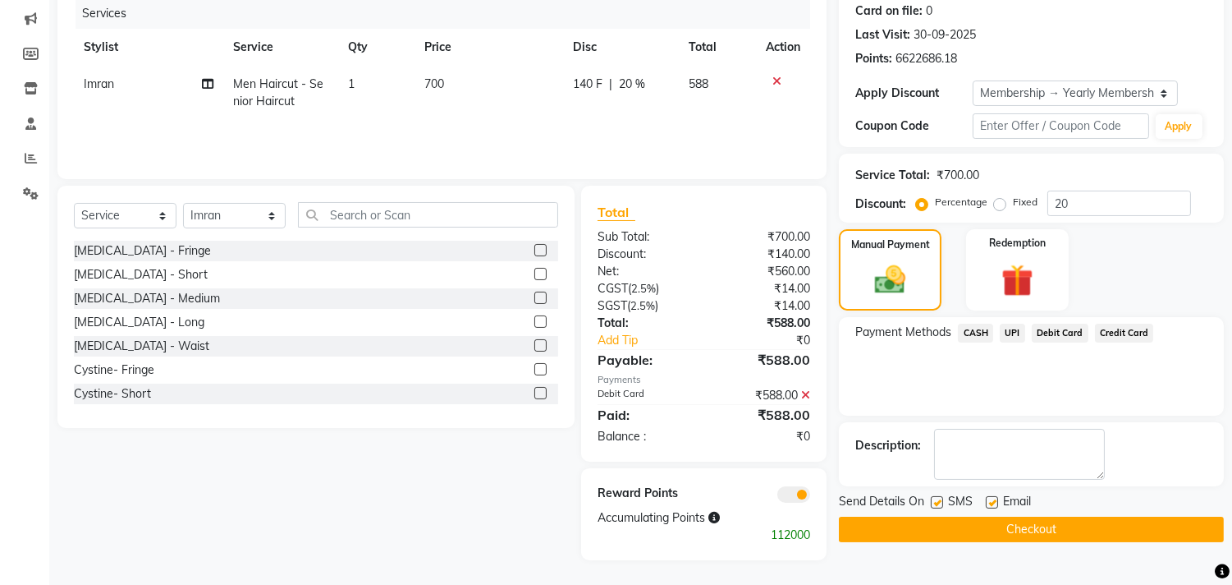
click at [1051, 527] on button "Checkout" at bounding box center [1031, 528] width 385 height 25
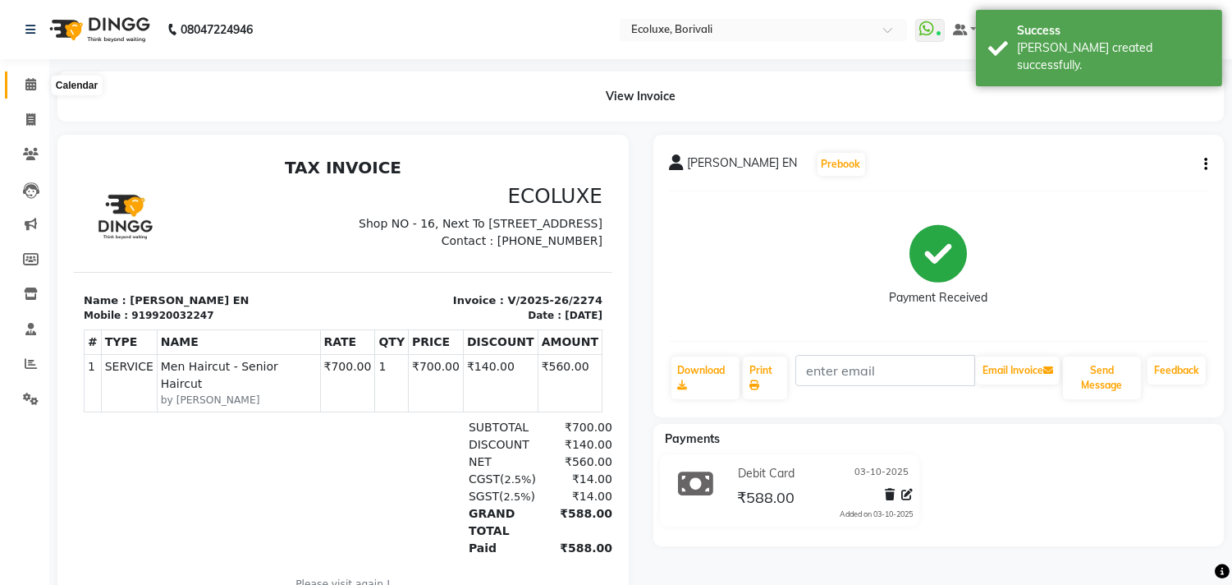
click at [29, 80] on icon at bounding box center [30, 84] width 11 height 12
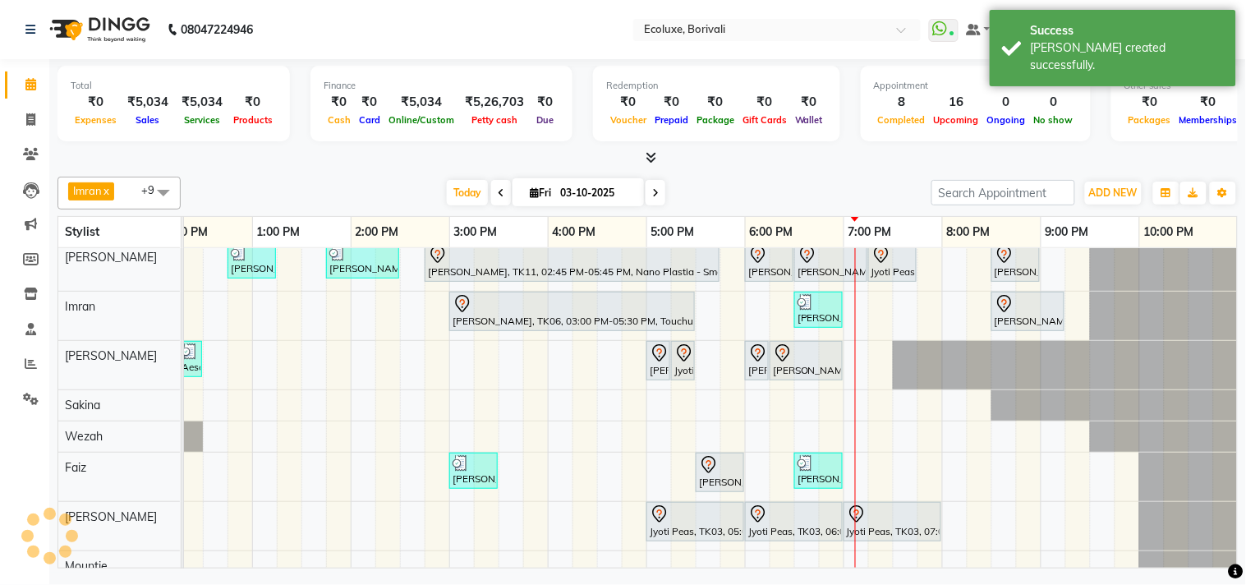
scroll to position [1, 0]
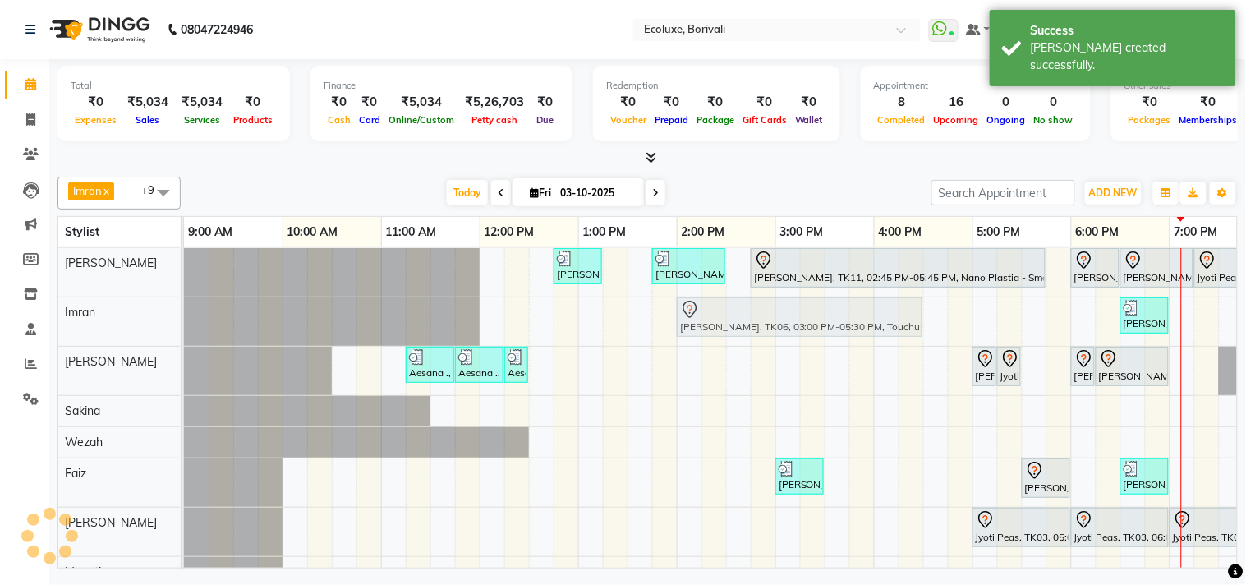
drag, startPoint x: 587, startPoint y: 310, endPoint x: 810, endPoint y: 337, distance: 225.0
click at [184, 324] on div "[PERSON_NAME], TK06, 03:00 PM-05:30 PM, Touchup - Root Touch (Up To 2 Inch) Ino…" at bounding box center [184, 321] width 0 height 48
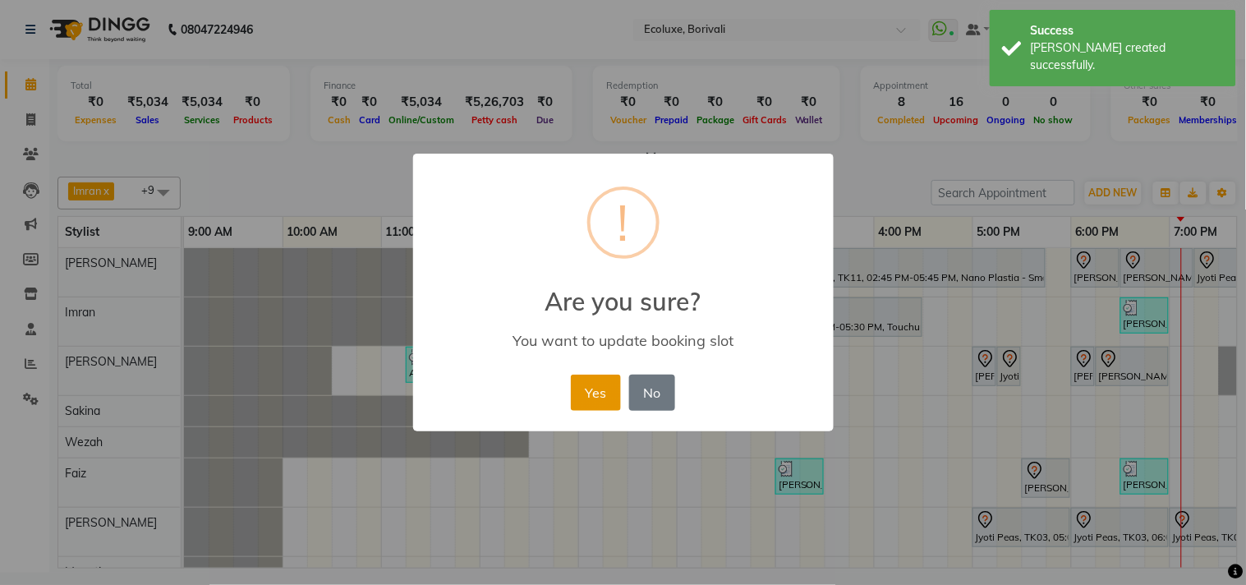
drag, startPoint x: 584, startPoint y: 402, endPoint x: 626, endPoint y: 376, distance: 49.4
click at [584, 401] on button "Yes" at bounding box center [596, 392] width 50 height 36
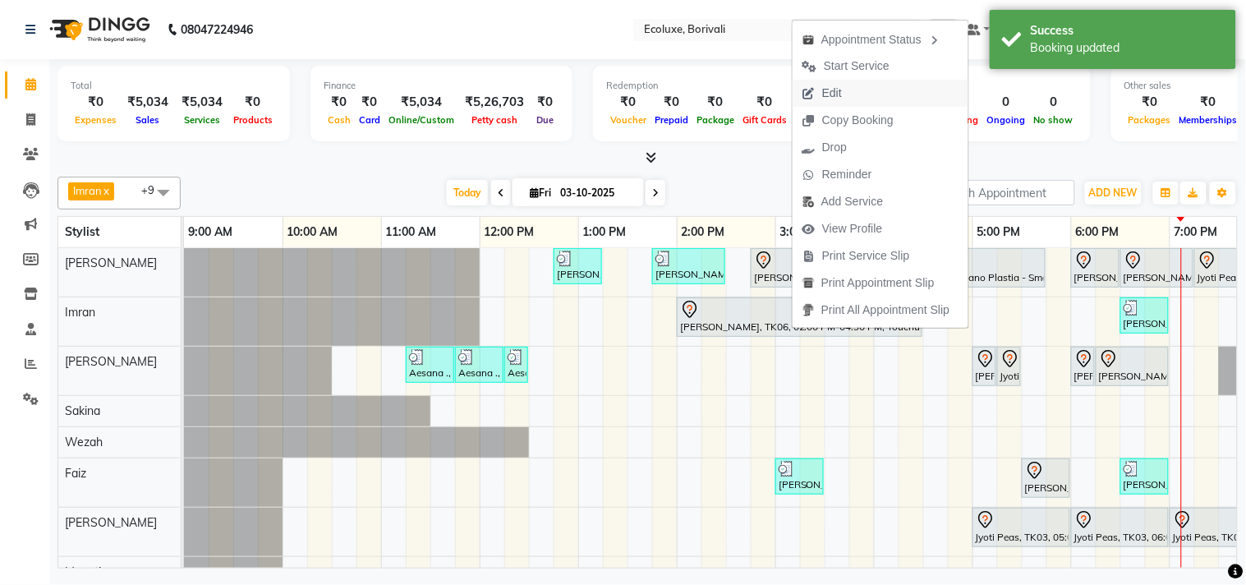
click at [832, 91] on span "Edit" at bounding box center [832, 93] width 20 height 17
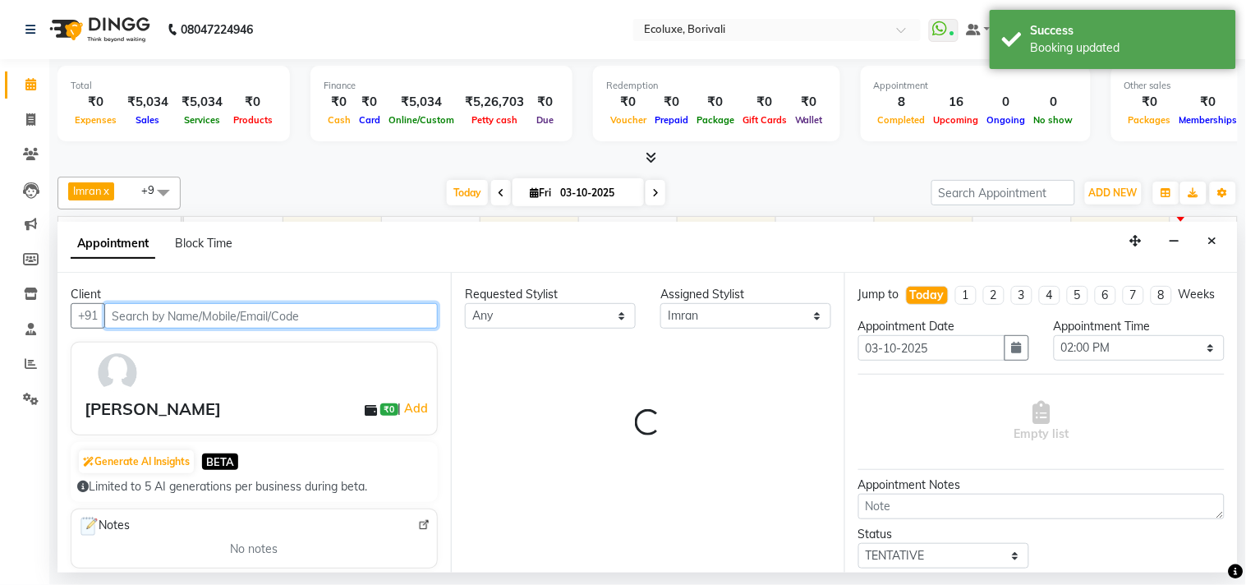
scroll to position [0, 326]
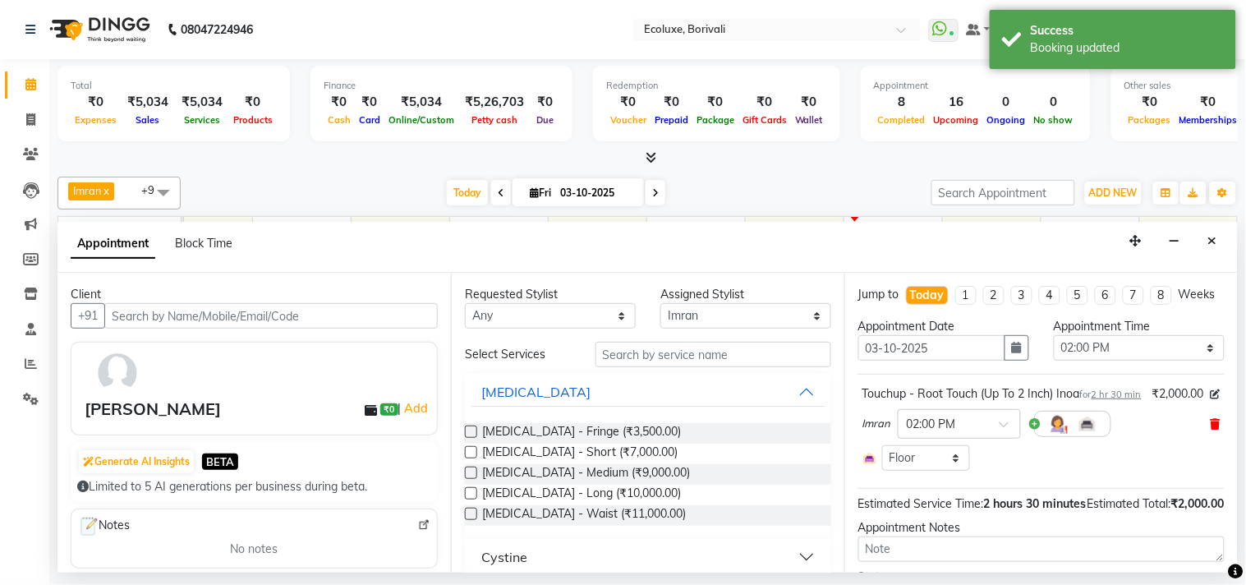
click at [1210, 429] on icon at bounding box center [1215, 423] width 10 height 11
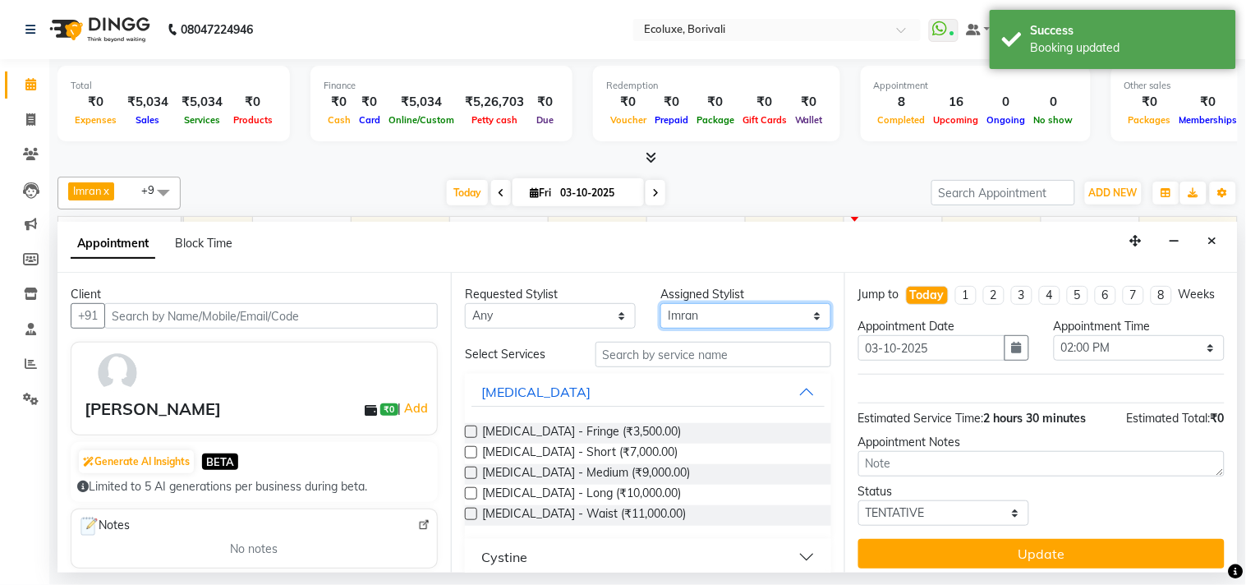
click at [707, 314] on select "Select [PERSON_NAME] [PERSON_NAME] Faiz [PERSON_NAME] [PERSON_NAME] [PERSON_NAM…" at bounding box center [745, 315] width 171 height 25
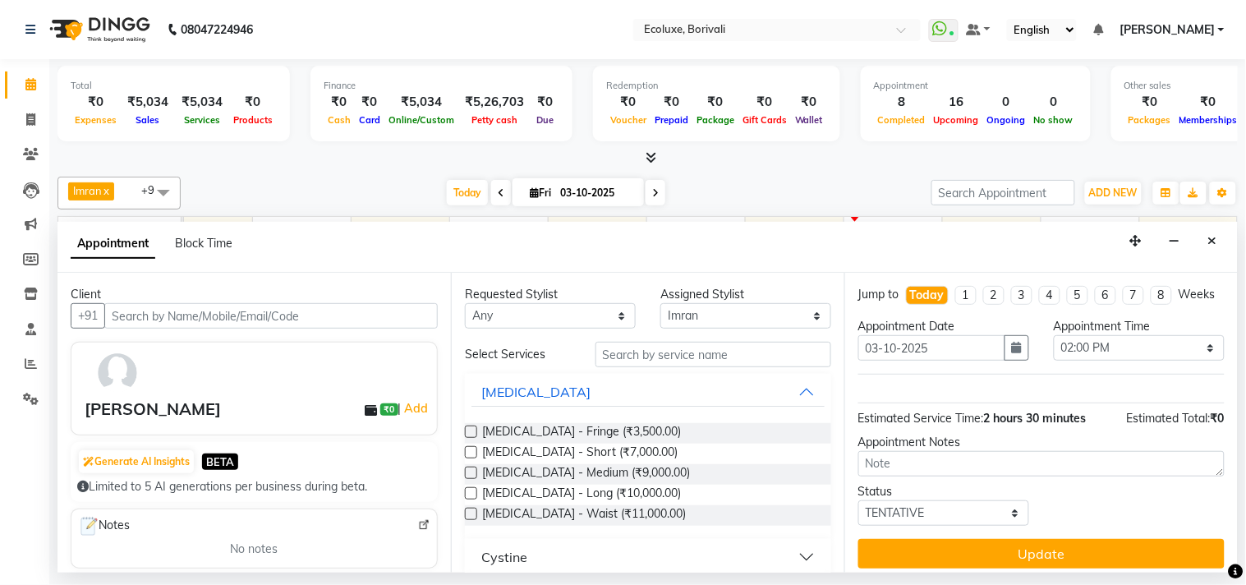
click at [596, 248] on div "Appointment Block Time" at bounding box center [647, 247] width 1180 height 51
click at [700, 361] on input "text" at bounding box center [713, 354] width 236 height 25
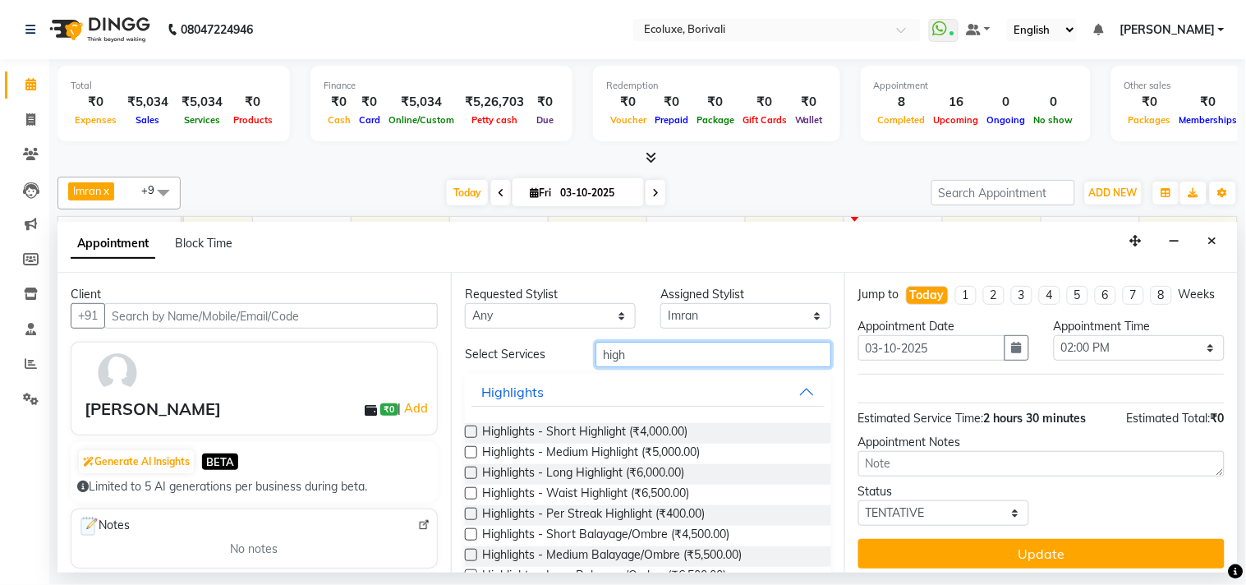
click at [631, 359] on input "high" at bounding box center [713, 354] width 236 height 25
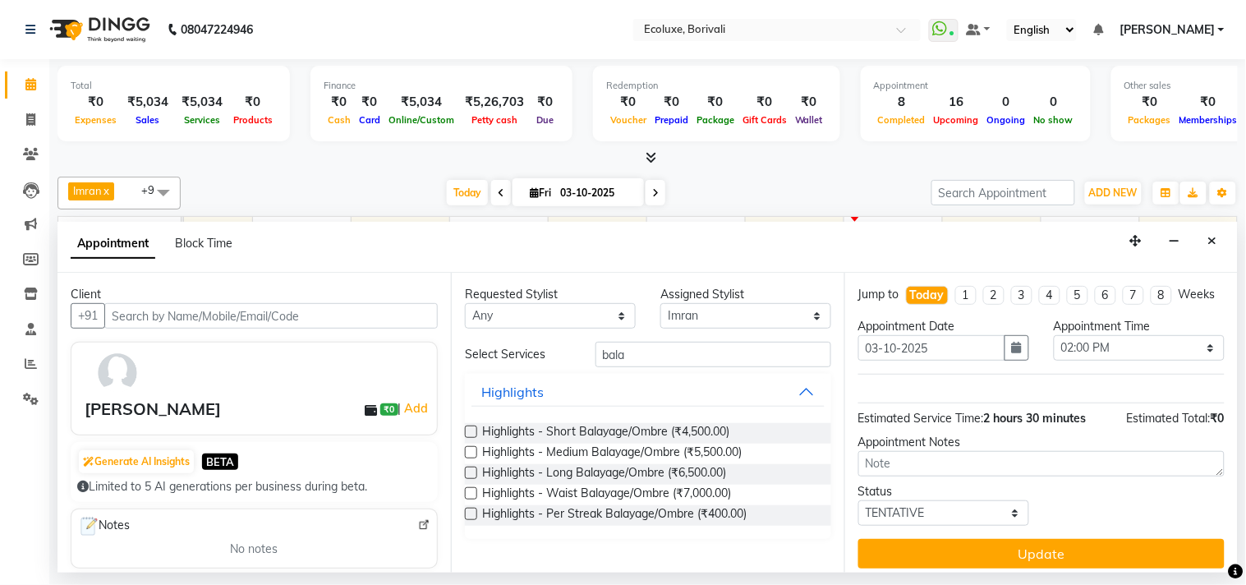
click at [465, 470] on label at bounding box center [471, 472] width 12 height 12
click at [465, 470] on input "checkbox" at bounding box center [470, 474] width 11 height 11
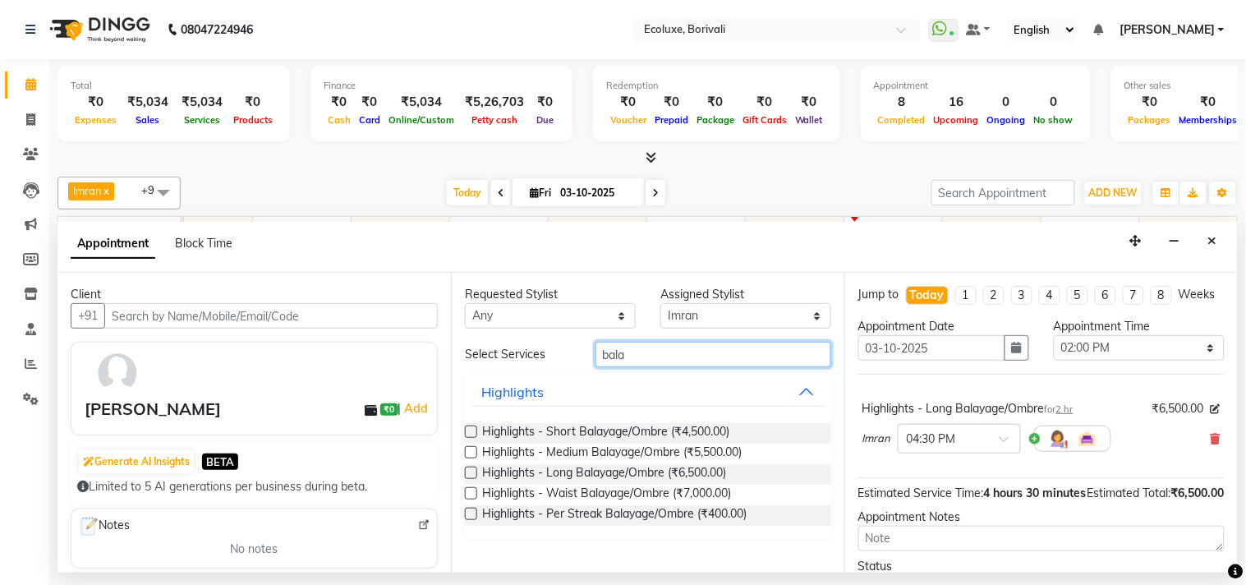
click at [616, 354] on input "bala" at bounding box center [713, 354] width 236 height 25
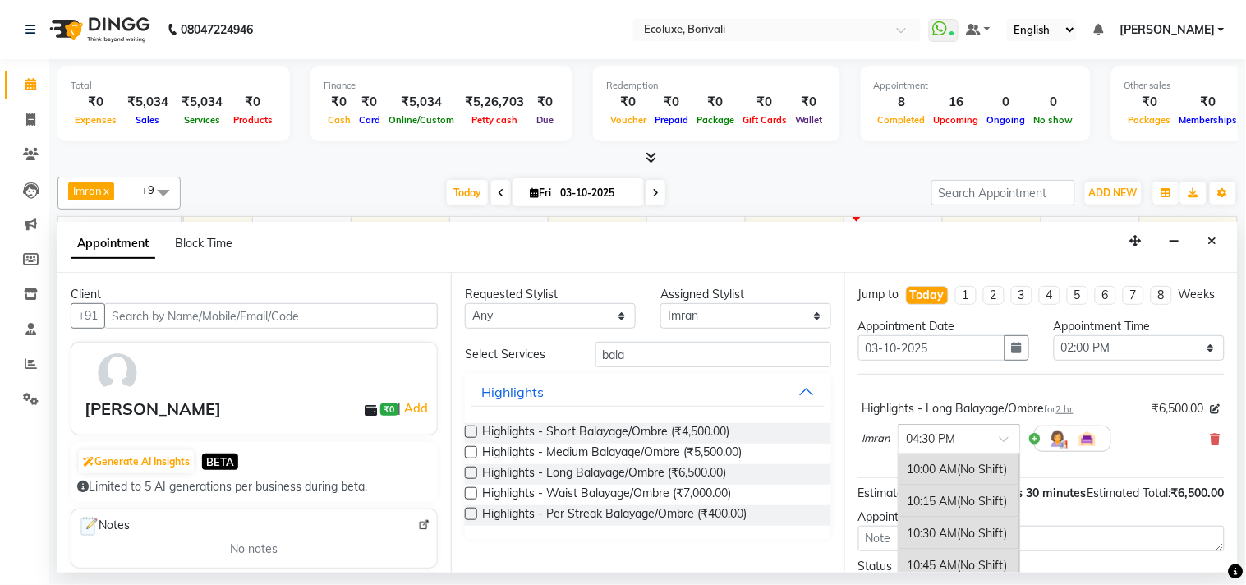
click at [942, 446] on input "text" at bounding box center [942, 437] width 72 height 17
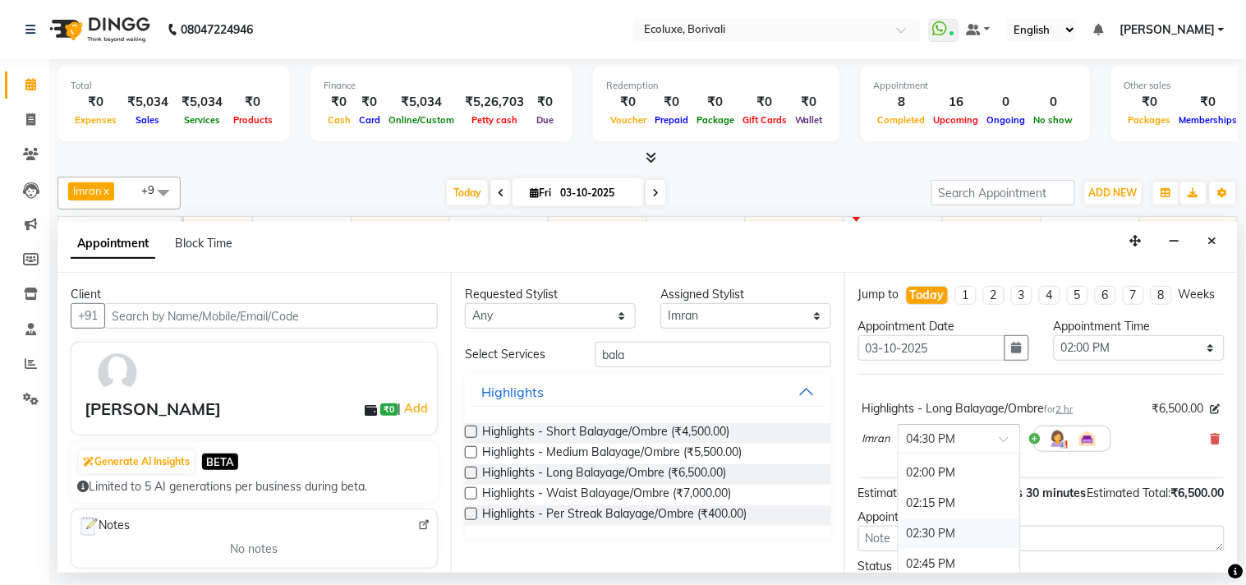
scroll to position [438, 0]
click at [940, 544] on div "02:00 PM" at bounding box center [959, 529] width 122 height 30
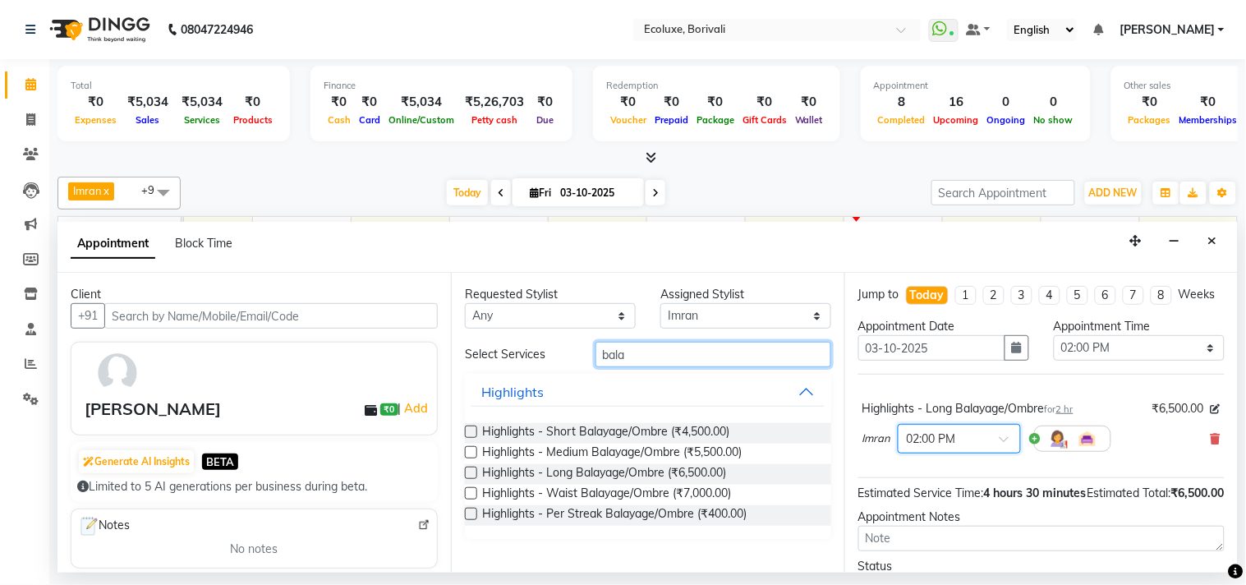
click at [610, 358] on input "bala" at bounding box center [713, 354] width 236 height 25
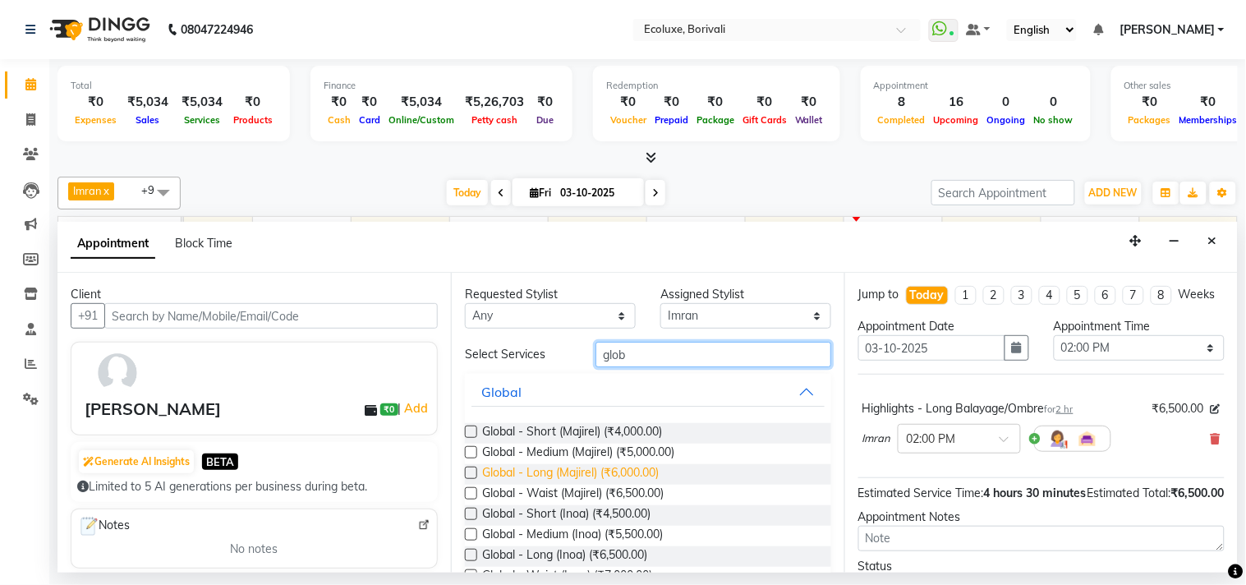
scroll to position [76, 0]
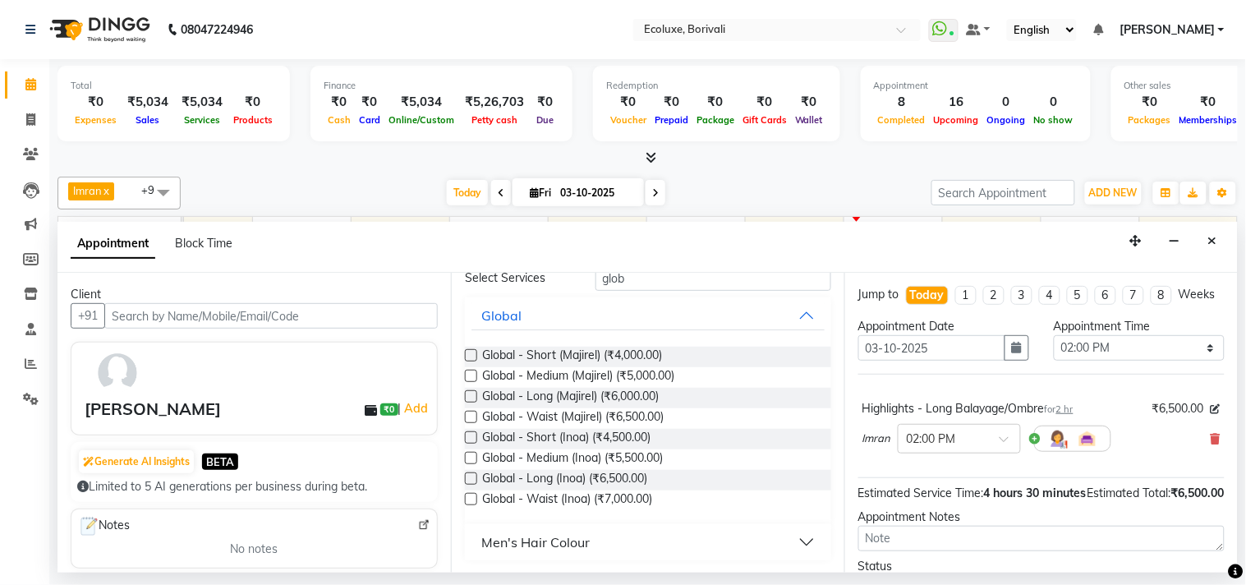
click at [470, 477] on label at bounding box center [471, 478] width 12 height 12
click at [470, 477] on input "checkbox" at bounding box center [470, 480] width 11 height 11
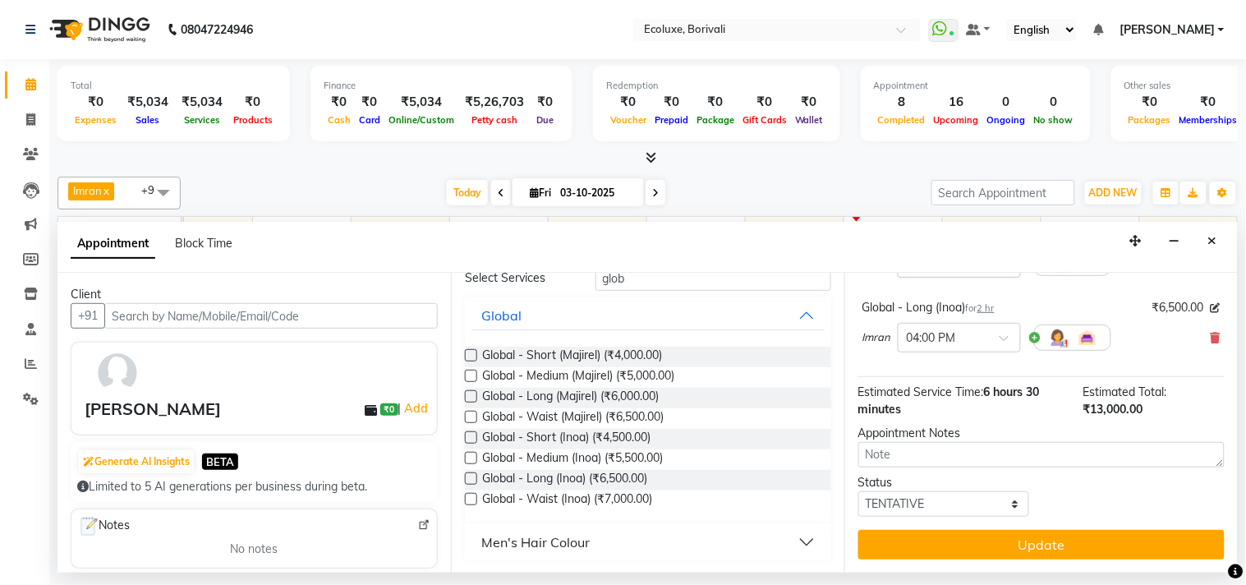
scroll to position [190, 0]
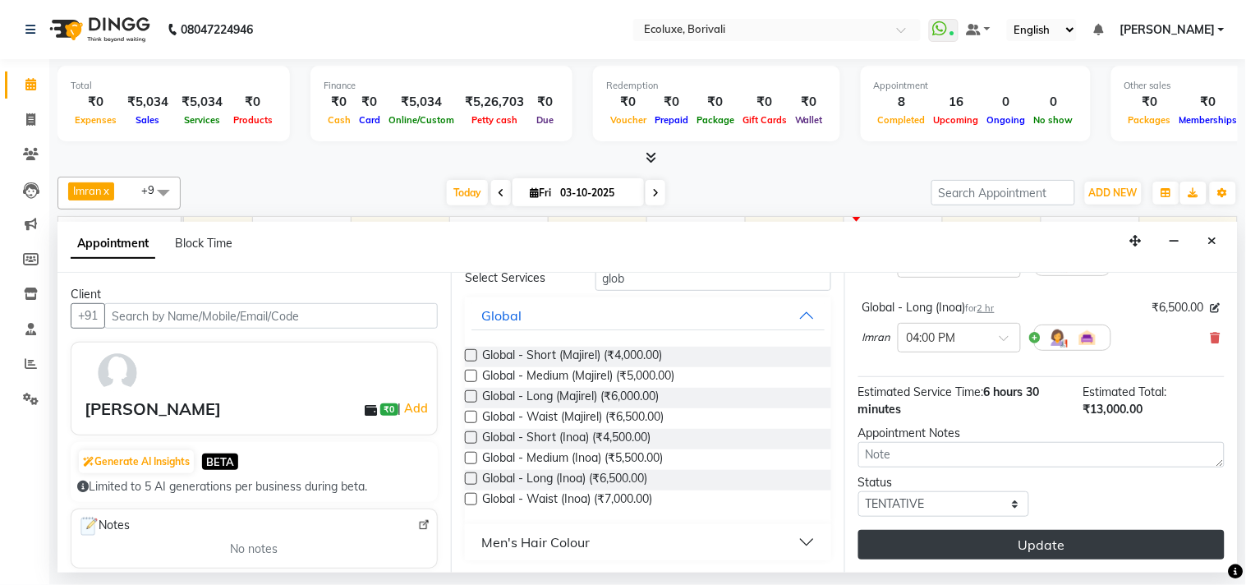
click at [1019, 545] on button "Update" at bounding box center [1041, 545] width 366 height 30
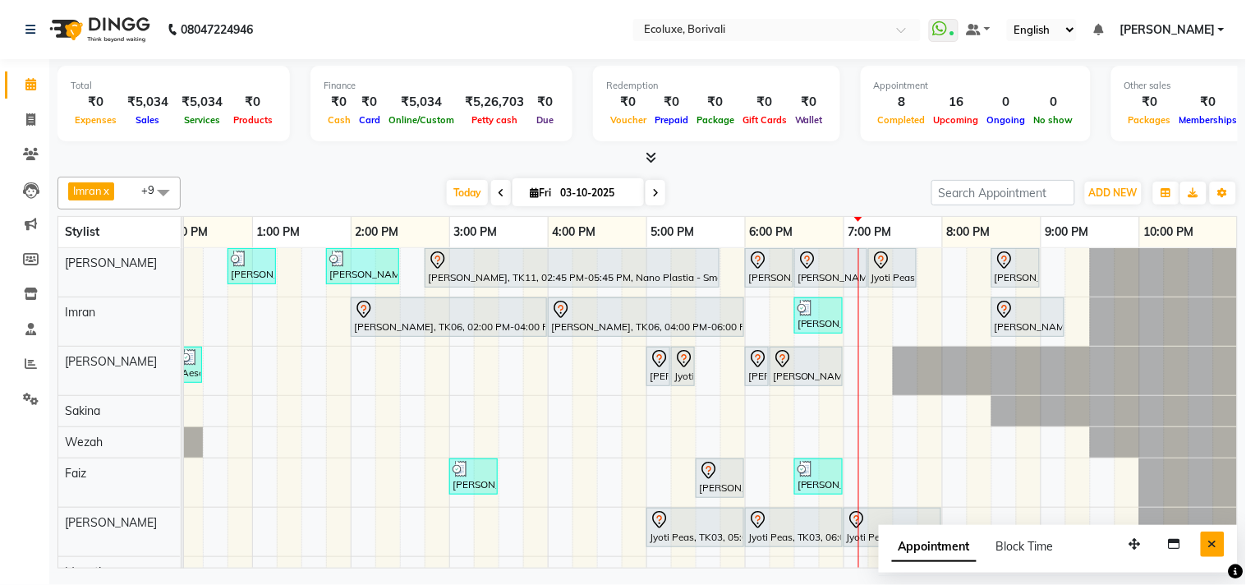
click at [1216, 543] on icon "Close" at bounding box center [1212, 543] width 9 height 11
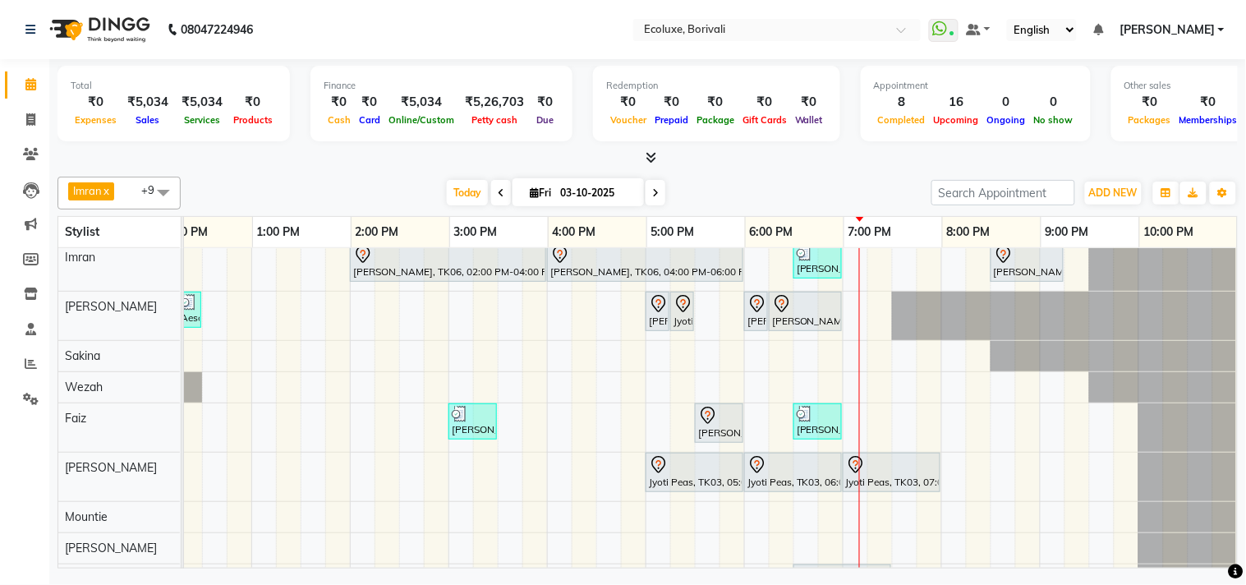
scroll to position [0, 0]
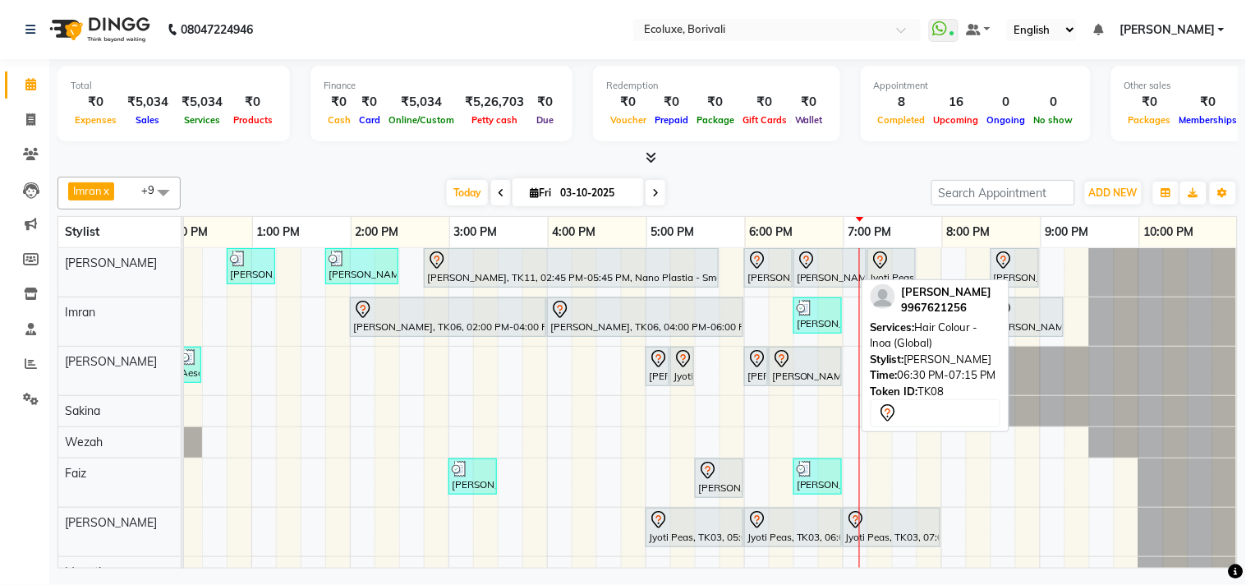
click at [823, 274] on div "[PERSON_NAME], TK08, 06:30 PM-07:15 PM, Hair Colour - Inoa (Global)" at bounding box center [830, 267] width 70 height 34
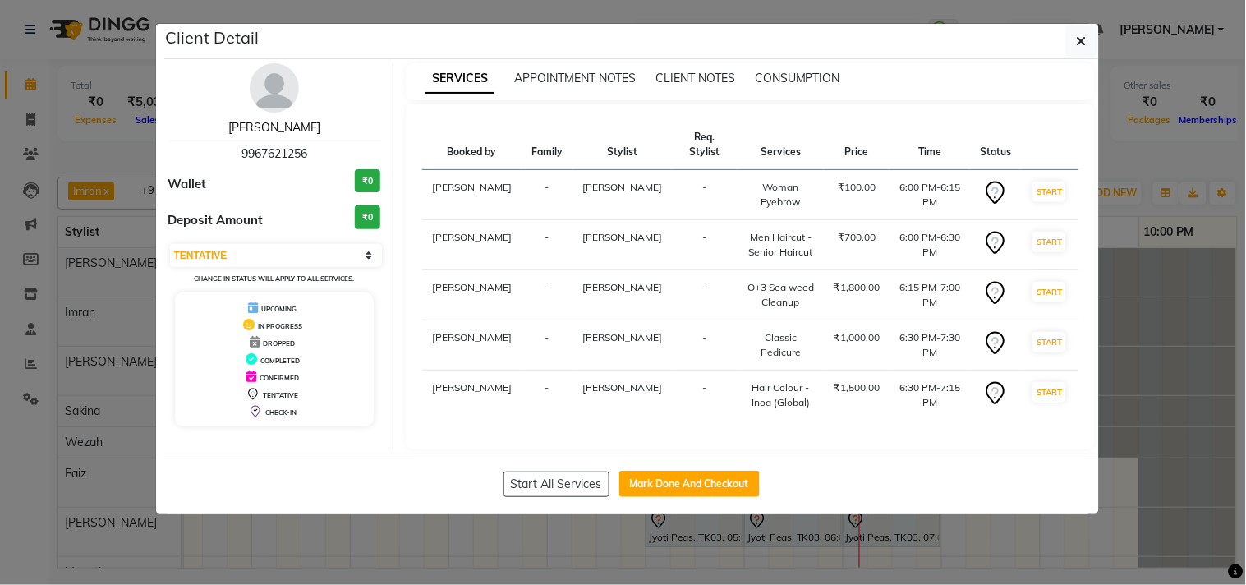
click at [293, 132] on link "[PERSON_NAME]" at bounding box center [274, 127] width 92 height 15
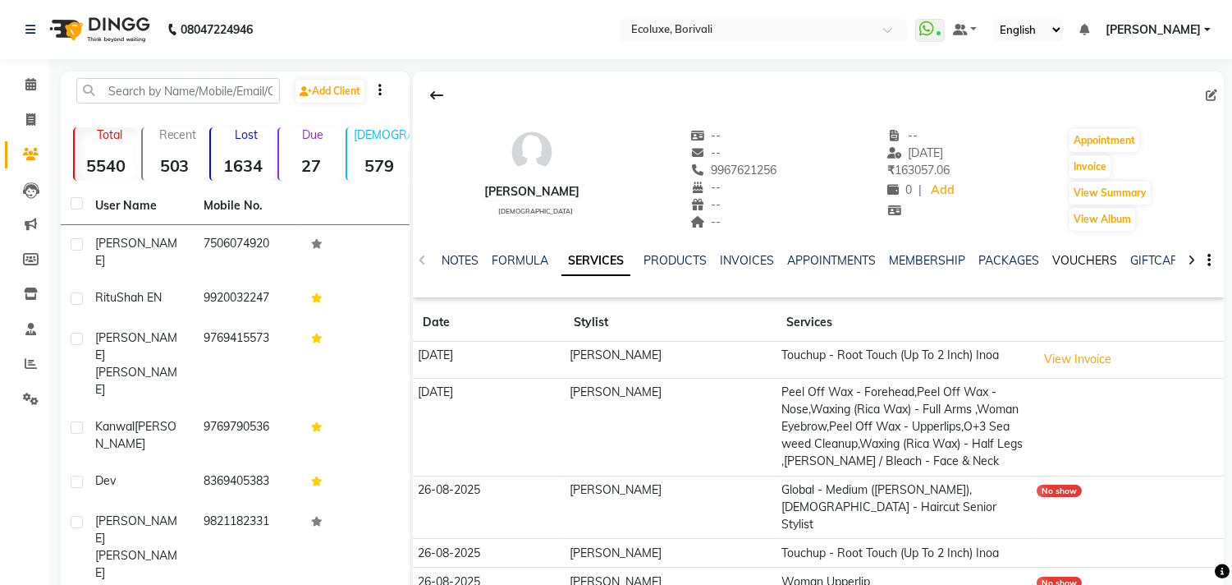
click at [1087, 266] on link "VOUCHERS" at bounding box center [1085, 260] width 65 height 15
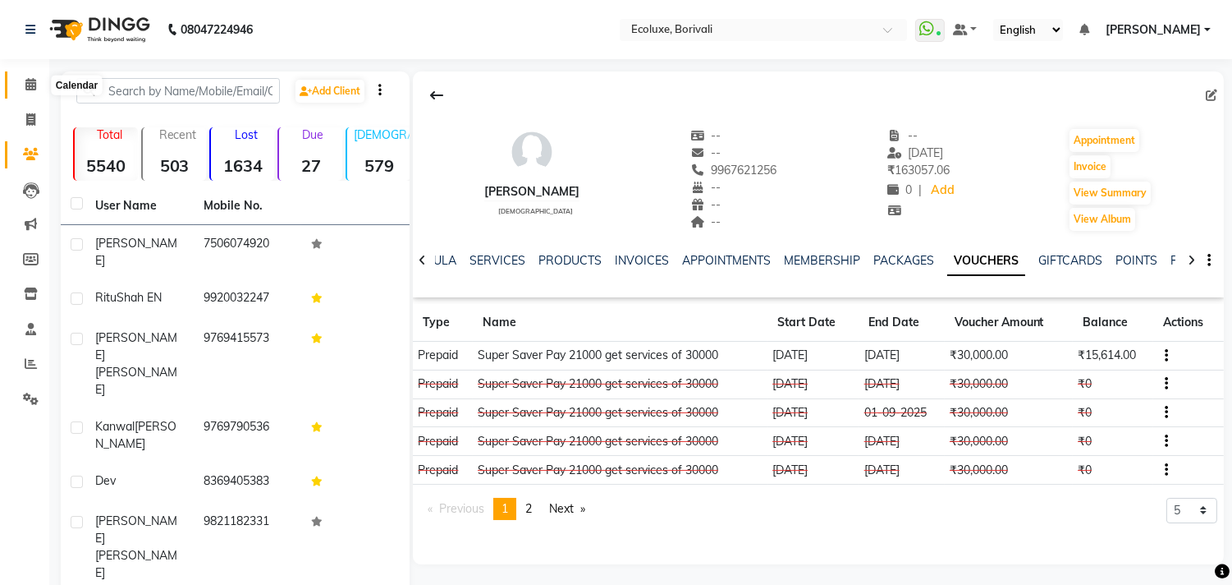
click at [30, 86] on icon at bounding box center [30, 84] width 11 height 12
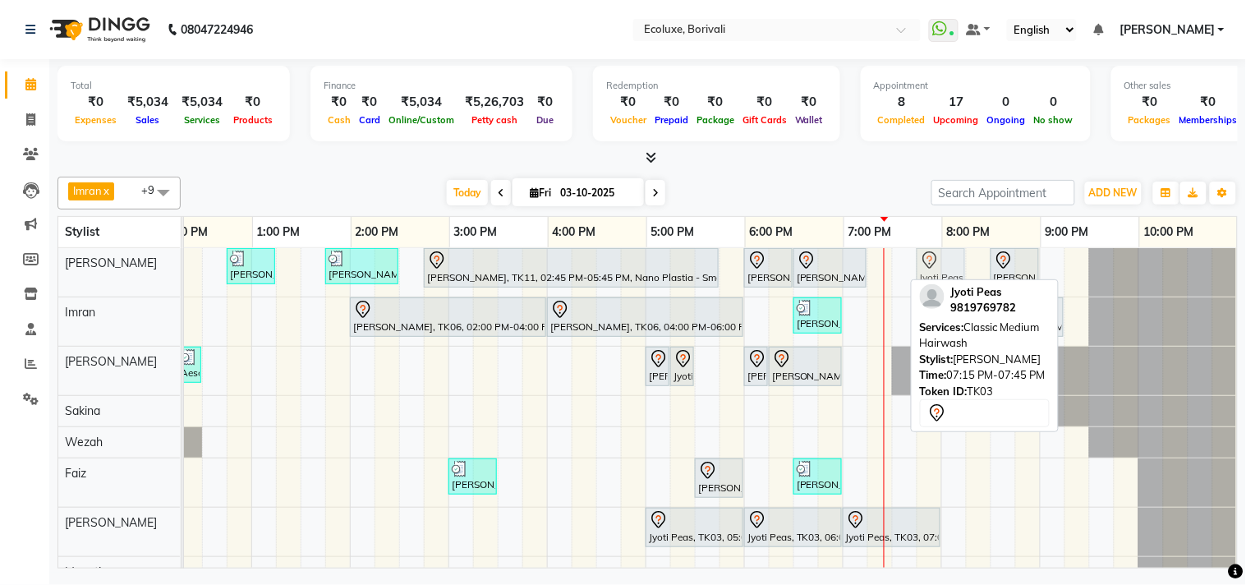
drag, startPoint x: 888, startPoint y: 269, endPoint x: 933, endPoint y: 268, distance: 45.2
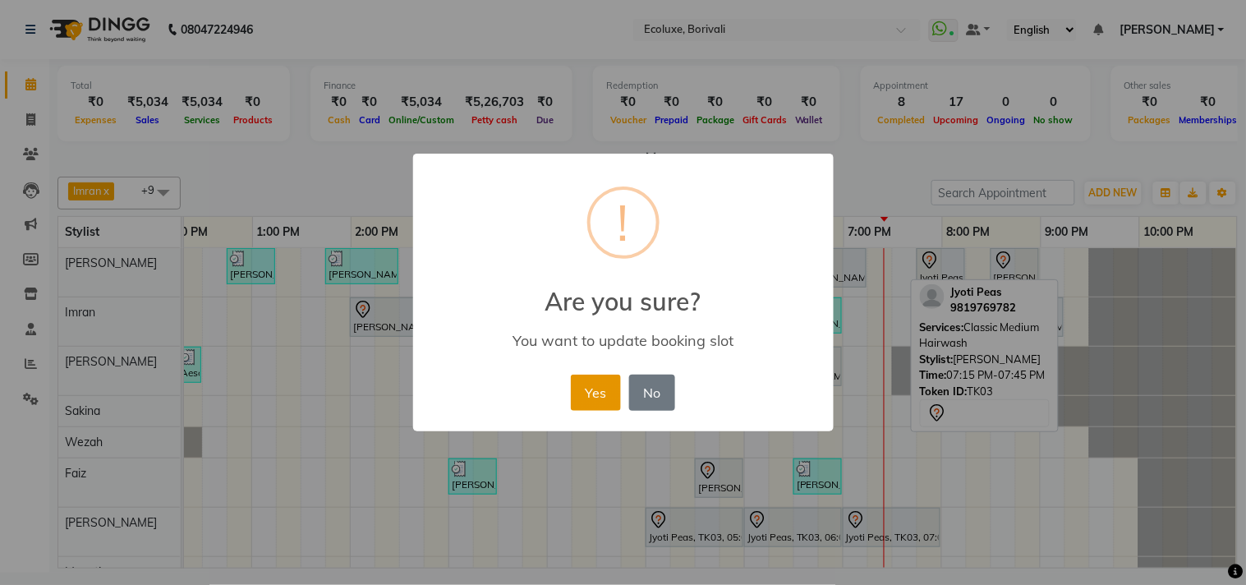
click at [601, 389] on button "Yes" at bounding box center [596, 392] width 50 height 36
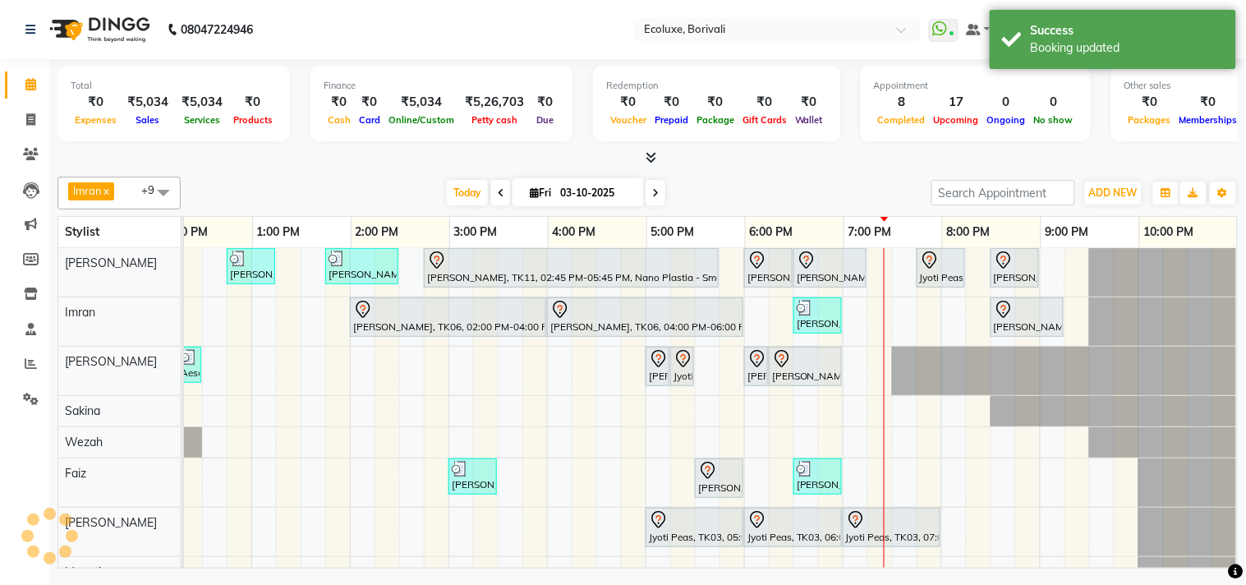
click at [865, 187] on div "[DATE] [DATE]" at bounding box center [556, 193] width 734 height 25
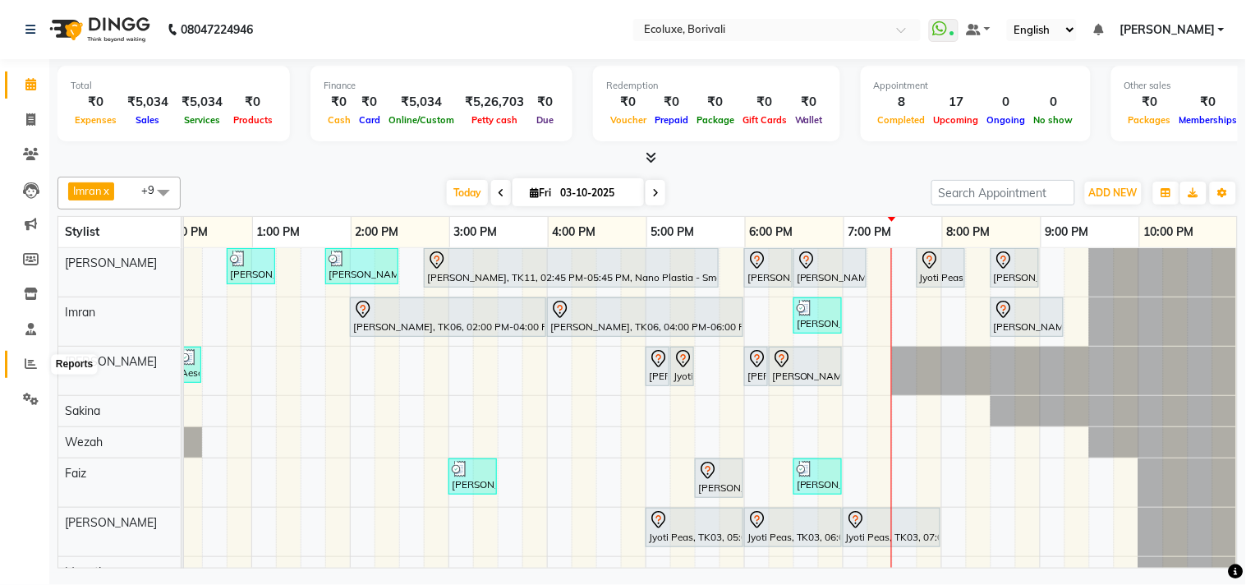
click at [22, 358] on span at bounding box center [30, 364] width 29 height 19
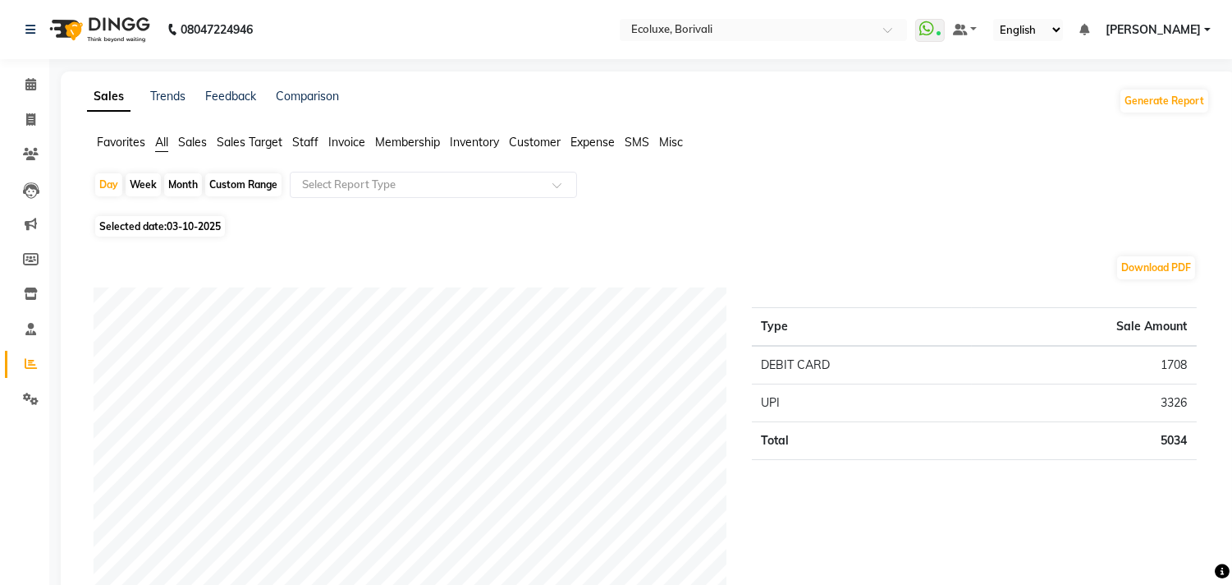
click at [185, 231] on span "03-10-2025" at bounding box center [194, 226] width 54 height 12
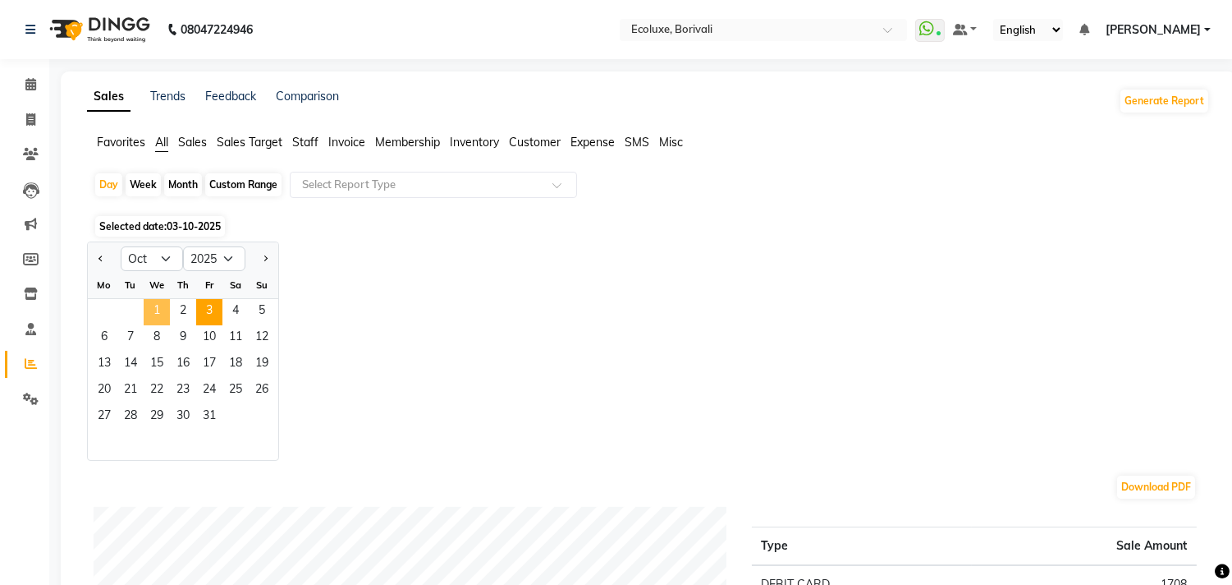
click at [162, 310] on span "1" at bounding box center [157, 312] width 26 height 26
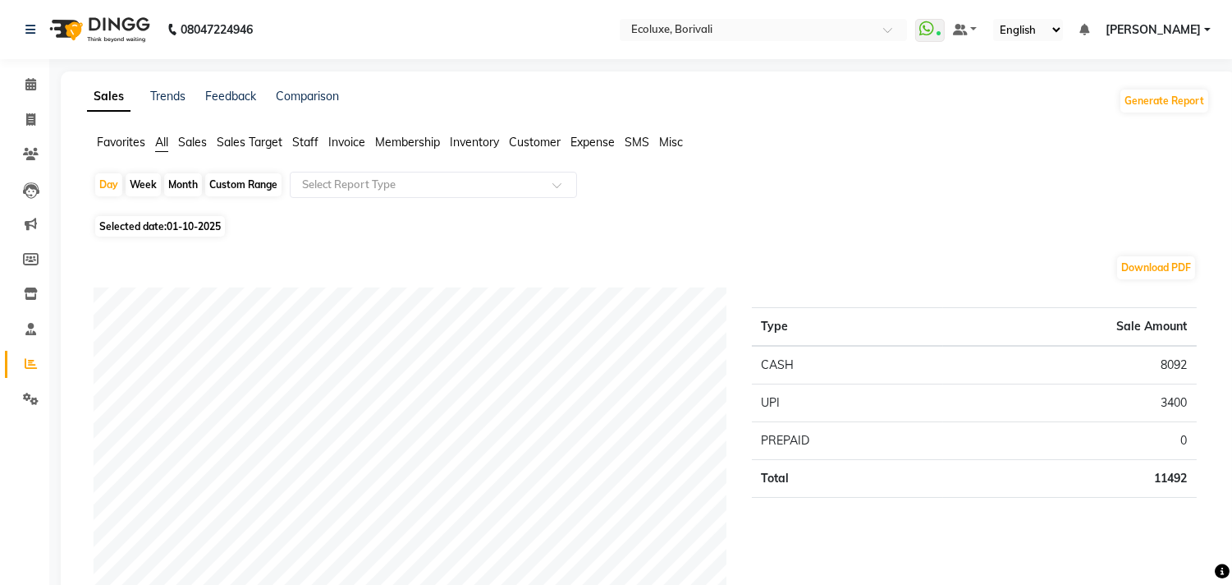
click at [305, 144] on span "Staff" at bounding box center [305, 142] width 26 height 15
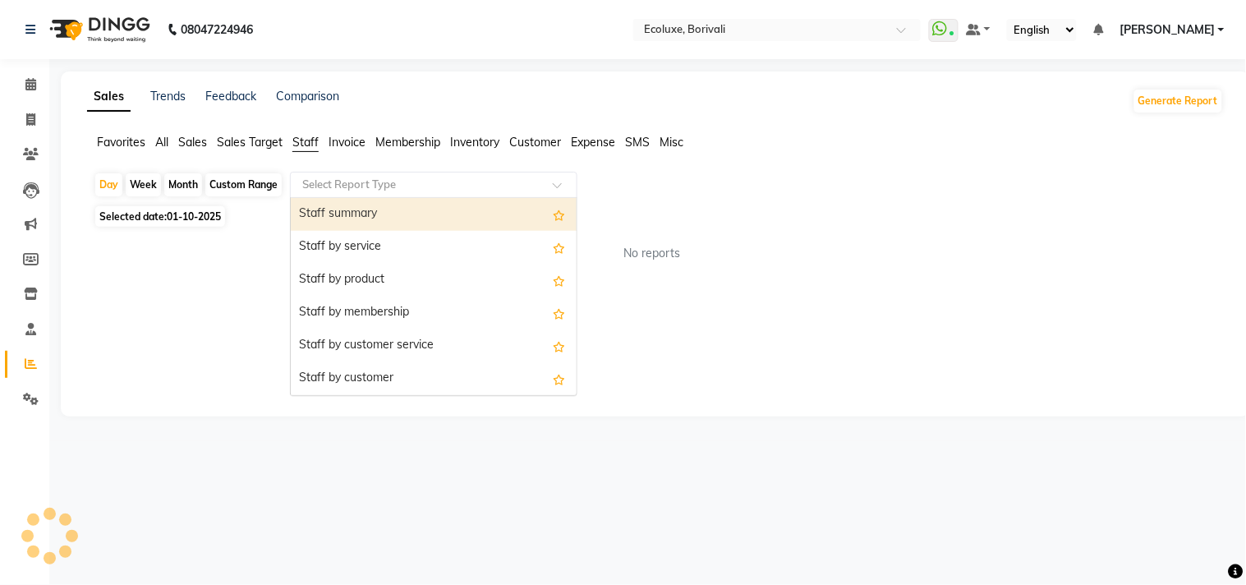
click at [322, 183] on input "text" at bounding box center [417, 185] width 236 height 16
click at [317, 219] on div "Staff summary" at bounding box center [434, 214] width 286 height 33
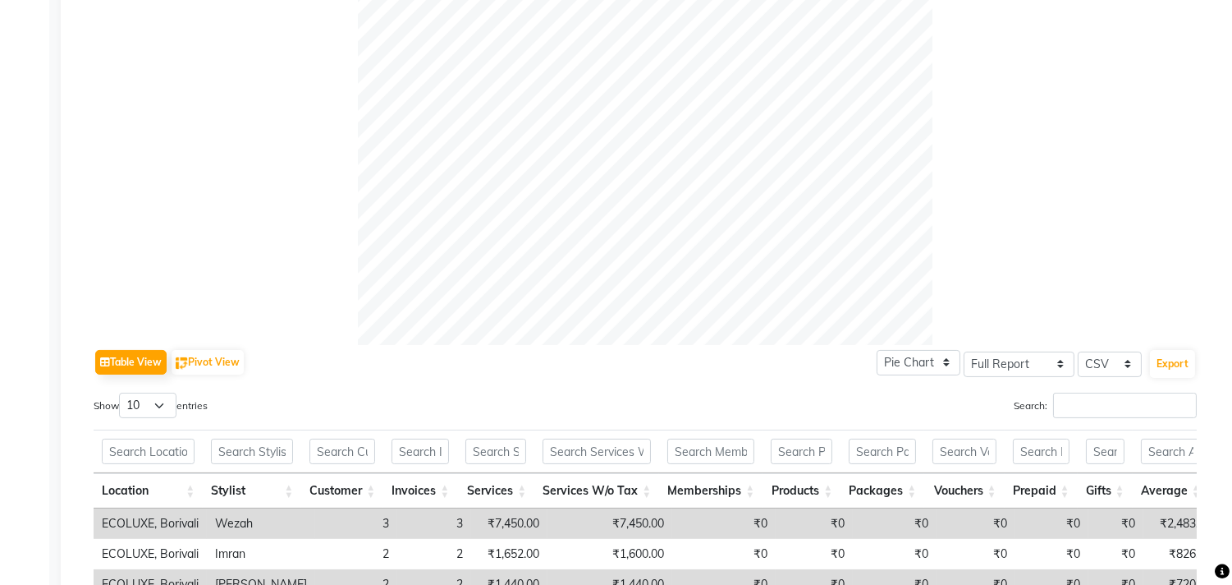
scroll to position [510, 0]
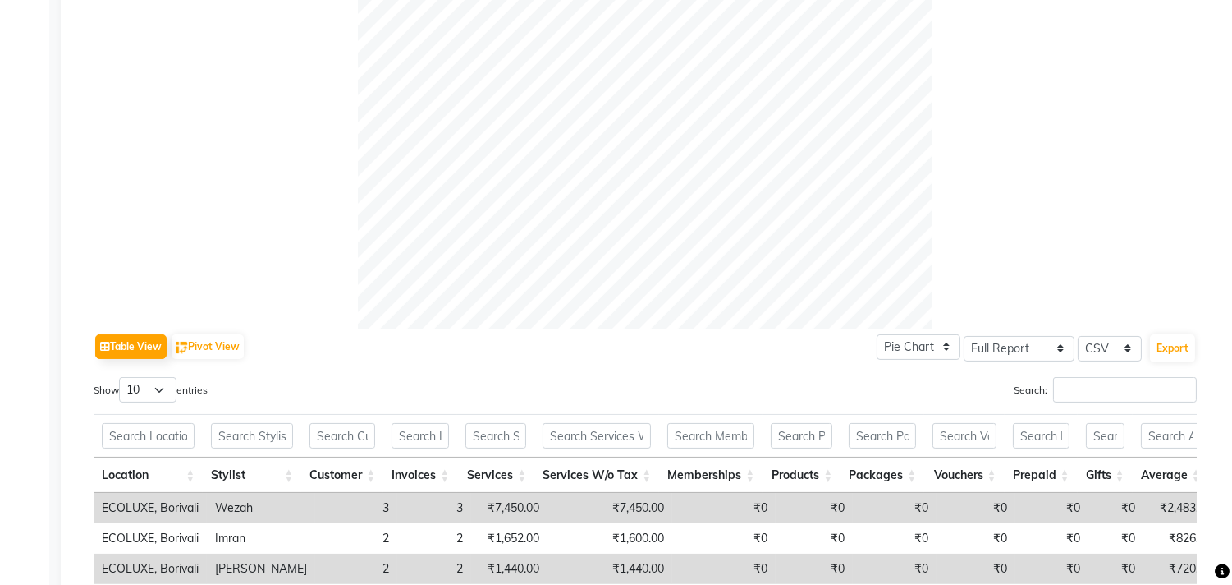
click at [0, 276] on div "Calendar Invoice Clients Leads Marketing Members Inventory Staff Reports Settin…" at bounding box center [111, 155] width 222 height 1237
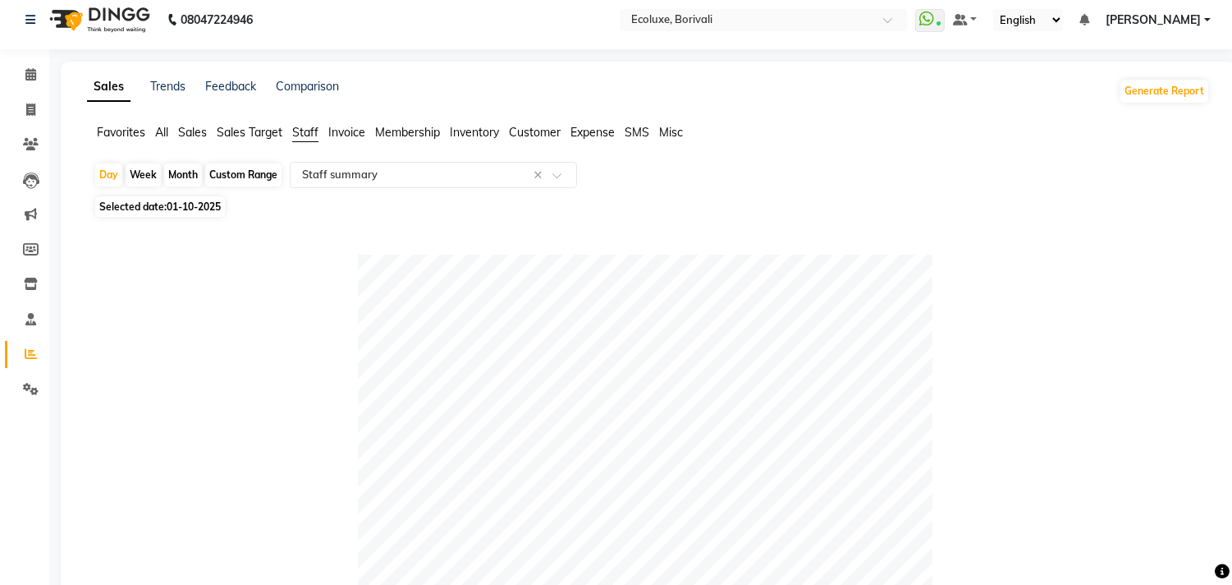
scroll to position [0, 0]
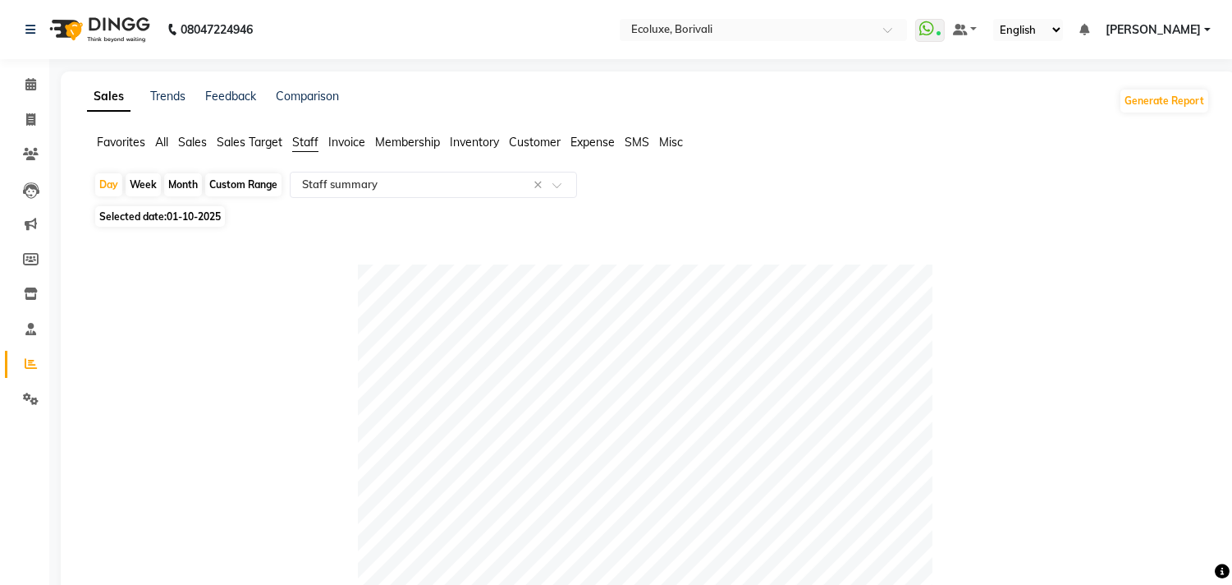
click at [200, 217] on span "01-10-2025" at bounding box center [194, 216] width 54 height 12
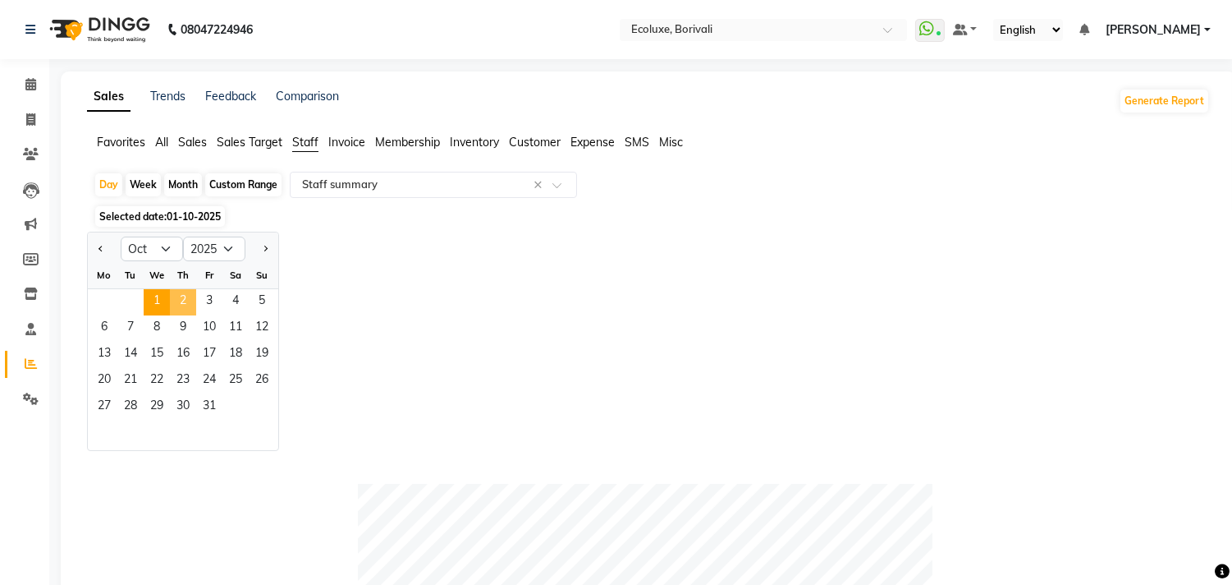
click at [178, 296] on span "2" at bounding box center [183, 302] width 26 height 26
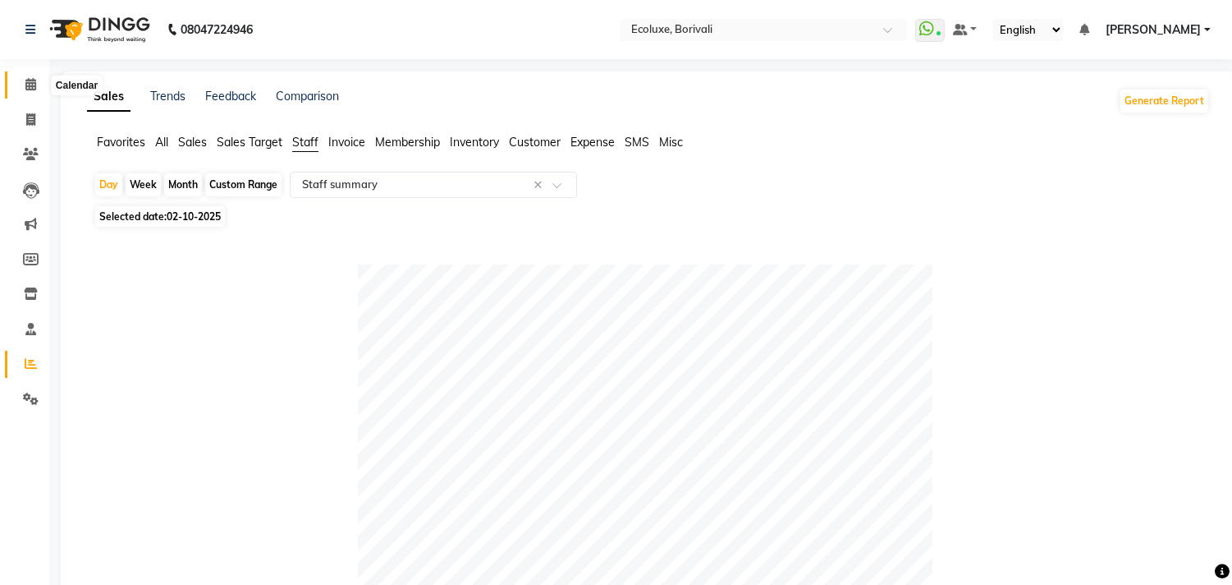
click at [36, 80] on span at bounding box center [30, 85] width 29 height 19
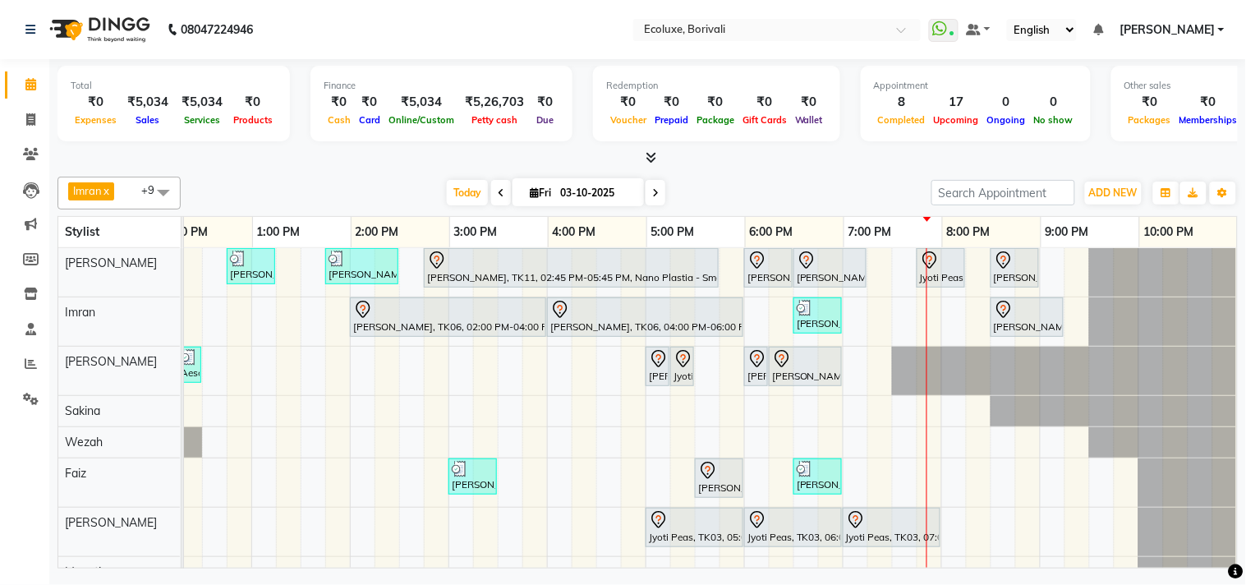
click at [645, 190] on span at bounding box center [655, 192] width 20 height 25
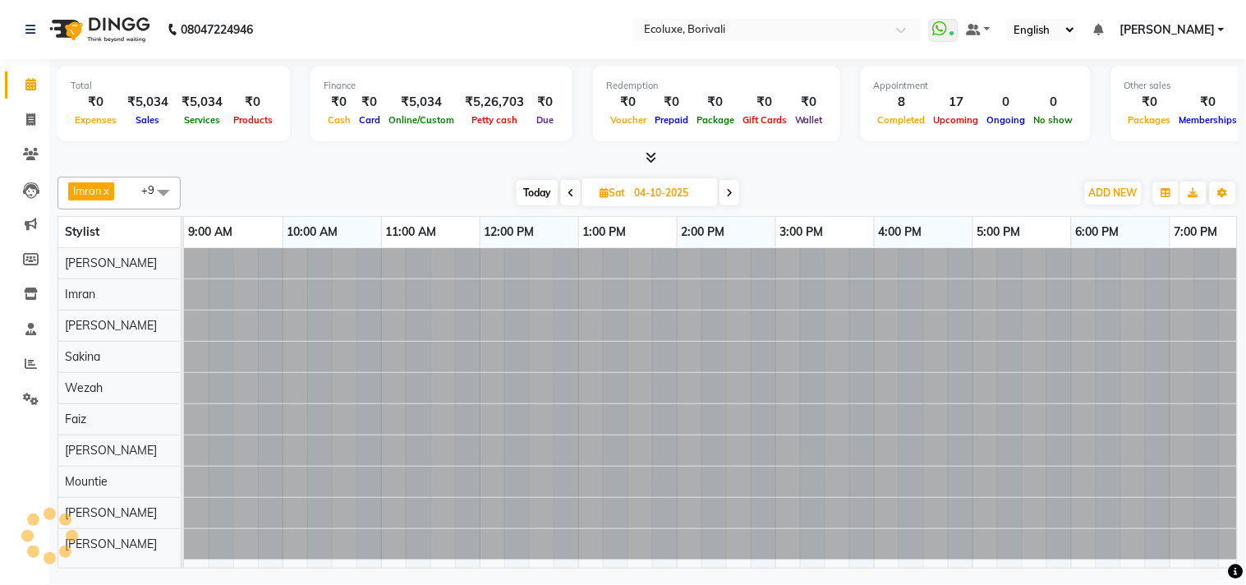
scroll to position [0, 326]
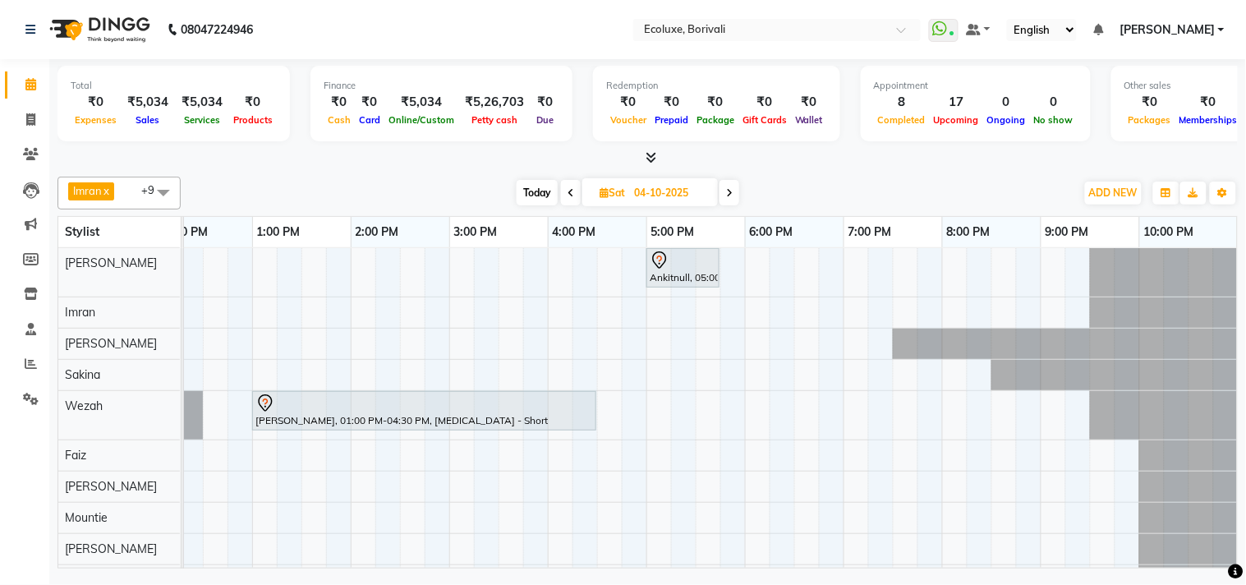
click at [544, 184] on span "Today" at bounding box center [536, 192] width 41 height 25
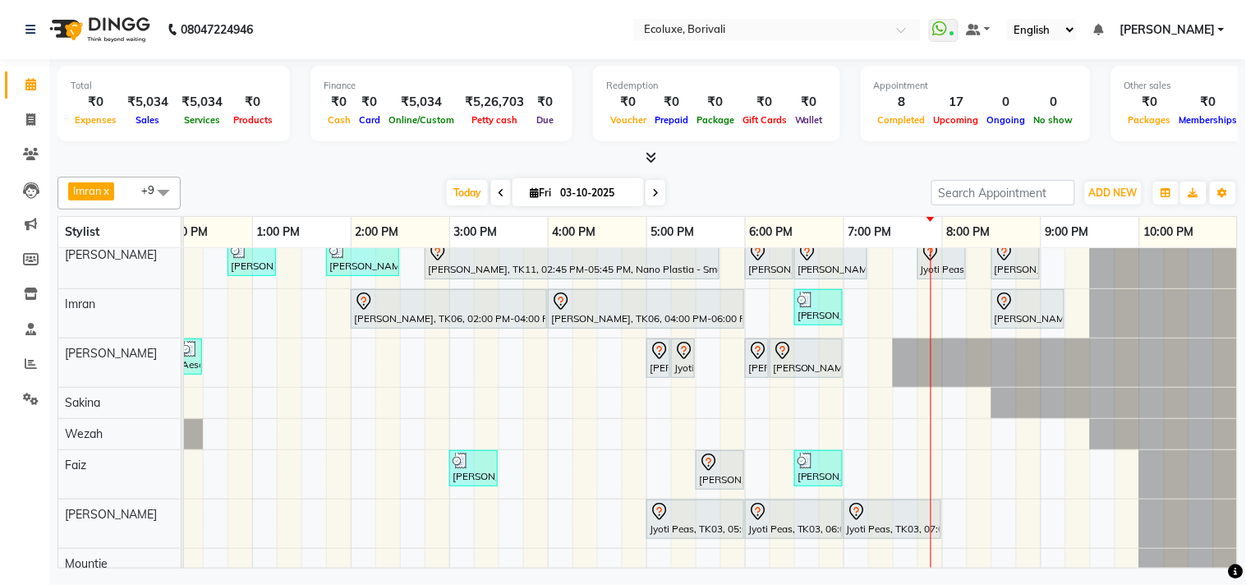
scroll to position [0, 0]
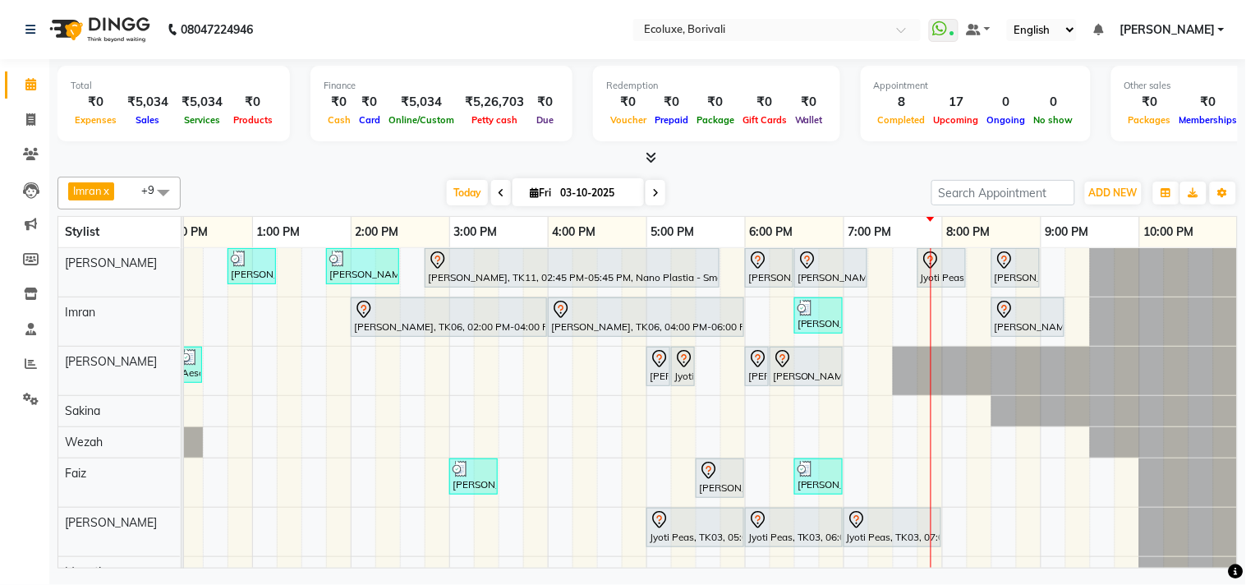
click at [857, 171] on div "[PERSON_NAME] x Wezah x [PERSON_NAME] x [PERSON_NAME] x [PERSON_NAME] x [PERSON…" at bounding box center [647, 369] width 1180 height 398
click at [781, 154] on div at bounding box center [647, 157] width 1180 height 17
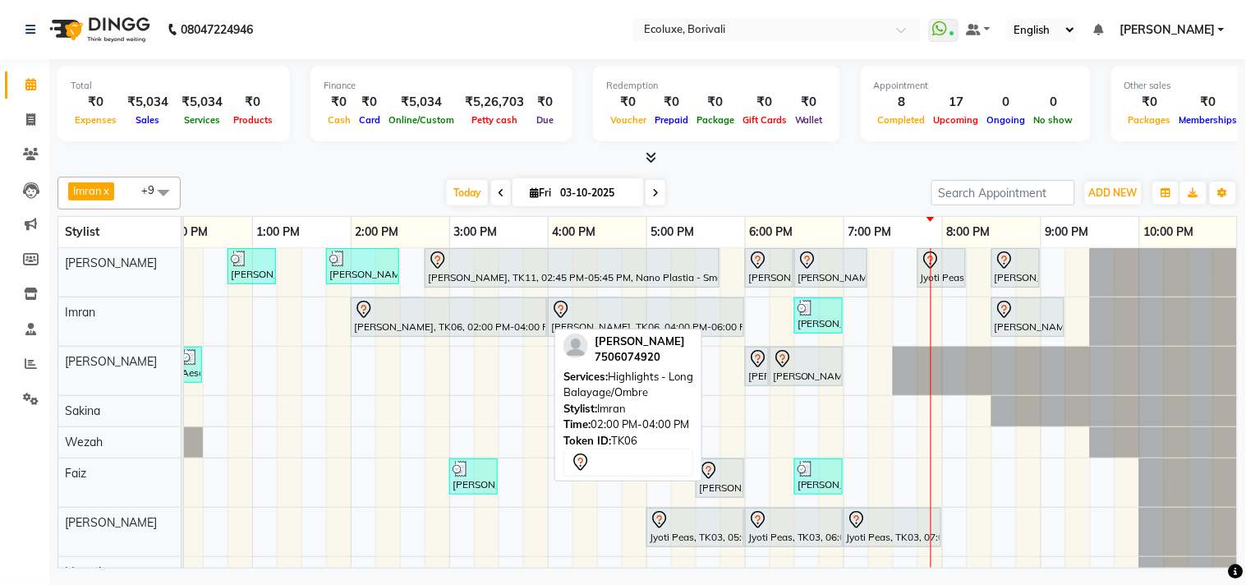
click at [428, 316] on div at bounding box center [449, 310] width 190 height 20
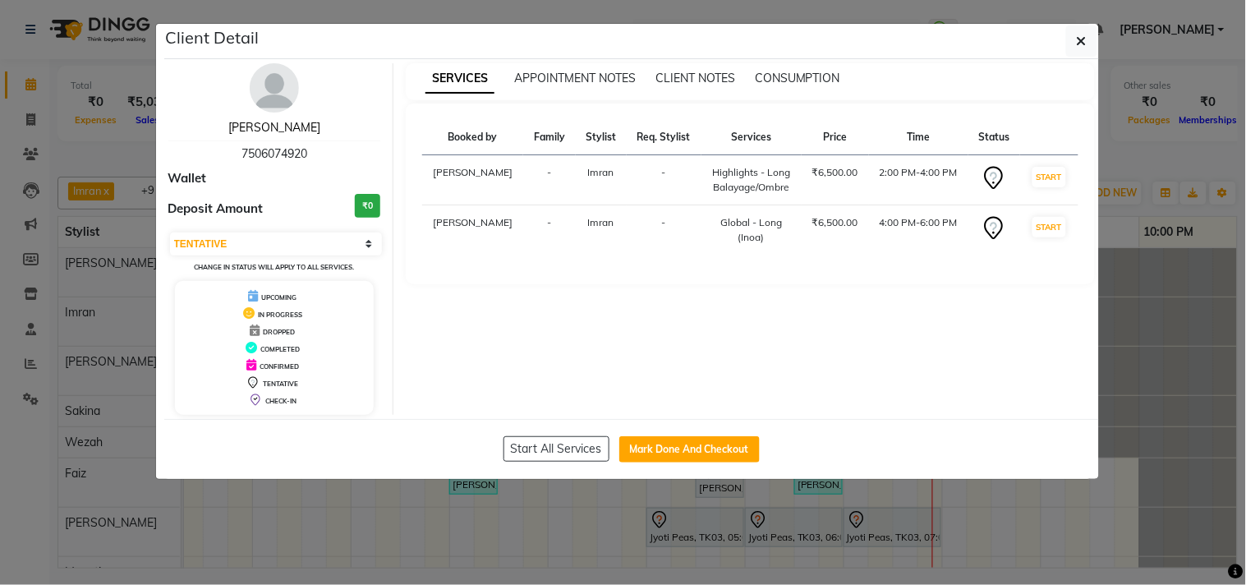
click at [280, 127] on link "[PERSON_NAME]" at bounding box center [274, 127] width 92 height 15
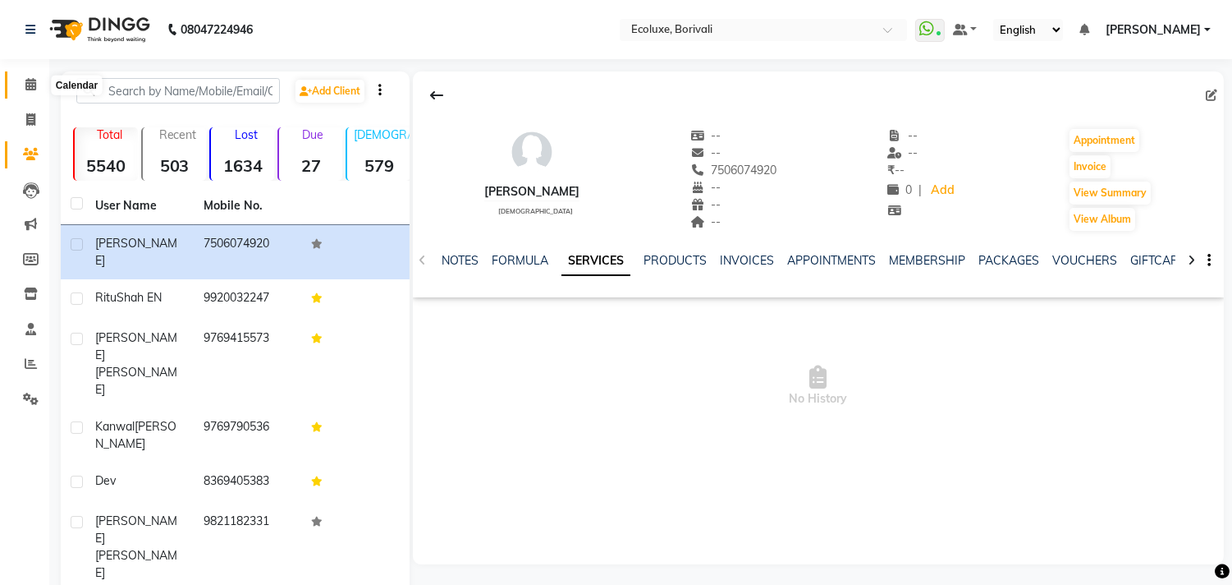
click at [30, 89] on icon at bounding box center [30, 84] width 11 height 12
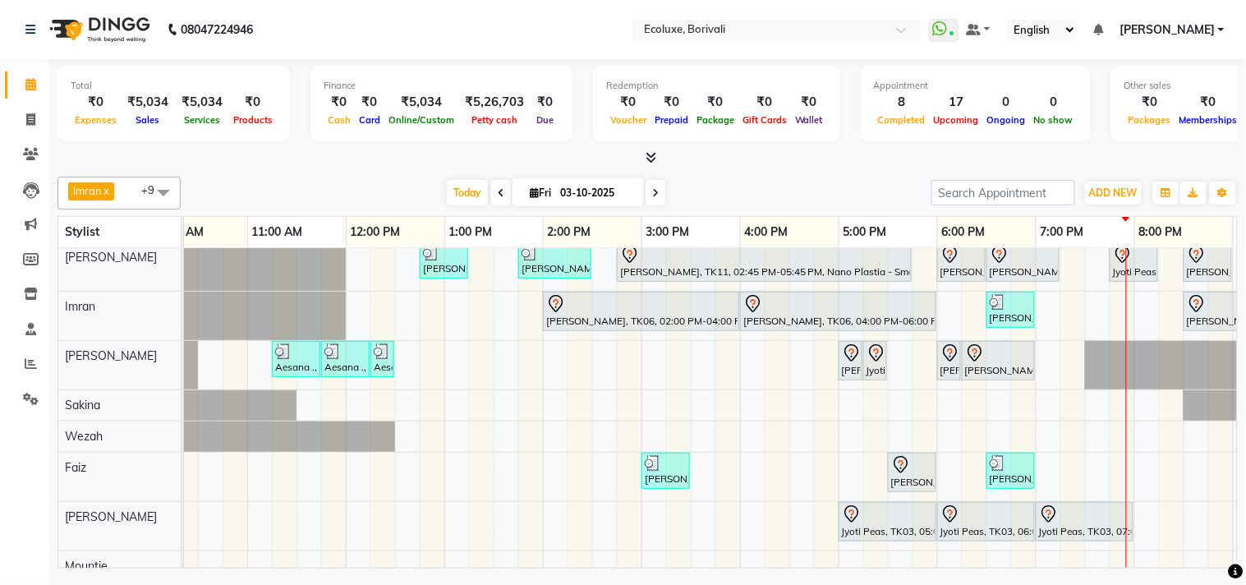
scroll to position [0, 326]
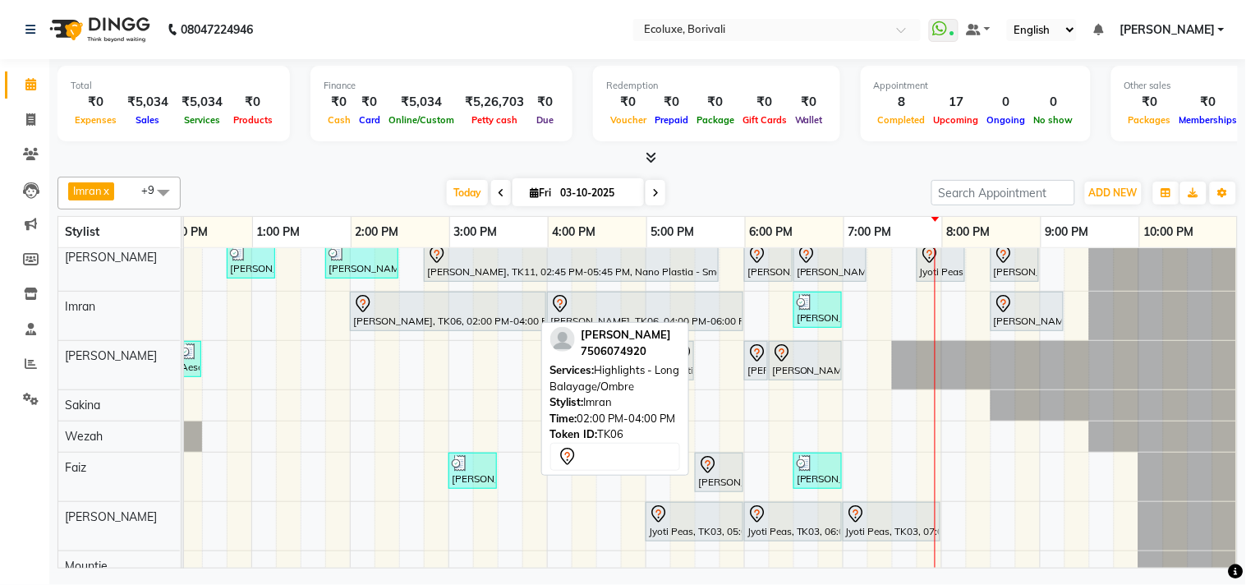
click at [478, 296] on div at bounding box center [448, 304] width 190 height 20
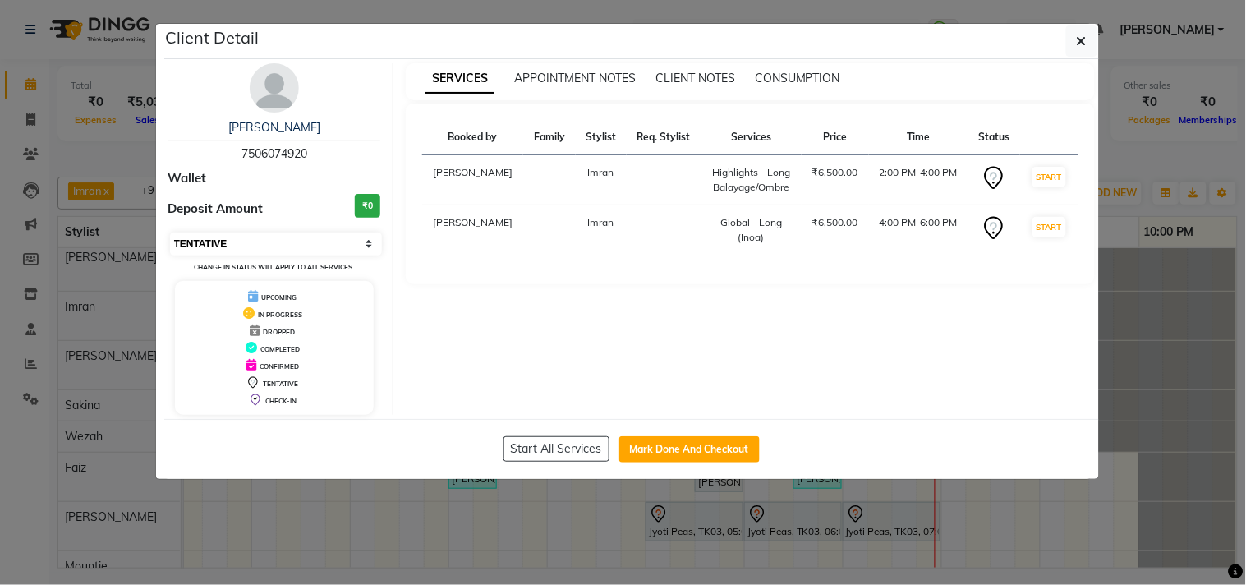
click at [236, 246] on select "Select IN SERVICE CONFIRMED TENTATIVE CHECK IN MARK DONE DROPPED UPCOMING" at bounding box center [276, 243] width 213 height 23
click at [170, 232] on select "Select IN SERVICE CONFIRMED TENTATIVE CHECK IN MARK DONE DROPPED UPCOMING" at bounding box center [276, 243] width 213 height 23
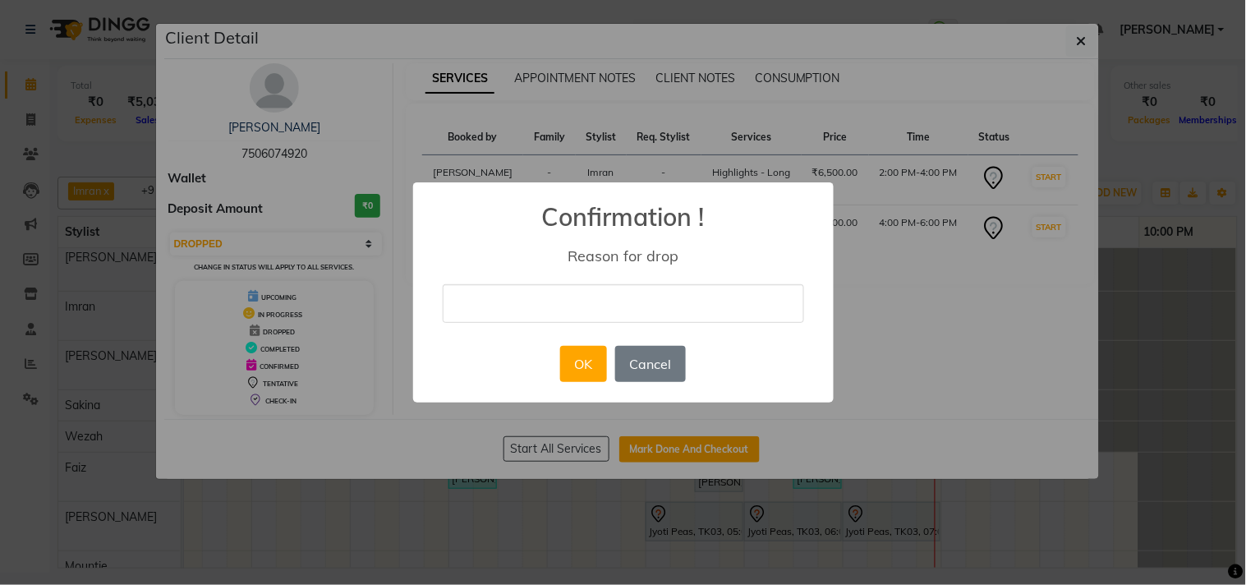
click at [510, 301] on input "text" at bounding box center [623, 303] width 361 height 39
click at [593, 364] on button "OK" at bounding box center [583, 364] width 47 height 36
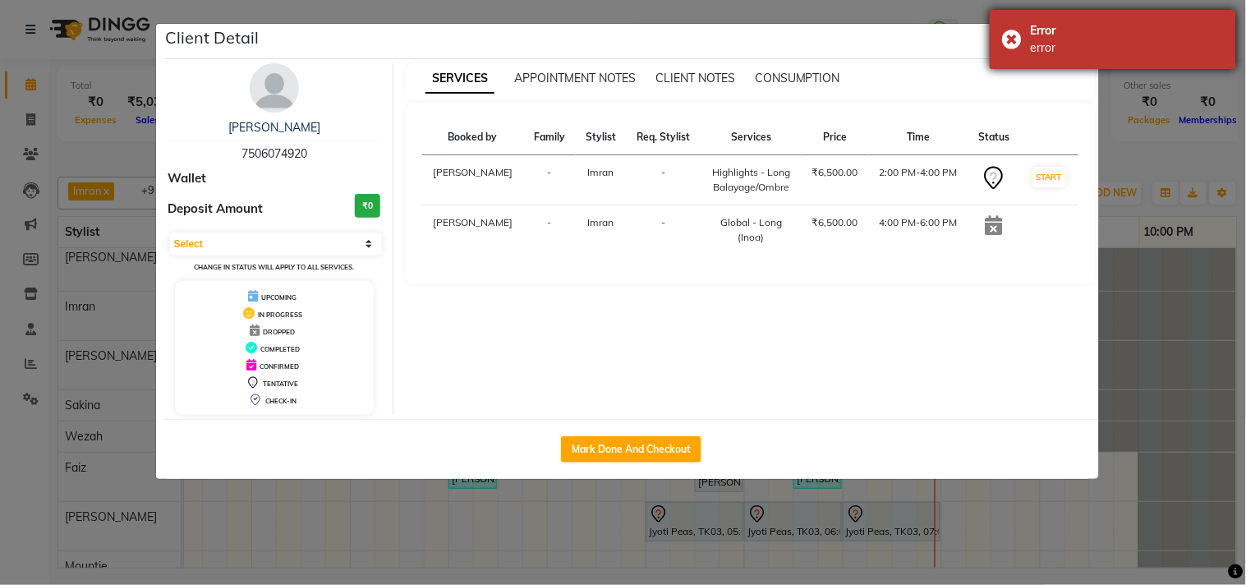
click at [1077, 48] on div "error" at bounding box center [1126, 47] width 193 height 17
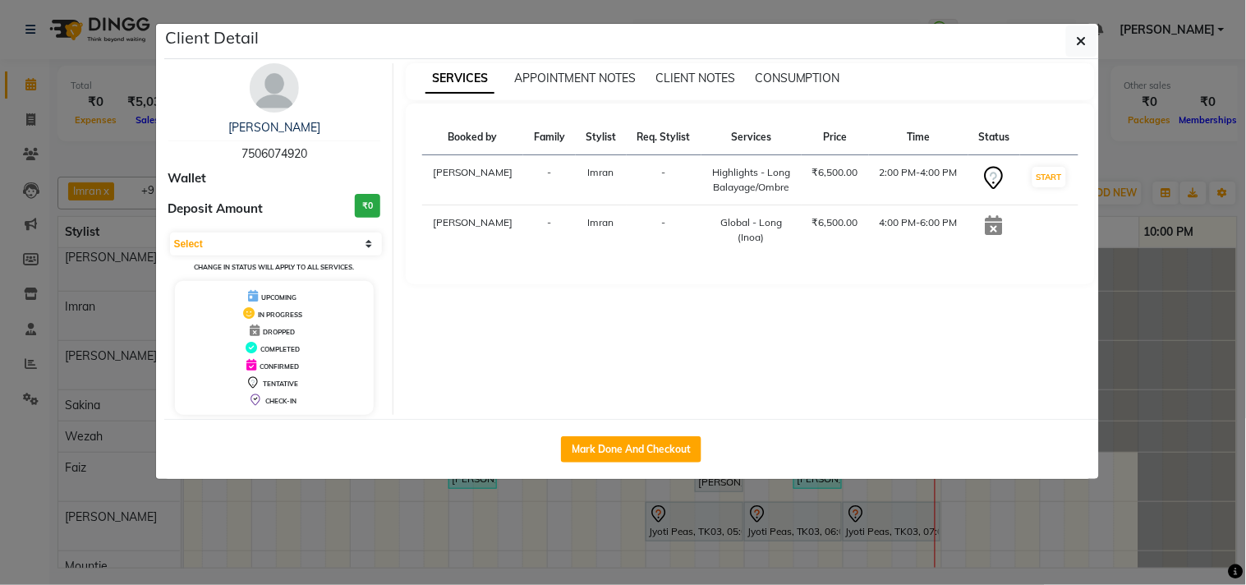
click at [1077, 48] on button "button" at bounding box center [1081, 40] width 31 height 31
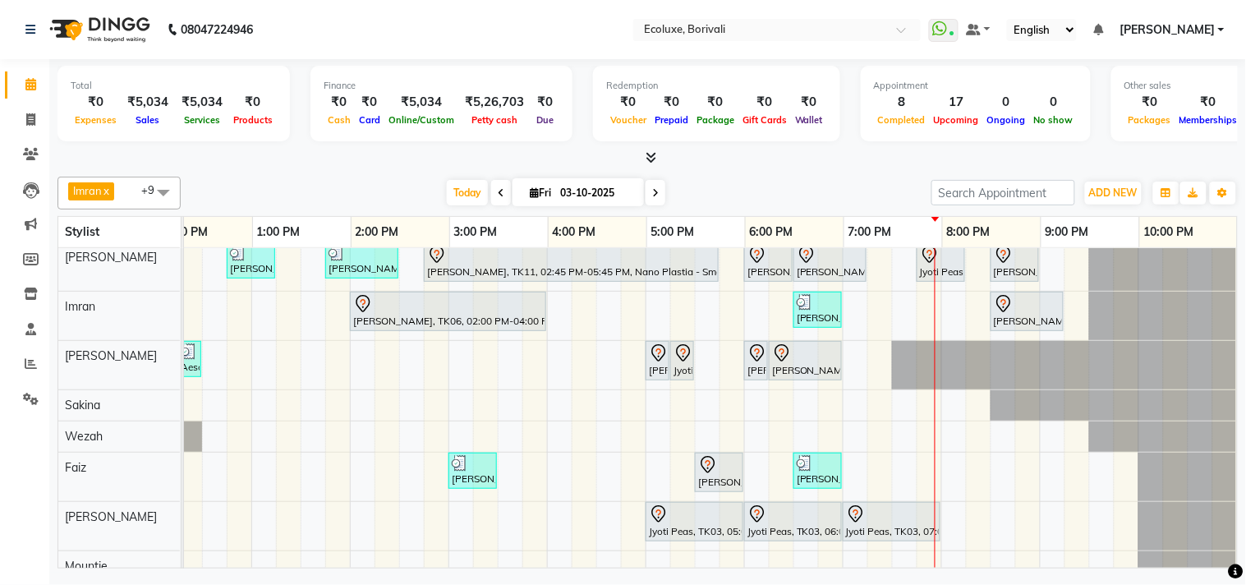
click at [653, 192] on icon at bounding box center [655, 193] width 7 height 10
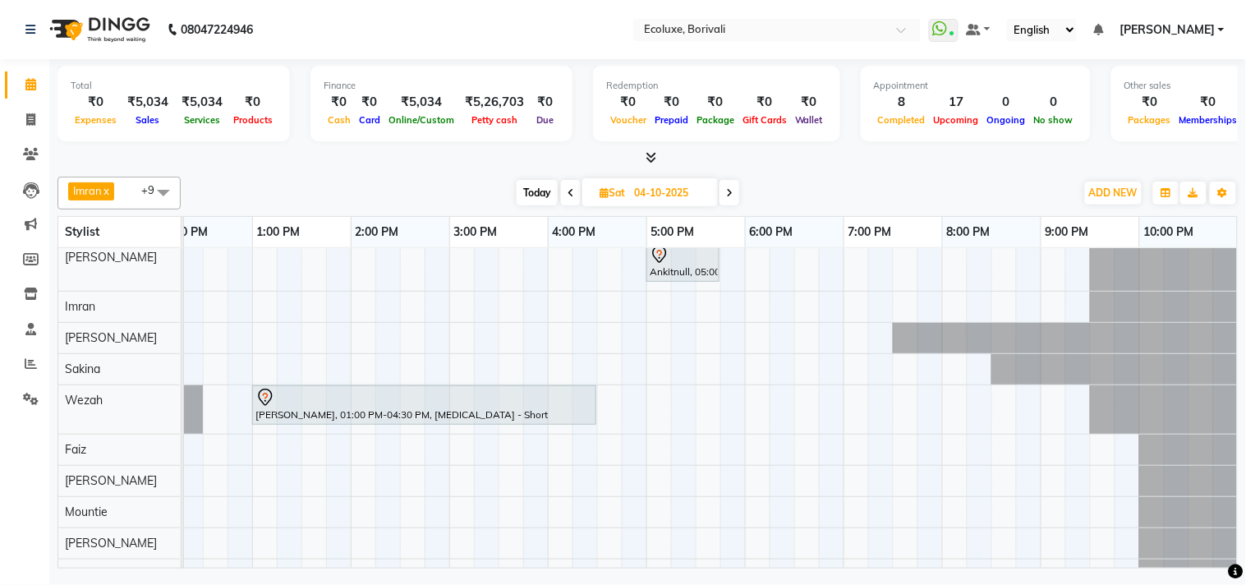
click at [576, 190] on span at bounding box center [571, 192] width 20 height 25
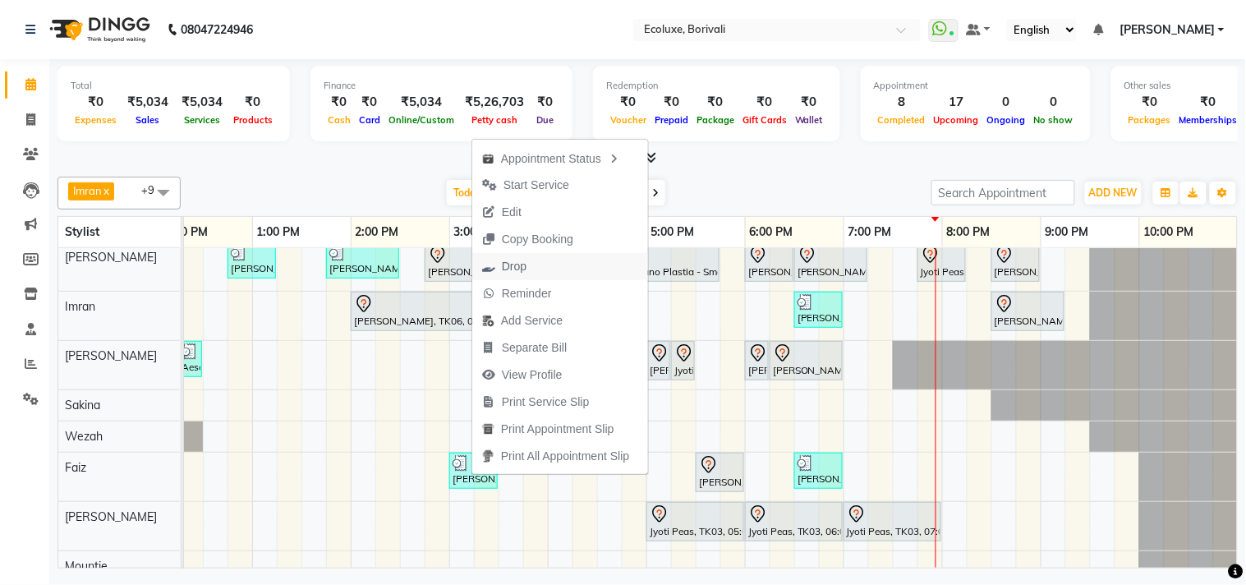
click at [521, 263] on span "Drop" at bounding box center [514, 266] width 25 height 17
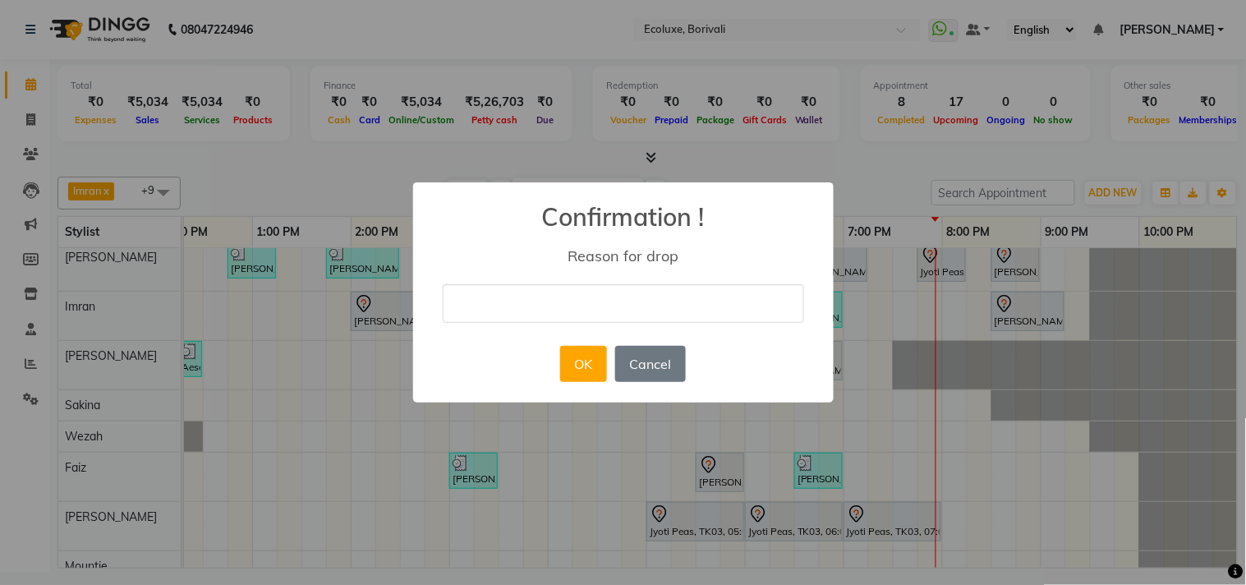
click at [586, 308] on input "text" at bounding box center [623, 303] width 361 height 39
click at [586, 354] on button "OK" at bounding box center [583, 364] width 47 height 36
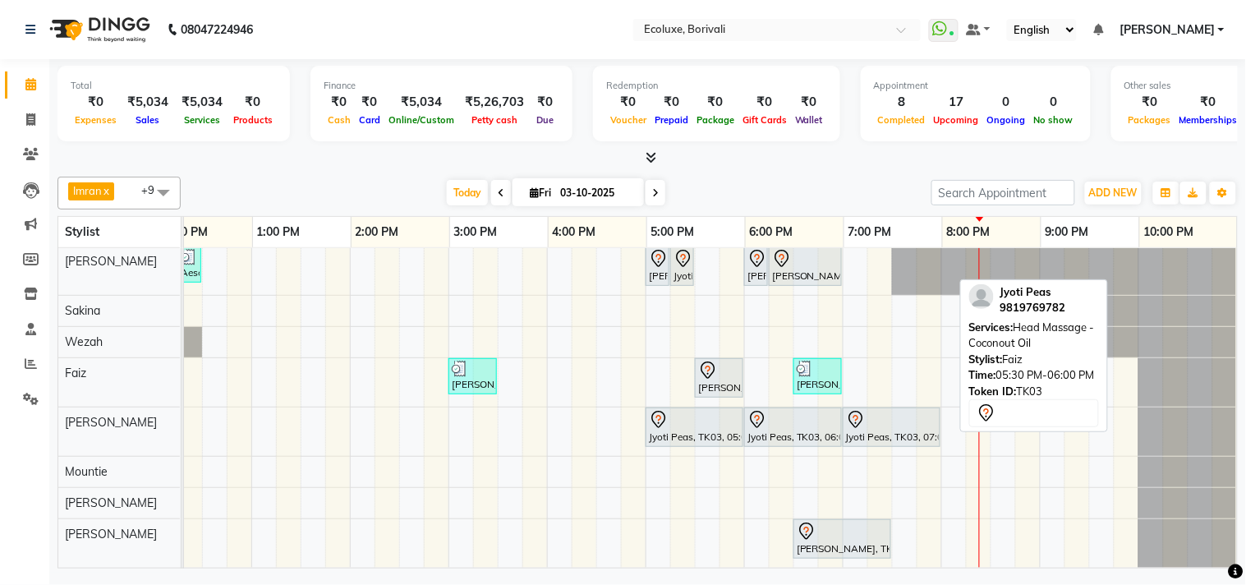
scroll to position [113, 0]
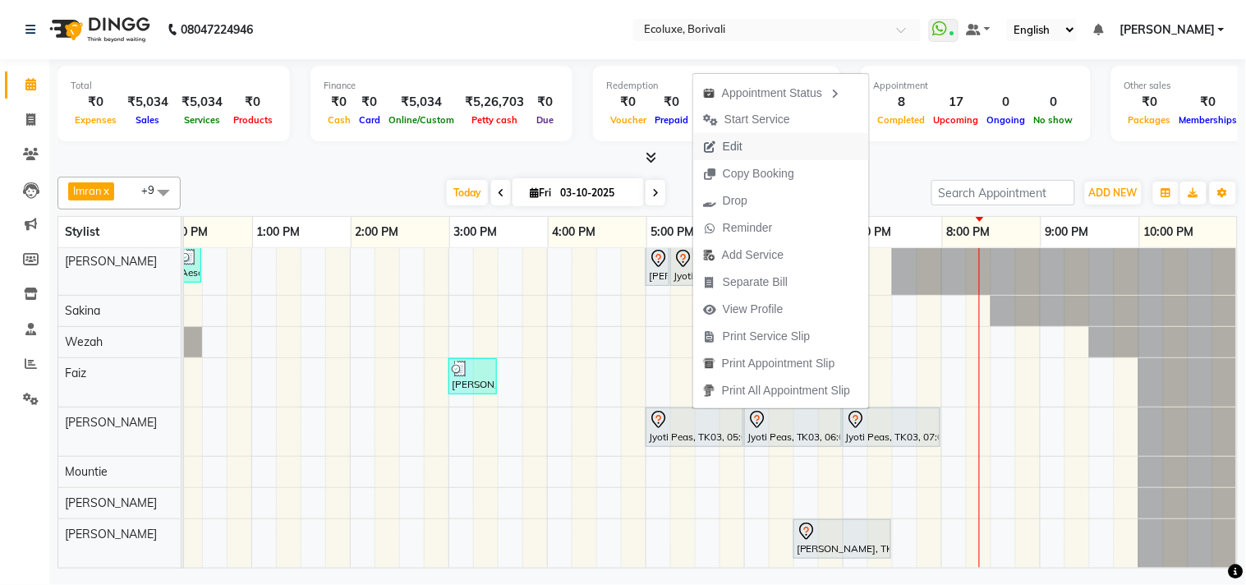
click at [746, 146] on span "Edit" at bounding box center [722, 146] width 59 height 27
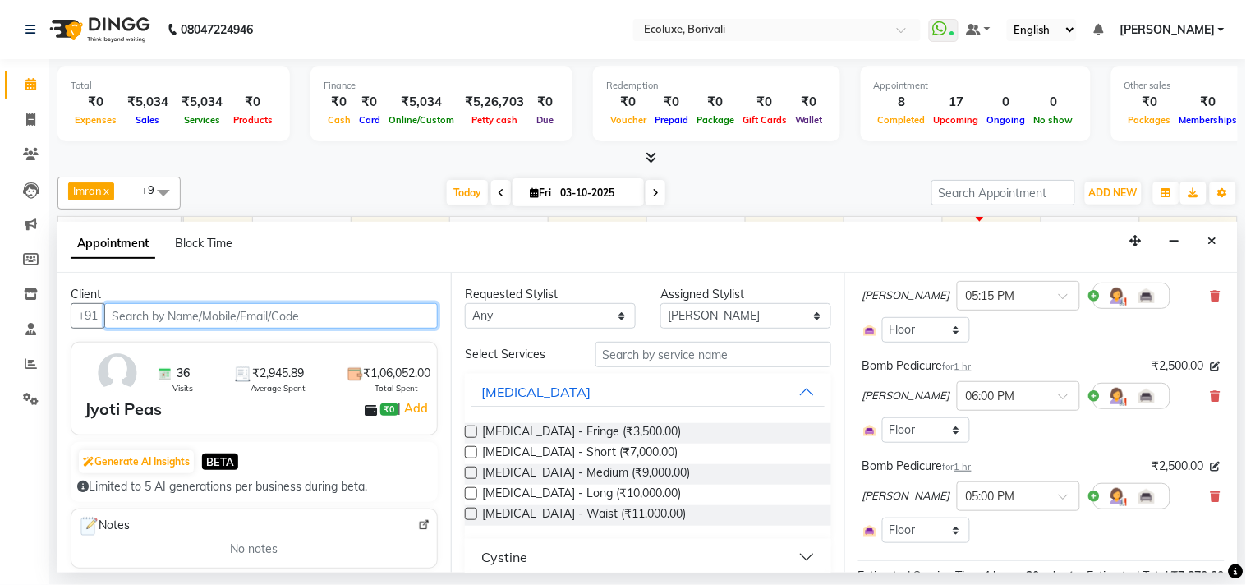
scroll to position [547, 0]
click at [1210, 401] on icon at bounding box center [1215, 394] width 10 height 11
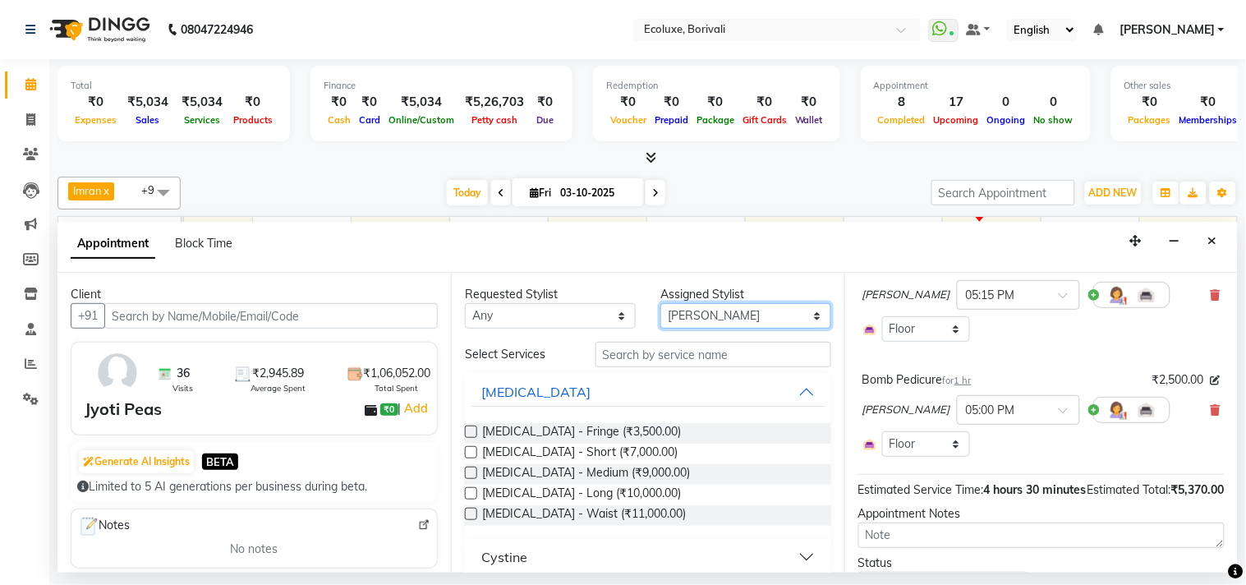
click at [691, 314] on select "Select [PERSON_NAME] [PERSON_NAME] Faiz [PERSON_NAME] [PERSON_NAME] [PERSON_NAM…" at bounding box center [745, 315] width 171 height 25
click at [660, 303] on select "Select [PERSON_NAME] [PERSON_NAME] Faiz [PERSON_NAME] [PERSON_NAME] [PERSON_NAM…" at bounding box center [745, 315] width 171 height 25
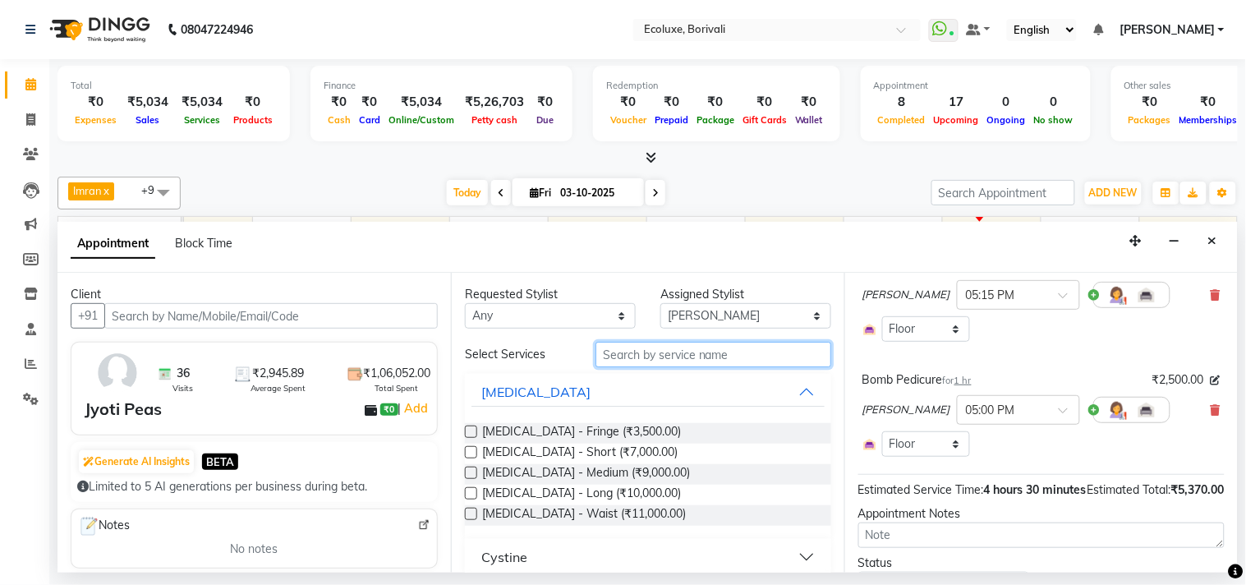
click at [650, 350] on input "text" at bounding box center [713, 354] width 236 height 25
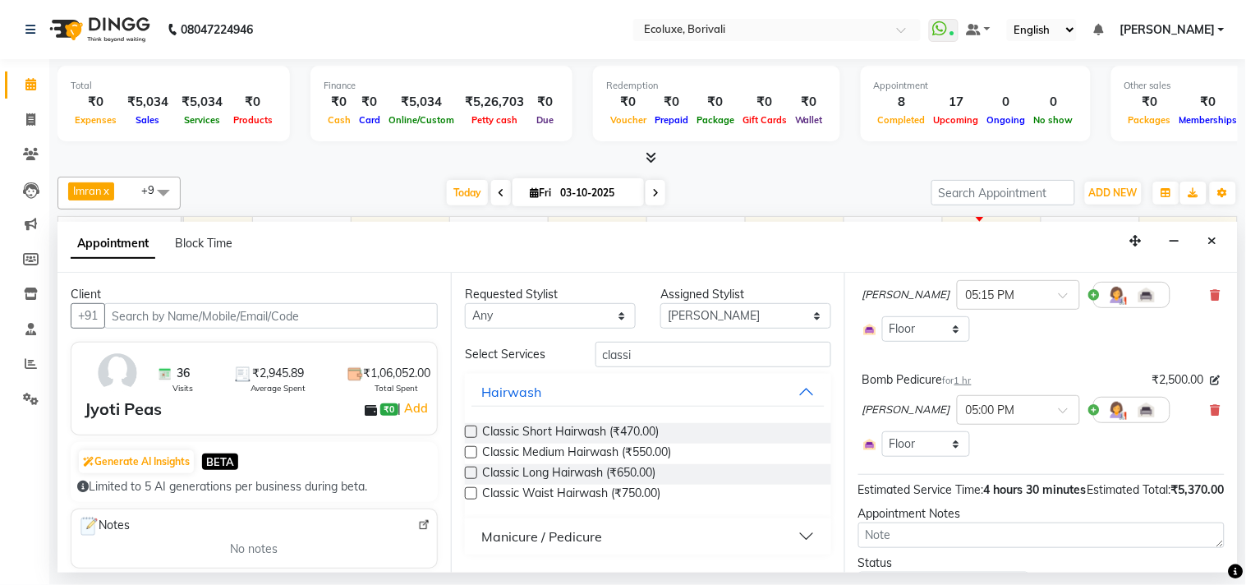
click at [544, 534] on div "Manicure / Pedicure" at bounding box center [541, 536] width 121 height 20
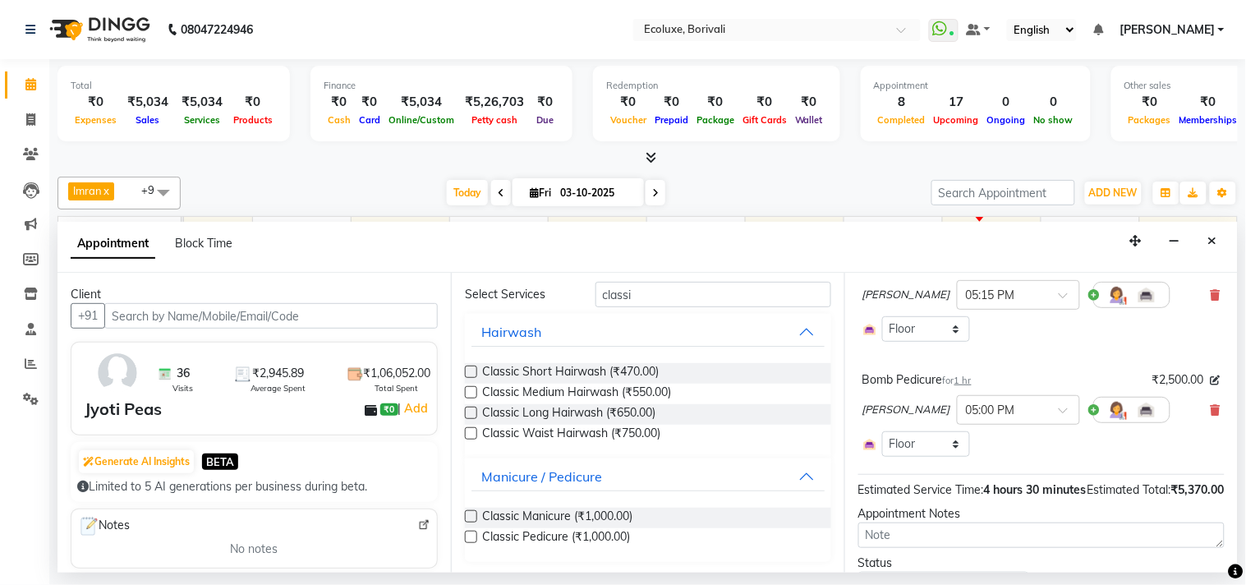
click at [474, 538] on label at bounding box center [471, 536] width 12 height 12
click at [474, 538] on input "checkbox" at bounding box center [470, 538] width 11 height 11
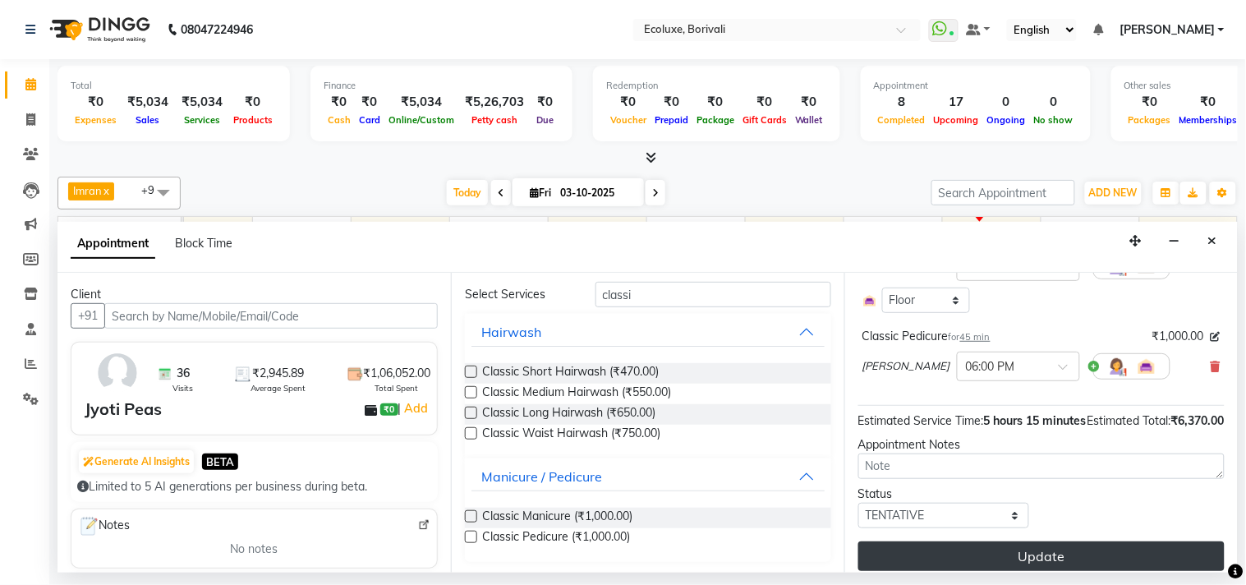
scroll to position [734, 0]
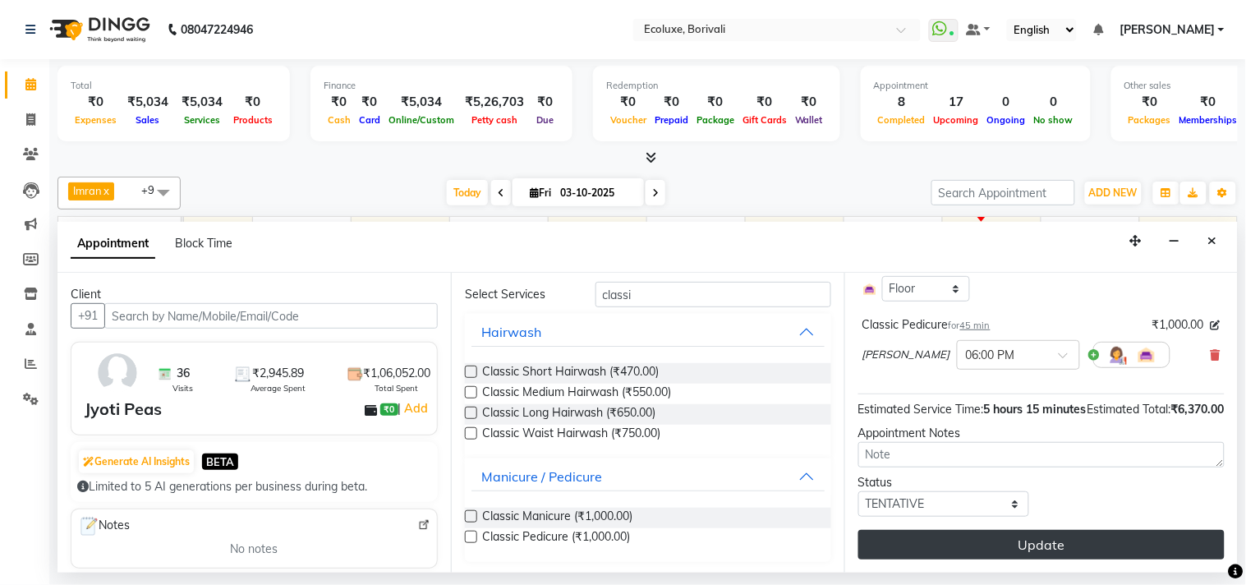
click at [1036, 539] on button "Update" at bounding box center [1041, 545] width 366 height 30
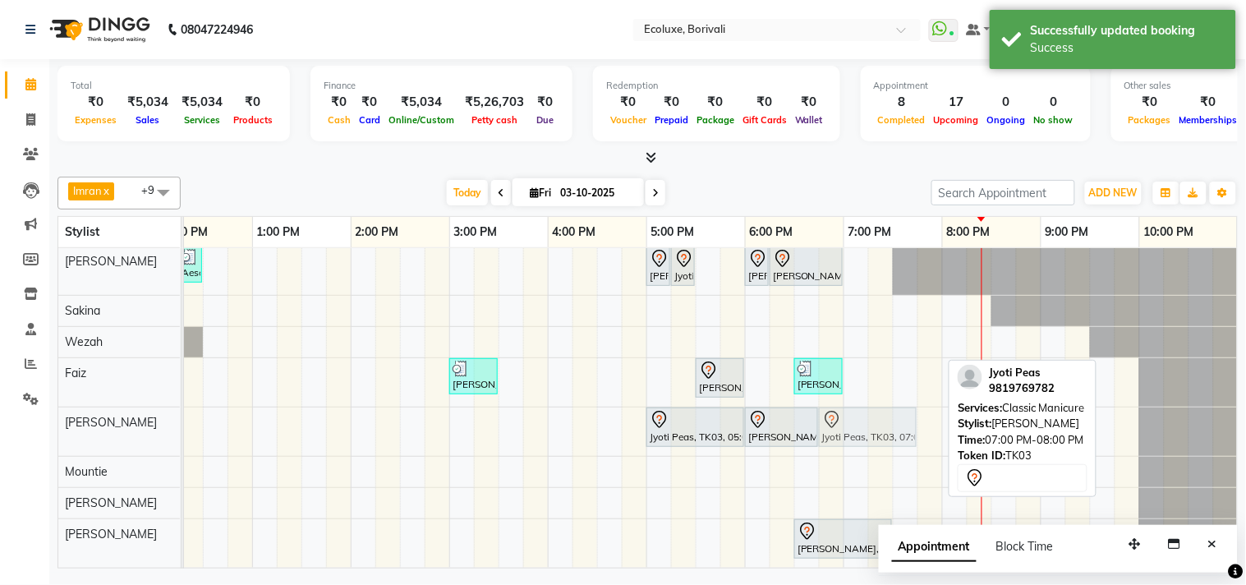
drag, startPoint x: 915, startPoint y: 409, endPoint x: 899, endPoint y: 412, distance: 15.9
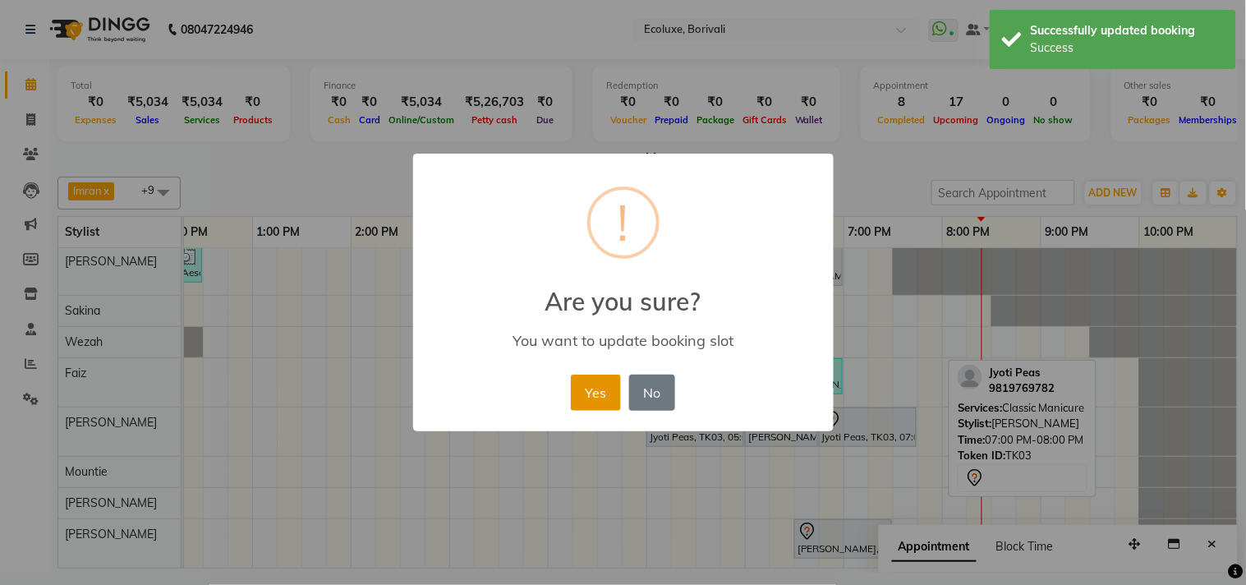
click at [590, 383] on button "Yes" at bounding box center [596, 392] width 50 height 36
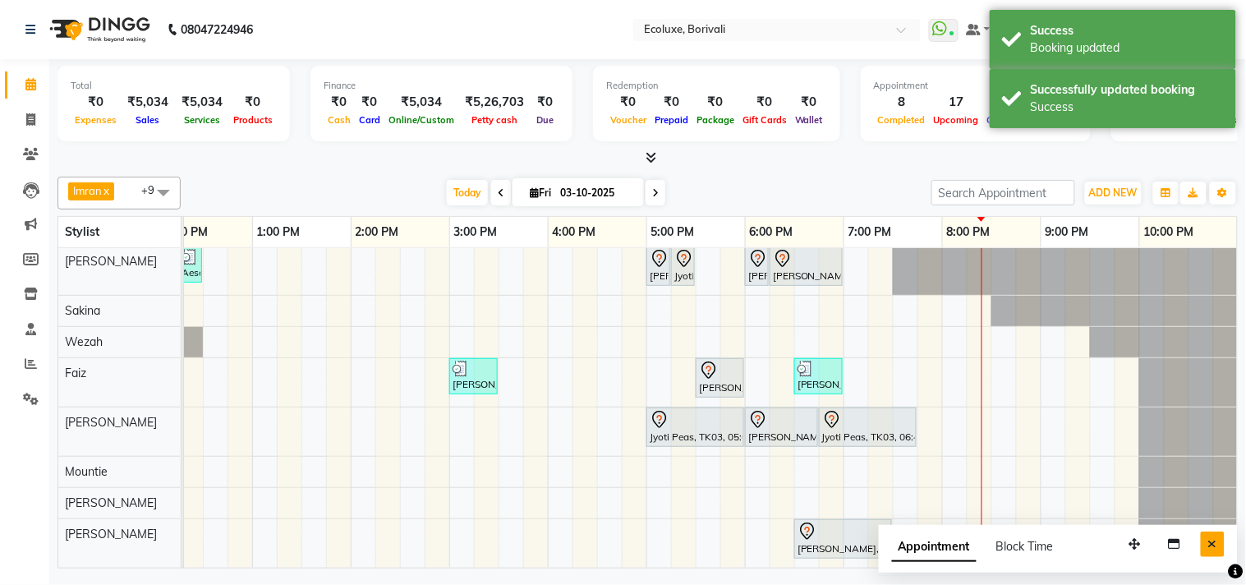
click at [1214, 540] on icon "Close" at bounding box center [1212, 543] width 9 height 11
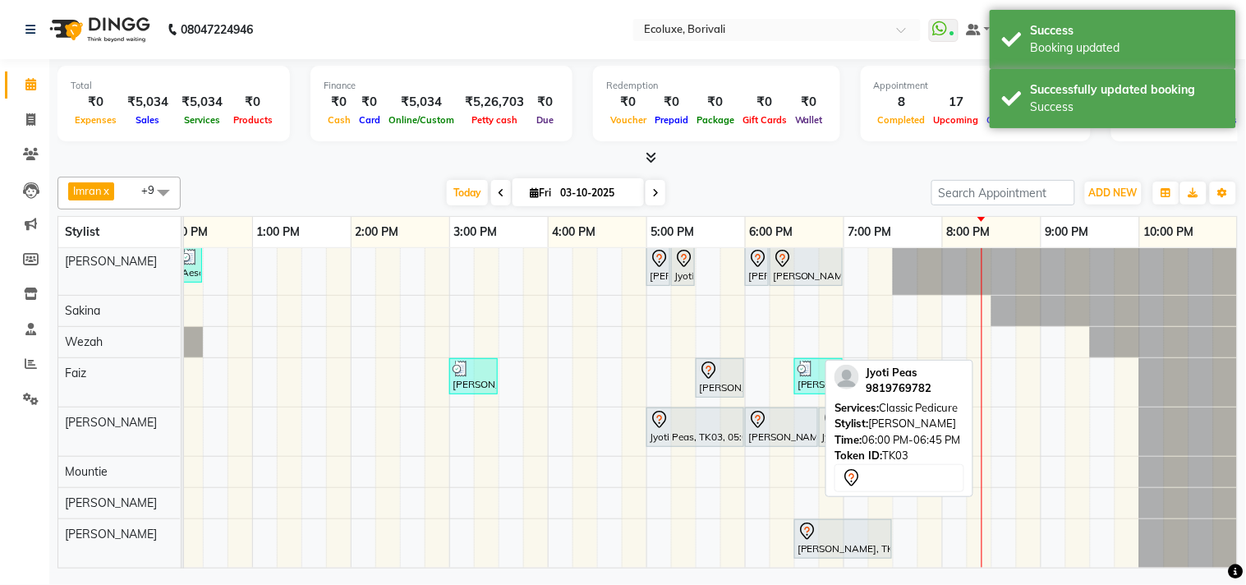
click at [783, 412] on div at bounding box center [781, 420] width 67 height 20
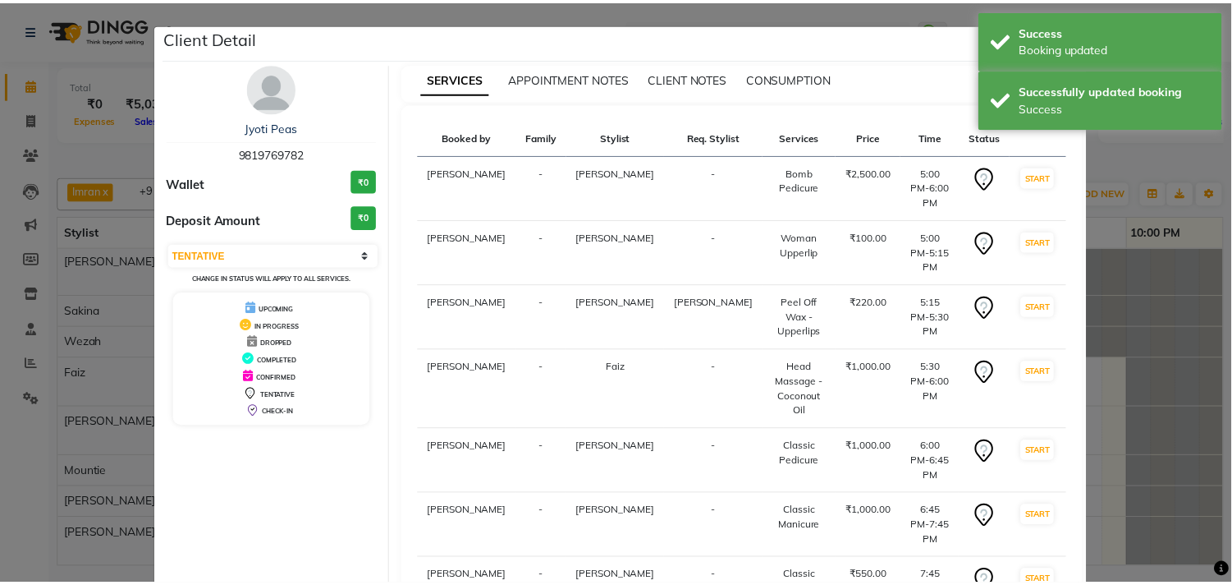
scroll to position [38, 0]
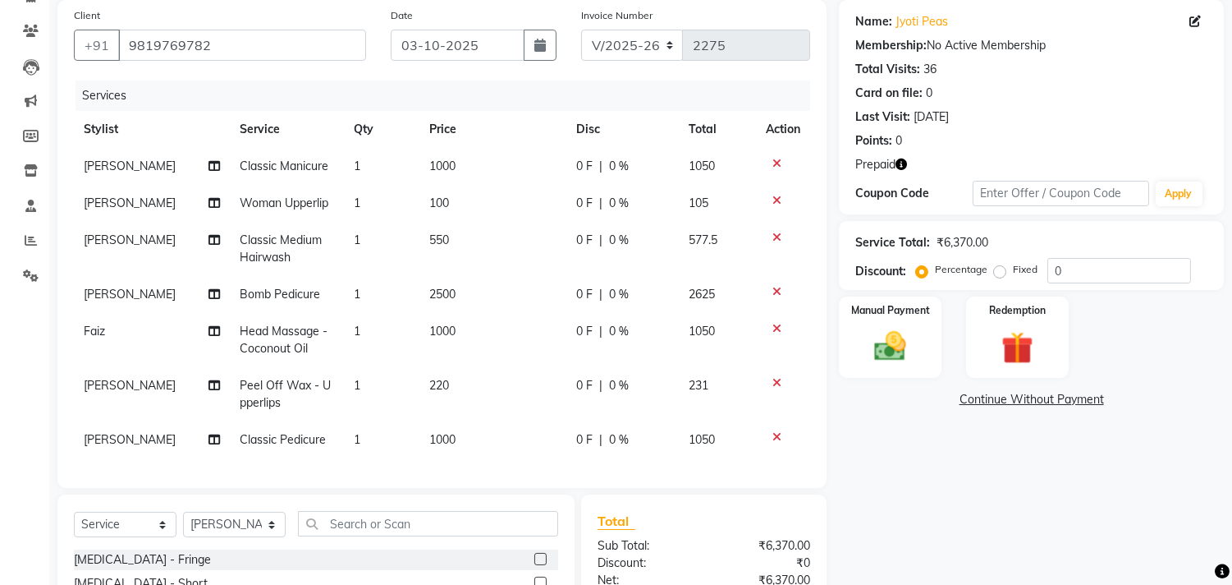
scroll to position [91, 0]
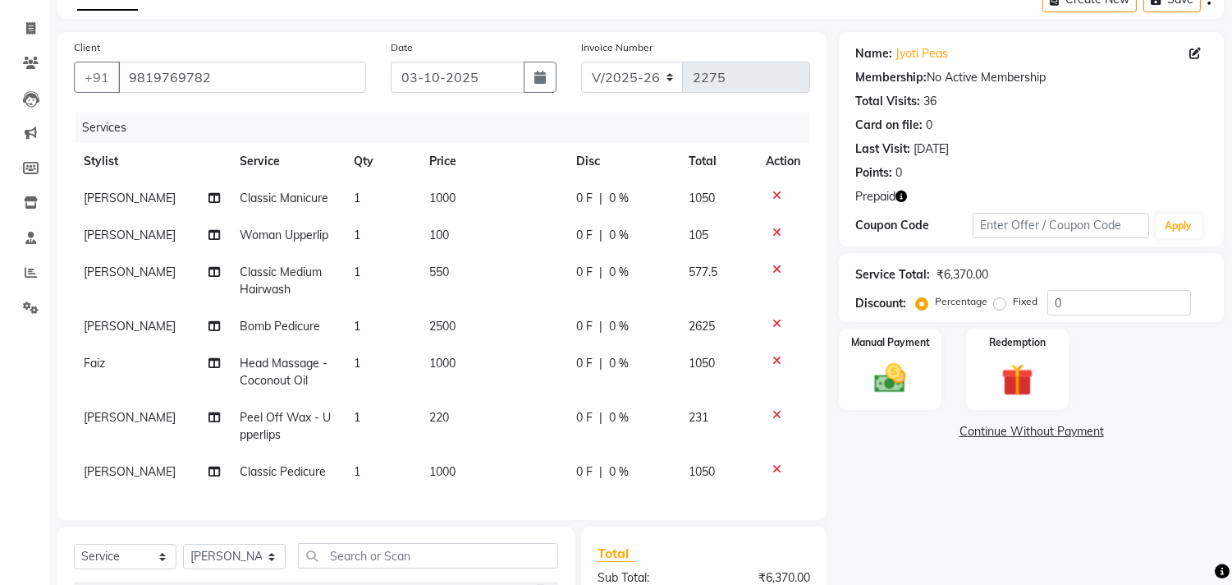
click at [1070, 135] on div "Name: [PERSON_NAME] Membership: No Active Membership Total Visits: 36 Card on f…" at bounding box center [1032, 110] width 352 height 143
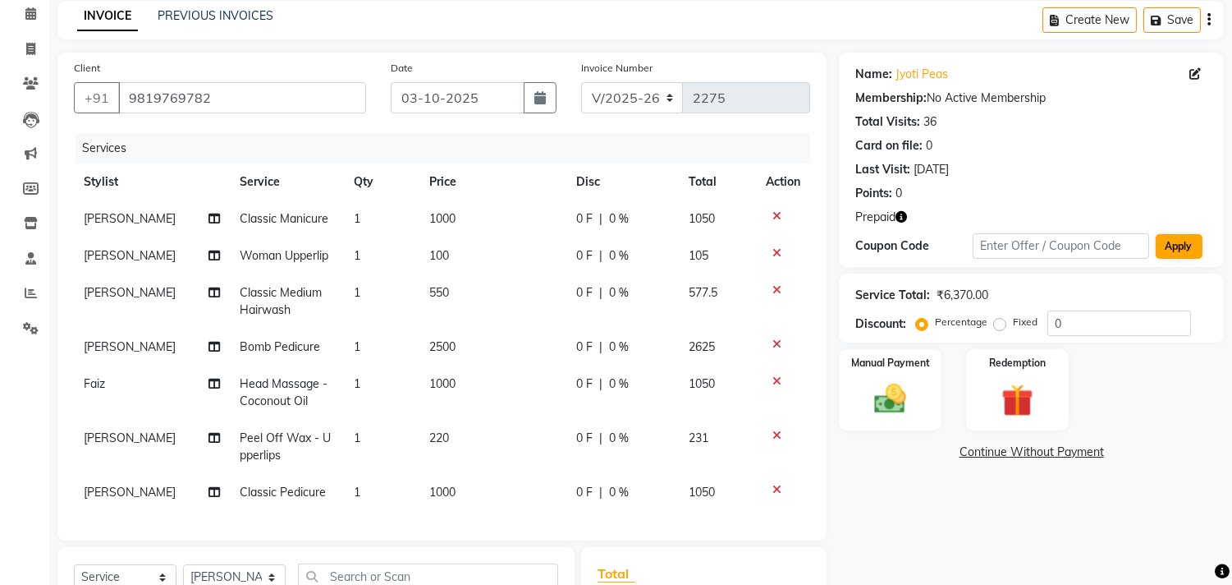
scroll to position [0, 0]
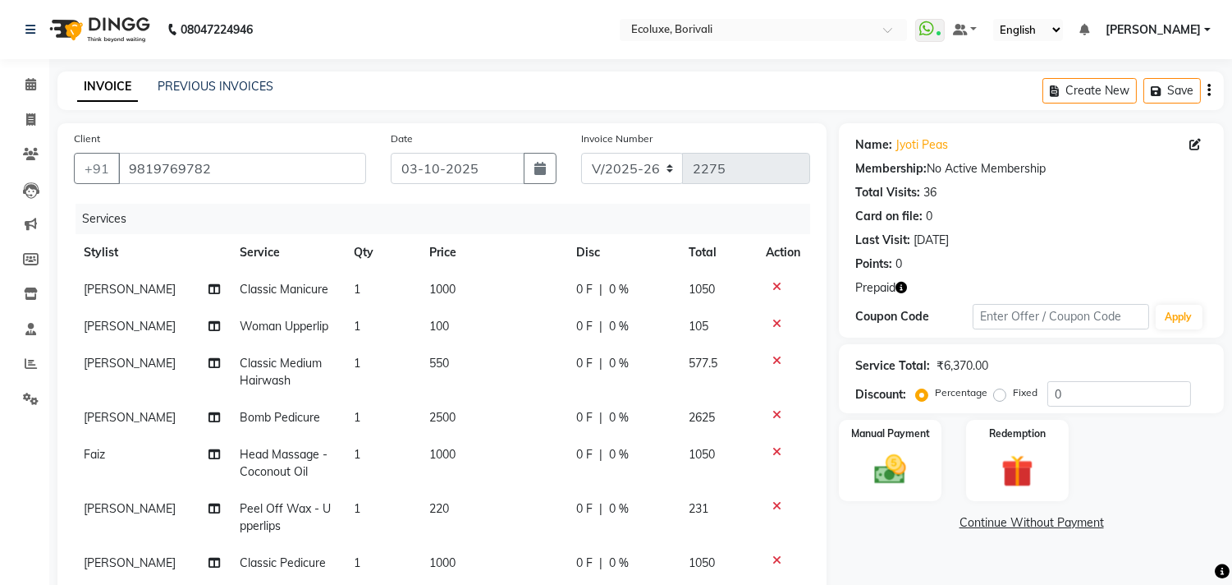
click at [1209, 91] on icon "button" at bounding box center [1209, 90] width 3 height 1
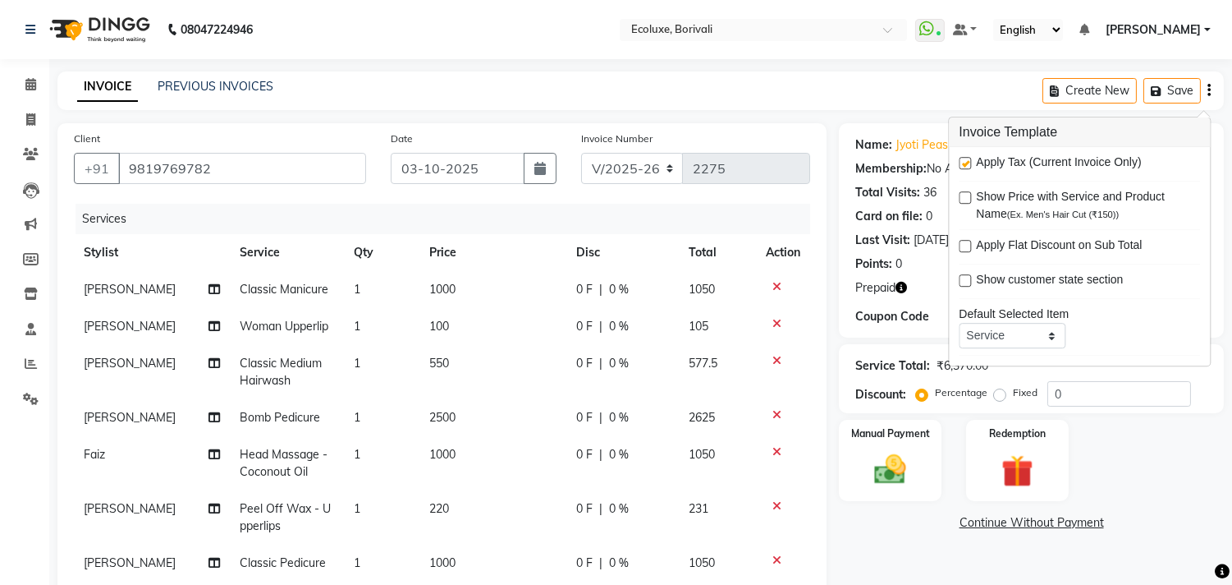
click at [966, 159] on label at bounding box center [965, 163] width 12 height 12
click at [966, 159] on input "checkbox" at bounding box center [964, 163] width 11 height 11
click at [795, 126] on div "Client [PHONE_NUMBER] Date [DATE] Invoice Number V/2025 V/[PHONE_NUMBER] Servic…" at bounding box center [441, 367] width 769 height 488
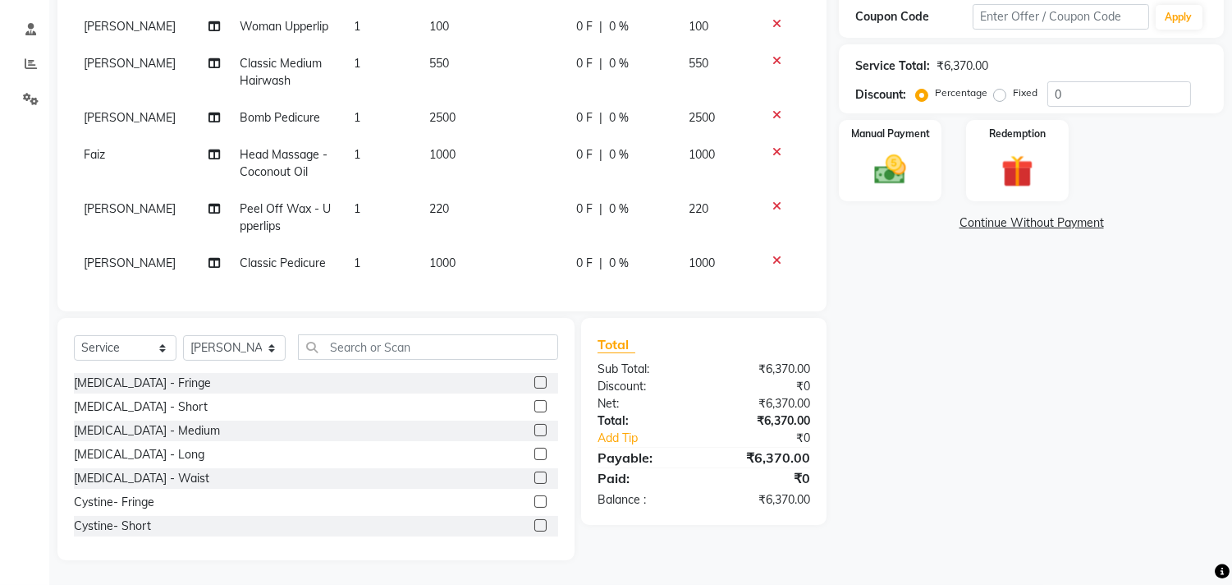
scroll to position [313, 0]
click at [1015, 153] on img at bounding box center [1017, 171] width 54 height 41
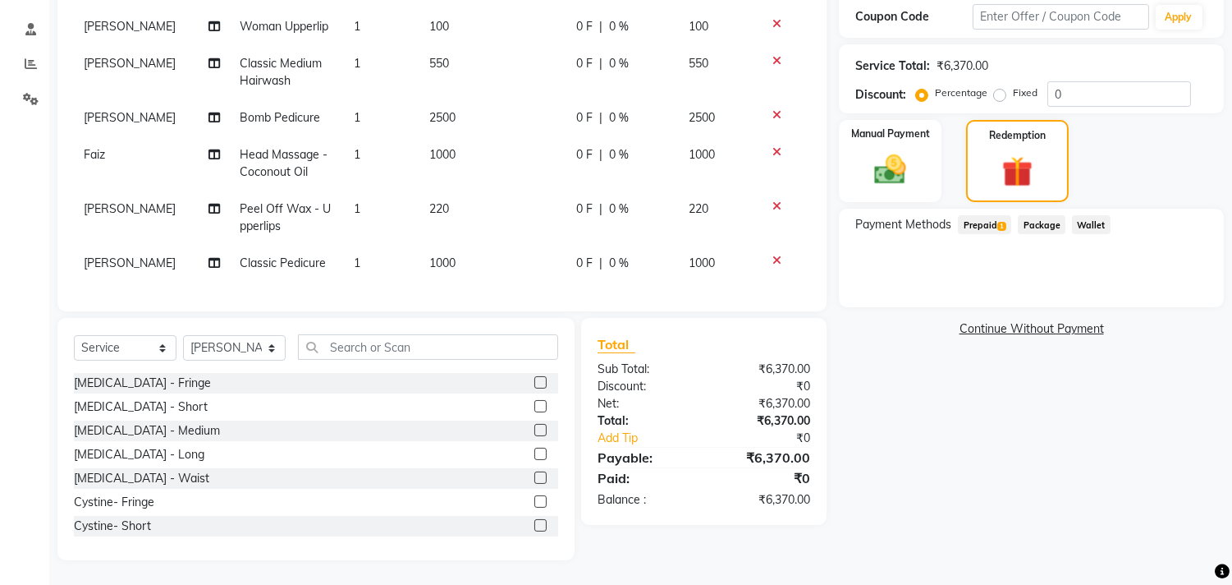
click at [989, 215] on span "Prepaid 1" at bounding box center [984, 224] width 53 height 19
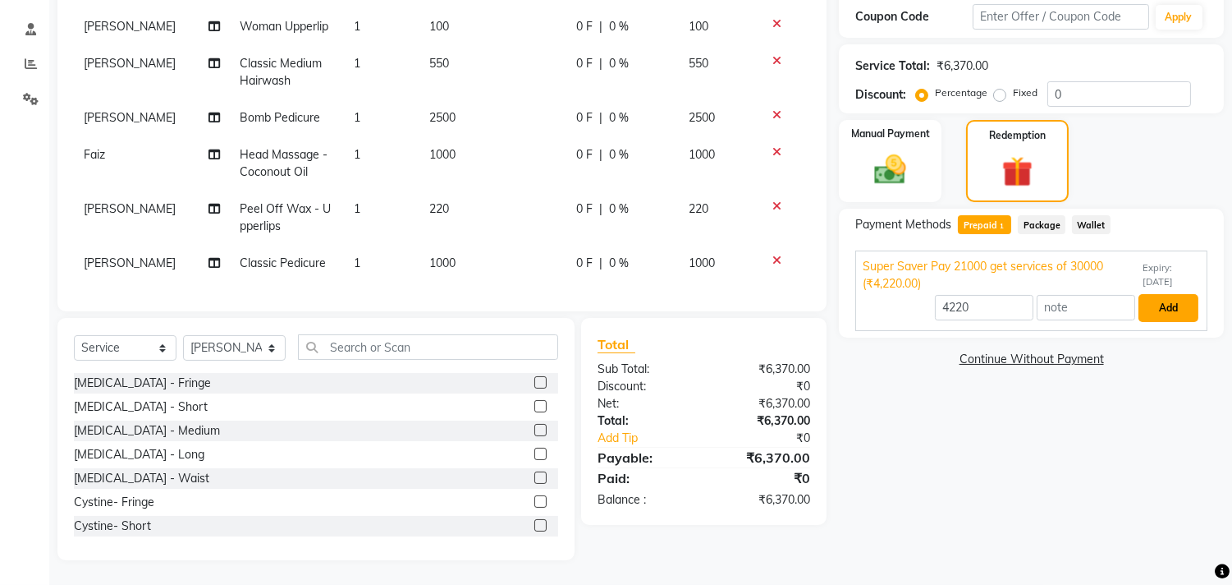
click at [1176, 294] on button "Add" at bounding box center [1169, 308] width 60 height 28
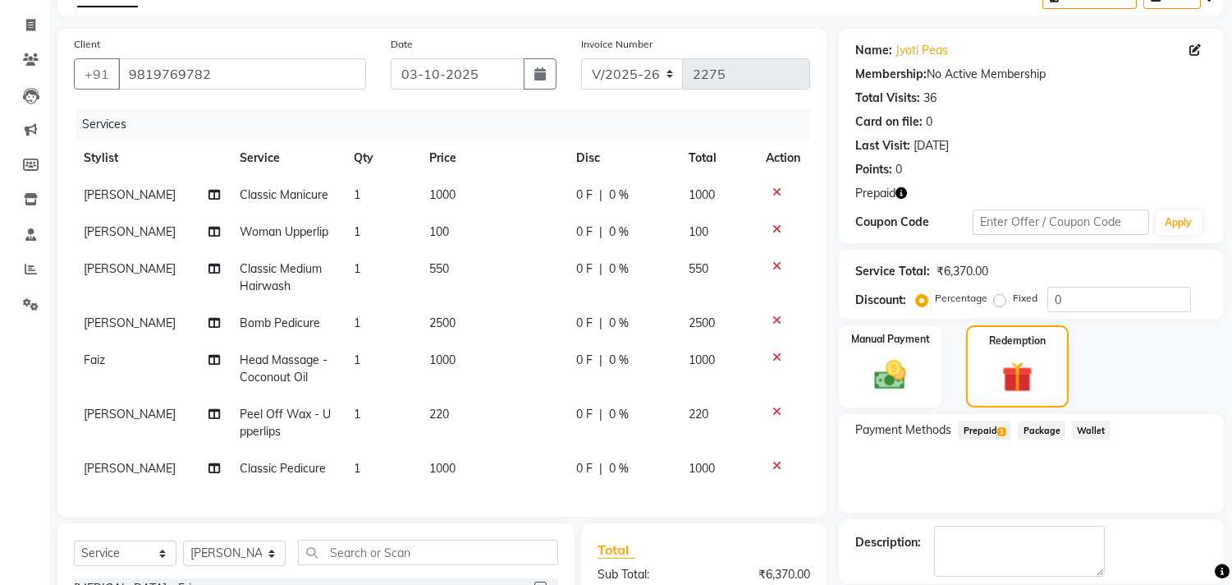
scroll to position [39, 0]
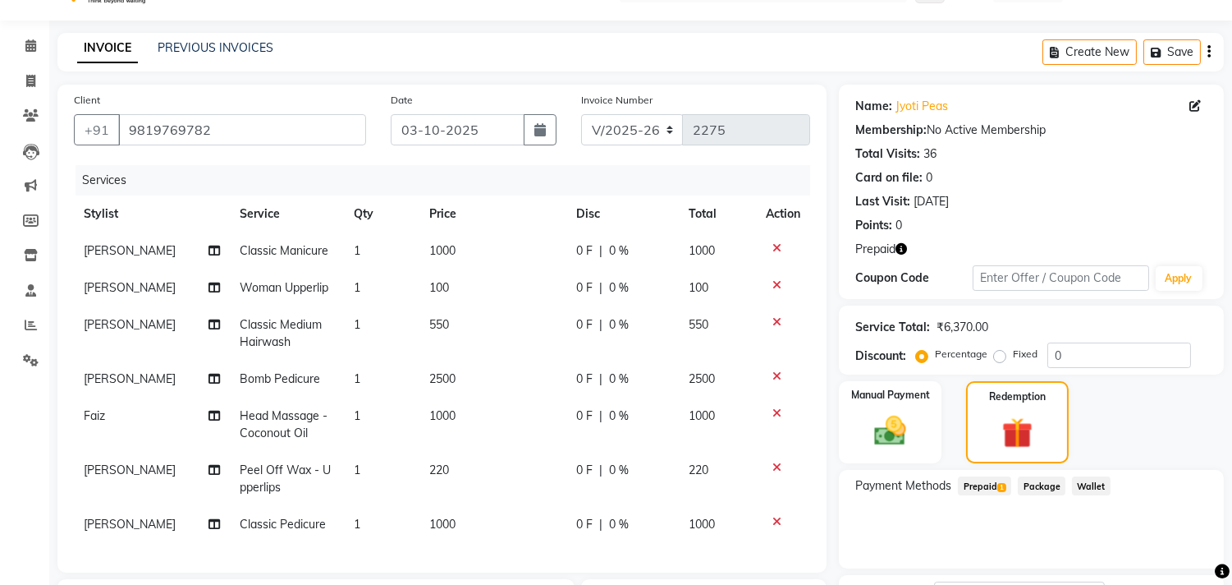
click at [1208, 53] on icon "button" at bounding box center [1209, 52] width 3 height 1
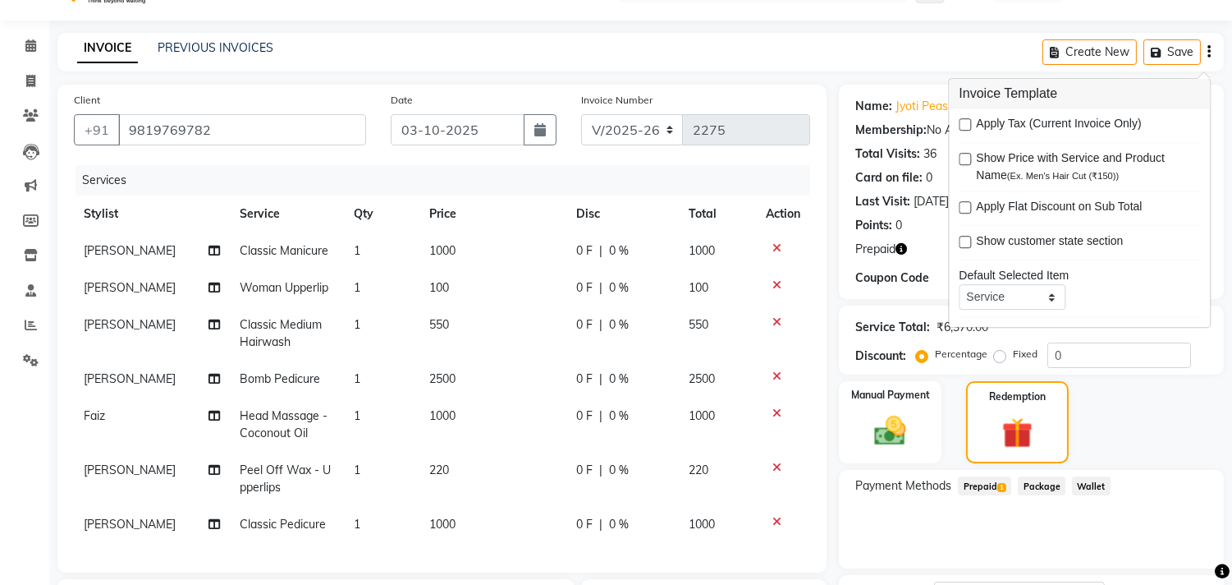
click at [963, 125] on label at bounding box center [965, 124] width 12 height 12
click at [963, 125] on input "checkbox" at bounding box center [964, 125] width 11 height 11
click at [773, 70] on div "INVOICE PREVIOUS INVOICES Create New Save" at bounding box center [640, 52] width 1167 height 39
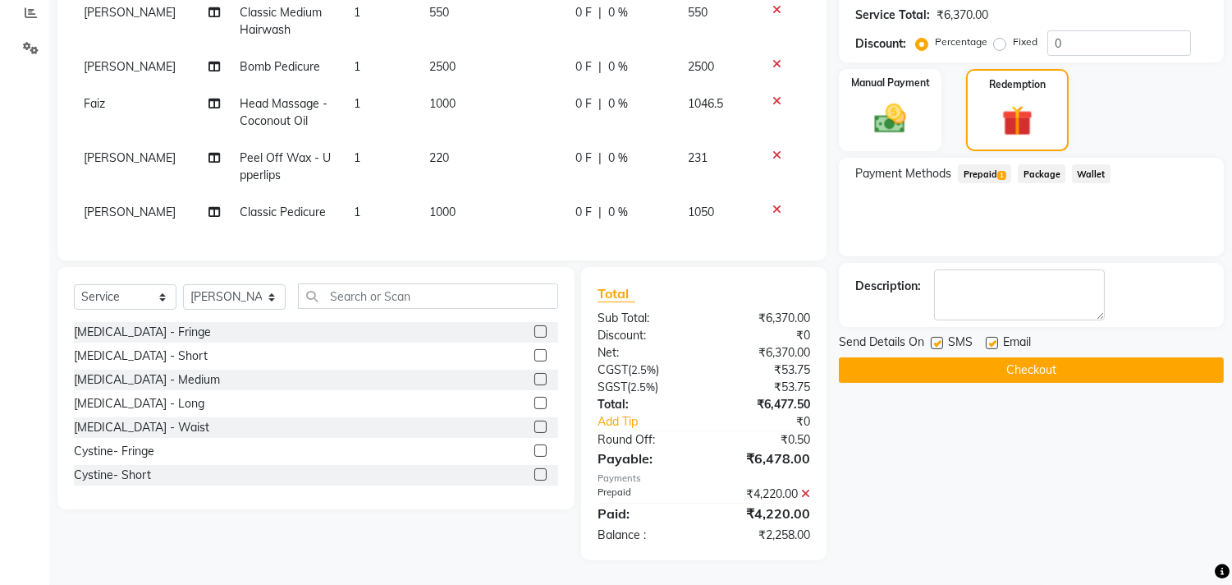
scroll to position [364, 0]
click at [892, 108] on img at bounding box center [891, 119] width 54 height 39
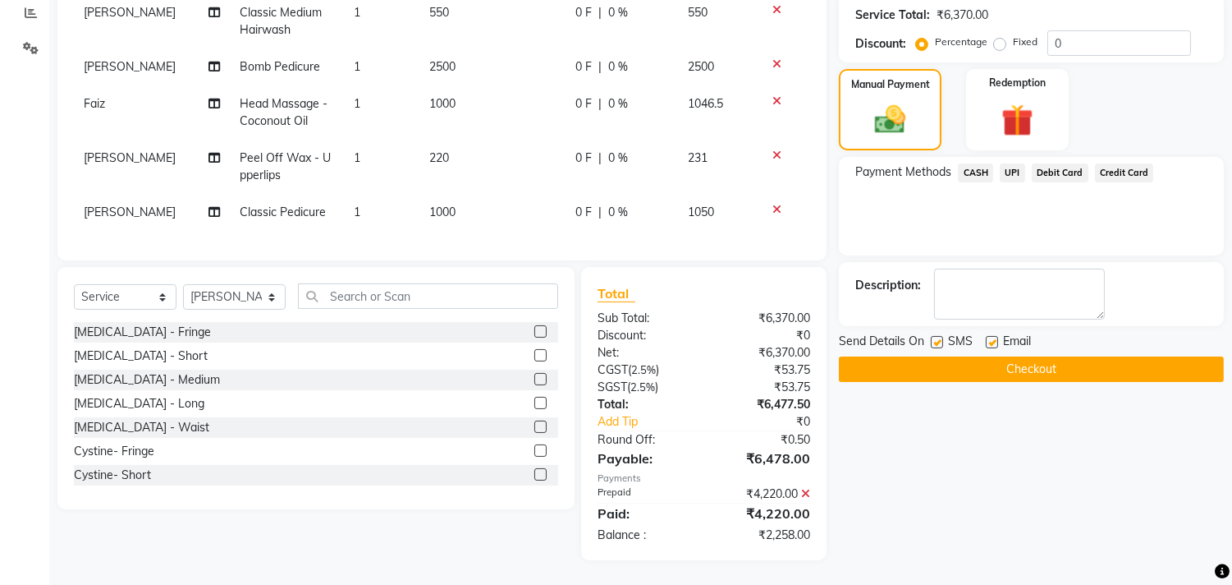
click at [988, 163] on span "CASH" at bounding box center [975, 172] width 35 height 19
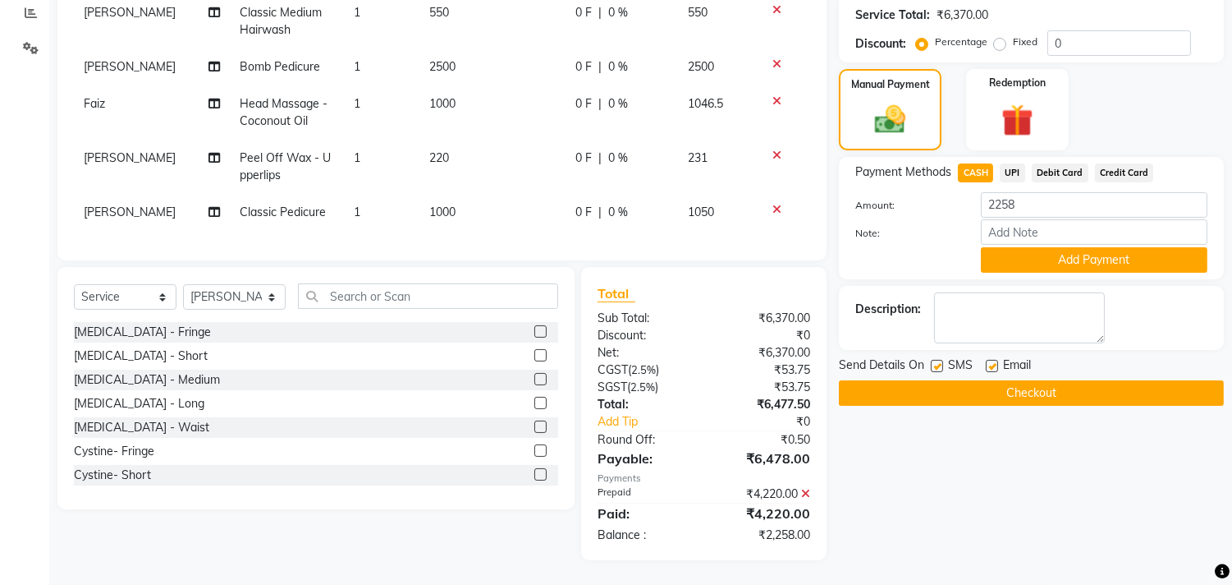
click at [1023, 380] on button "Checkout" at bounding box center [1031, 392] width 385 height 25
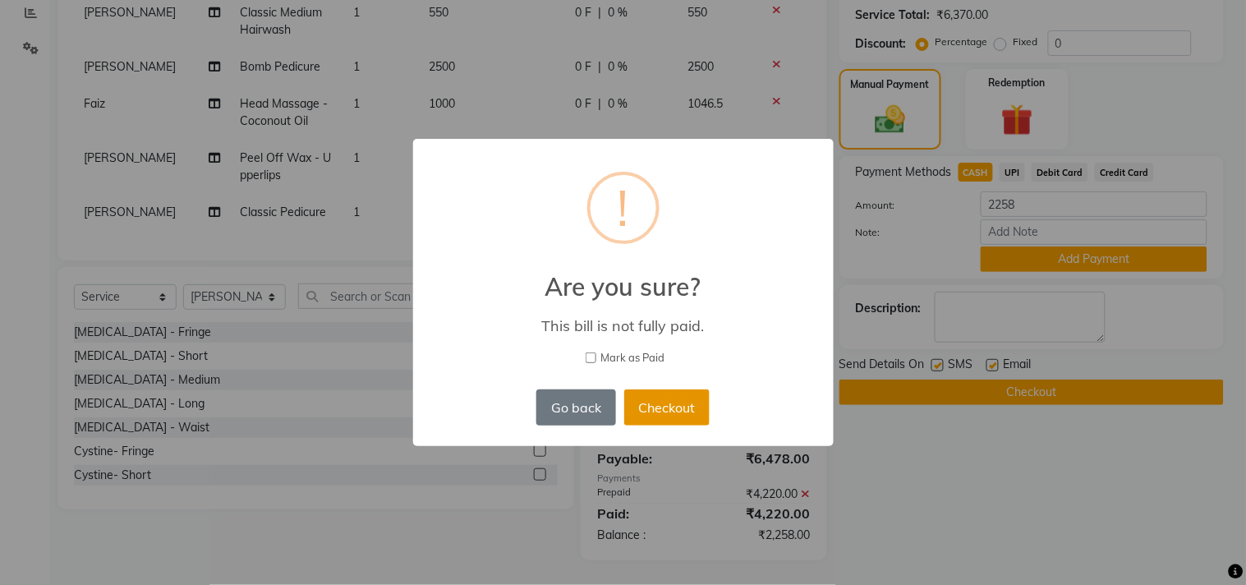
click at [669, 398] on button "Checkout" at bounding box center [666, 407] width 85 height 36
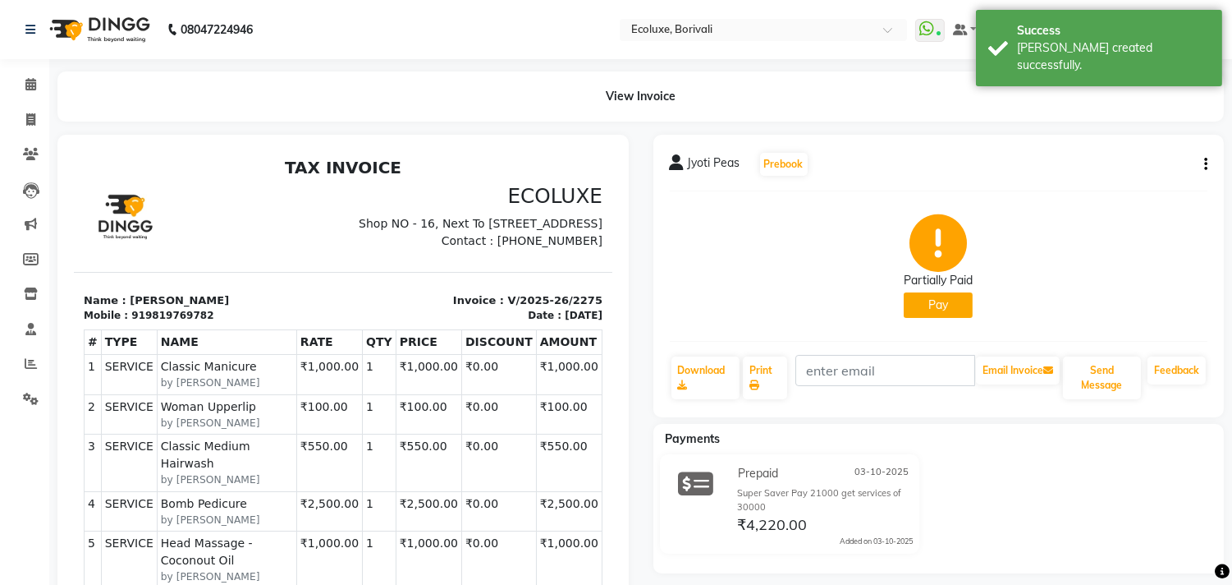
click at [926, 309] on button "Pay" at bounding box center [938, 304] width 69 height 25
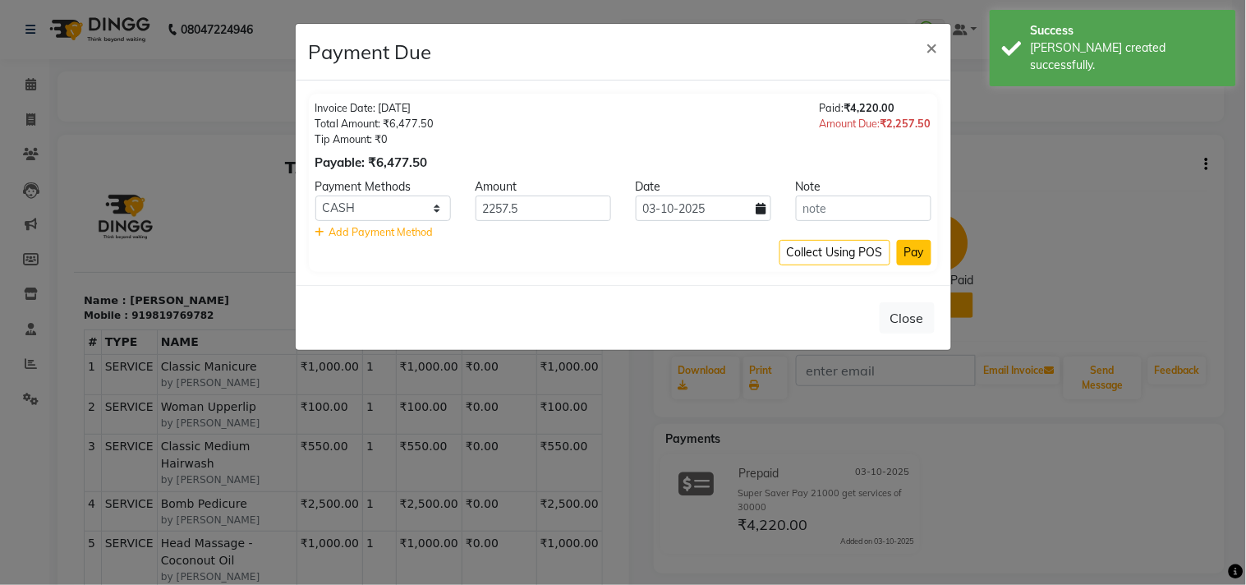
click at [920, 253] on button "Pay" at bounding box center [914, 252] width 34 height 25
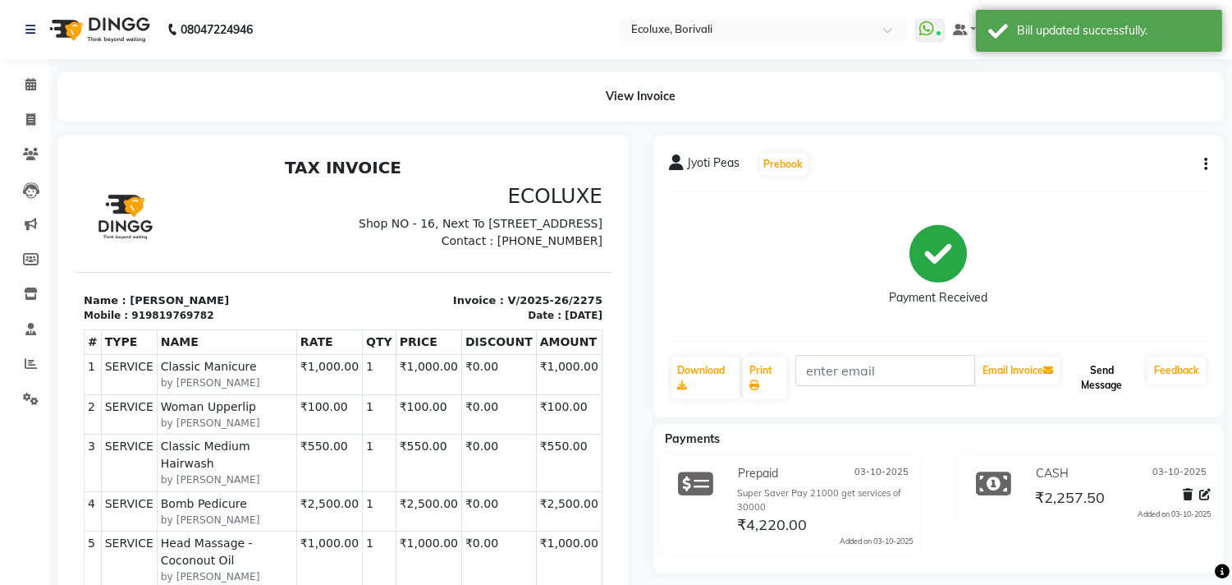
click at [1110, 384] on button "Send Message" at bounding box center [1102, 377] width 78 height 43
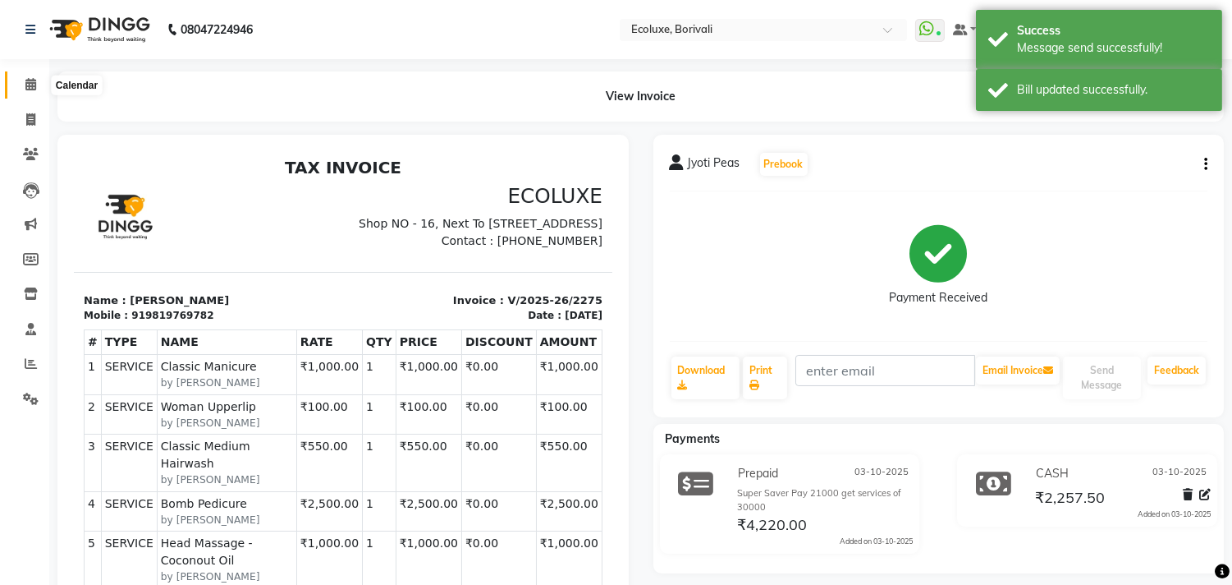
click at [31, 80] on icon at bounding box center [30, 84] width 11 height 12
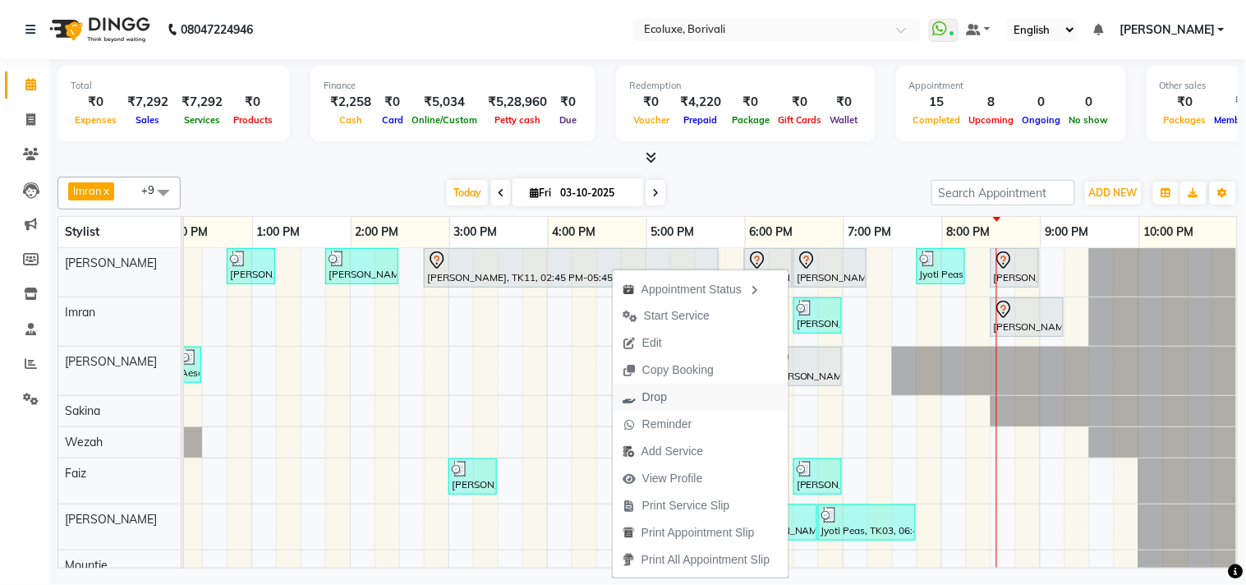
click at [649, 397] on span "Drop" at bounding box center [654, 396] width 25 height 17
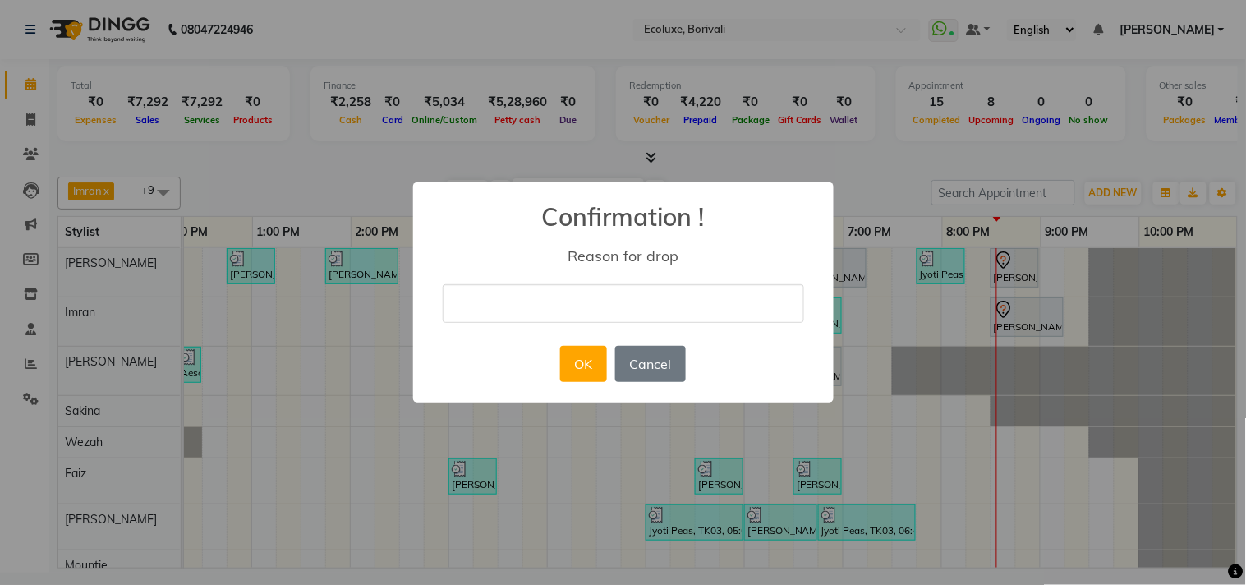
click at [548, 302] on input "text" at bounding box center [623, 303] width 361 height 39
click at [587, 365] on button "OK" at bounding box center [583, 364] width 47 height 36
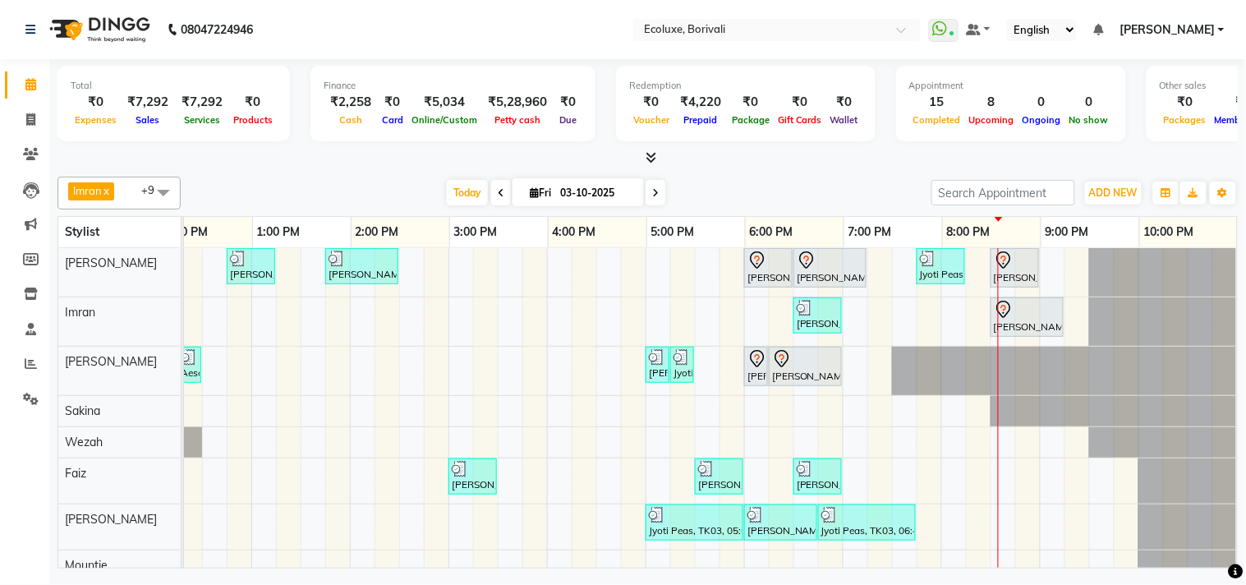
click at [523, 380] on div "[PERSON_NAME], TK15, 12:45 PM-01:15 PM, Men Haircut - Senior Haircut [PERSON_NA…" at bounding box center [546, 454] width 1379 height 413
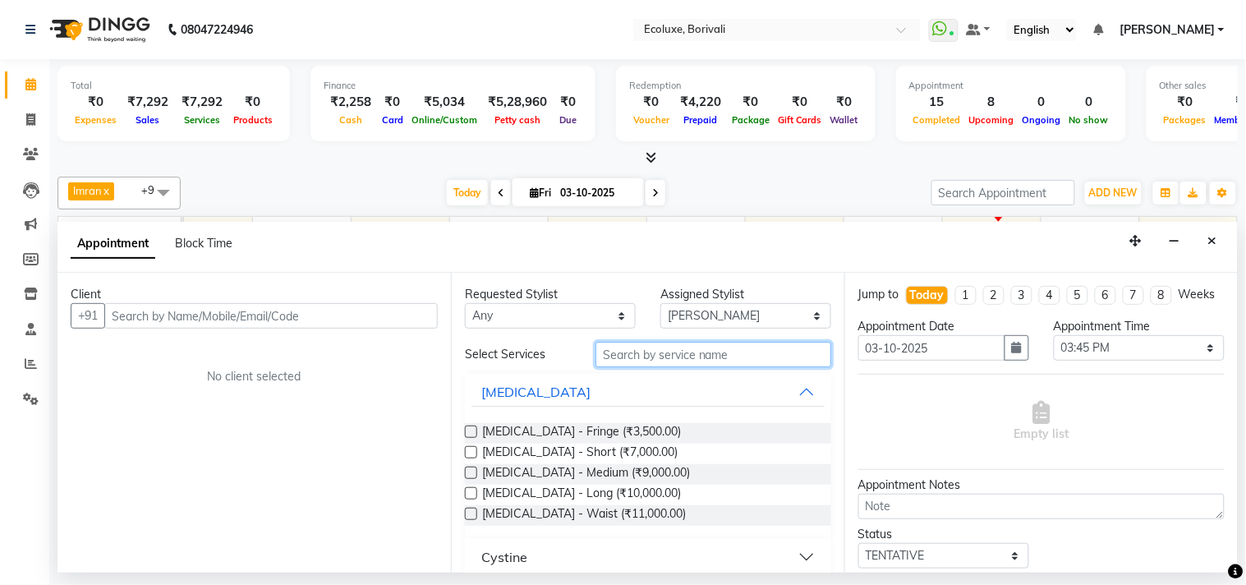
click at [654, 353] on input "text" at bounding box center [713, 354] width 236 height 25
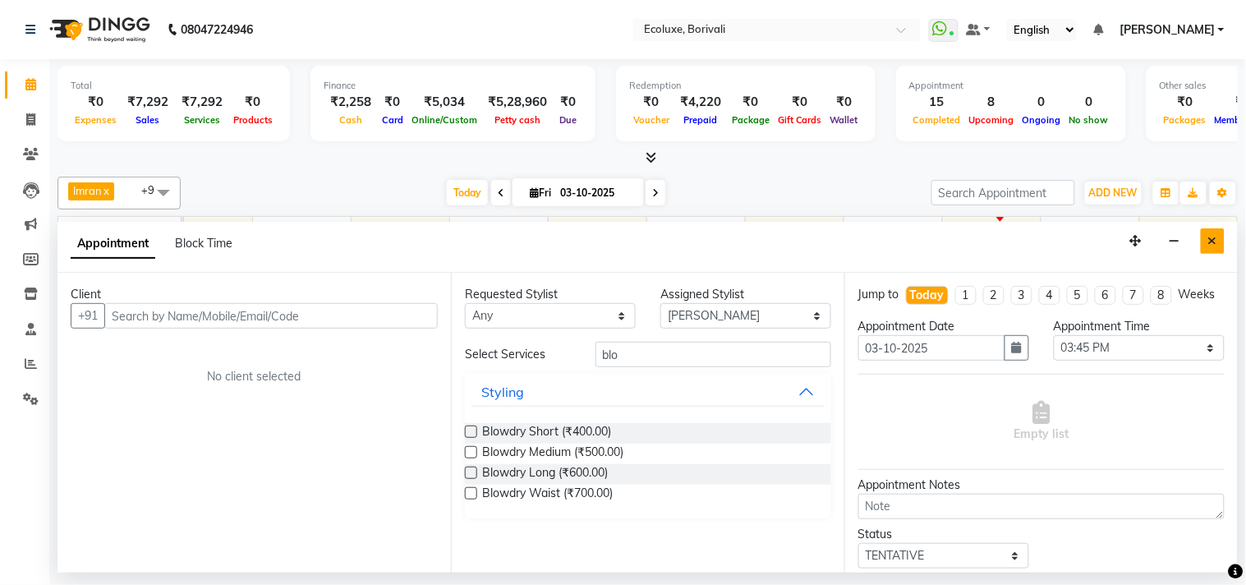
click at [1215, 239] on icon "Close" at bounding box center [1212, 240] width 9 height 11
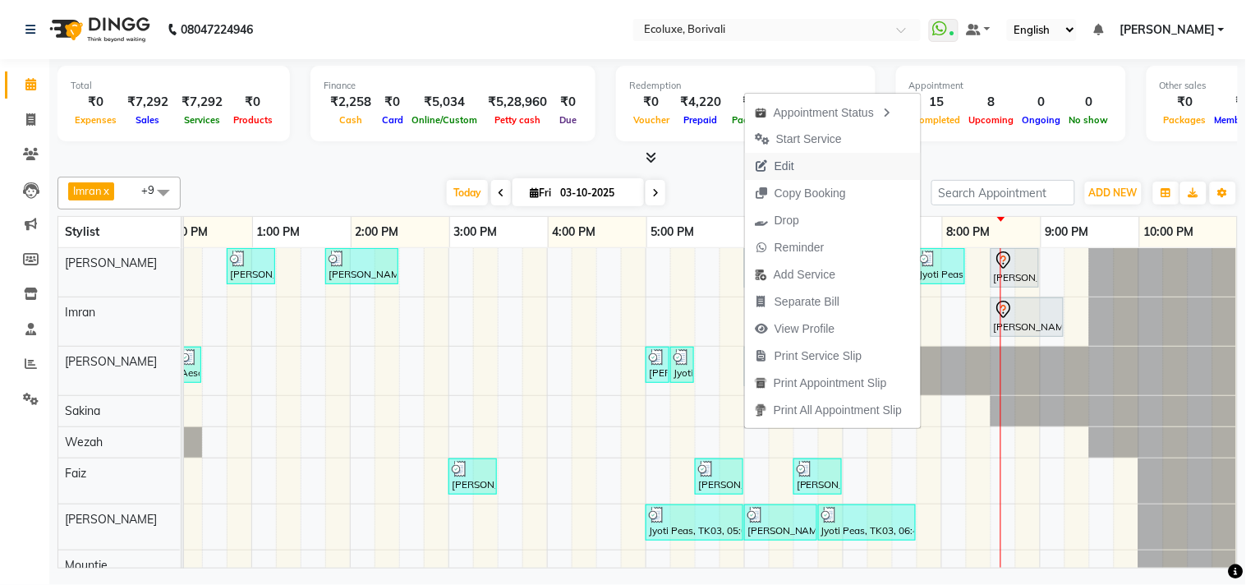
click at [792, 165] on span "Edit" at bounding box center [784, 166] width 20 height 17
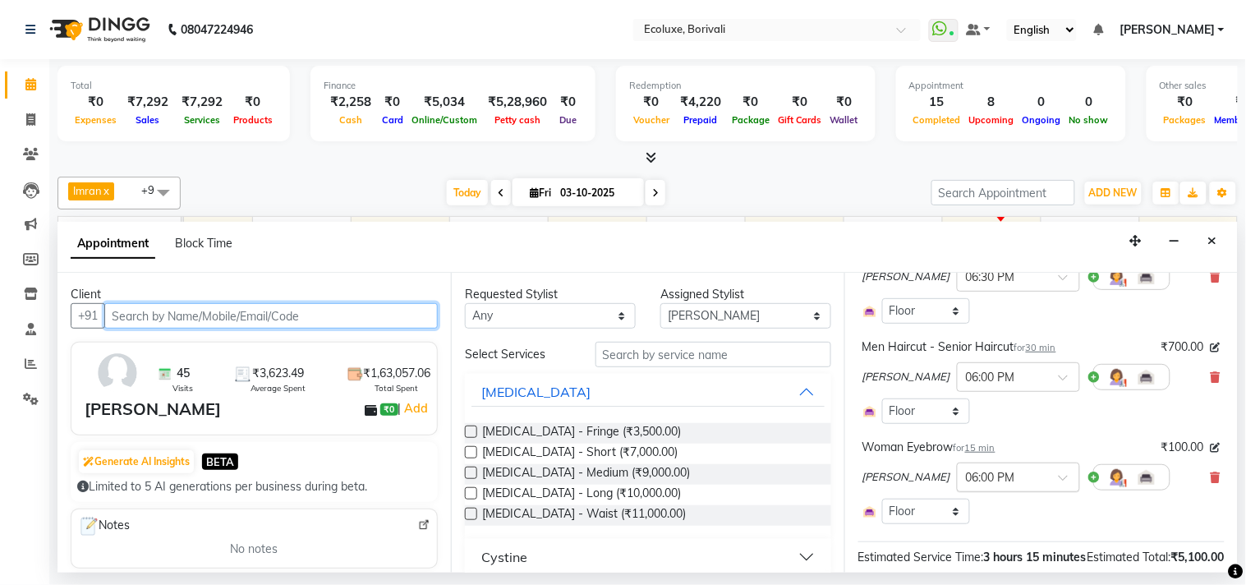
scroll to position [456, 0]
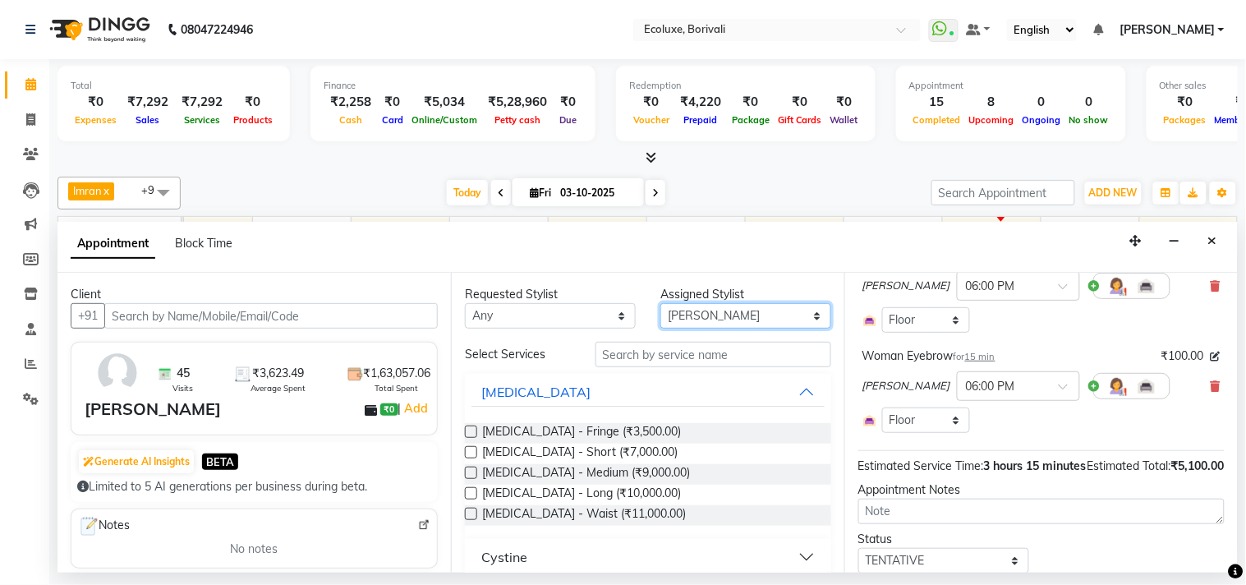
click at [712, 321] on select "Select [PERSON_NAME] [PERSON_NAME] Faiz [PERSON_NAME] [PERSON_NAME] [PERSON_NAM…" at bounding box center [745, 315] width 171 height 25
click at [660, 303] on select "Select [PERSON_NAME] [PERSON_NAME] Faiz [PERSON_NAME] [PERSON_NAME] [PERSON_NAM…" at bounding box center [745, 315] width 171 height 25
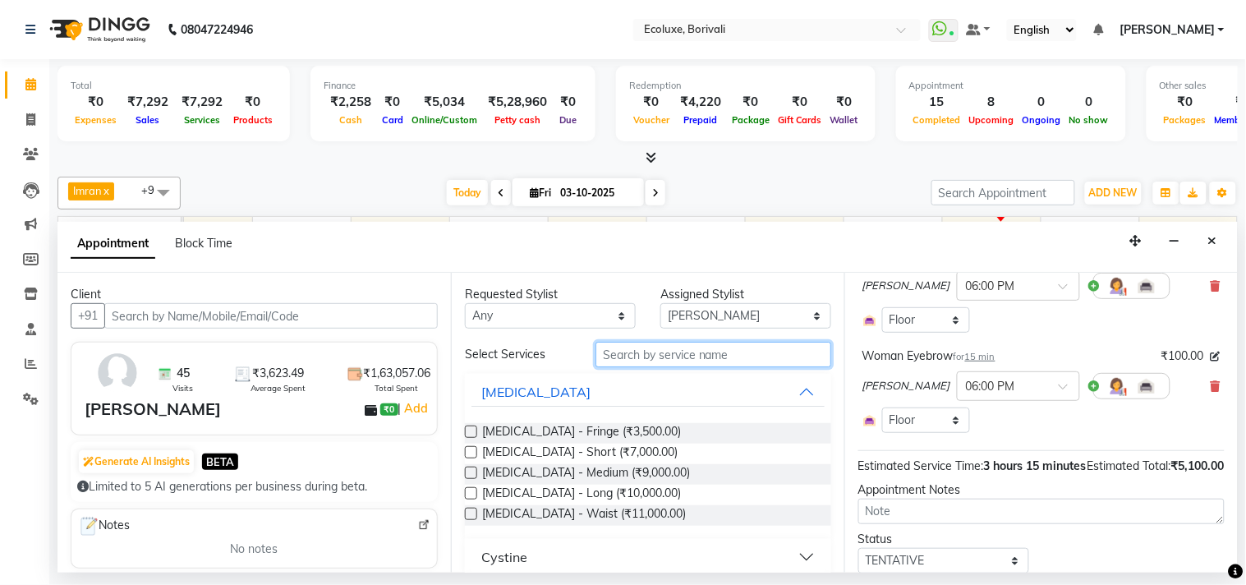
click at [666, 351] on input "text" at bounding box center [713, 354] width 236 height 25
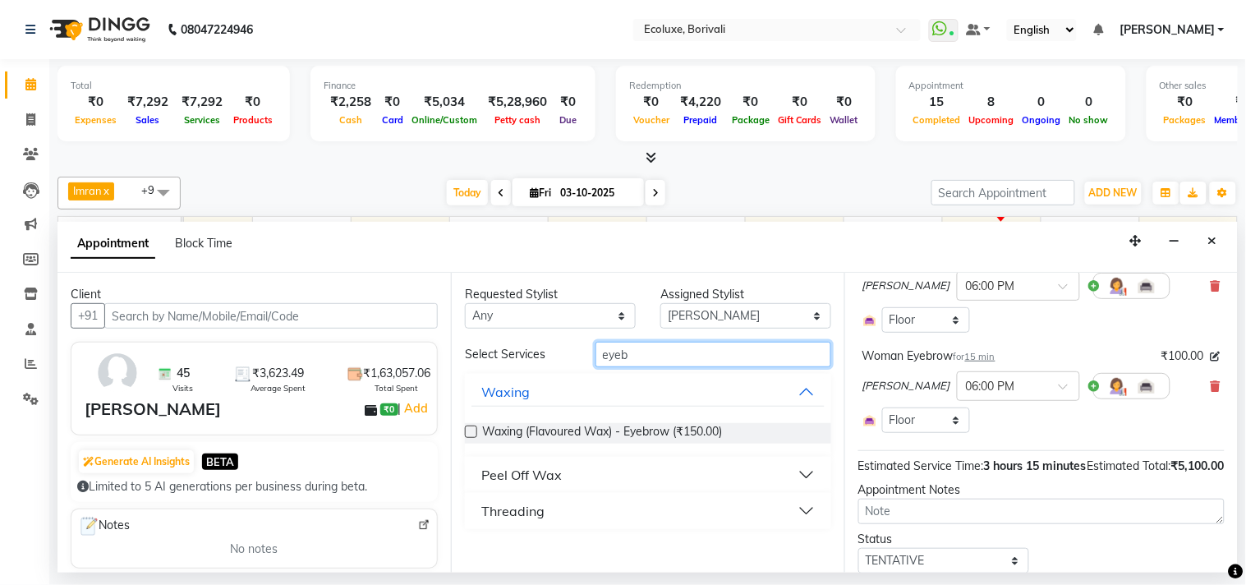
click at [661, 362] on input "eyeb" at bounding box center [713, 354] width 236 height 25
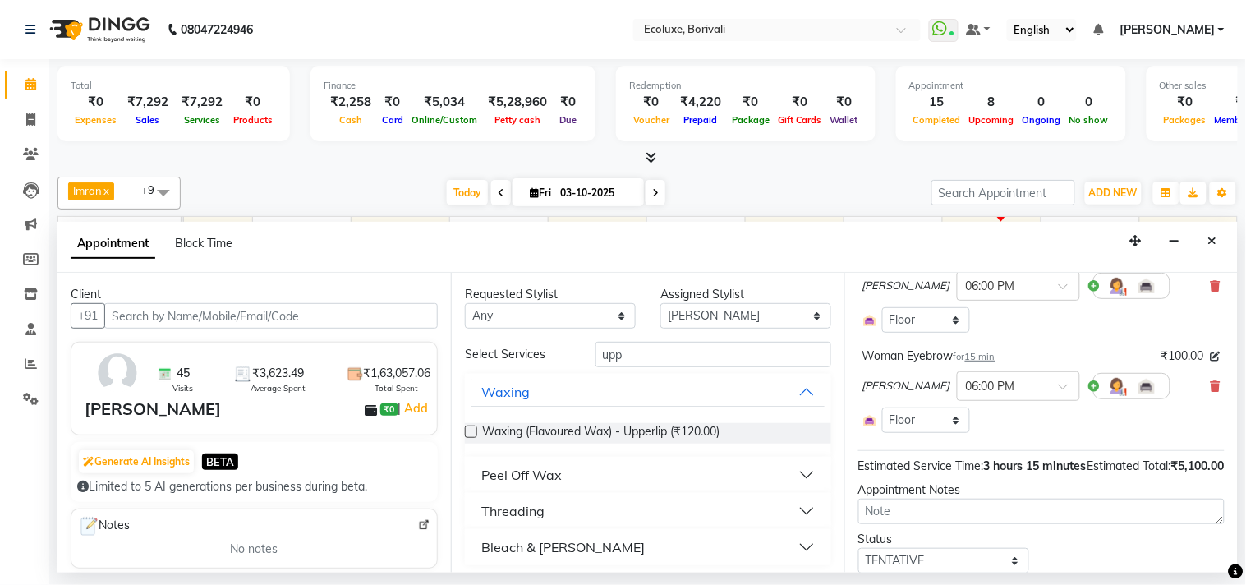
click at [572, 470] on button "Peel Off Wax" at bounding box center [647, 475] width 353 height 30
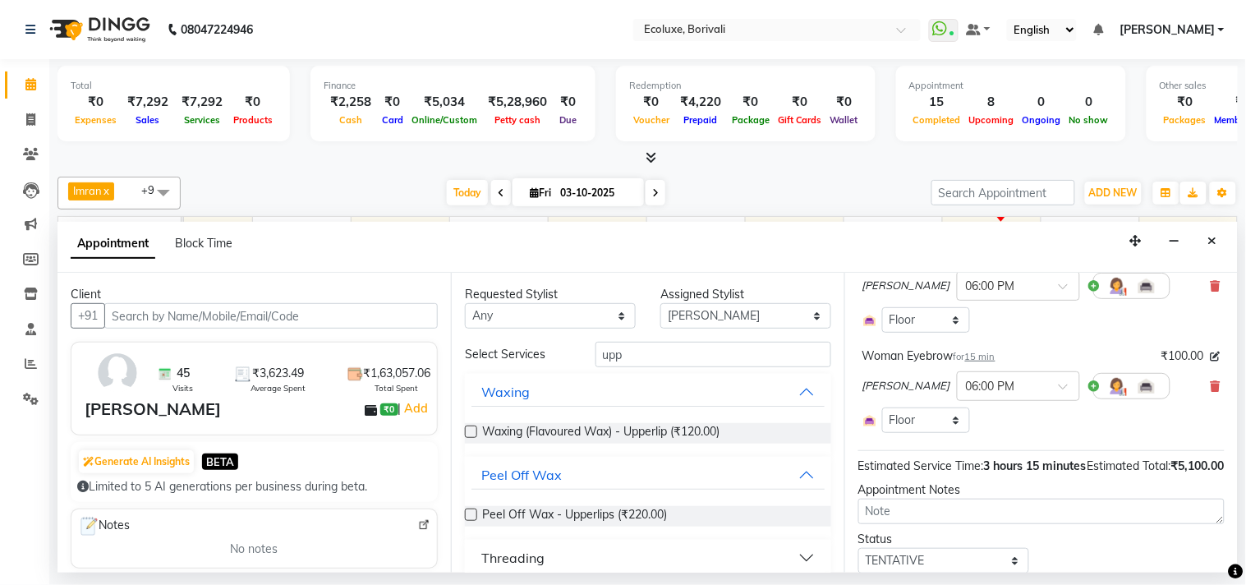
click at [474, 514] on label at bounding box center [471, 514] width 12 height 12
click at [474, 514] on input "checkbox" at bounding box center [470, 516] width 11 height 11
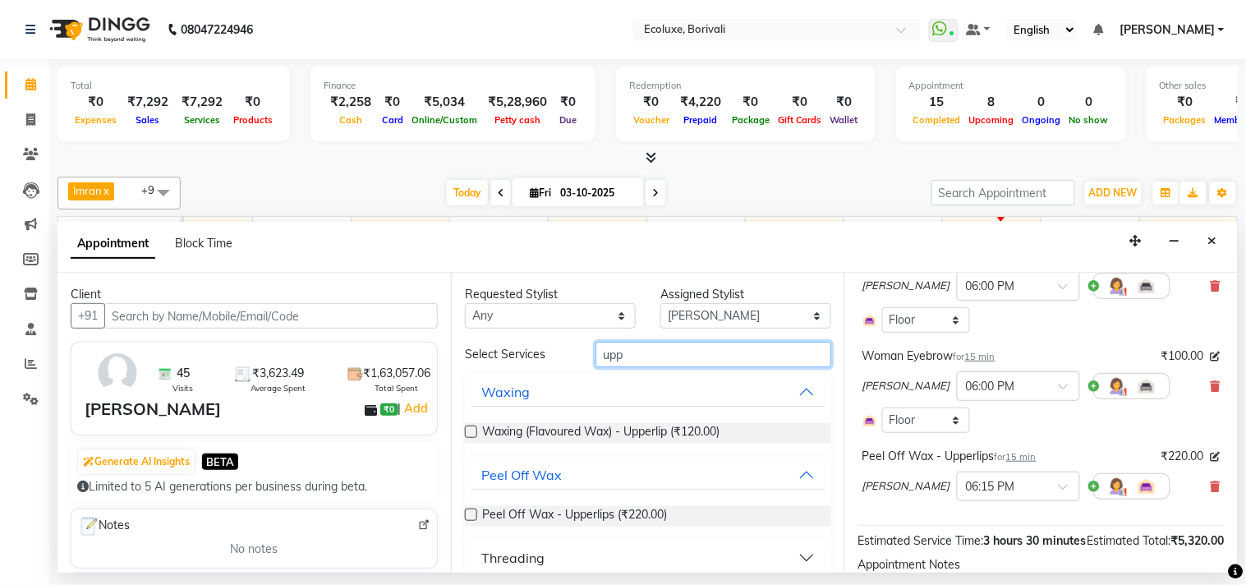
click at [608, 355] on input "upp" at bounding box center [713, 354] width 236 height 25
click at [474, 512] on label at bounding box center [471, 514] width 12 height 12
click at [474, 512] on input "checkbox" at bounding box center [470, 516] width 11 height 11
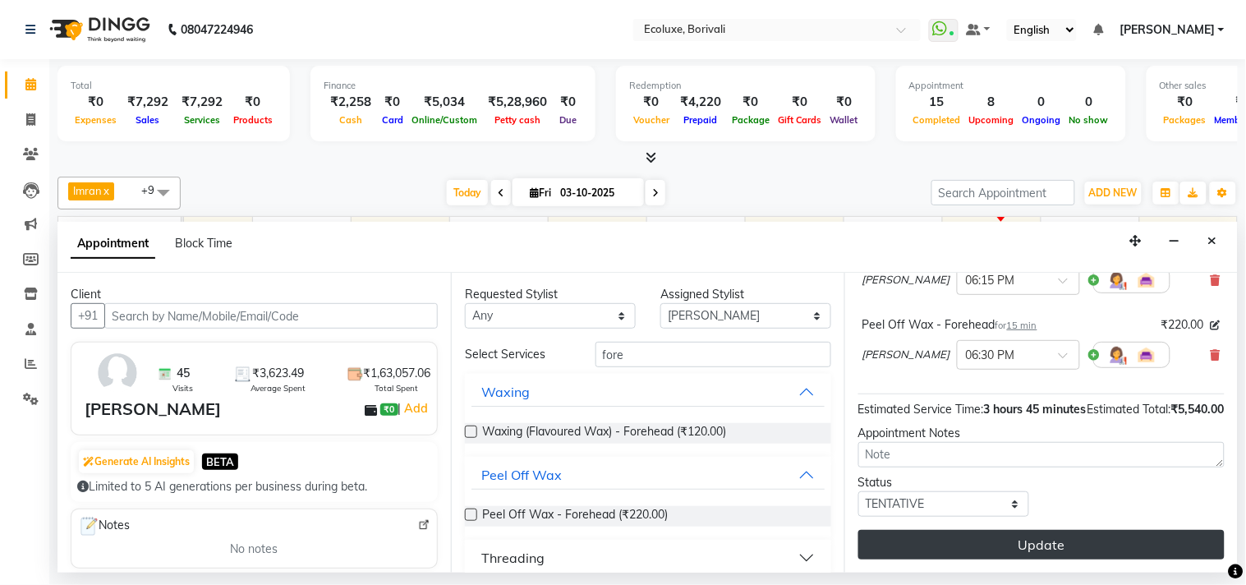
scroll to position [694, 0]
click at [1057, 548] on button "Update" at bounding box center [1041, 545] width 366 height 30
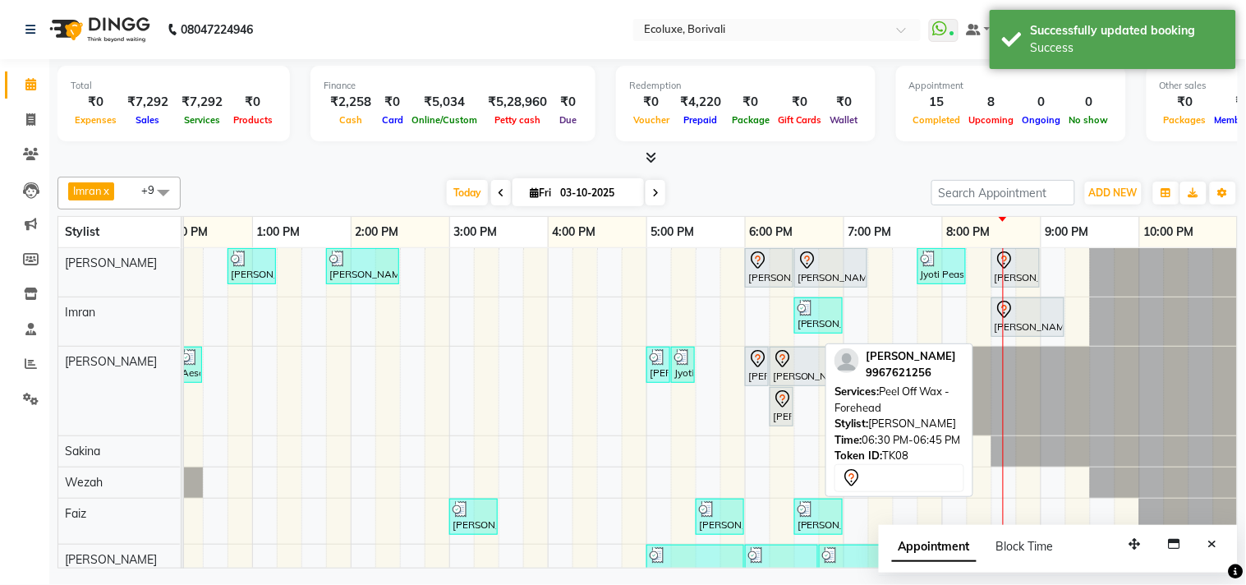
drag, startPoint x: 808, startPoint y: 417, endPoint x: 855, endPoint y: 416, distance: 46.8
click at [855, 416] on div "[PERSON_NAME] x Wezah x [PERSON_NAME] x [PERSON_NAME] x [PERSON_NAME] x [PERSON…" at bounding box center [647, 369] width 1180 height 398
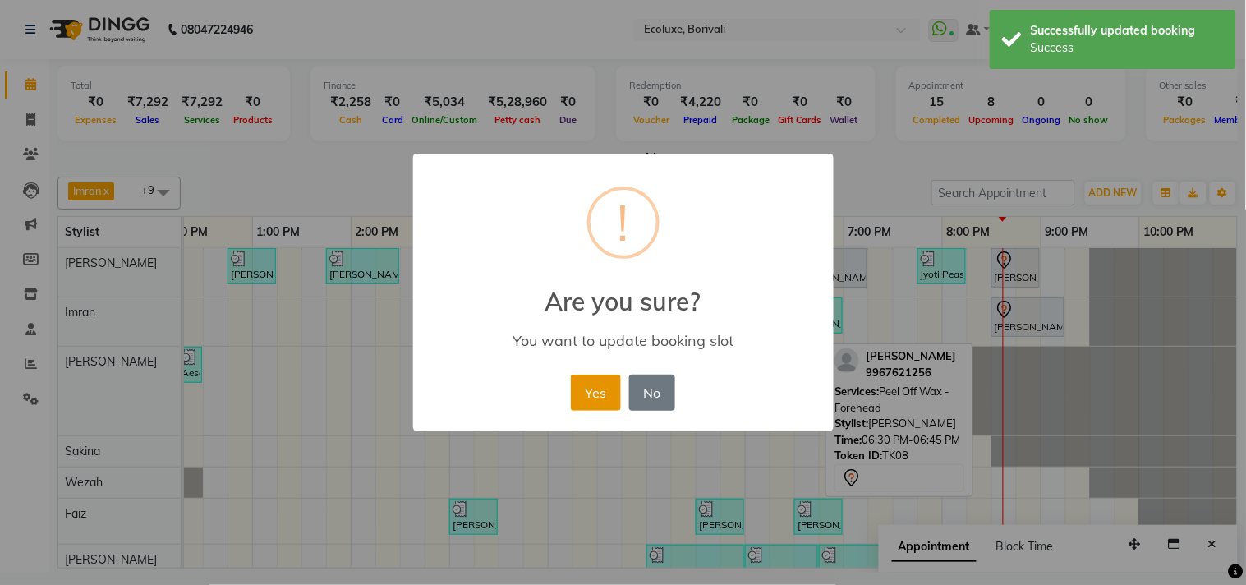
click at [585, 382] on button "Yes" at bounding box center [596, 392] width 50 height 36
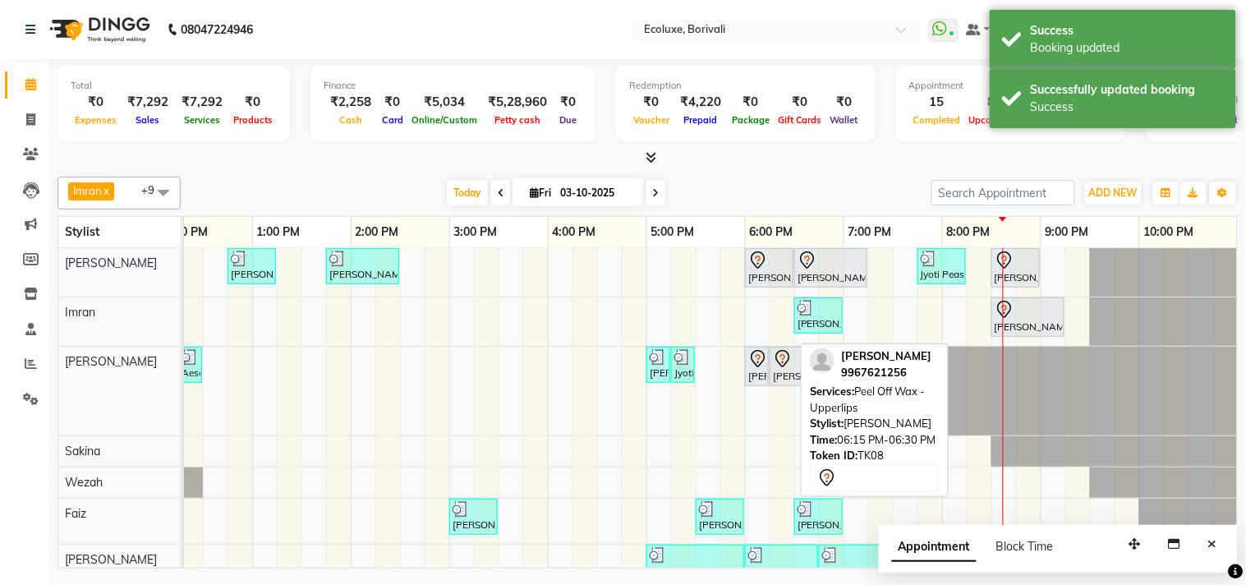
drag, startPoint x: 783, startPoint y: 409, endPoint x: 905, endPoint y: 401, distance: 121.8
click at [905, 401] on div "[PERSON_NAME] x Wezah x [PERSON_NAME] x [PERSON_NAME] x [PERSON_NAME] x [PERSON…" at bounding box center [647, 369] width 1180 height 398
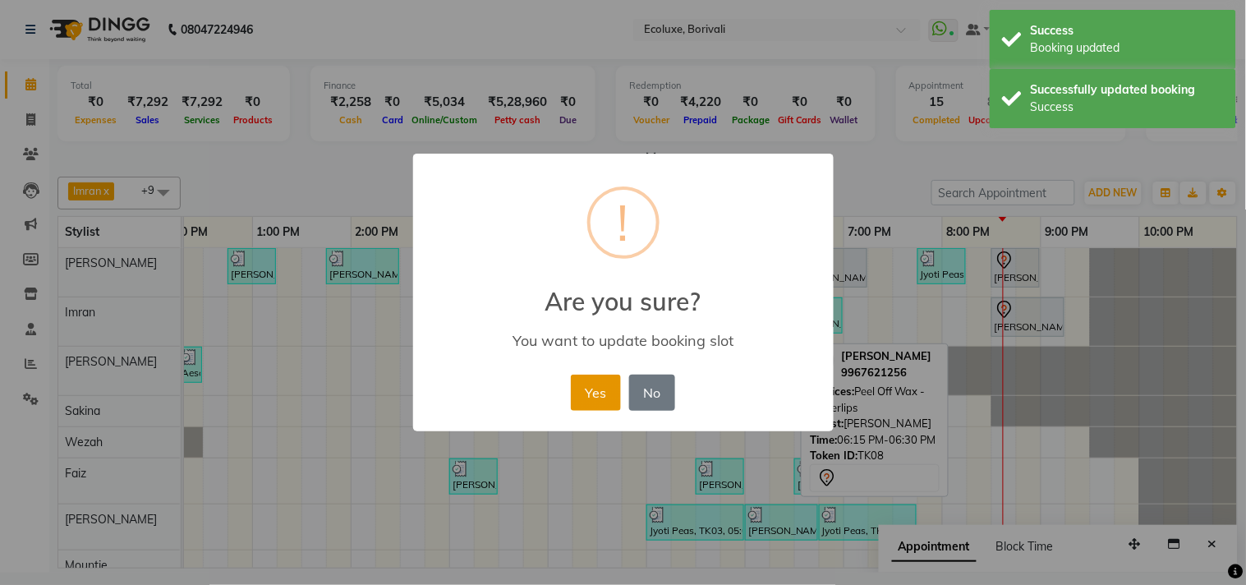
click at [588, 399] on button "Yes" at bounding box center [596, 392] width 50 height 36
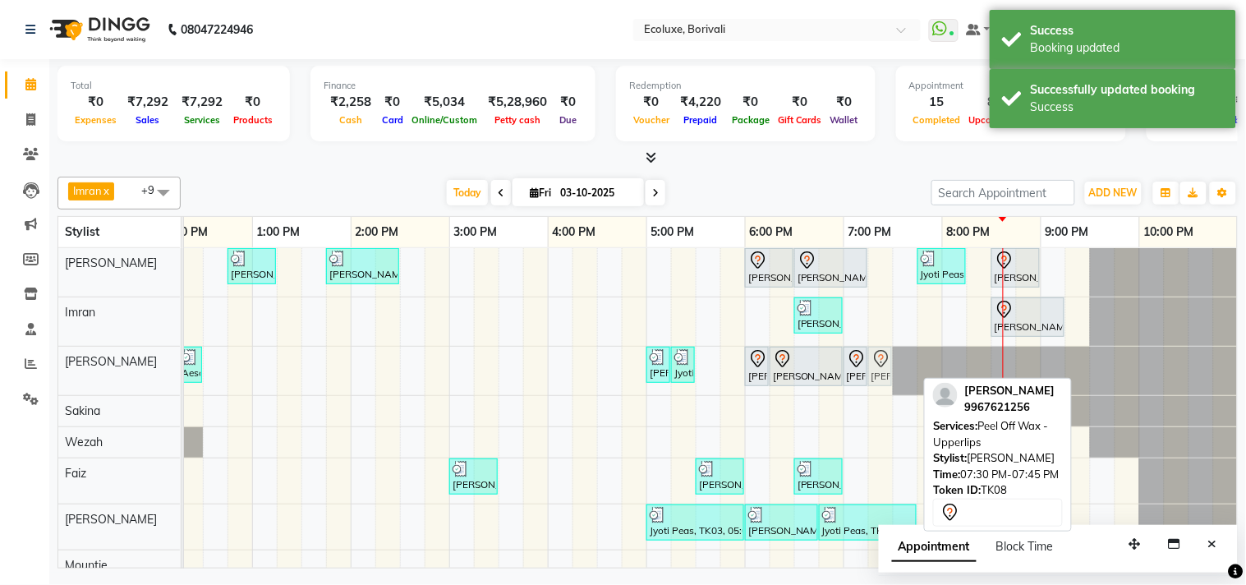
drag, startPoint x: 904, startPoint y: 363, endPoint x: 885, endPoint y: 366, distance: 19.2
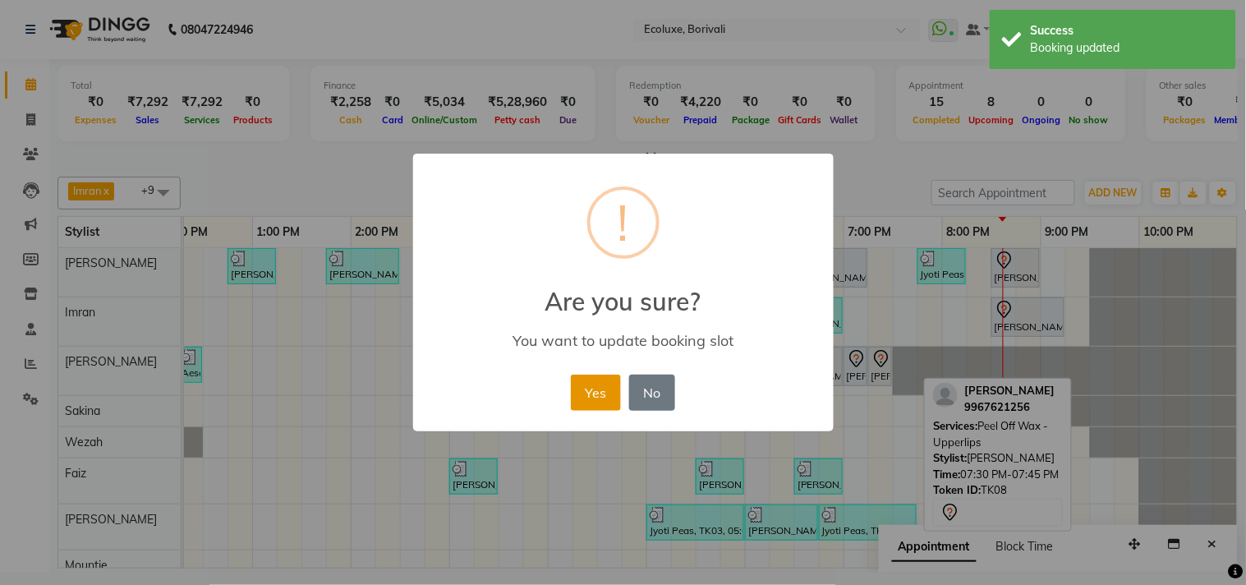
click at [601, 396] on button "Yes" at bounding box center [596, 392] width 50 height 36
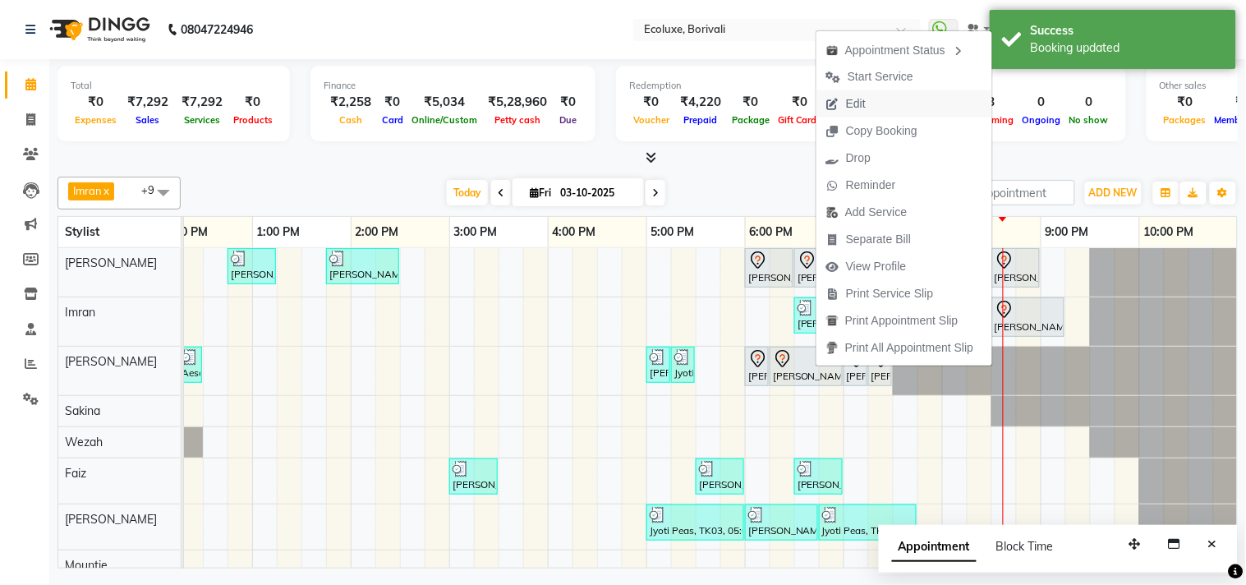
click at [857, 97] on span "Edit" at bounding box center [856, 103] width 20 height 17
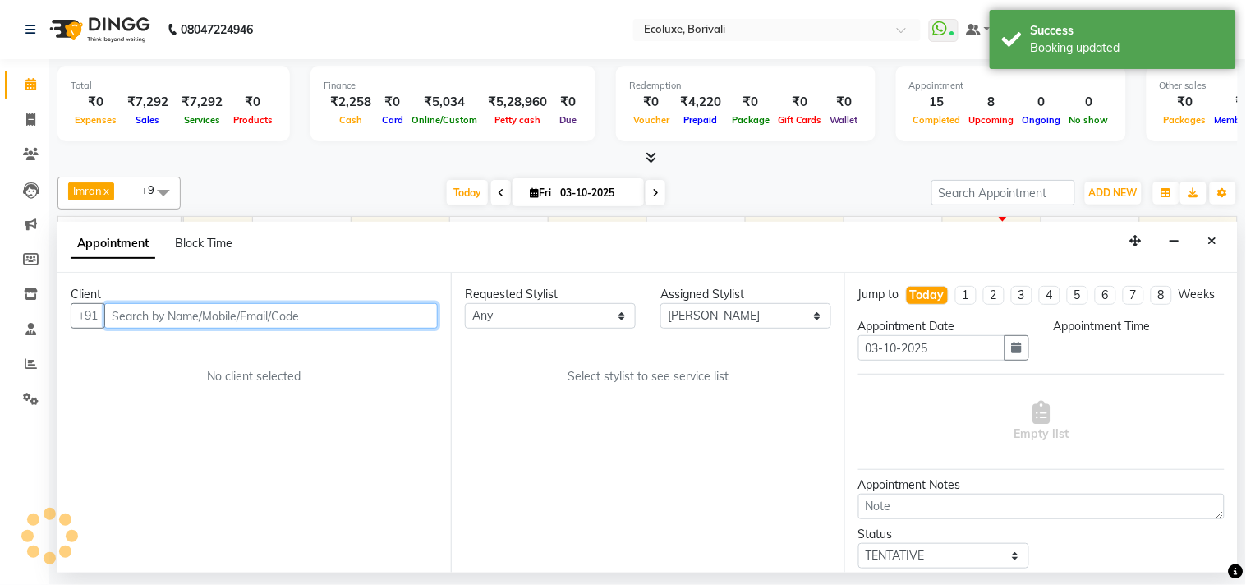
scroll to position [0, 326]
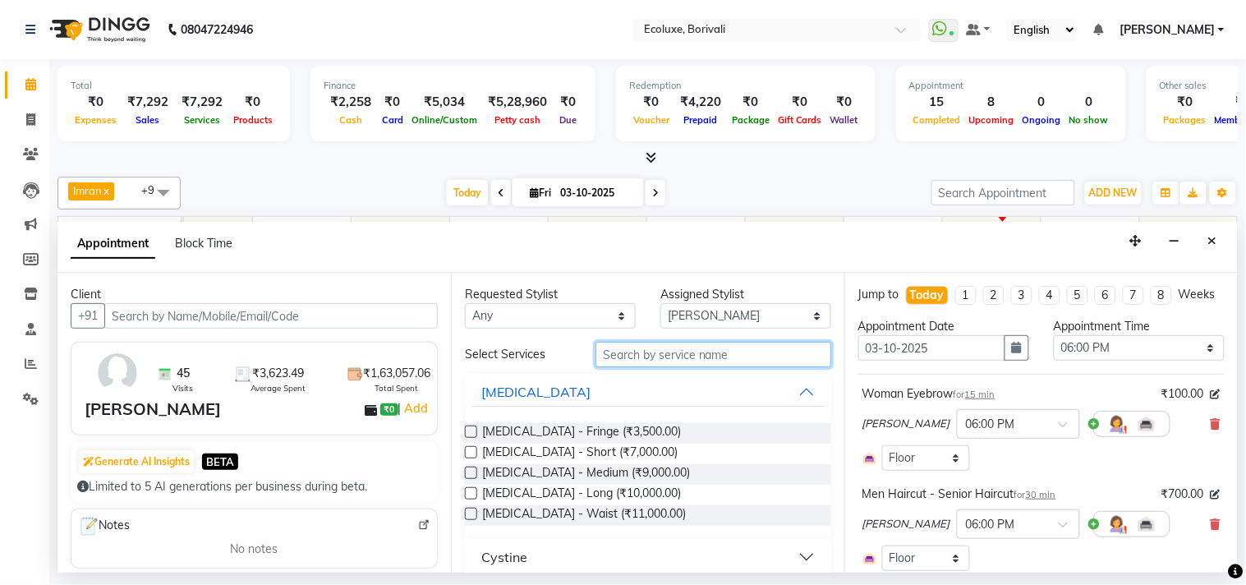
click at [682, 349] on input "text" at bounding box center [713, 354] width 236 height 25
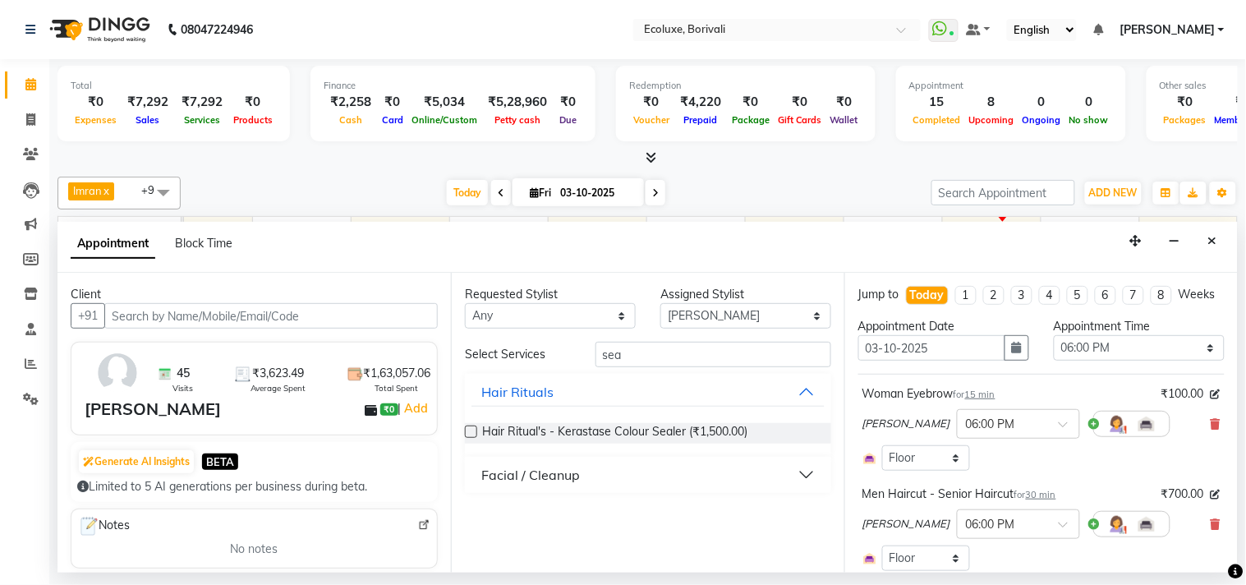
click at [563, 472] on div "Facial / Cleanup" at bounding box center [530, 475] width 99 height 20
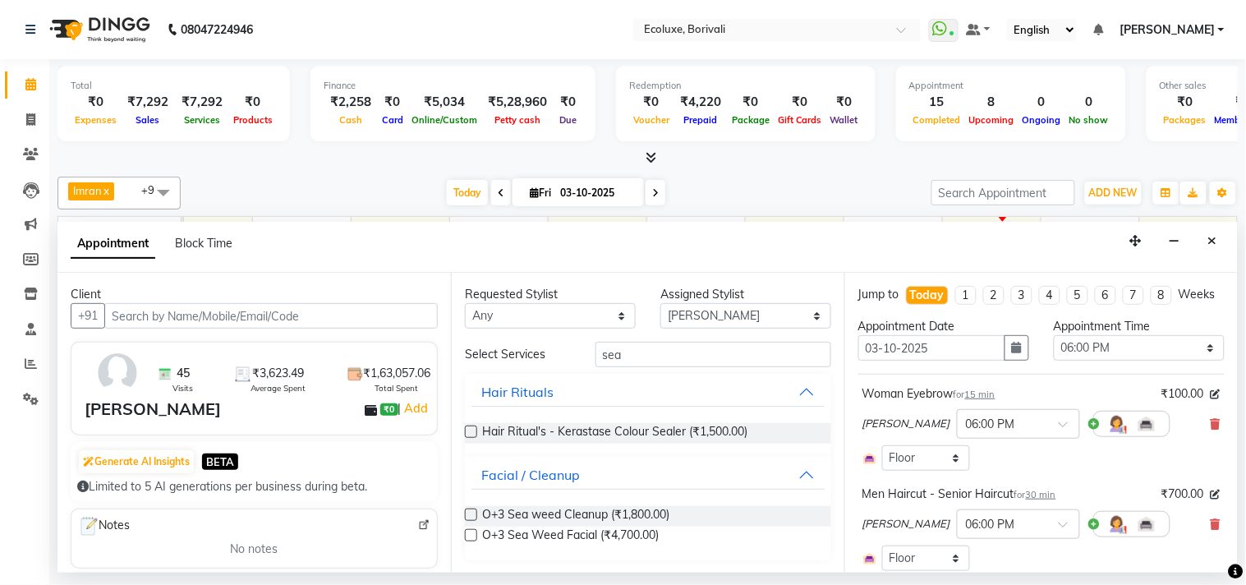
click at [470, 512] on label at bounding box center [471, 514] width 12 height 12
click at [470, 512] on input "checkbox" at bounding box center [470, 516] width 11 height 11
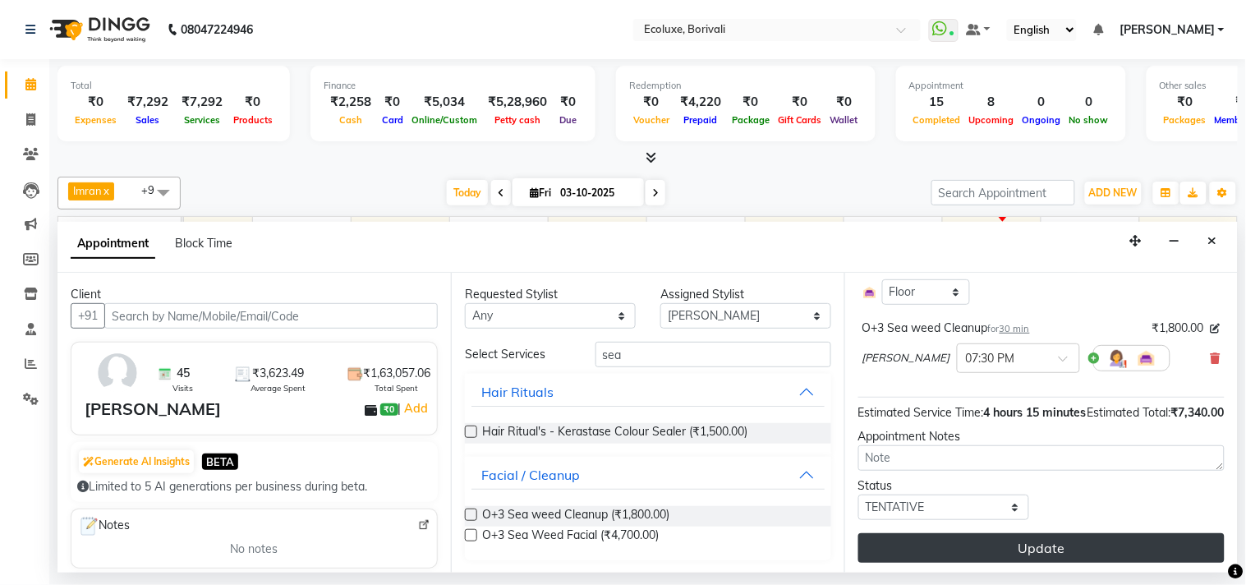
scroll to position [802, 0]
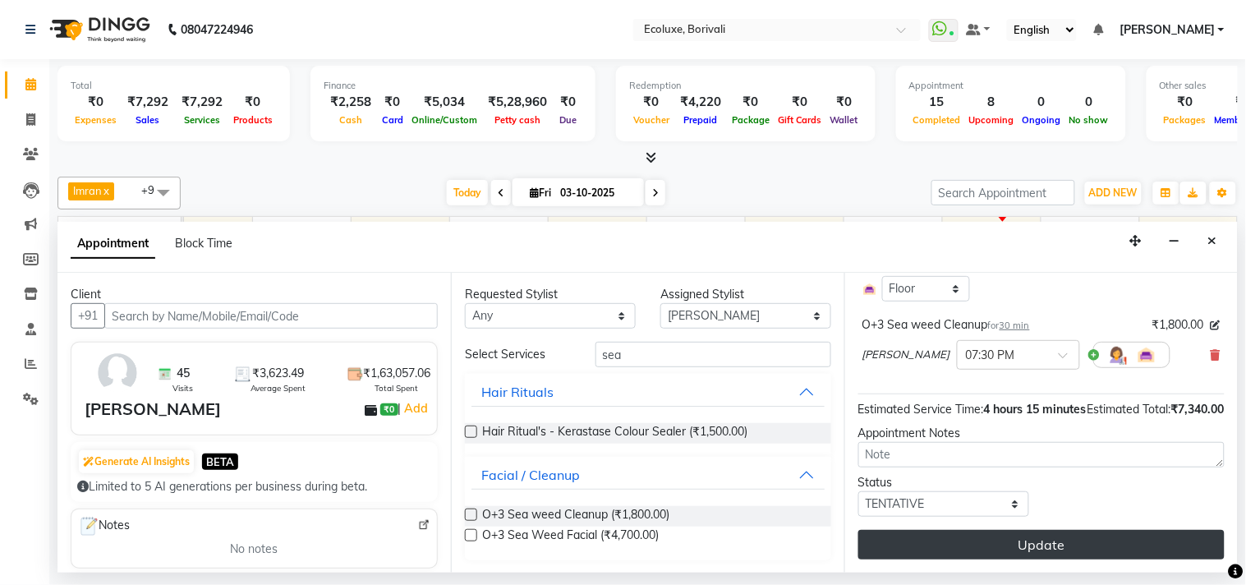
click at [1031, 544] on button "Update" at bounding box center [1041, 545] width 366 height 30
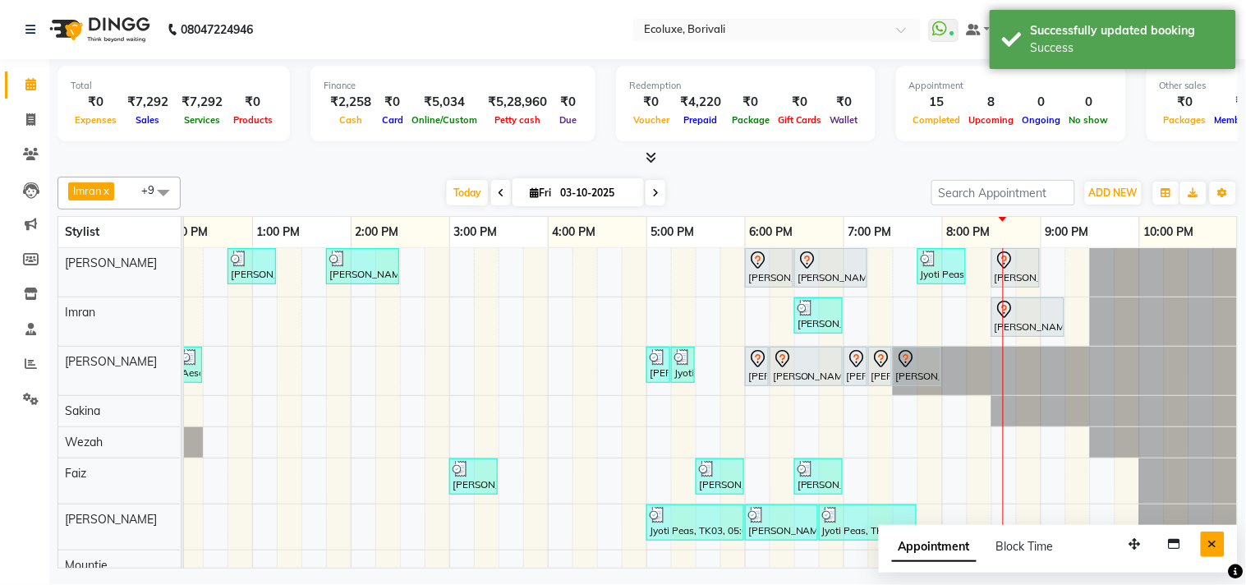
click at [1207, 544] on button "Close" at bounding box center [1212, 543] width 24 height 25
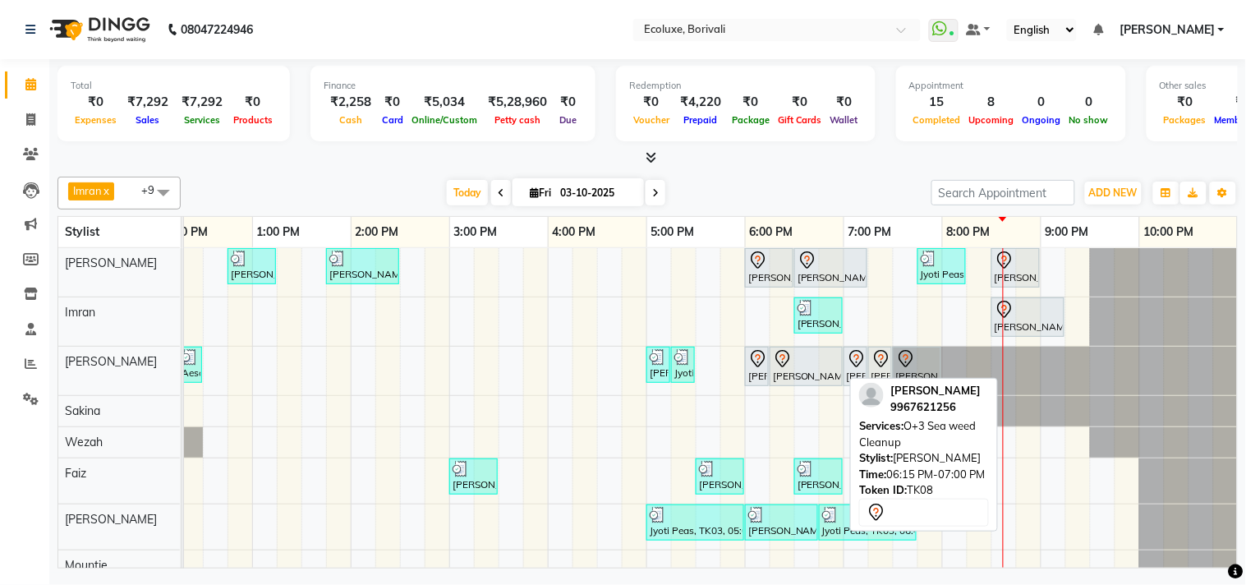
click at [792, 369] on div "[PERSON_NAME], TK08, 06:15 PM-07:00 PM, O+3 Sea weed Cleanup" at bounding box center [806, 366] width 70 height 34
click at [795, 370] on div "[PERSON_NAME], TK08, 06:15 PM-07:00 PM, O+3 Sea weed Cleanup" at bounding box center [806, 366] width 70 height 34
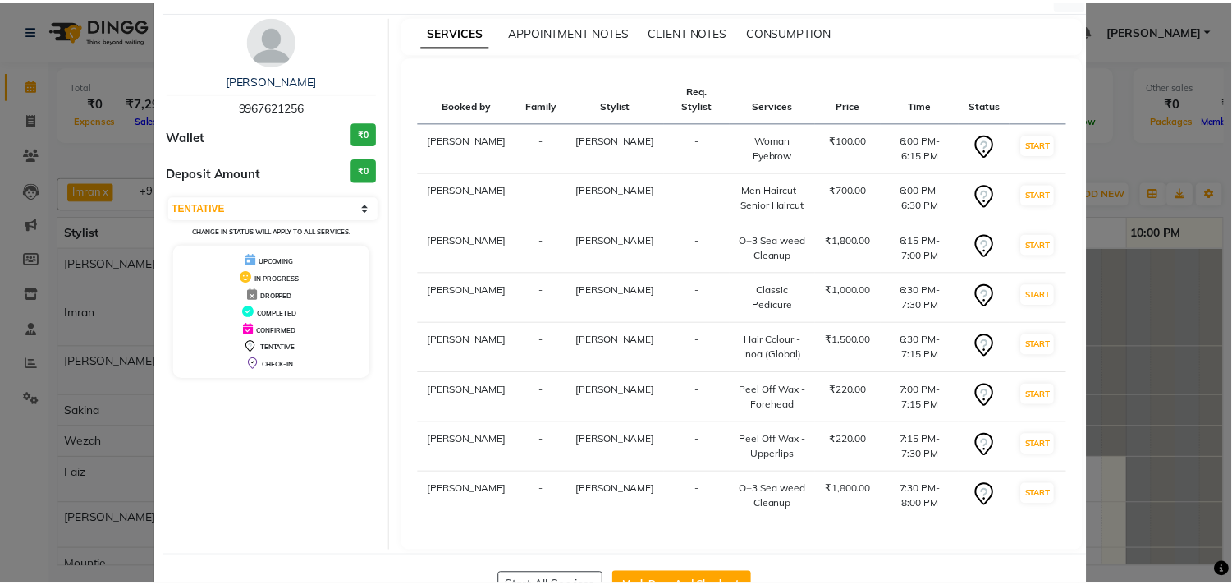
scroll to position [103, 0]
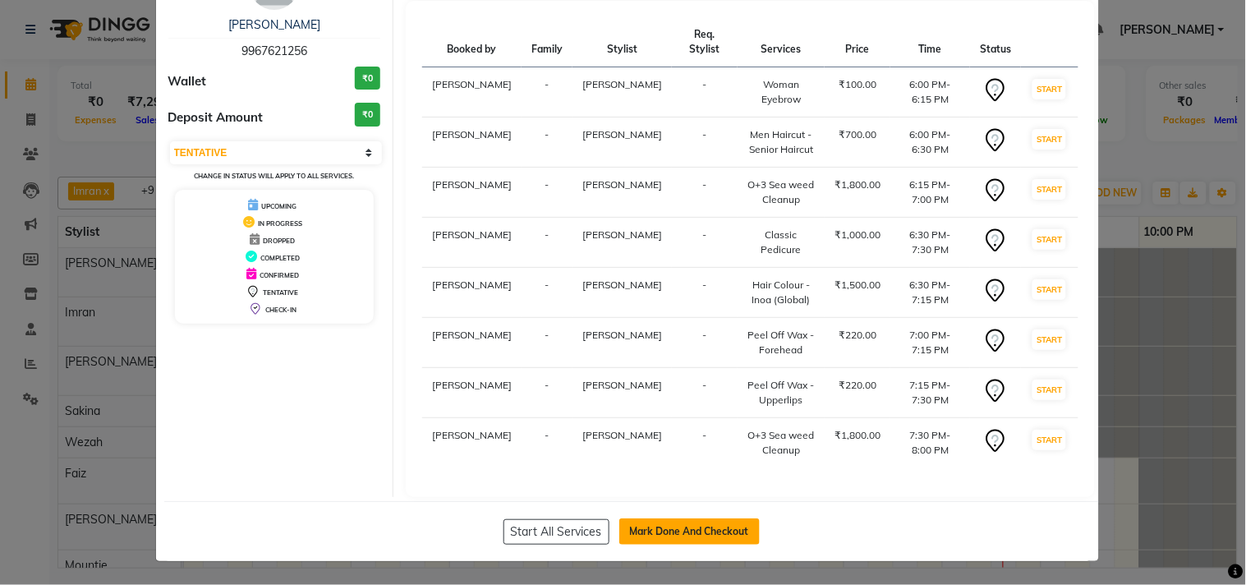
click at [678, 529] on button "Mark Done And Checkout" at bounding box center [689, 531] width 140 height 26
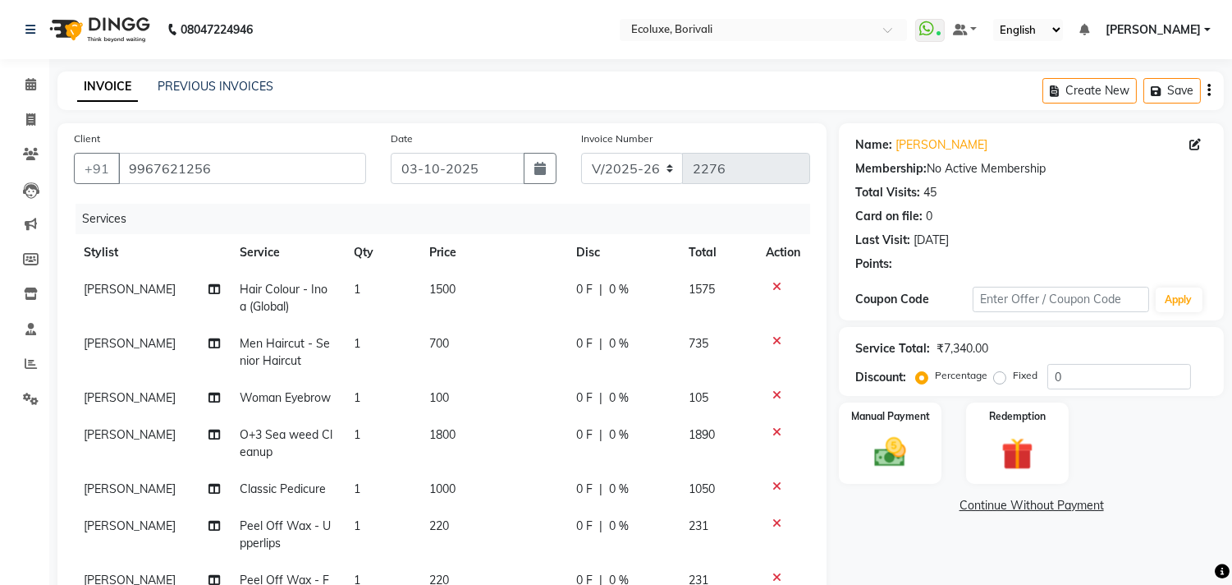
click at [1209, 90] on icon "button" at bounding box center [1209, 90] width 3 height 1
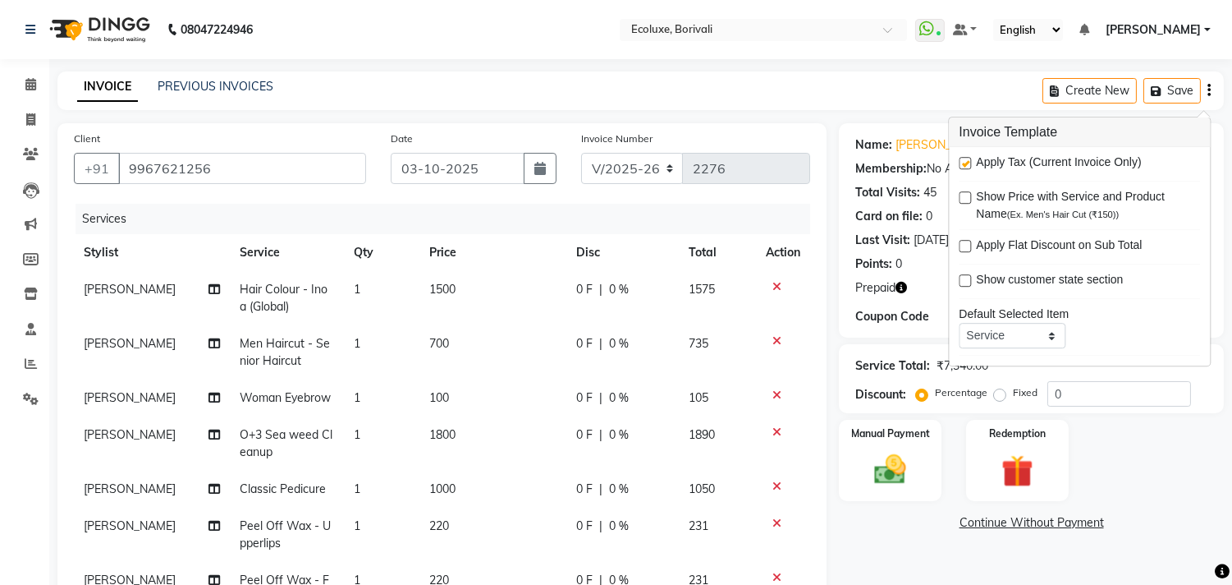
click at [965, 160] on label at bounding box center [965, 163] width 12 height 12
click at [965, 160] on input "checkbox" at bounding box center [964, 163] width 11 height 11
click at [754, 103] on div "INVOICE PREVIOUS INVOICES Create New Save" at bounding box center [640, 90] width 1167 height 39
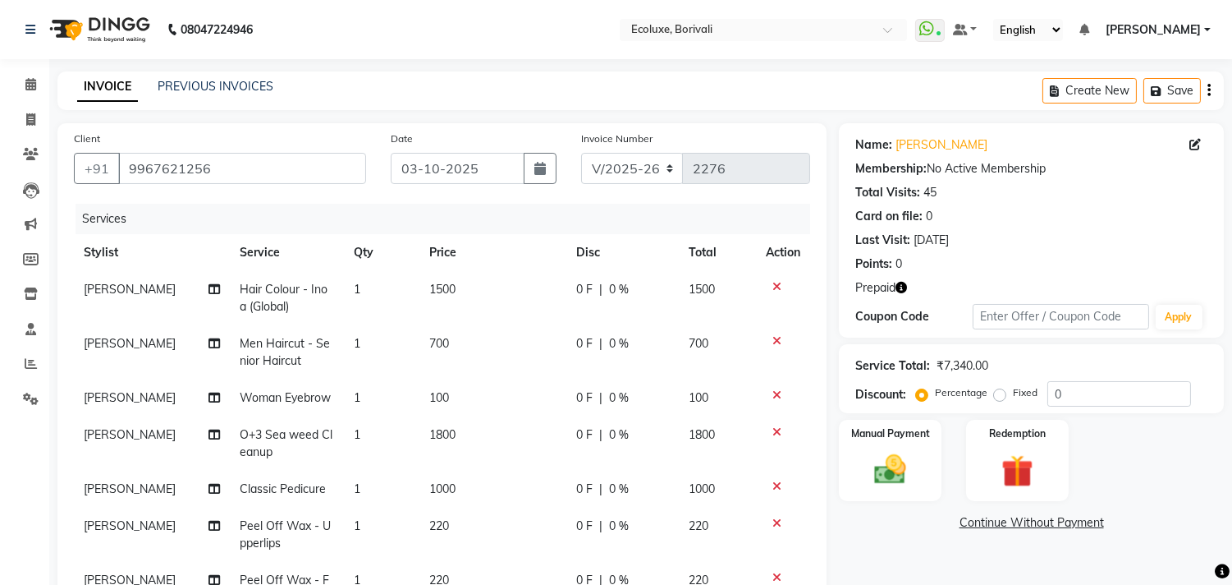
click at [431, 288] on span "1500" at bounding box center [442, 289] width 26 height 15
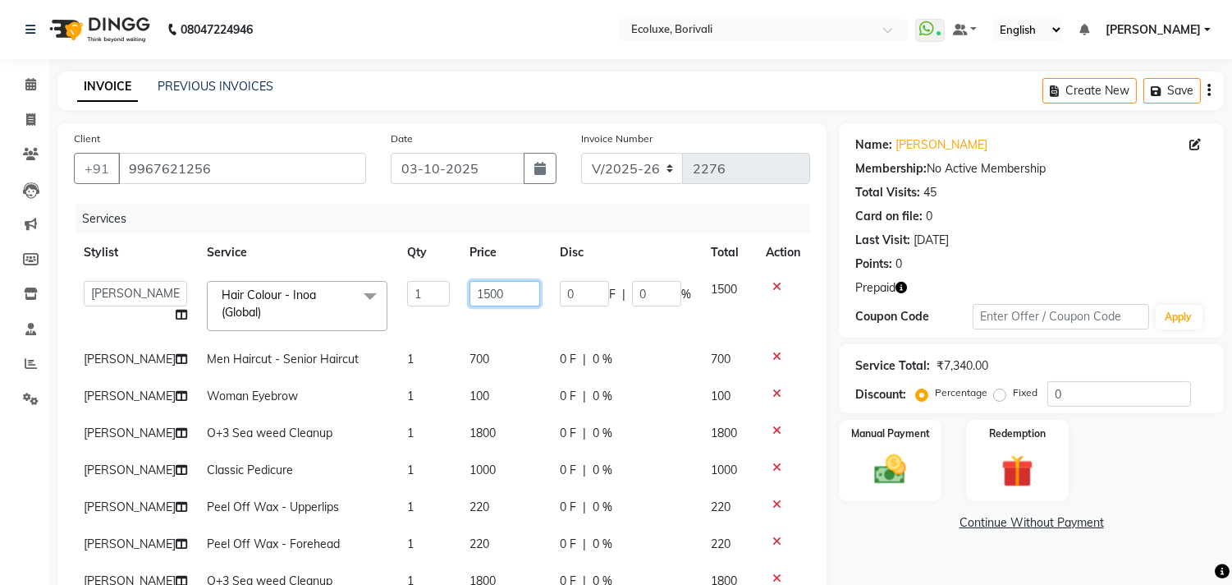
click at [470, 291] on input "1500" at bounding box center [505, 293] width 71 height 25
click at [647, 103] on div "INVOICE PREVIOUS INVOICES Create New Save" at bounding box center [640, 90] width 1167 height 39
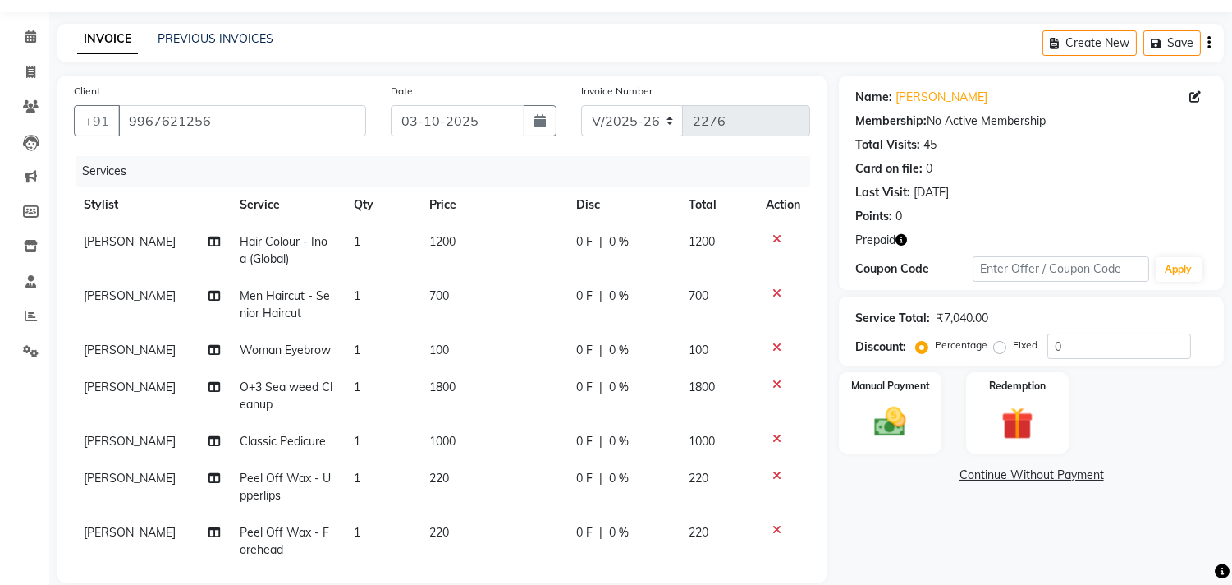
scroll to position [91, 0]
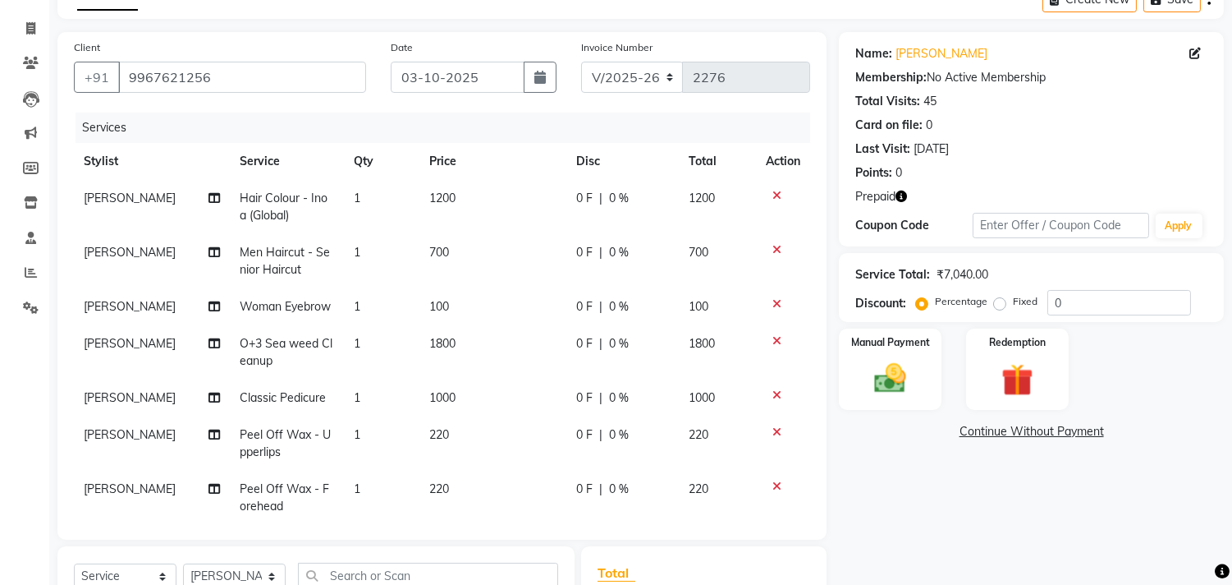
click at [429, 250] on span "700" at bounding box center [439, 252] width 20 height 15
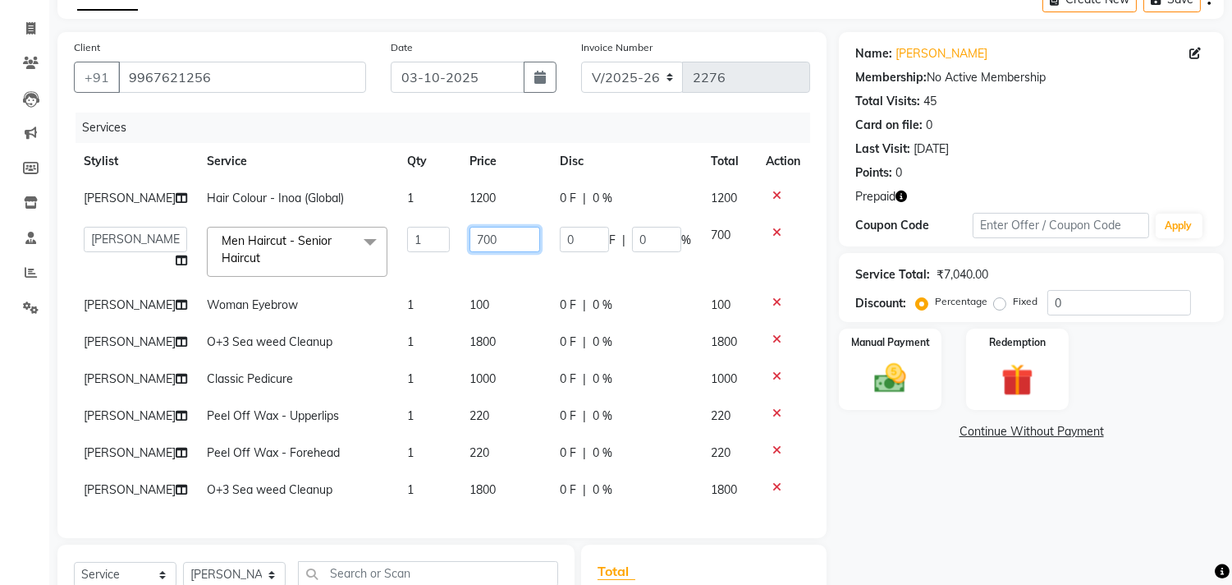
click at [470, 236] on input "700" at bounding box center [505, 239] width 71 height 25
drag, startPoint x: 884, startPoint y: 512, endPoint x: 898, endPoint y: 506, distance: 16.2
click at [884, 512] on div "Name: [PERSON_NAME] Membership: No Active Membership Total Visits: 45 Card on f…" at bounding box center [1037, 409] width 397 height 755
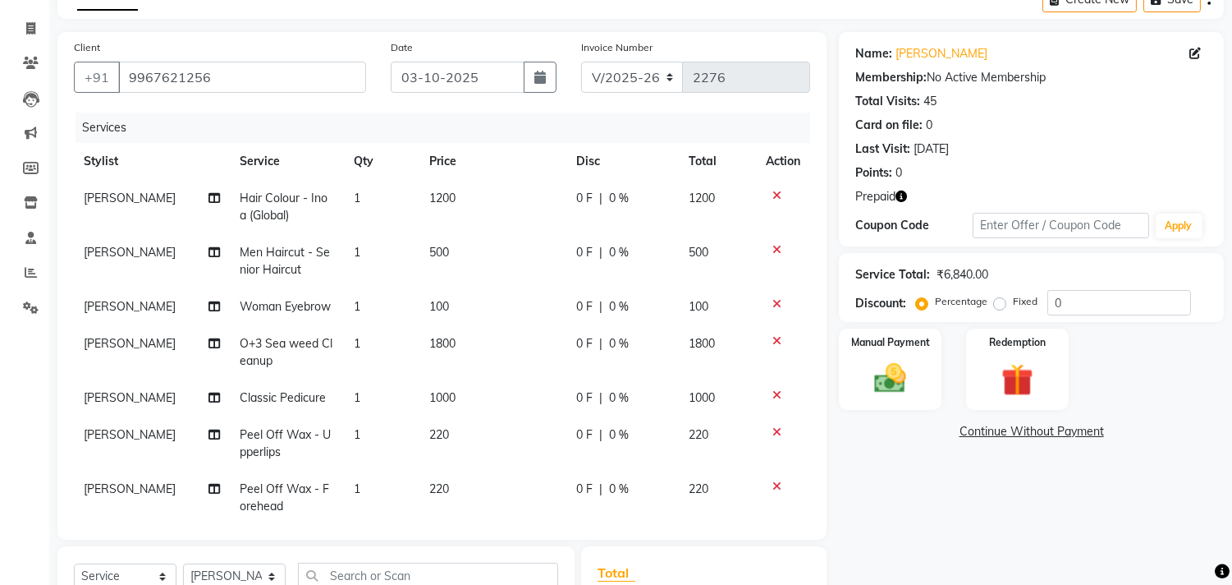
click at [431, 304] on span "100" at bounding box center [439, 306] width 20 height 15
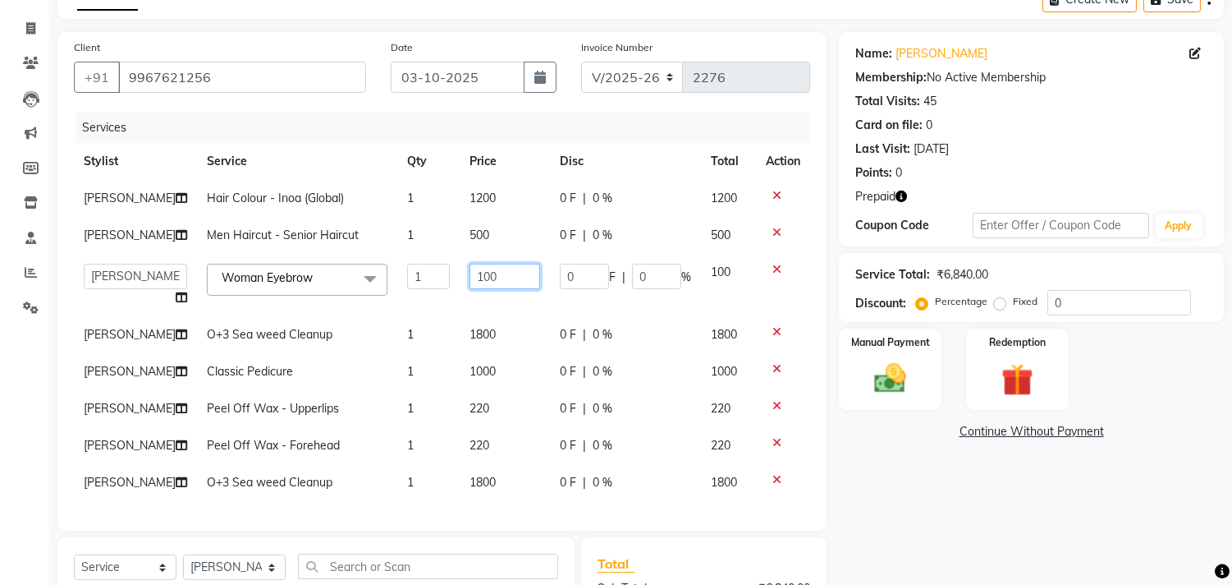
click at [470, 275] on input "100" at bounding box center [505, 276] width 71 height 25
click at [888, 498] on div "Name: [PERSON_NAME] Membership: No Active Membership Total Visits: 45 Card on f…" at bounding box center [1037, 405] width 397 height 747
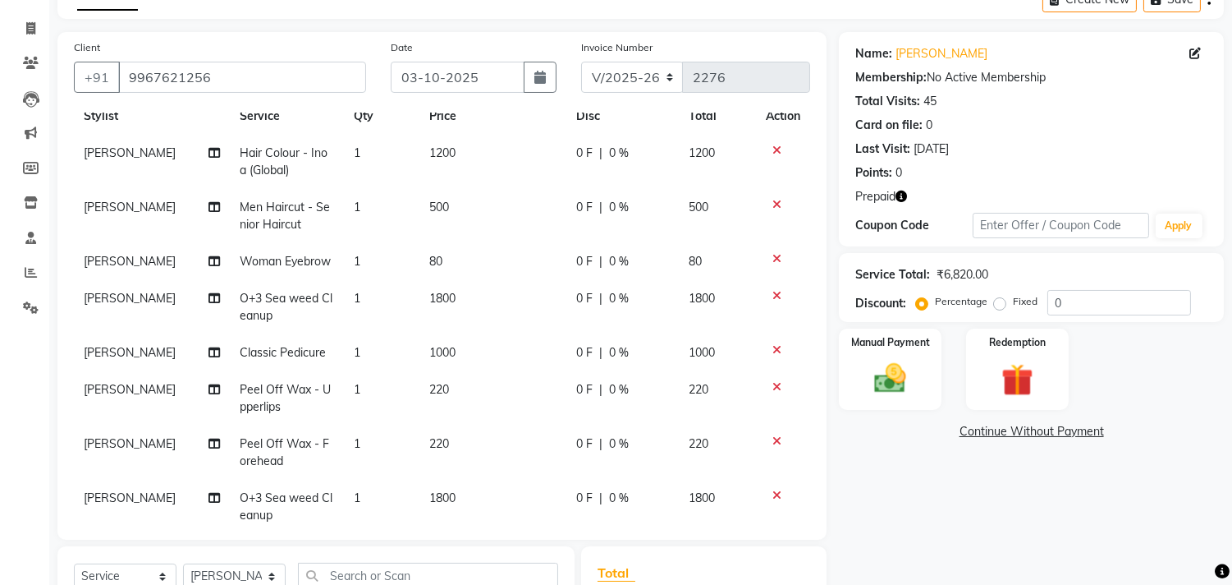
scroll to position [82, 0]
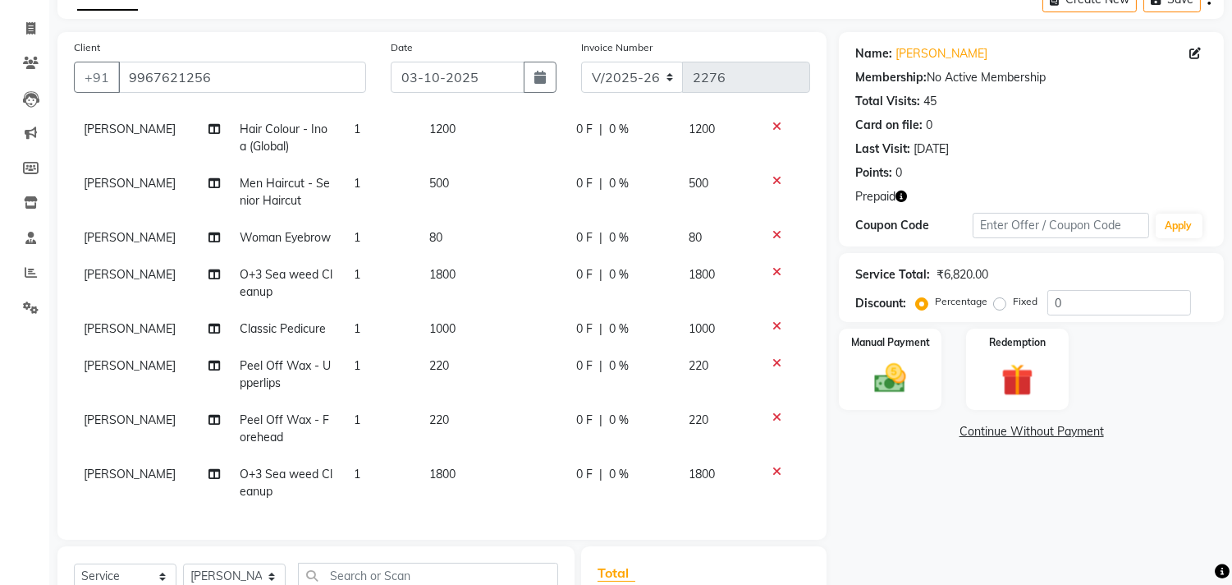
click at [429, 358] on span "220" at bounding box center [439, 365] width 20 height 15
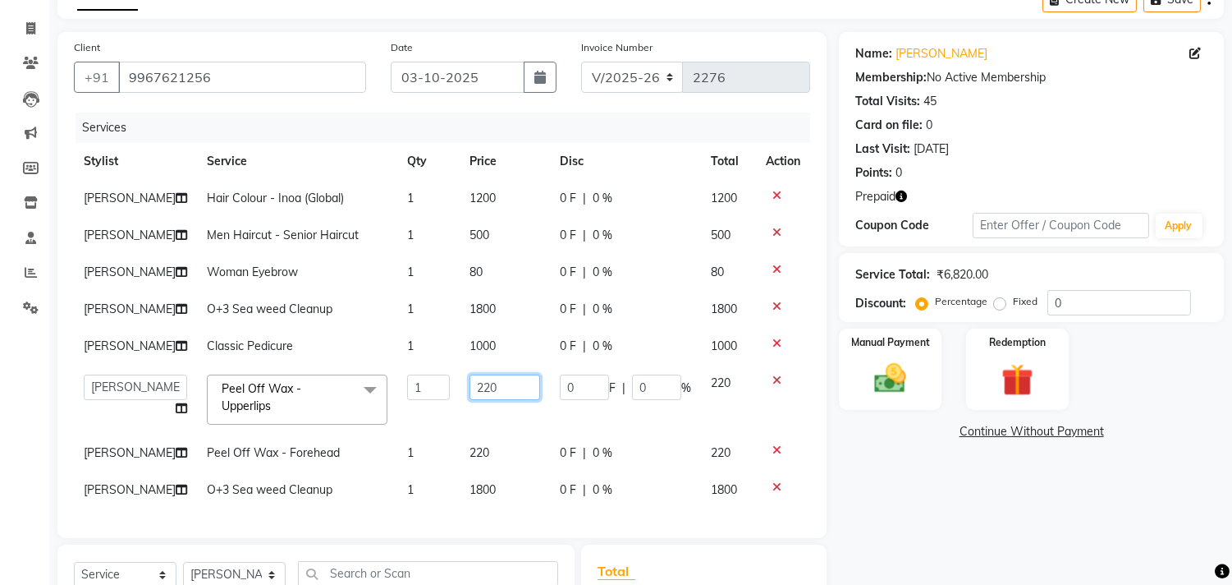
click at [470, 374] on input "220" at bounding box center [505, 386] width 71 height 25
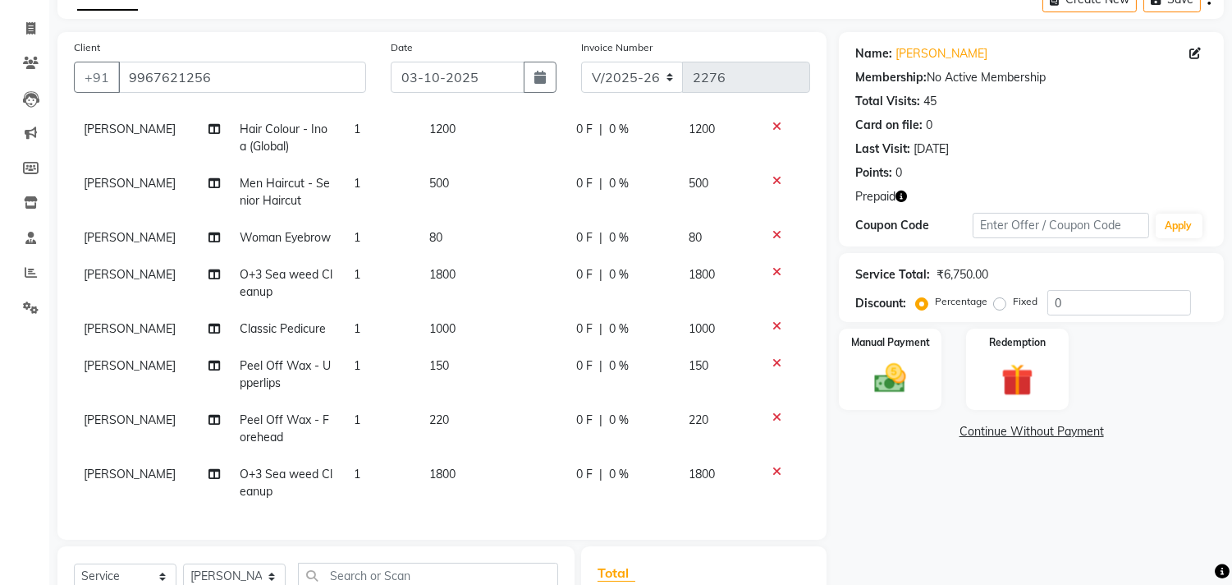
click at [445, 420] on td "220" at bounding box center [493, 429] width 147 height 54
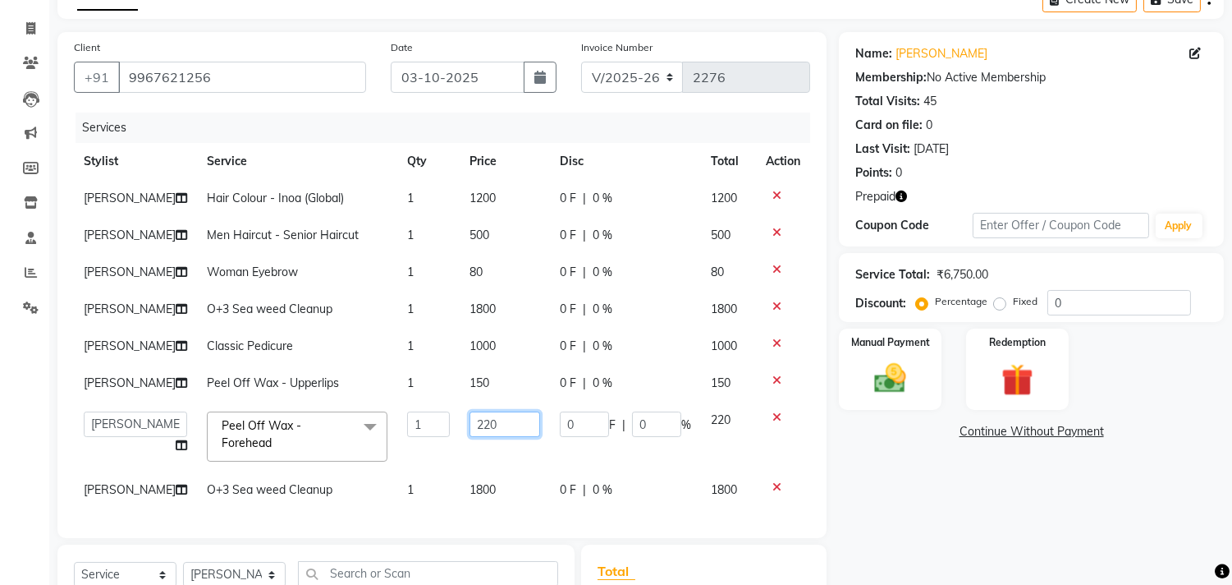
click at [470, 412] on input "220" at bounding box center [505, 423] width 71 height 25
click at [879, 496] on div "Name: [PERSON_NAME] Membership: No Active Membership Total Visits: 45 Card on f…" at bounding box center [1037, 409] width 397 height 755
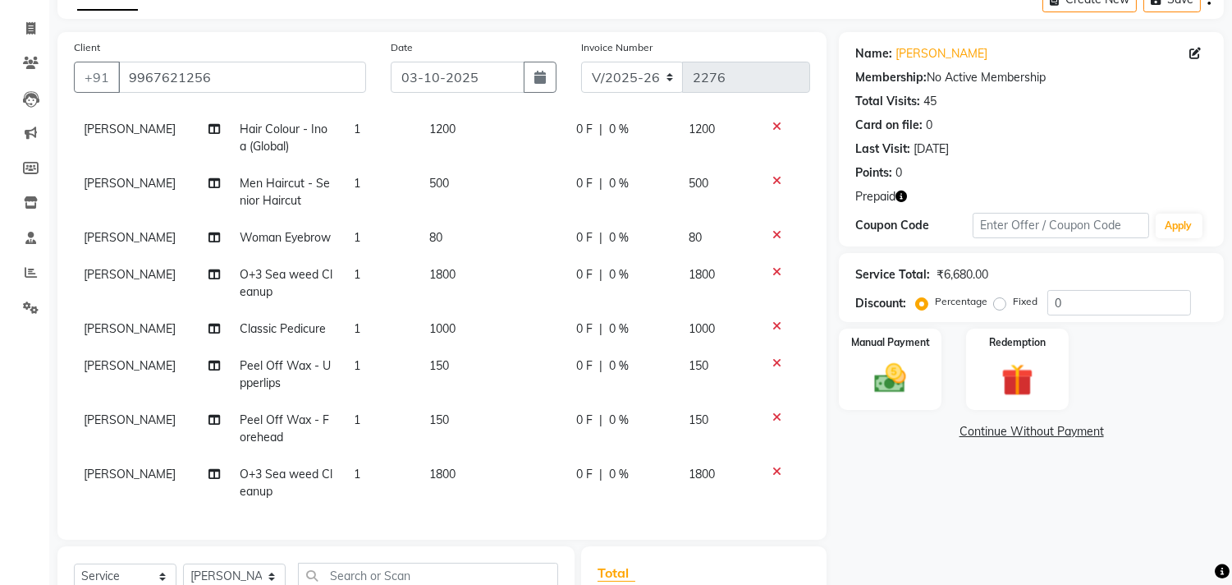
click at [429, 321] on span "1000" at bounding box center [442, 328] width 26 height 15
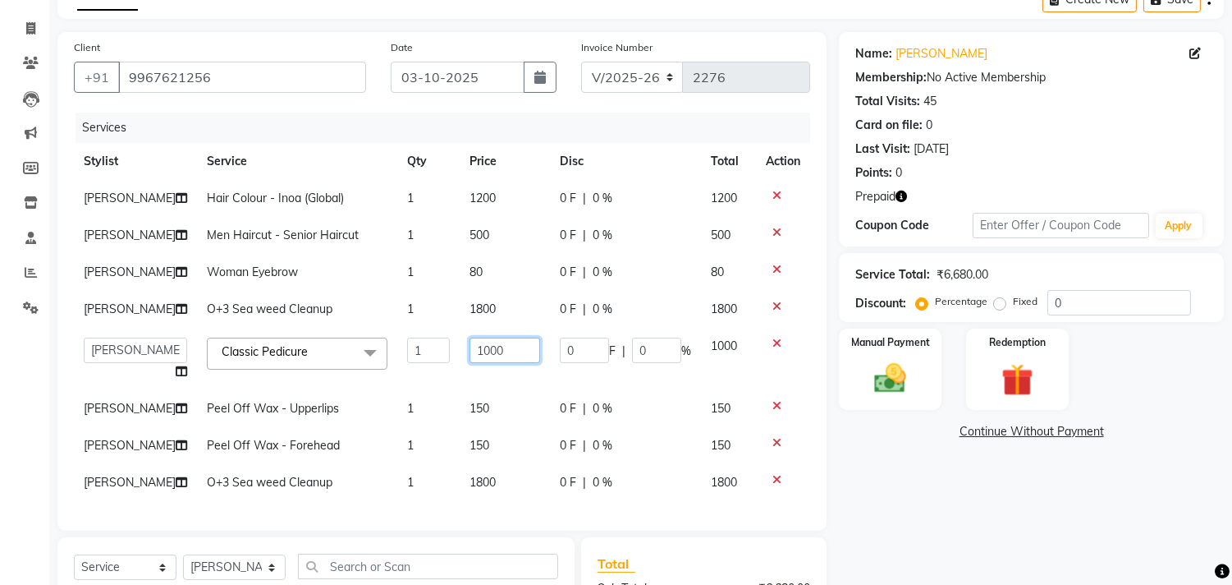
click at [470, 337] on input "1000" at bounding box center [505, 349] width 71 height 25
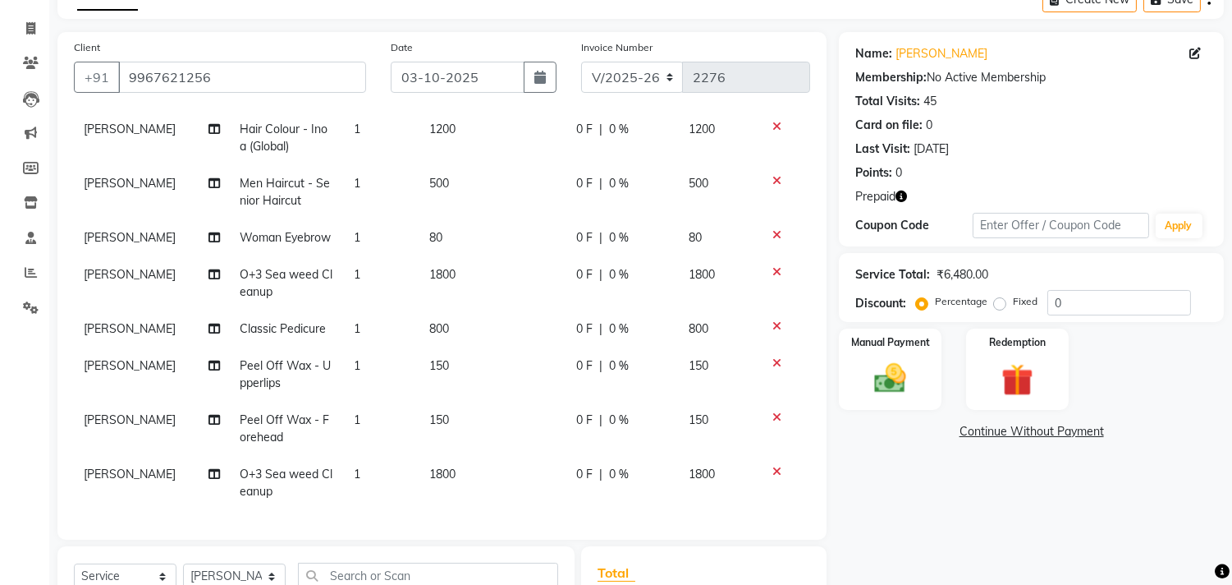
click at [874, 475] on div "Name: [PERSON_NAME] Membership: No Active Membership Total Visits: 45 Card on f…" at bounding box center [1037, 410] width 397 height 756
click at [944, 53] on link "[PERSON_NAME]" at bounding box center [942, 53] width 92 height 17
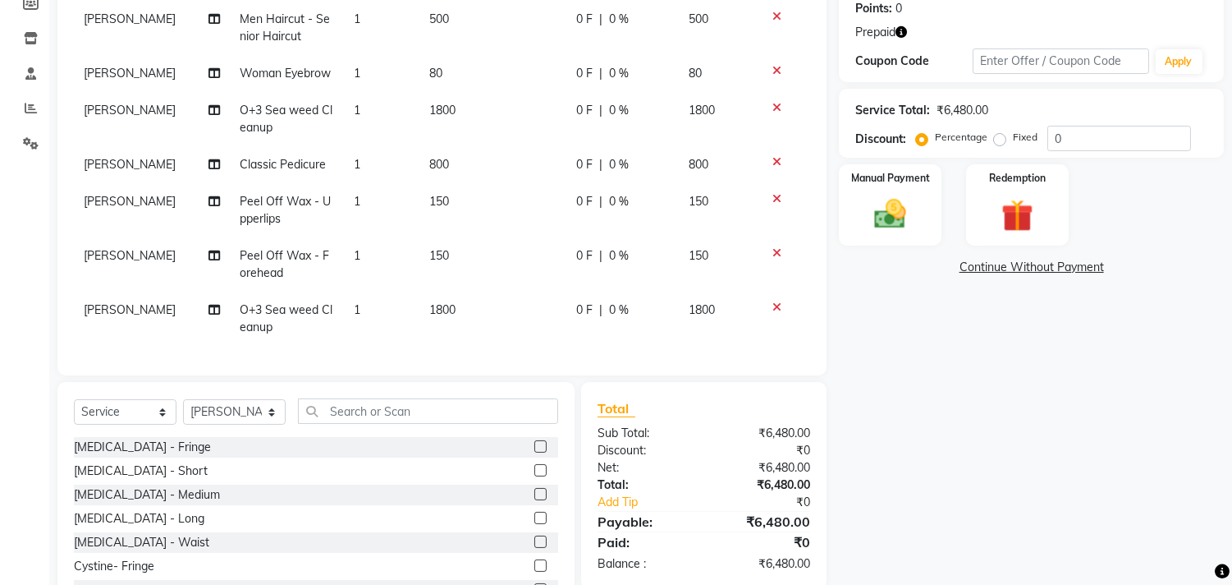
scroll to position [273, 0]
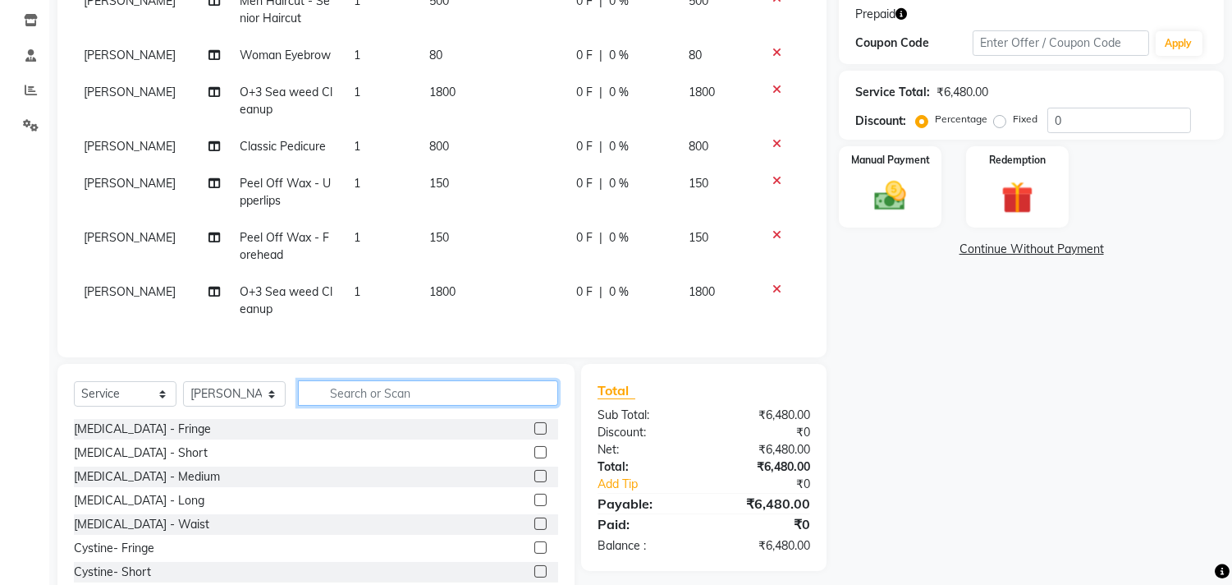
click at [324, 391] on input "text" at bounding box center [428, 392] width 260 height 25
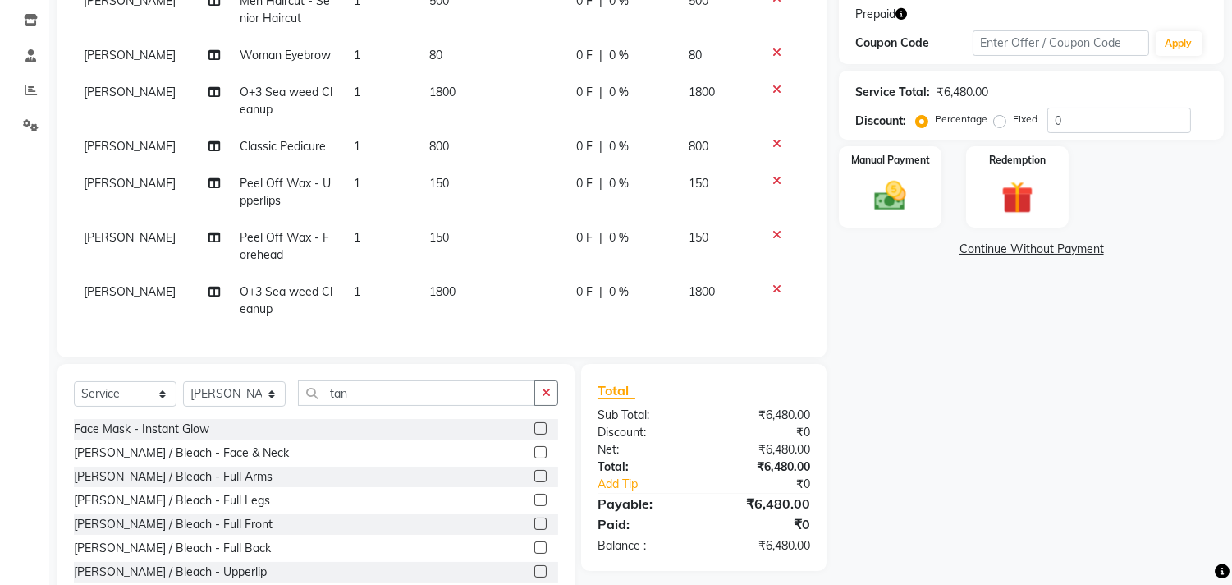
click at [535, 449] on label at bounding box center [541, 452] width 12 height 12
click at [535, 449] on input "checkbox" at bounding box center [540, 453] width 11 height 11
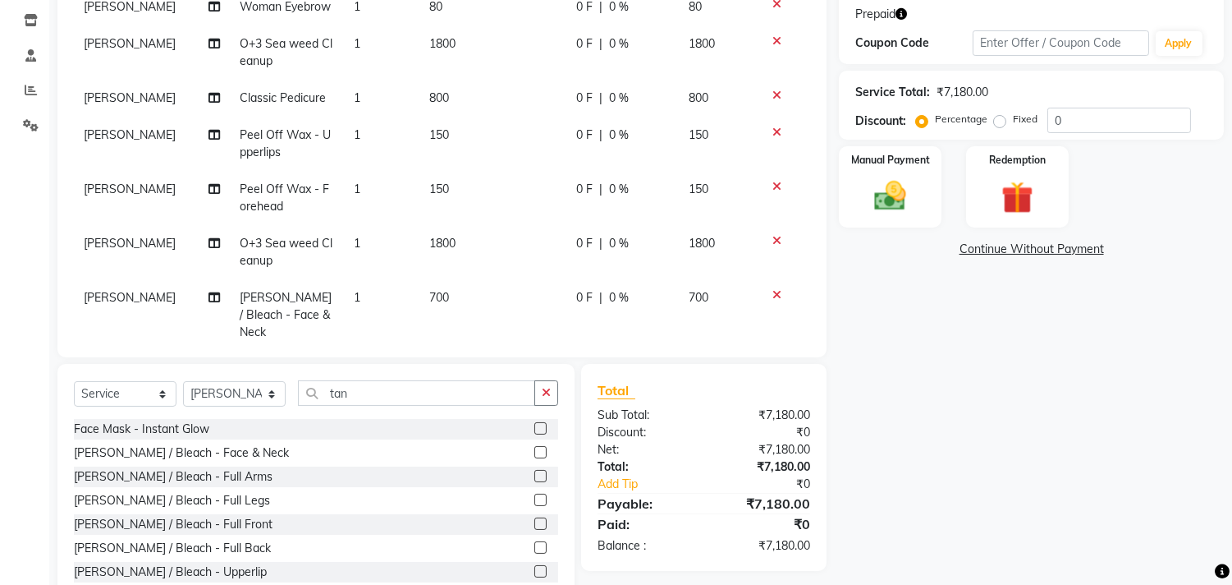
scroll to position [136, 0]
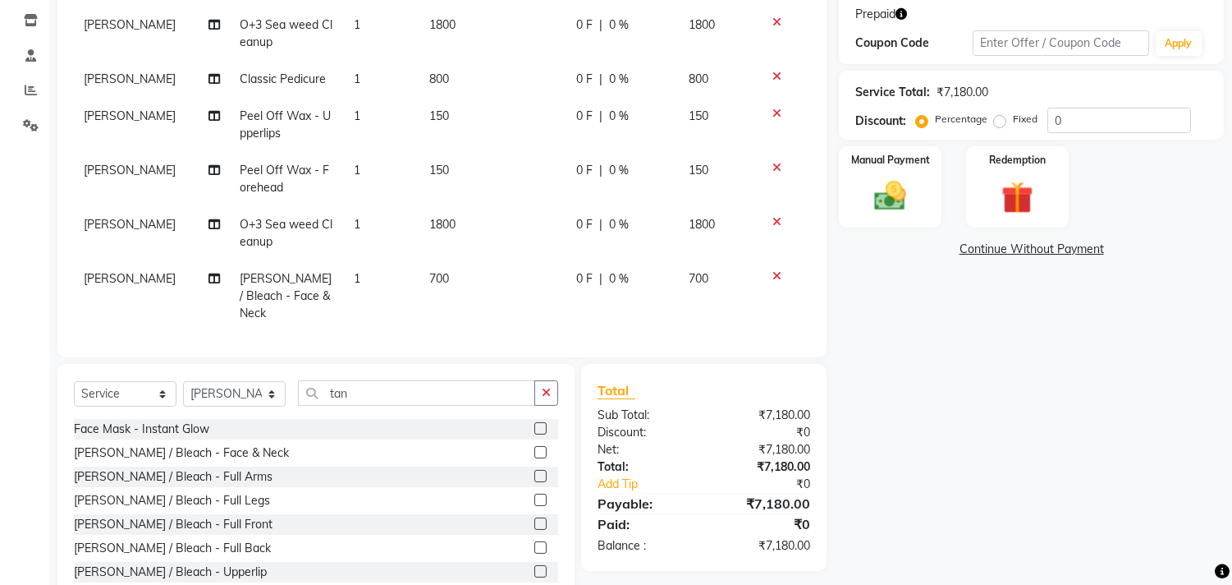
click at [974, 367] on div "Name: [PERSON_NAME] Membership: No Active Membership Total Visits: 45 Card on f…" at bounding box center [1037, 228] width 397 height 756
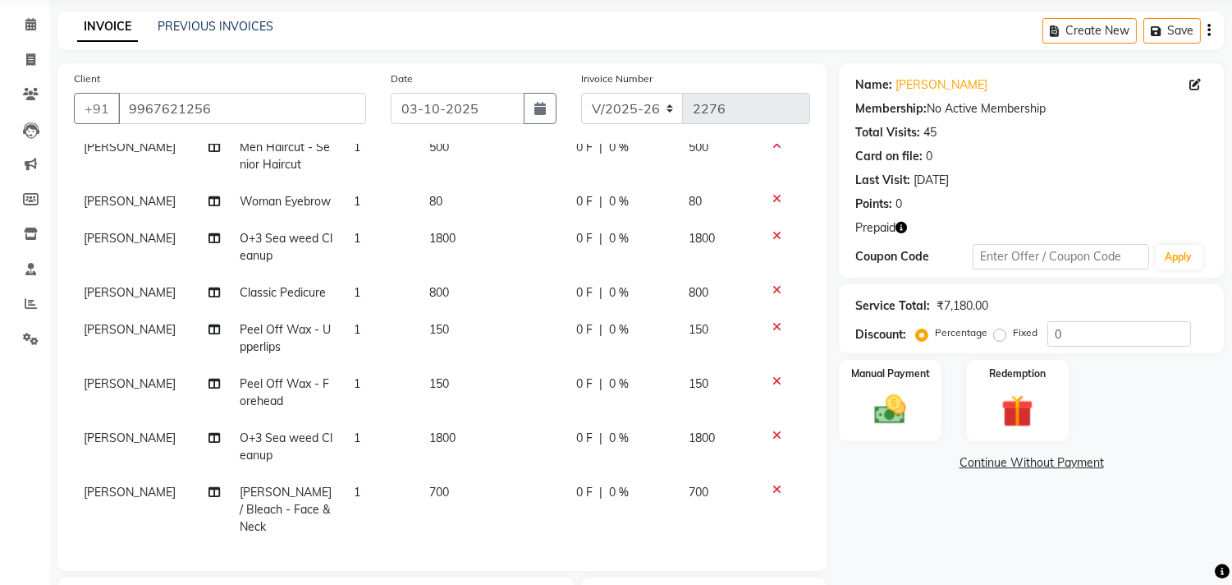
scroll to position [91, 0]
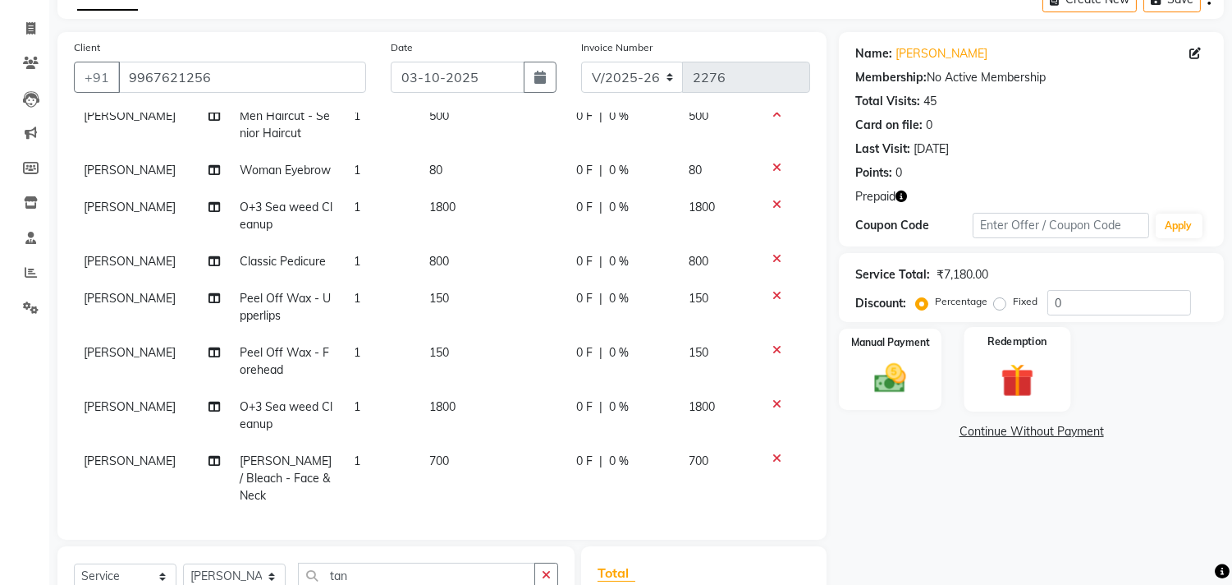
click at [1044, 356] on div "Redemption" at bounding box center [1017, 369] width 107 height 84
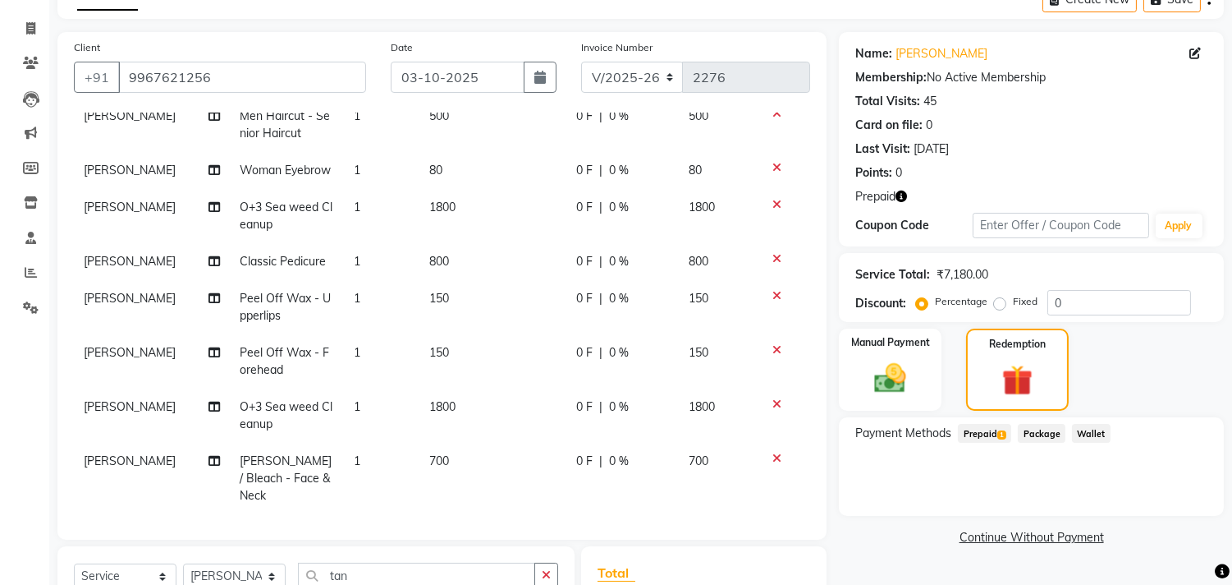
click at [995, 425] on span "Prepaid 1" at bounding box center [984, 433] width 53 height 19
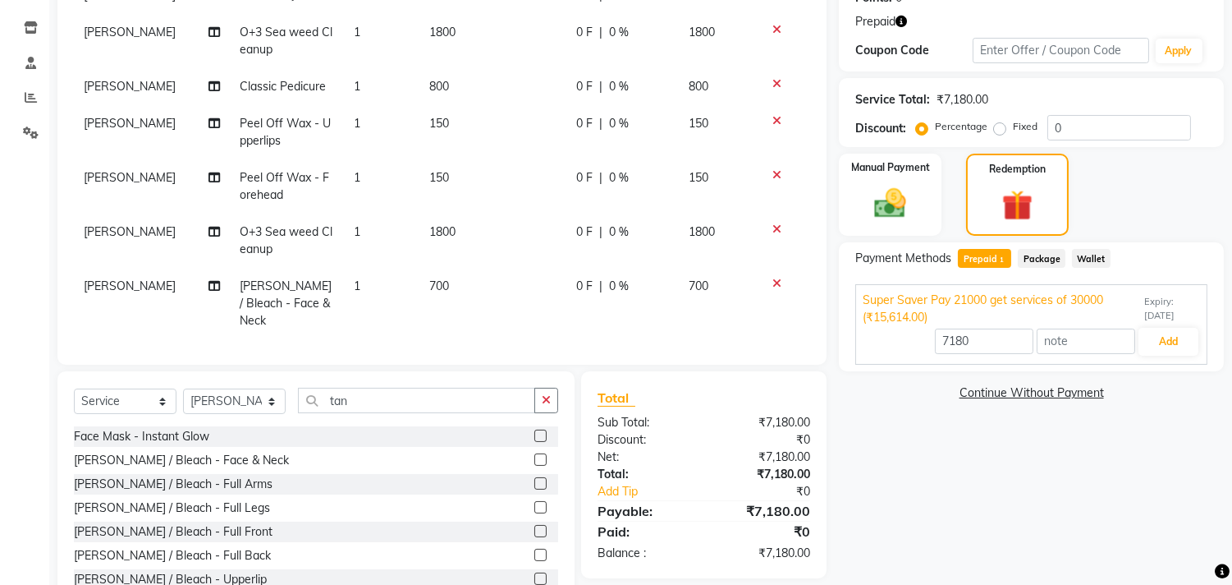
scroll to position [273, 0]
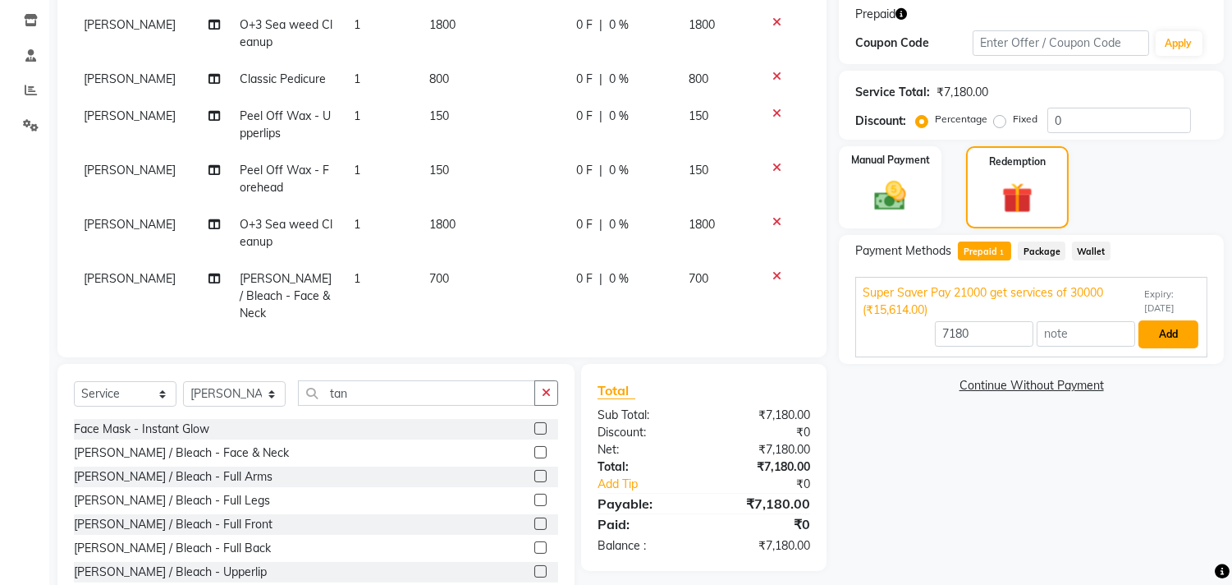
click at [1166, 340] on button "Add" at bounding box center [1169, 334] width 60 height 28
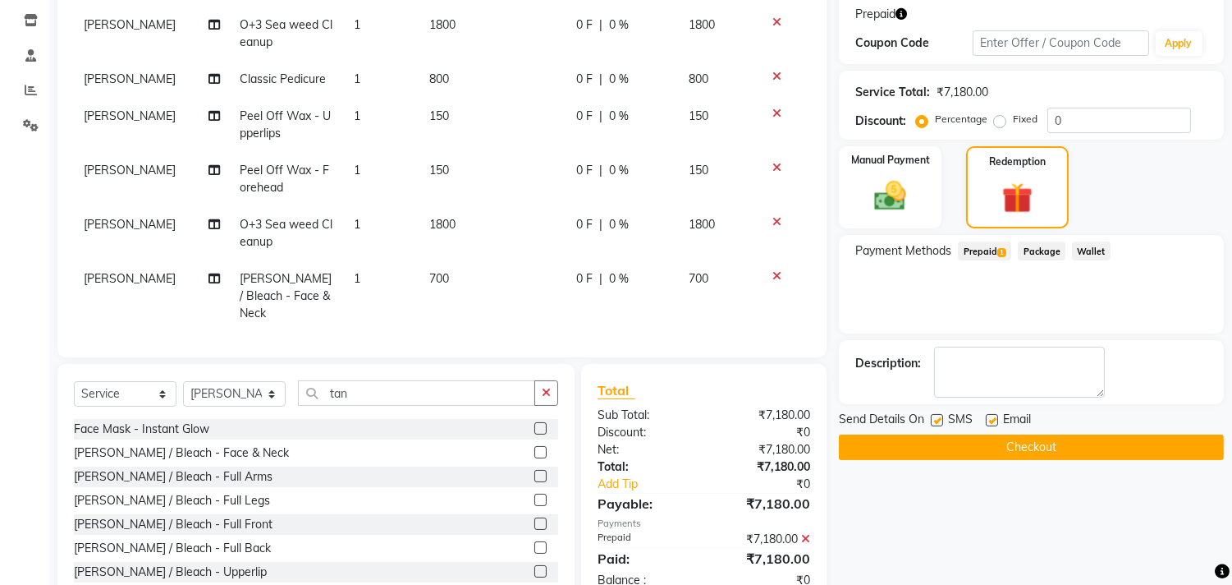
click at [1045, 440] on button "Checkout" at bounding box center [1031, 446] width 385 height 25
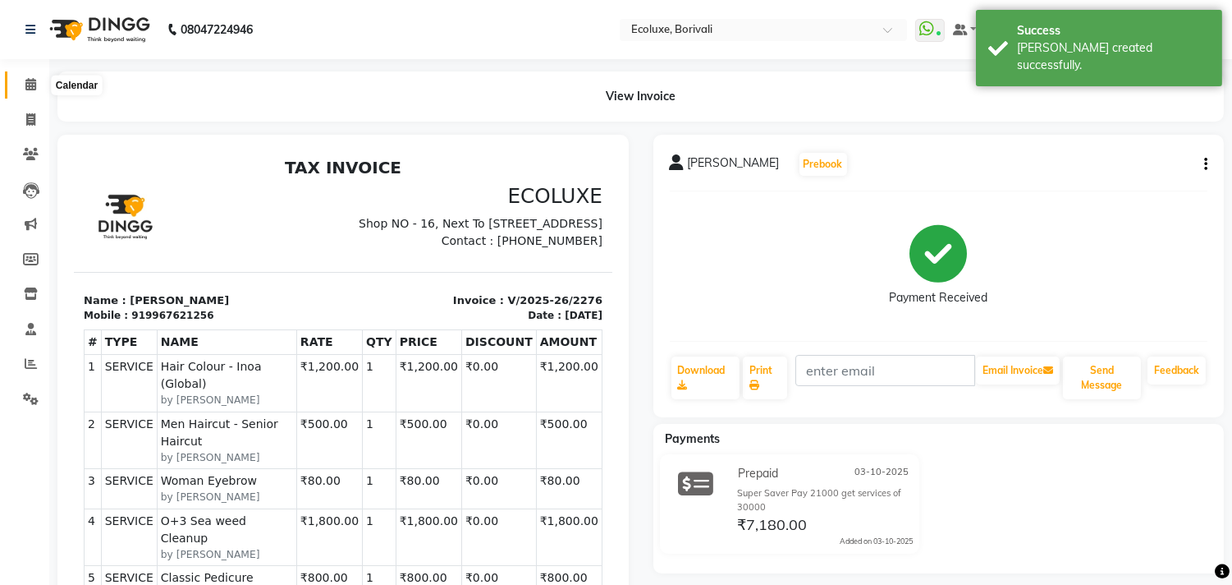
click at [27, 79] on icon at bounding box center [30, 84] width 11 height 12
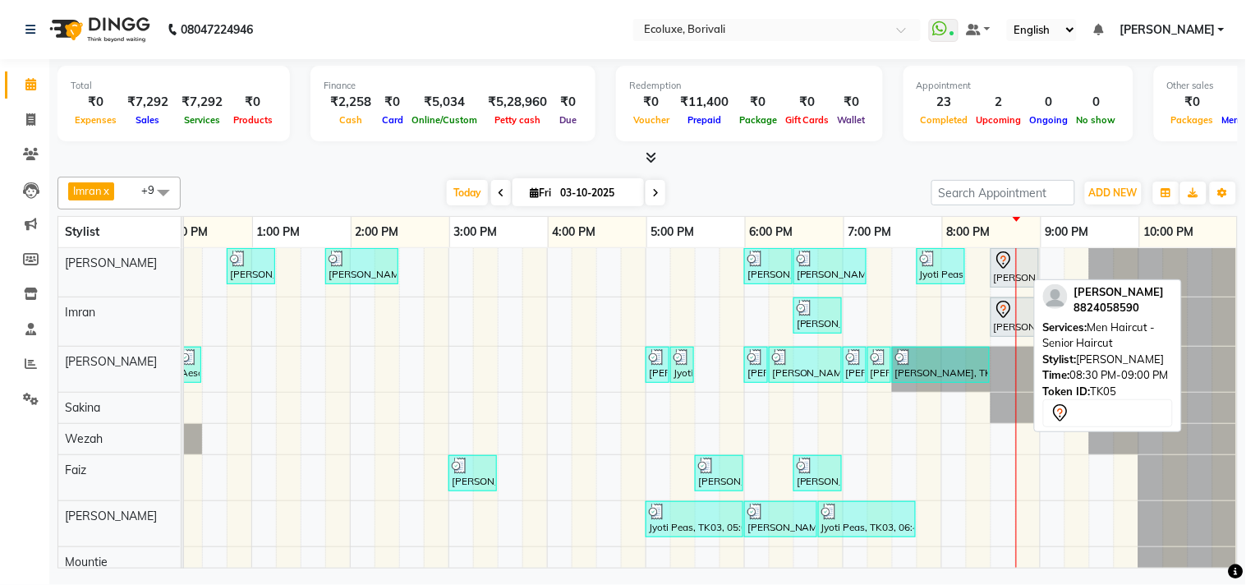
click at [1005, 266] on div at bounding box center [1015, 260] width 42 height 20
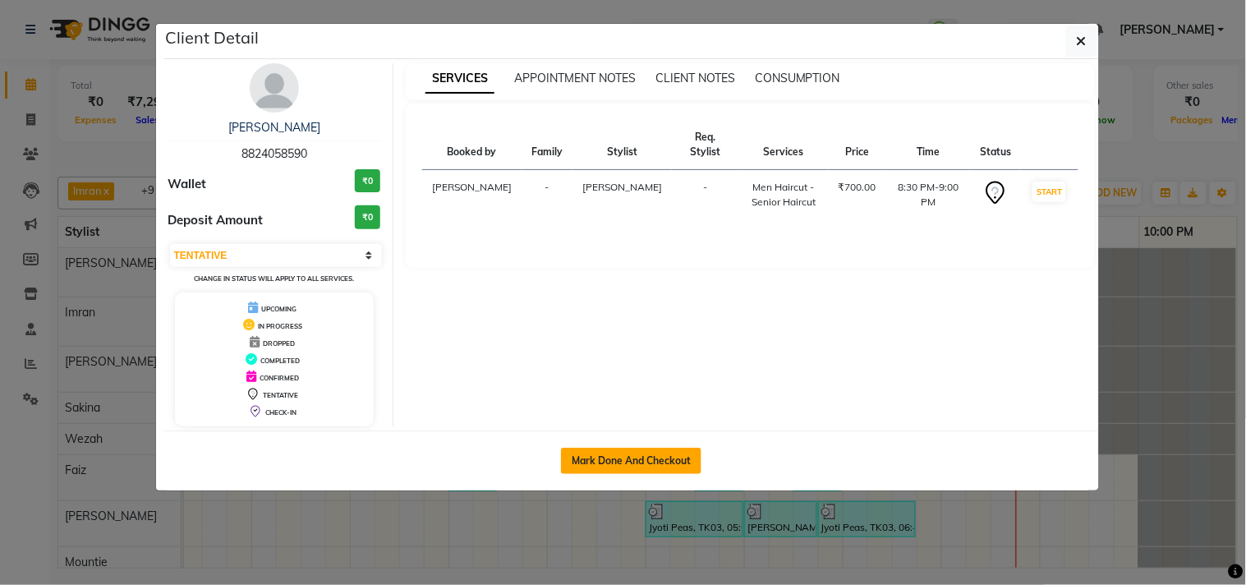
click at [650, 466] on button "Mark Done And Checkout" at bounding box center [631, 461] width 140 height 26
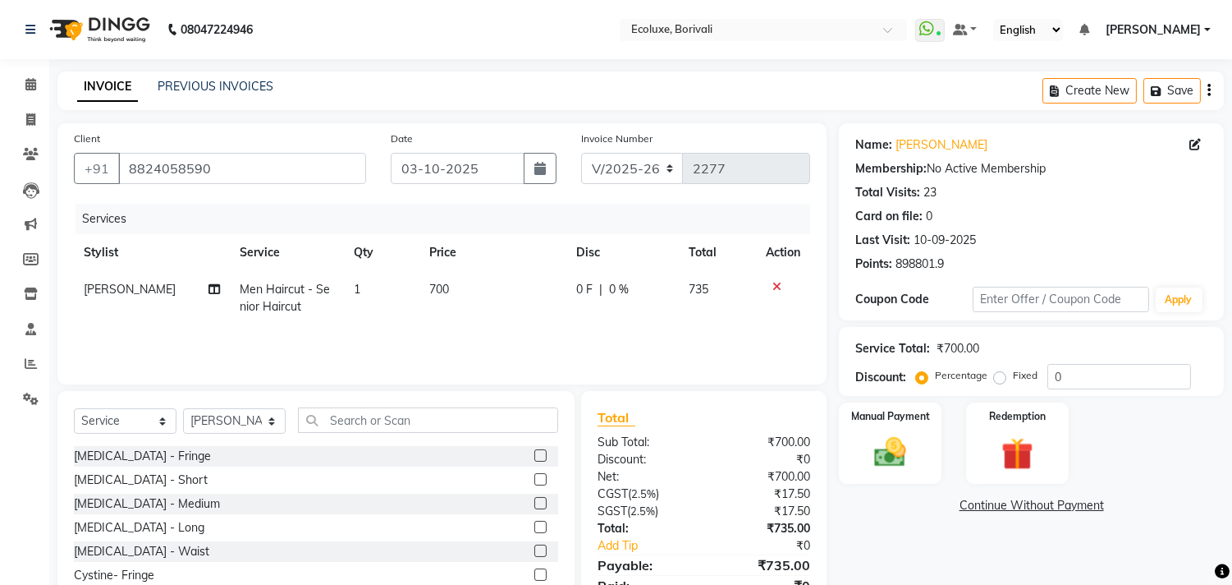
click at [1209, 90] on icon "button" at bounding box center [1209, 90] width 3 height 1
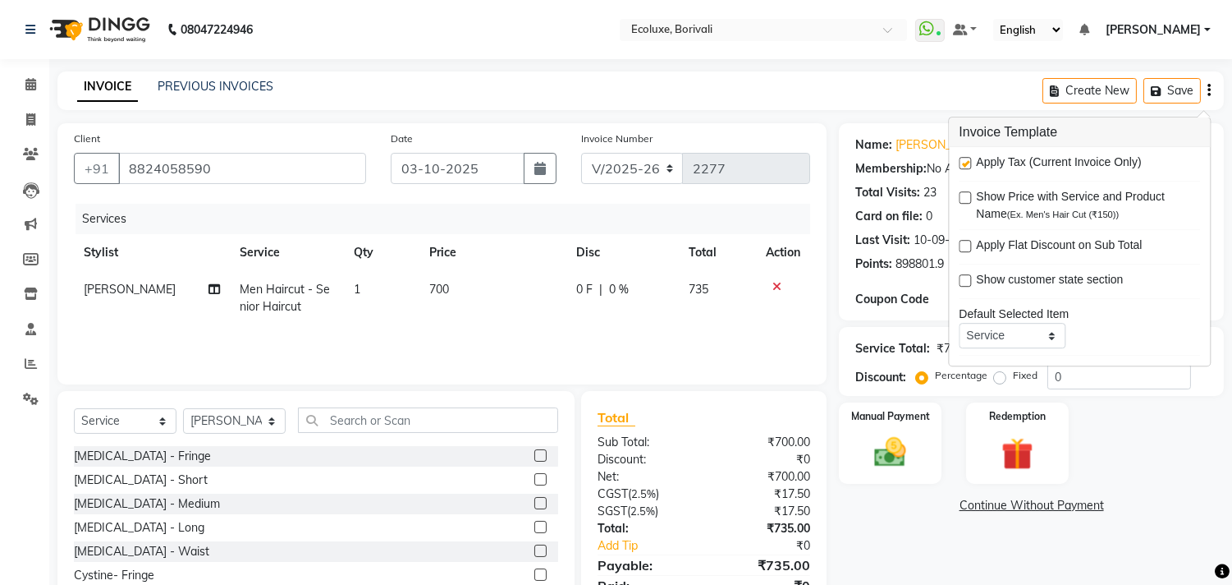
click at [962, 166] on label at bounding box center [965, 163] width 12 height 12
click at [962, 166] on input "checkbox" at bounding box center [964, 163] width 11 height 11
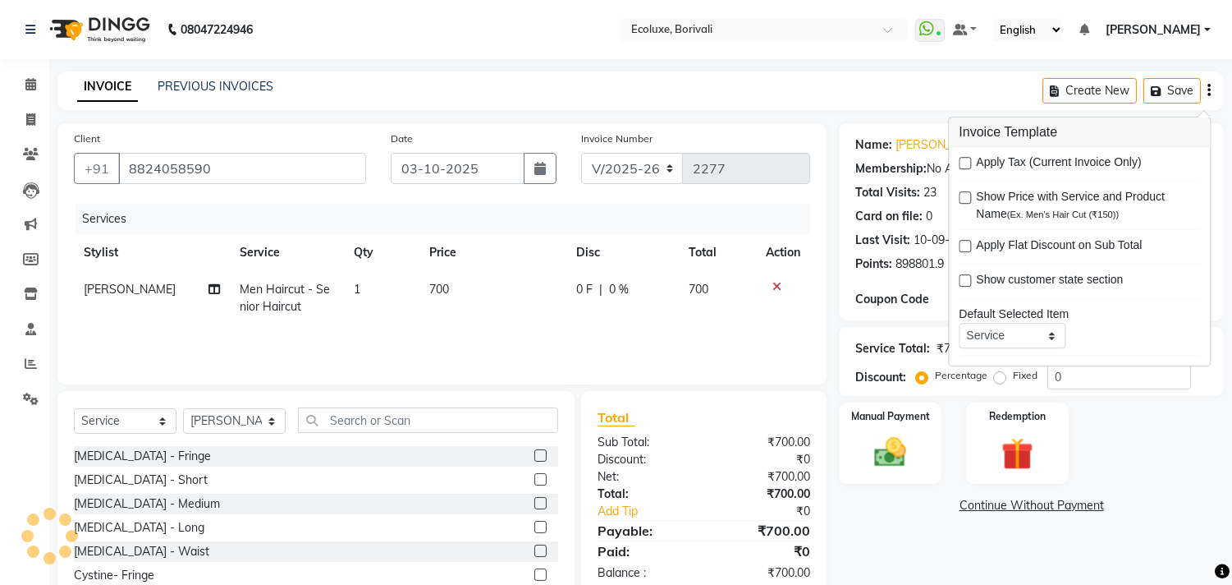
click at [694, 93] on div "INVOICE PREVIOUS INVOICES Create New Save" at bounding box center [640, 90] width 1167 height 39
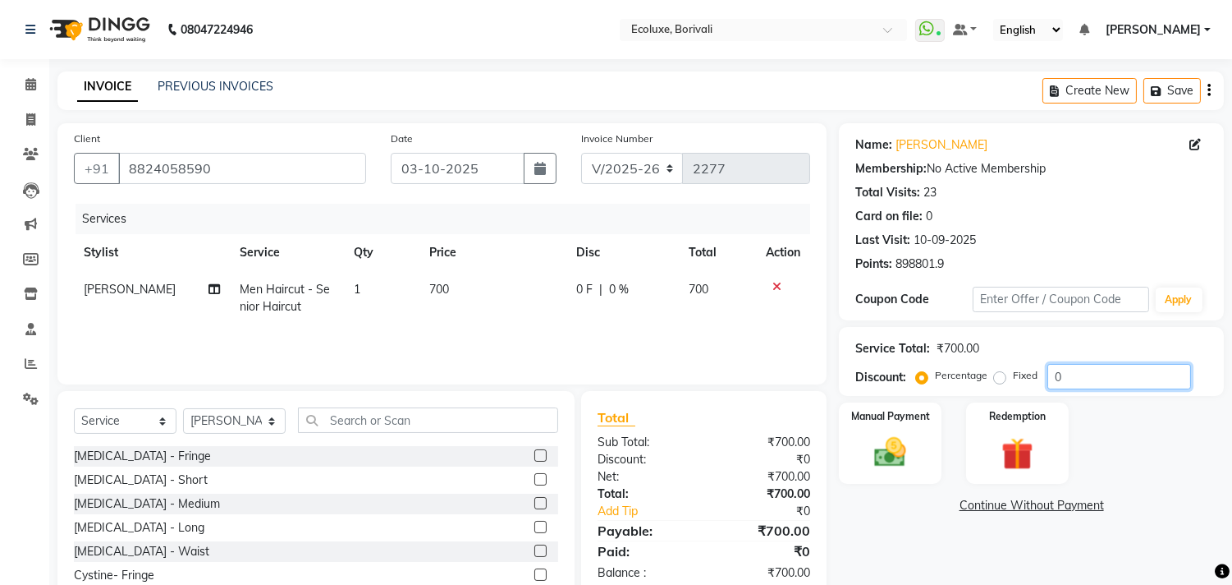
click at [1055, 373] on input "0" at bounding box center [1120, 376] width 144 height 25
click at [1111, 187] on div "Total Visits: 23" at bounding box center [1032, 192] width 352 height 17
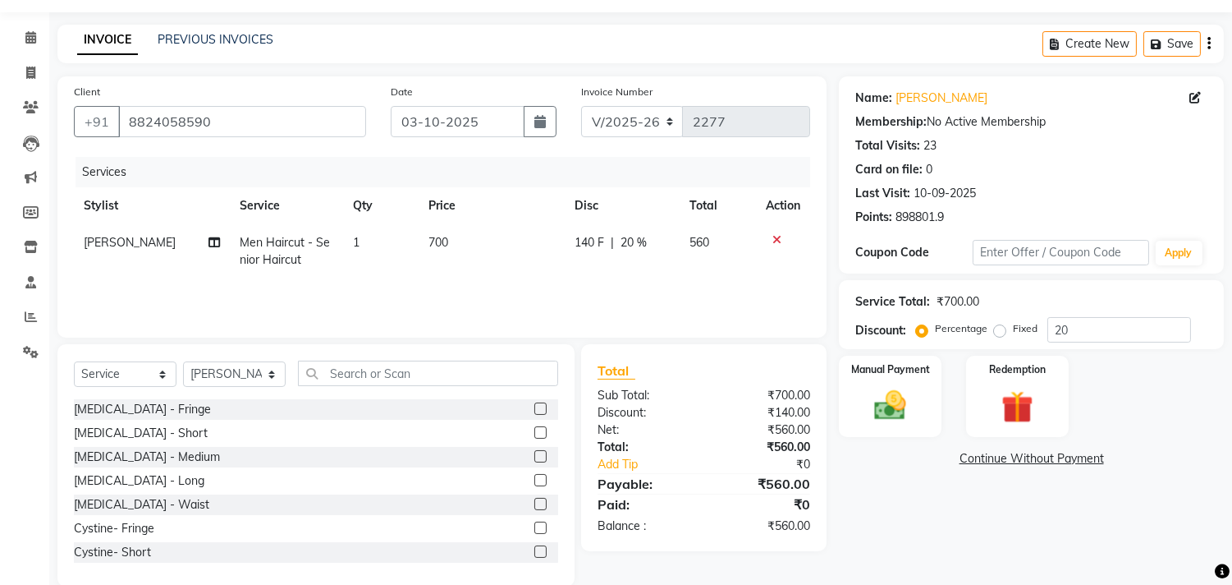
scroll to position [72, 0]
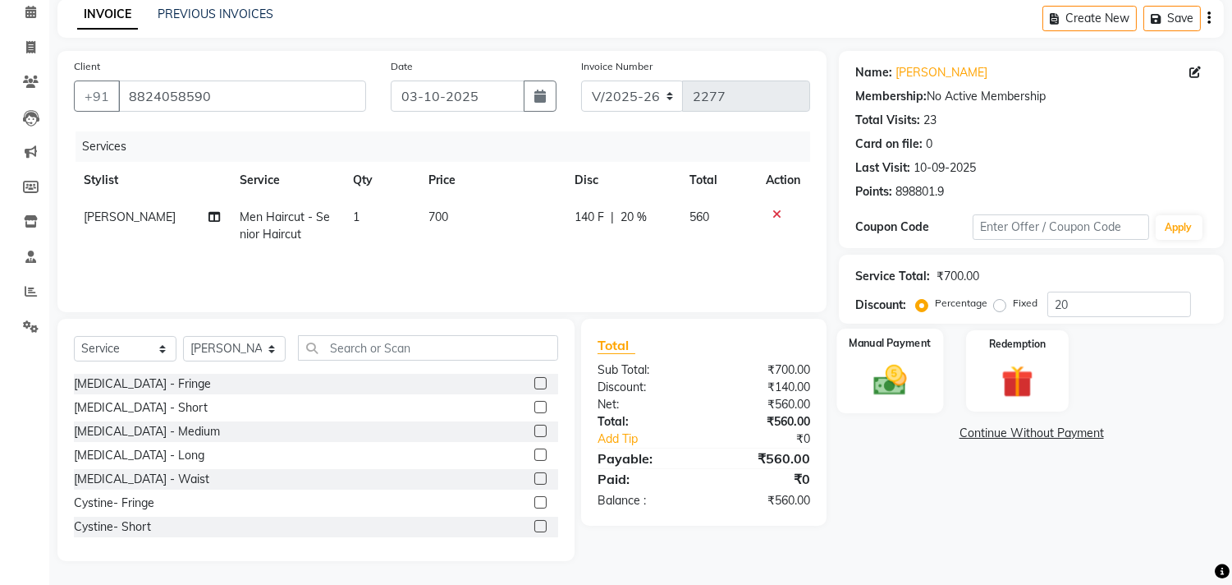
click at [900, 372] on img at bounding box center [891, 380] width 54 height 39
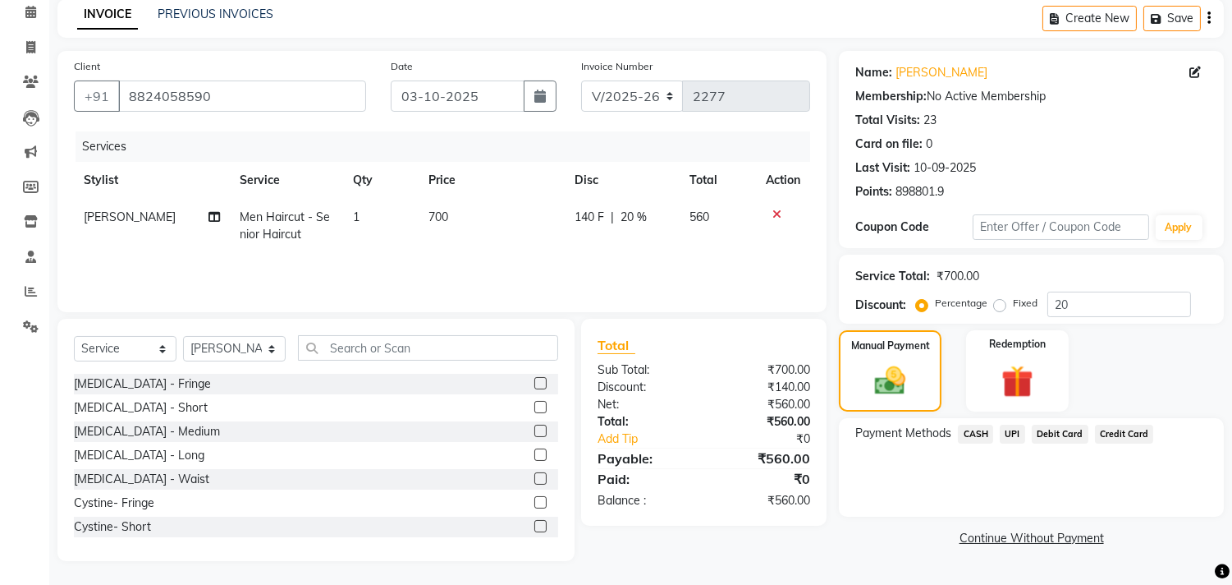
click at [1010, 436] on span "UPI" at bounding box center [1012, 434] width 25 height 19
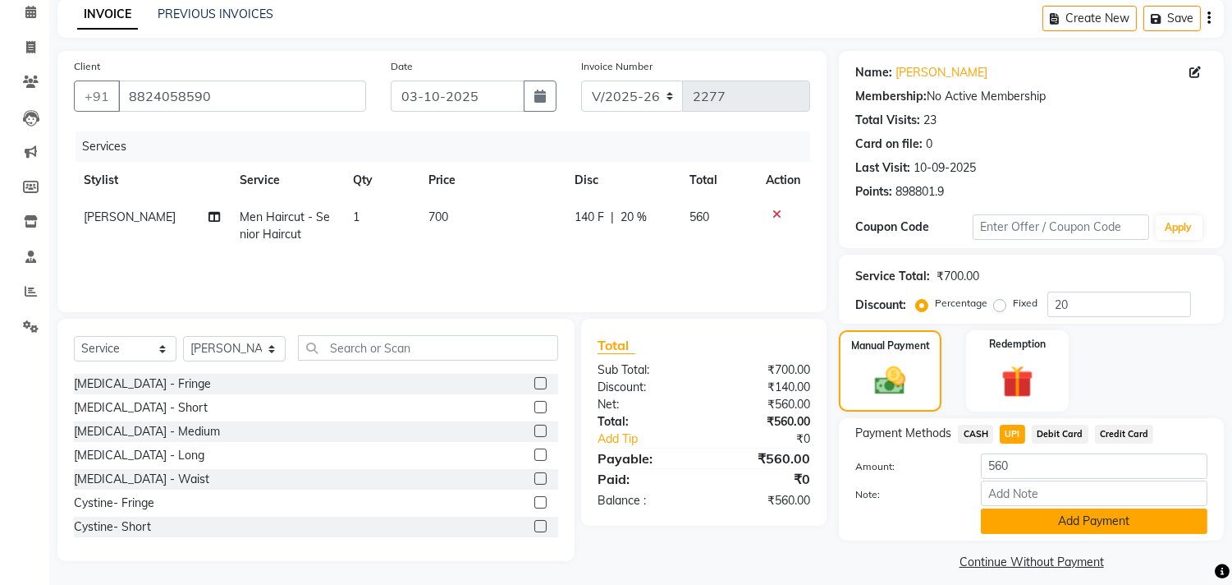
click at [1065, 518] on button "Add Payment" at bounding box center [1094, 520] width 227 height 25
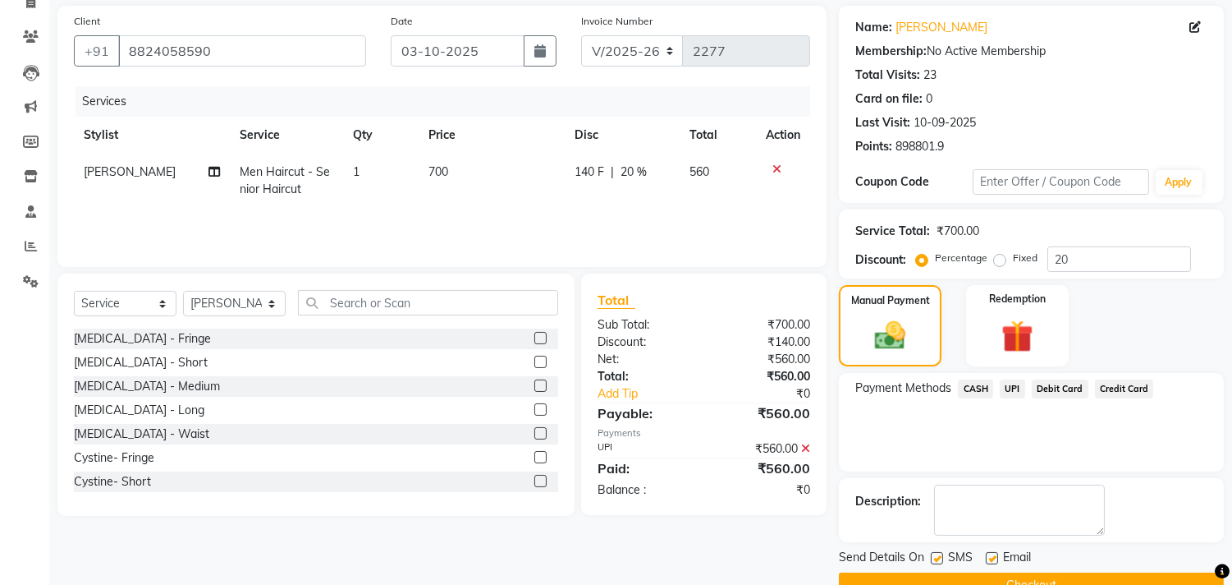
scroll to position [154, 0]
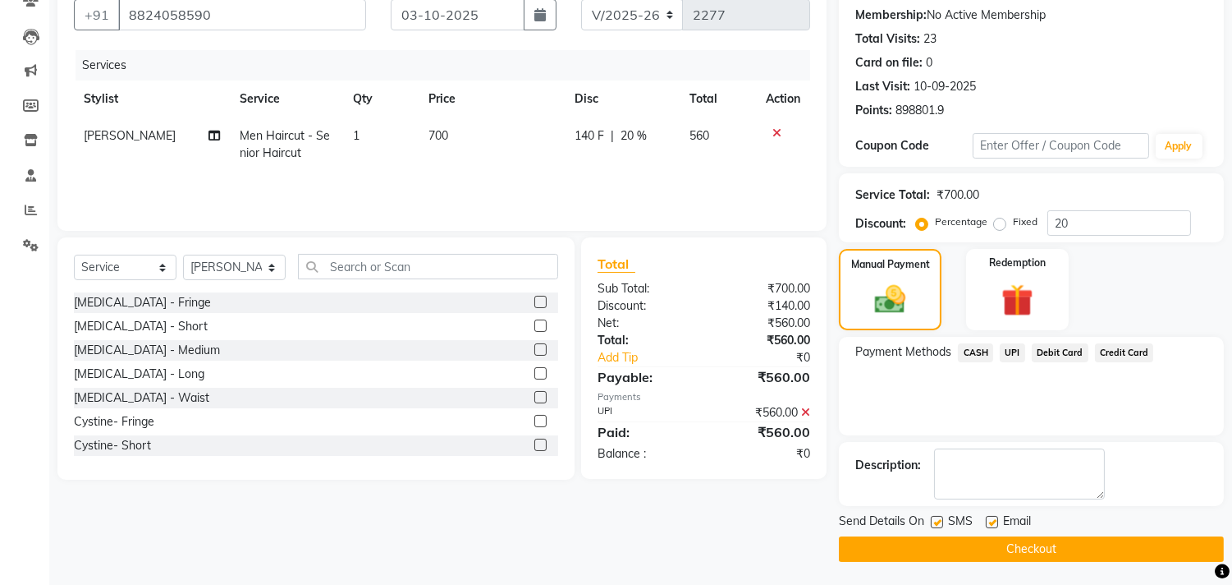
click at [1029, 538] on button "Checkout" at bounding box center [1031, 548] width 385 height 25
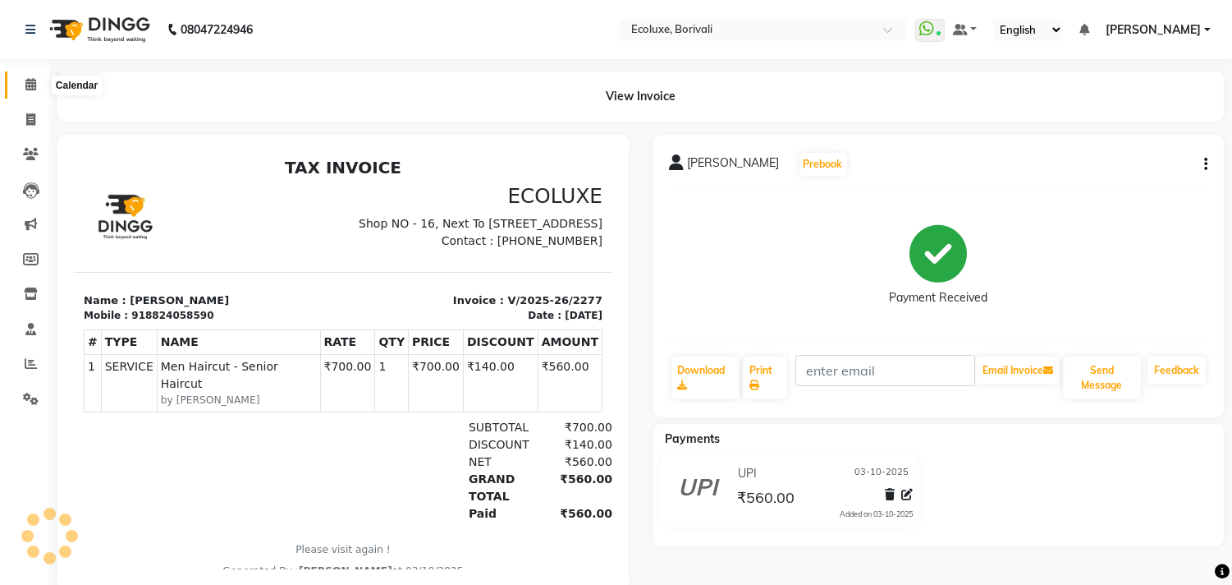
click at [26, 89] on icon at bounding box center [30, 84] width 11 height 12
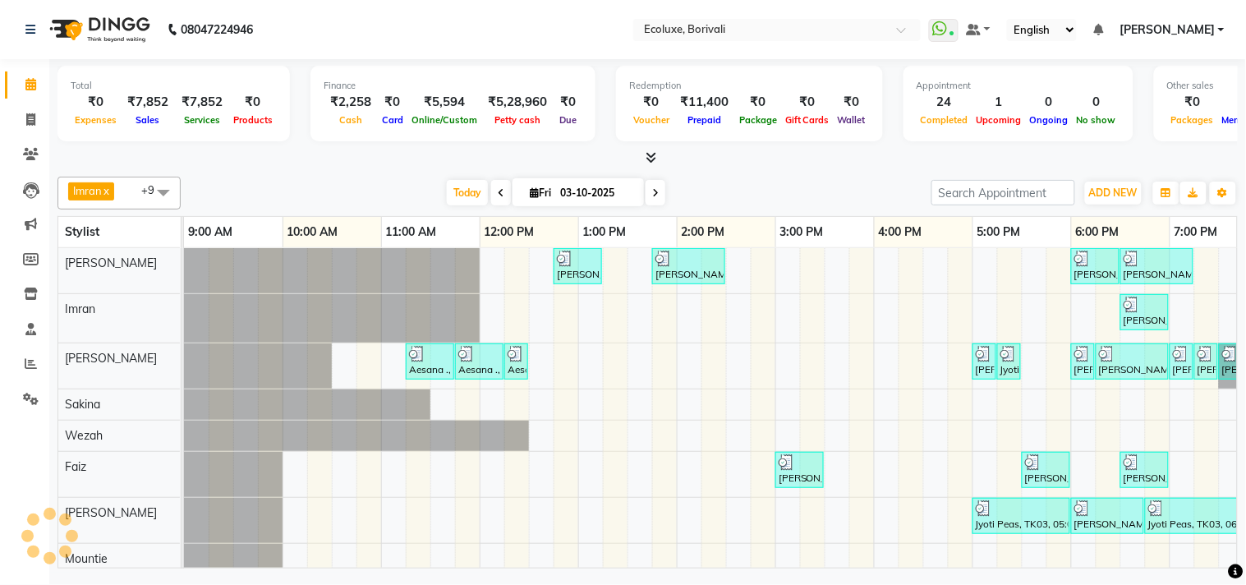
scroll to position [6, 0]
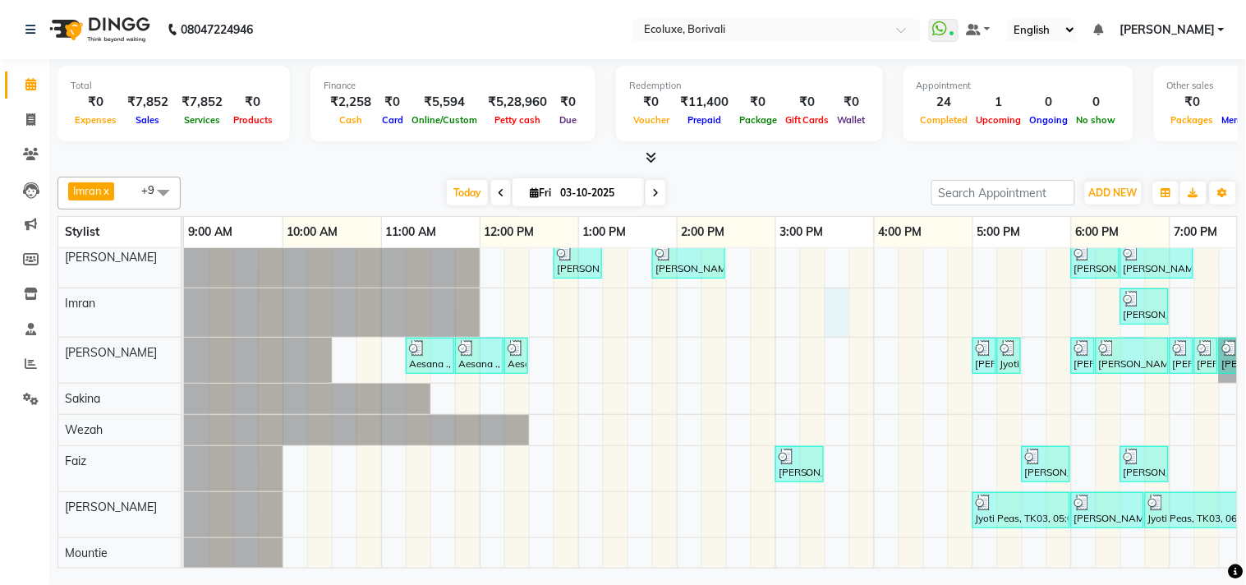
click at [844, 331] on div "[PERSON_NAME], TK15, 12:45 PM-01:15 PM, Men Haircut - Senior Haircut [PERSON_NA…" at bounding box center [873, 443] width 1379 height 403
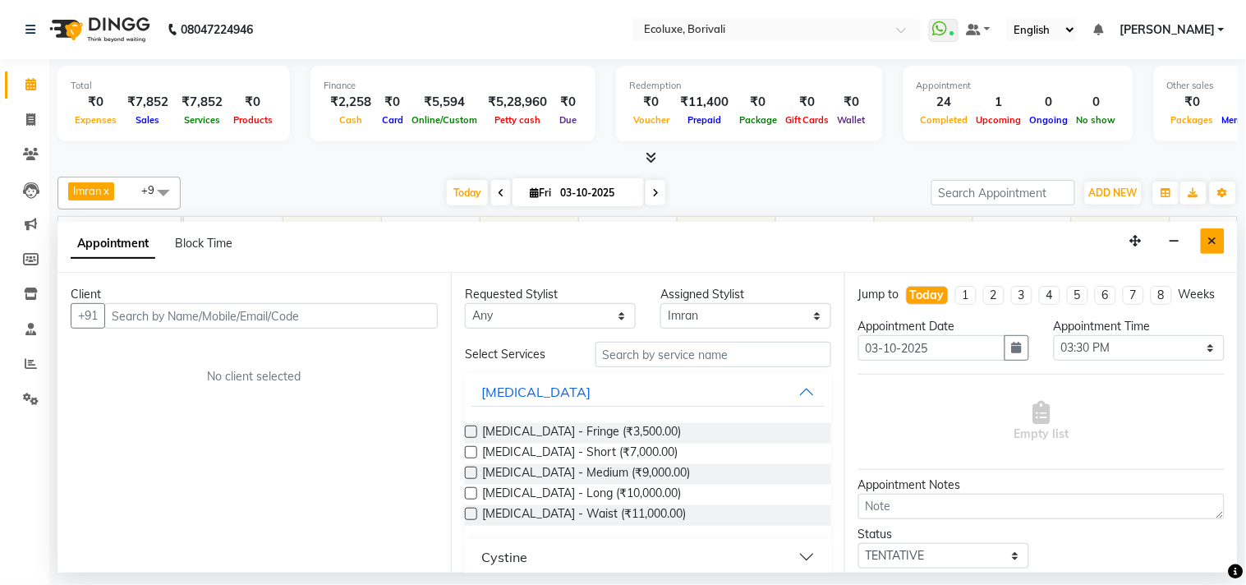
click at [1219, 238] on button "Close" at bounding box center [1212, 240] width 24 height 25
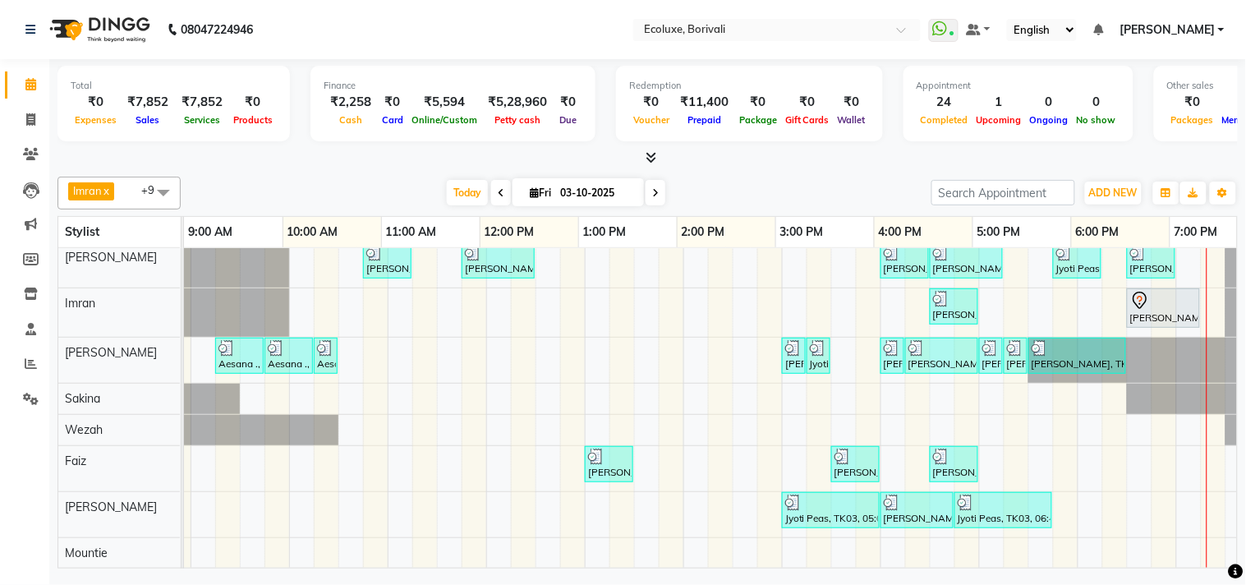
scroll to position [0, 326]
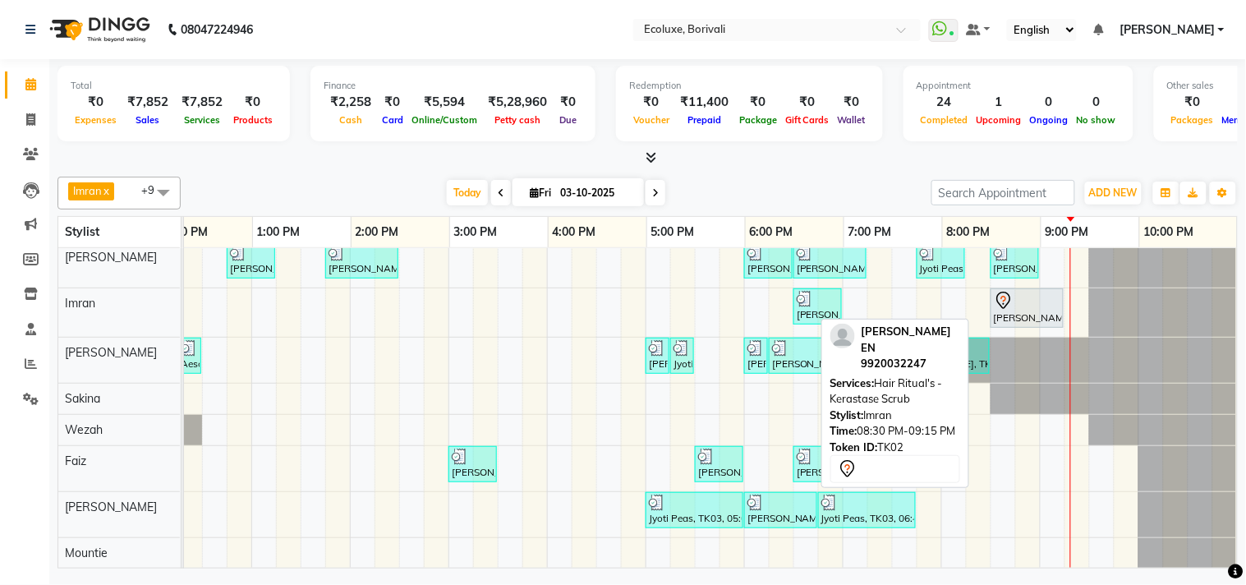
click at [1006, 315] on div "[PERSON_NAME] EN, TK02, 08:30 PM-09:15 PM, Hair Ritual's - Kerastase Scrub" at bounding box center [1027, 308] width 70 height 34
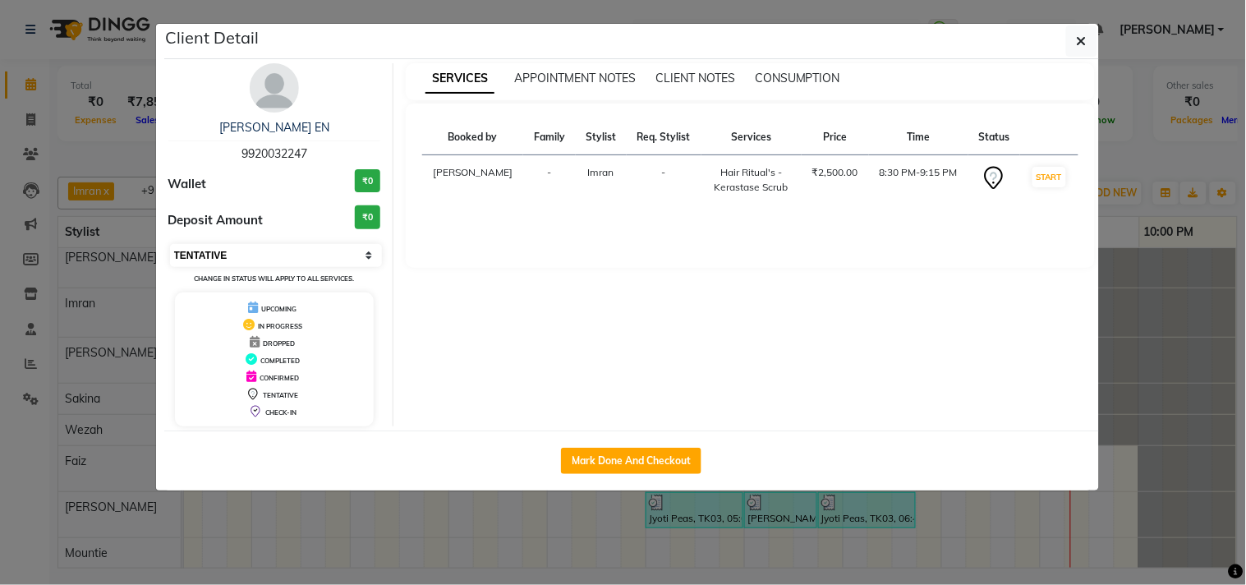
click at [274, 257] on select "Select IN SERVICE CONFIRMED TENTATIVE CHECK IN MARK DONE DROPPED UPCOMING" at bounding box center [276, 255] width 213 height 23
click at [170, 244] on select "Select IN SERVICE CONFIRMED TENTATIVE CHECK IN MARK DONE DROPPED UPCOMING" at bounding box center [276, 255] width 213 height 23
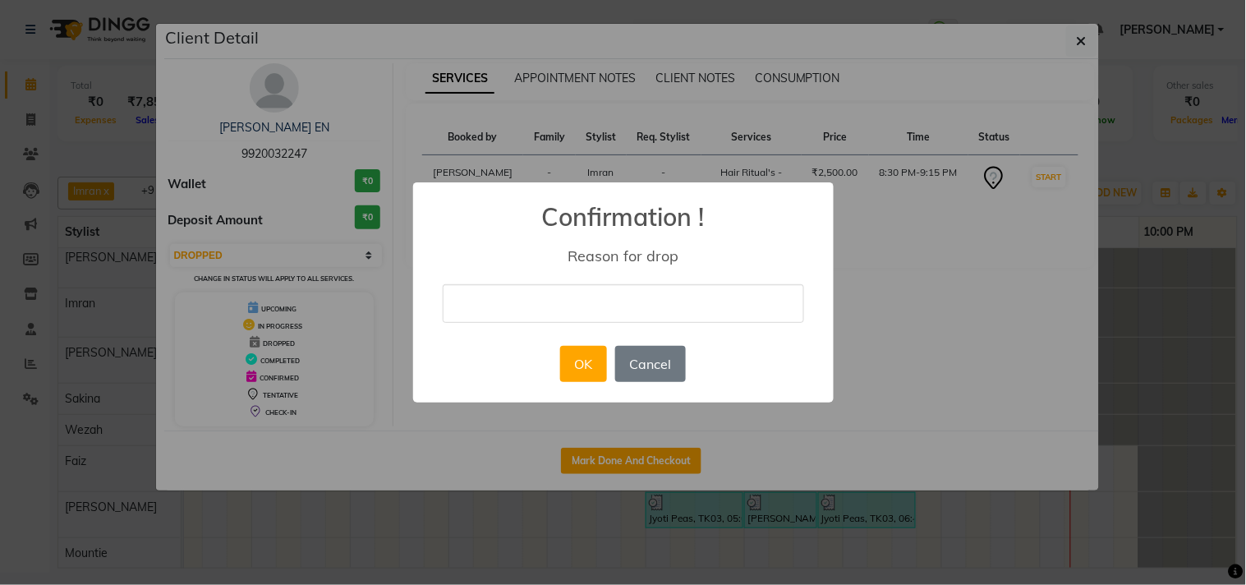
click at [553, 301] on input "text" at bounding box center [623, 303] width 361 height 39
click at [590, 368] on button "OK" at bounding box center [583, 364] width 47 height 36
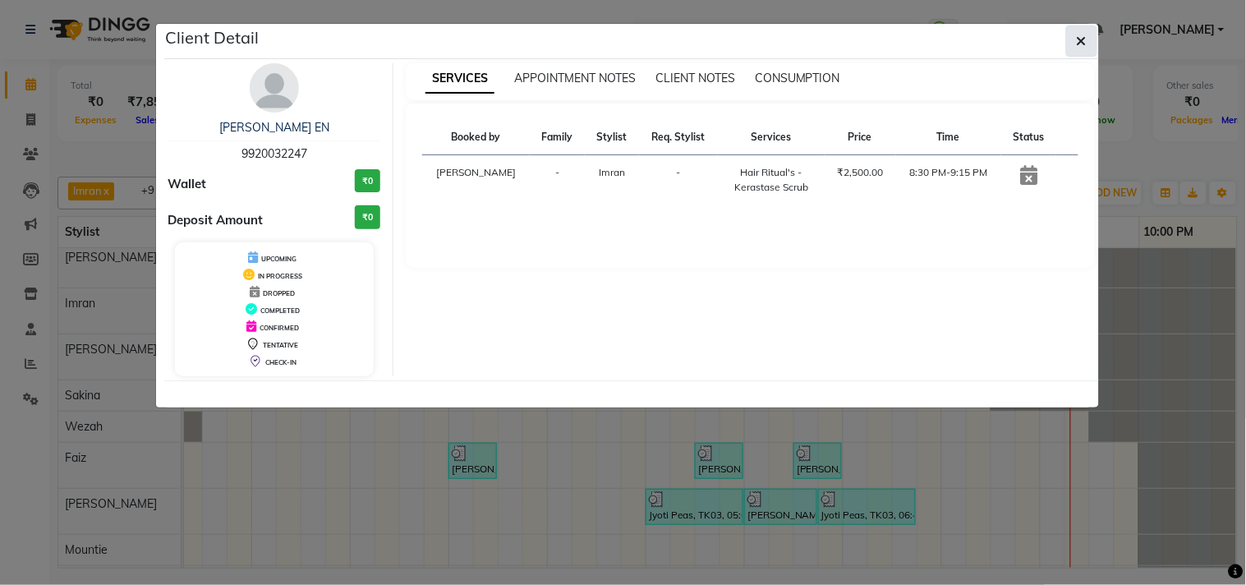
click at [1073, 44] on button "button" at bounding box center [1081, 40] width 31 height 31
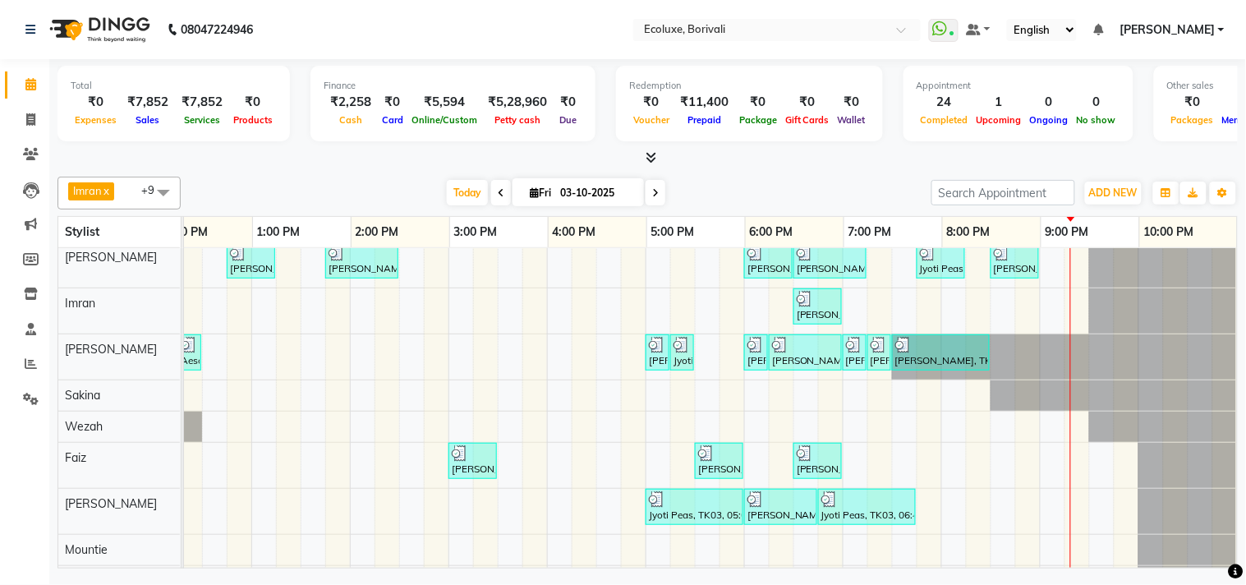
click at [367, 159] on div at bounding box center [647, 157] width 1180 height 17
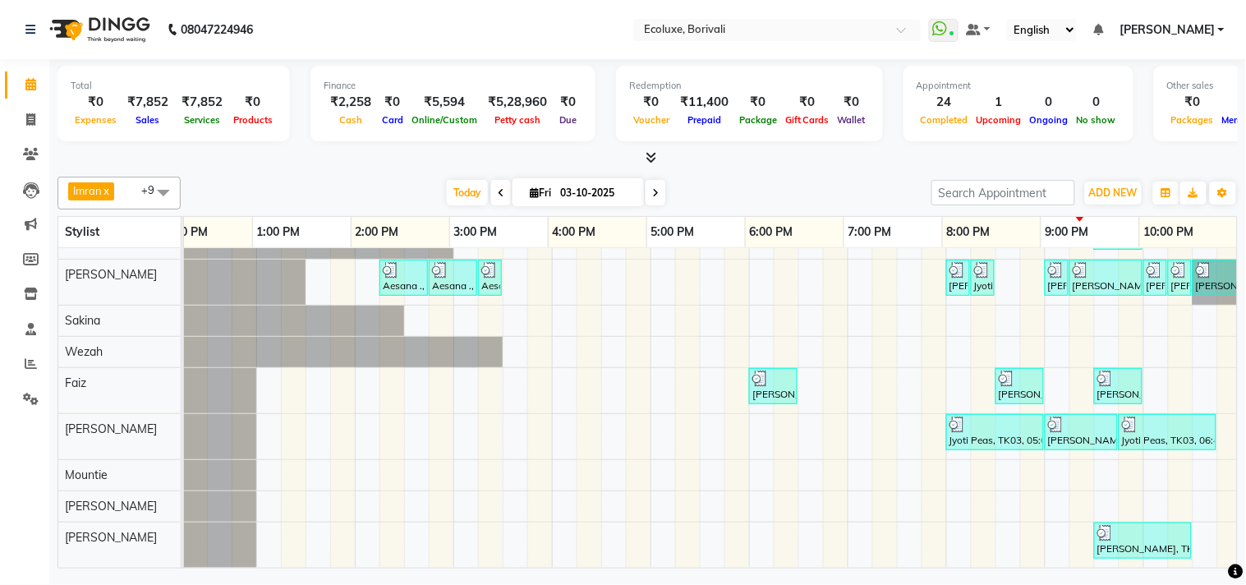
scroll to position [0, 0]
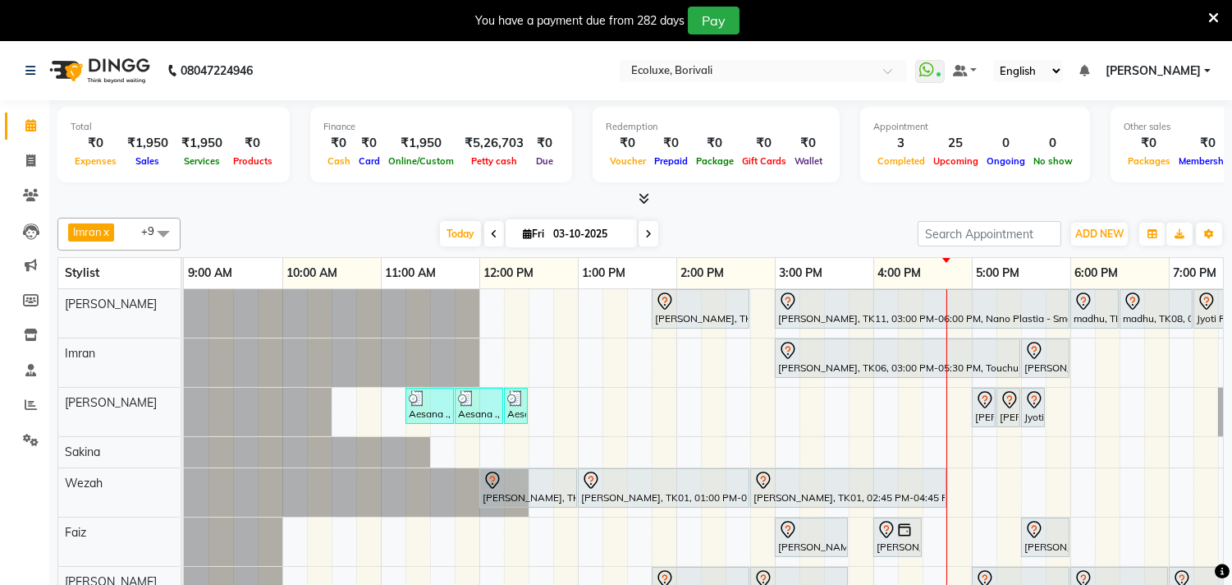
click at [1217, 12] on icon at bounding box center [1214, 18] width 11 height 15
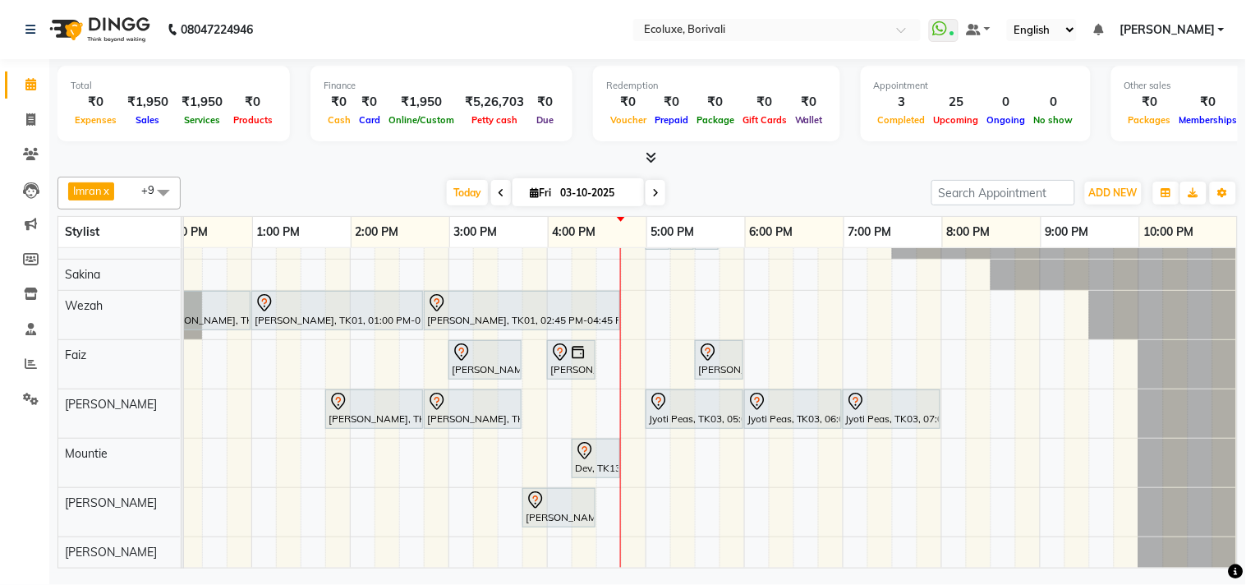
scroll to position [150, 340]
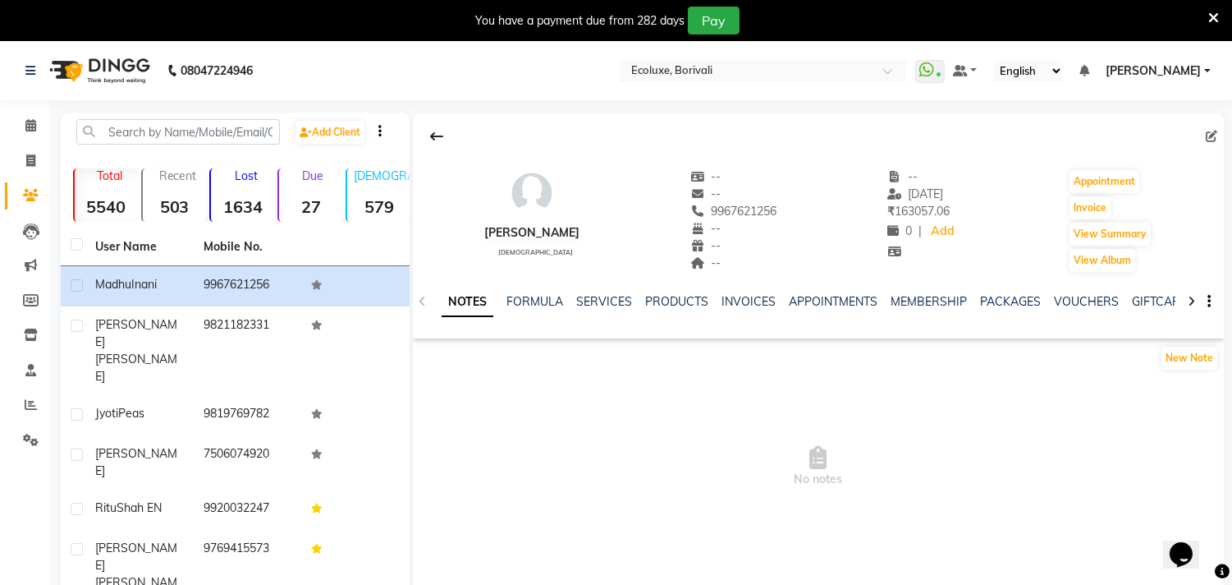
click at [1216, 15] on icon at bounding box center [1214, 18] width 11 height 15
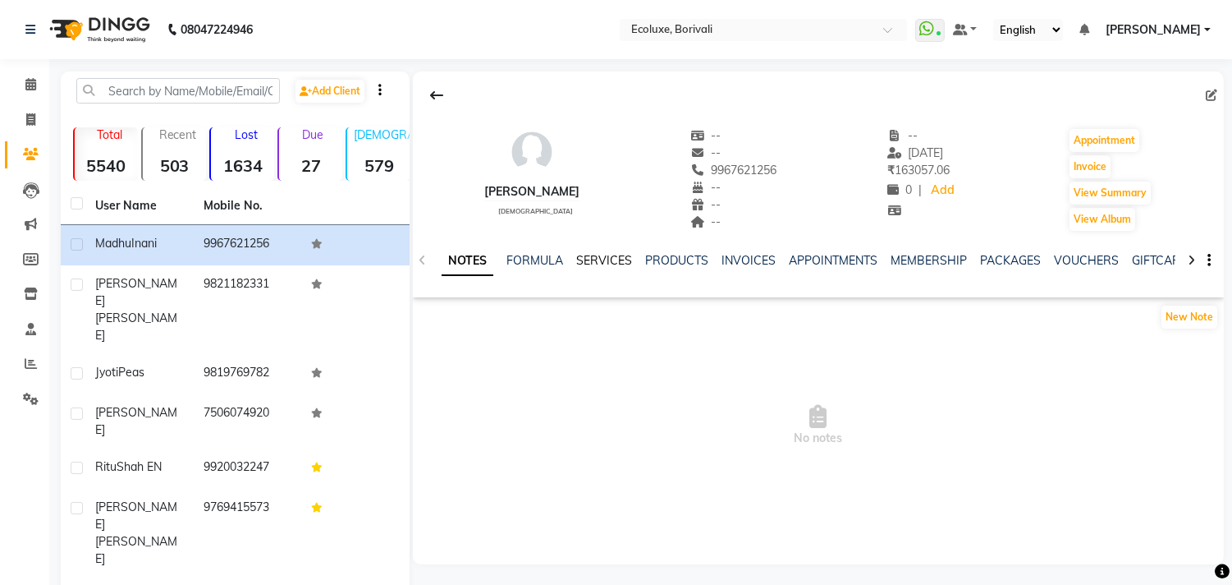
click at [620, 258] on link "SERVICES" at bounding box center [604, 260] width 56 height 15
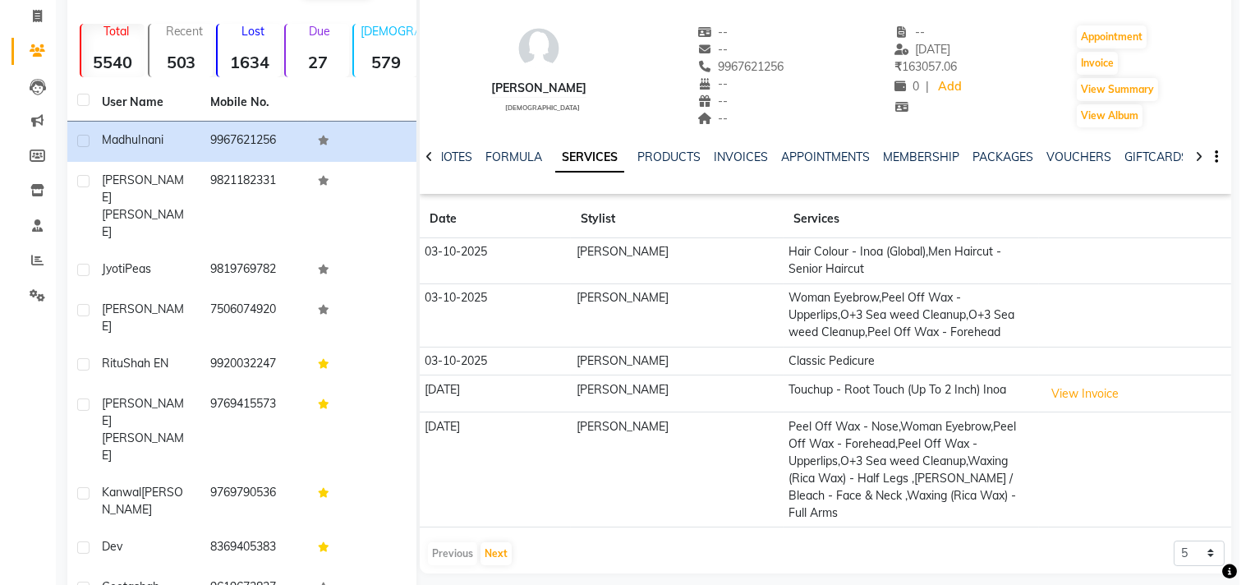
scroll to position [112, 0]
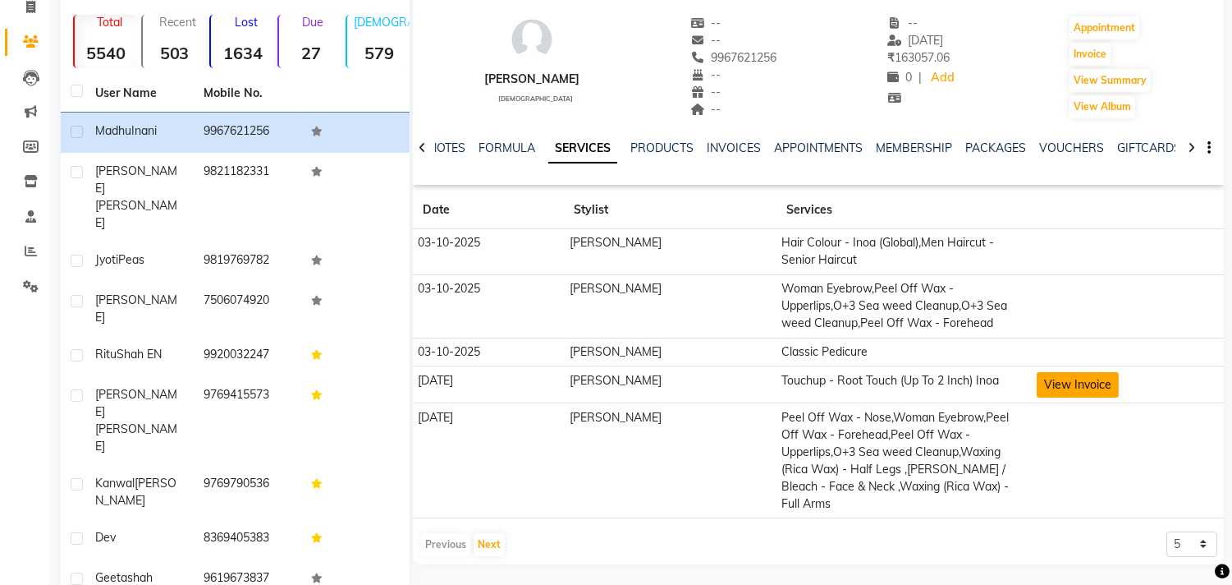
click at [1088, 378] on button "View Invoice" at bounding box center [1078, 384] width 82 height 25
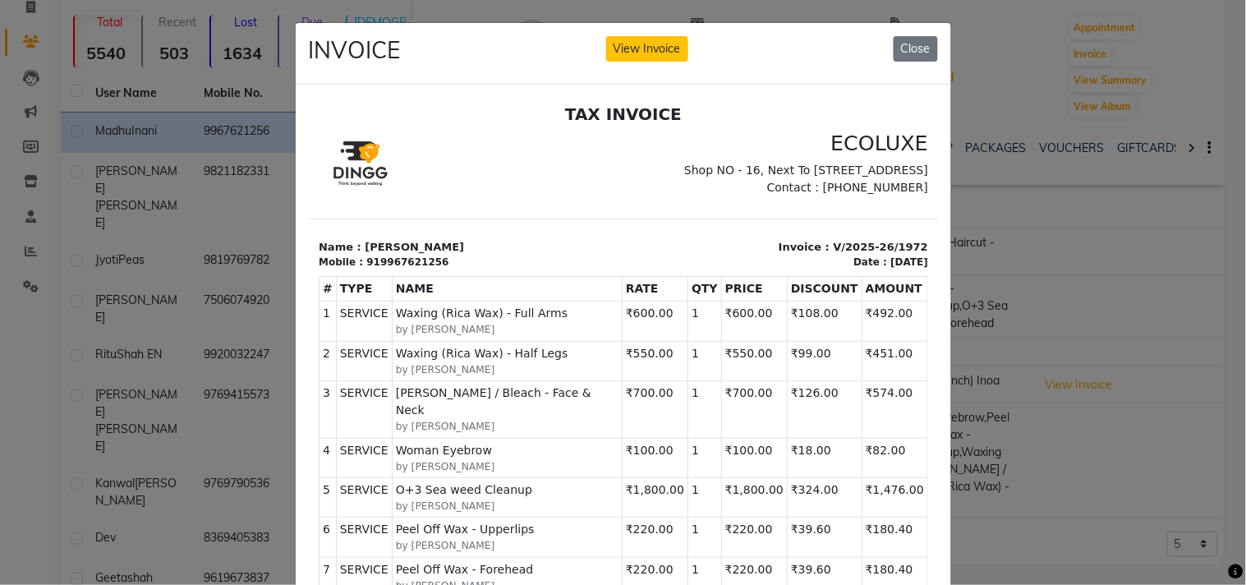
scroll to position [0, 0]
click at [922, 45] on button "Close" at bounding box center [915, 49] width 44 height 25
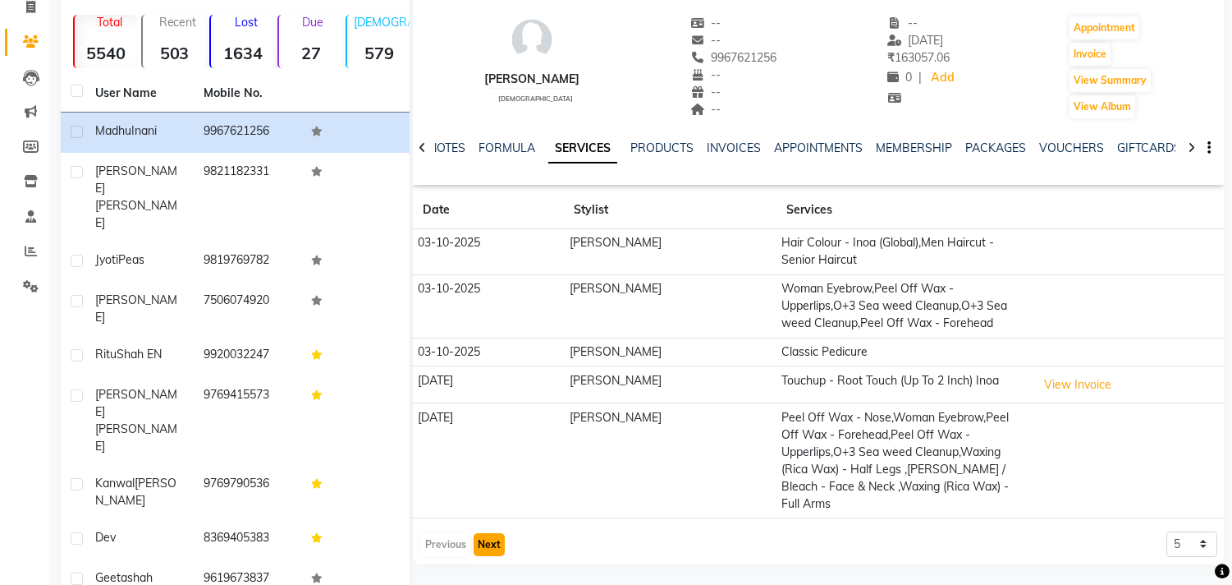
click at [491, 533] on button "Next" at bounding box center [489, 544] width 31 height 23
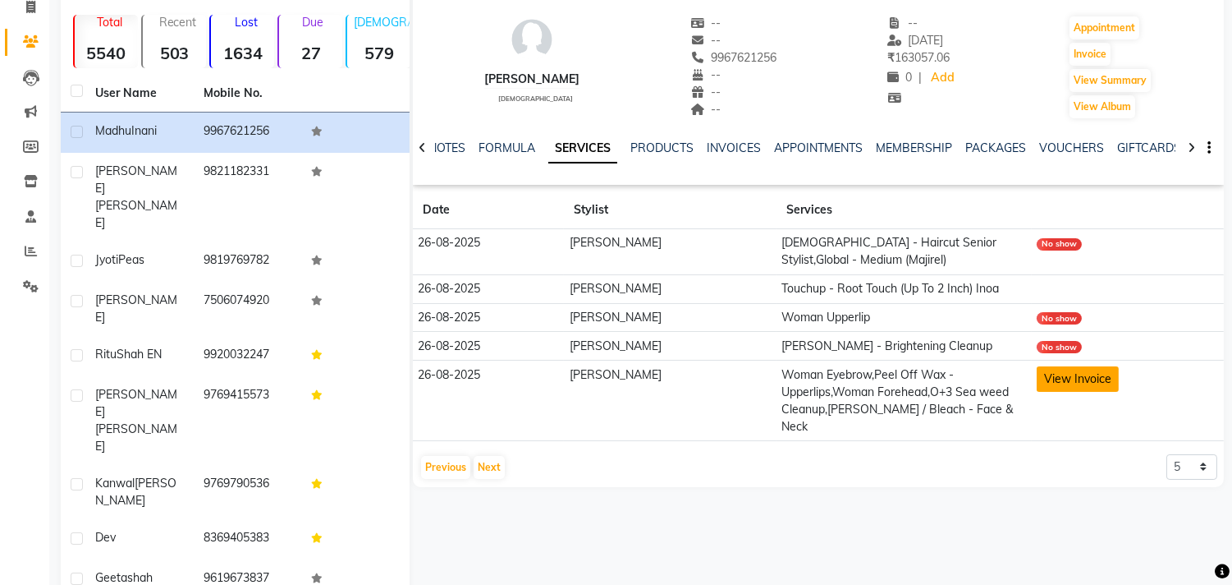
click at [1063, 372] on button "View Invoice" at bounding box center [1078, 378] width 82 height 25
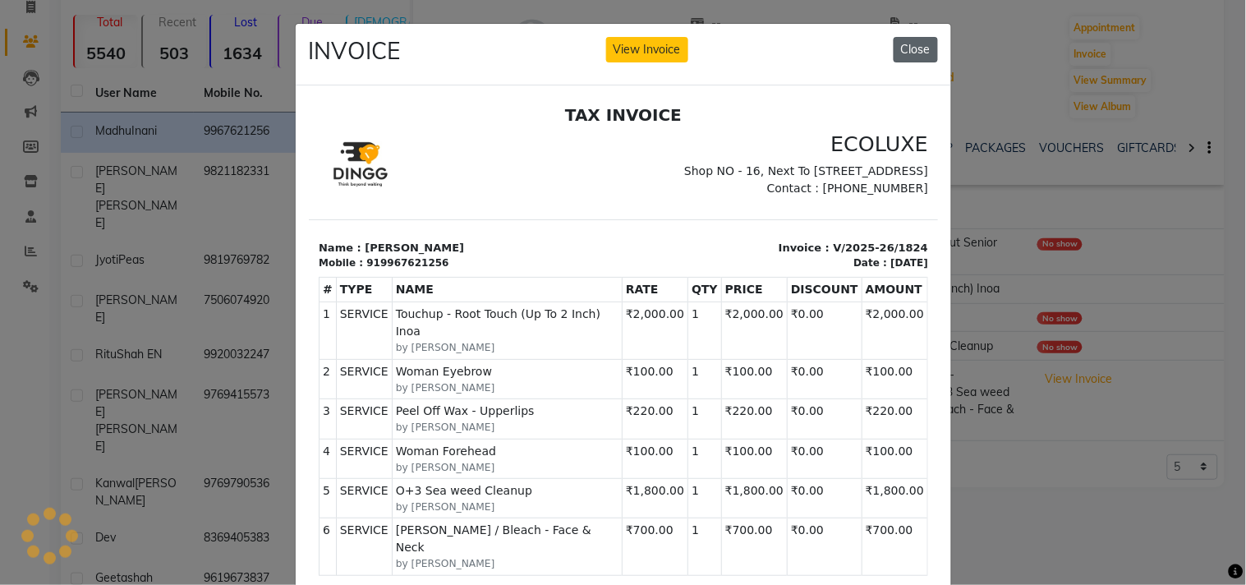
click at [920, 53] on button "Close" at bounding box center [915, 49] width 44 height 25
